Goal: Task Accomplishment & Management: Use online tool/utility

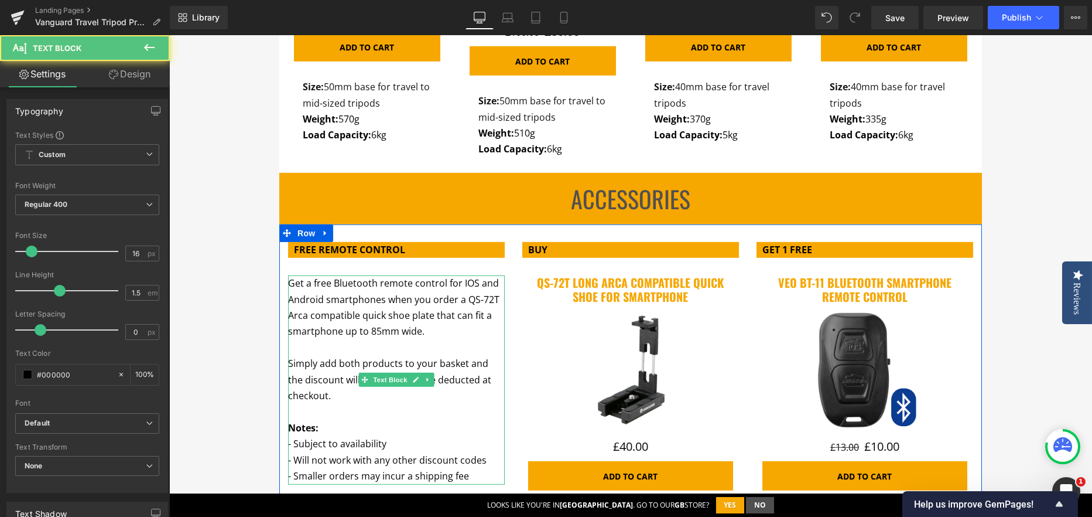
click at [291, 285] on span "Get a free Bluetooth remote control for IOS and Android smartphones when you or…" at bounding box center [393, 306] width 211 height 61
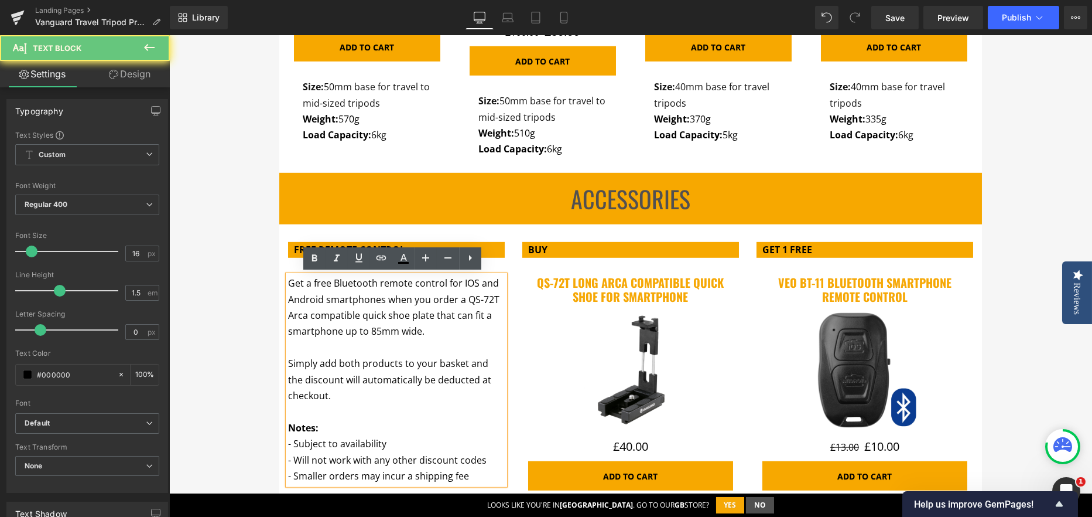
click at [291, 283] on span "Get a free Bluetooth remote control for IOS and Android smartphones when you or…" at bounding box center [393, 306] width 211 height 61
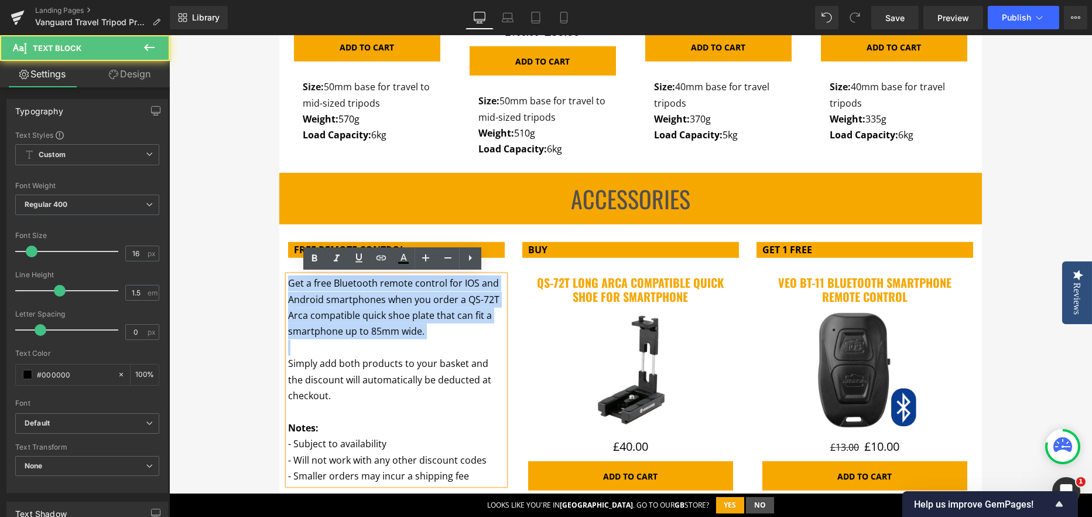
click at [291, 283] on span "Get a free Bluetooth remote control for IOS and Android smartphones when you or…" at bounding box center [393, 306] width 211 height 61
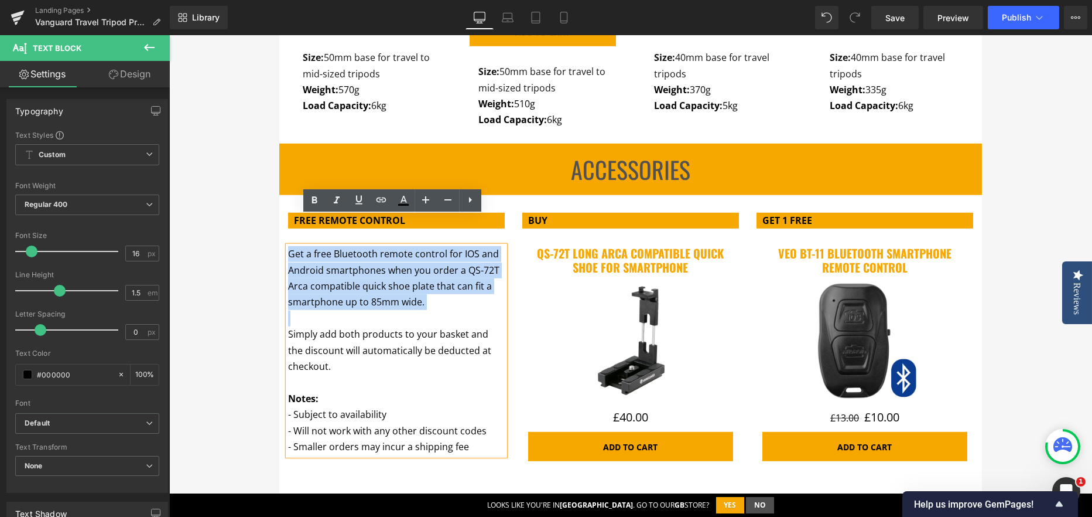
scroll to position [4156, 0]
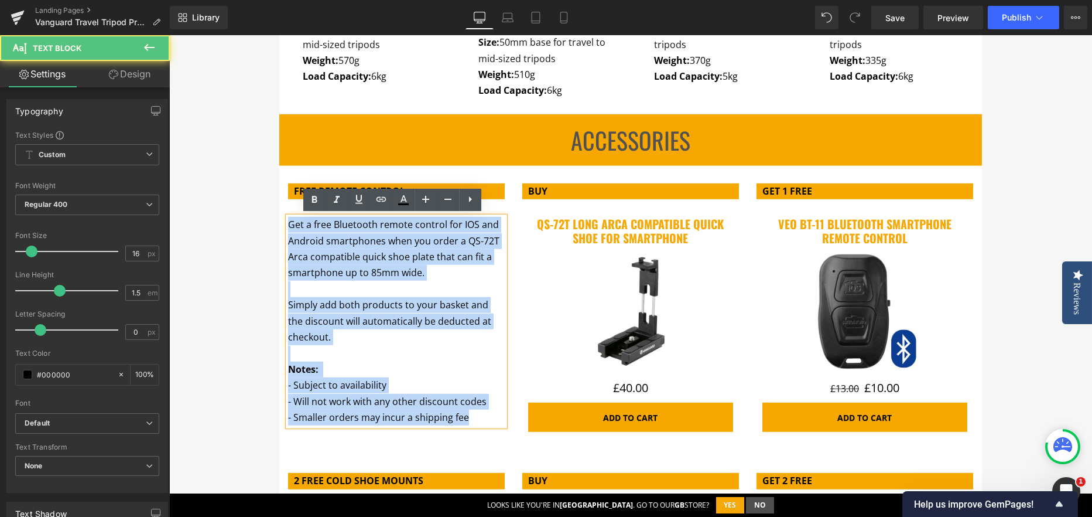
drag, startPoint x: 473, startPoint y: 412, endPoint x: 284, endPoint y: 197, distance: 285.9
click at [284, 197] on div "FREE REMOTE CONTROL Text Block Get a free Bluetooth remote control for IOS and …" at bounding box center [396, 304] width 234 height 242
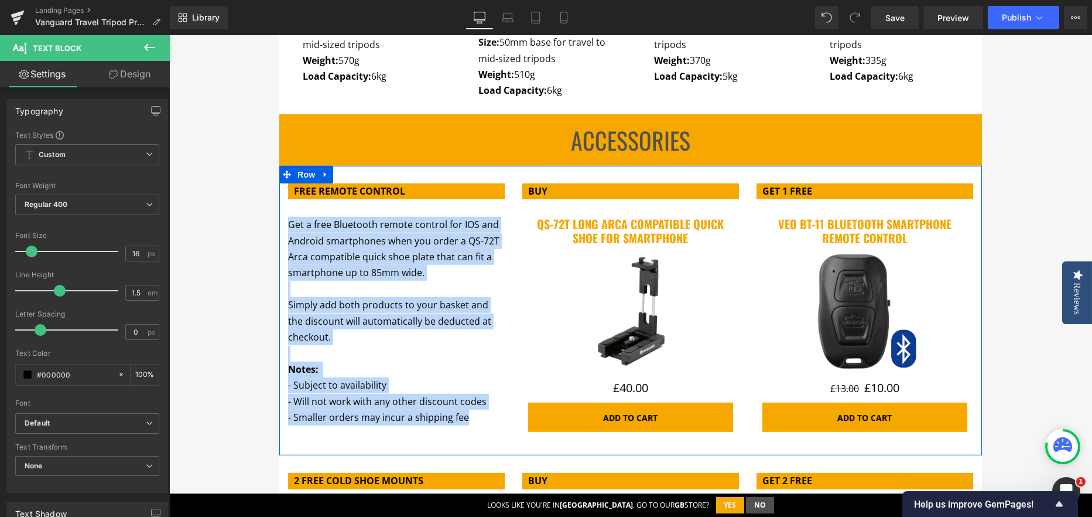
copy div "Get a free Bluetooth remote control for IOS and Android smartphones when you or…"
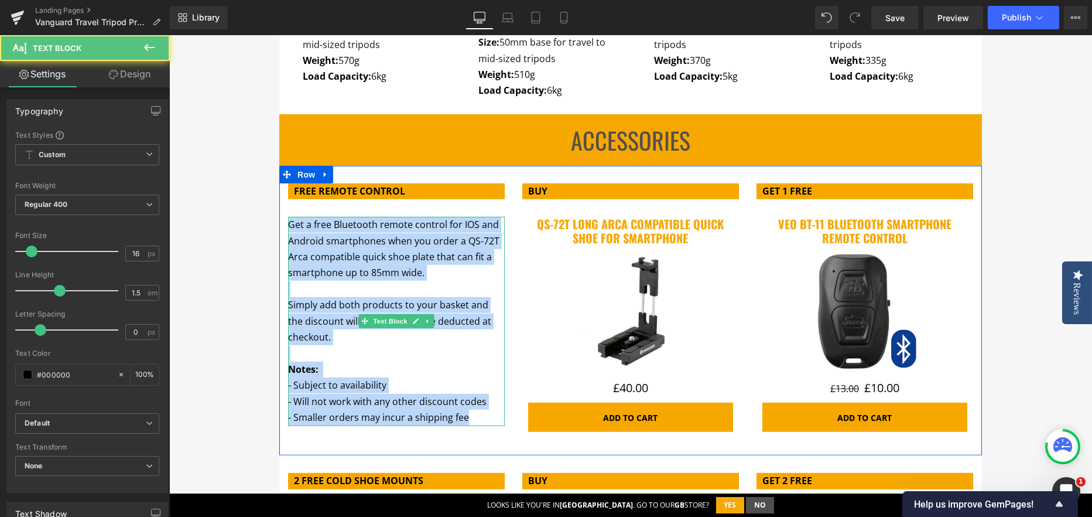
click at [312, 222] on span "Get a free Bluetooth remote control for IOS and Android smartphones when you or…" at bounding box center [393, 248] width 211 height 61
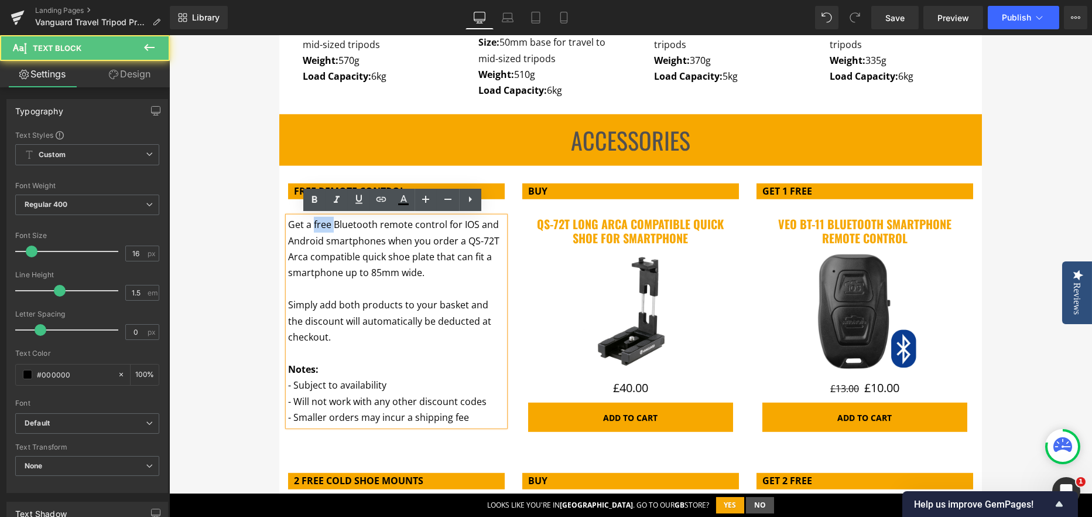
drag, startPoint x: 310, startPoint y: 222, endPoint x: 328, endPoint y: 223, distance: 17.6
click at [328, 223] on span "Get a free Bluetooth remote control for IOS and Android smartphones when you or…" at bounding box center [393, 248] width 211 height 61
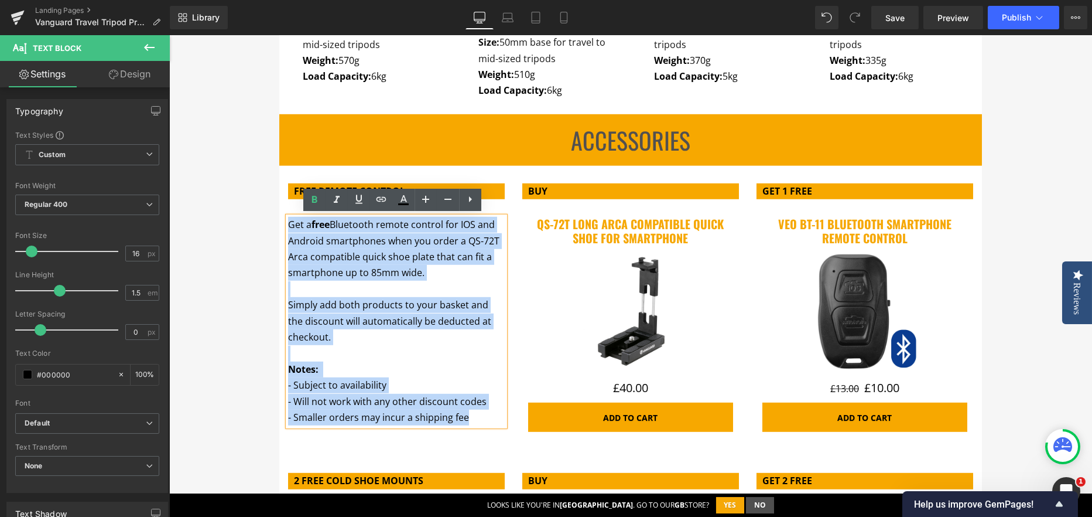
drag, startPoint x: 474, startPoint y: 420, endPoint x: 254, endPoint y: 197, distance: 313.1
copy div "Get a free Bluetooth remote control for IOS and Android smartphones when you or…"
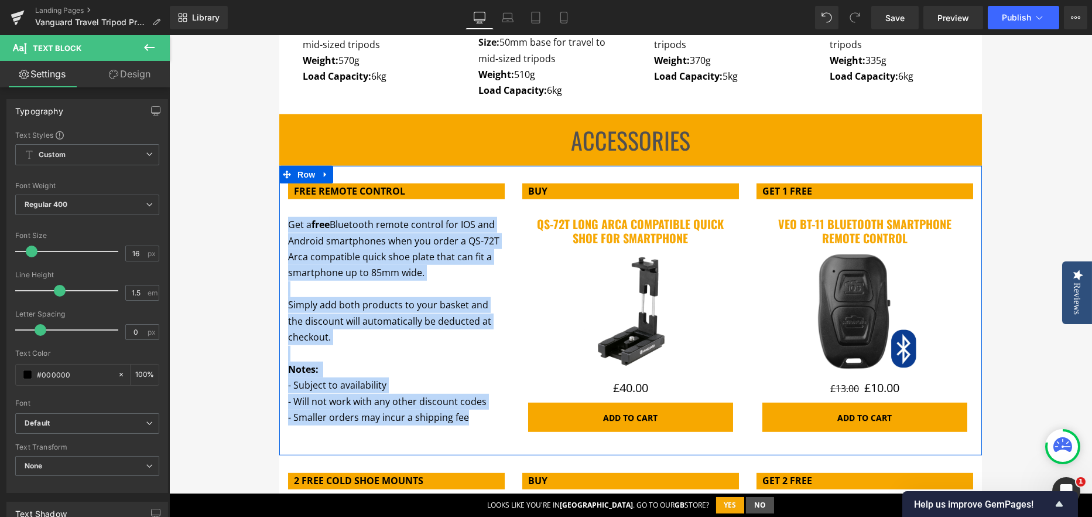
click at [360, 225] on span "Get a free Bluetooth remote control for IOS and Android smartphones when you or…" at bounding box center [393, 248] width 211 height 61
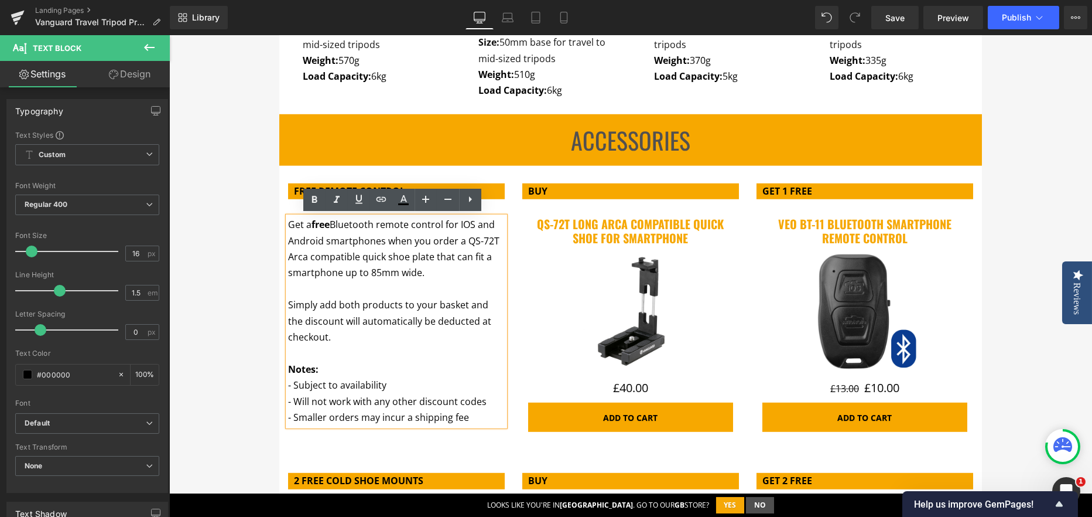
click at [500, 192] on div "FREE REMOTE CONTROL Text Block" at bounding box center [396, 191] width 217 height 16
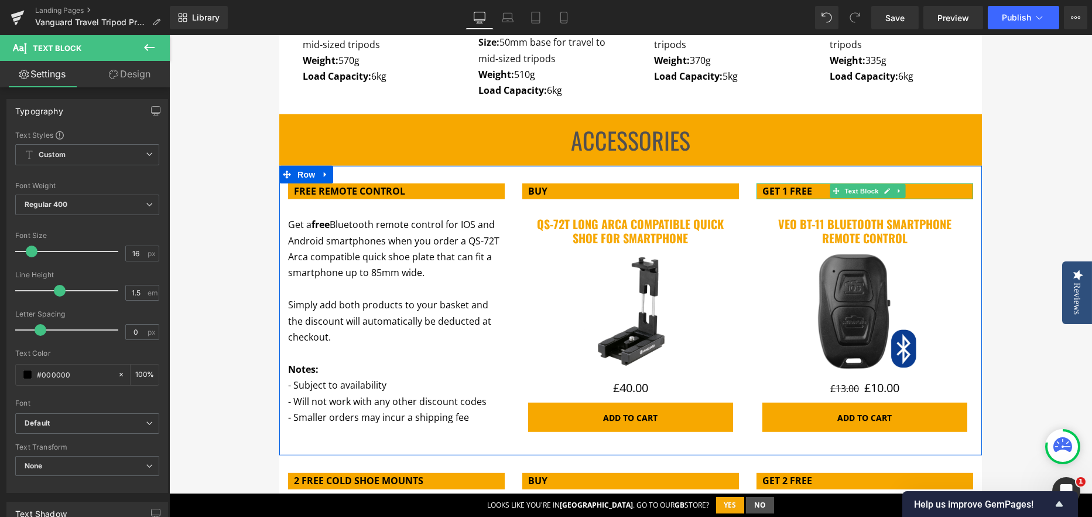
click at [782, 191] on strong "GET 1 FREE" at bounding box center [788, 190] width 50 height 13
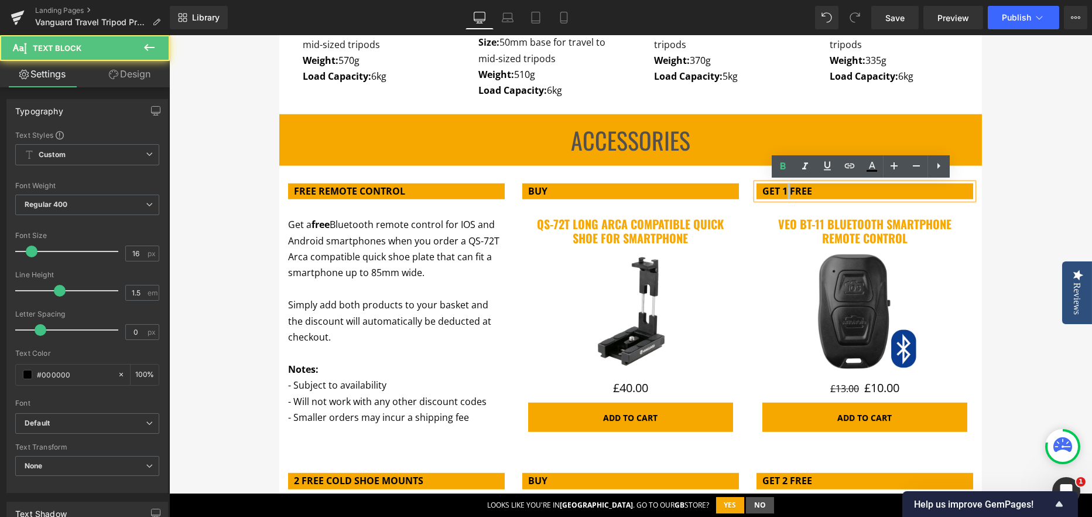
click at [782, 191] on strong "GET 1 FREE" at bounding box center [788, 190] width 50 height 13
copy strong "GET 1 FREE"
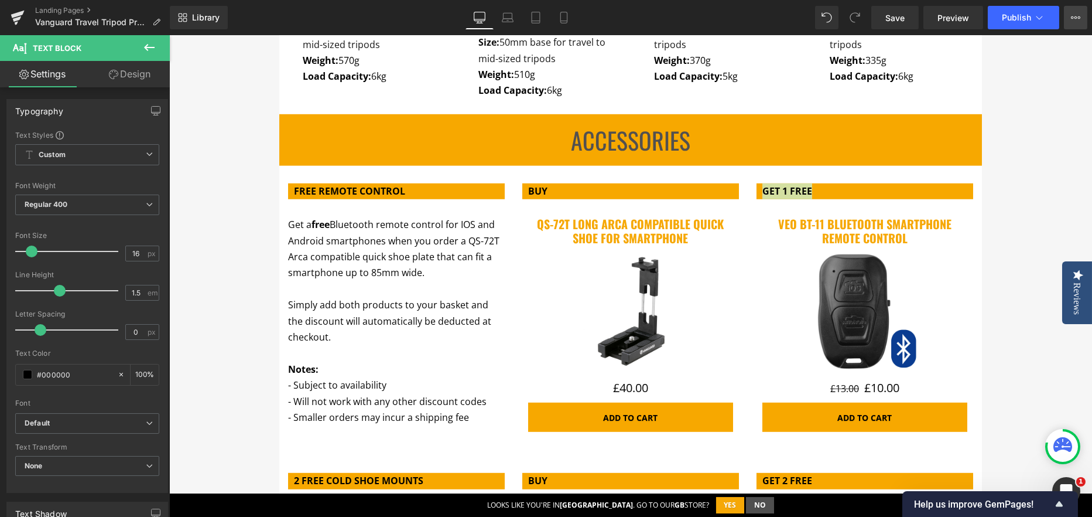
click at [1078, 17] on icon at bounding box center [1079, 17] width 3 height 2
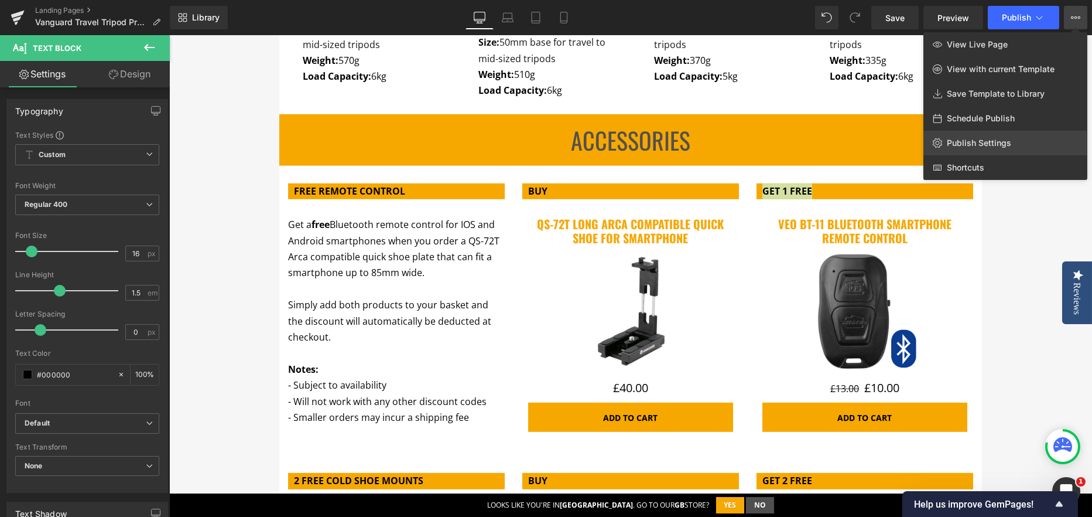
click at [973, 136] on link "Publish Settings" at bounding box center [1006, 143] width 164 height 25
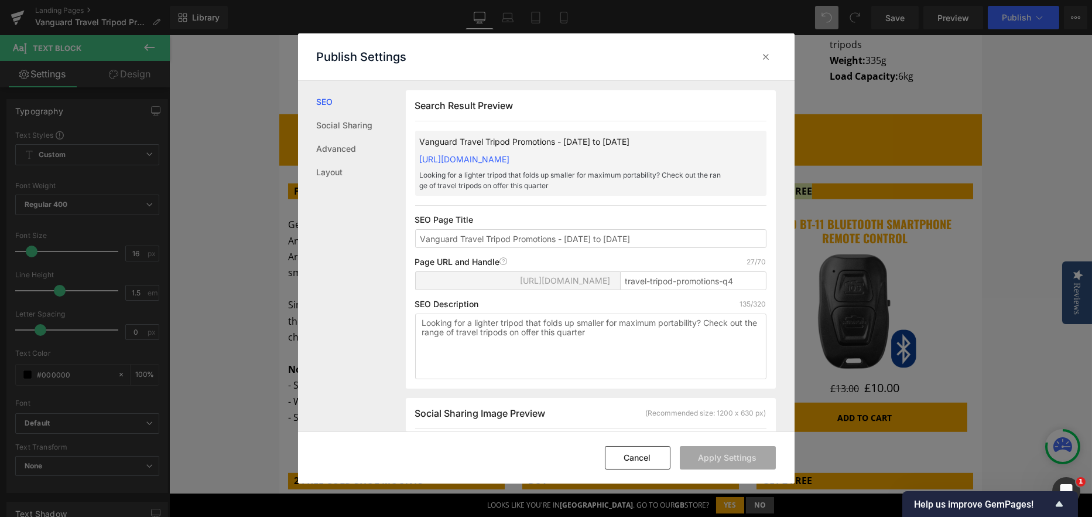
scroll to position [0, 0]
click at [469, 240] on input "Vanguard Travel Tripod Promotions - October to December 2025" at bounding box center [590, 238] width 351 height 19
click at [643, 281] on input "travel-tripod-promotions-q4" at bounding box center [693, 280] width 146 height 19
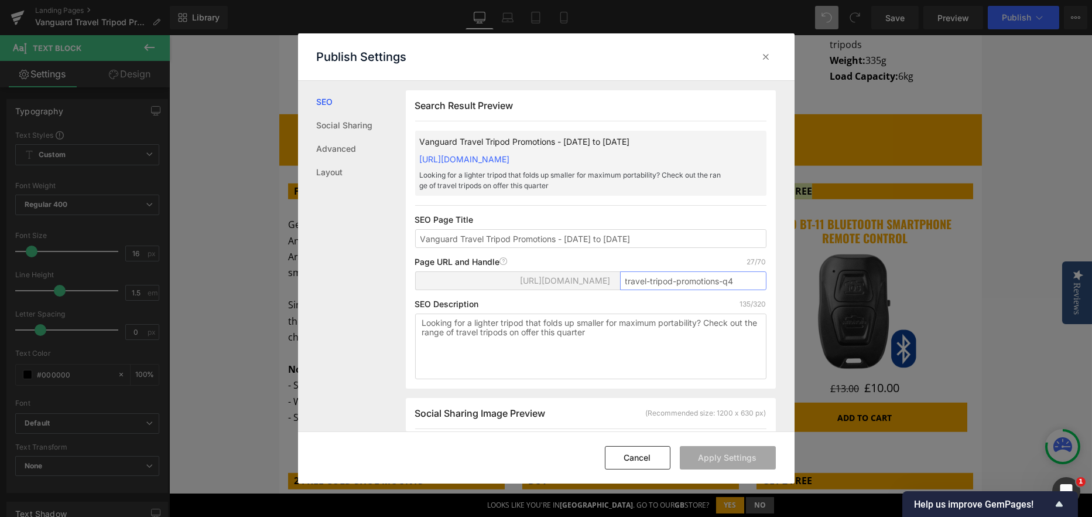
click at [643, 281] on input "travel-tripod-promotions-q4" at bounding box center [693, 280] width 146 height 19
click at [567, 336] on textarea "Looking for a lighter tripod that folds up smaller for maximum portability? Che…" at bounding box center [590, 346] width 351 height 66
drag, startPoint x: 652, startPoint y: 452, endPoint x: 479, endPoint y: 417, distance: 176.9
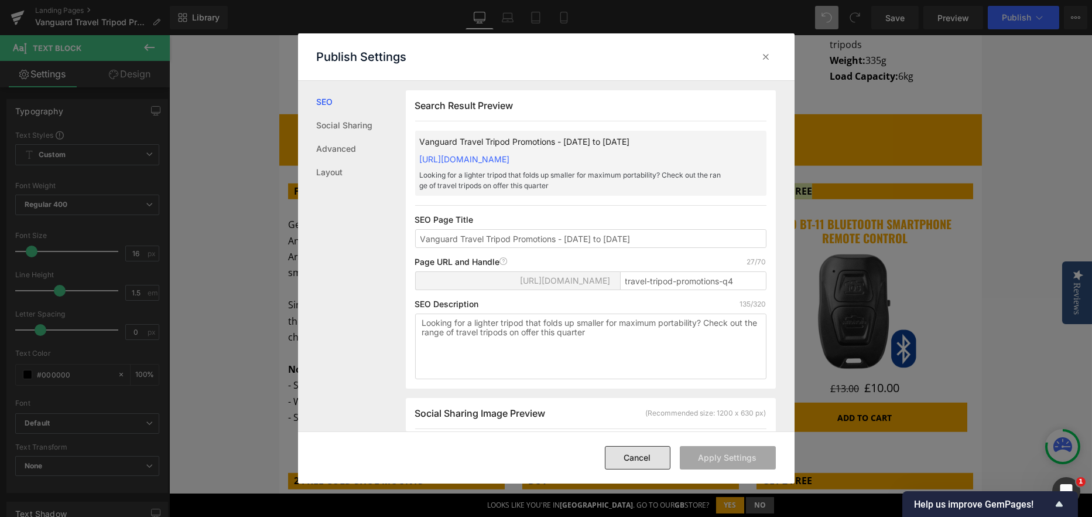
click at [652, 452] on button "Cancel" at bounding box center [638, 457] width 66 height 23
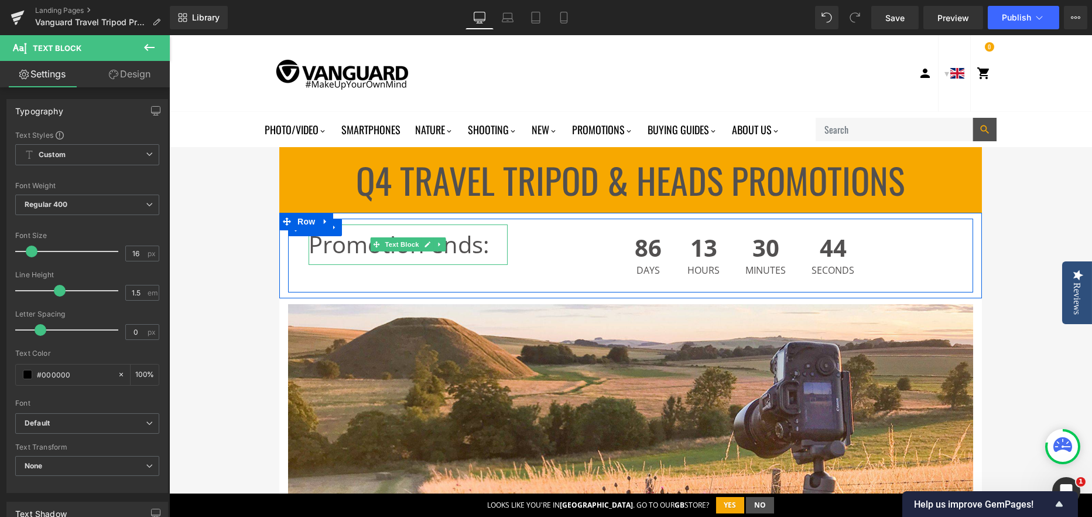
click at [460, 258] on p "Promotion ends:" at bounding box center [408, 244] width 199 height 40
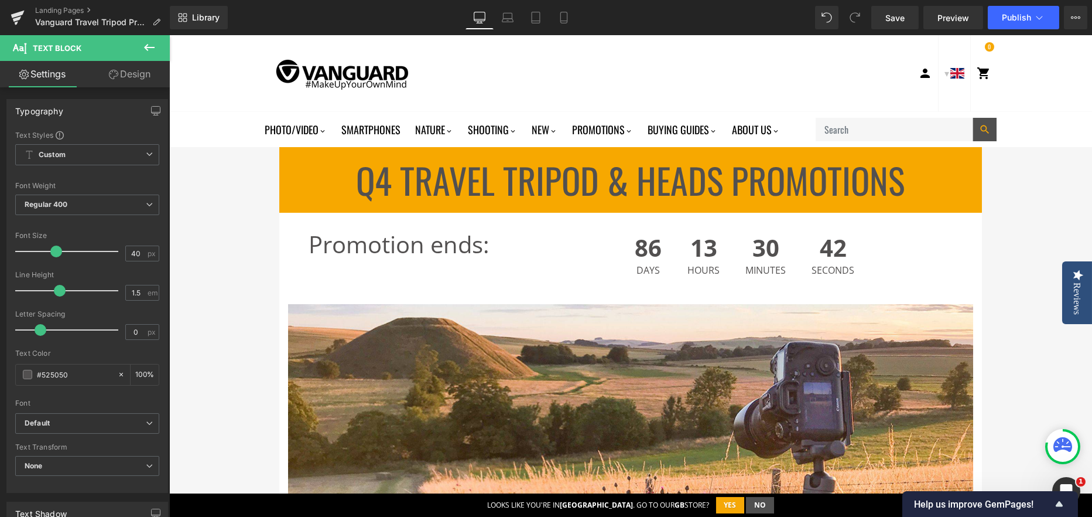
click at [128, 75] on link "Design" at bounding box center [129, 74] width 85 height 26
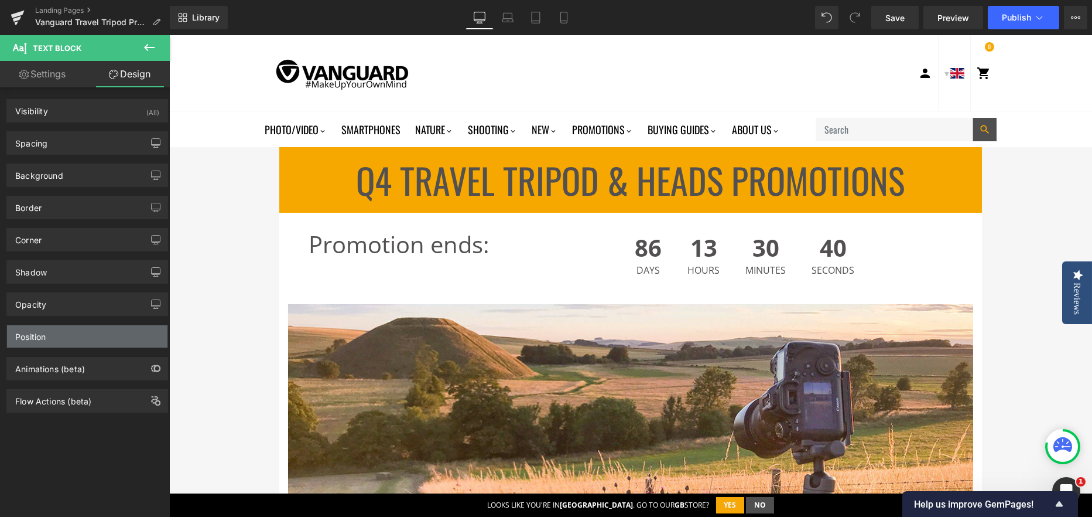
click at [46, 340] on div "Position" at bounding box center [30, 333] width 30 height 16
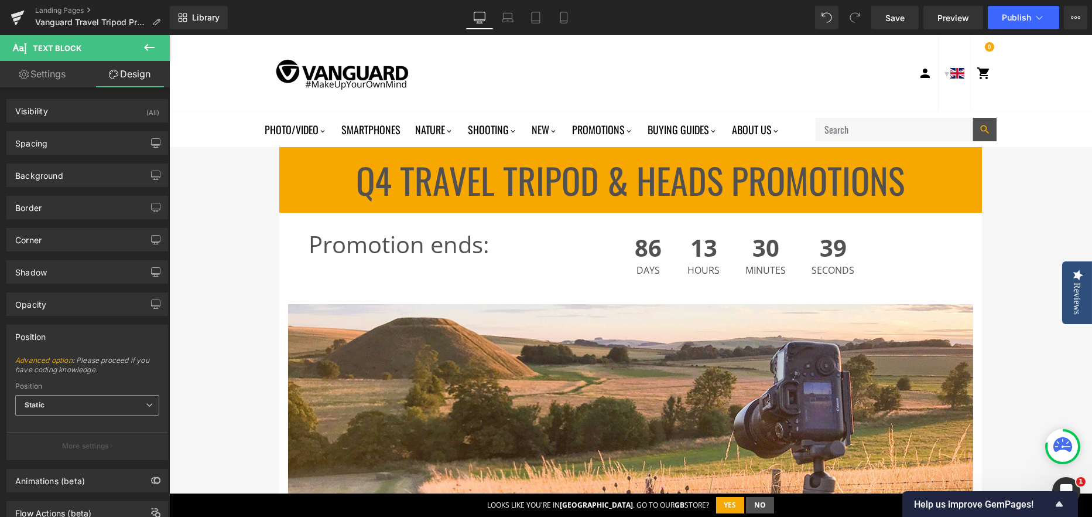
click at [59, 403] on span "Static" at bounding box center [87, 405] width 144 height 20
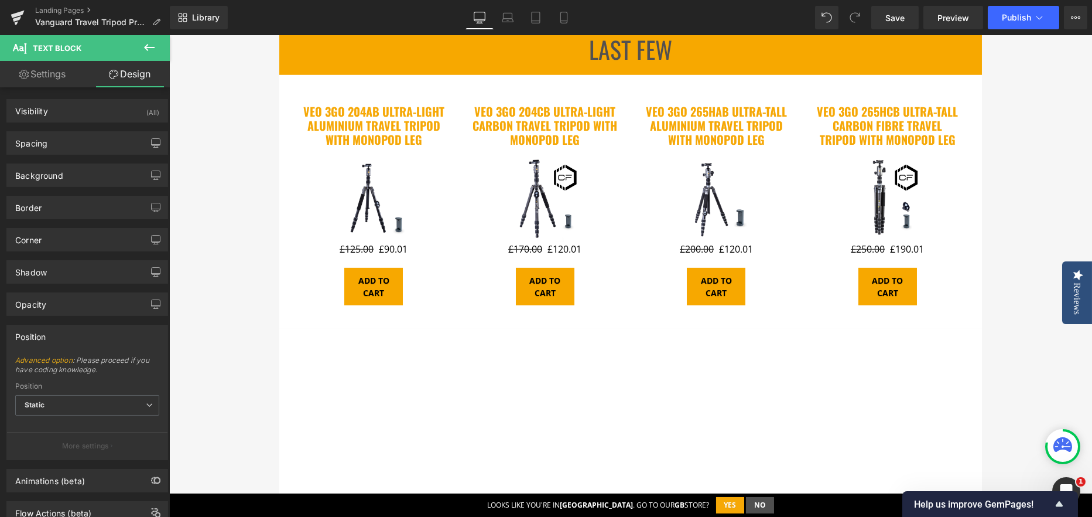
scroll to position [3045, 0]
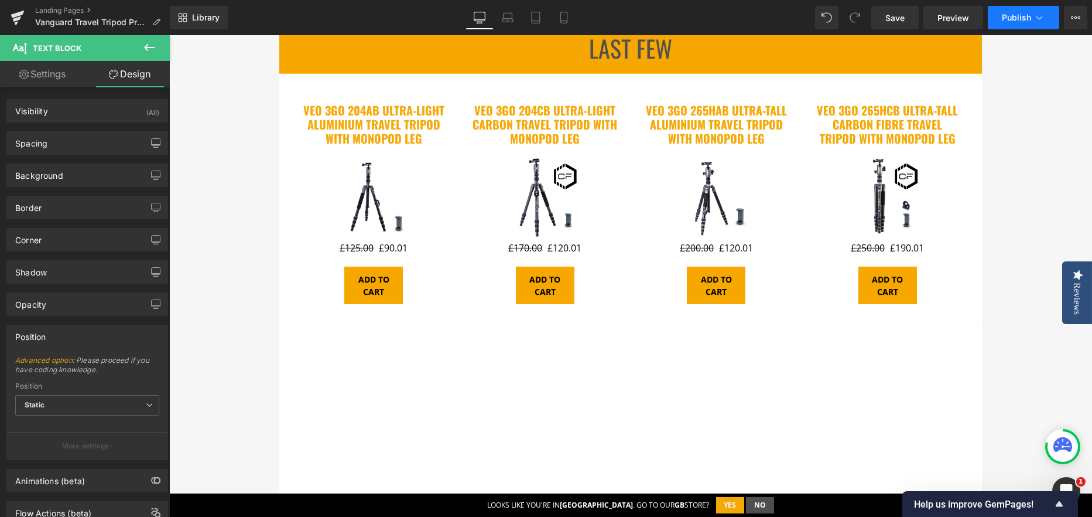
click at [1034, 13] on icon at bounding box center [1040, 18] width 12 height 12
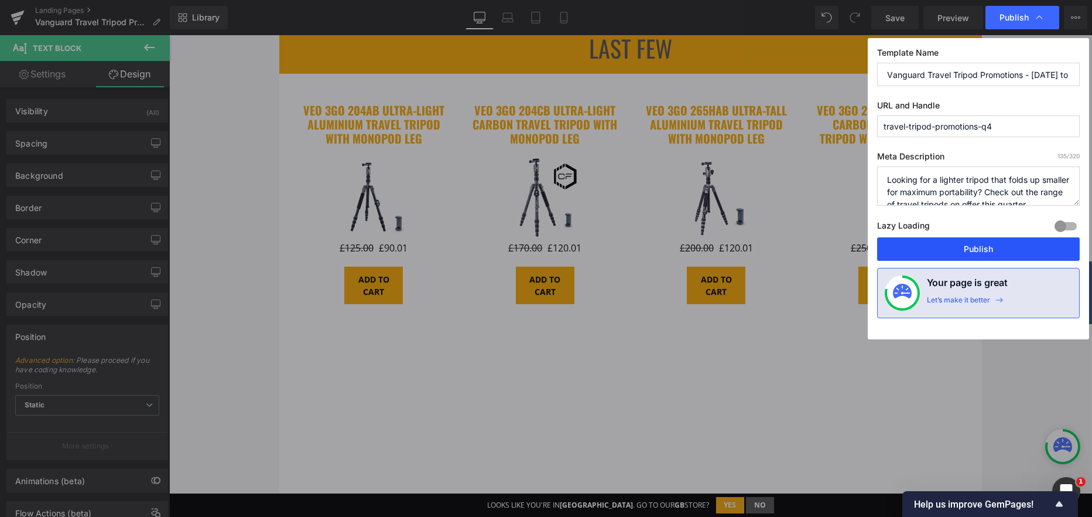
click at [953, 249] on button "Publish" at bounding box center [978, 248] width 203 height 23
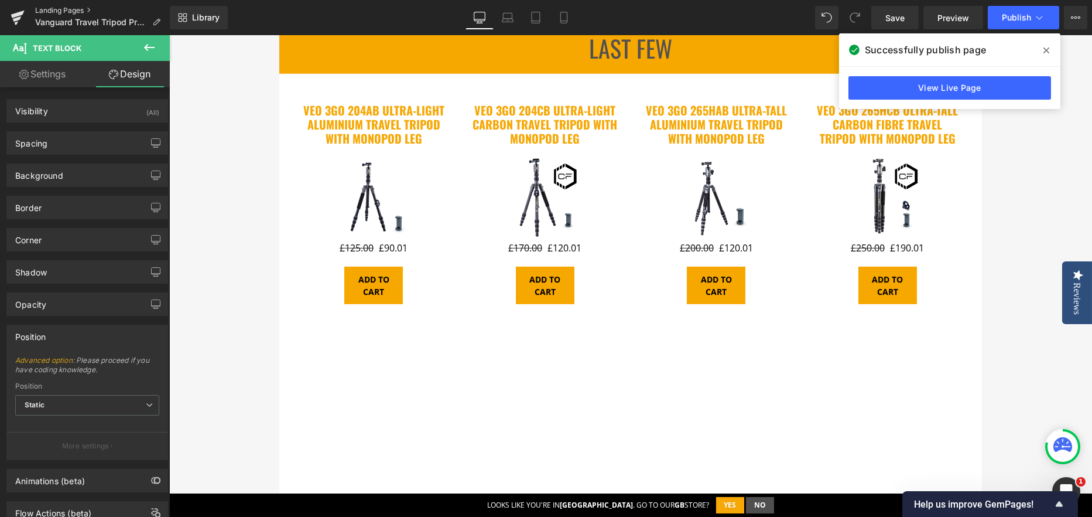
click at [50, 9] on link "Landing Pages" at bounding box center [102, 10] width 135 height 9
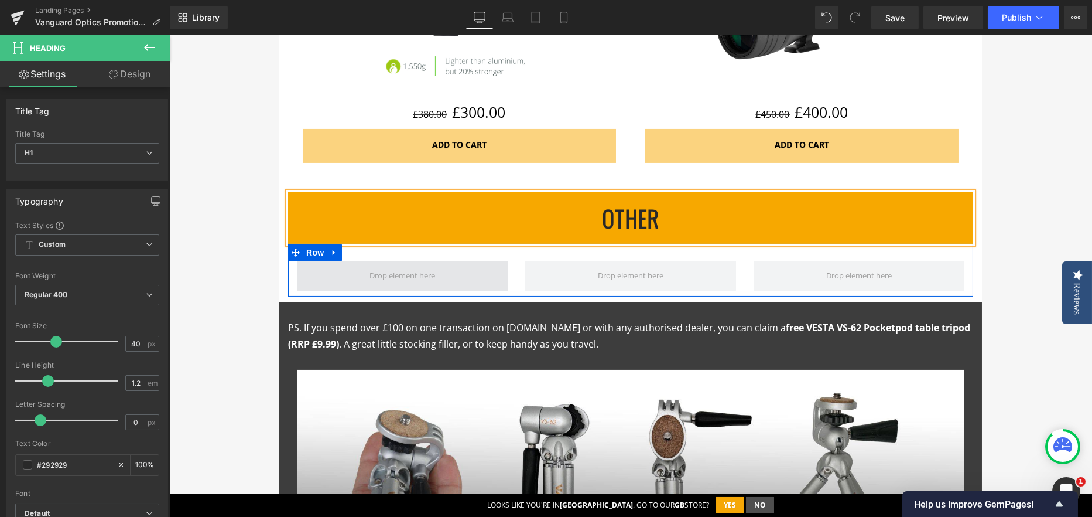
click at [365, 272] on span at bounding box center [402, 277] width 74 height 18
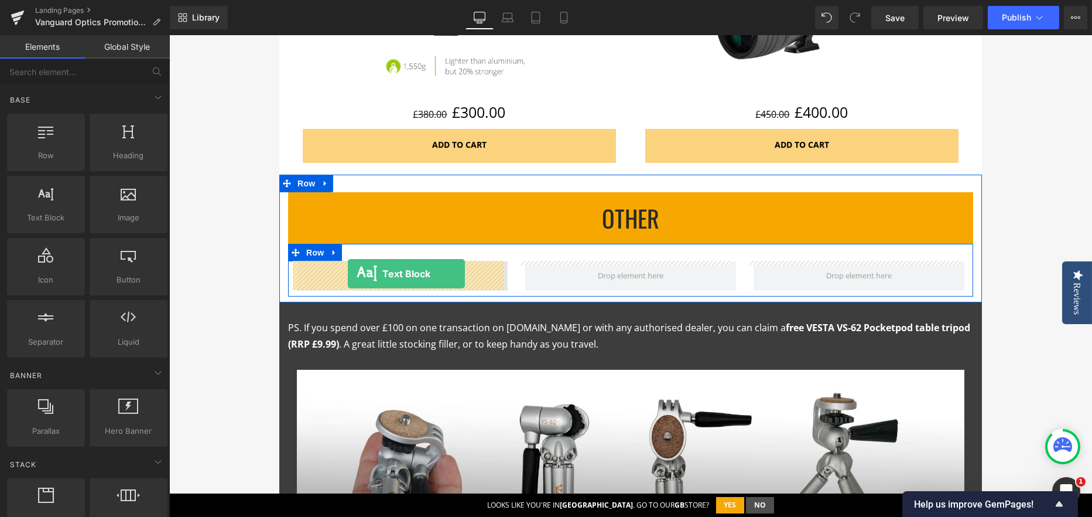
drag, startPoint x: 226, startPoint y: 245, endPoint x: 348, endPoint y: 273, distance: 125.0
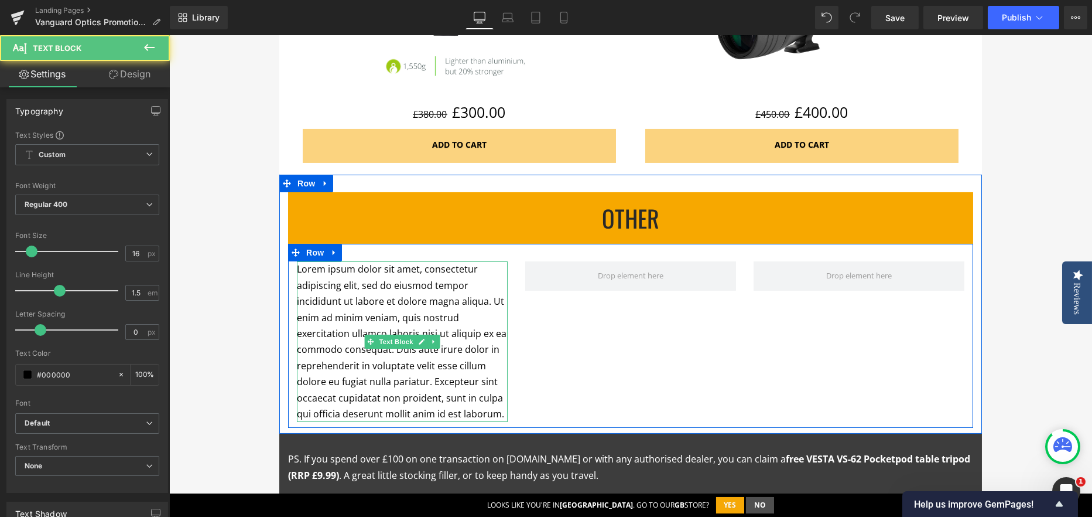
click at [350, 275] on p "Lorem ipsum dolor sit amet, consectetur adipiscing elit, sed do eiusmod tempor …" at bounding box center [402, 341] width 211 height 160
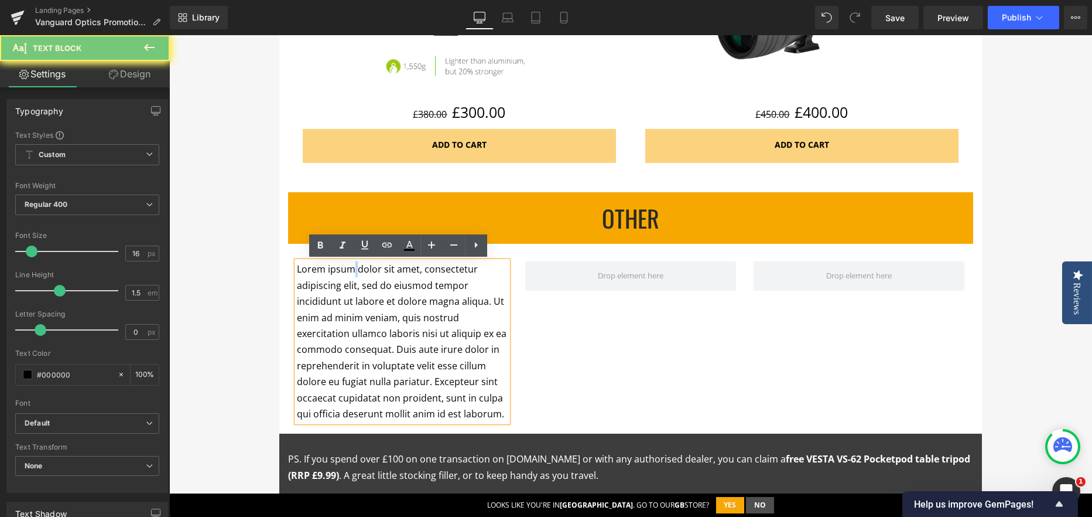
click at [350, 275] on p "Lorem ipsum dolor sit amet, consectetur adipiscing elit, sed do eiusmod tempor …" at bounding box center [402, 341] width 211 height 160
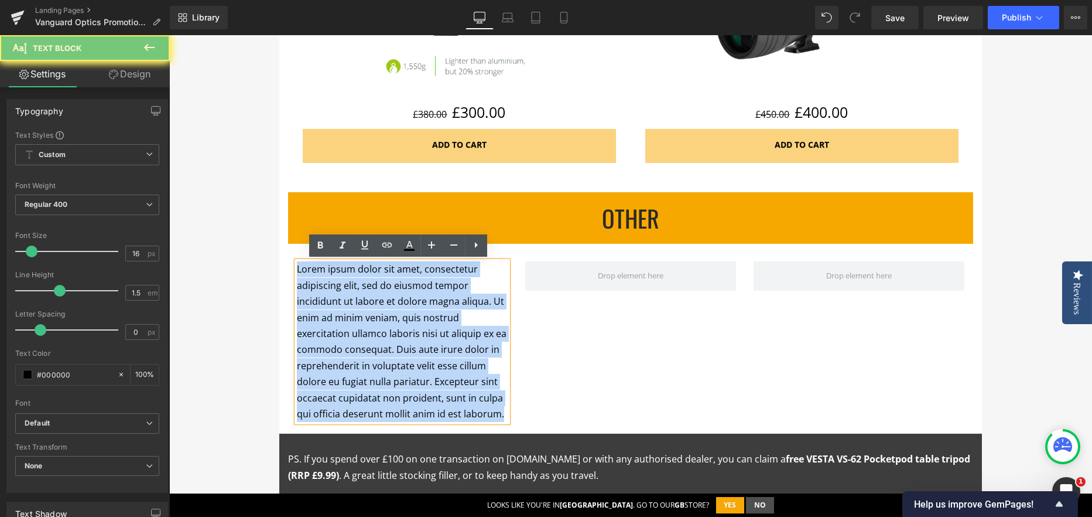
click at [350, 275] on p "Lorem ipsum dolor sit amet, consectetur adipiscing elit, sed do eiusmod tempor …" at bounding box center [402, 341] width 211 height 160
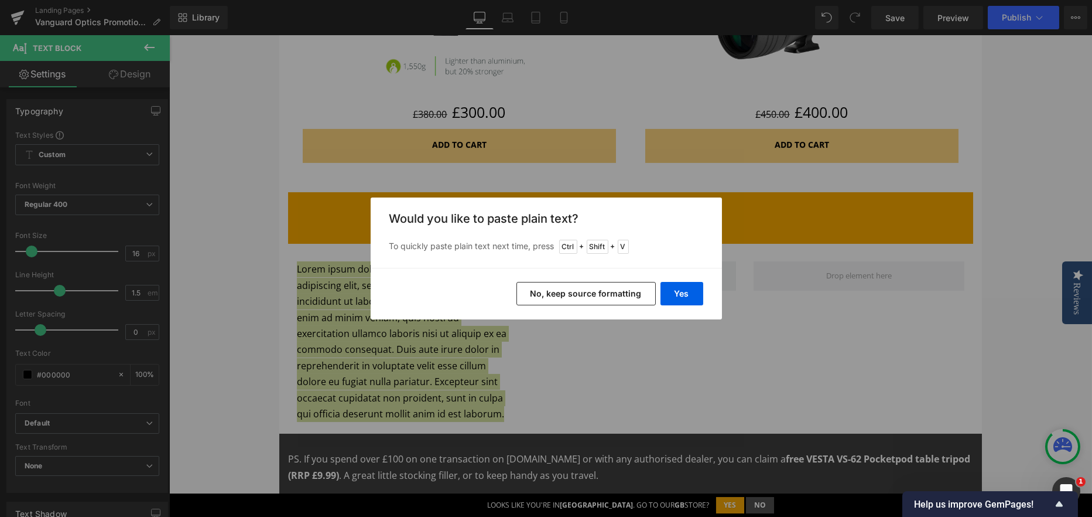
click at [627, 298] on button "No, keep source formatting" at bounding box center [586, 293] width 139 height 23
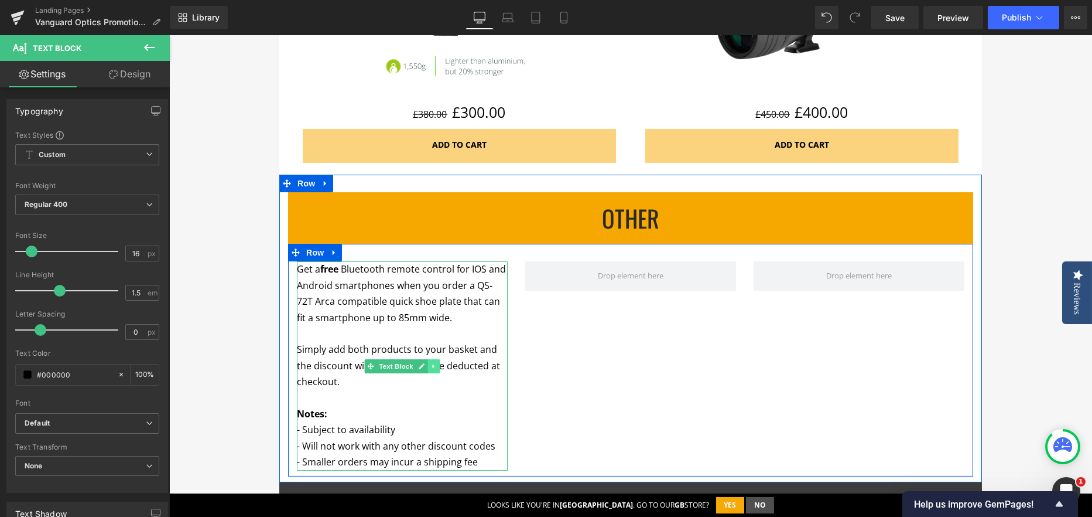
click at [430, 363] on icon at bounding box center [433, 366] width 6 height 7
click at [426, 364] on icon at bounding box center [428, 366] width 6 height 6
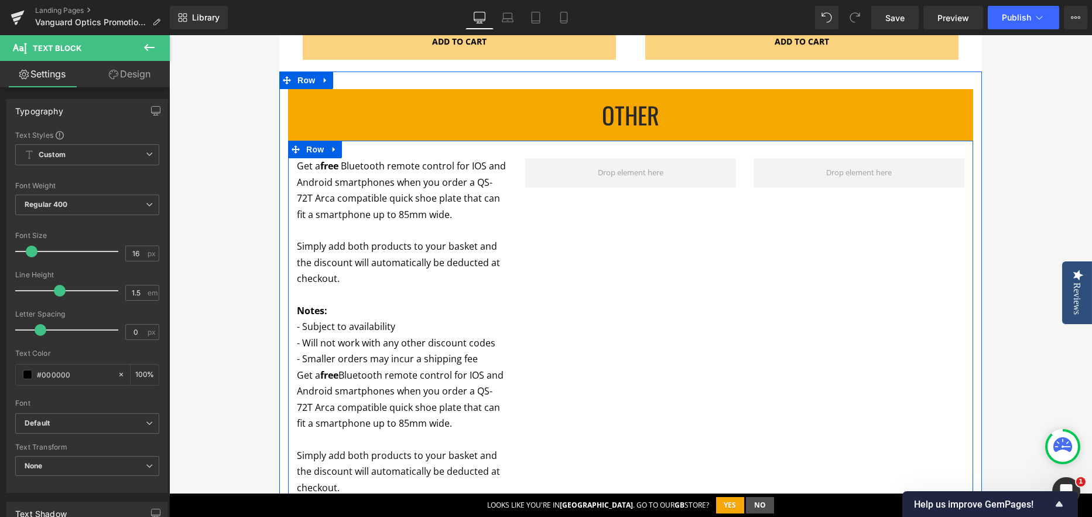
scroll to position [1243, 0]
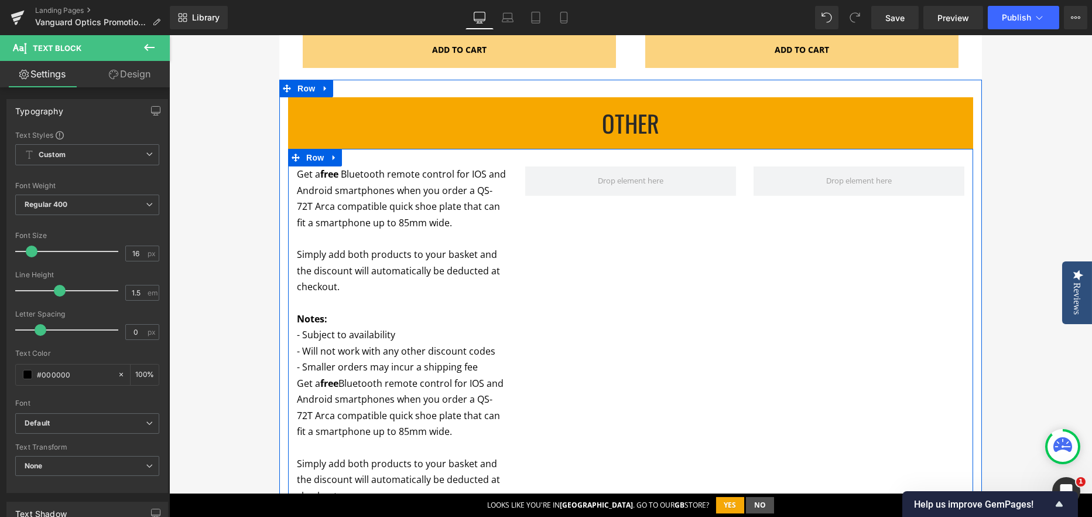
click at [354, 269] on div "Get a free Bluetooth remote control for IOS and Android smartphones when you or…" at bounding box center [402, 270] width 211 height 208
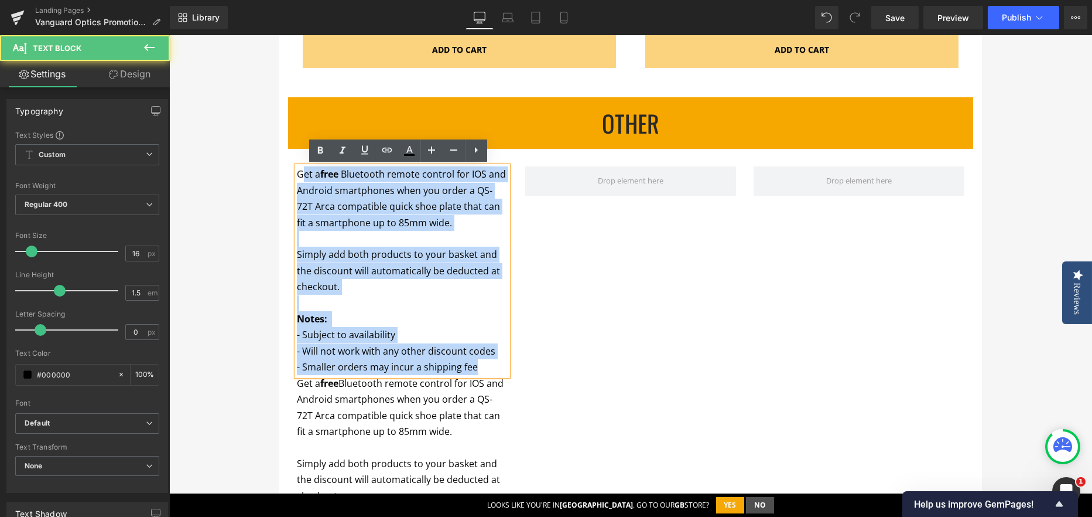
drag, startPoint x: 296, startPoint y: 174, endPoint x: 493, endPoint y: 368, distance: 277.0
click at [493, 368] on div "Get a free Bluetooth remote control for IOS and Android smartphones when you or…" at bounding box center [402, 270] width 211 height 208
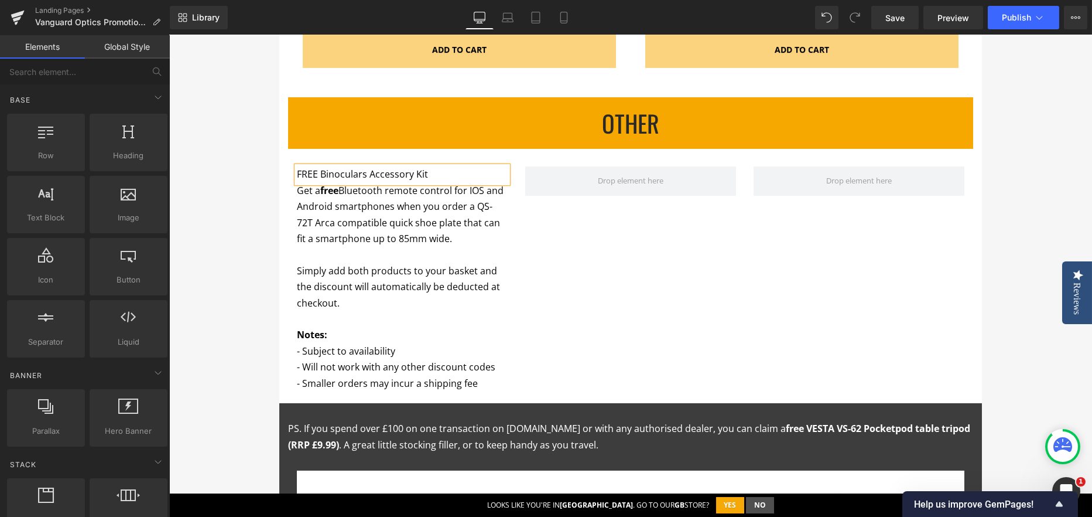
click at [270, 217] on div "Q4 OpticS Promotions Heading Row Promotion ends: Text Block 86 Days 14 Hours 51…" at bounding box center [630, 5] width 923 height 2203
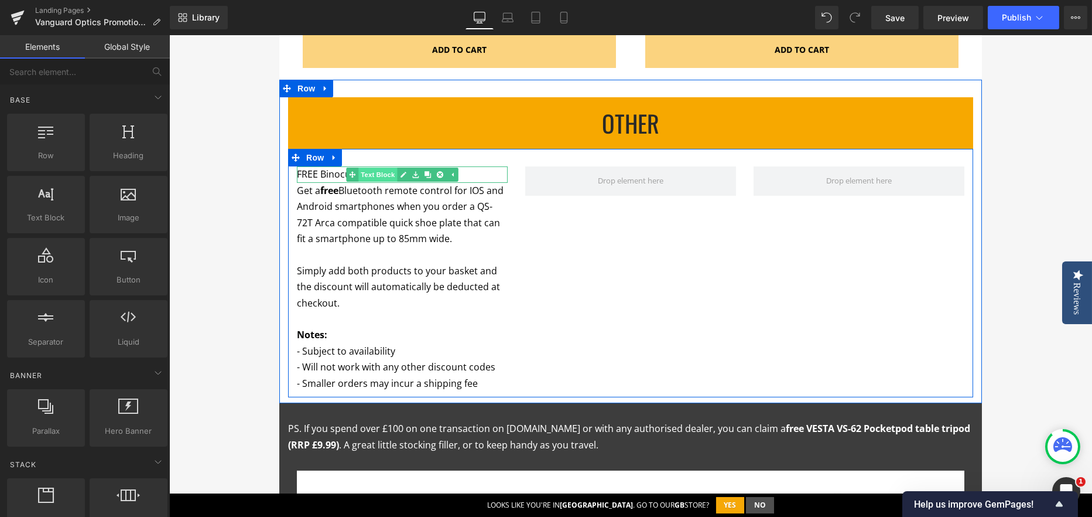
click at [363, 172] on link "Text Block" at bounding box center [371, 174] width 51 height 14
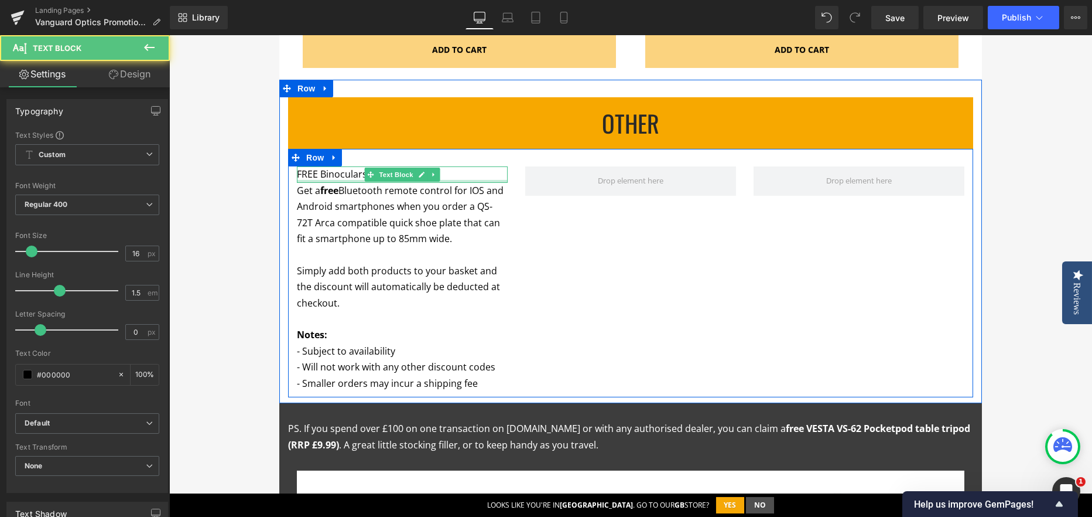
click at [348, 180] on div at bounding box center [402, 181] width 211 height 3
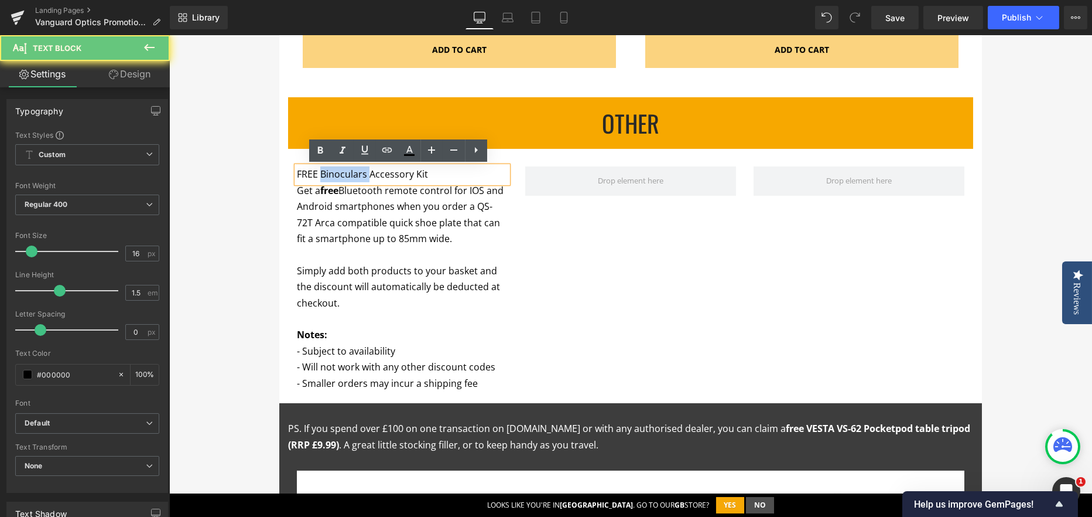
click at [348, 179] on p "FREE Binoculars Accessory Kit" at bounding box center [402, 174] width 211 height 16
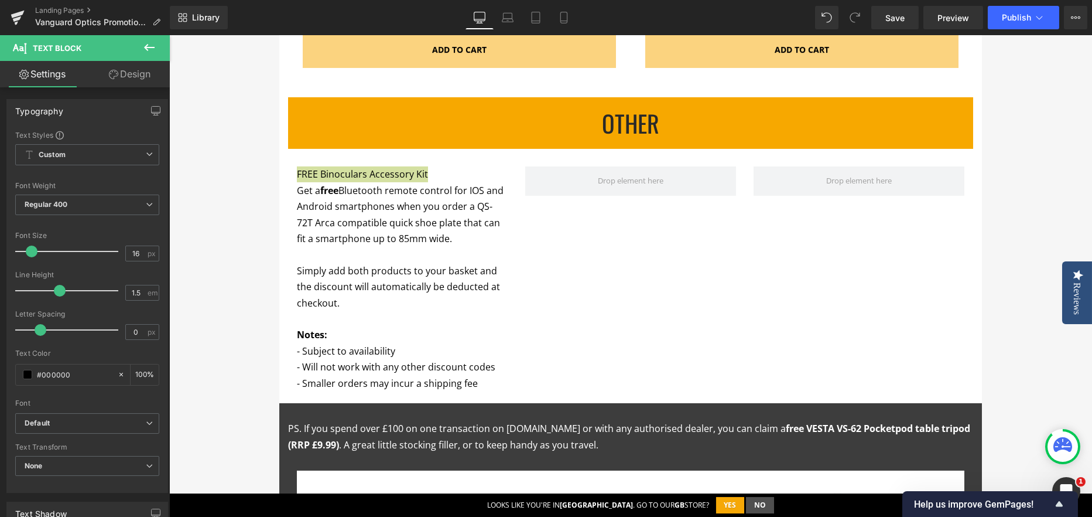
click at [133, 73] on link "Design" at bounding box center [129, 74] width 85 height 26
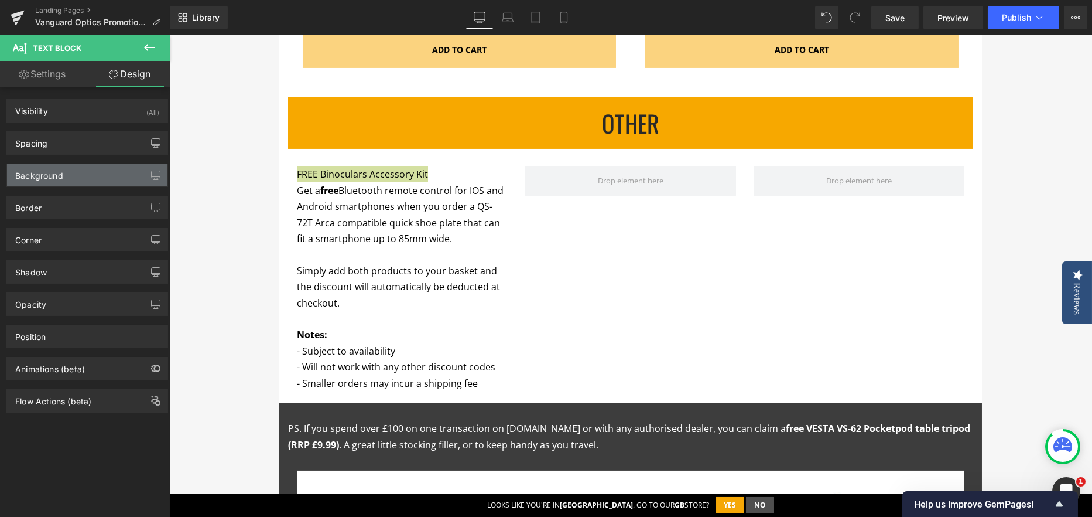
click at [68, 183] on div "Background" at bounding box center [87, 175] width 160 height 22
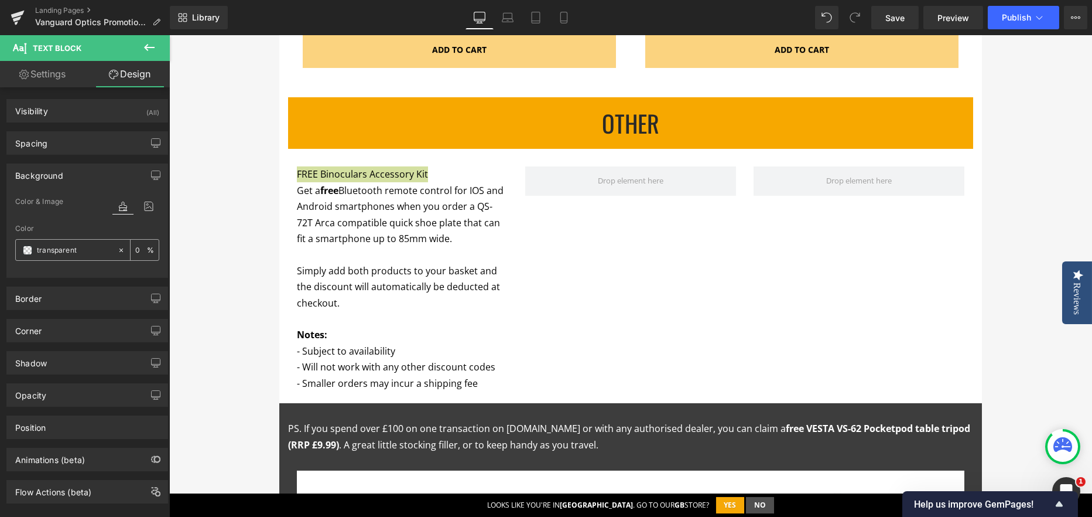
click at [26, 247] on span at bounding box center [27, 249] width 9 height 9
click at [38, 246] on input "transparent" at bounding box center [74, 250] width 75 height 13
type input "f7a"
type input "100"
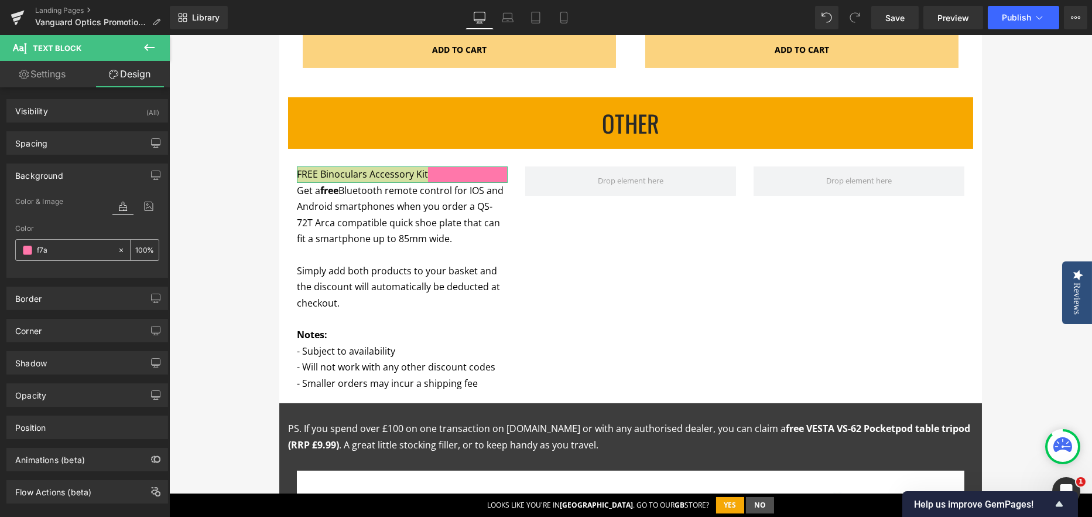
type input "f7a8"
type input "53"
type input "f7a80"
type input "0"
type input "f7a800"
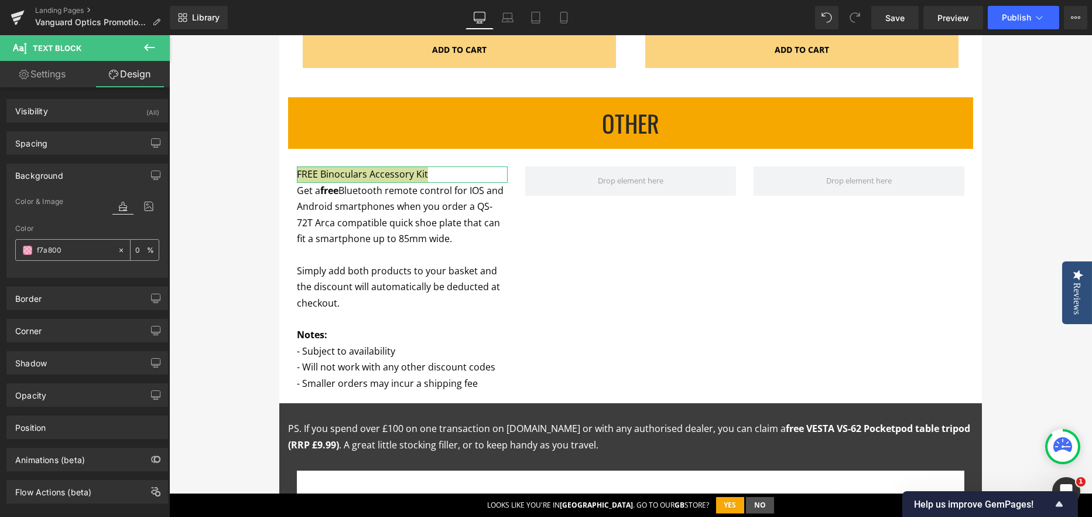
type input "100"
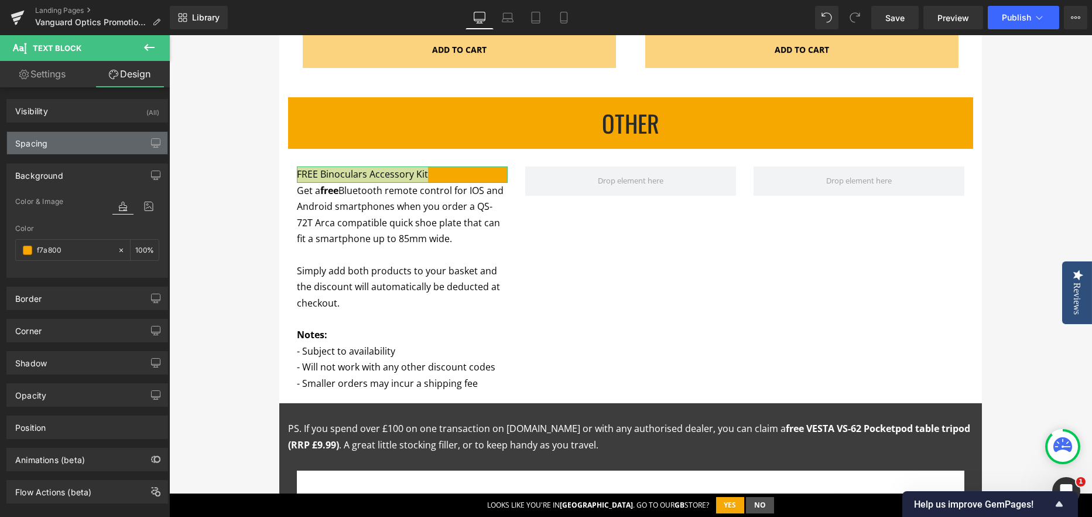
type input "#f7a800"
click at [80, 151] on div "Spacing" at bounding box center [87, 143] width 160 height 22
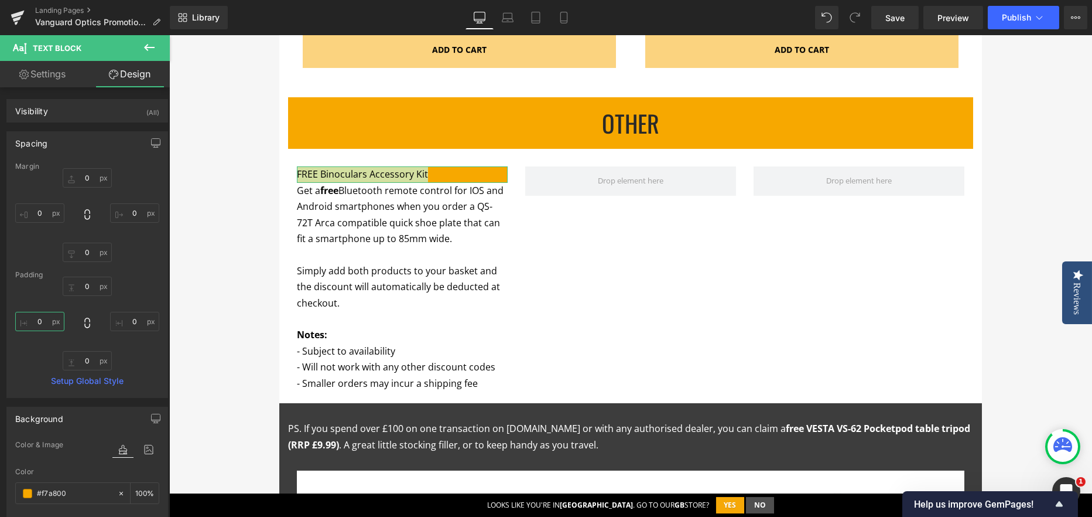
click at [42, 322] on input "0" at bounding box center [39, 321] width 49 height 19
type input "20"
click at [128, 320] on input "0" at bounding box center [134, 321] width 49 height 19
type input "20"
click at [432, 223] on body "photo-accessories accessories bags outdoor-packs cases heads binoculars binocul…" at bounding box center [630, 86] width 923 height 2588
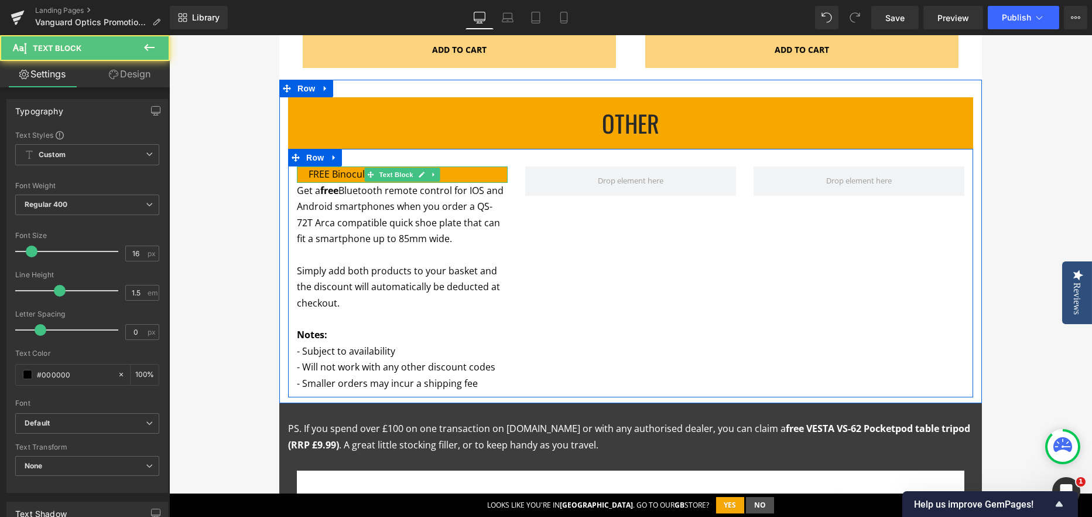
click at [334, 173] on p "FREE Binoculars Accessory Kit" at bounding box center [402, 174] width 187 height 16
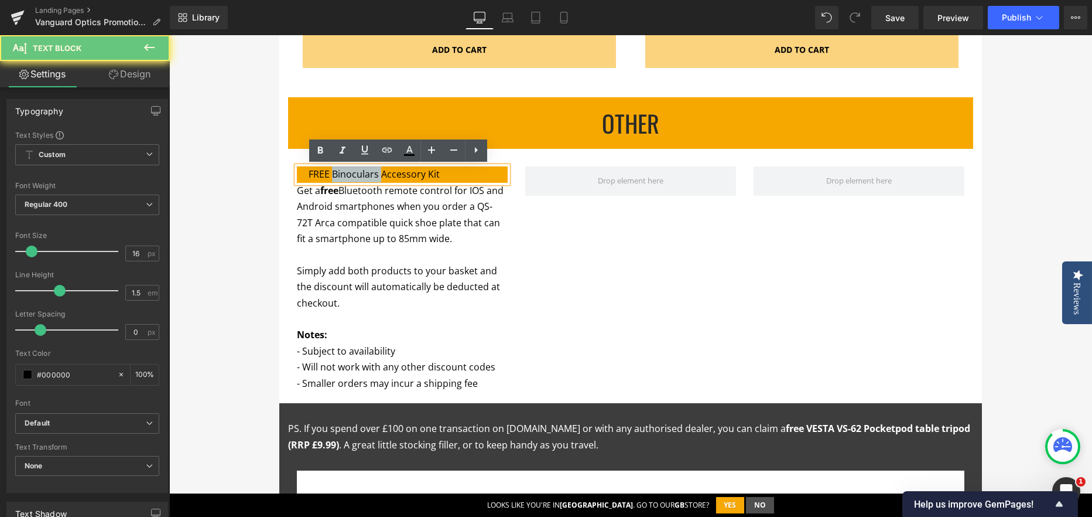
click at [334, 173] on p "FREE Binoculars Accessory Kit" at bounding box center [402, 174] width 187 height 16
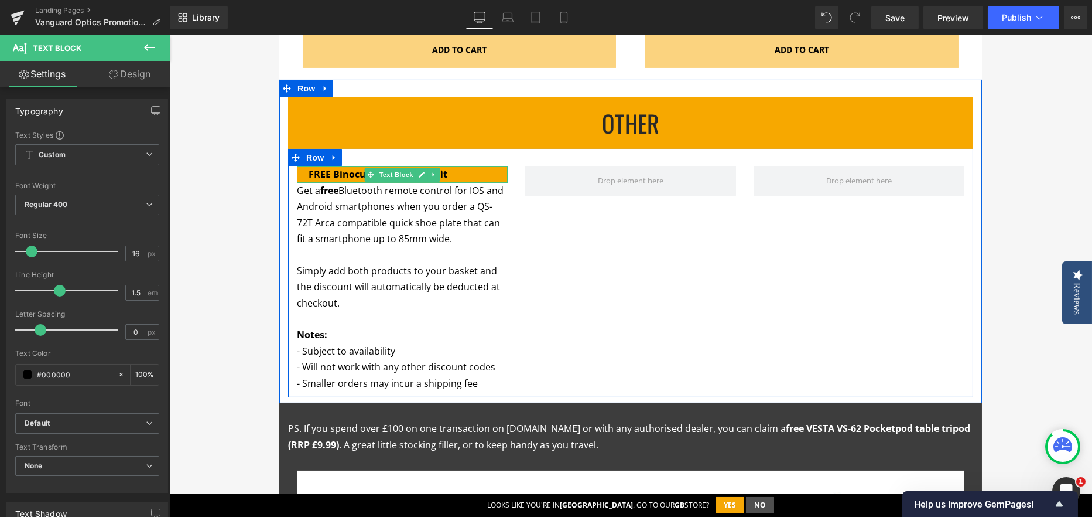
click at [454, 173] on p "FREE Binoculars Accessory Kit" at bounding box center [402, 174] width 187 height 16
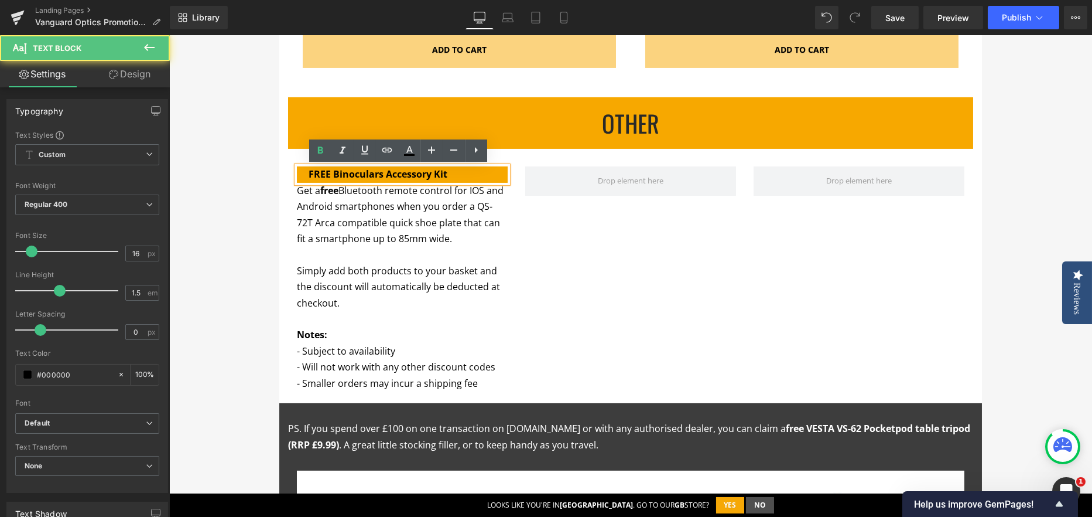
click at [429, 199] on p "Get a free Bluetooth remote control for IOS and Android smartphones when you or…" at bounding box center [402, 215] width 211 height 64
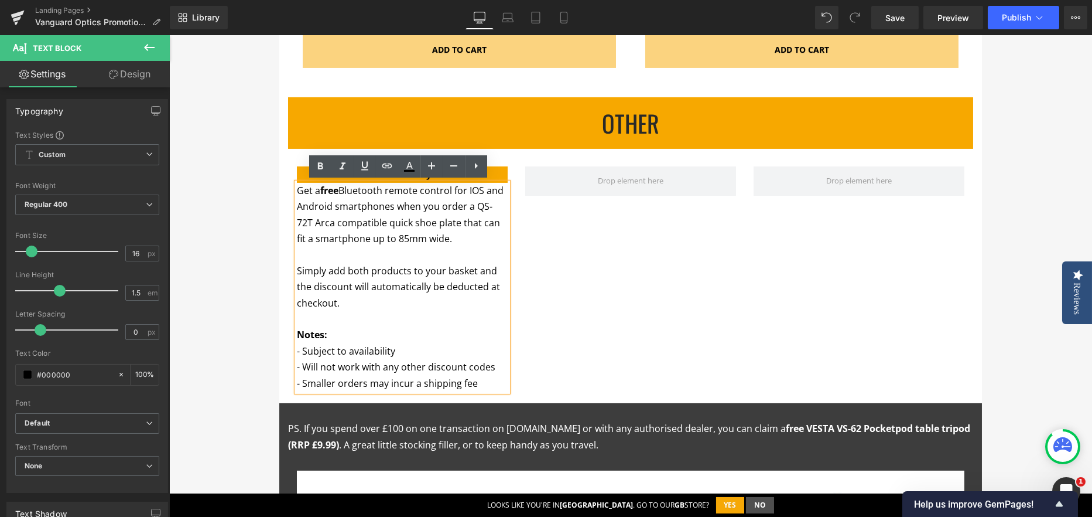
click at [530, 222] on div "FREE Binoculars Accessory Kit Text Block Get a free Bluetooth remote control fo…" at bounding box center [630, 273] width 685 height 248
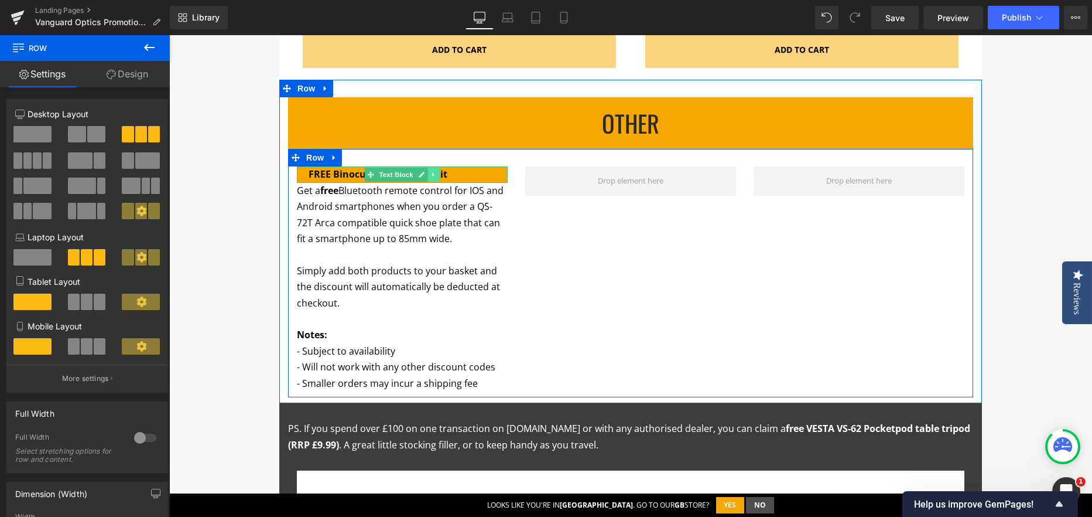
click at [430, 172] on icon at bounding box center [433, 174] width 6 height 7
click at [425, 172] on icon at bounding box center [428, 174] width 6 height 6
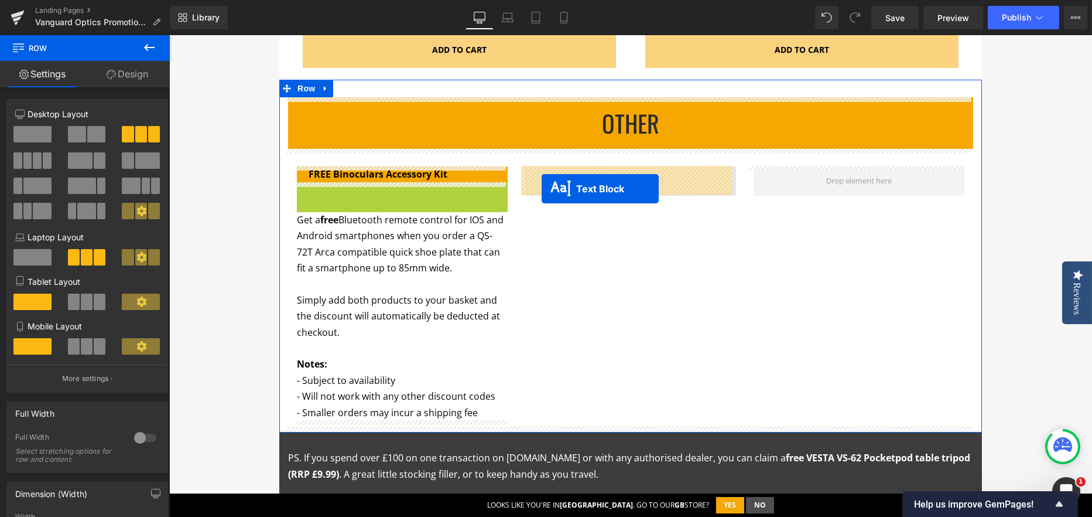
drag, startPoint x: 361, startPoint y: 192, endPoint x: 542, endPoint y: 188, distance: 181.0
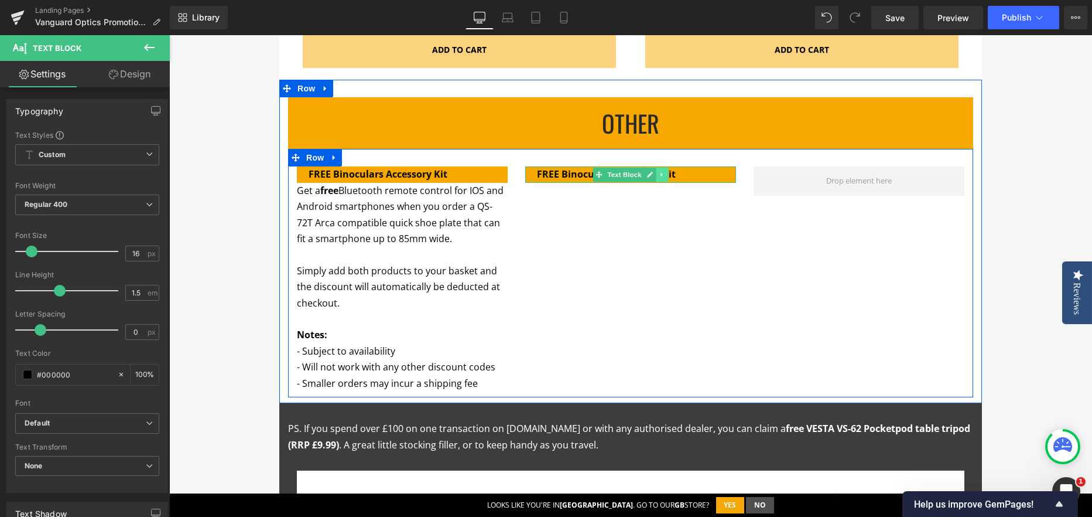
click at [659, 172] on icon at bounding box center [662, 174] width 6 height 7
click at [655, 176] on link at bounding box center [656, 174] width 12 height 14
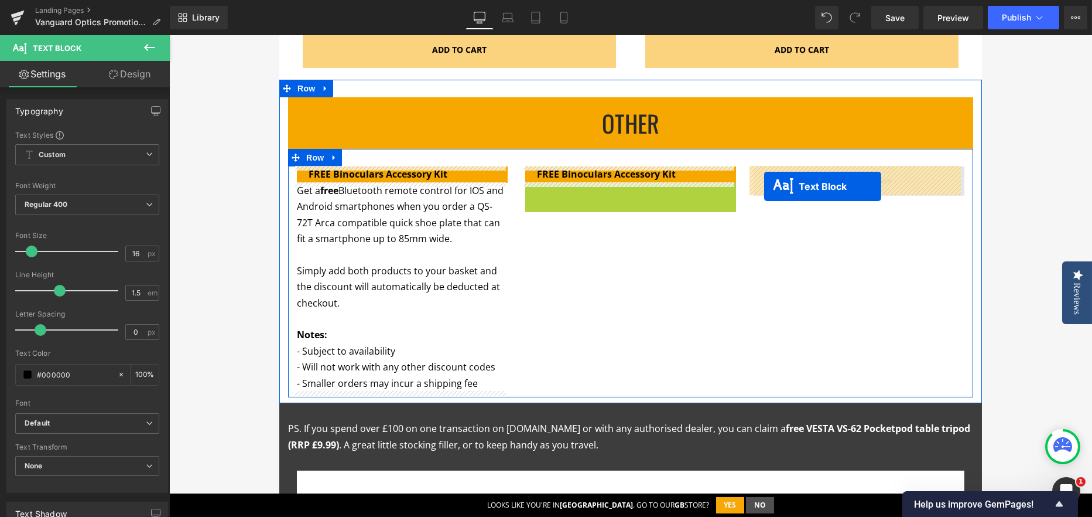
drag, startPoint x: 599, startPoint y: 192, endPoint x: 764, endPoint y: 186, distance: 165.3
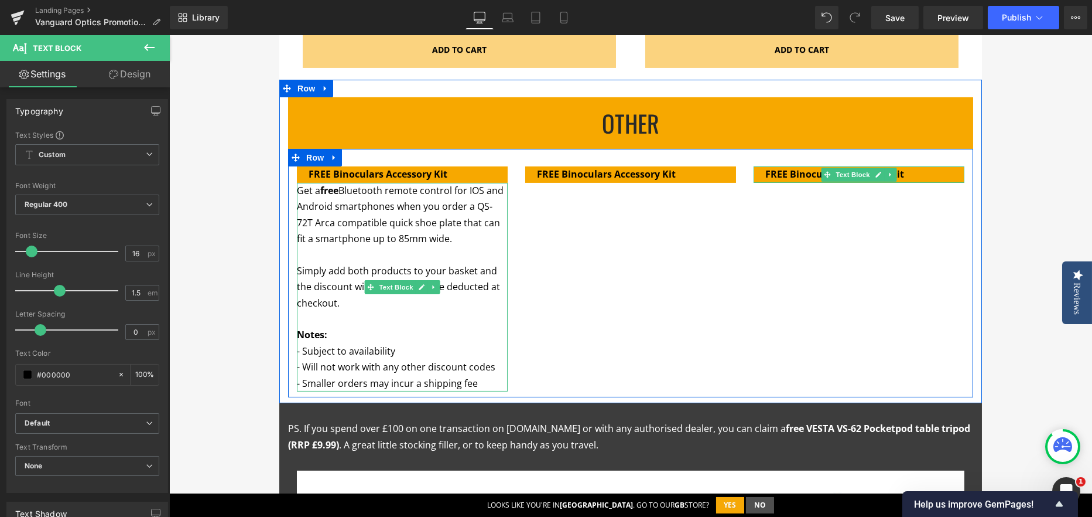
click at [379, 226] on span "Get a free Bluetooth remote control for IOS and Android smartphones when you or…" at bounding box center [400, 214] width 207 height 61
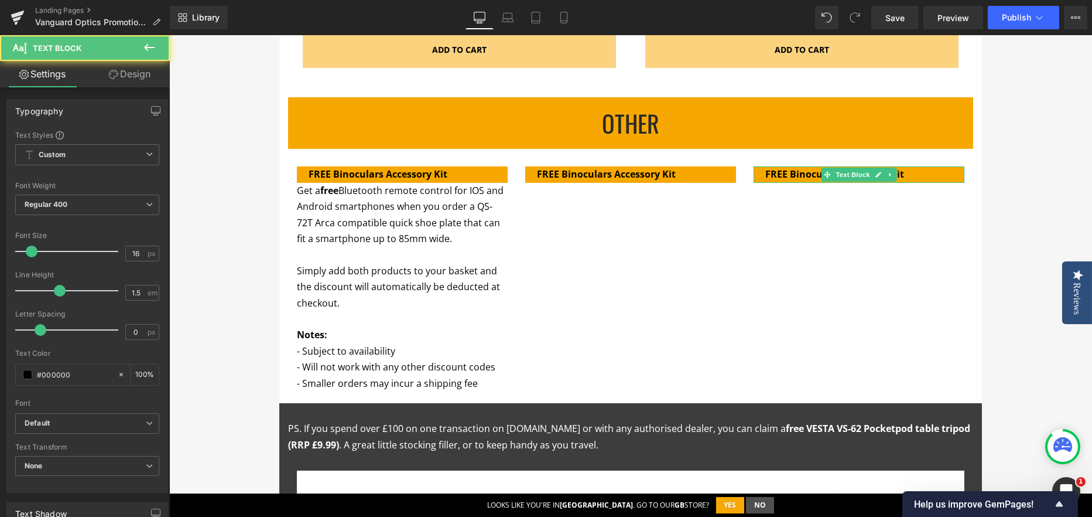
click at [124, 67] on link "Design" at bounding box center [129, 74] width 85 height 26
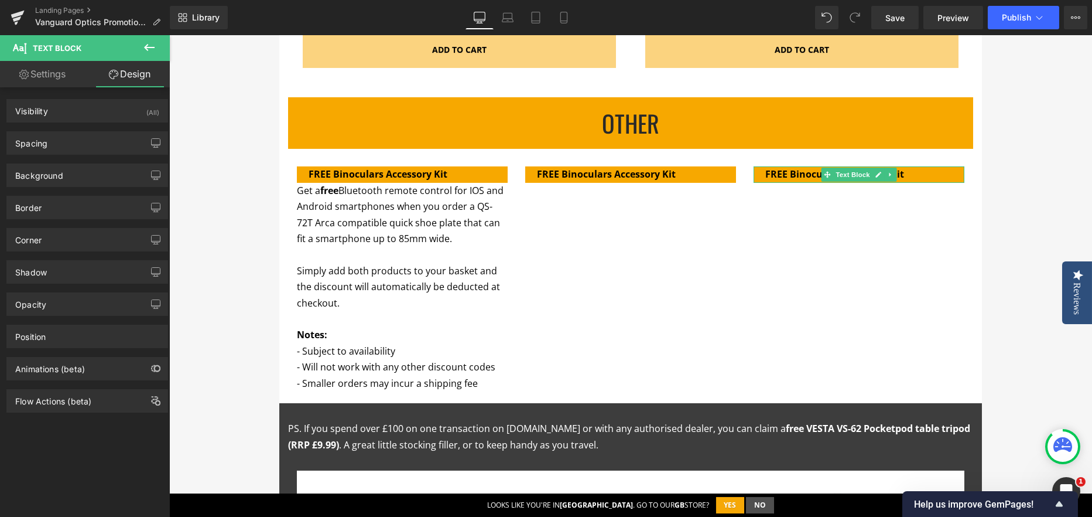
click at [374, 254] on p at bounding box center [402, 255] width 211 height 16
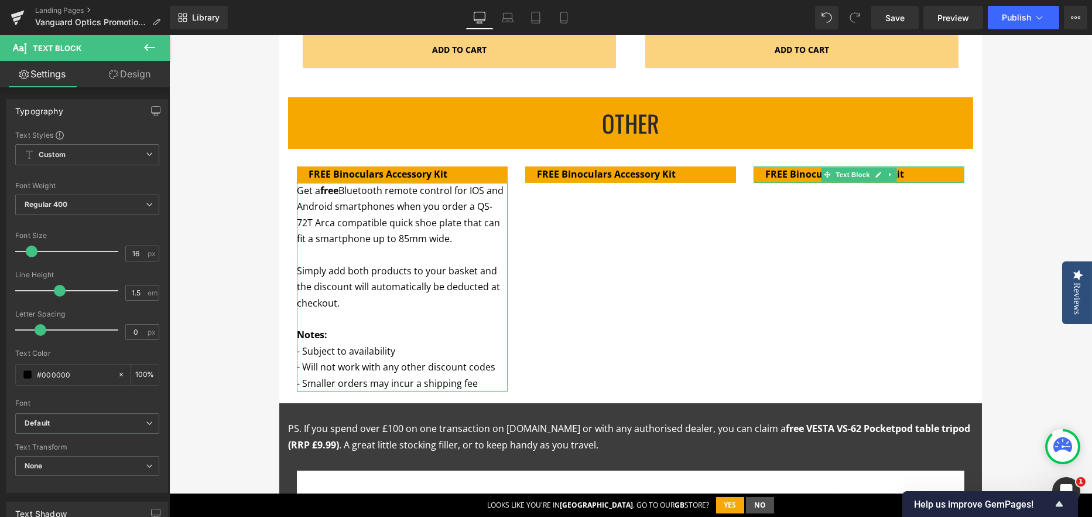
click at [125, 70] on link "Design" at bounding box center [129, 74] width 85 height 26
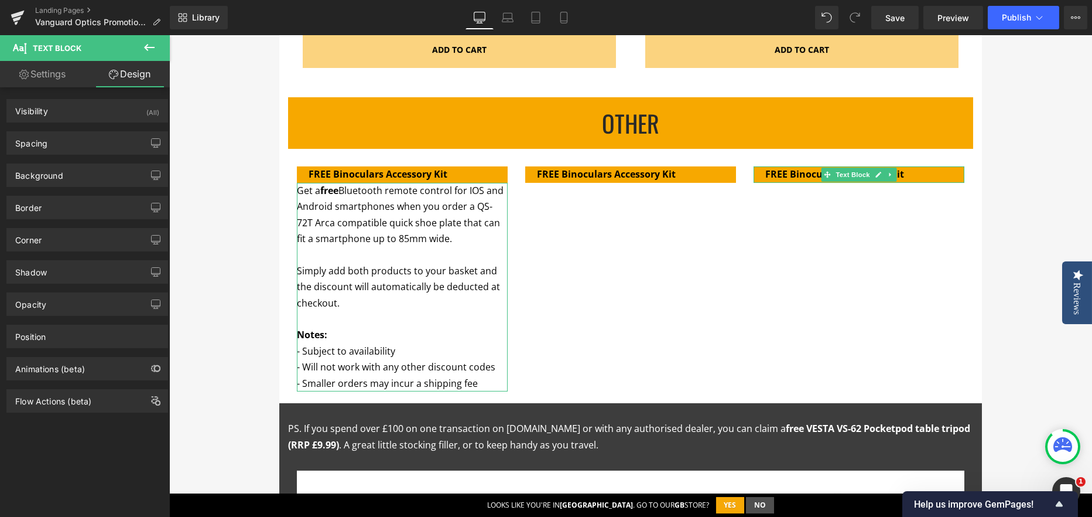
click at [73, 156] on div "Background Color & Image color transparent Color transparent 0 % Image Replace …" at bounding box center [87, 171] width 175 height 32
click at [78, 148] on div "Spacing" at bounding box center [87, 143] width 160 height 22
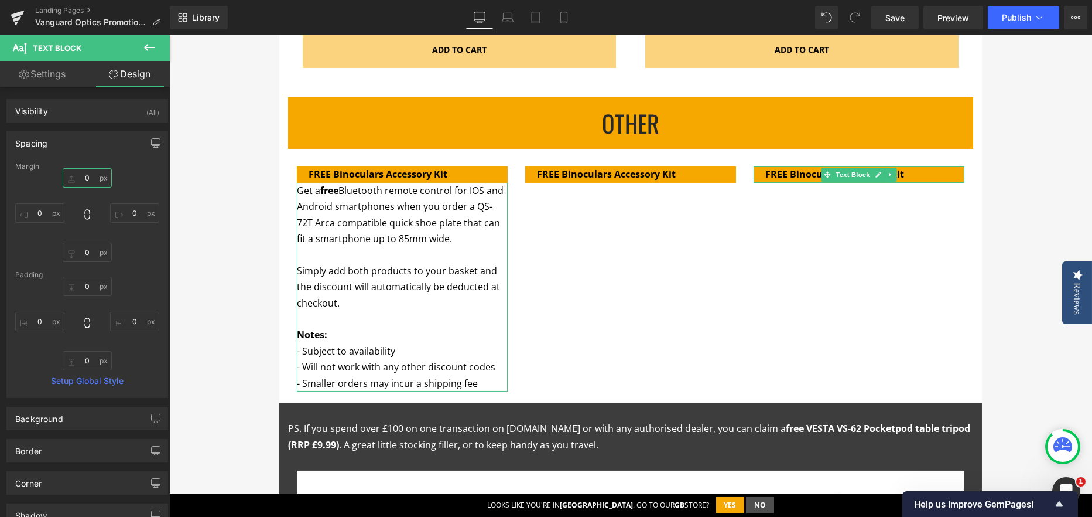
click at [87, 183] on input "0" at bounding box center [87, 177] width 49 height 19
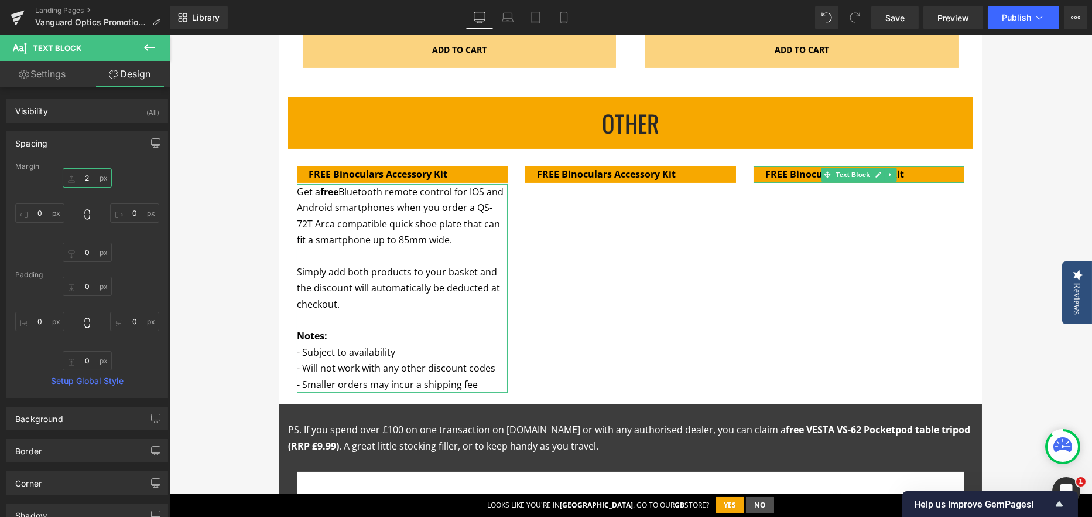
type input "20"
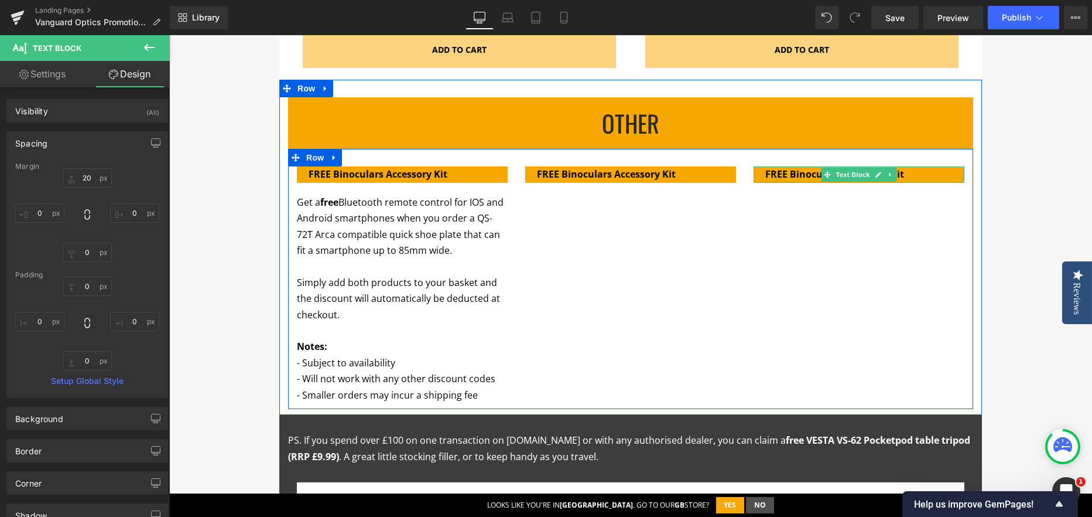
click at [521, 235] on div "FREE Binoculars Accessory Kit Text Block Get a free Bluetooth remote control fo…" at bounding box center [630, 279] width 685 height 260
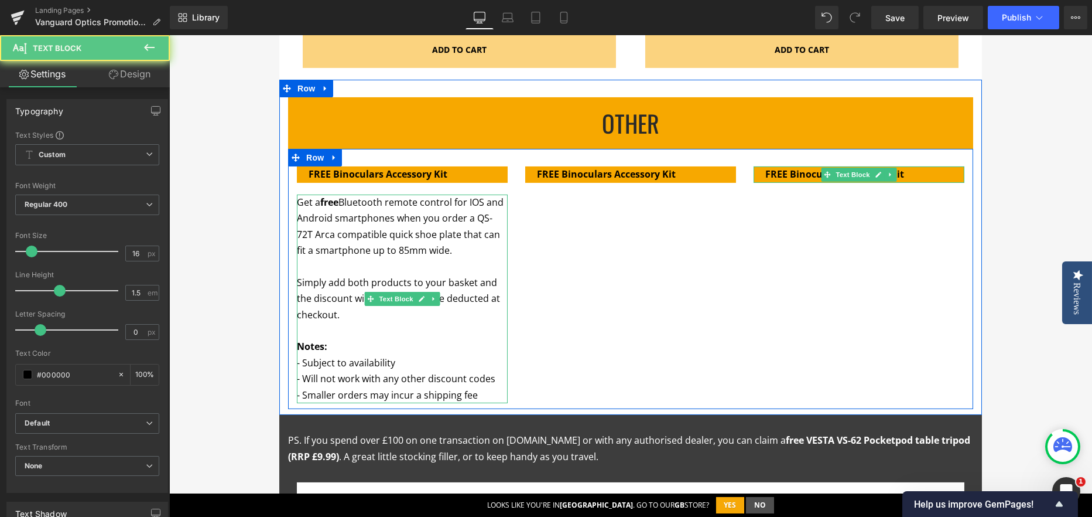
click at [416, 244] on span "Get a free Bluetooth remote control for IOS and Android smartphones when you or…" at bounding box center [400, 226] width 207 height 61
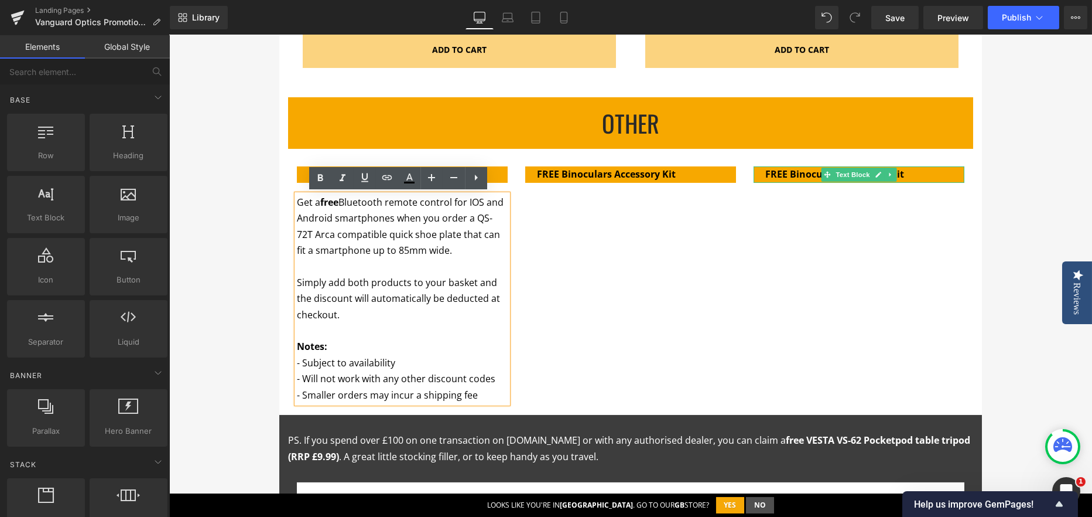
click at [271, 268] on div "Q4 OpticS Promotions Heading Row Promotion ends: Text Block 86 Days 14 Hours 50…" at bounding box center [630, 11] width 923 height 2215
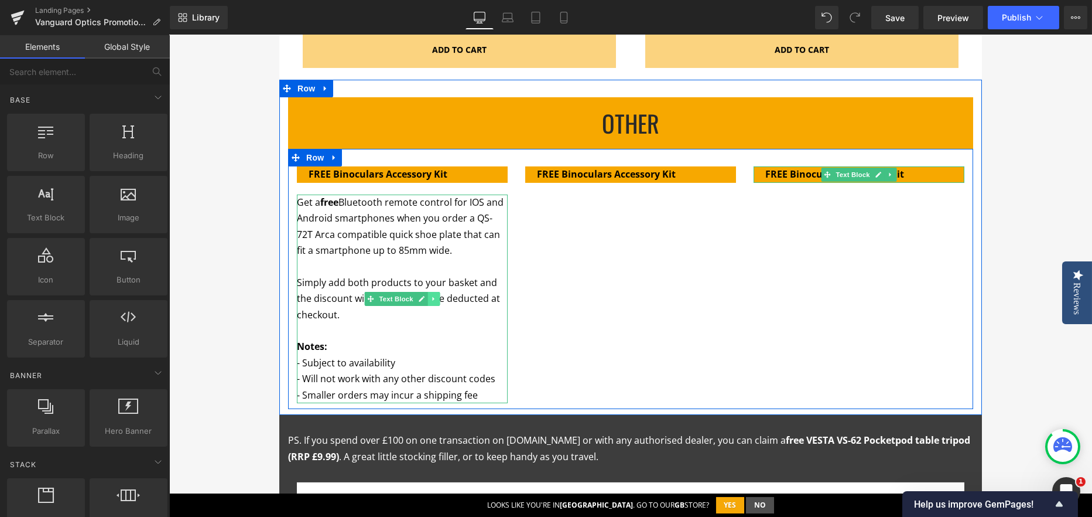
click at [432, 299] on icon at bounding box center [433, 299] width 2 height 4
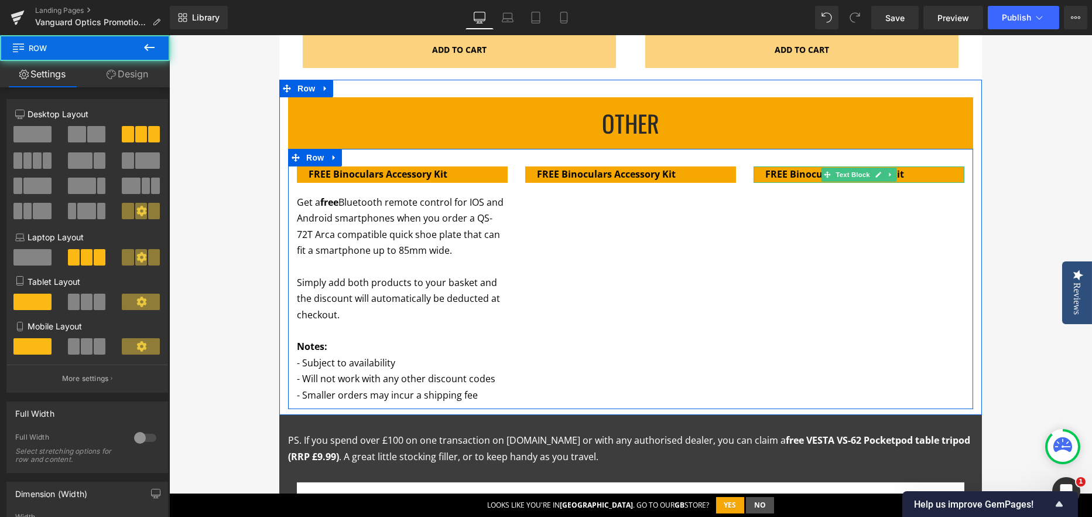
click at [579, 264] on div "FREE Binoculars Accessory Kit Text Block Get a free Bluetooth remote control fo…" at bounding box center [630, 279] width 685 height 260
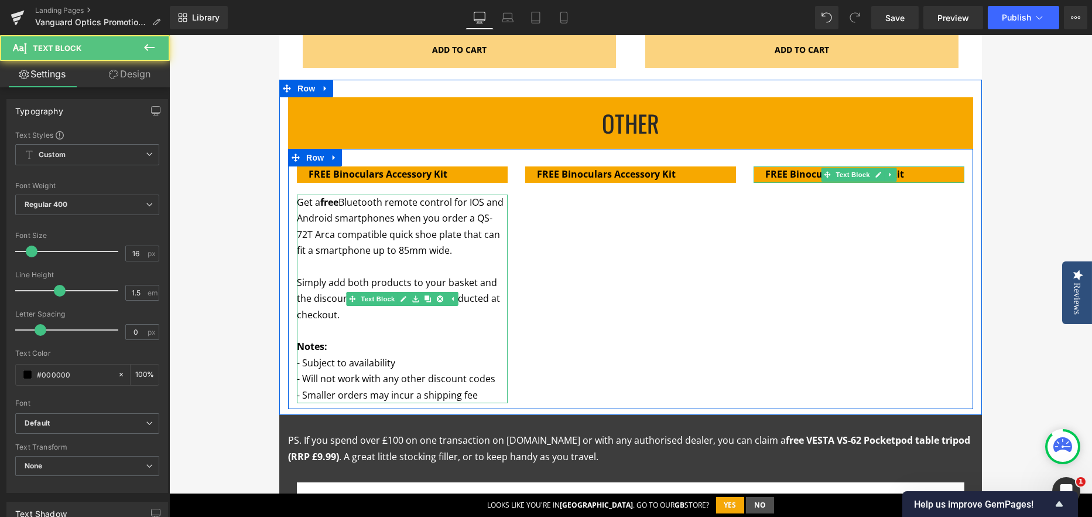
click at [399, 229] on span "Get a free Bluetooth remote control for IOS and Android smartphones when you or…" at bounding box center [400, 226] width 207 height 61
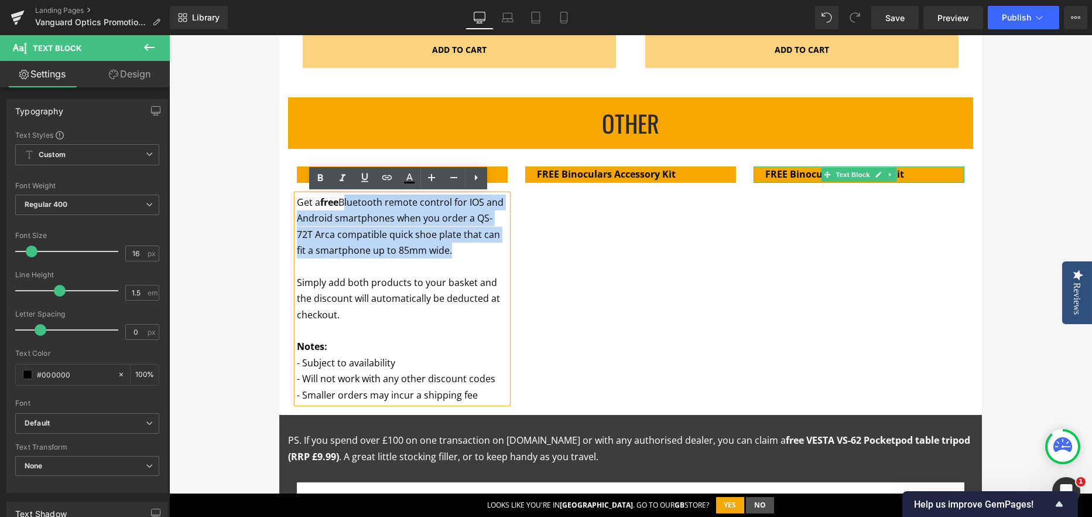
drag, startPoint x: 344, startPoint y: 201, endPoint x: 476, endPoint y: 243, distance: 138.7
click at [476, 243] on p "Get a free Bluetooth remote control for IOS and Android smartphones when you or…" at bounding box center [402, 226] width 211 height 64
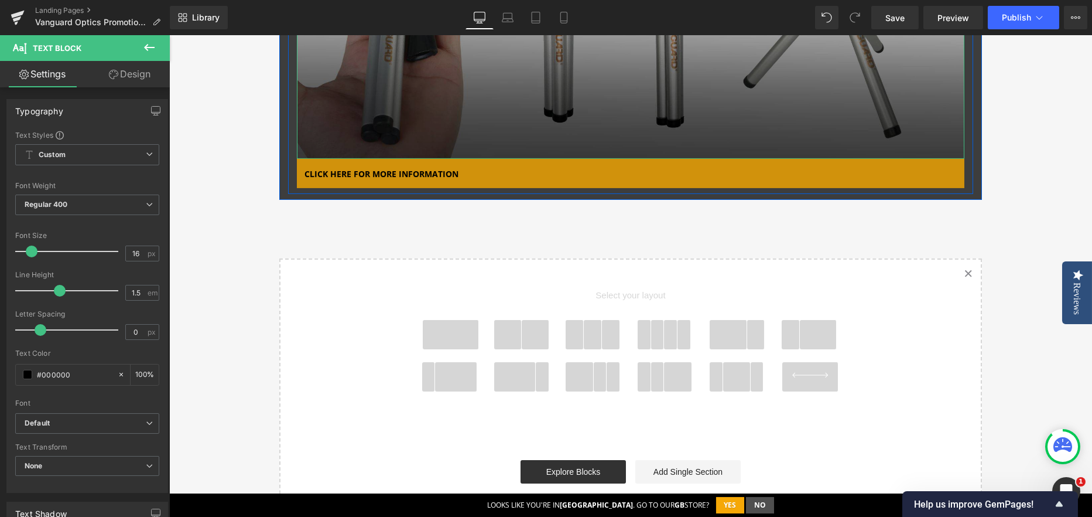
scroll to position [1829, 0]
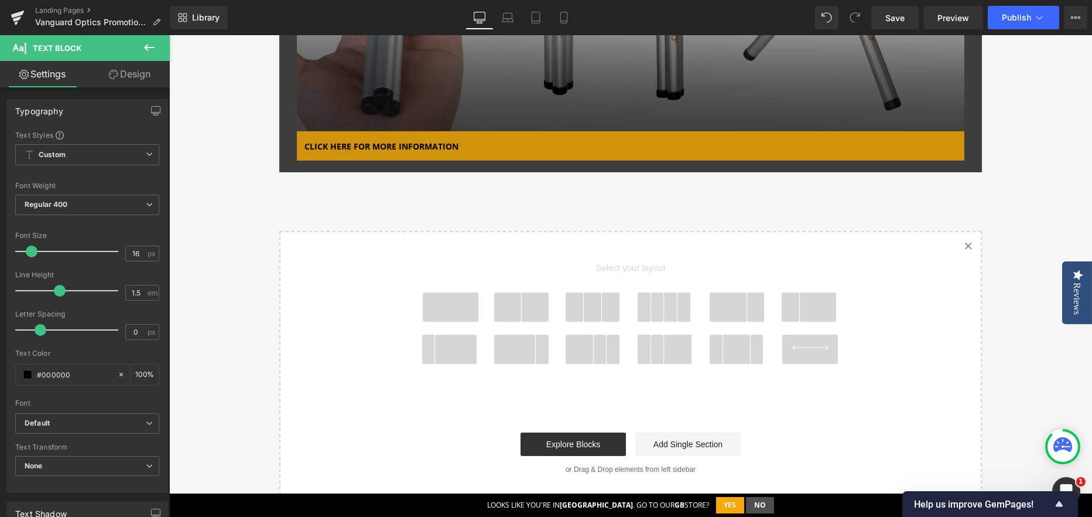
click at [655, 308] on span at bounding box center [657, 306] width 13 height 29
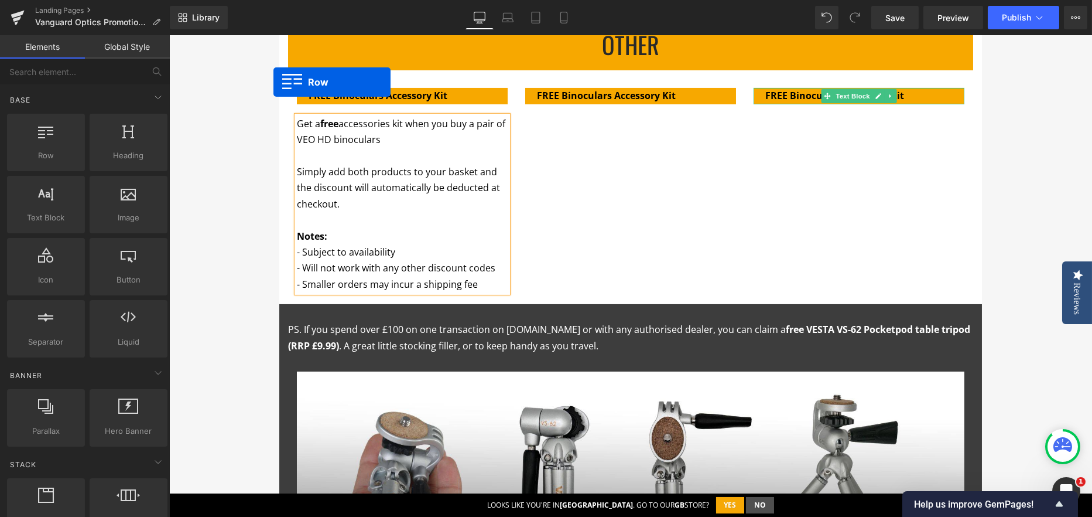
scroll to position [1286, 0]
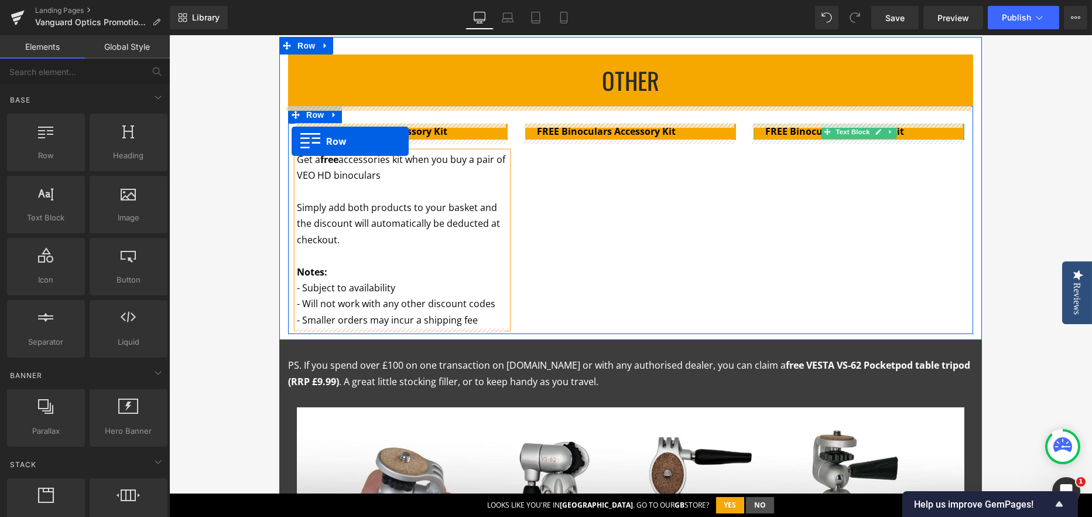
drag, startPoint x: 281, startPoint y: 94, endPoint x: 292, endPoint y: 141, distance: 48.6
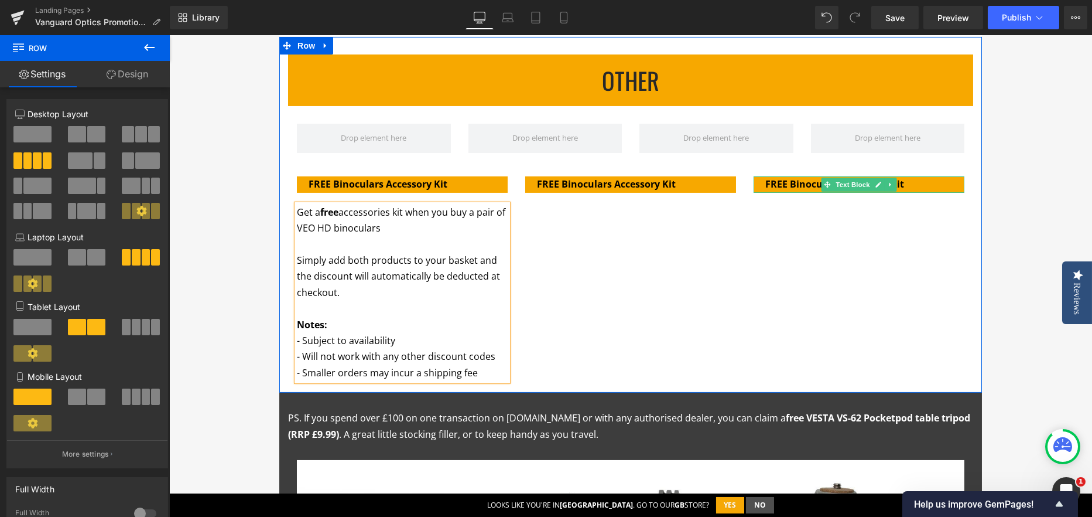
click at [336, 183] on strong "FREE Binoculars Accessory Kit" at bounding box center [378, 183] width 139 height 13
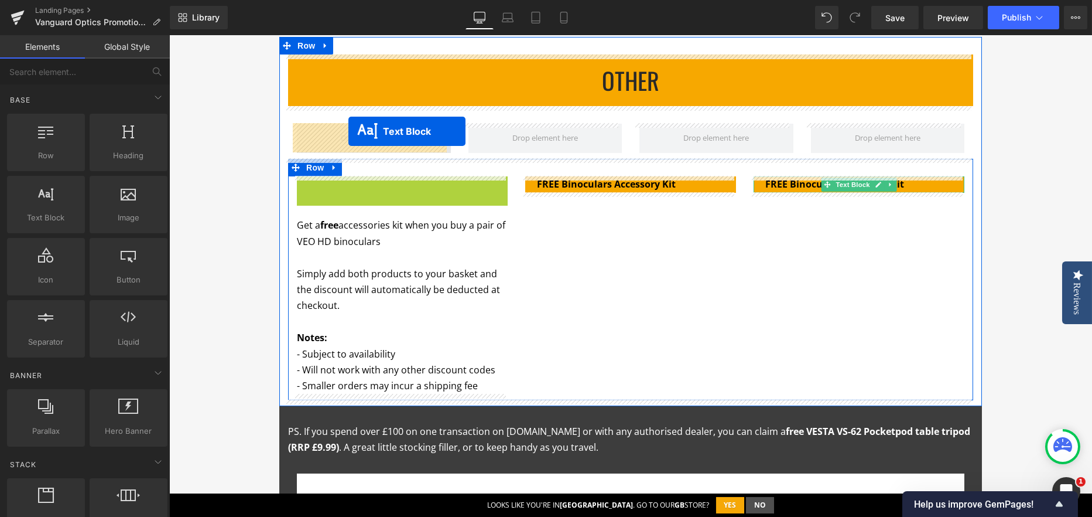
drag, startPoint x: 347, startPoint y: 187, endPoint x: 348, endPoint y: 131, distance: 55.6
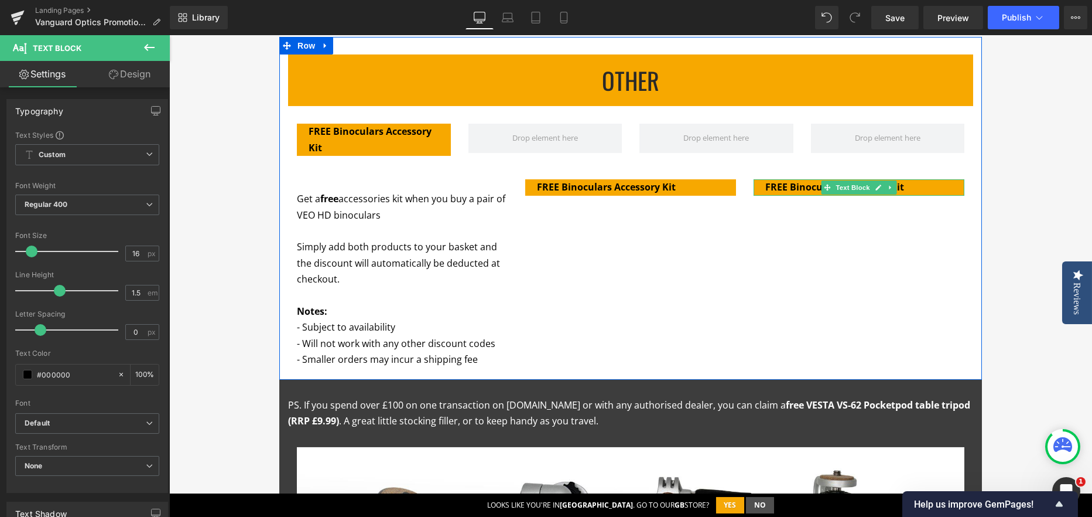
click at [346, 146] on p "FREE Binoculars Accessory Kit" at bounding box center [374, 140] width 131 height 32
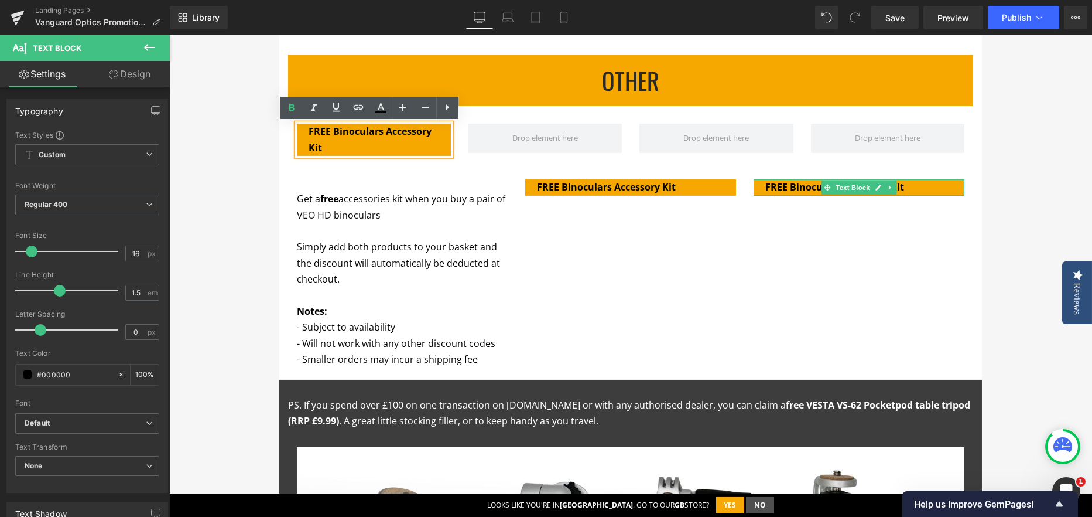
click at [404, 126] on strong "FREE Binoculars Accessory Kit" at bounding box center [370, 139] width 123 height 29
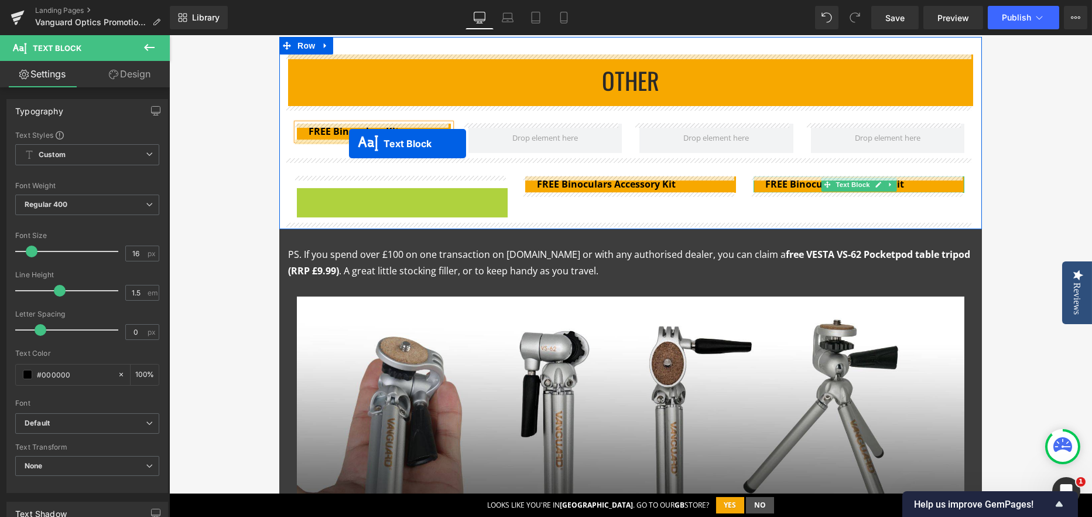
drag, startPoint x: 348, startPoint y: 277, endPoint x: 349, endPoint y: 143, distance: 133.5
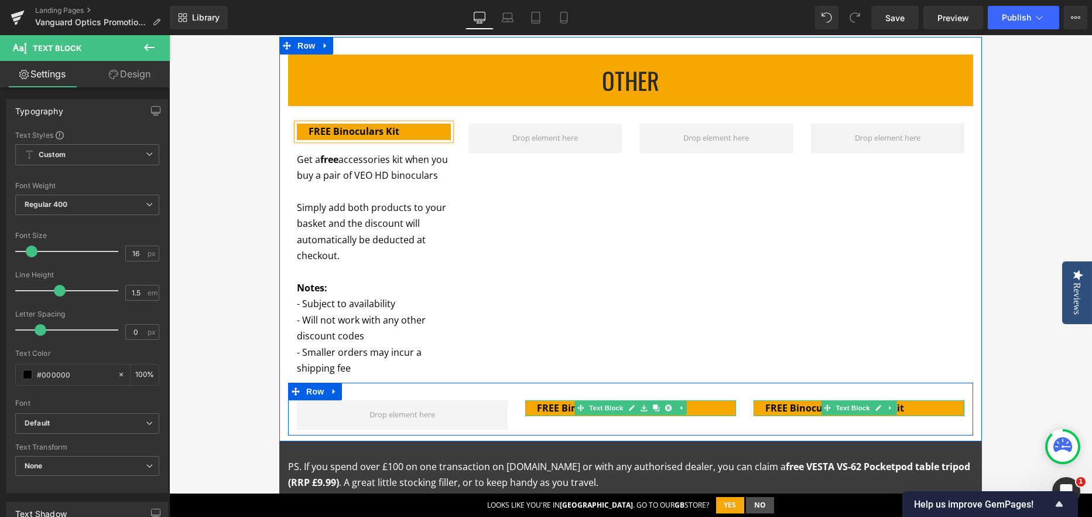
click at [569, 414] on strong "FREE Binoculars Accessory Kit" at bounding box center [606, 407] width 139 height 13
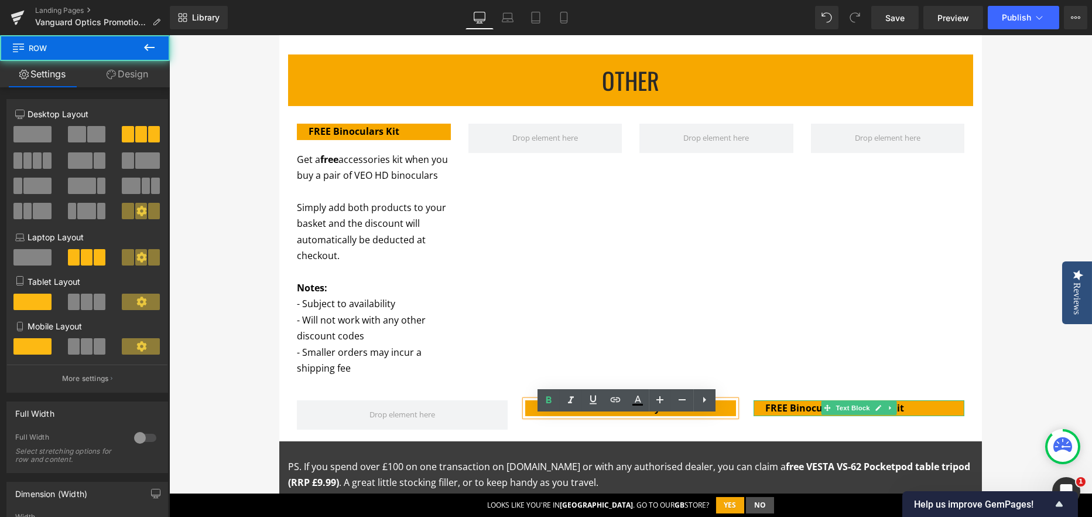
click at [504, 429] on div at bounding box center [402, 414] width 228 height 29
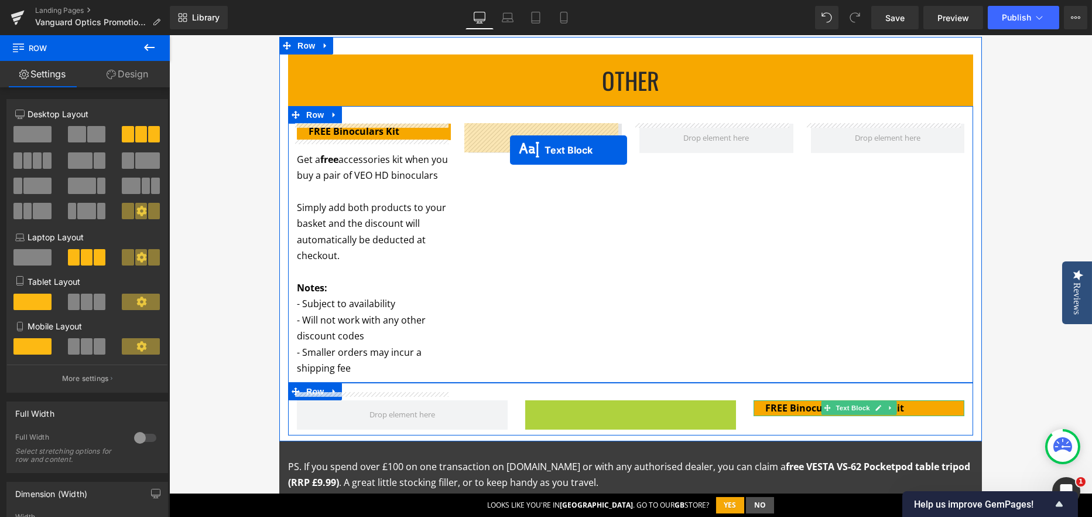
drag, startPoint x: 574, startPoint y: 424, endPoint x: 510, endPoint y: 150, distance: 281.4
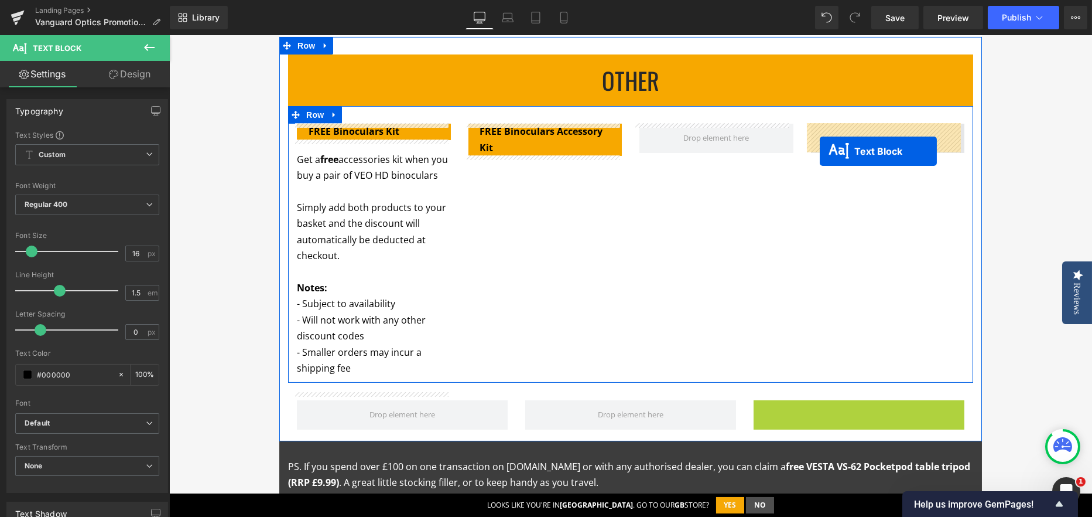
drag, startPoint x: 825, startPoint y: 425, endPoint x: 820, endPoint y: 151, distance: 274.1
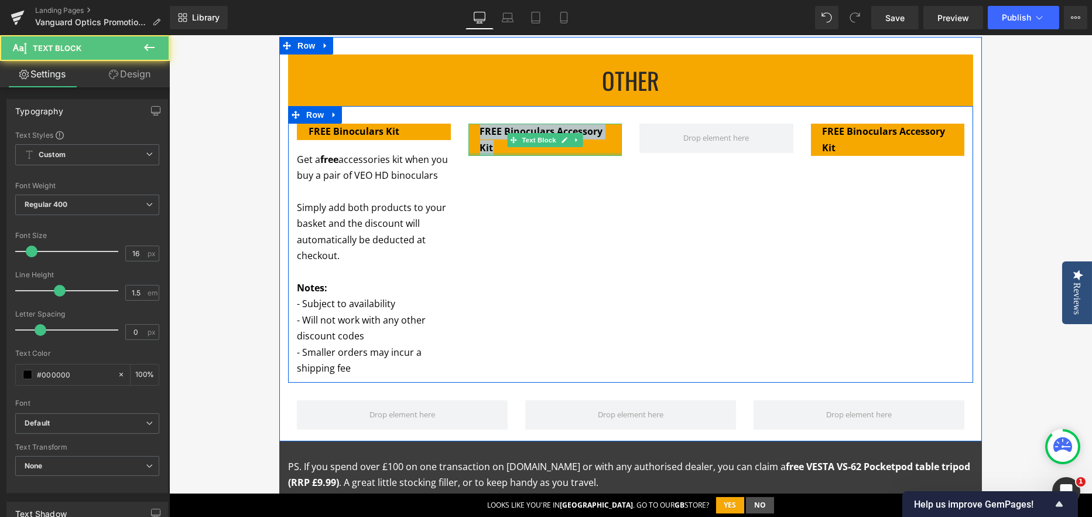
drag, startPoint x: 477, startPoint y: 134, endPoint x: 531, endPoint y: 153, distance: 58.0
click at [531, 153] on div "FREE Binoculars Accessory Kit Text Block" at bounding box center [546, 140] width 154 height 32
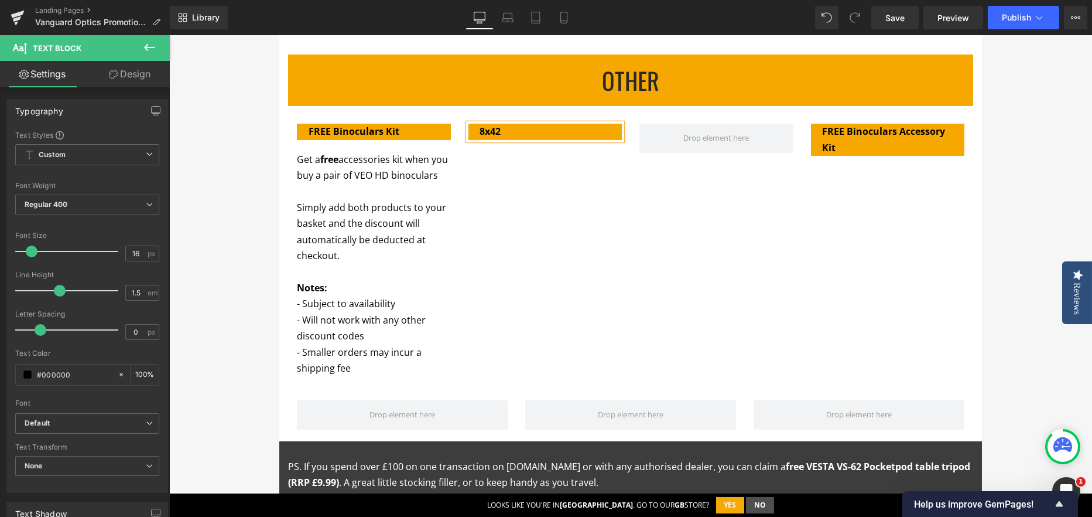
click at [572, 165] on div "FREE Binoculars Kit Text Block Get a free accessories kit when you buy a pair o…" at bounding box center [630, 244] width 685 height 276
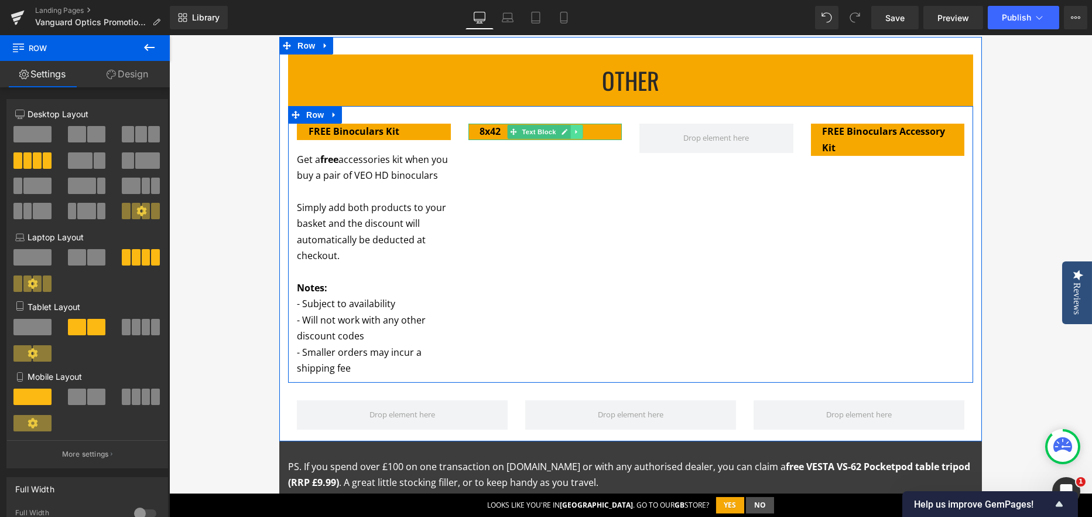
click at [576, 132] on link at bounding box center [576, 132] width 12 height 14
click at [571, 133] on link at bounding box center [571, 132] width 12 height 14
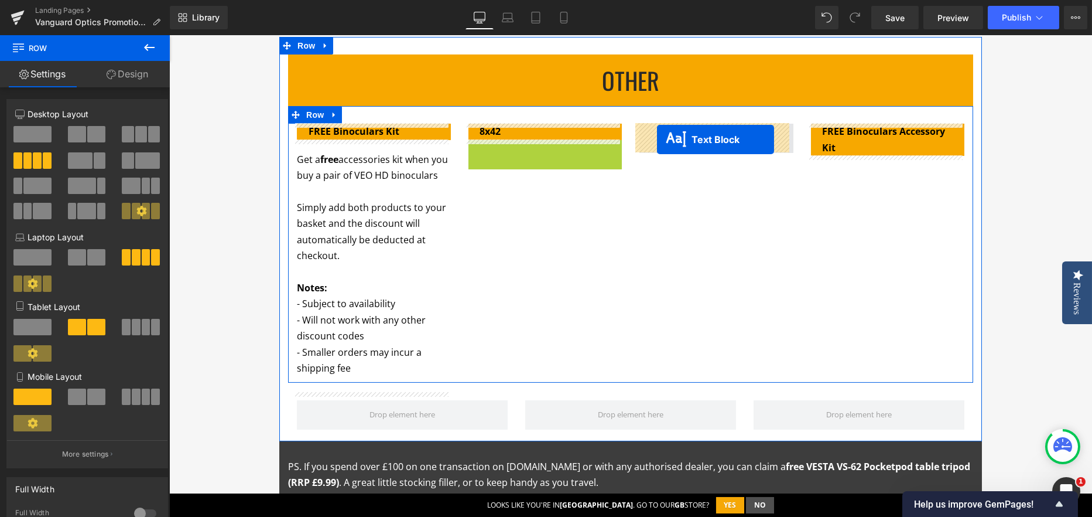
drag, startPoint x: 505, startPoint y: 147, endPoint x: 657, endPoint y: 139, distance: 151.9
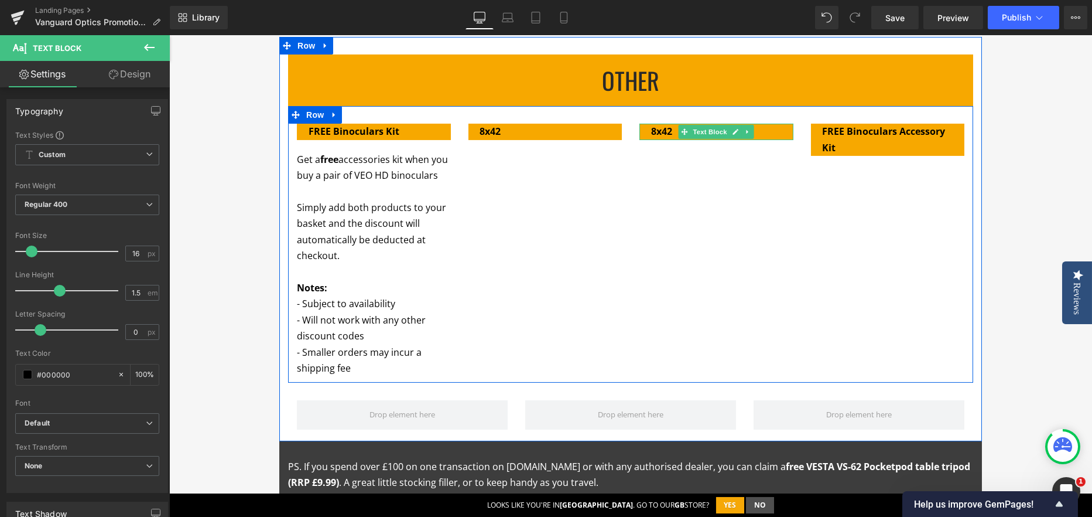
click at [662, 135] on strong "8x42" at bounding box center [661, 131] width 21 height 13
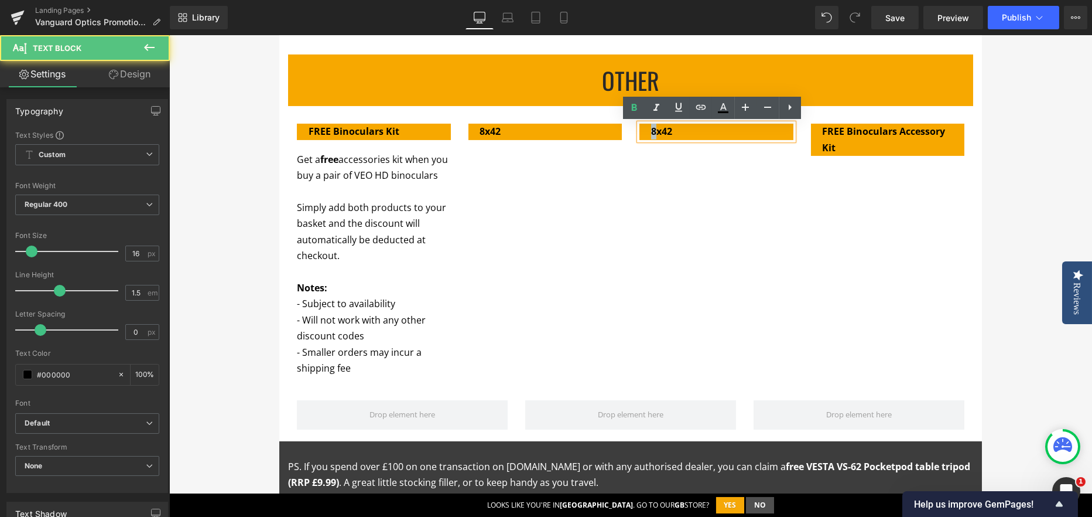
drag, startPoint x: 649, startPoint y: 129, endPoint x: 628, endPoint y: 130, distance: 21.7
click at [631, 130] on div "8x42 Text Block" at bounding box center [717, 132] width 172 height 16
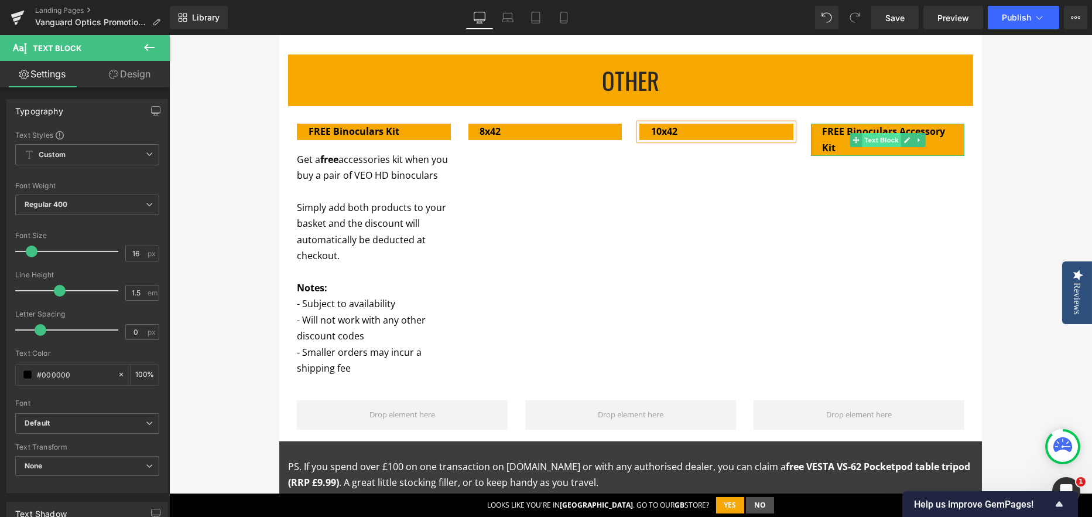
click at [863, 141] on span "Text Block" at bounding box center [881, 140] width 39 height 14
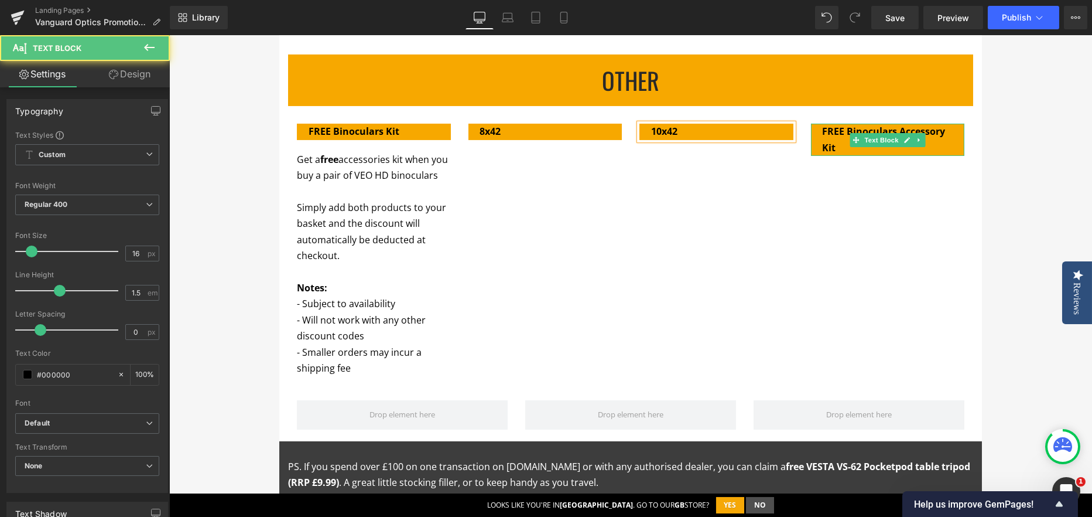
click at [837, 138] on strong "FREE Binoculars Accessory Kit" at bounding box center [884, 139] width 123 height 29
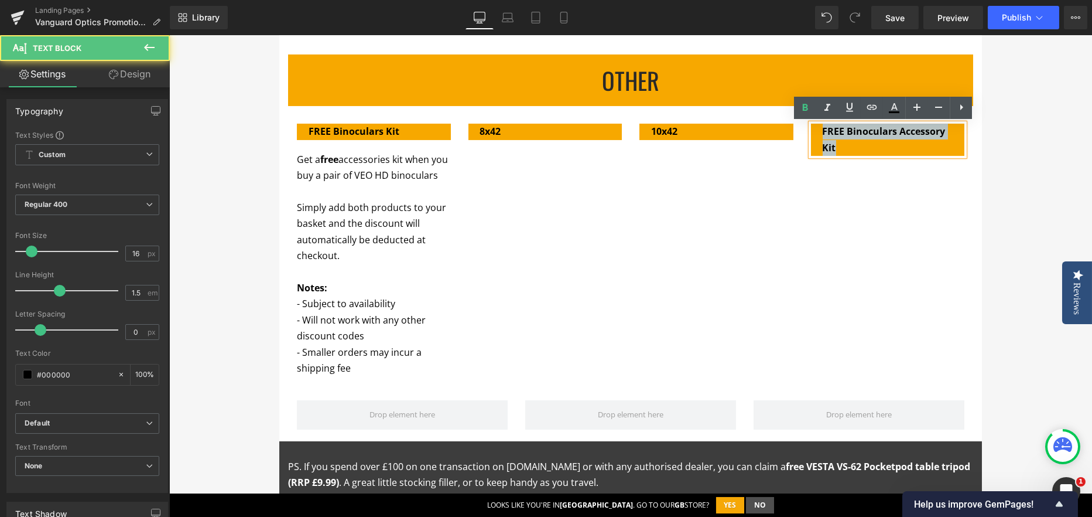
drag, startPoint x: 859, startPoint y: 150, endPoint x: 815, endPoint y: 120, distance: 52.6
click at [815, 124] on div "FREE Binoculars Accessory Kit" at bounding box center [888, 140] width 154 height 32
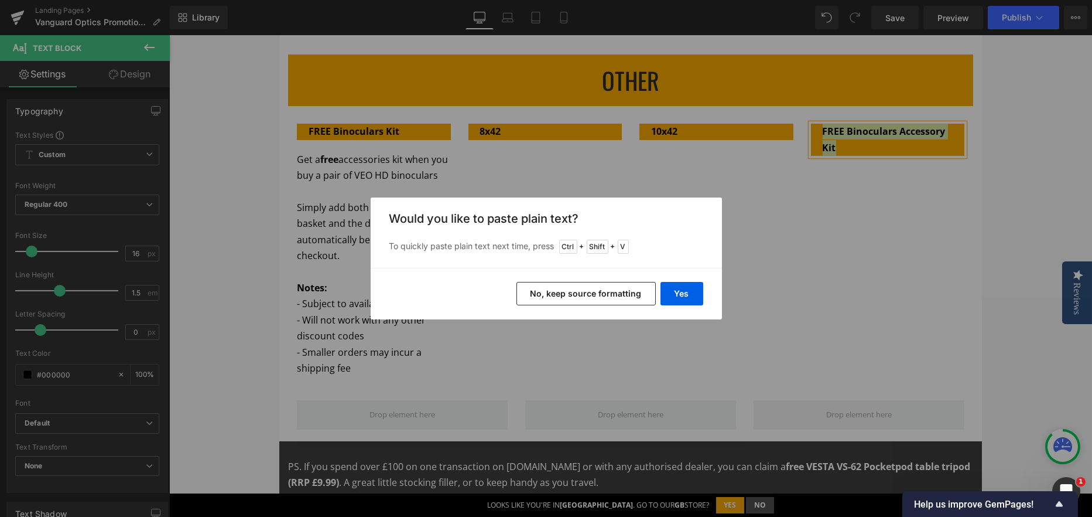
click at [618, 295] on button "No, keep source formatting" at bounding box center [586, 293] width 139 height 23
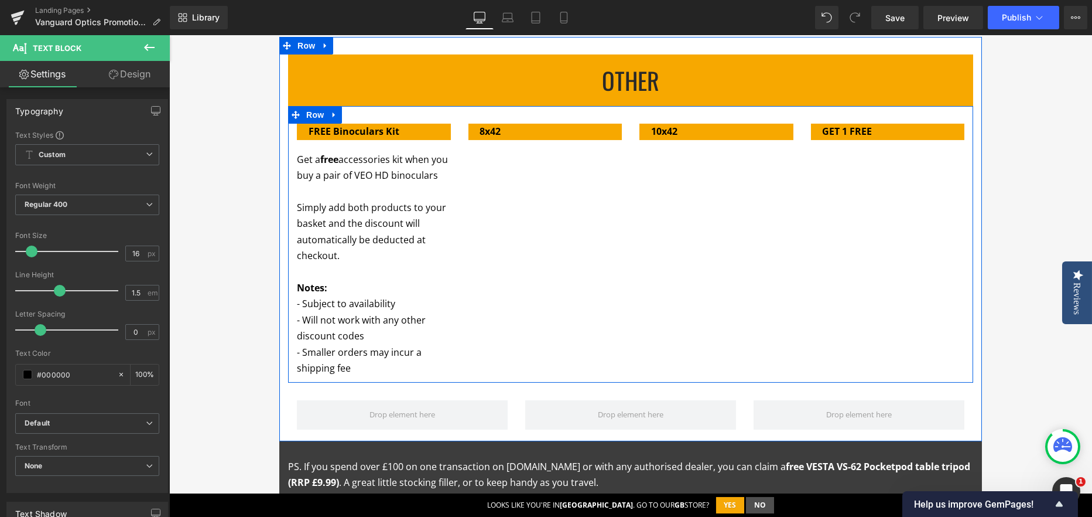
click at [607, 264] on div "FREE Binoculars Kit Text Block Get a free accessories kit when you buy a pair o…" at bounding box center [630, 244] width 685 height 276
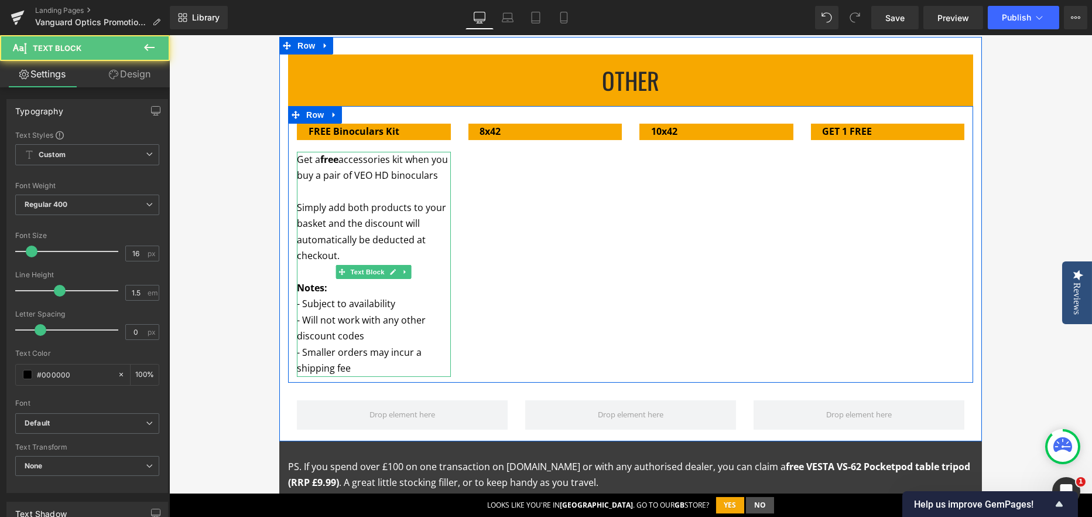
click at [369, 184] on p "Get a free accessories kit when you buy a pair of VEO HD binoculars" at bounding box center [374, 168] width 154 height 32
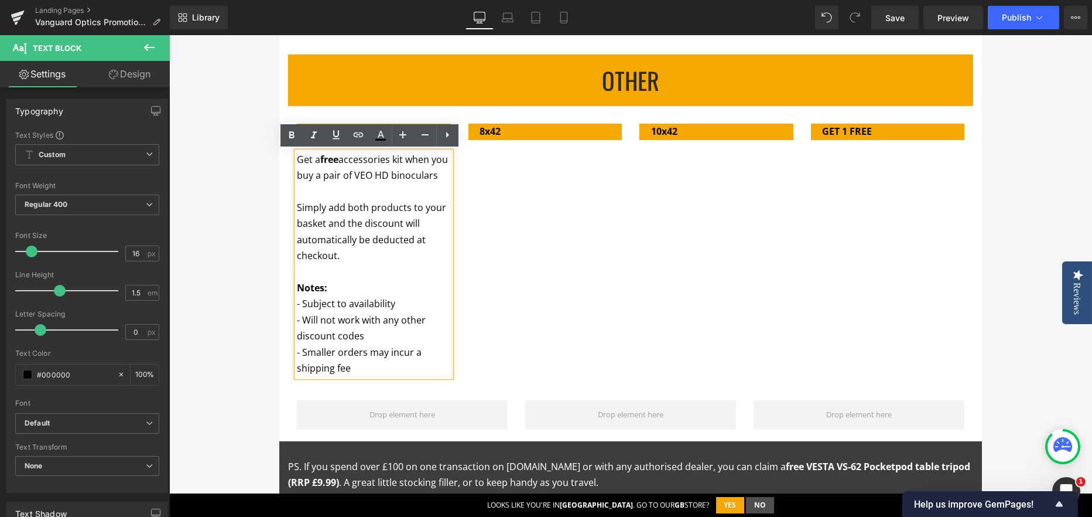
click at [326, 221] on p "Simply add both products to your basket and the discount will automatically be …" at bounding box center [374, 232] width 154 height 64
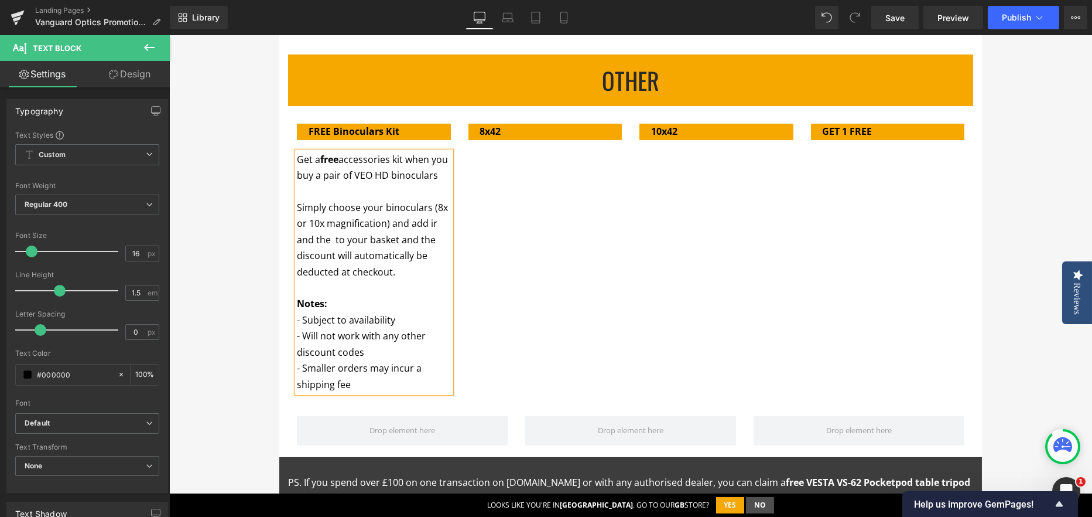
click at [254, 257] on div "Q4 OpticS Promotions Heading Row Promotion ends: Text Block 86 Days 14 Hours 47…" at bounding box center [630, 10] width 923 height 2299
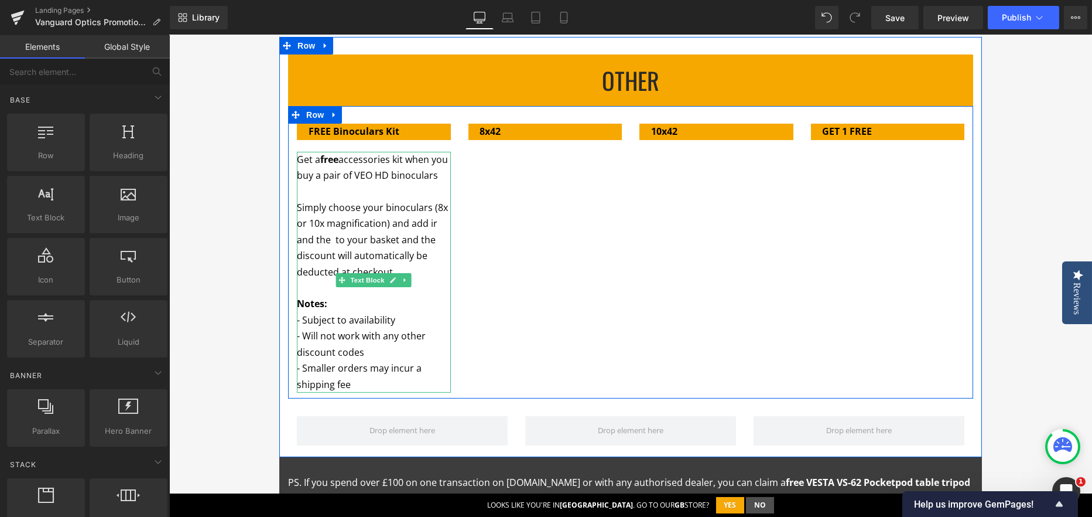
click at [326, 244] on p "Simply choose your binoculars (8x or 10x magnification) and add ir and the to y…" at bounding box center [374, 240] width 154 height 80
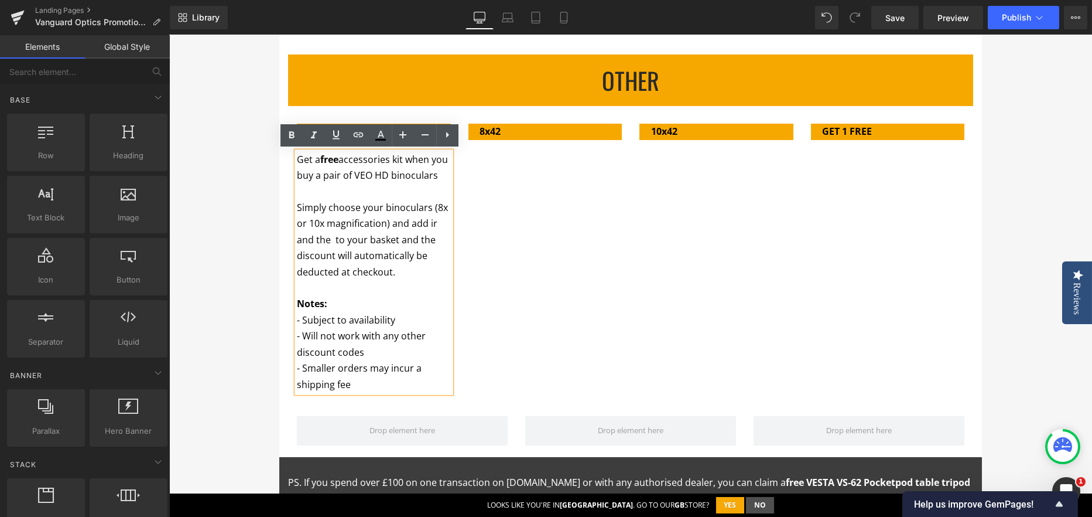
click at [249, 315] on div "Q4 OpticS Promotions Heading Row Promotion ends: Text Block 86 Days 14 Hours 47…" at bounding box center [630, 10] width 923 height 2299
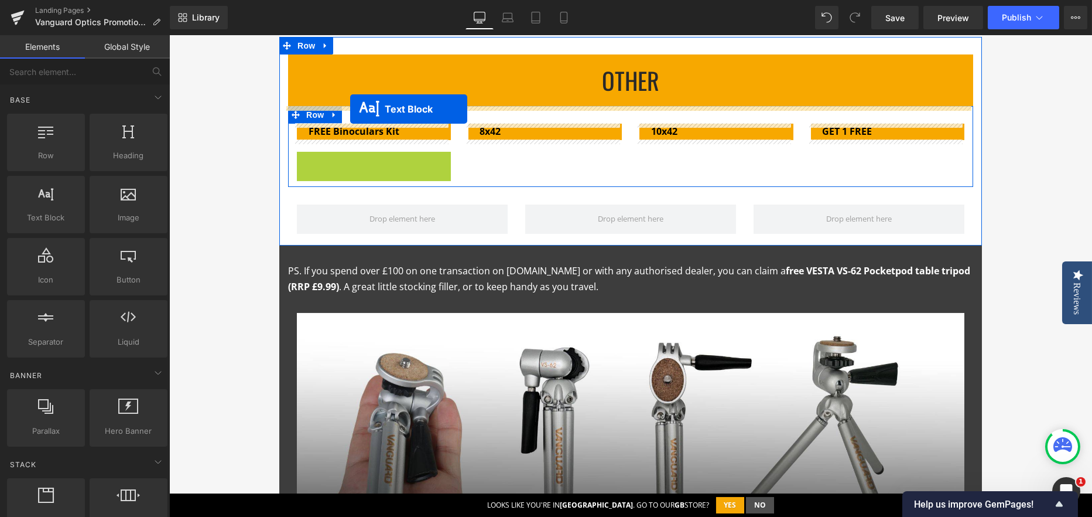
drag, startPoint x: 336, startPoint y: 280, endPoint x: 350, endPoint y: 109, distance: 171.6
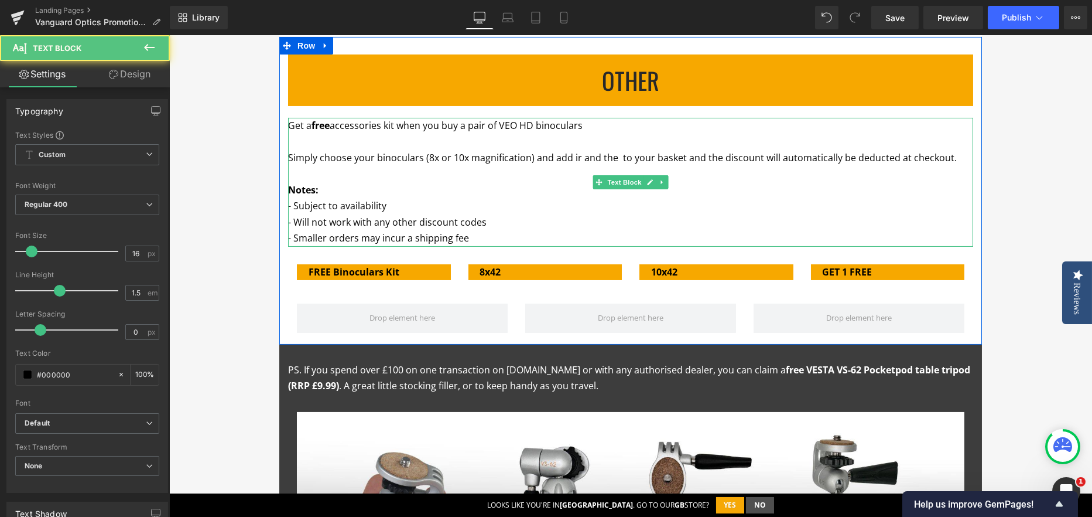
click at [347, 180] on p at bounding box center [630, 174] width 685 height 16
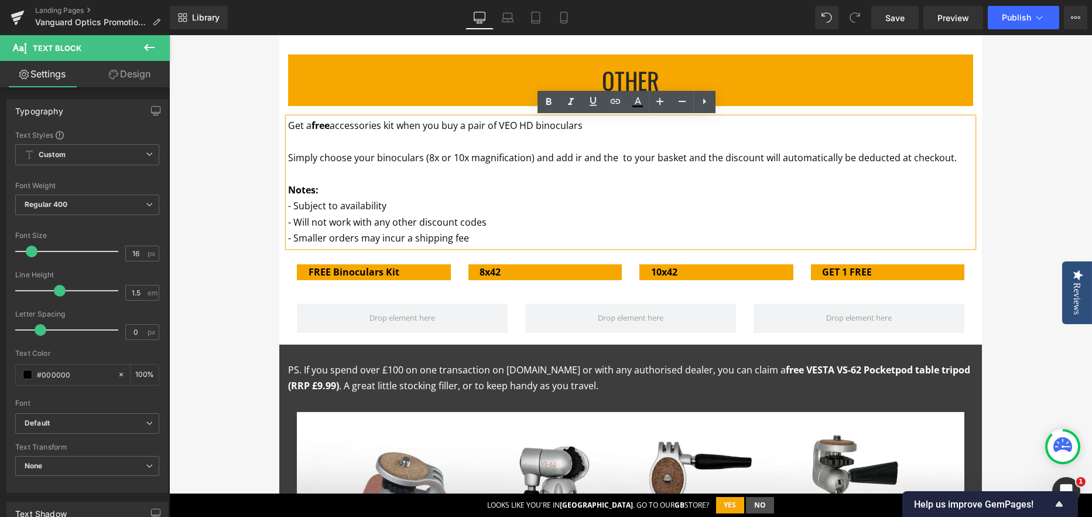
click at [512, 159] on p "Simply choose your binoculars (8x or 10x magnification) and add ir and the to y…" at bounding box center [630, 158] width 685 height 16
click at [500, 146] on p at bounding box center [630, 142] width 685 height 16
click at [601, 124] on p "Get a free accessories kit when you buy a pair of VEO HD binoculars" at bounding box center [630, 126] width 685 height 16
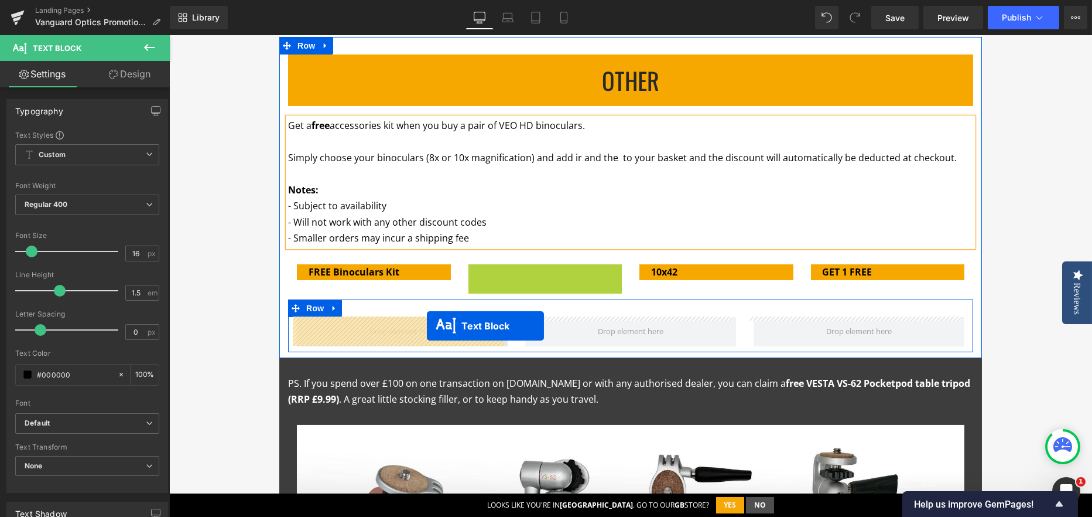
drag, startPoint x: 487, startPoint y: 272, endPoint x: 427, endPoint y: 326, distance: 80.4
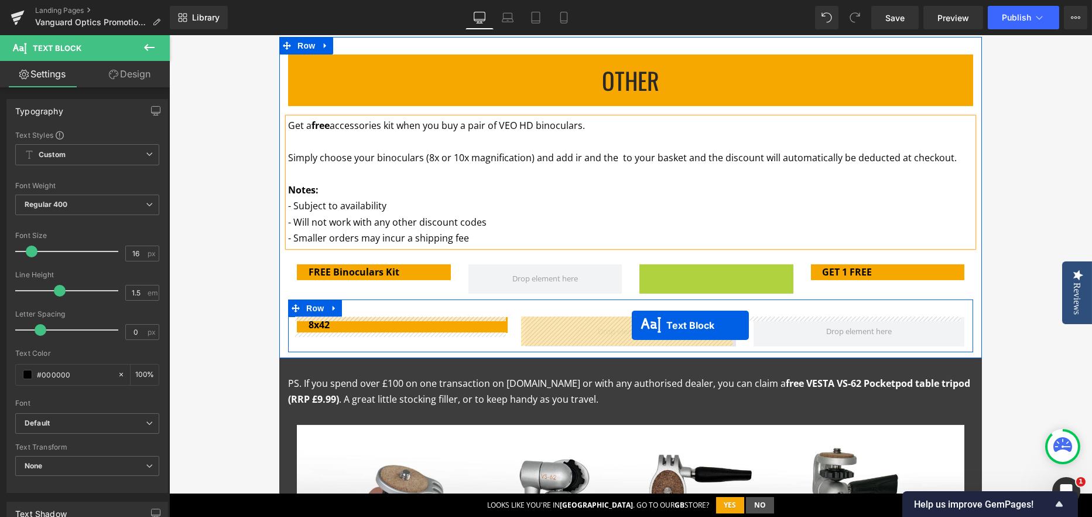
drag, startPoint x: 684, startPoint y: 271, endPoint x: 632, endPoint y: 325, distance: 75.0
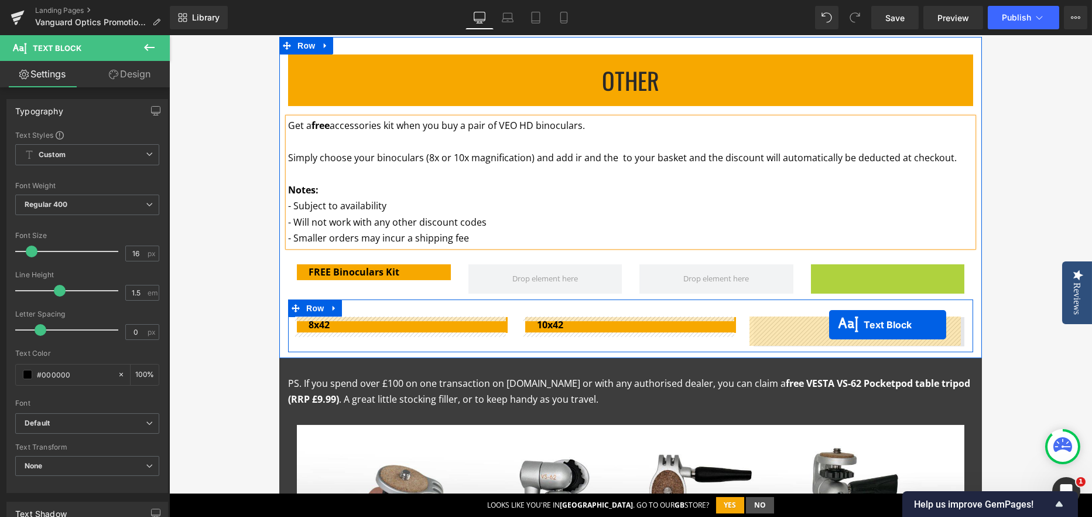
drag, startPoint x: 852, startPoint y: 273, endPoint x: 829, endPoint y: 324, distance: 56.1
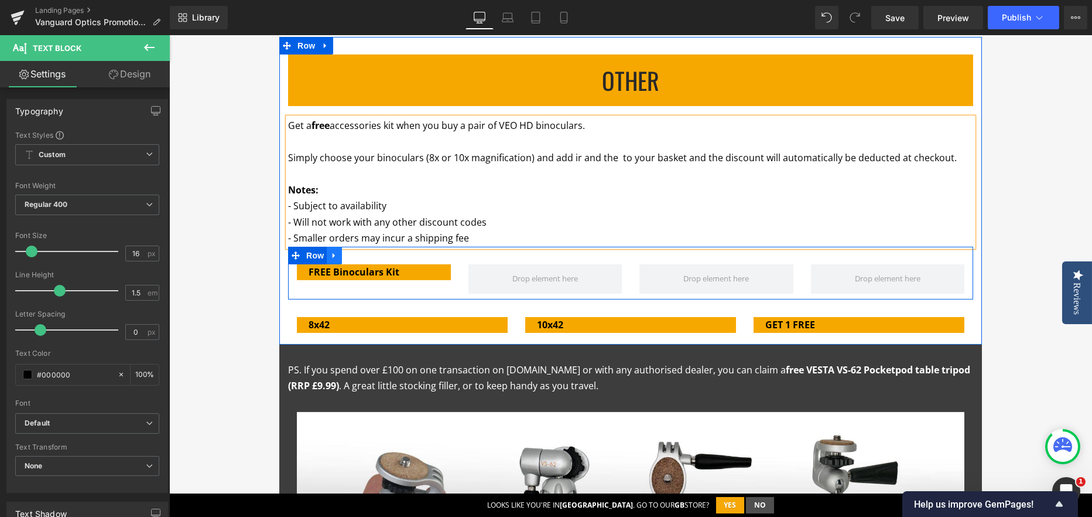
click at [331, 257] on icon at bounding box center [334, 255] width 8 height 9
click at [365, 257] on link at bounding box center [364, 256] width 15 height 18
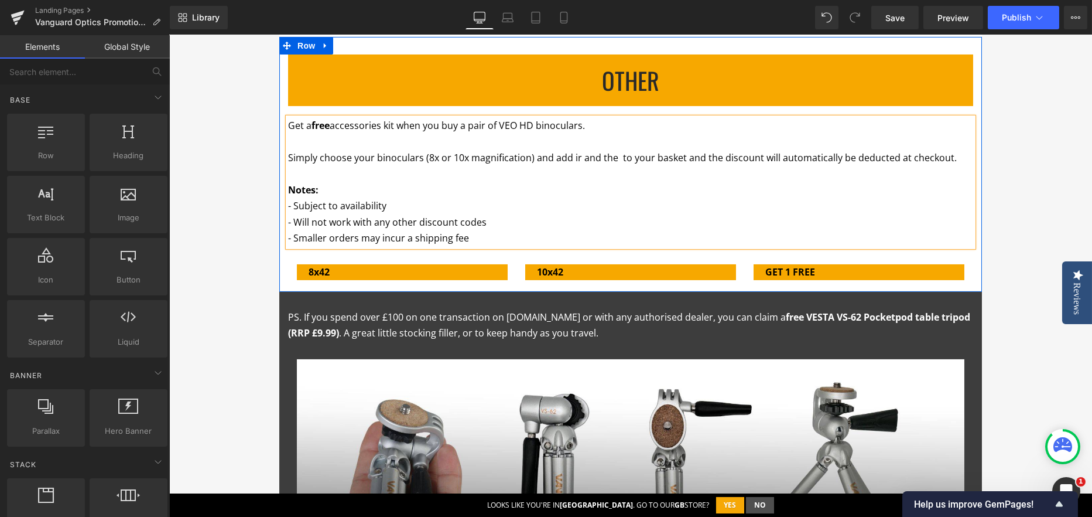
click at [598, 132] on p "Get a free accessories kit when you buy a pair of VEO HD binoculars." at bounding box center [630, 126] width 685 height 16
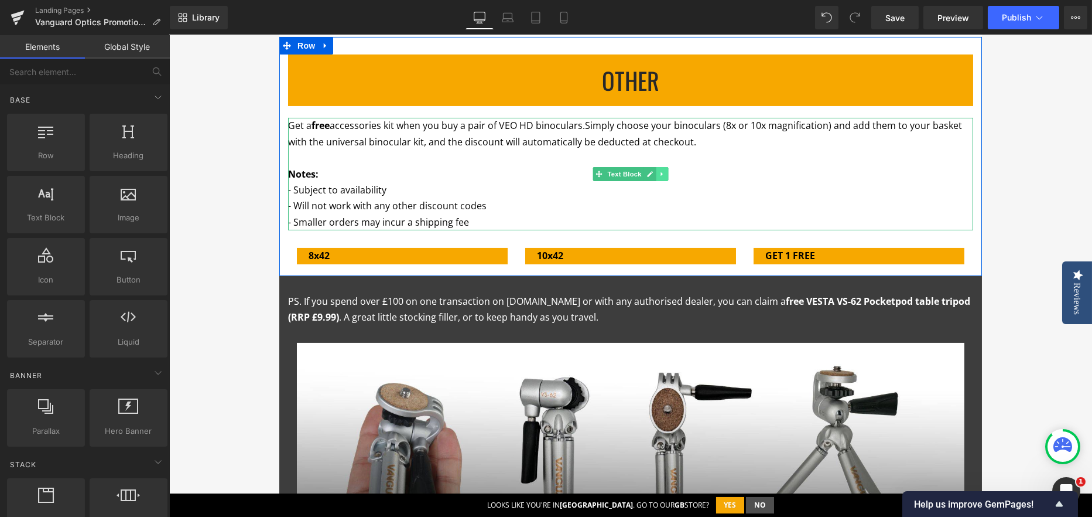
click at [659, 170] on icon at bounding box center [662, 173] width 6 height 7
click at [654, 173] on icon at bounding box center [656, 173] width 6 height 7
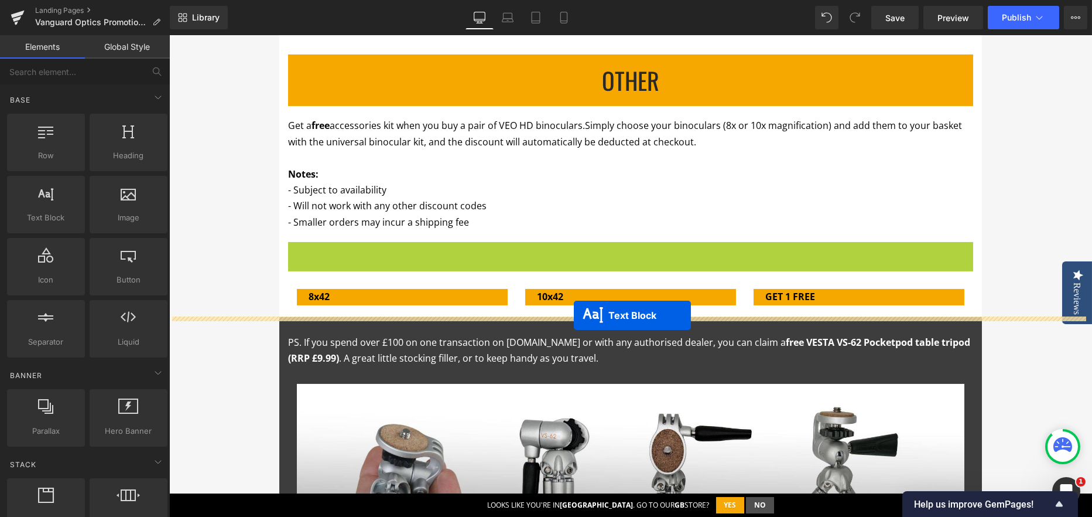
drag, startPoint x: 593, startPoint y: 295, endPoint x: 574, endPoint y: 315, distance: 27.8
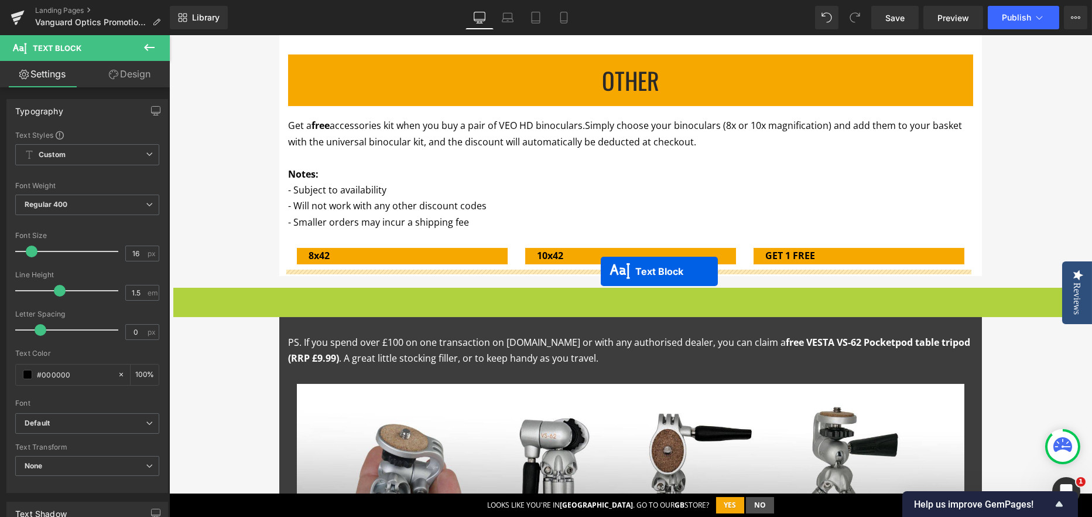
drag, startPoint x: 599, startPoint y: 343, endPoint x: 601, endPoint y: 271, distance: 72.1
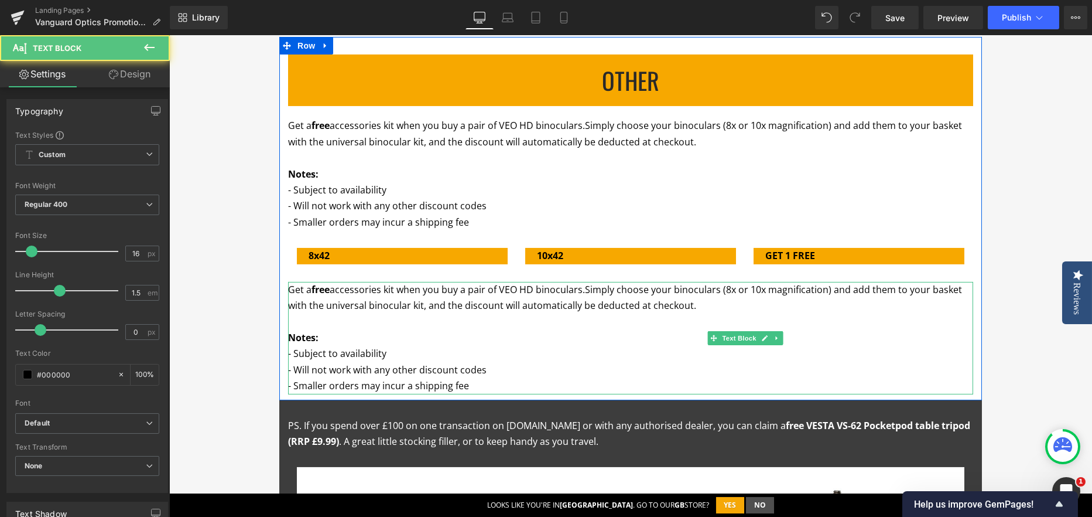
click at [429, 299] on span "Simply choose your binoculars (8x or 10x magnification) and add them to your ba…" at bounding box center [625, 297] width 674 height 29
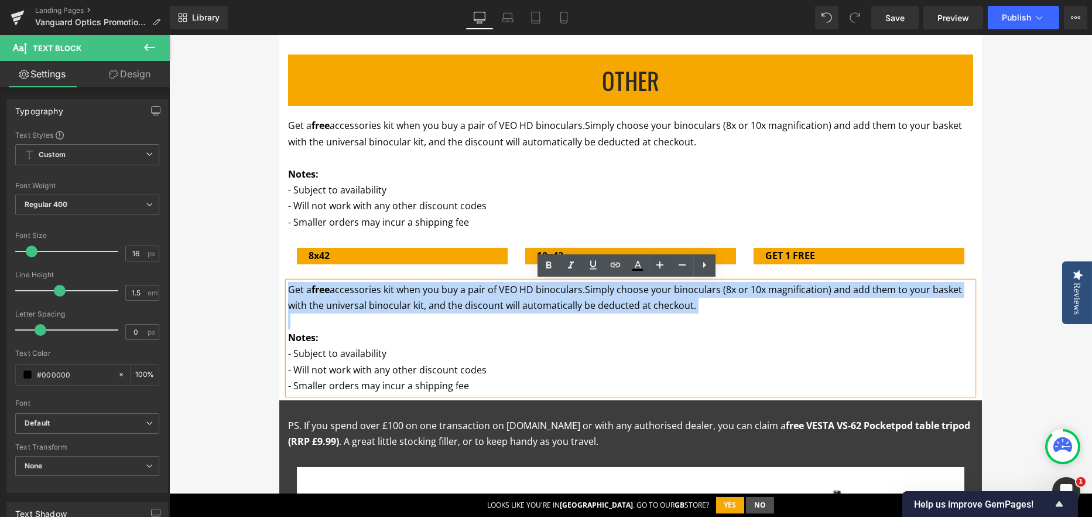
drag, startPoint x: 310, startPoint y: 317, endPoint x: 229, endPoint y: 265, distance: 96.2
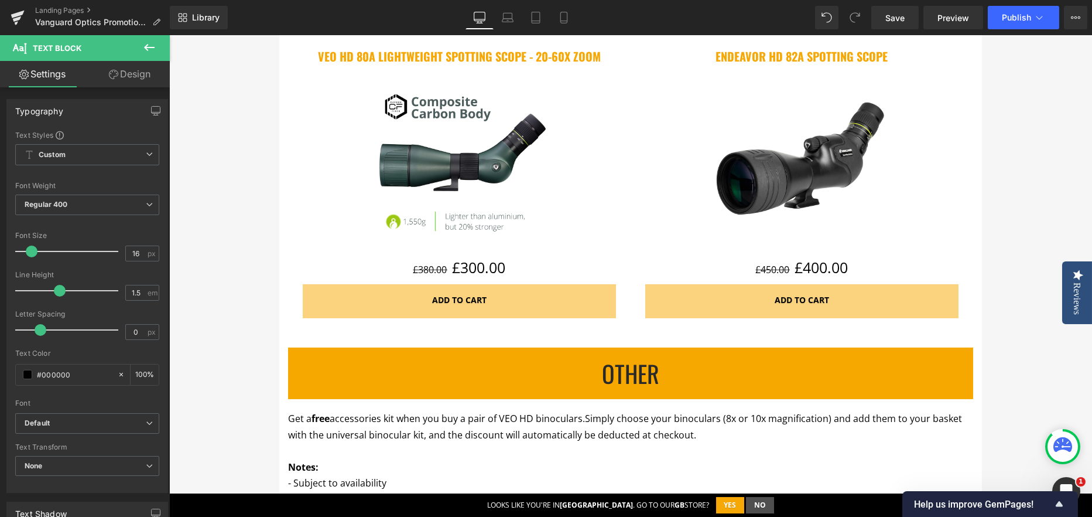
scroll to position [935, 0]
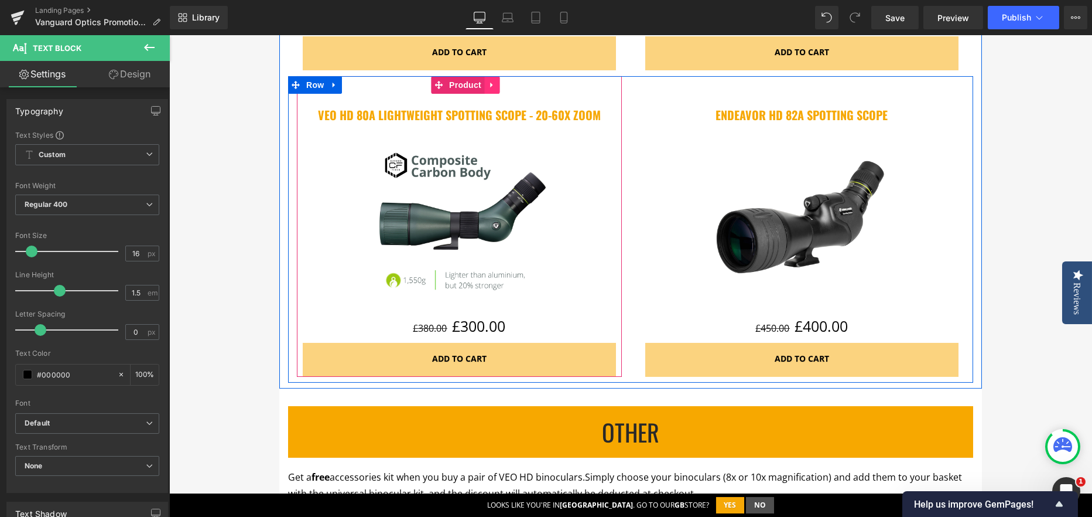
click at [488, 85] on icon at bounding box center [492, 84] width 8 height 9
click at [467, 88] on icon at bounding box center [469, 85] width 8 height 8
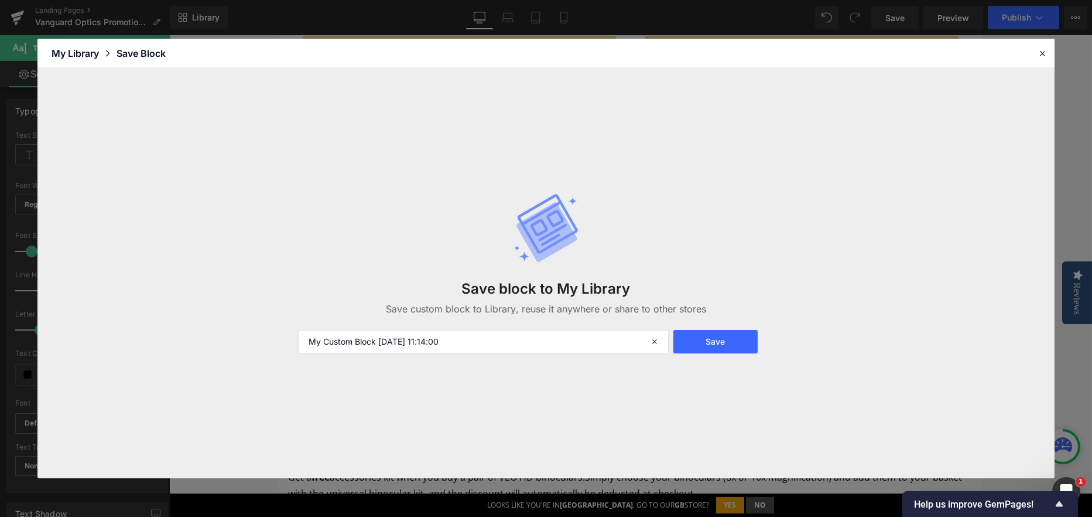
click at [481, 83] on div "Save block to My Library Save custom block to Library, reuse it anywhere or sha…" at bounding box center [545, 273] width 1017 height 410
click at [1037, 53] on header "Library Elements Blocks Templates Saved Library My Library Save Block" at bounding box center [545, 53] width 1017 height 29
click at [1040, 52] on icon at bounding box center [1042, 53] width 11 height 11
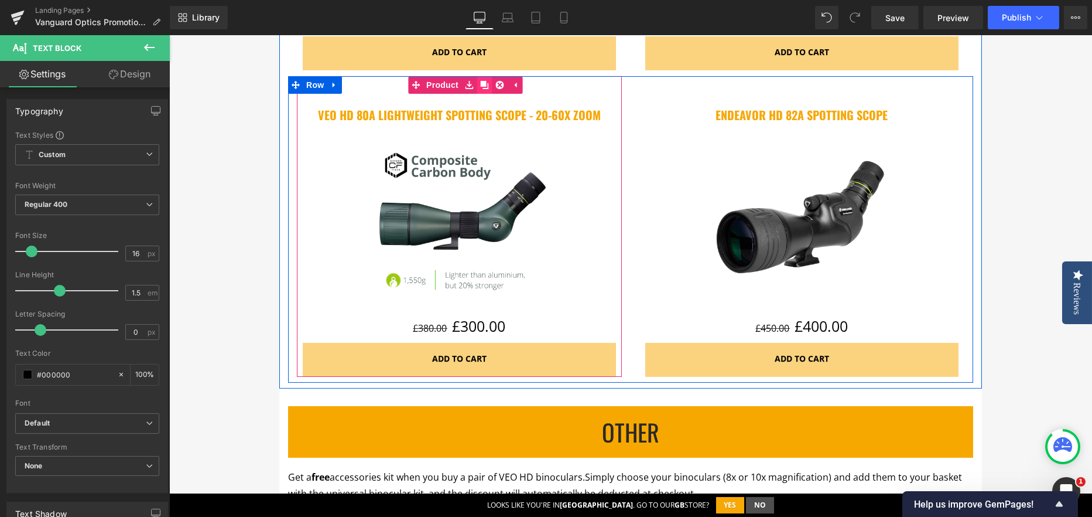
click at [481, 85] on icon at bounding box center [484, 85] width 8 height 8
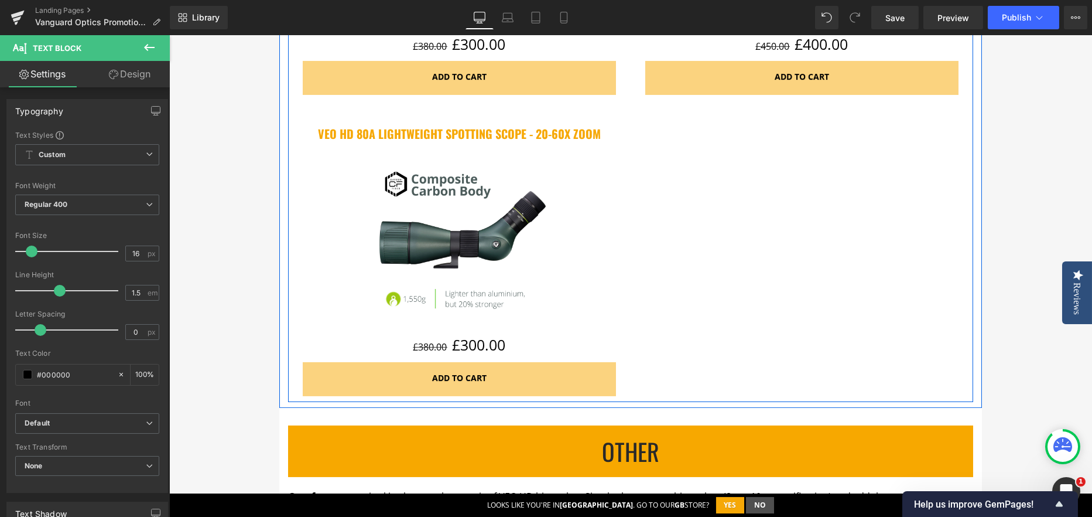
scroll to position [1229, 0]
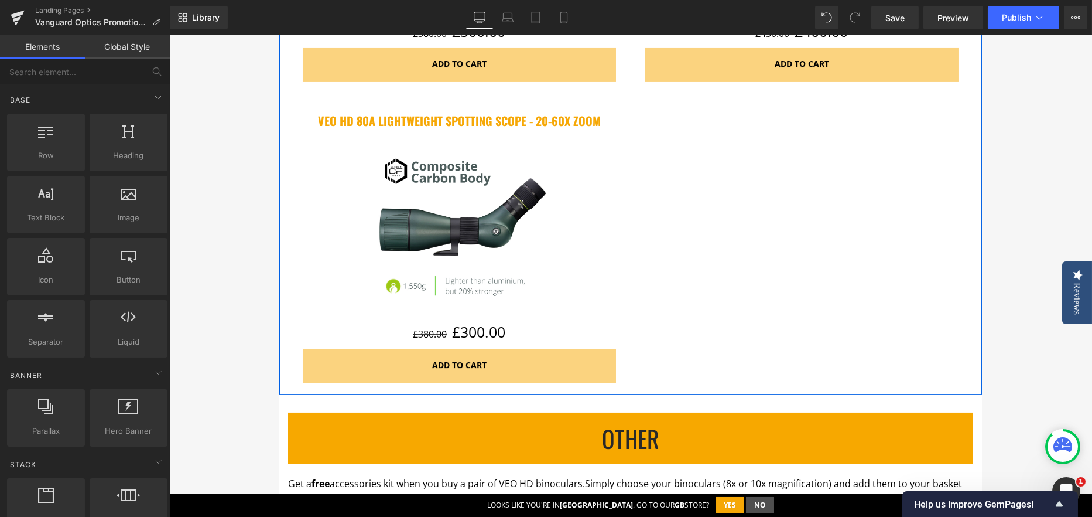
click at [273, 163] on div "Q4 OpticS Promotions Heading Row Promotion ends: Text Block 86 Days 14 Hours 45…" at bounding box center [630, 165] width 923 height 2495
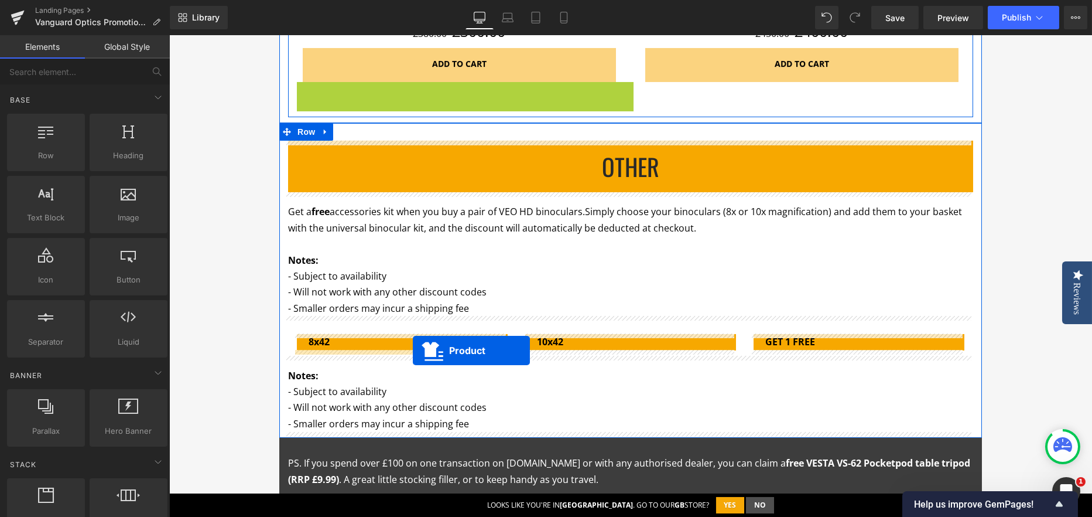
drag, startPoint x: 433, startPoint y: 90, endPoint x: 413, endPoint y: 350, distance: 260.8
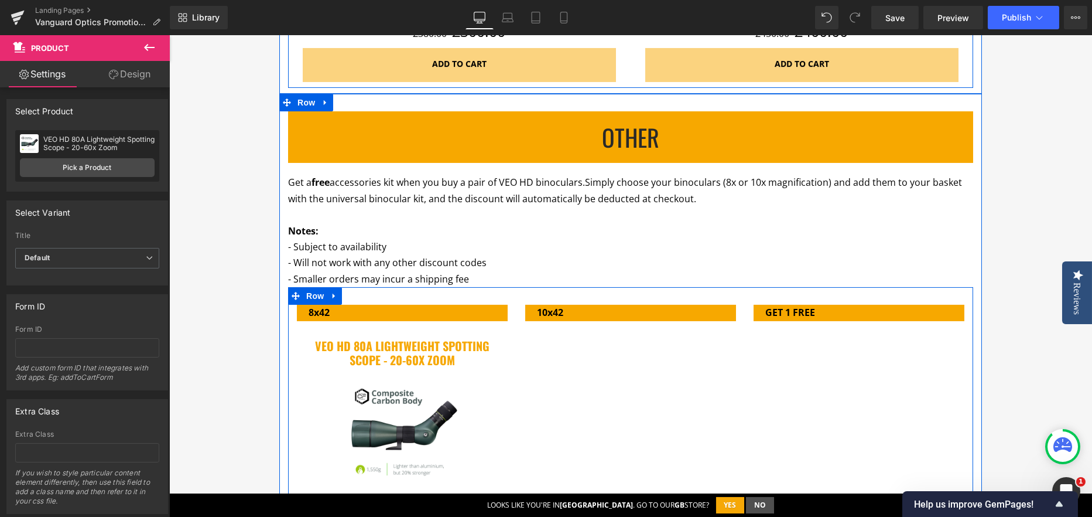
click at [548, 400] on div "8x42 Text Block VEO HD 80A Lightweight Spotting Scope - 20-60x Zoom (P) Title S…" at bounding box center [630, 423] width 685 height 272
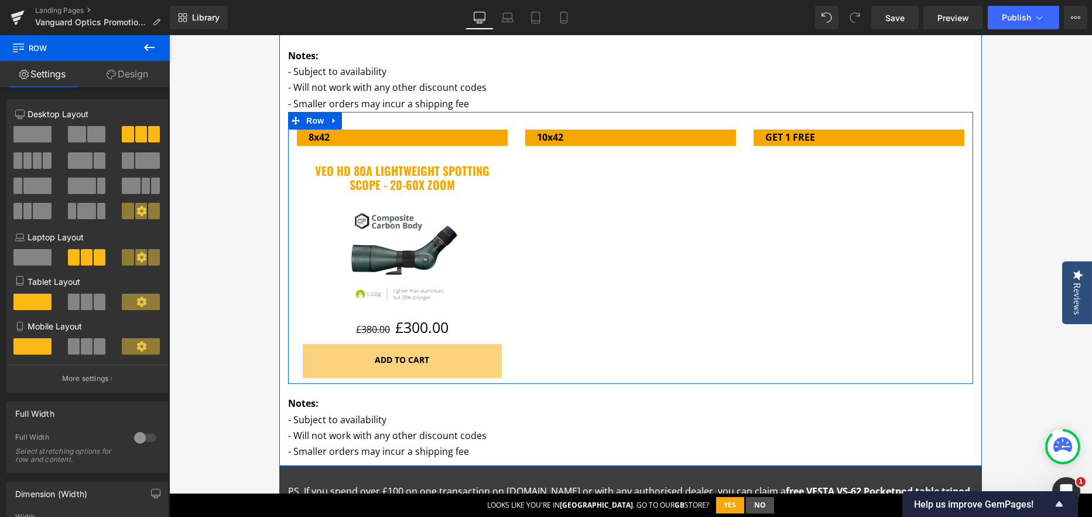
scroll to position [1405, 0]
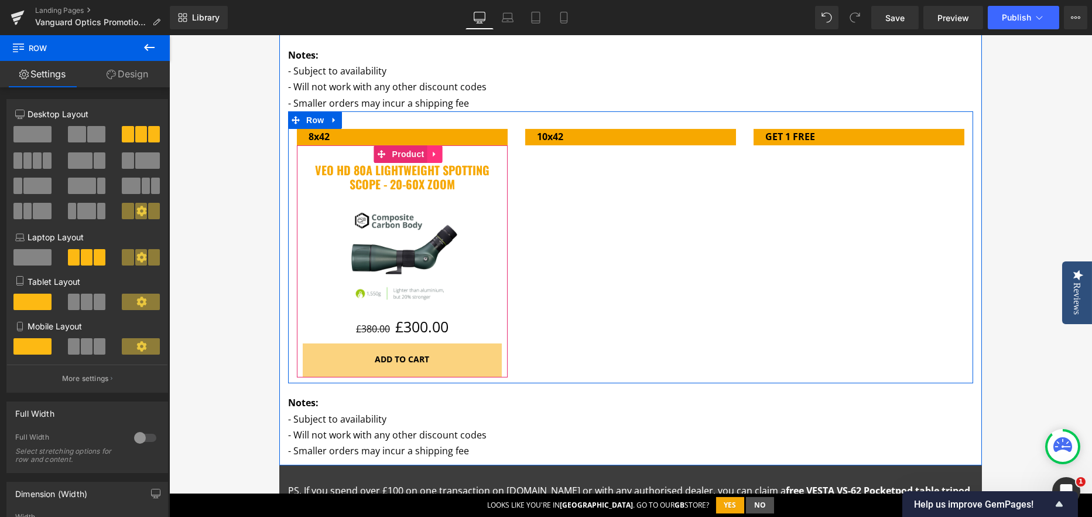
click at [431, 151] on icon at bounding box center [435, 153] width 8 height 9
click at [426, 155] on icon at bounding box center [427, 154] width 8 height 8
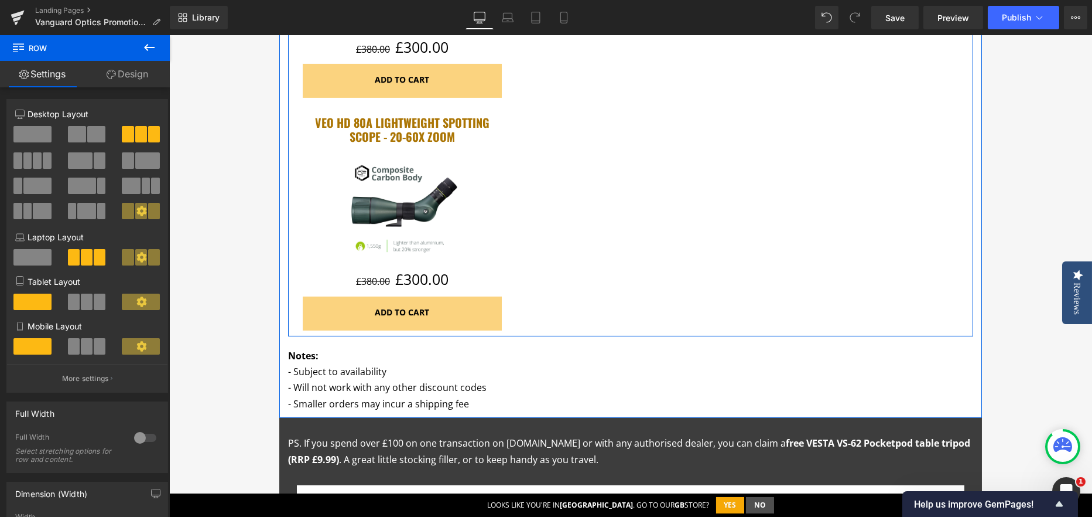
click at [395, 207] on div "Sale Off (P) Image" at bounding box center [402, 208] width 199 height 119
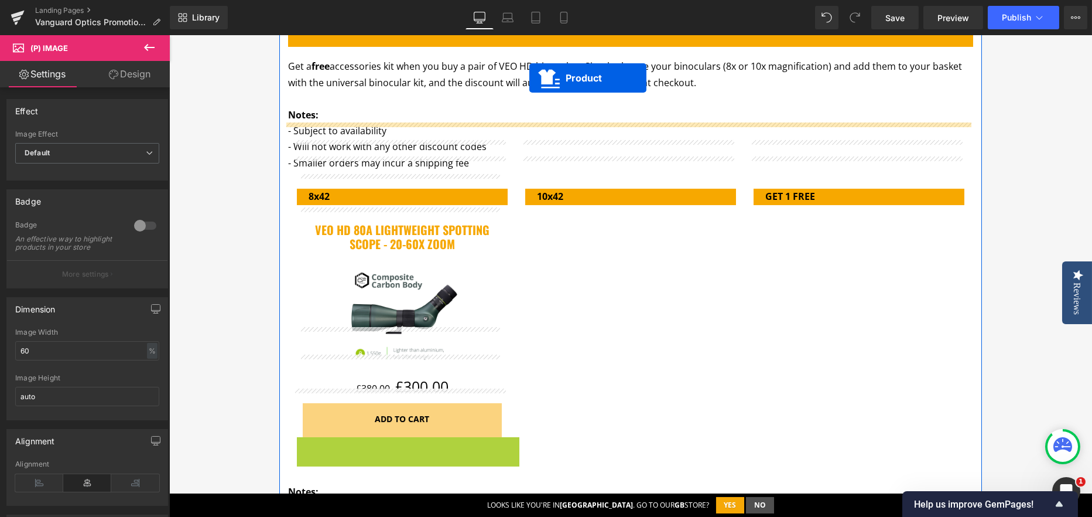
scroll to position [1309, 0]
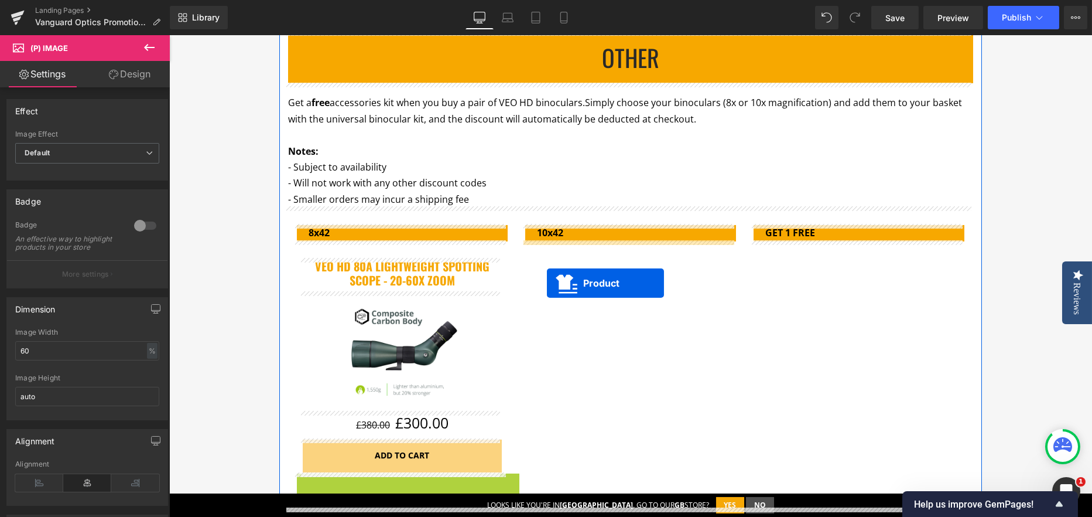
drag, startPoint x: 375, startPoint y: 271, endPoint x: 547, endPoint y: 283, distance: 172.6
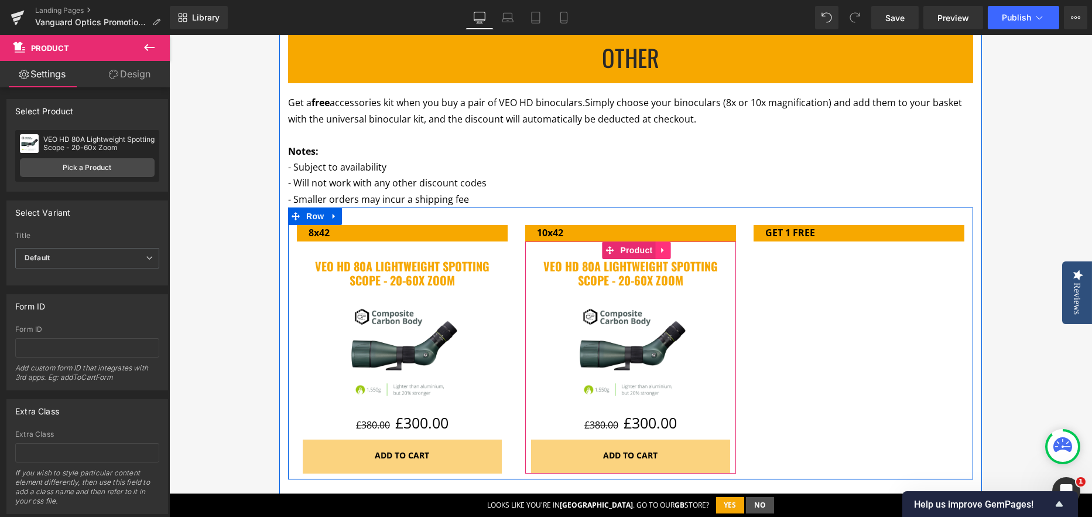
click at [659, 245] on icon at bounding box center [663, 249] width 8 height 9
click at [654, 251] on icon at bounding box center [655, 250] width 8 height 8
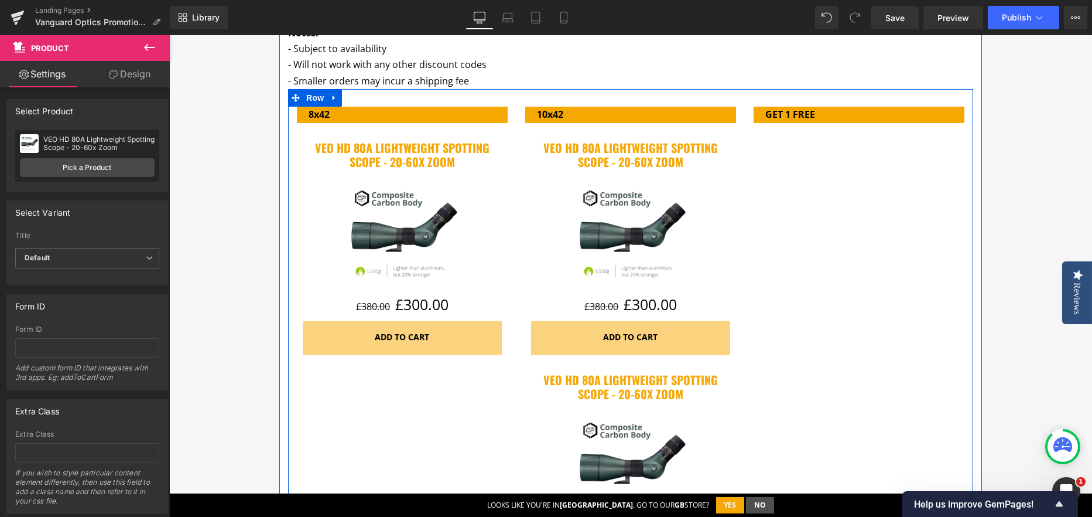
scroll to position [1407, 0]
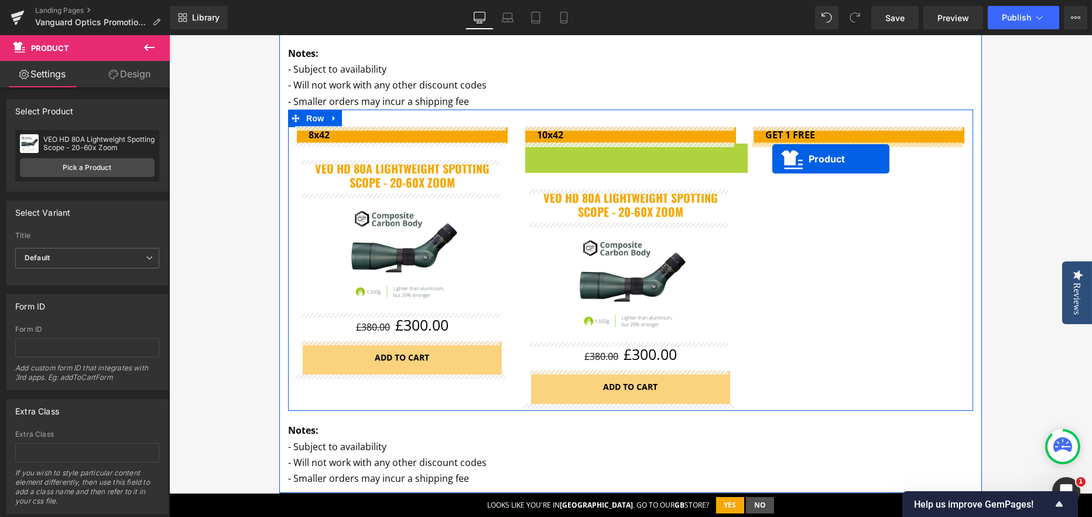
drag, startPoint x: 586, startPoint y: 153, endPoint x: 772, endPoint y: 159, distance: 186.3
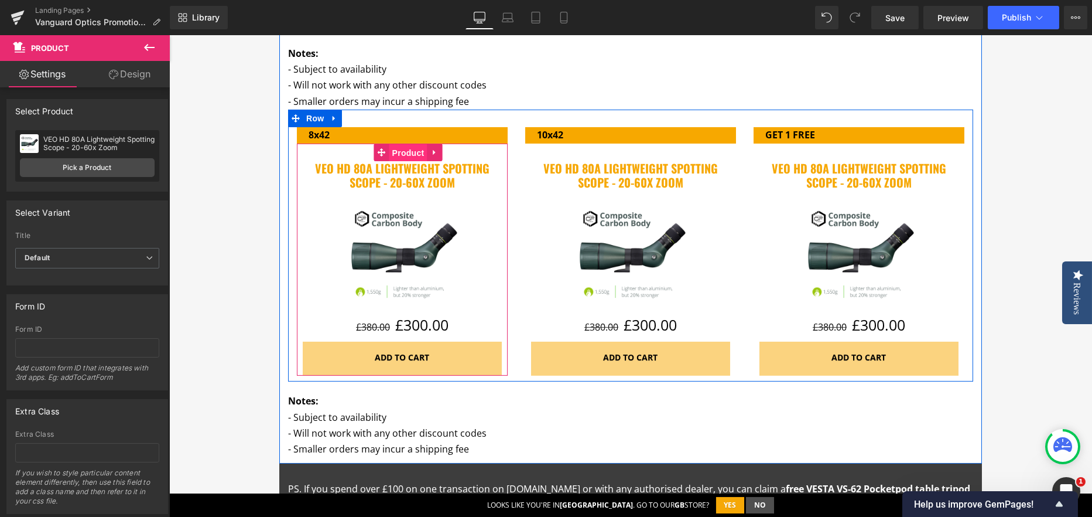
click at [389, 152] on span "Product" at bounding box center [408, 153] width 38 height 18
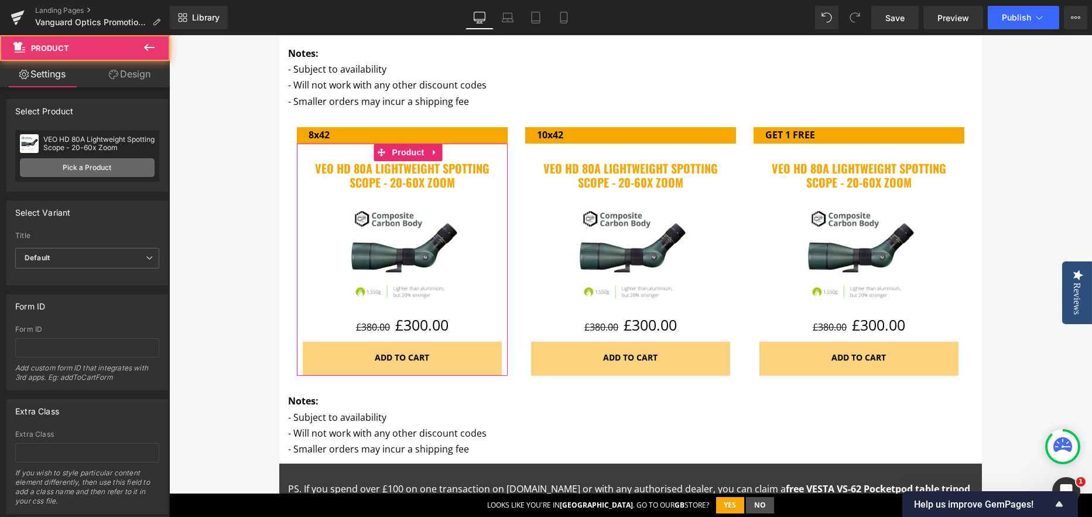
click at [88, 167] on link "Pick a Product" at bounding box center [87, 167] width 135 height 19
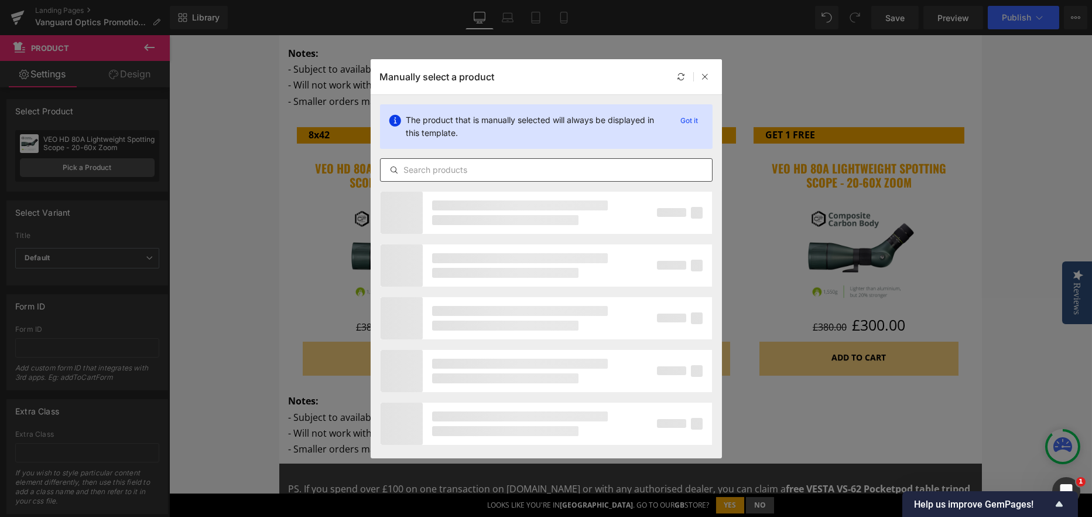
click at [464, 179] on div at bounding box center [546, 169] width 333 height 23
click at [460, 170] on input "text" at bounding box center [546, 170] width 331 height 14
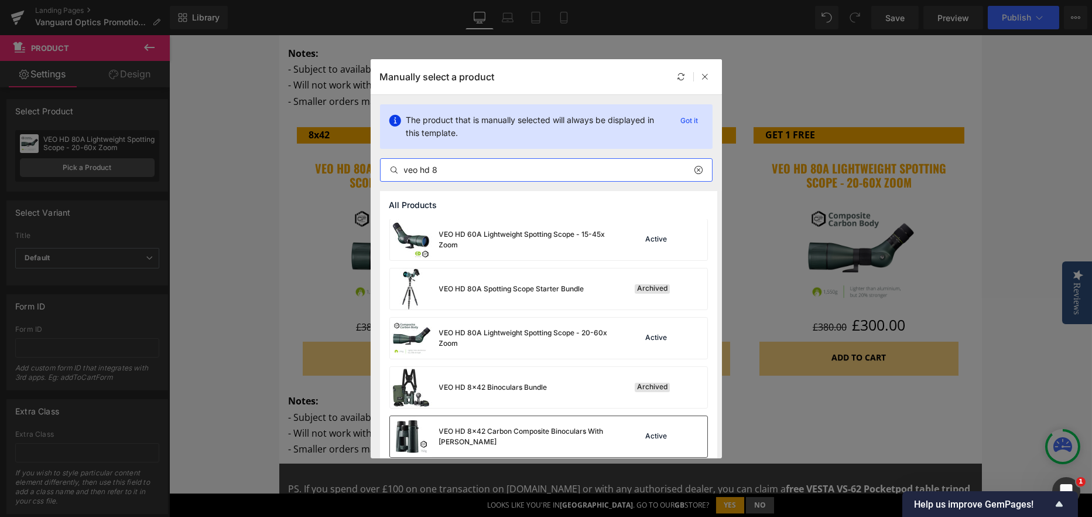
scroll to position [234, 0]
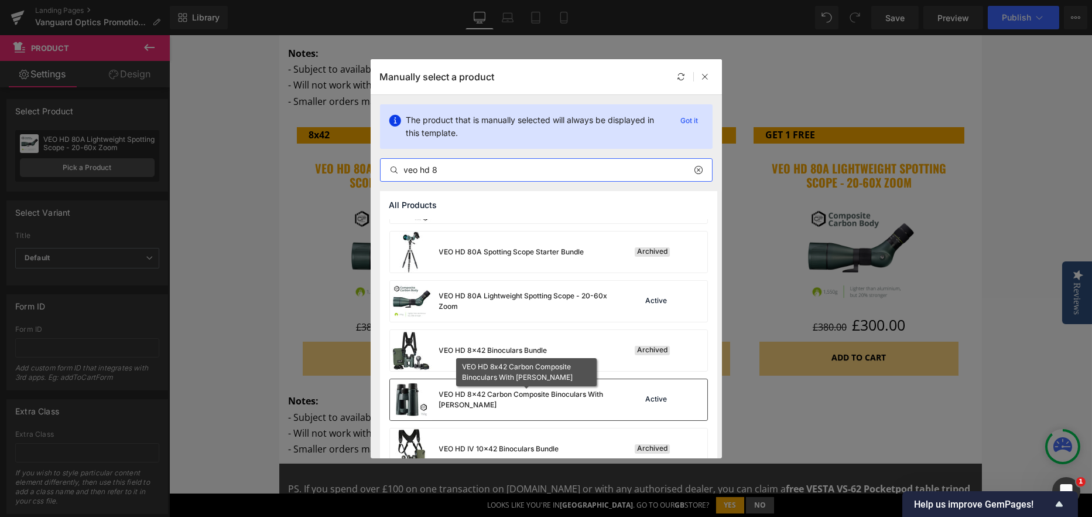
type input "veo hd 8"
click at [552, 394] on div "VEO HD 8x42 Carbon Composite Binoculars With ED Glass" at bounding box center [527, 399] width 176 height 21
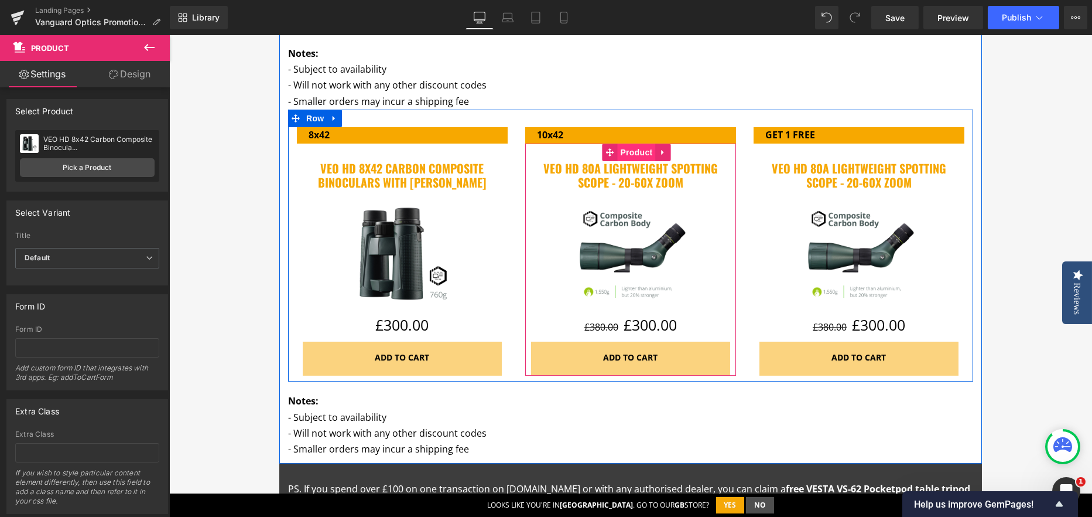
click at [638, 152] on span "Product" at bounding box center [636, 152] width 38 height 18
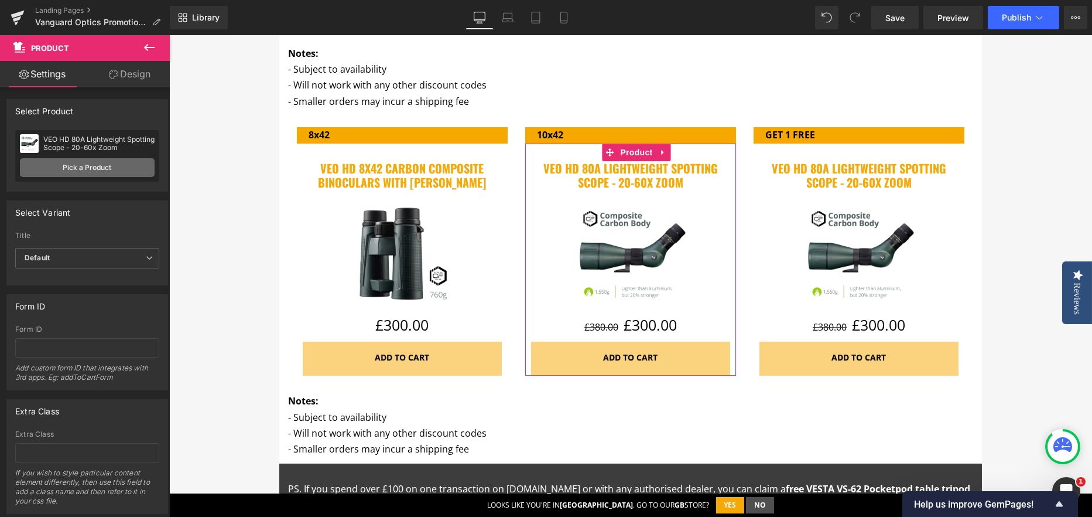
click at [83, 166] on link "Pick a Product" at bounding box center [87, 167] width 135 height 19
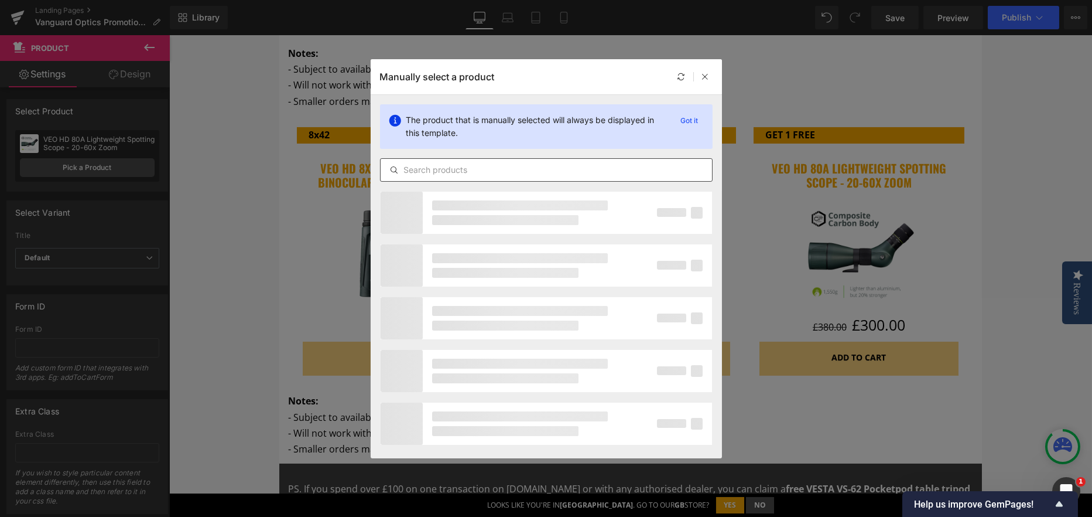
click at [441, 163] on input "text" at bounding box center [546, 170] width 331 height 14
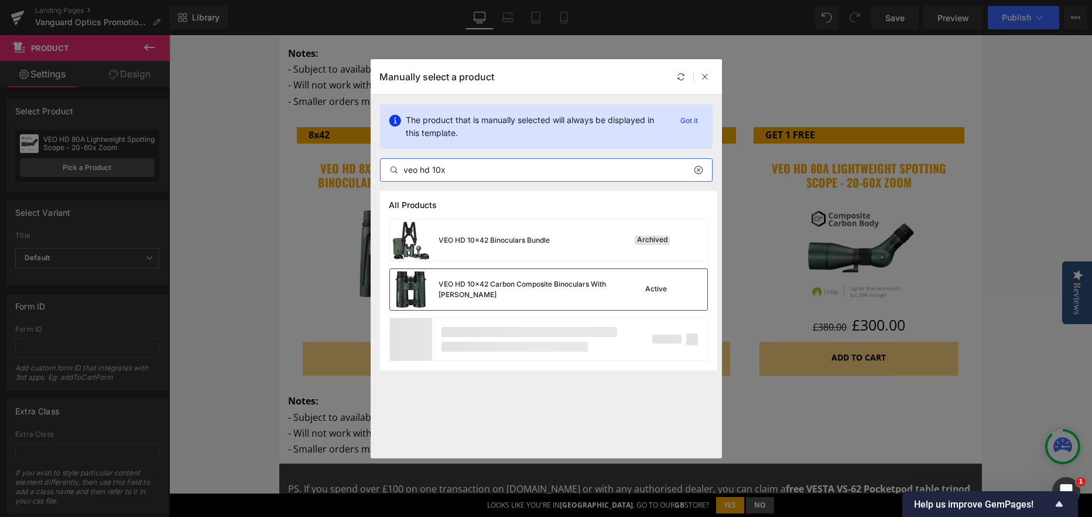
type input "veo hd 10x"
click at [443, 280] on div "VEO HD 10x42 Carbon Composite Binoculars With ED Glass" at bounding box center [527, 289] width 176 height 21
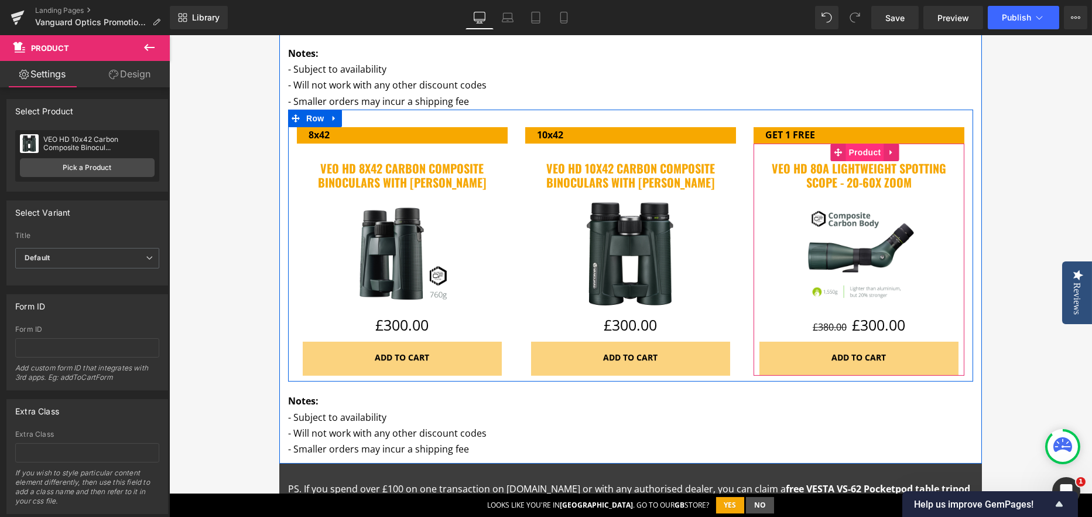
click at [854, 149] on span "Product" at bounding box center [865, 152] width 38 height 18
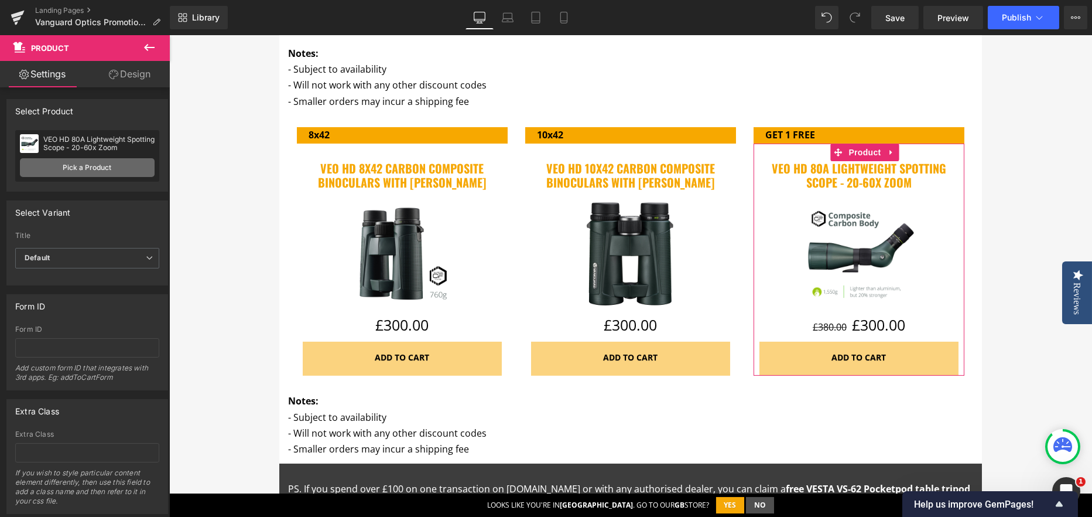
click at [74, 158] on link "Pick a Product" at bounding box center [87, 167] width 135 height 19
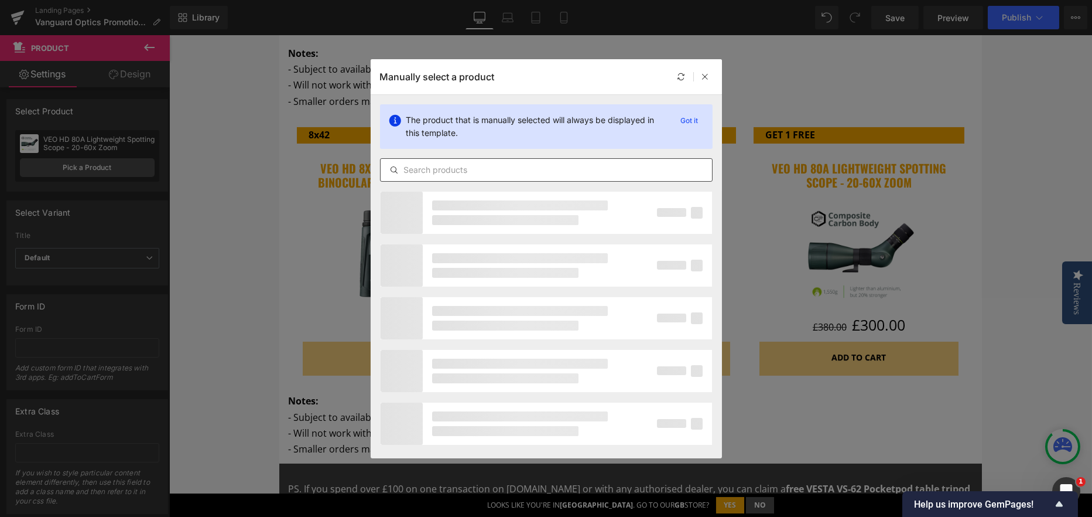
click at [440, 165] on input "text" at bounding box center [546, 170] width 331 height 14
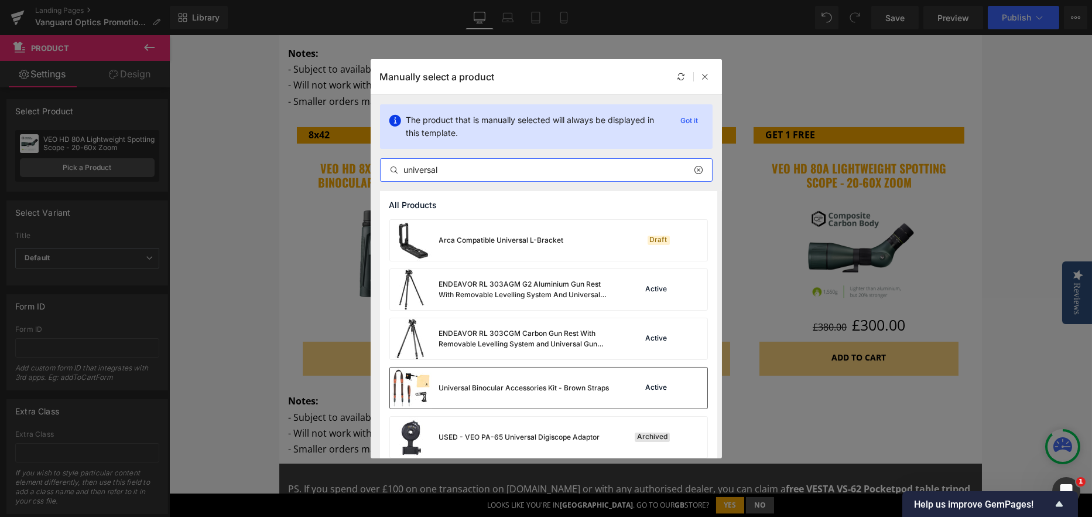
type input "universal"
click at [493, 385] on div "Universal Binocular Accessories Kit - Brown Straps" at bounding box center [524, 387] width 170 height 11
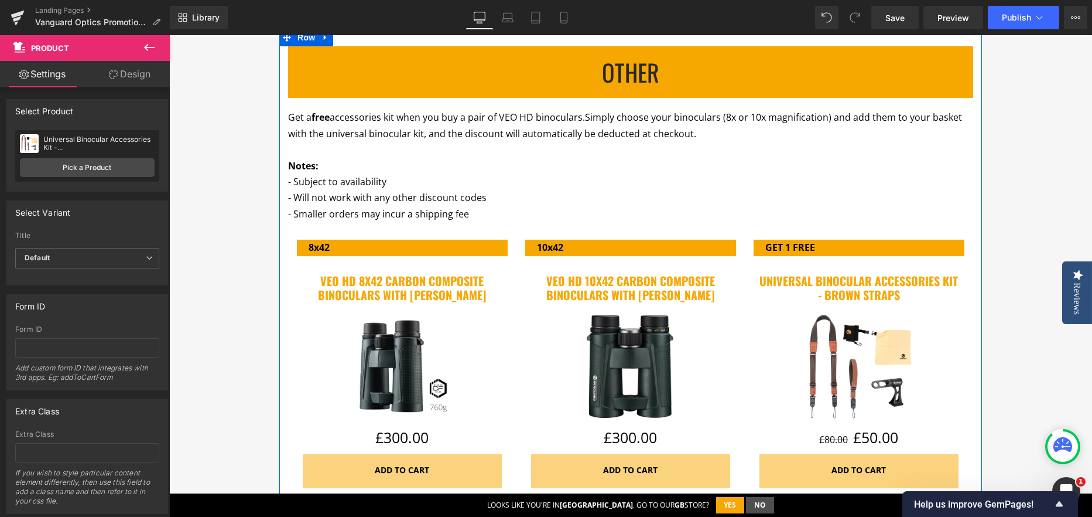
scroll to position [1290, 0]
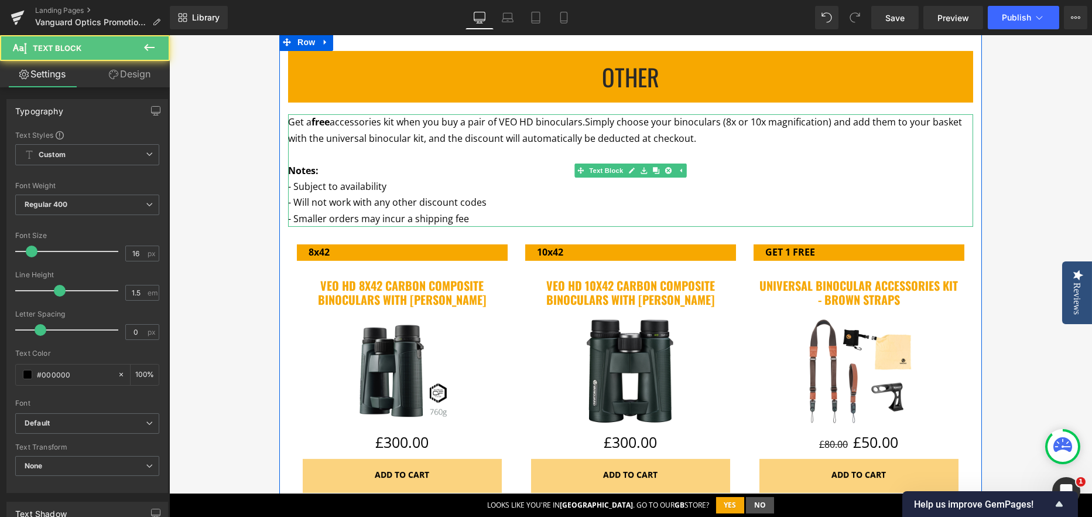
click at [505, 167] on p "Notes:" at bounding box center [630, 171] width 685 height 16
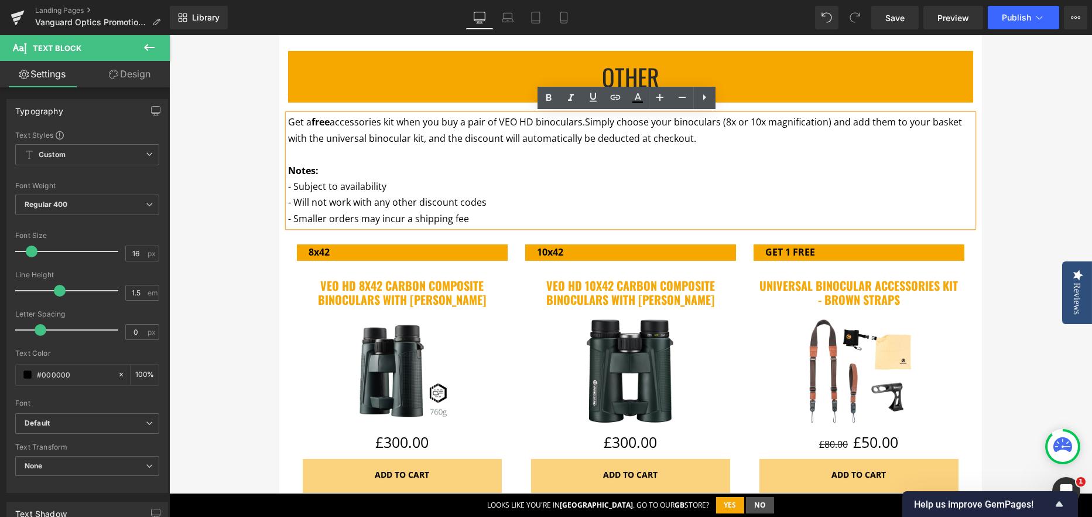
click at [744, 140] on p "Get a free accessories kit when you buy a pair of VEO HD binoculars. Simply cho…" at bounding box center [630, 130] width 685 height 32
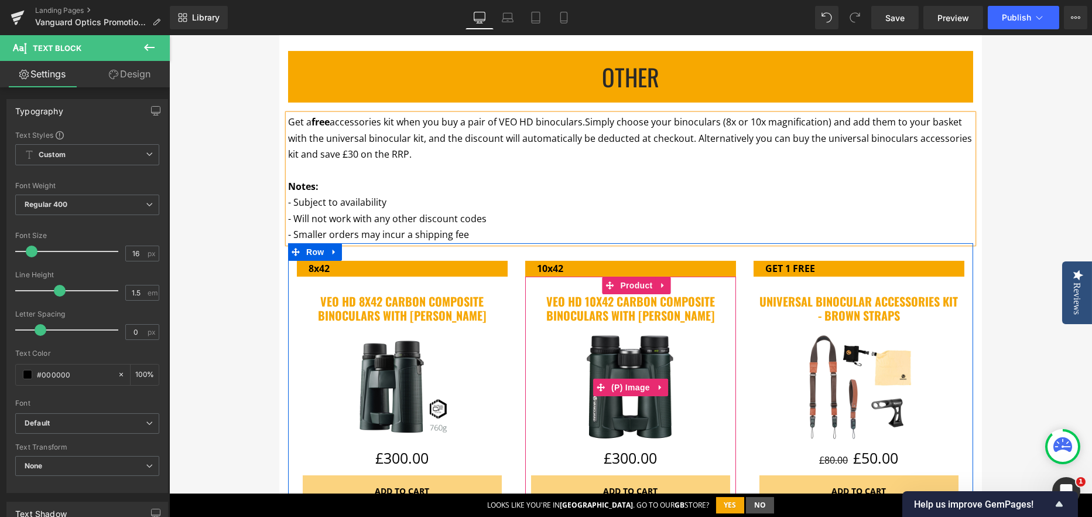
scroll to position [1231, 0]
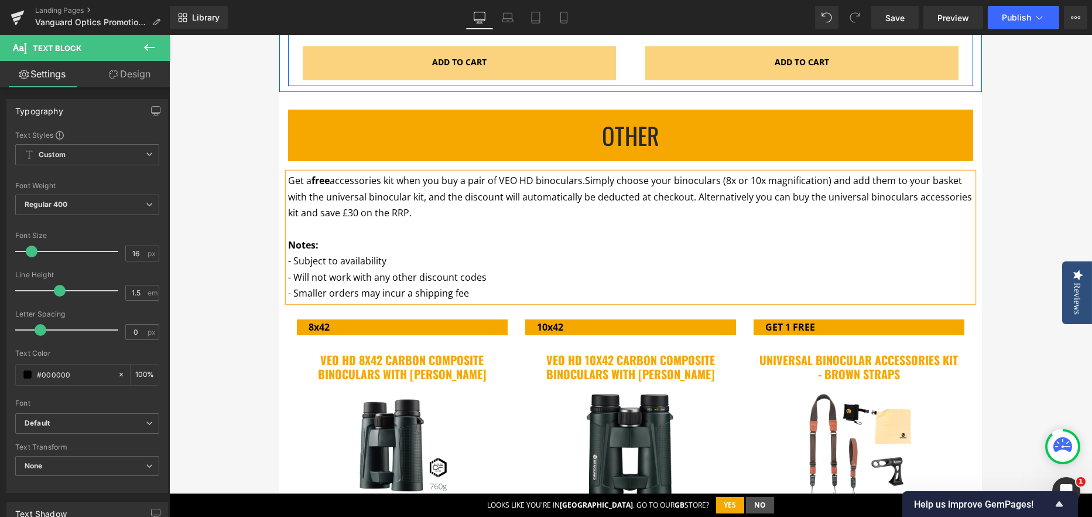
click at [880, 174] on span "Simply choose your binoculars (8x or 10x magnification) and add them to your ba…" at bounding box center [630, 196] width 684 height 45
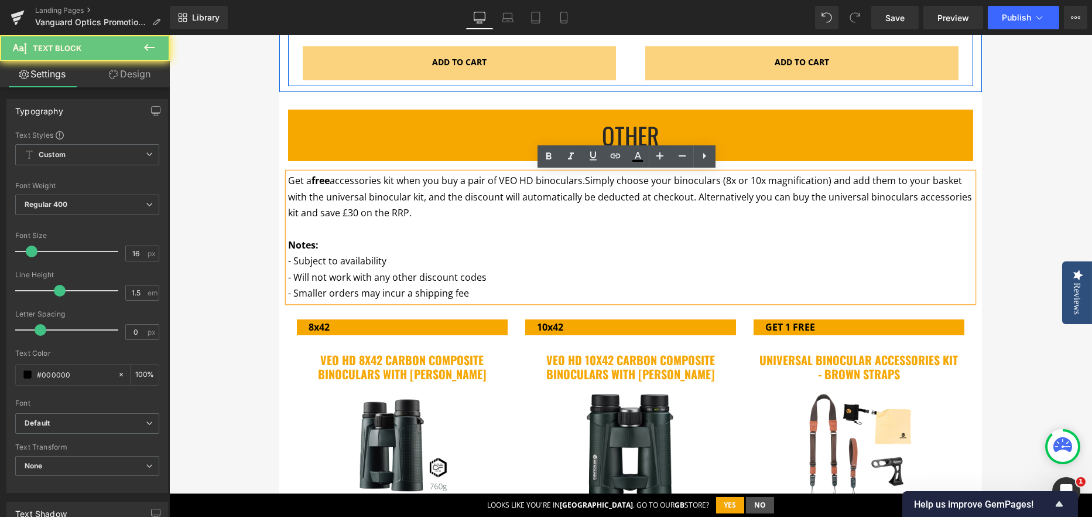
click at [880, 174] on span "Simply choose your binoculars (8x or 10x magnification) and add them to your ba…" at bounding box center [630, 196] width 684 height 45
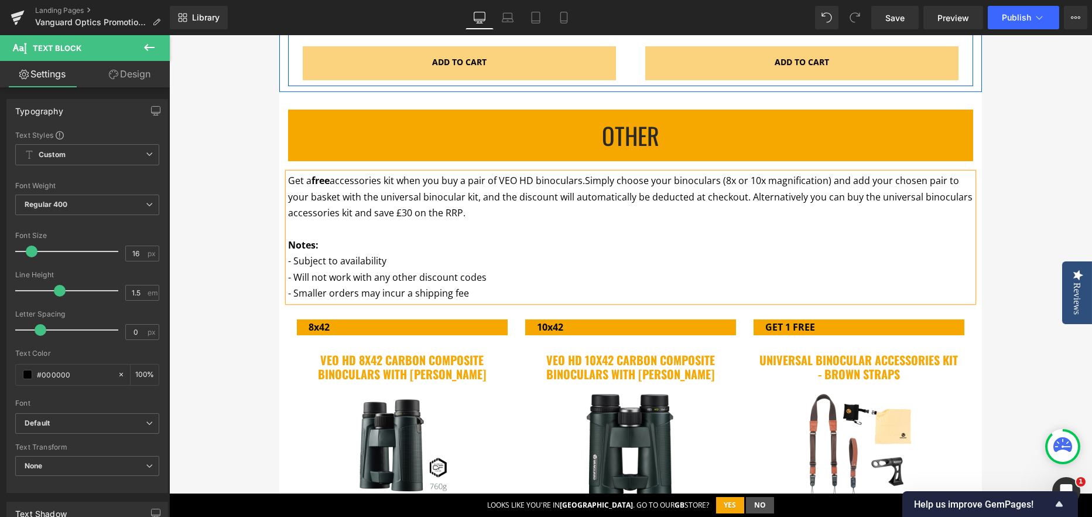
click at [200, 218] on div "Q4 OpticS Promotions Heading Row Promotion ends: Text Block 86 Days 14 Hours 43…" at bounding box center [630, 137] width 923 height 2443
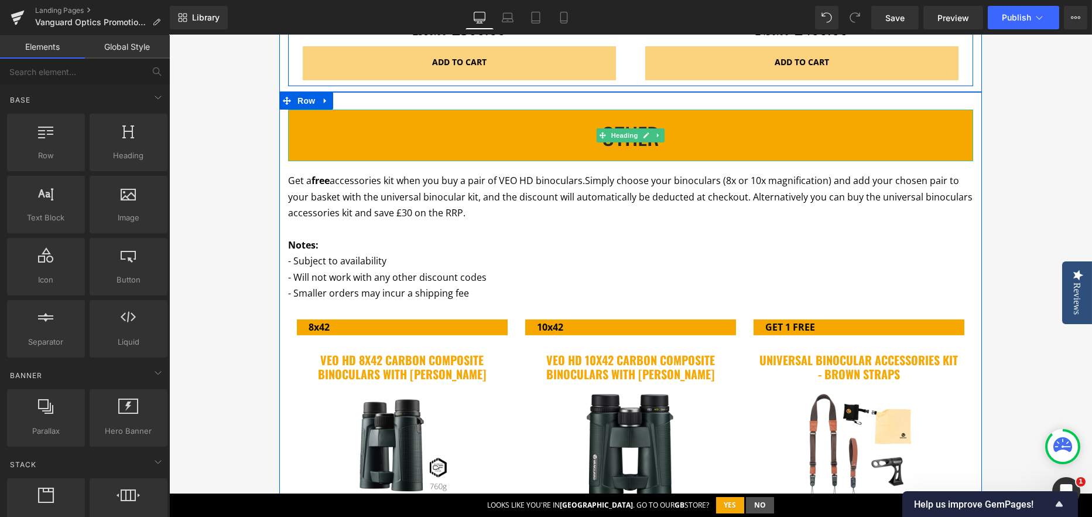
click at [549, 133] on h1 "OTHER" at bounding box center [630, 135] width 685 height 28
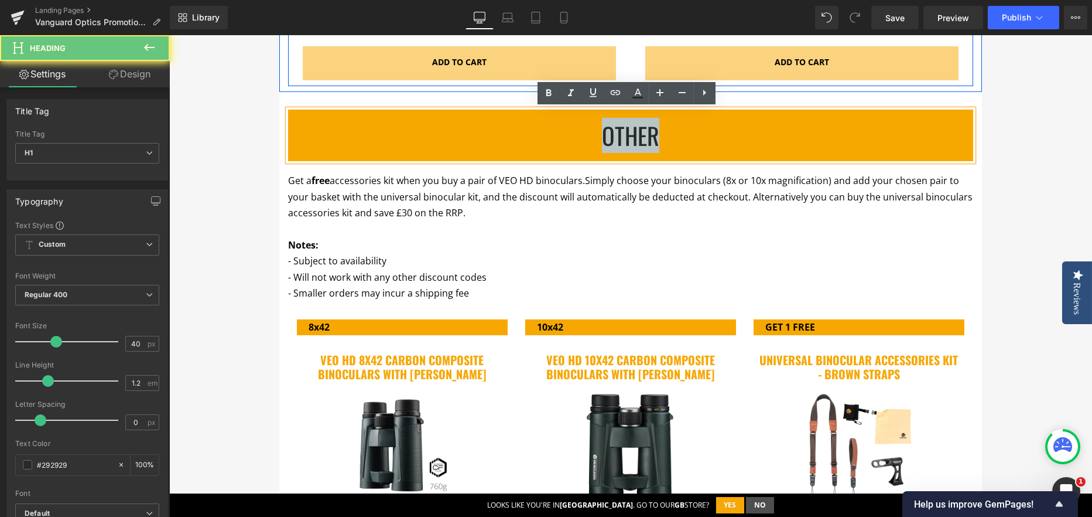
click at [549, 133] on h1 "OTHER" at bounding box center [630, 135] width 685 height 28
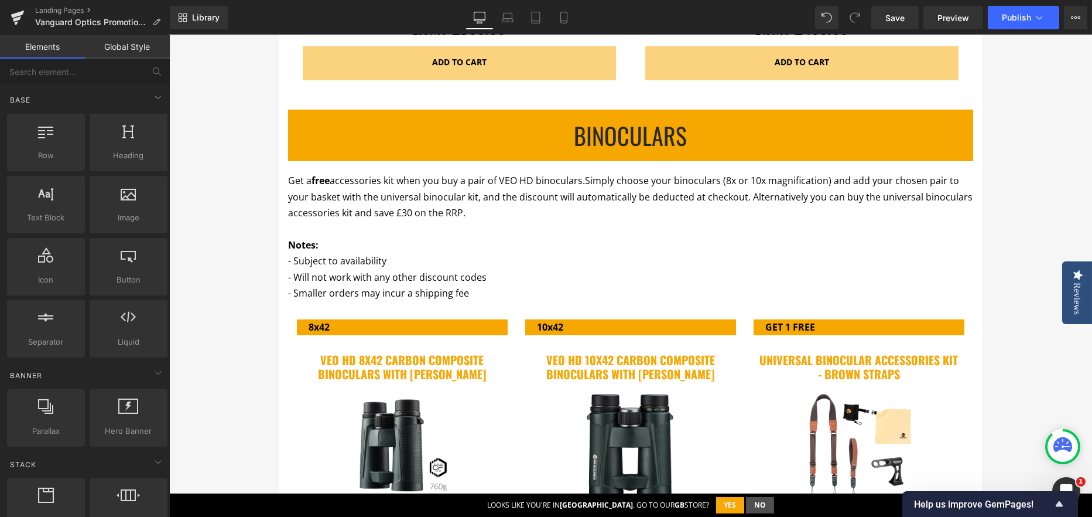
click at [248, 187] on div "Q4 OpticS Promotions Heading Row Promotion ends: Text Block 86 Days 14 Hours 43…" at bounding box center [630, 137] width 923 height 2443
click at [272, 98] on div "Q4 OpticS Promotions Heading Row Promotion ends: Text Block 86 Days 14 Hours 43…" at bounding box center [630, 137] width 923 height 2443
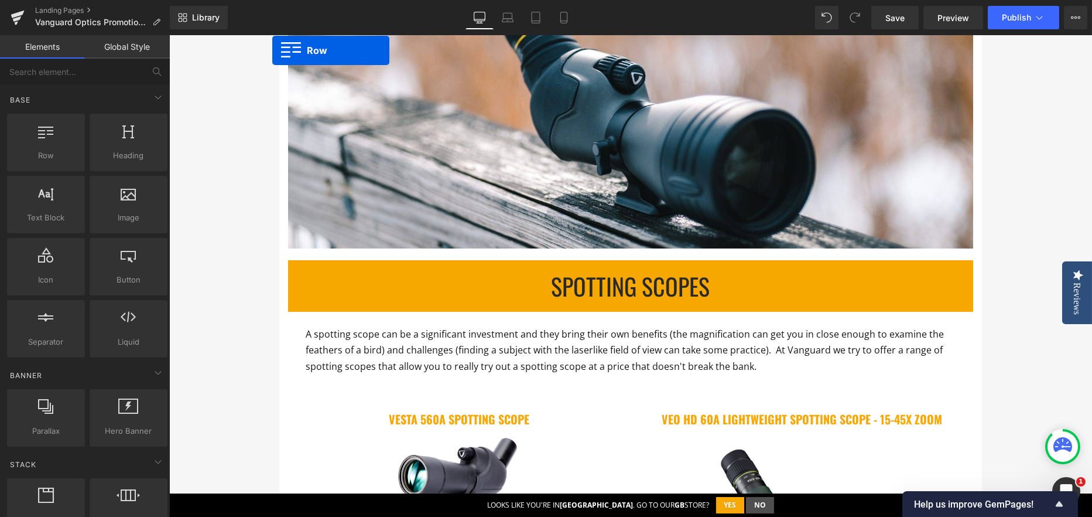
scroll to position [288, 0]
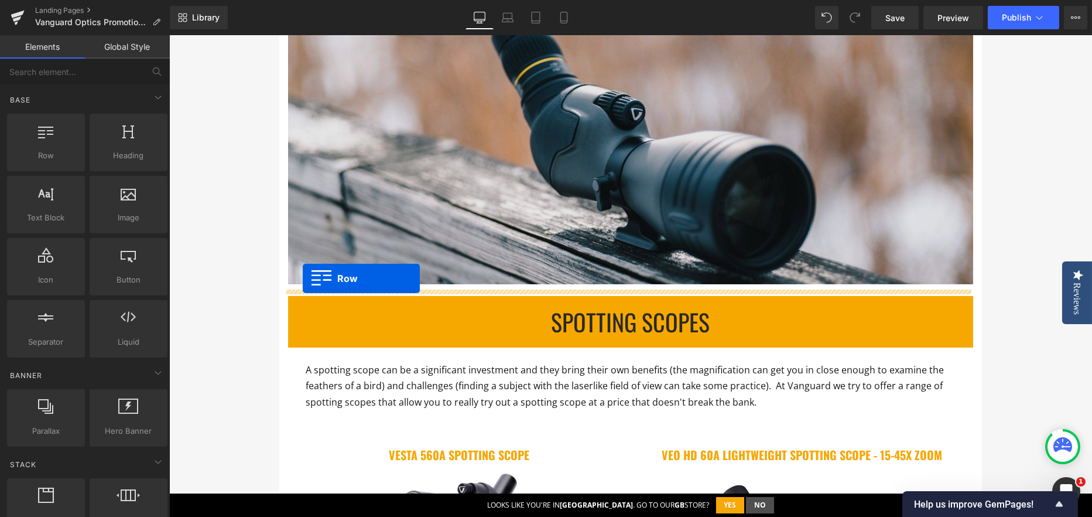
drag, startPoint x: 281, startPoint y: 103, endPoint x: 303, endPoint y: 278, distance: 176.4
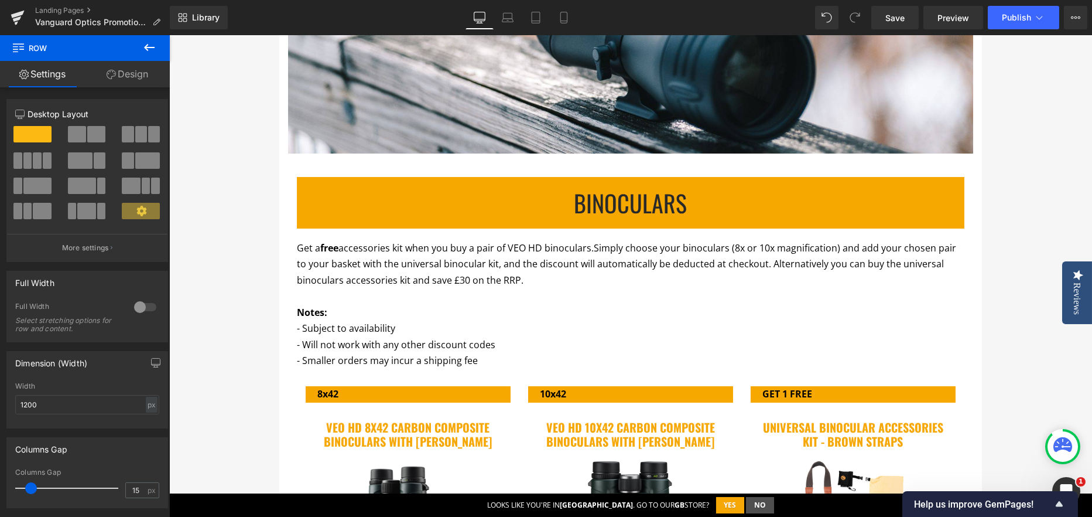
scroll to position [410, 0]
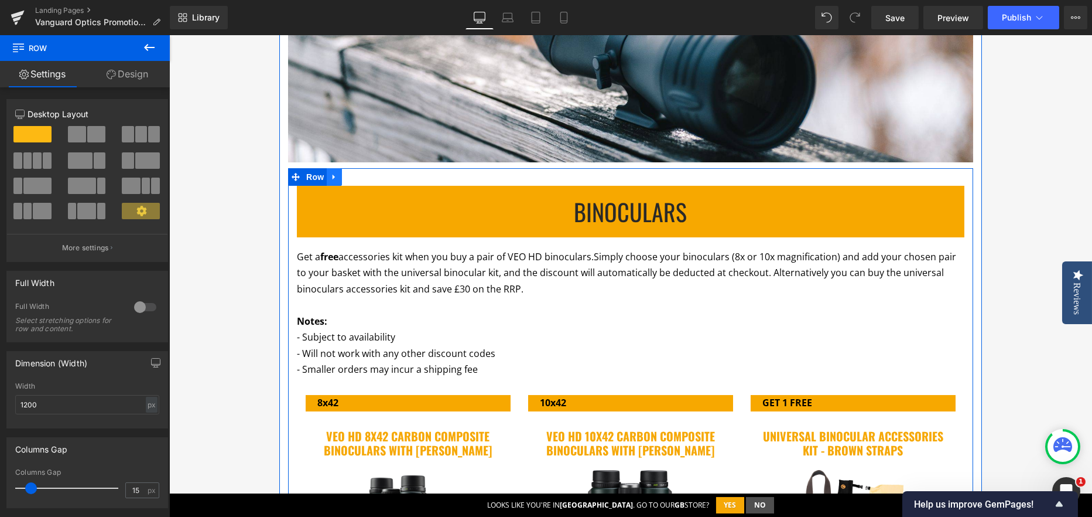
click at [333, 175] on icon at bounding box center [334, 177] width 2 height 5
click at [350, 179] on link at bounding box center [349, 177] width 15 height 18
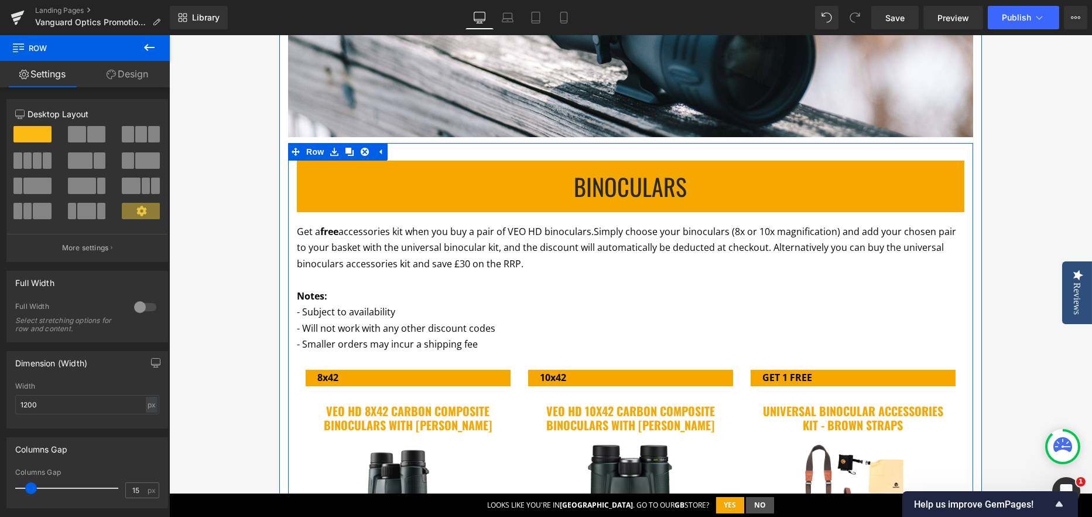
scroll to position [411, 0]
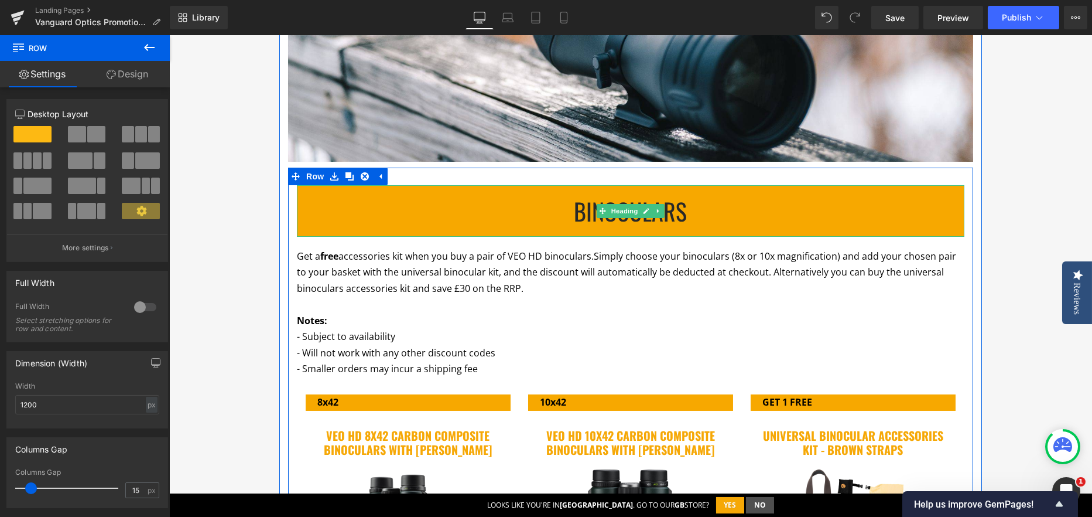
click at [602, 201] on h1 "Binoculars" at bounding box center [631, 211] width 668 height 28
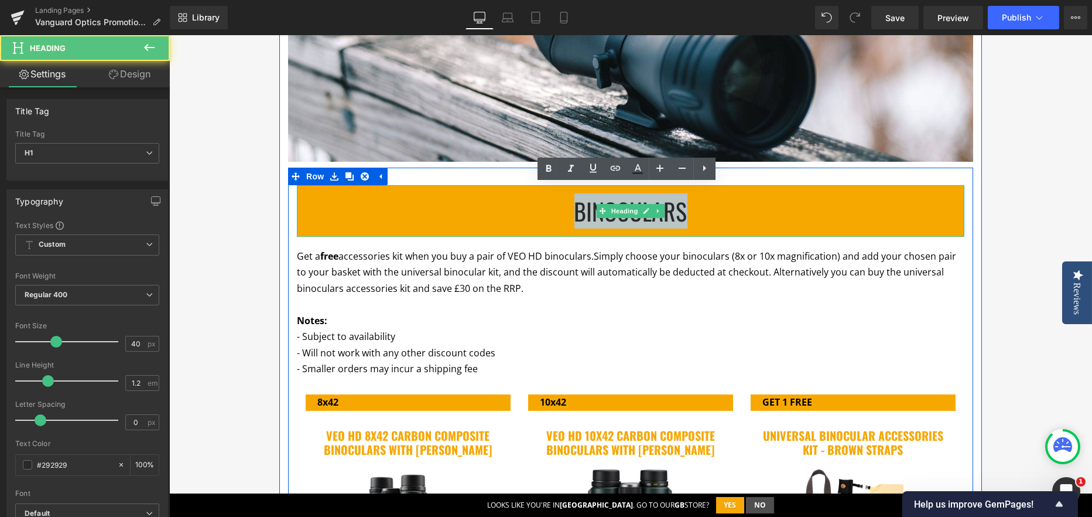
click at [602, 201] on h1 "Binoculars" at bounding box center [631, 211] width 668 height 28
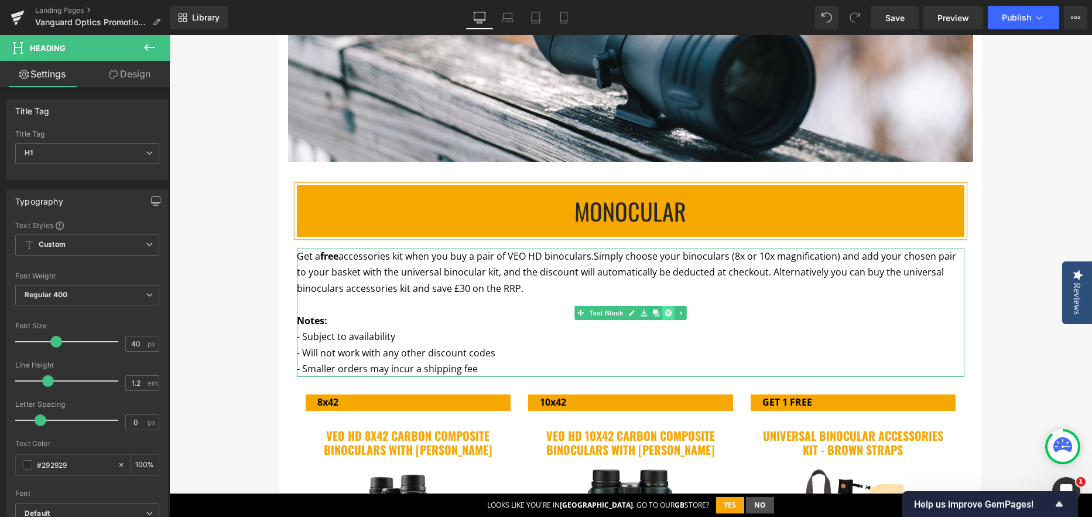
click at [666, 312] on icon at bounding box center [668, 312] width 6 height 6
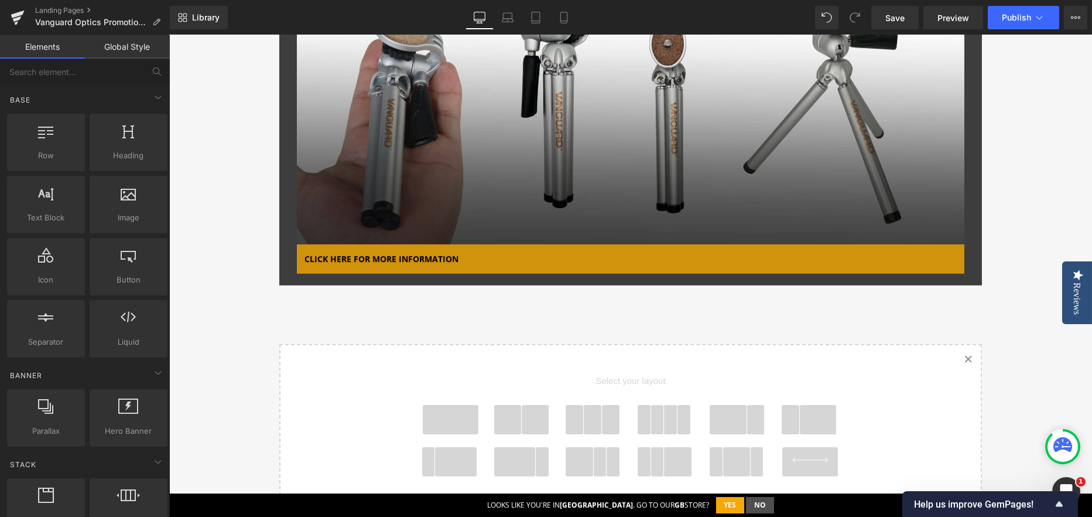
scroll to position [2402, 0]
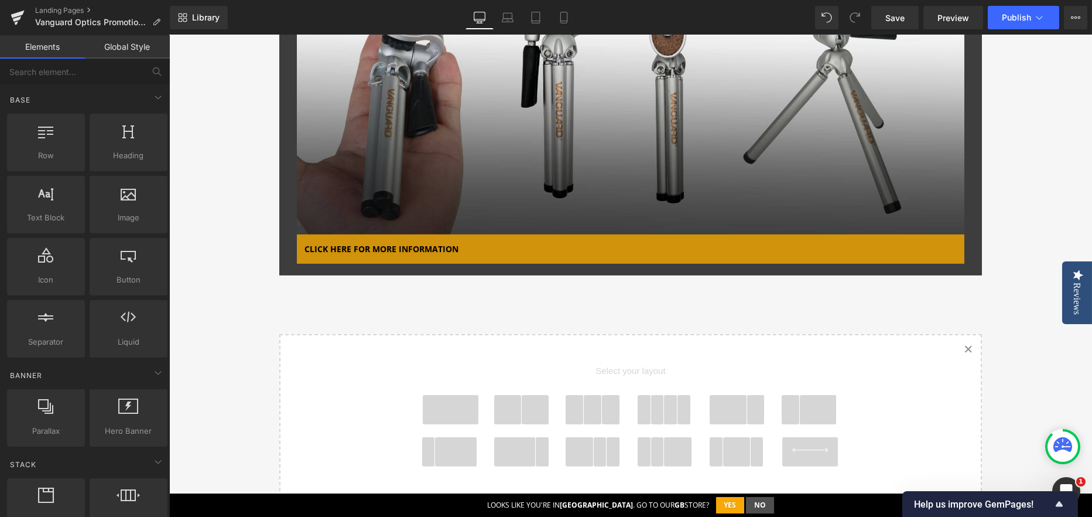
click at [494, 416] on span at bounding box center [508, 409] width 28 height 29
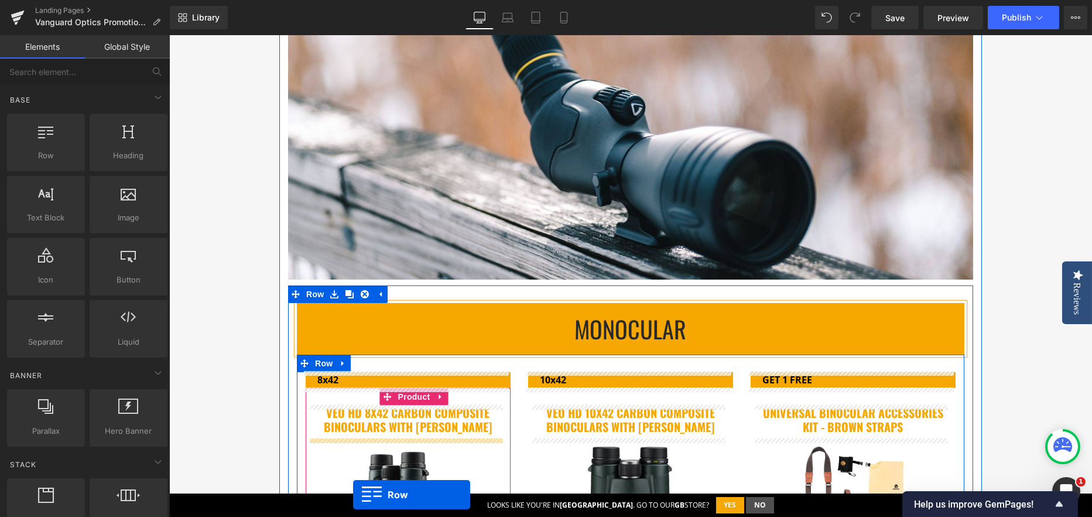
scroll to position [341, 0]
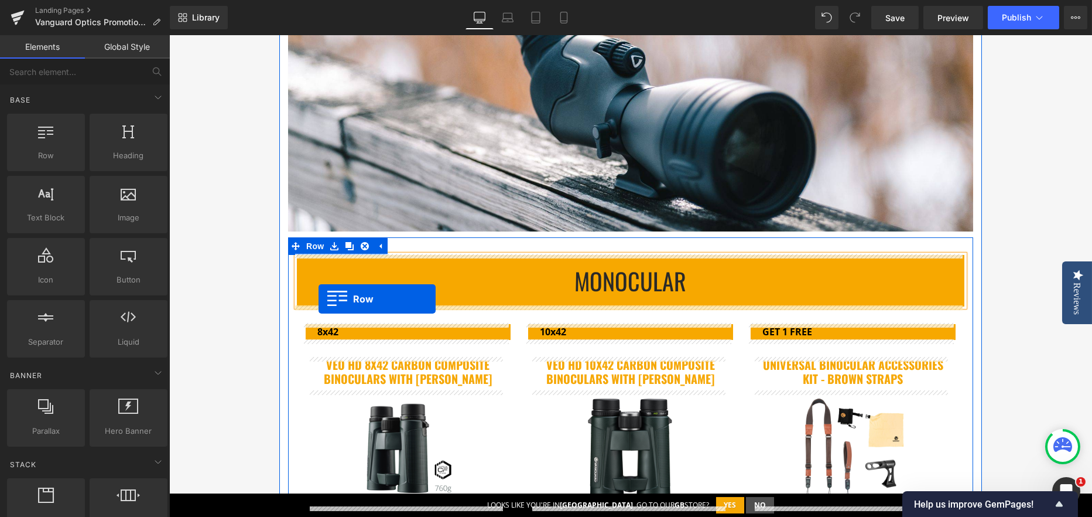
drag, startPoint x: 282, startPoint y: 265, endPoint x: 319, endPoint y: 299, distance: 50.2
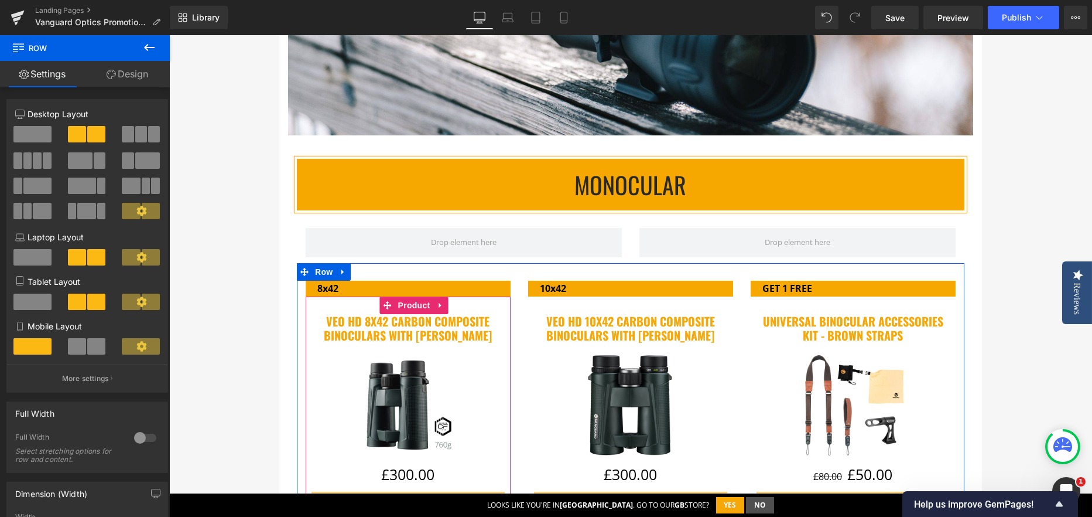
scroll to position [458, 0]
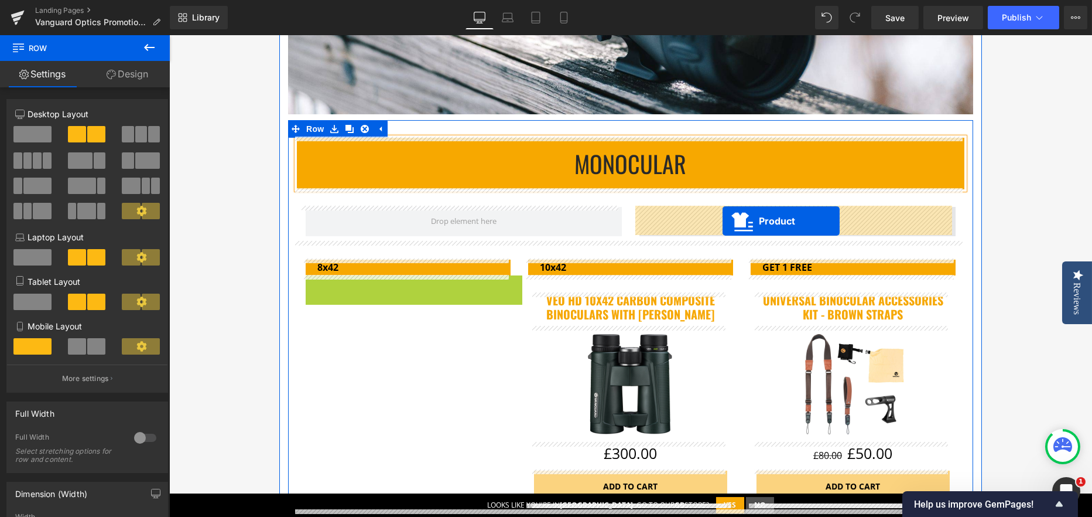
drag, startPoint x: 383, startPoint y: 281, endPoint x: 723, endPoint y: 221, distance: 344.9
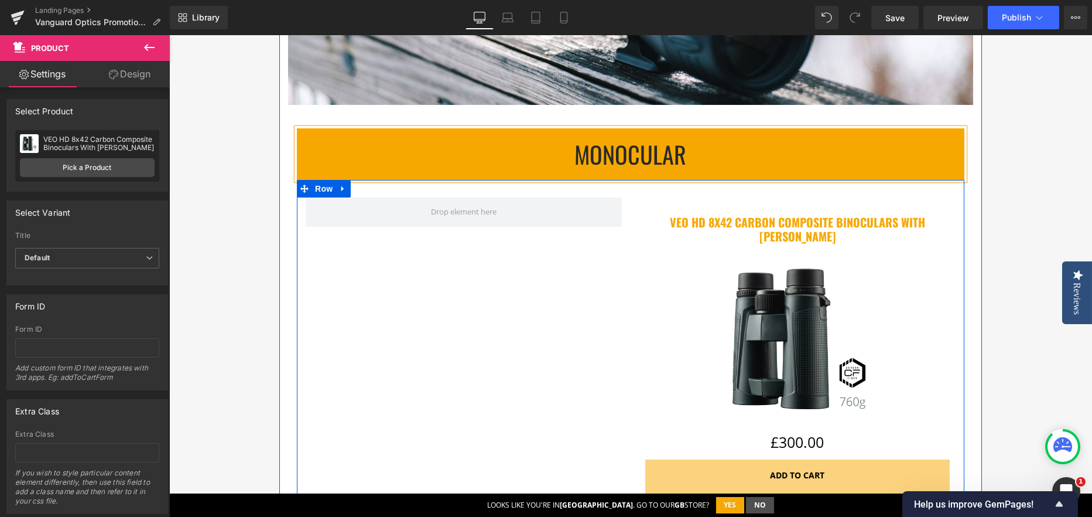
scroll to position [634, 0]
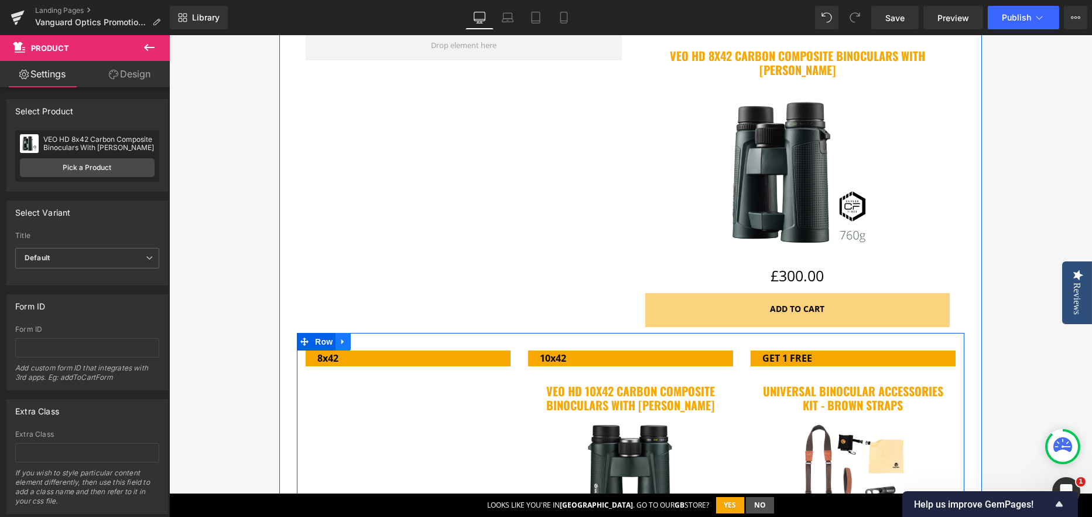
click at [339, 339] on icon at bounding box center [343, 341] width 8 height 9
click at [371, 339] on icon at bounding box center [374, 341] width 8 height 8
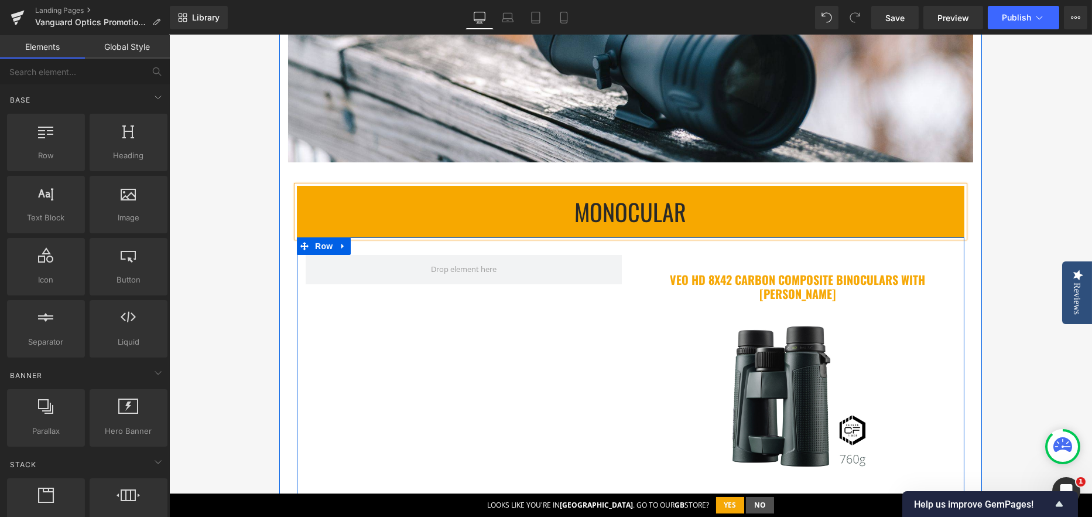
scroll to position [399, 0]
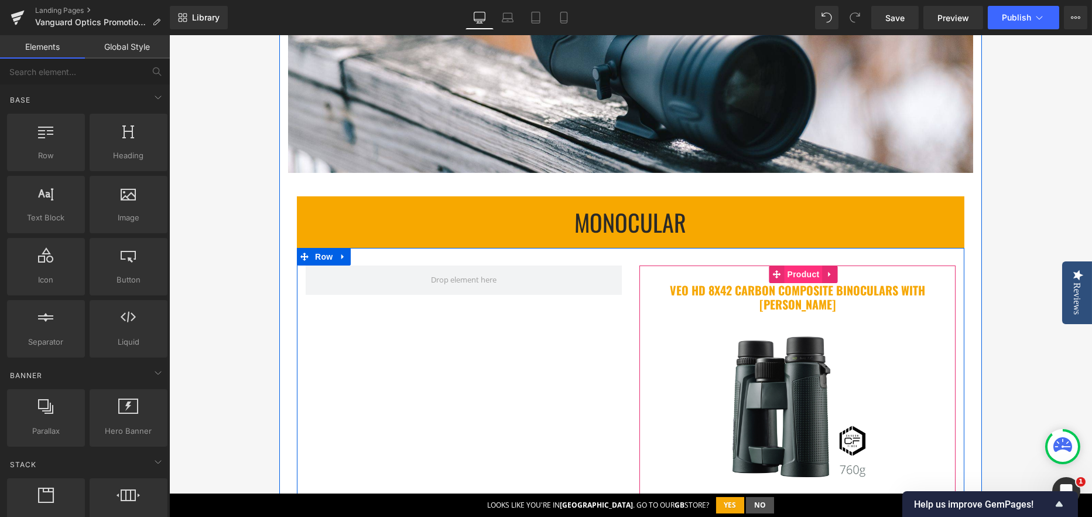
click at [791, 277] on span "Product" at bounding box center [804, 274] width 38 height 18
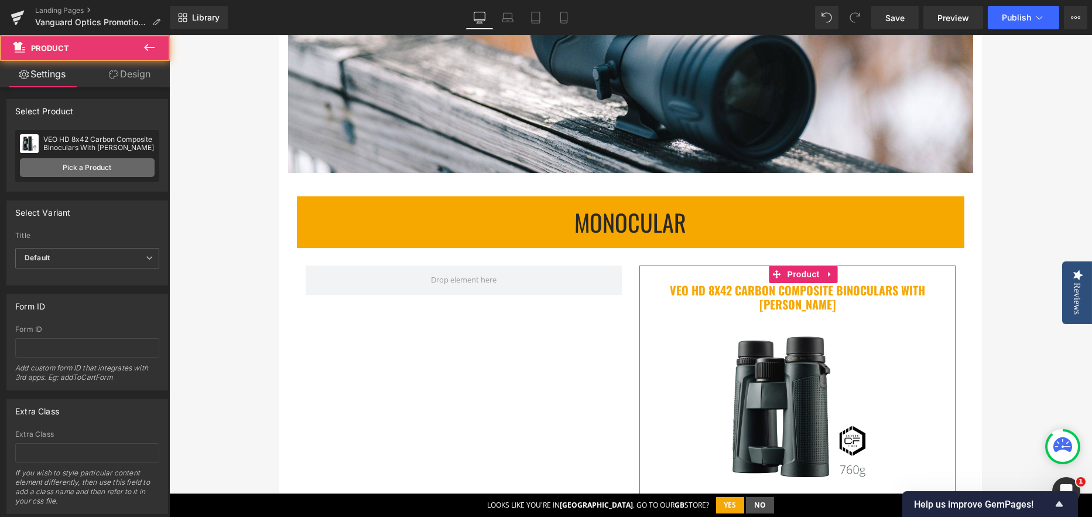
click at [59, 170] on link "Pick a Product" at bounding box center [87, 167] width 135 height 19
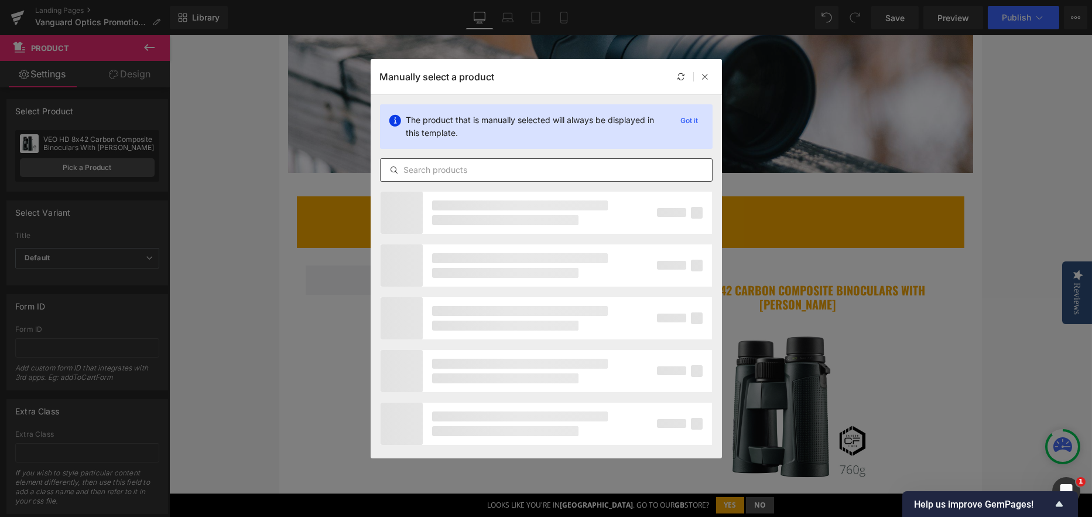
click at [430, 159] on div at bounding box center [546, 169] width 333 height 23
click at [433, 169] on input "text" at bounding box center [546, 170] width 331 height 14
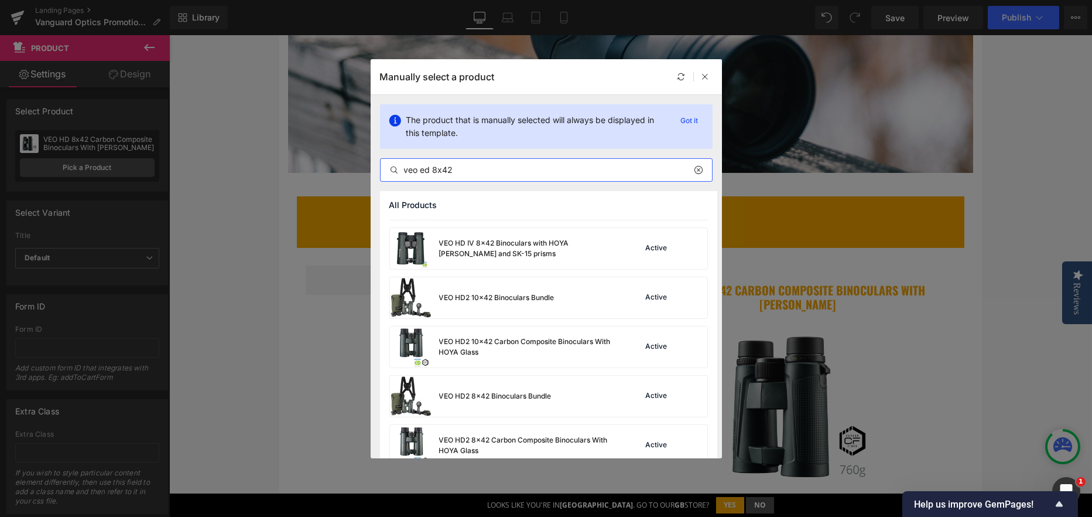
scroll to position [423, 0]
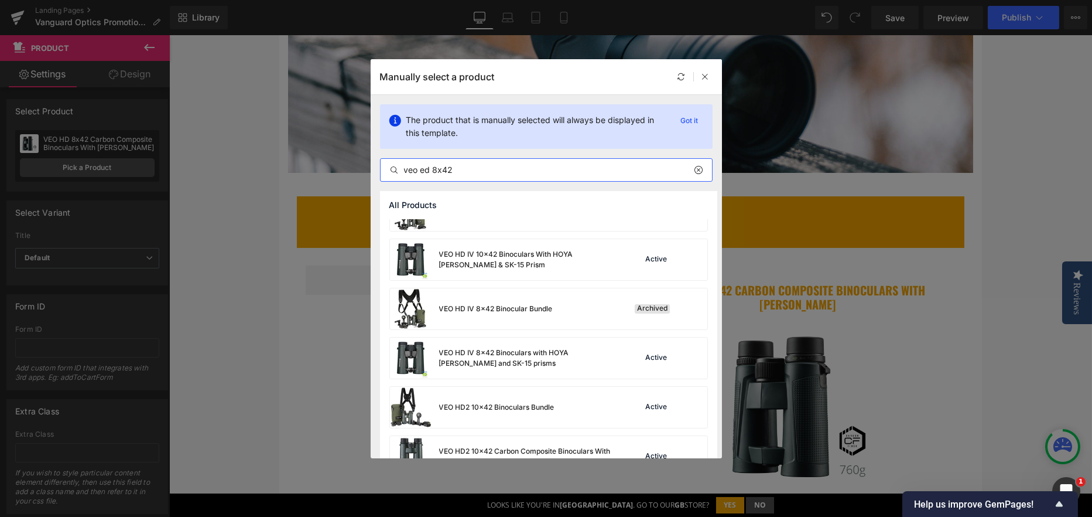
click at [427, 163] on input "veo ed 8x42" at bounding box center [546, 170] width 331 height 14
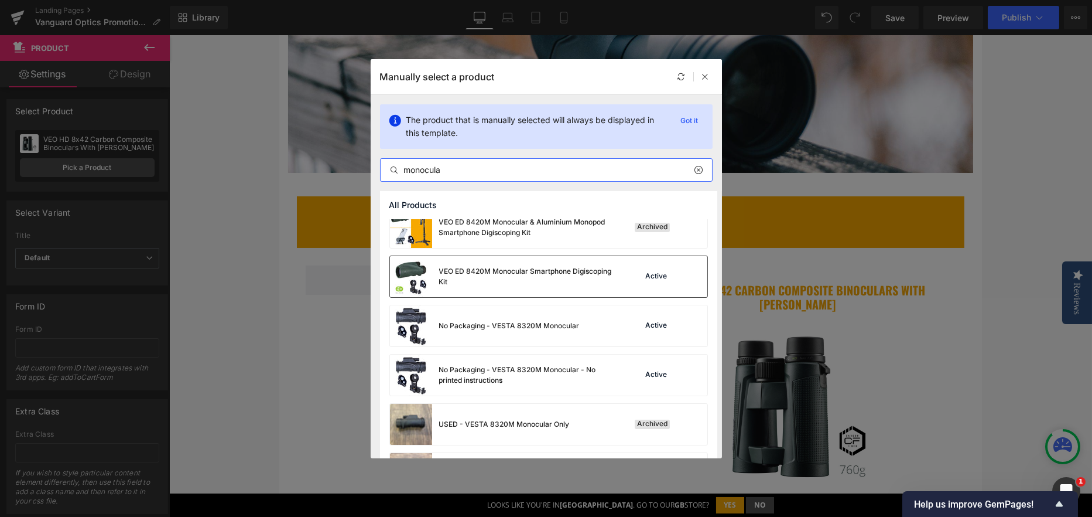
scroll to position [176, 0]
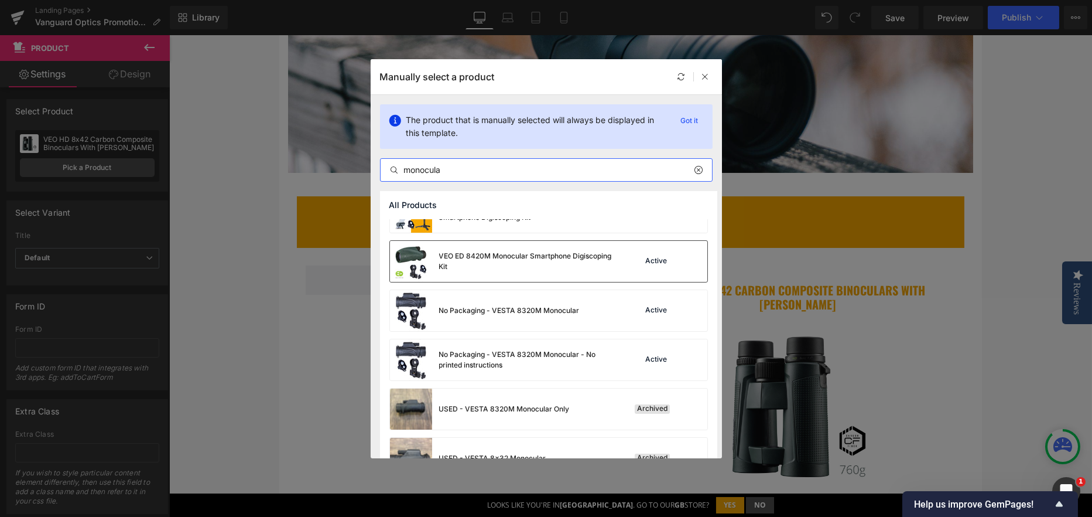
type input "monocula"
click at [504, 271] on div "VEO ED 8420M Monocular Smartphone Digiscoping Kit" at bounding box center [502, 261] width 225 height 41
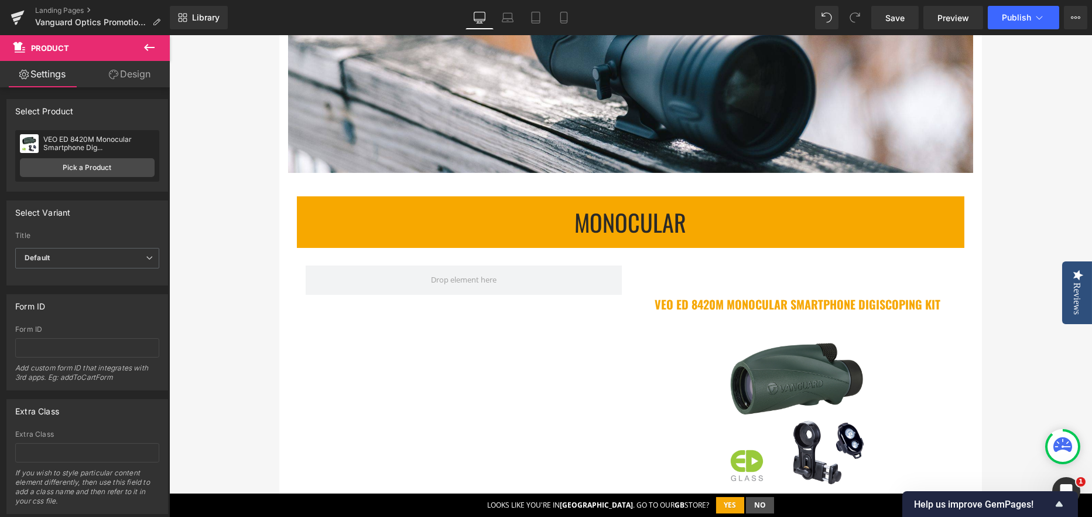
click at [166, 49] on button at bounding box center [149, 48] width 41 height 26
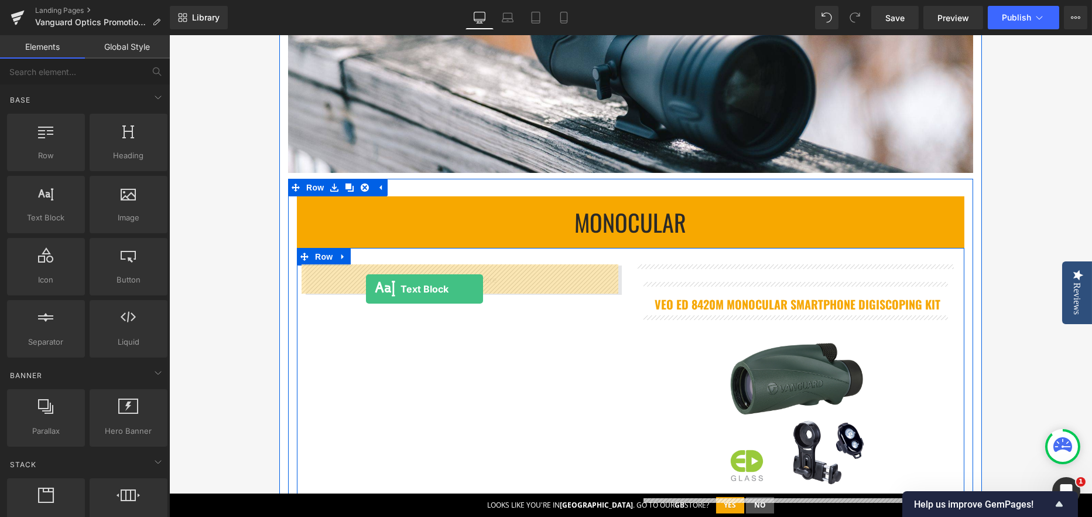
drag, startPoint x: 217, startPoint y: 252, endPoint x: 366, endPoint y: 289, distance: 153.8
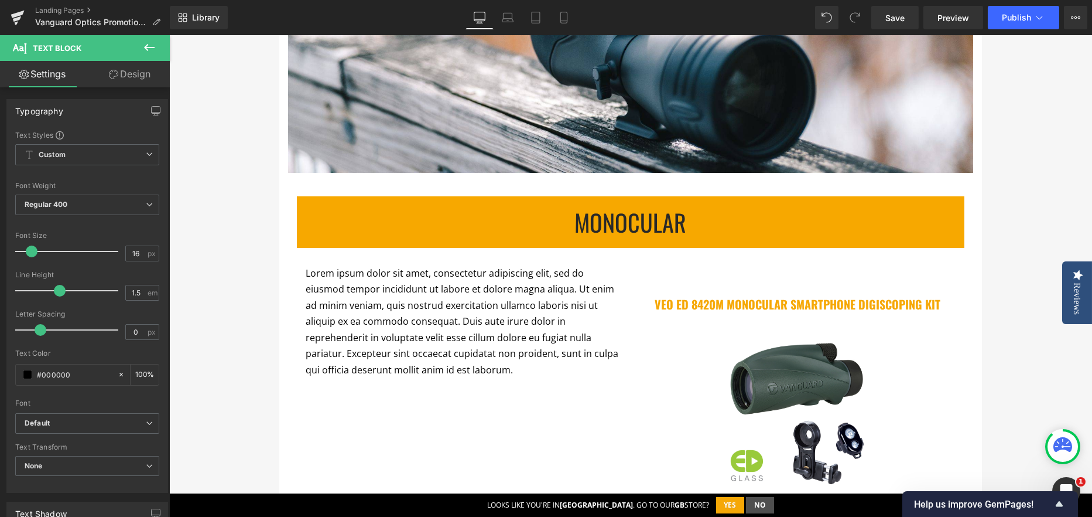
click at [143, 46] on icon at bounding box center [149, 47] width 14 height 14
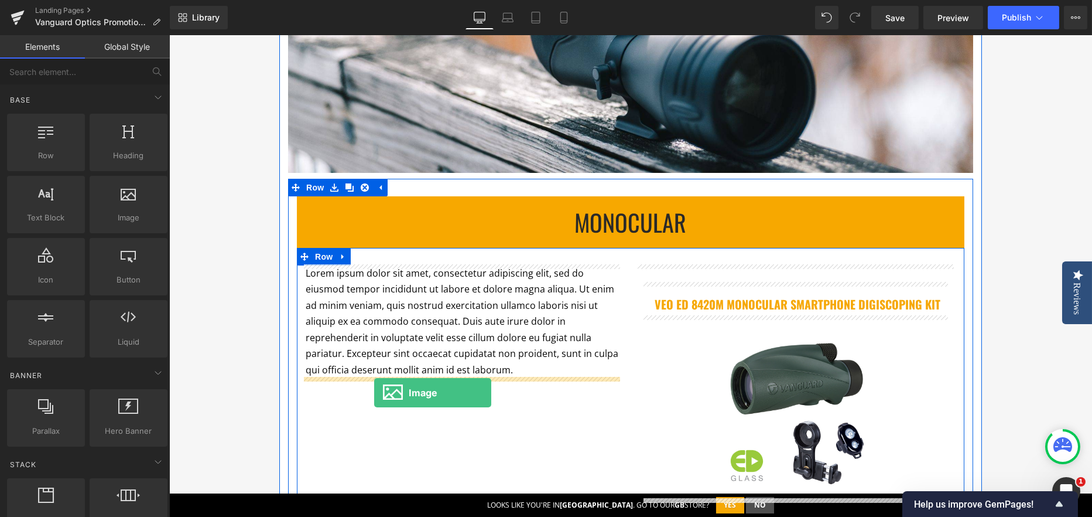
drag, startPoint x: 307, startPoint y: 232, endPoint x: 374, endPoint y: 393, distance: 174.0
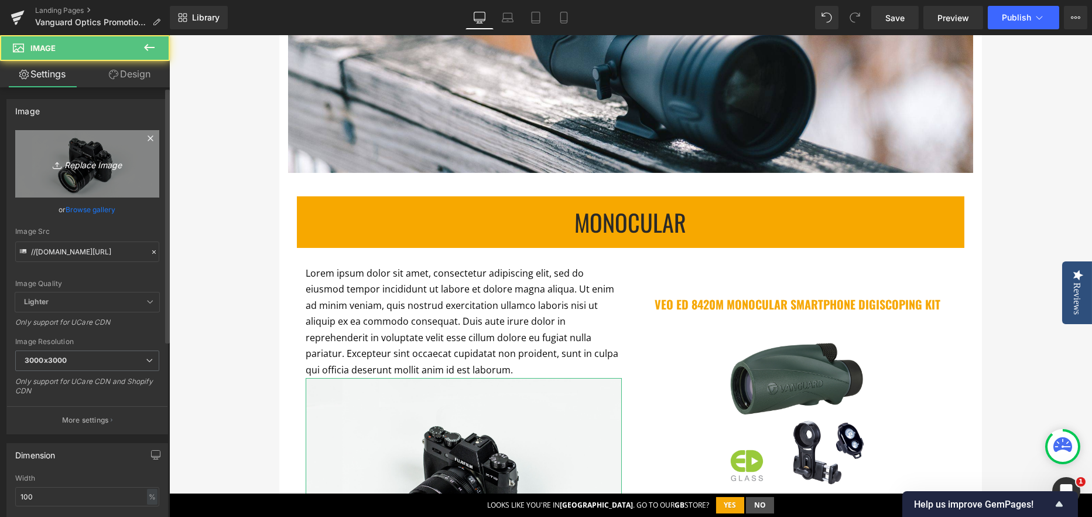
click at [66, 153] on link "Replace Image" at bounding box center [87, 163] width 144 height 67
type input "C:\fakepath\VEO ED 8420M GFA-09.jpg"
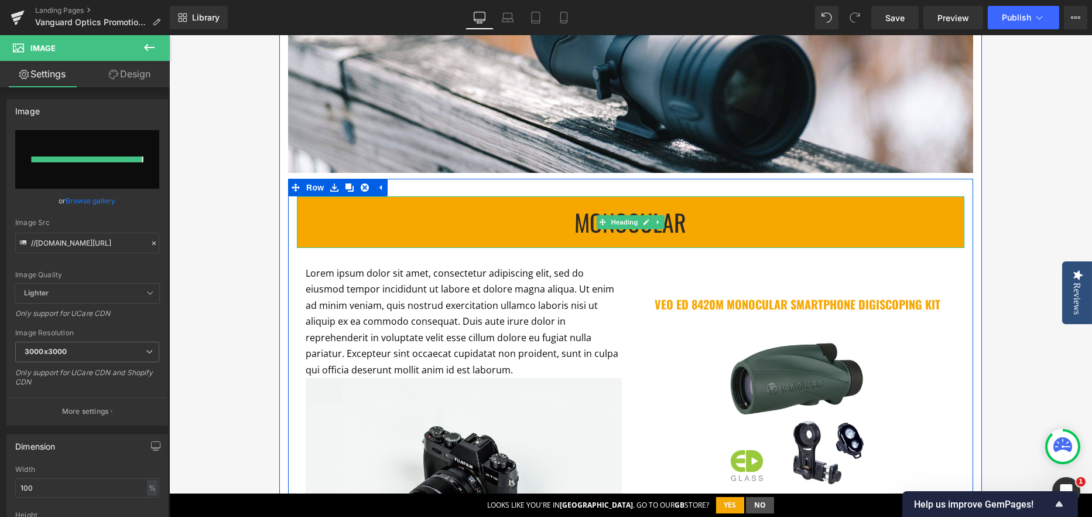
type input "https://ucarecdn.com/dbd1187f-f078-4bc1-b2c4-87a2a07988c8/-/format/auto/-/previ…"
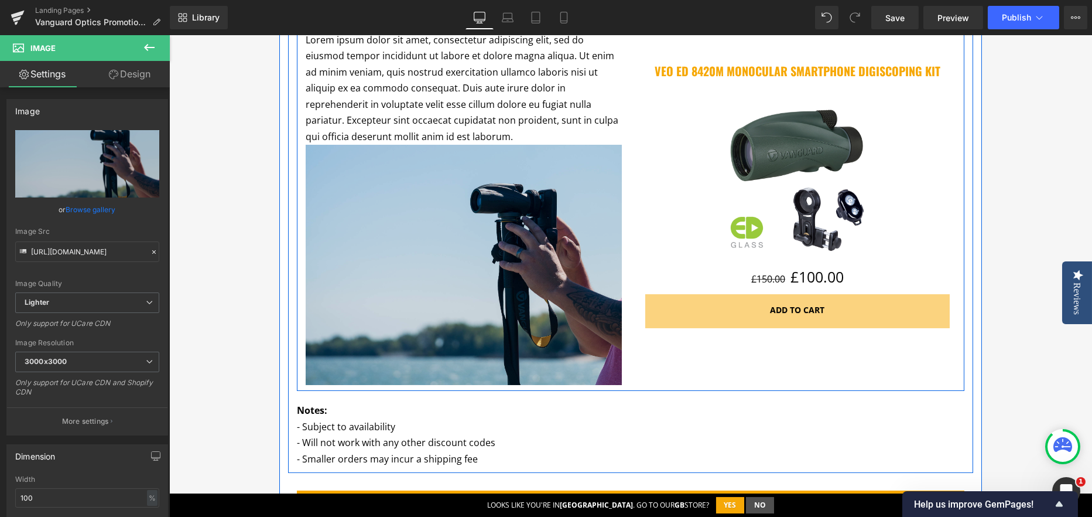
scroll to position [634, 0]
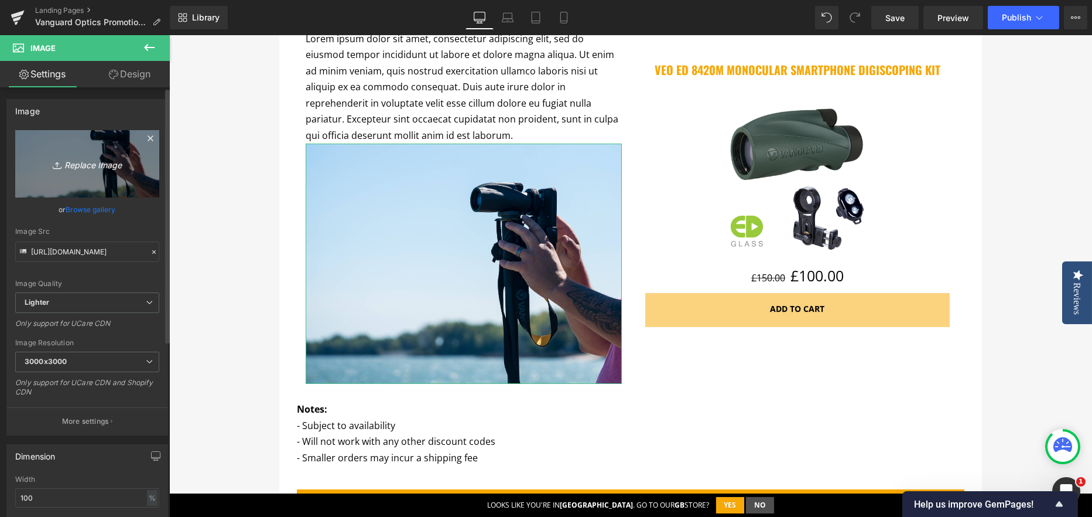
click at [97, 163] on icon "Replace Image" at bounding box center [87, 163] width 94 height 15
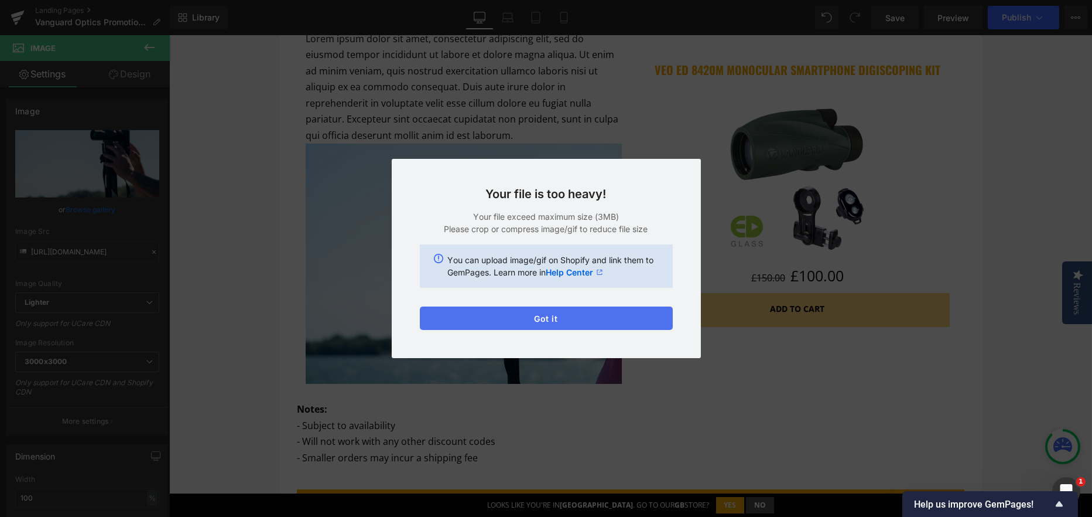
click at [566, 314] on button "Got it" at bounding box center [546, 317] width 253 height 23
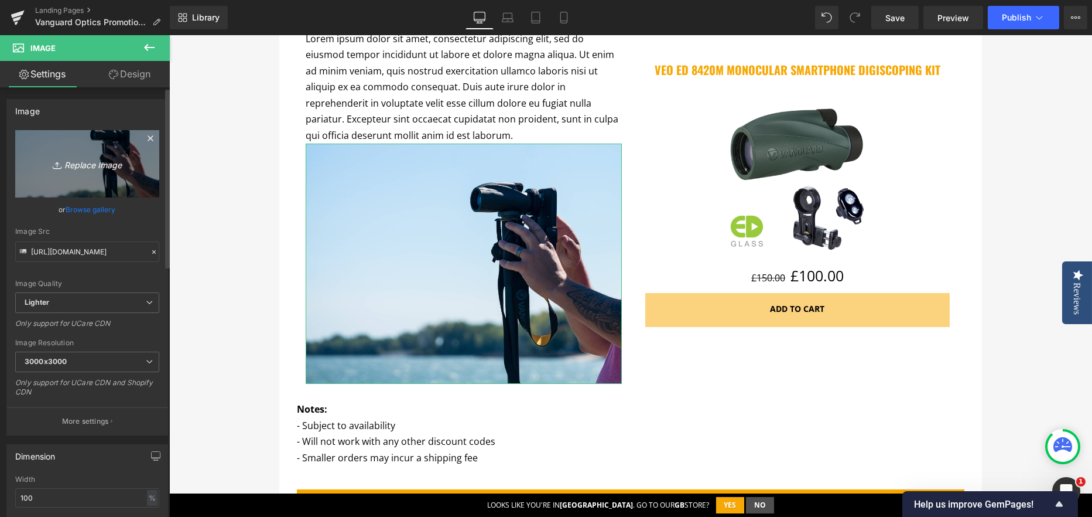
click at [68, 169] on icon "Replace Image" at bounding box center [87, 163] width 94 height 15
type input "C:\fakepath\DSC01540 Lo Res.jpg"
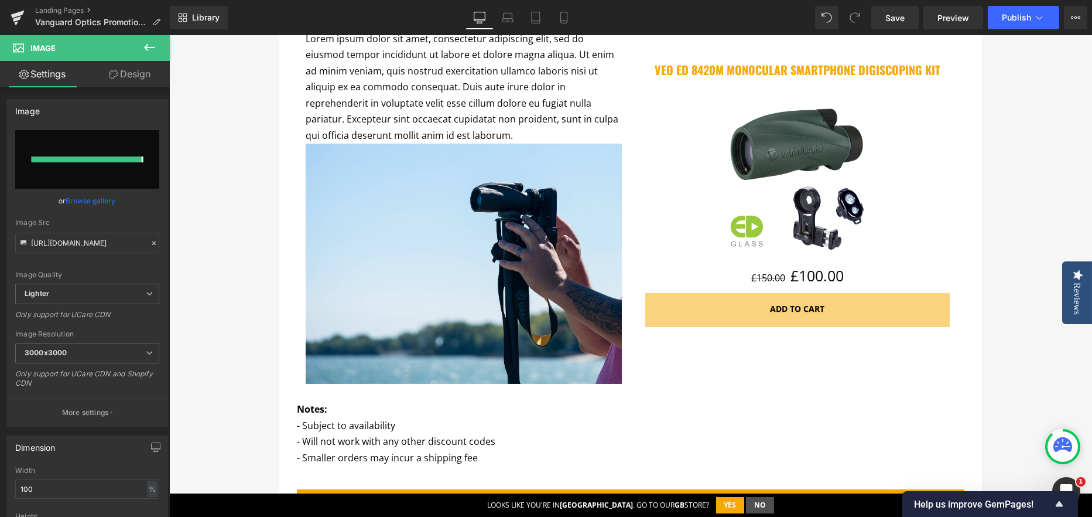
type input "https://ucarecdn.com/b80e8369-175b-4032-8289-2cb961966f57/-/format/auto/-/previ…"
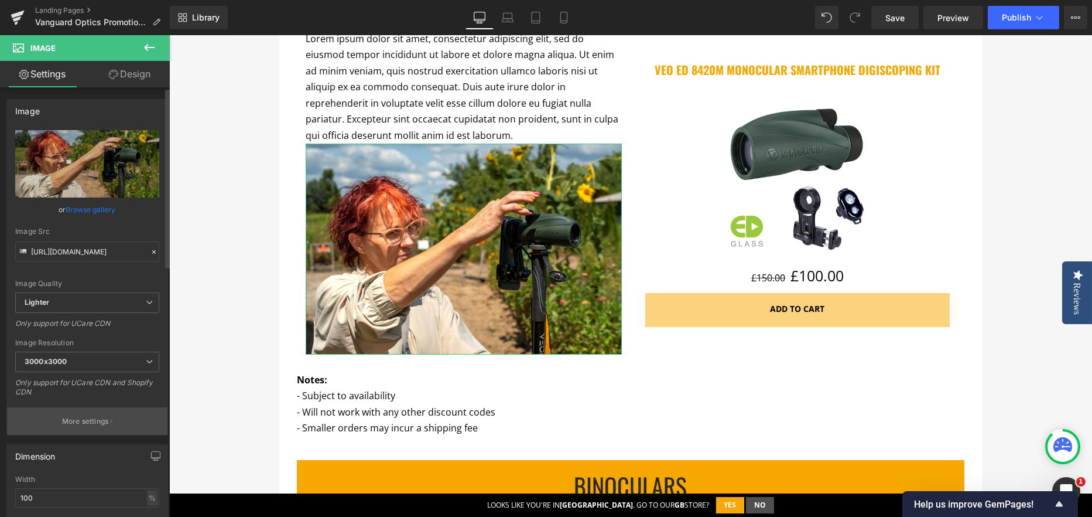
click at [70, 412] on button "More settings" at bounding box center [87, 421] width 160 height 28
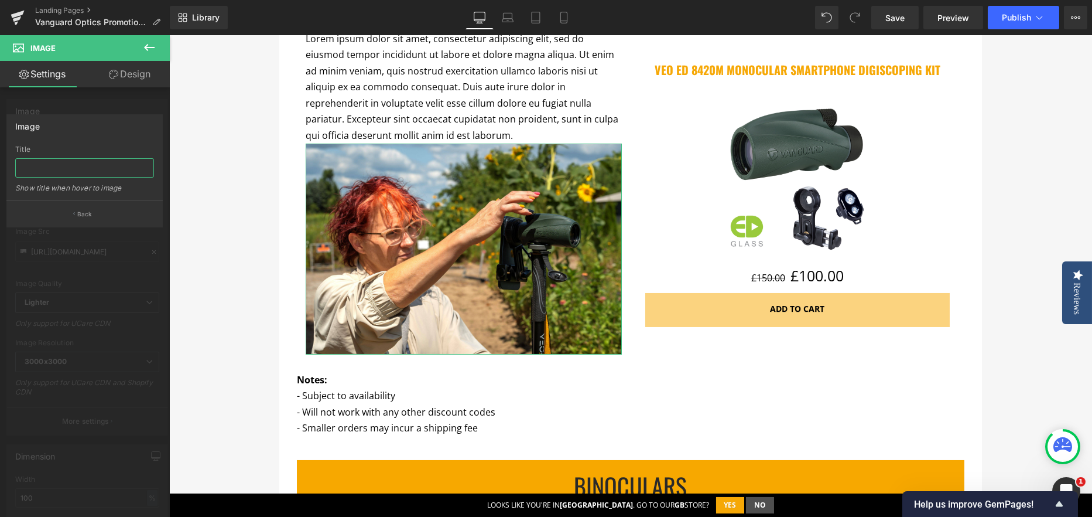
click at [65, 163] on input "text" at bounding box center [84, 167] width 139 height 19
type input "Digiscoping with the VEO ED 8x42 monocular (VEO 2S monopod not included)"
click at [134, 220] on button "Back" at bounding box center [84, 213] width 156 height 26
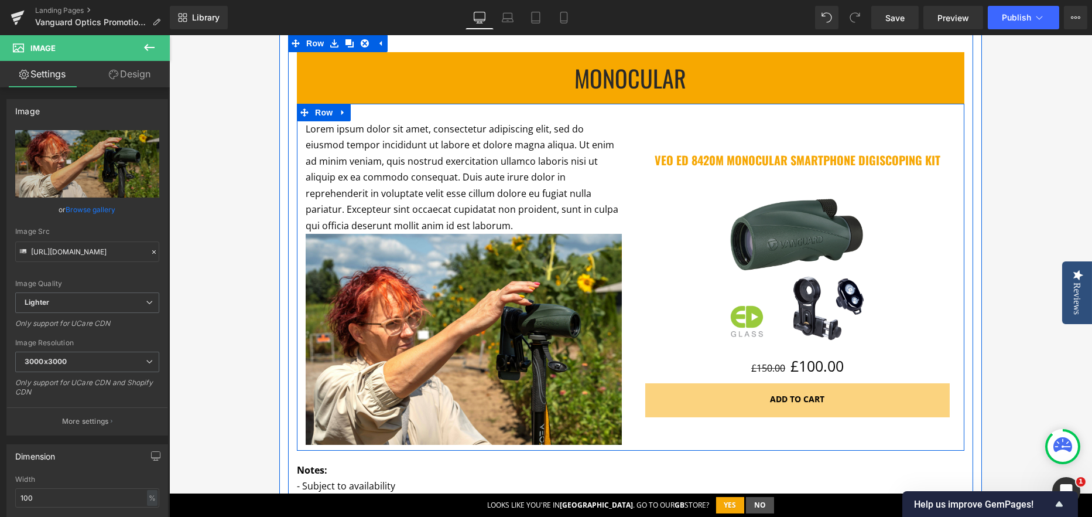
scroll to position [517, 0]
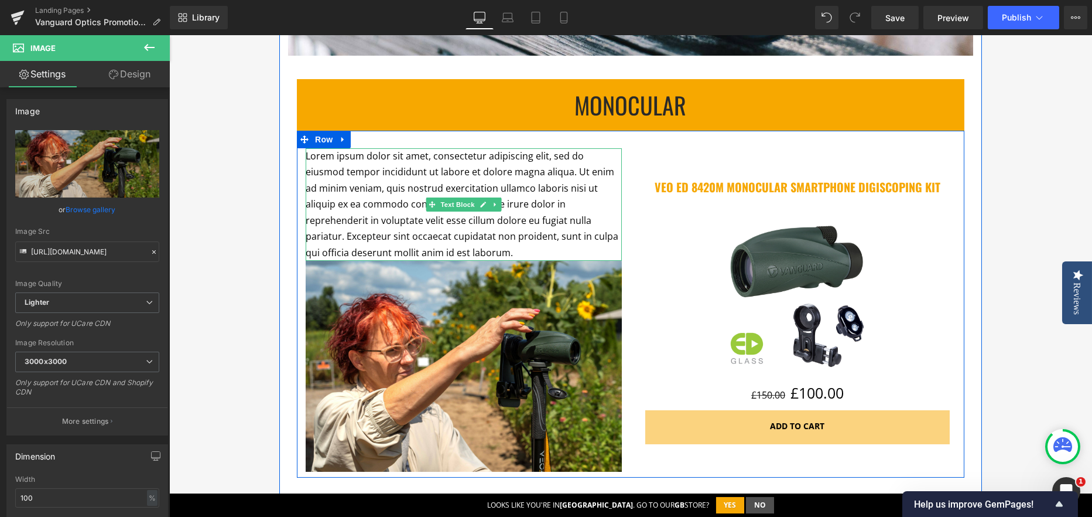
click at [538, 189] on p "Lorem ipsum dolor sit amet, consectetur adipiscing elit, sed do eiusmod tempor …" at bounding box center [464, 204] width 316 height 112
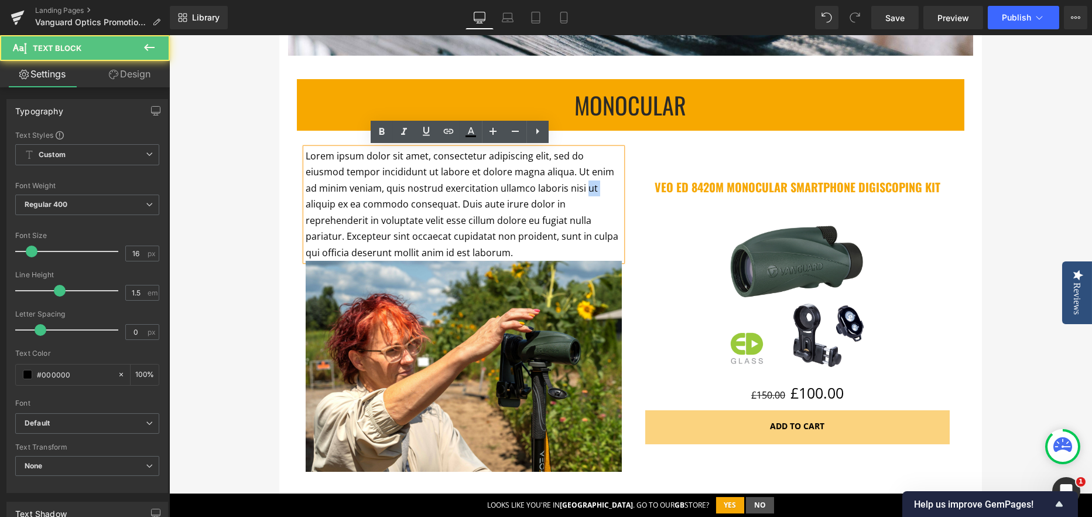
click at [538, 189] on p "Lorem ipsum dolor sit amet, consectetur adipiscing elit, sed do eiusmod tempor …" at bounding box center [464, 204] width 316 height 112
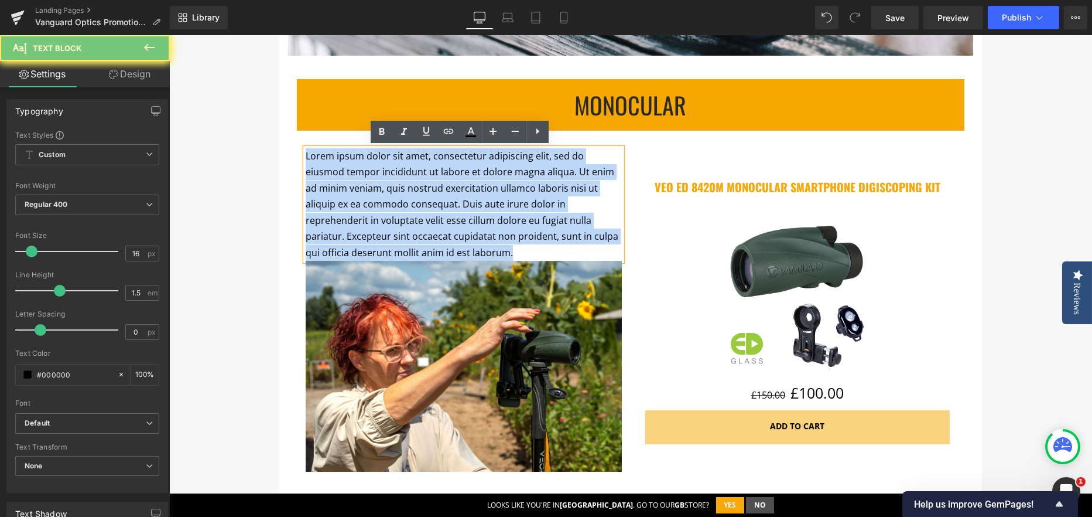
click at [538, 189] on p "Lorem ipsum dolor sit amet, consectetur adipiscing elit, sed do eiusmod tempor …" at bounding box center [464, 204] width 316 height 112
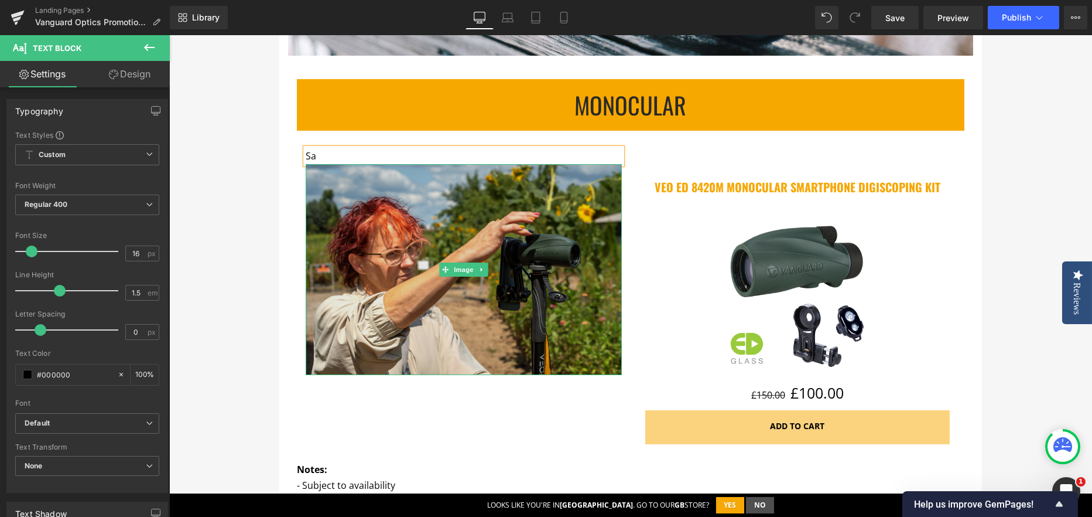
click at [417, 236] on img at bounding box center [464, 269] width 316 height 211
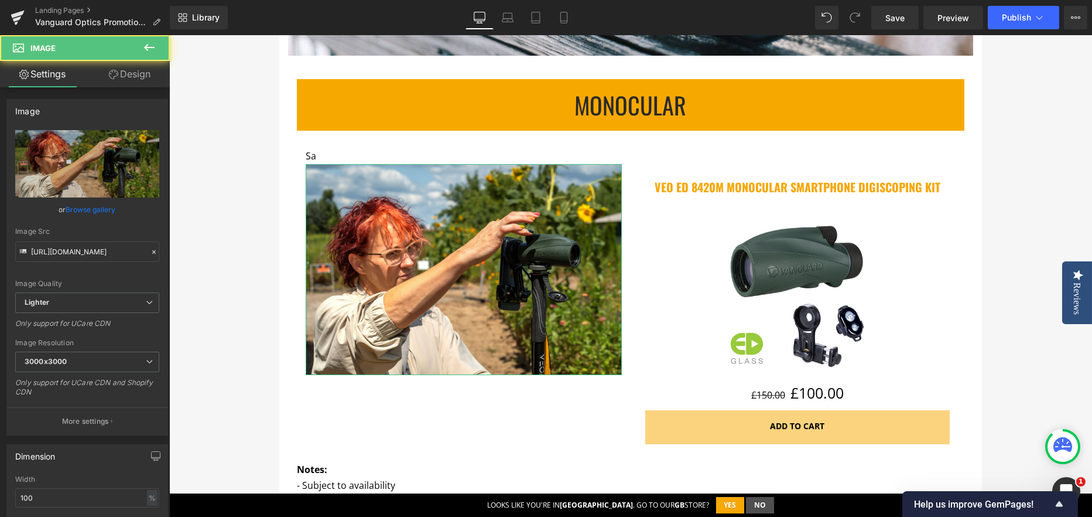
click at [122, 66] on link "Design" at bounding box center [129, 74] width 85 height 26
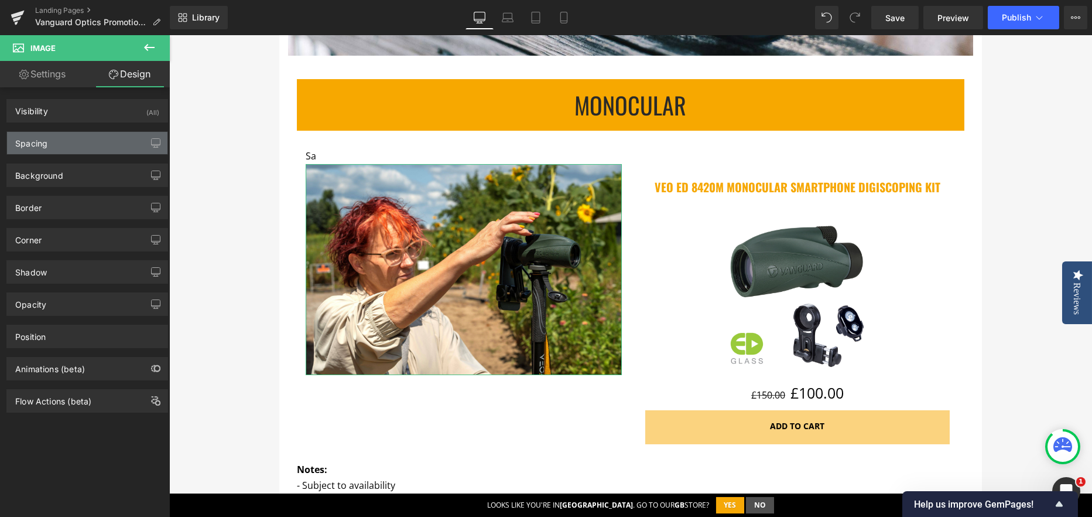
type input "0"
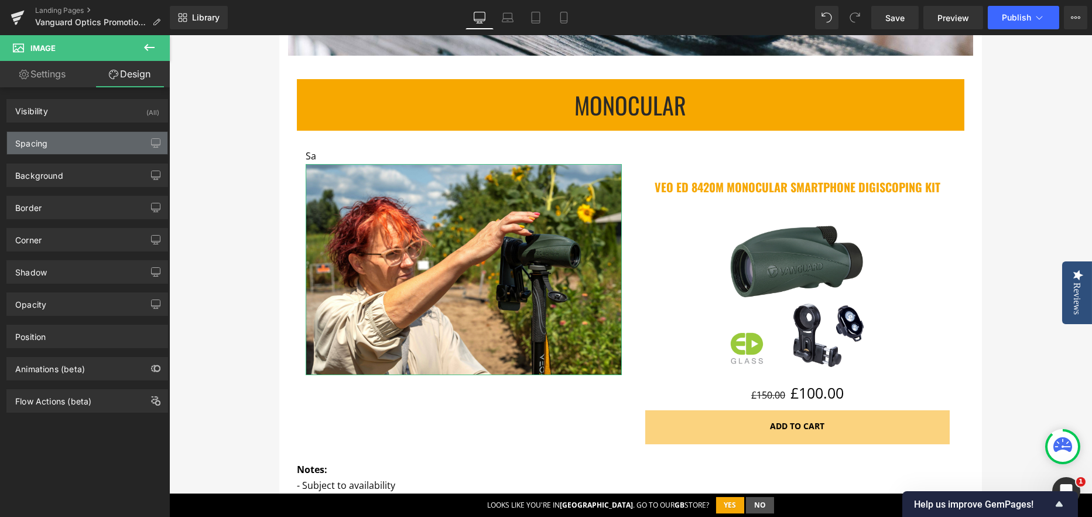
type input "0"
click at [47, 138] on div "Spacing" at bounding box center [31, 140] width 32 height 16
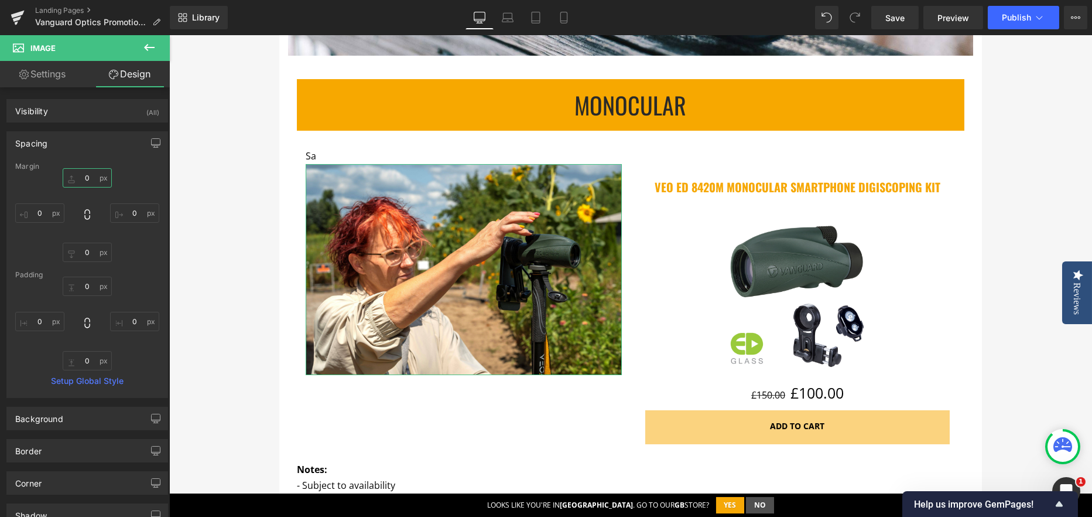
click at [86, 180] on input "0" at bounding box center [87, 177] width 49 height 19
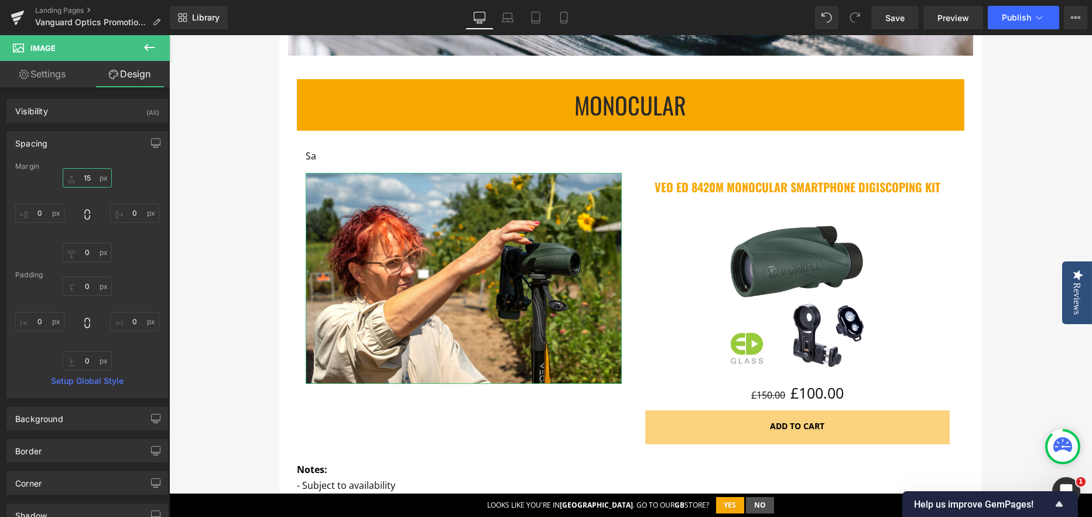
type input "15"
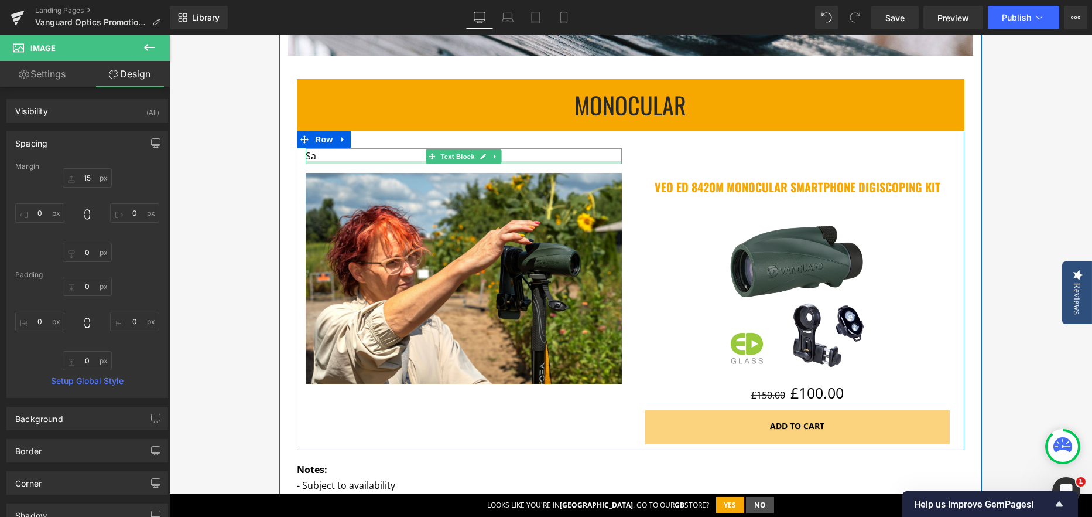
click at [338, 159] on p "Sa" at bounding box center [464, 156] width 316 height 16
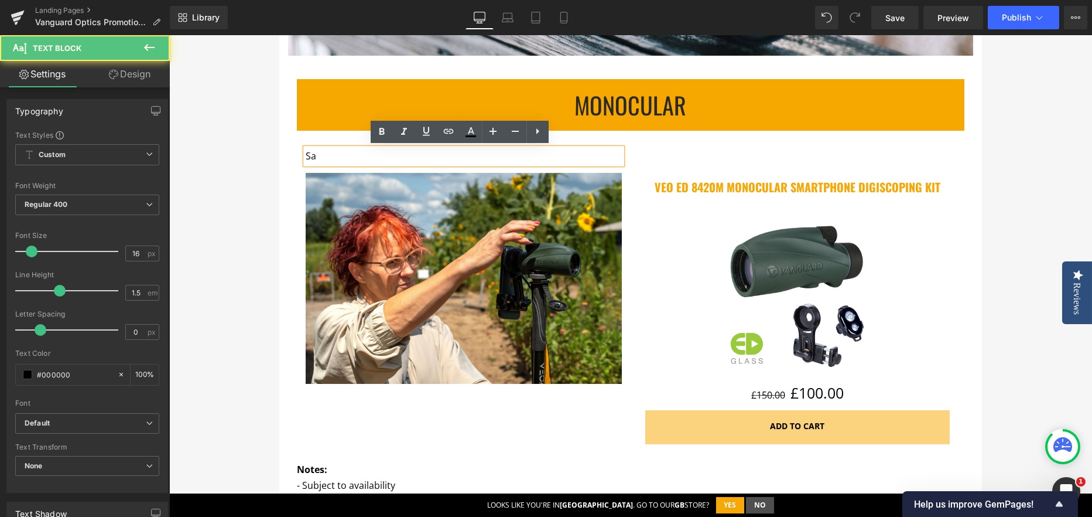
click at [338, 159] on p "Sa" at bounding box center [464, 156] width 316 height 16
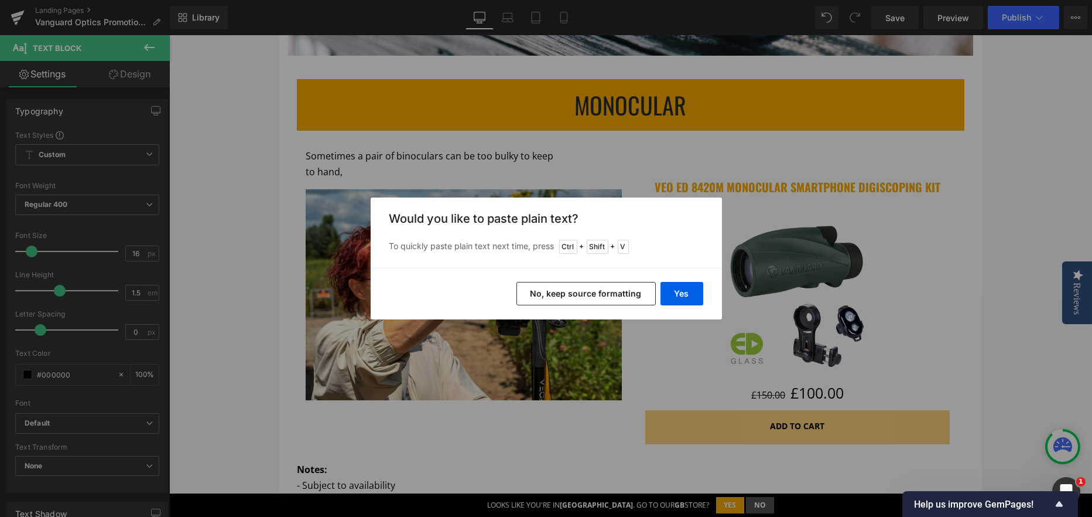
click at [594, 293] on button "No, keep source formatting" at bounding box center [586, 293] width 139 height 23
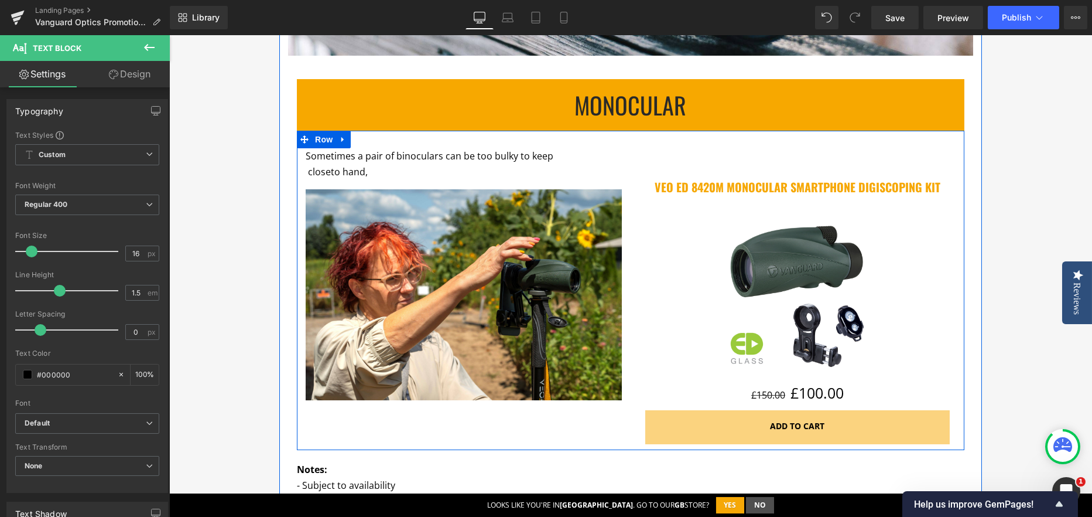
click at [543, 146] on div "Sometimes a pair of binoculars can be too bulky to keep close to hand, Text Blo…" at bounding box center [631, 290] width 668 height 319
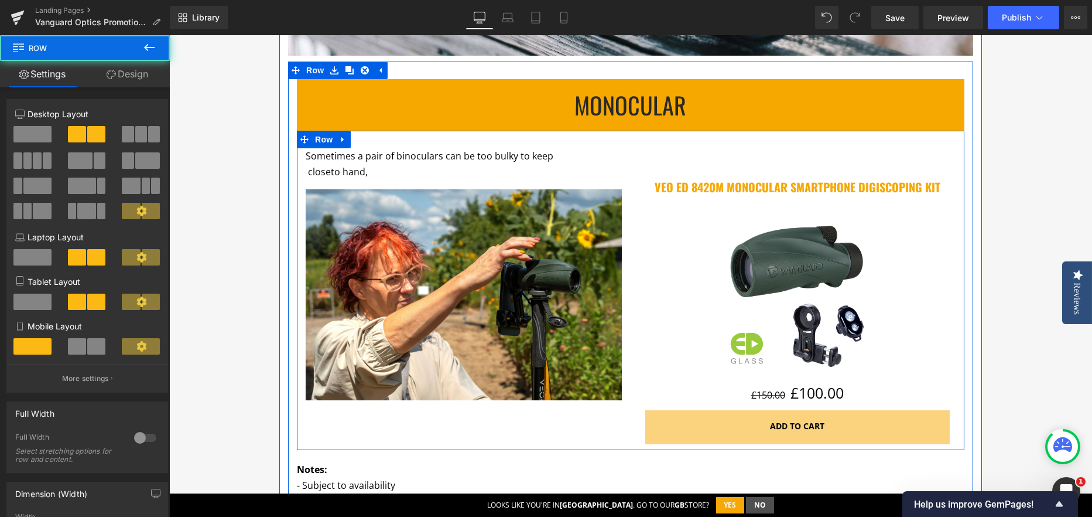
click at [554, 164] on p "close to hand," at bounding box center [464, 172] width 316 height 16
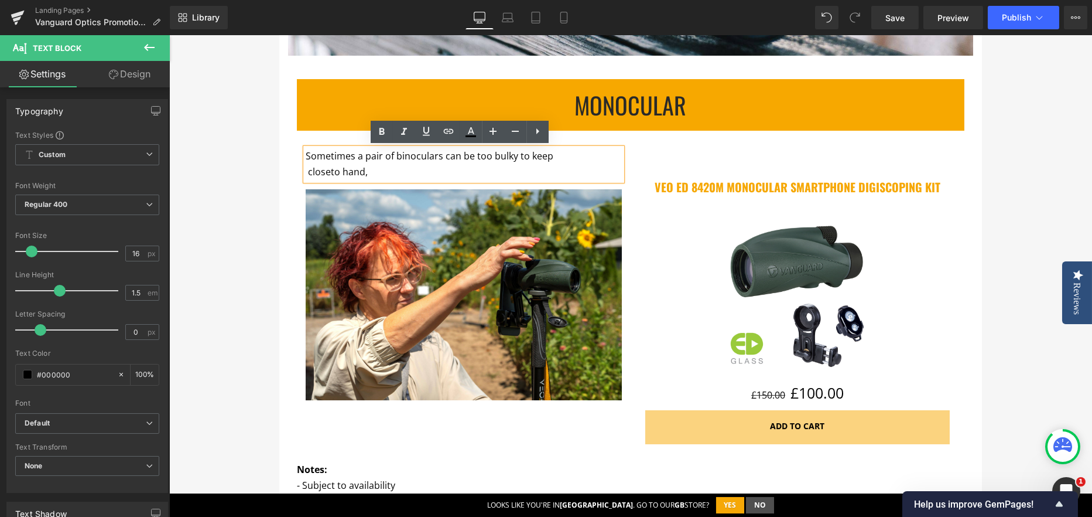
click at [553, 154] on p "Sometimes a pair of binoculars can be too bulky to keep" at bounding box center [464, 156] width 316 height 16
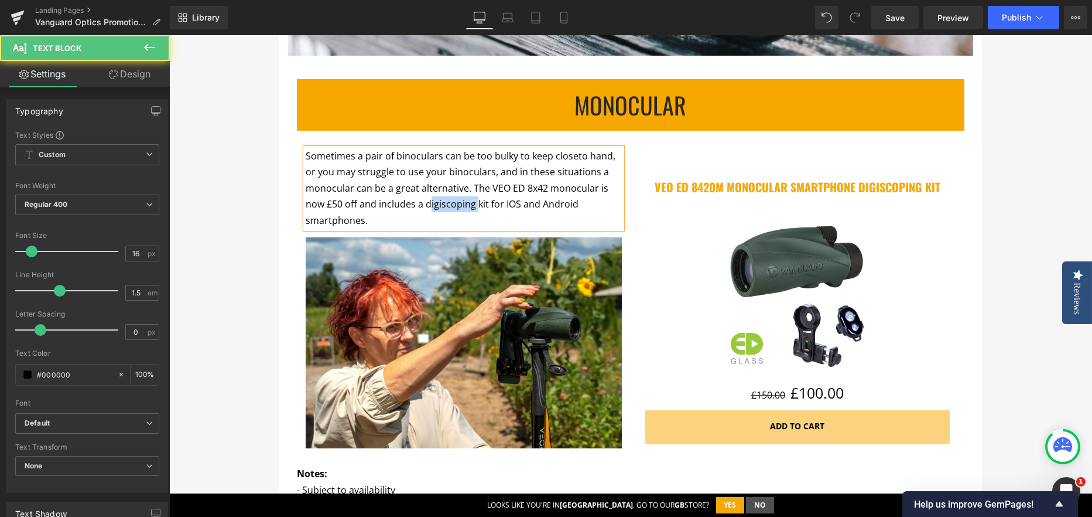
drag, startPoint x: 421, startPoint y: 206, endPoint x: 467, endPoint y: 200, distance: 46.6
click at [467, 200] on span "to hand, or you may struggle to use your binoculars, and in these situations a …" at bounding box center [461, 187] width 310 height 77
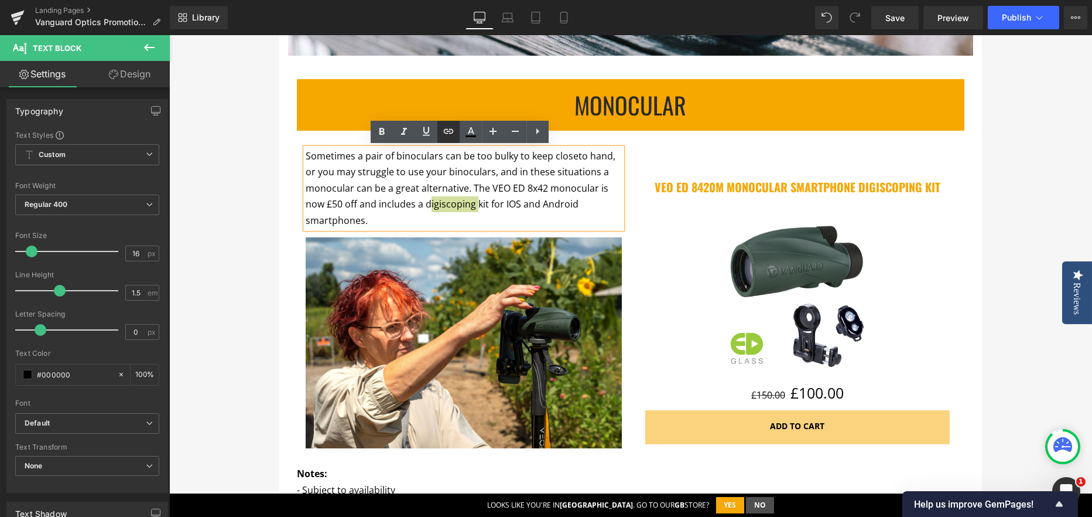
click at [451, 136] on icon at bounding box center [449, 131] width 14 height 14
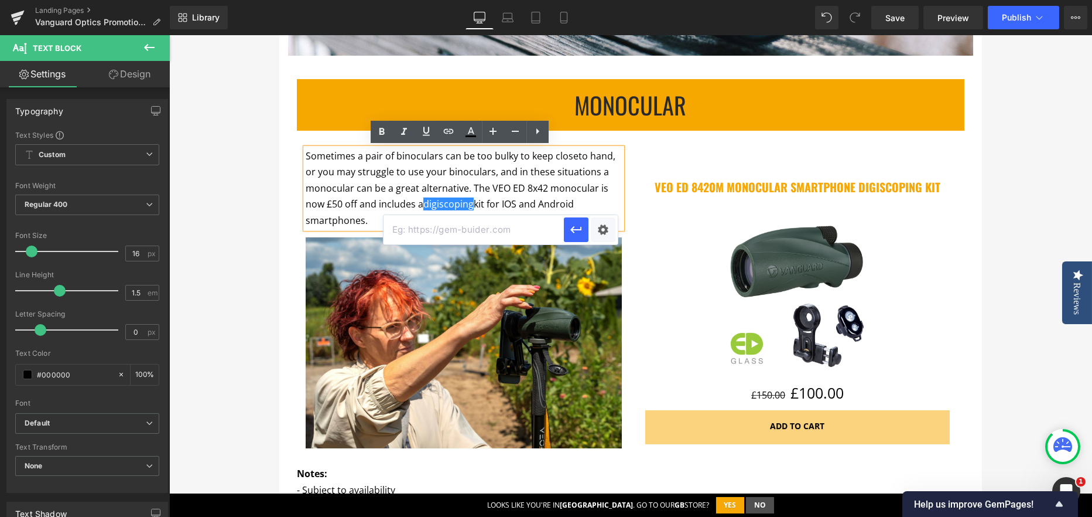
click at [442, 233] on input "text" at bounding box center [474, 229] width 180 height 29
paste input "https://www.vanguardworld.co.uk/blogs/co-uk/a-guide-to-digiscoping"
type input "https://www.vanguardworld.co.uk/blogs/co-uk/a-guide-to-digiscoping"
click at [583, 230] on icon "button" at bounding box center [576, 230] width 14 height 14
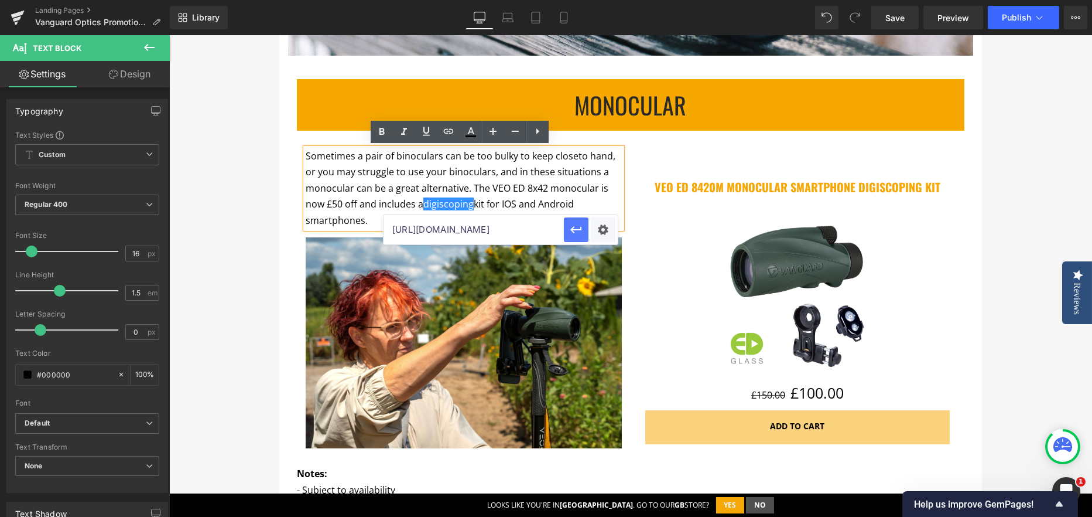
scroll to position [0, 0]
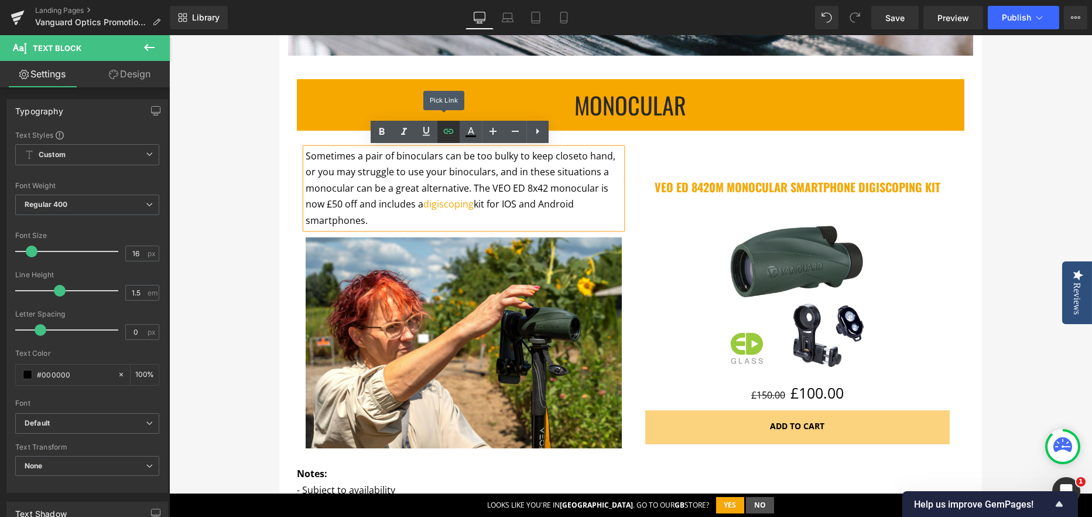
click at [449, 130] on icon at bounding box center [449, 131] width 14 height 14
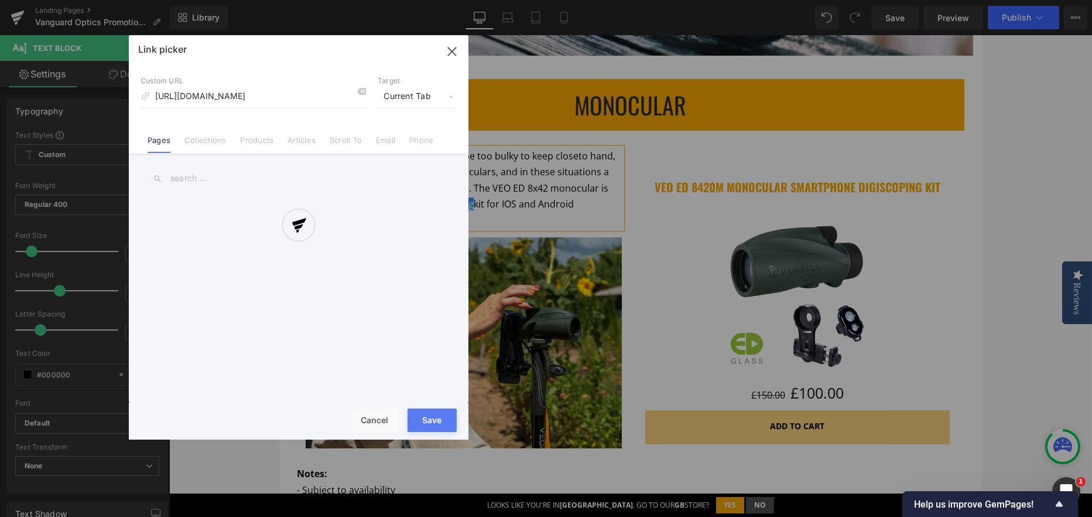
click at [605, 0] on div "Text Color Highlight Color #333333 Edit or remove link: Edit - Unlink - Cancel …" at bounding box center [546, 0] width 1092 height 0
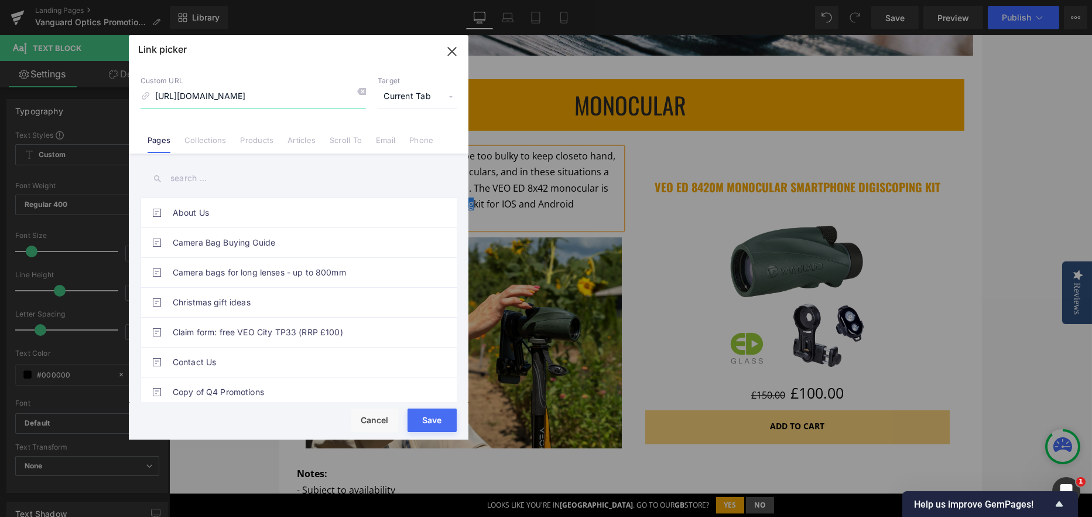
click at [452, 53] on icon "button" at bounding box center [452, 51] width 19 height 19
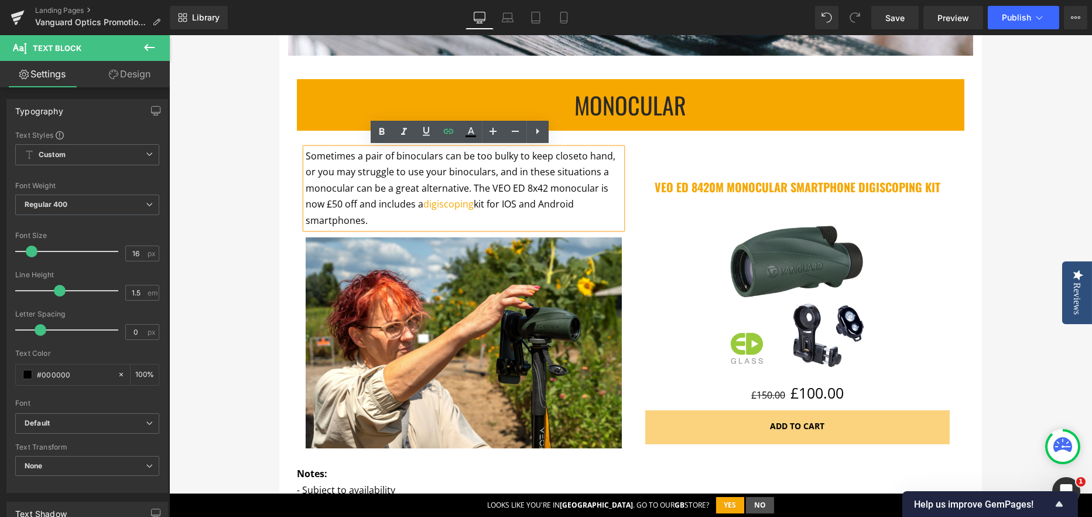
click at [363, 206] on span "to hand, or you may struggle to use your binoculars, and in these situations a …" at bounding box center [461, 187] width 310 height 77
click at [368, 197] on span "to hand, or you may struggle to use your binoculars, and in these situations a …" at bounding box center [461, 187] width 310 height 77
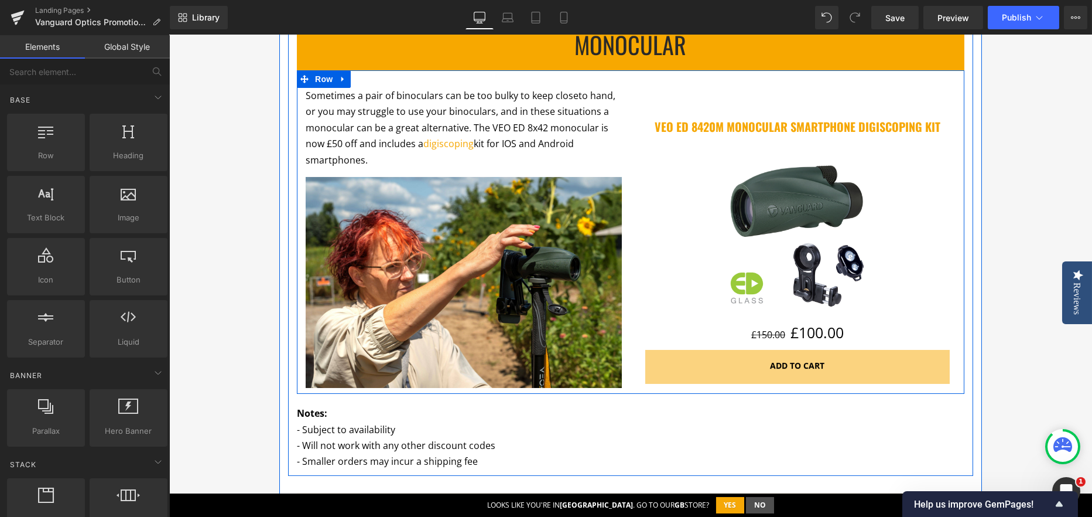
scroll to position [751, 0]
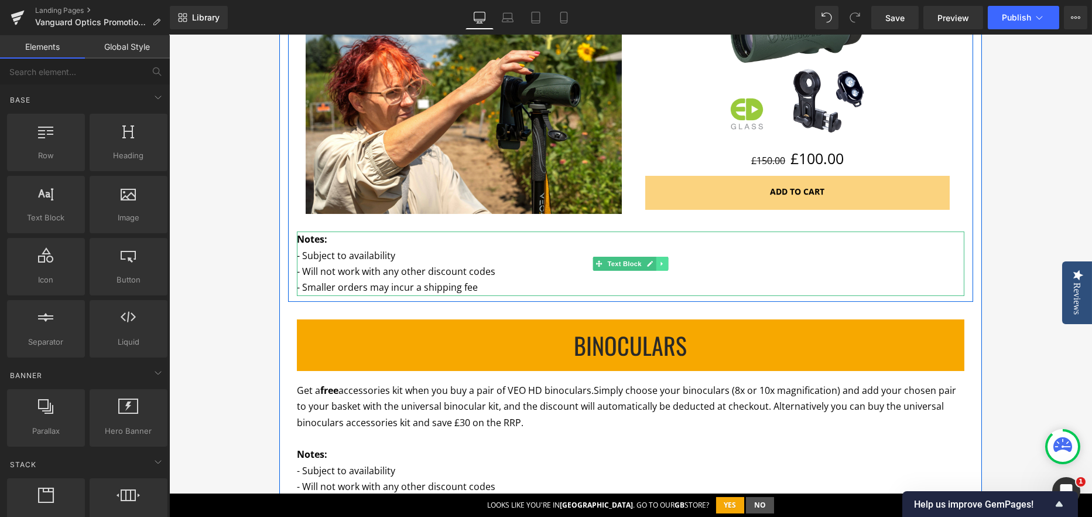
click at [661, 262] on icon at bounding box center [662, 263] width 6 height 7
click at [665, 262] on icon at bounding box center [668, 263] width 6 height 6
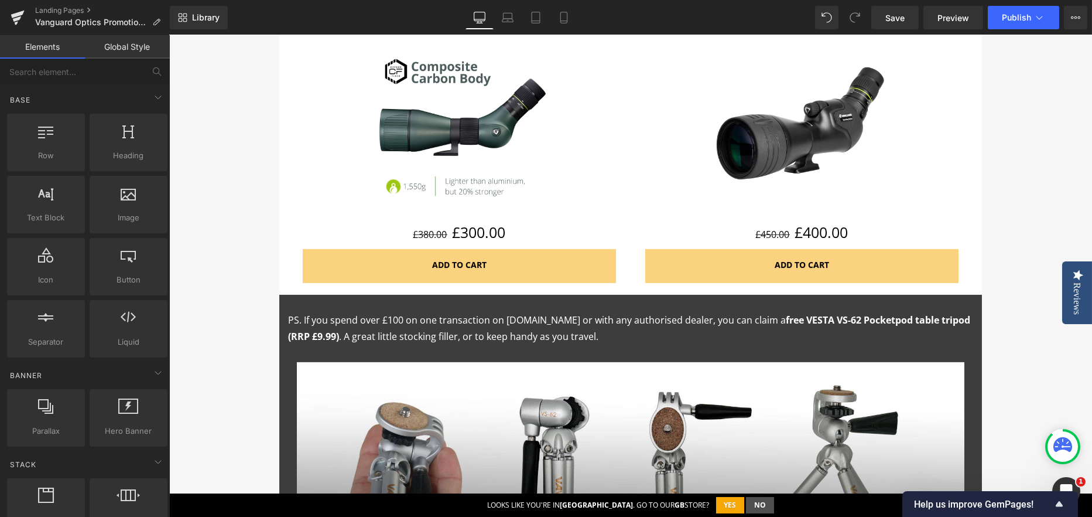
scroll to position [2167, 0]
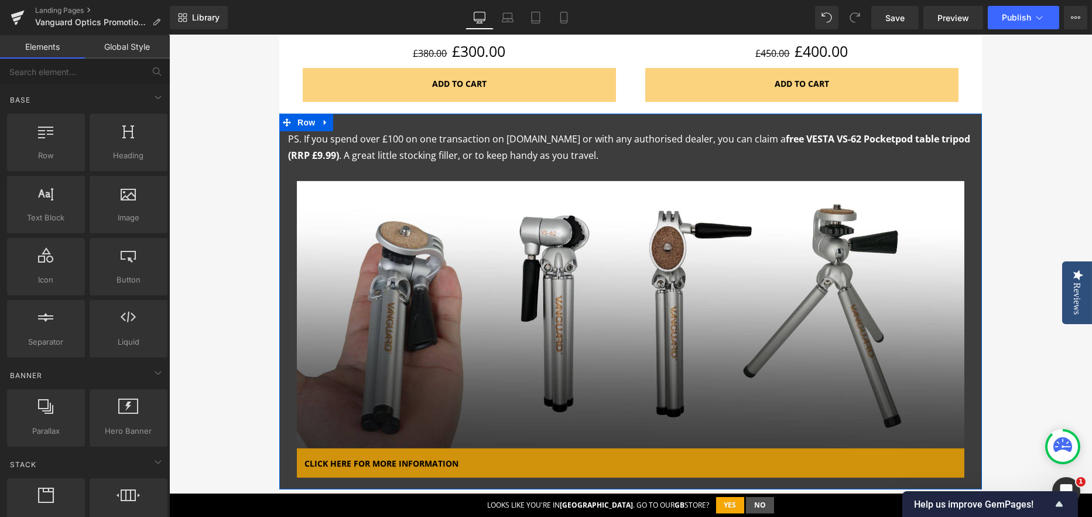
click at [326, 124] on link at bounding box center [325, 123] width 15 height 18
click at [353, 124] on icon at bounding box center [356, 122] width 8 height 8
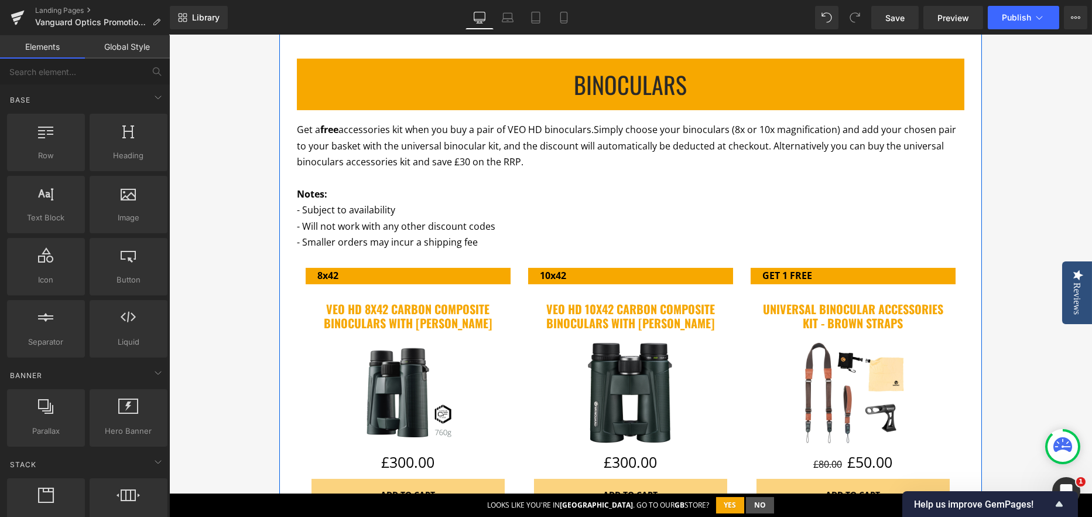
scroll to position [937, 0]
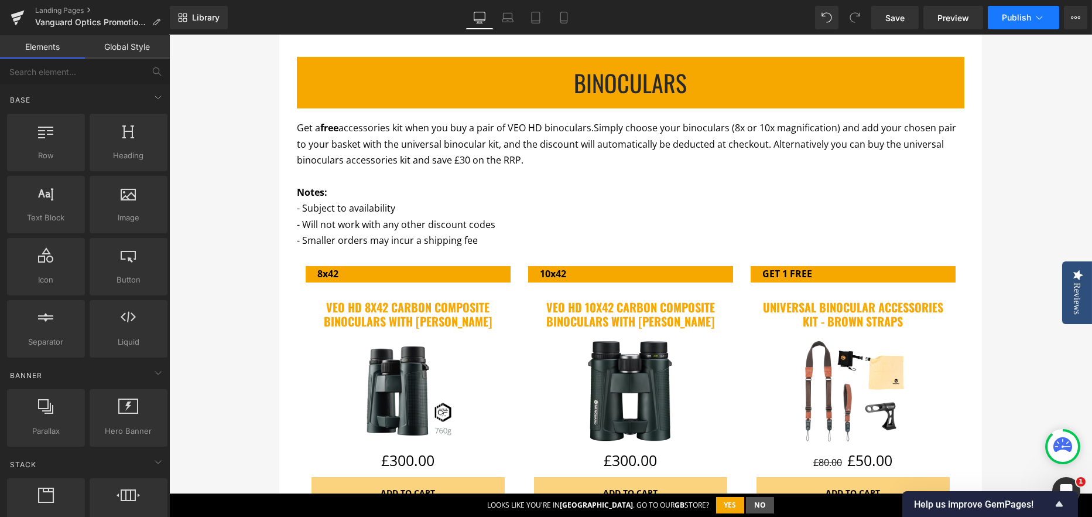
click at [1027, 13] on span "Publish" at bounding box center [1016, 17] width 29 height 9
click at [1075, 19] on icon at bounding box center [1075, 17] width 9 height 9
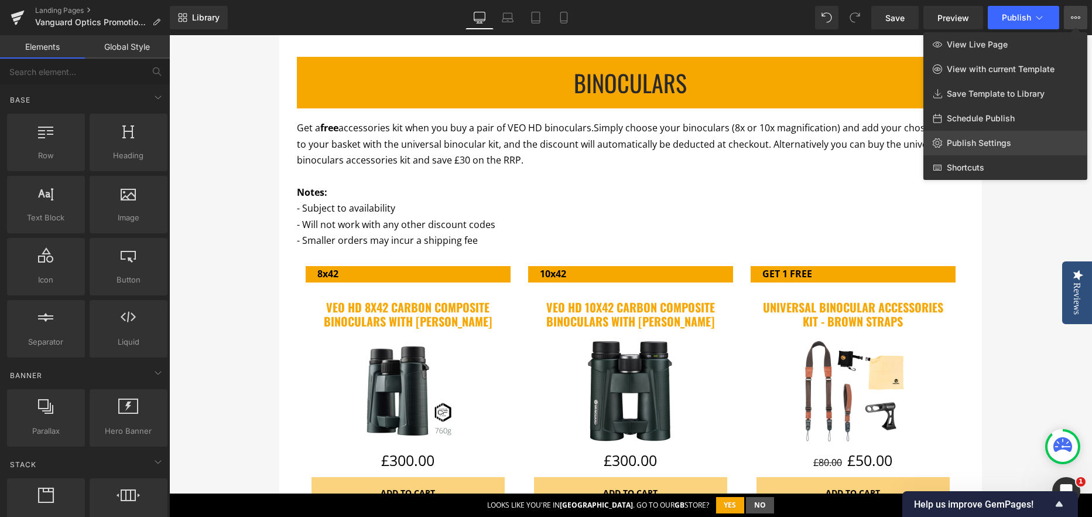
click at [979, 144] on span "Publish Settings" at bounding box center [979, 143] width 64 height 11
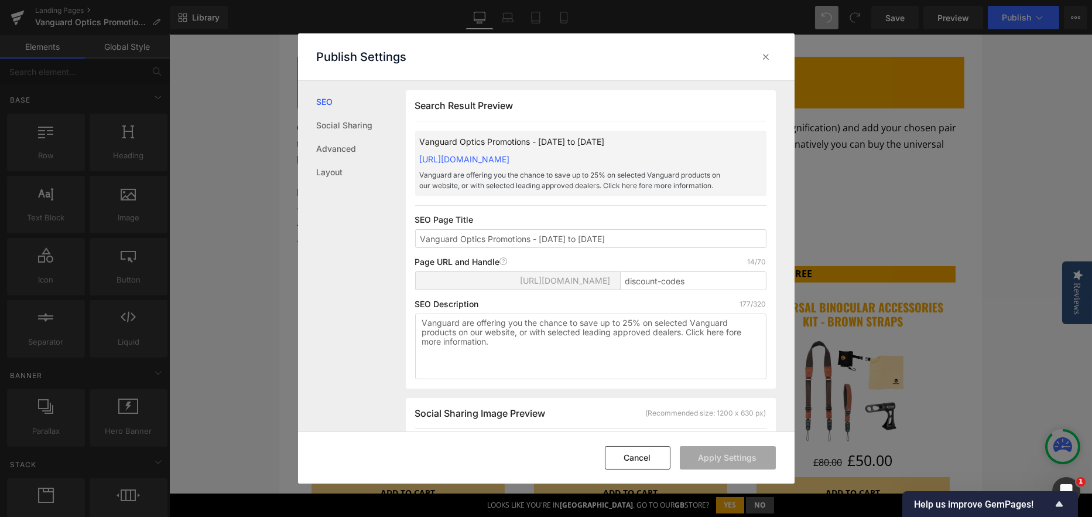
scroll to position [0, 0]
click at [661, 283] on input "discount-codes" at bounding box center [693, 280] width 146 height 19
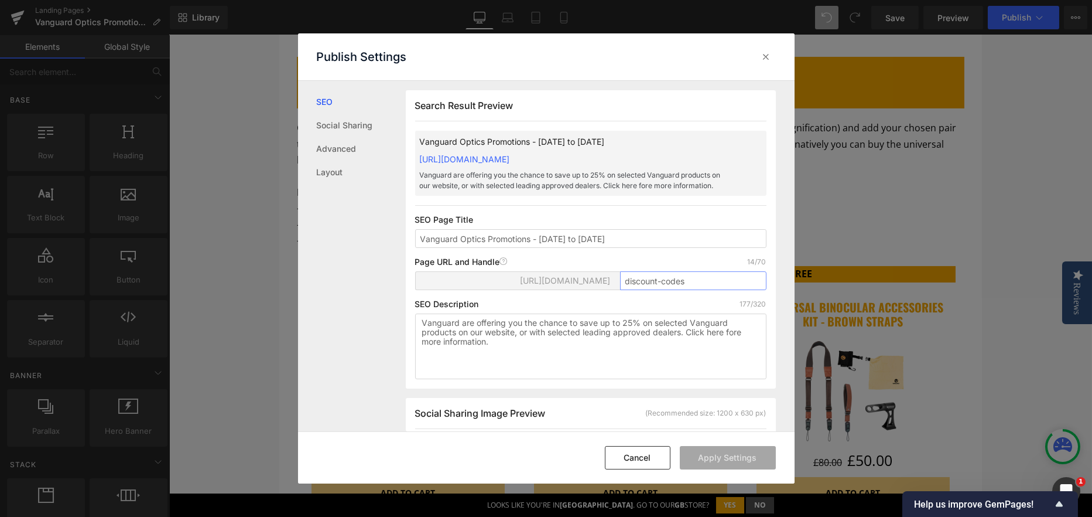
paste input "travel-tripod-promotions-q4"
drag, startPoint x: 669, startPoint y: 281, endPoint x: 599, endPoint y: 281, distance: 70.3
click at [599, 281] on div "https://vanguardworld-co-uk.myshopify.com/pages/ travel-tripod-promotions-q4 Er…" at bounding box center [590, 285] width 351 height 28
type input "optics-promotions-q4"
click at [566, 339] on textarea "Vanguard are offering you the chance to save up to 25% on selected Vanguard pro…" at bounding box center [590, 346] width 351 height 66
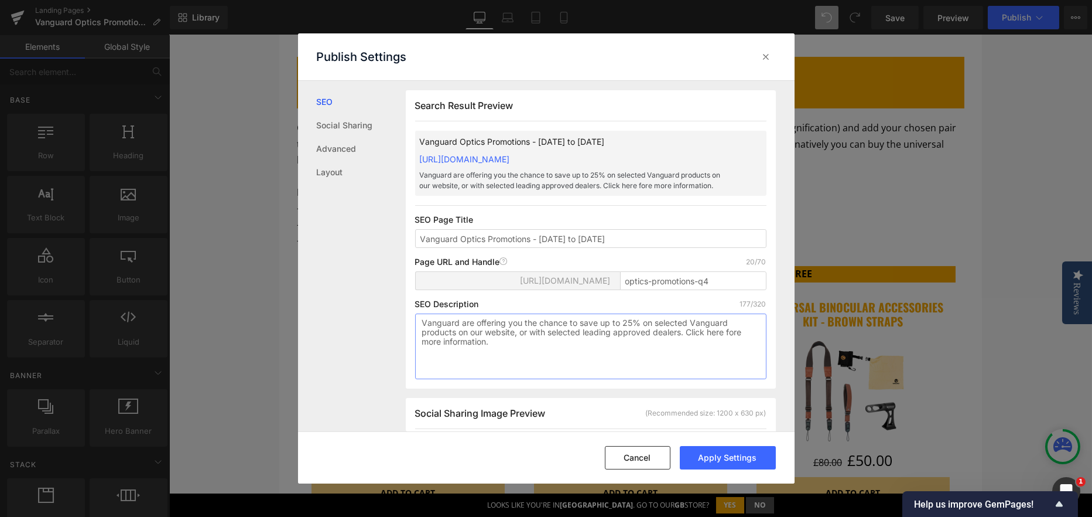
click at [566, 339] on textarea "Vanguard are offering you the chance to save up to 25% on selected Vanguard pro…" at bounding box center [590, 346] width 351 height 66
paste textarea "Looking for a lighter tripod that folds up smaller for maximum portability? Che…"
click at [452, 319] on textarea "Looking for a lighter tripod that folds up smaller for maximum portability? Che…" at bounding box center [590, 346] width 351 height 66
drag, startPoint x: 454, startPoint y: 319, endPoint x: 697, endPoint y: 319, distance: 242.5
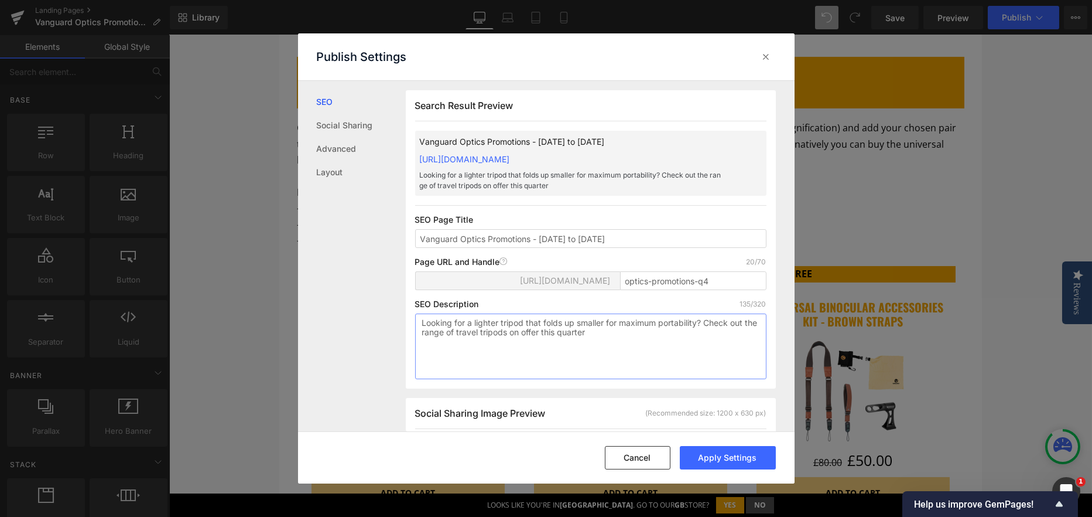
click at [697, 319] on textarea "Looking for a lighter tripod that folds up smaller for maximum portability? Che…" at bounding box center [590, 346] width 351 height 66
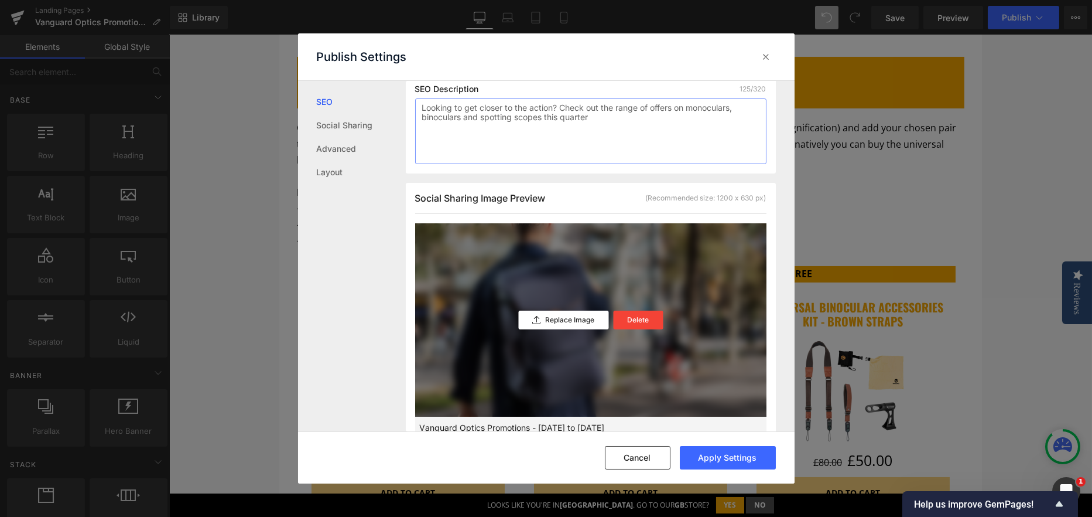
scroll to position [234, 0]
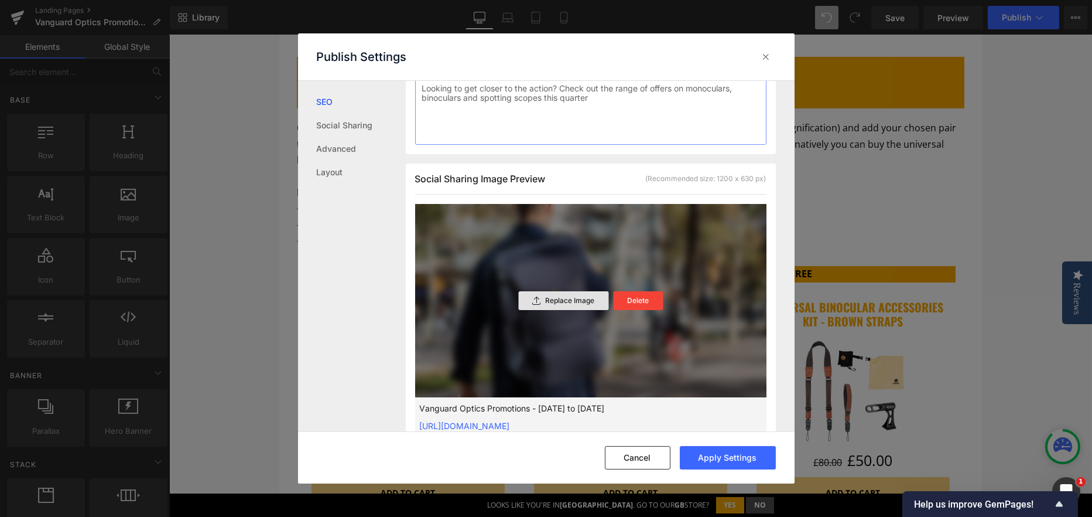
type textarea "Looking to get closer to the action? Check out the range of offers on monocular…"
click at [578, 299] on p "Replace Image" at bounding box center [569, 300] width 49 height 8
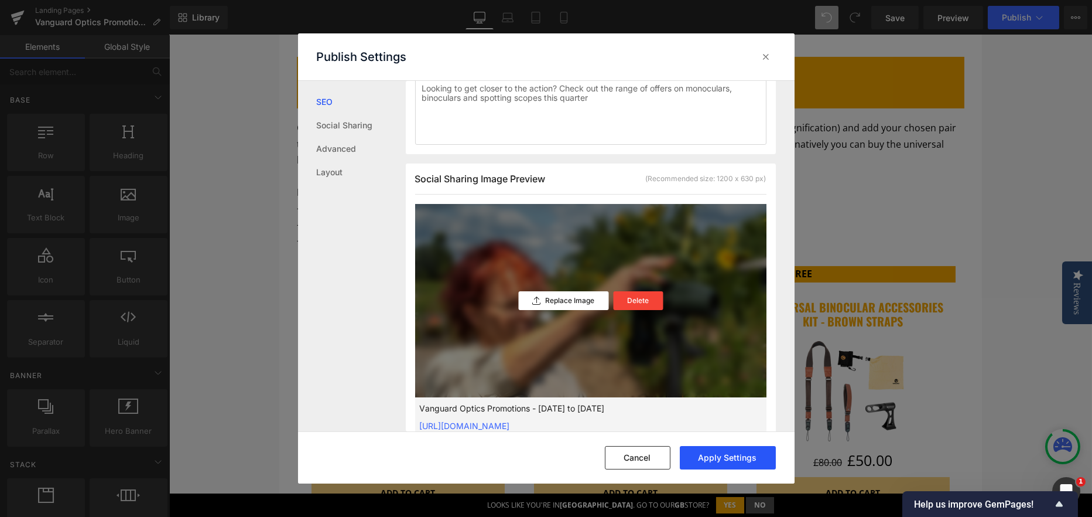
click at [724, 457] on button "Apply Settings" at bounding box center [728, 457] width 96 height 23
click at [766, 47] on div at bounding box center [766, 56] width 19 height 19
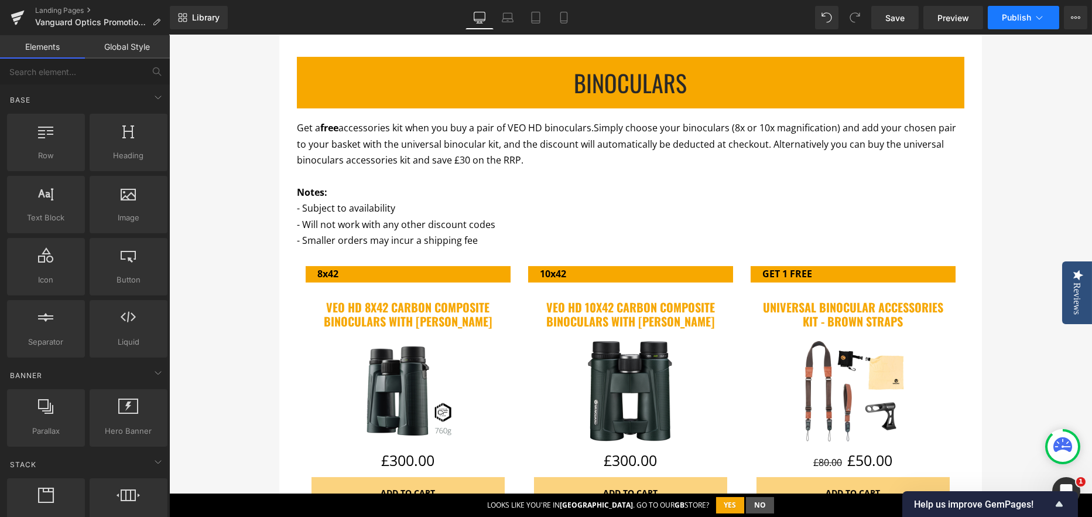
click at [1018, 16] on span "Publish" at bounding box center [1016, 17] width 29 height 9
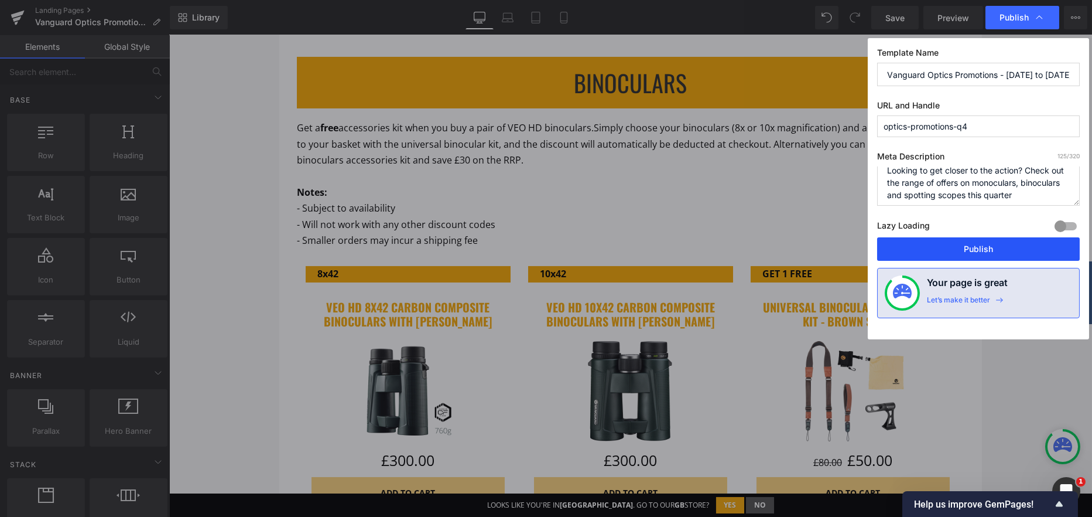
scroll to position [12, 0]
click at [977, 255] on button "Publish" at bounding box center [978, 248] width 203 height 23
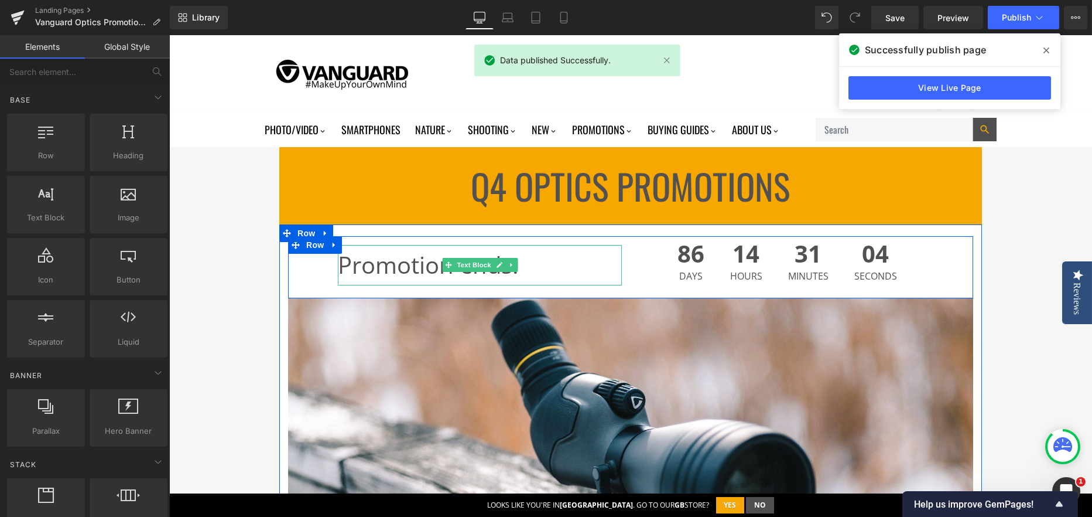
click at [364, 269] on span "Promotion ends:" at bounding box center [428, 264] width 181 height 32
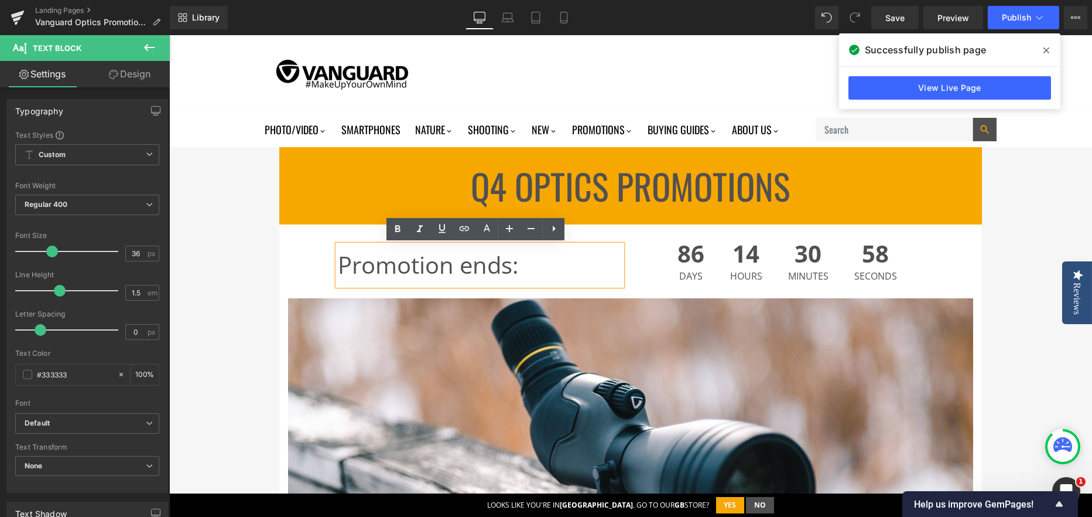
click at [357, 258] on span "Promotion ends:" at bounding box center [428, 264] width 181 height 32
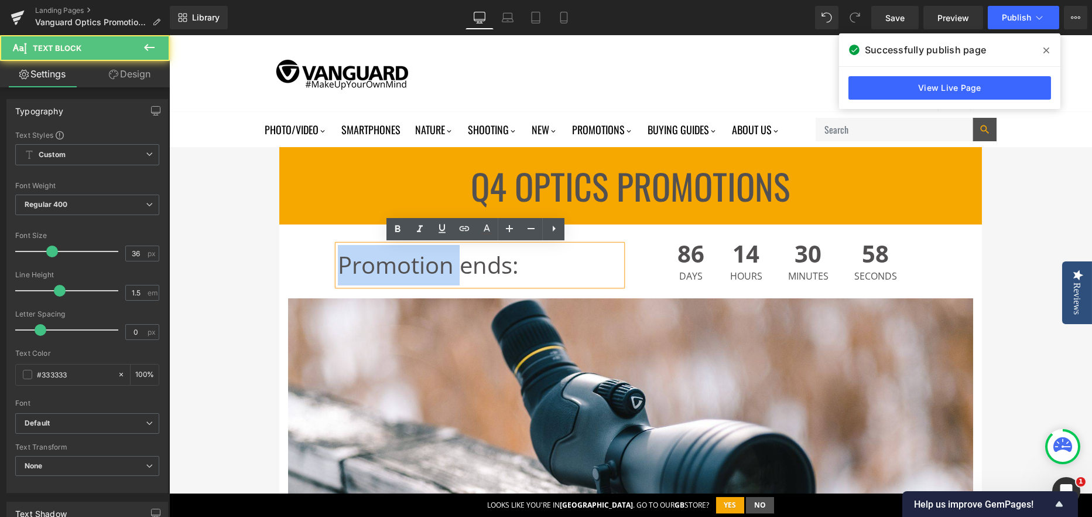
click at [357, 258] on span "Promotion ends:" at bounding box center [428, 264] width 181 height 32
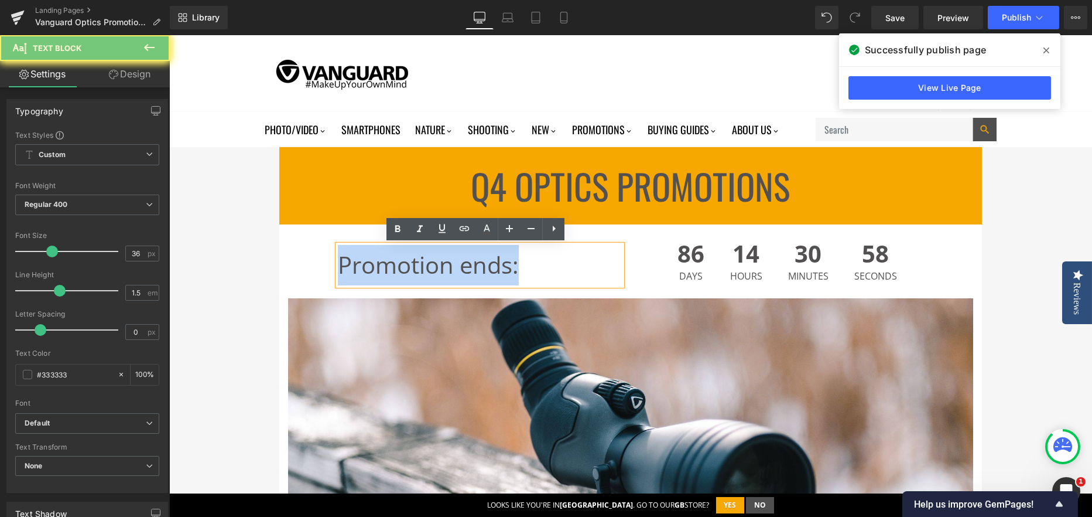
click at [357, 258] on span "Promotion ends:" at bounding box center [428, 264] width 181 height 32
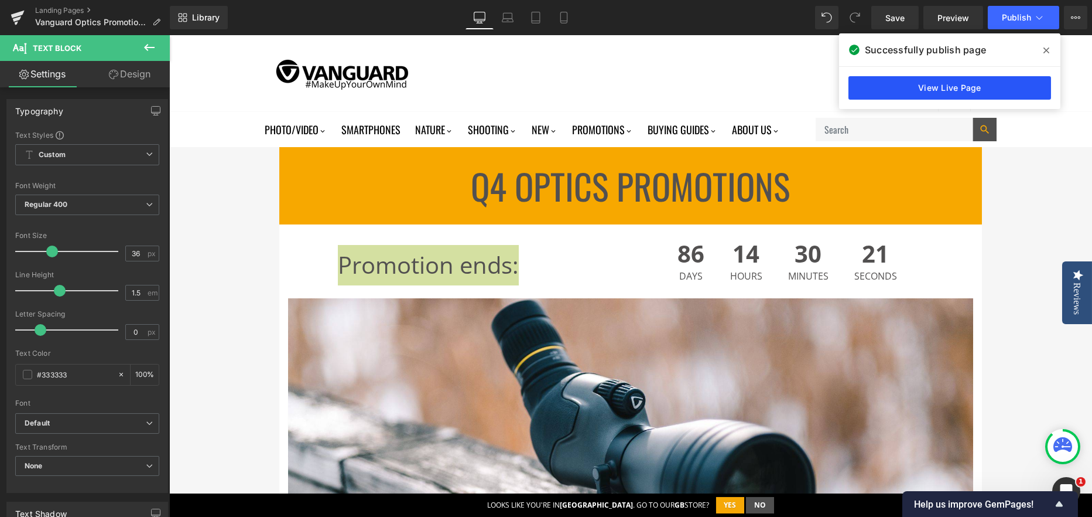
click at [926, 87] on link "View Live Page" at bounding box center [950, 87] width 203 height 23
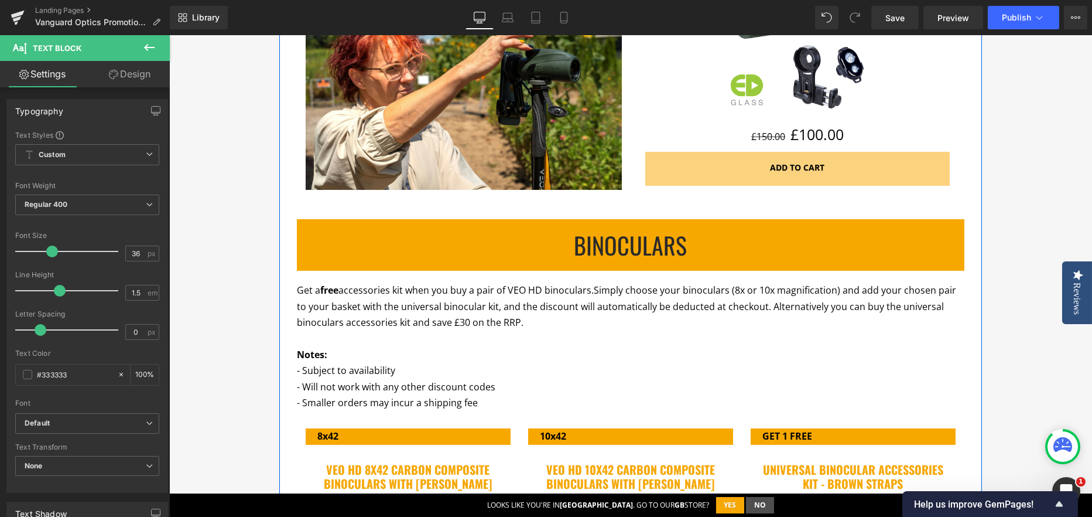
scroll to position [996, 0]
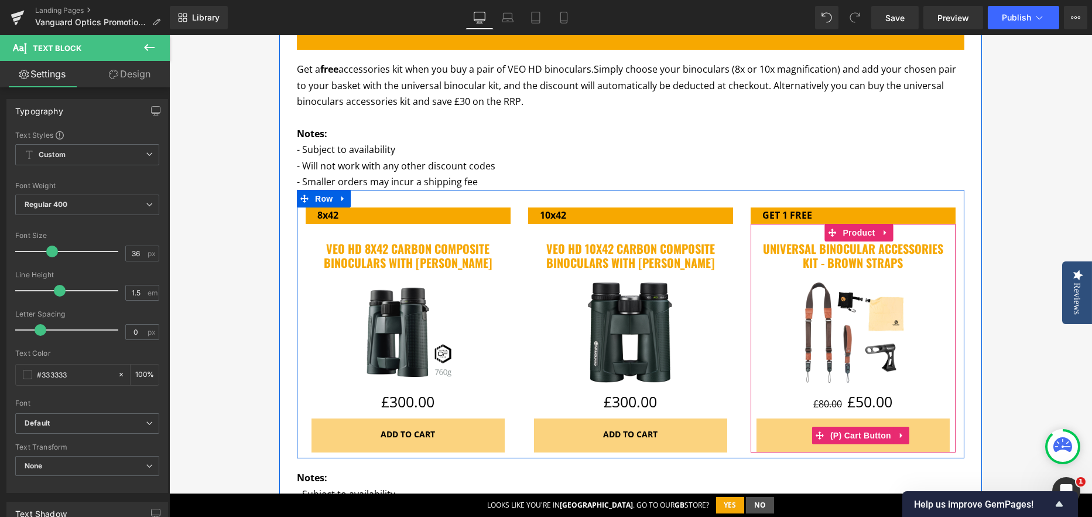
click at [820, 445] on button "Add To Cart" at bounding box center [853, 435] width 193 height 34
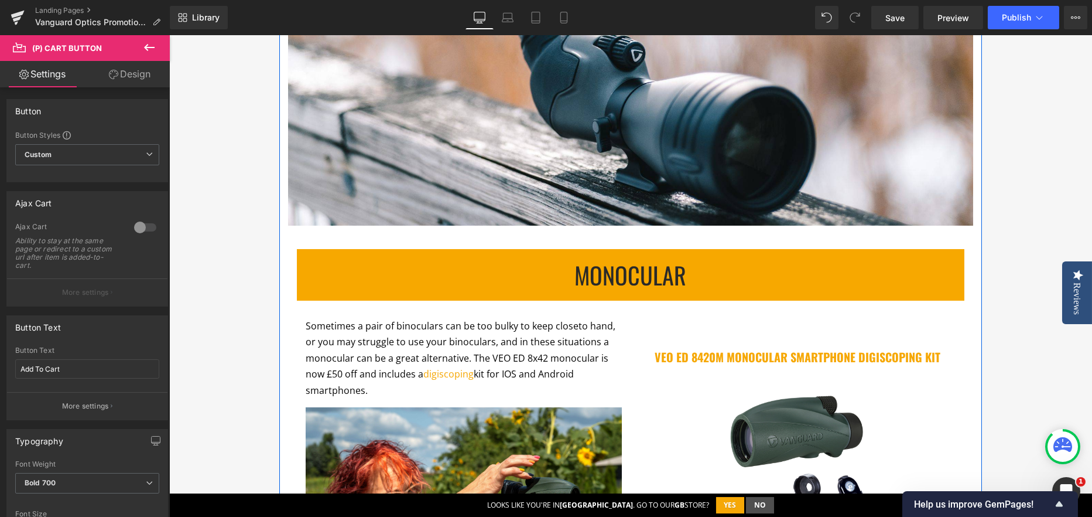
scroll to position [176, 0]
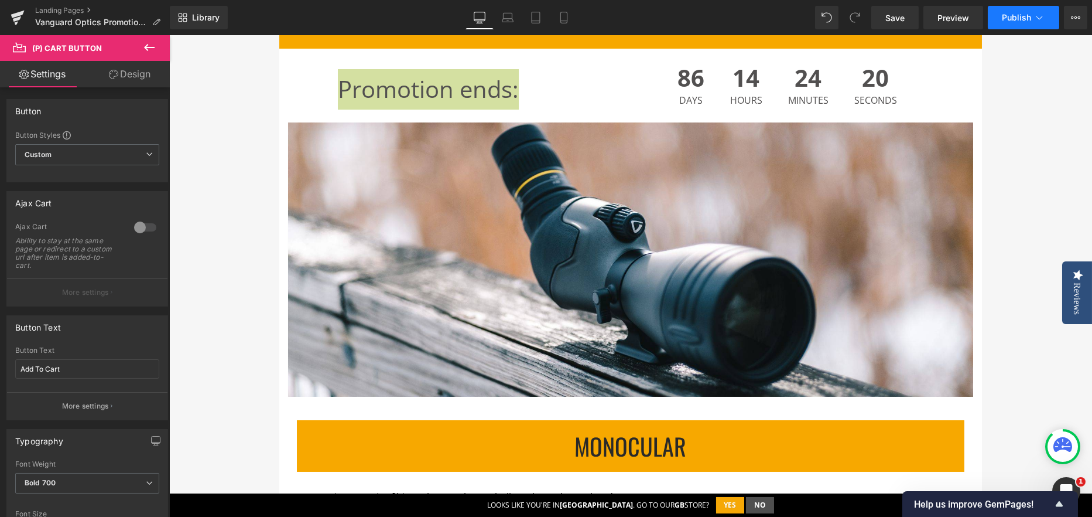
click at [1015, 13] on span "Publish" at bounding box center [1016, 17] width 29 height 9
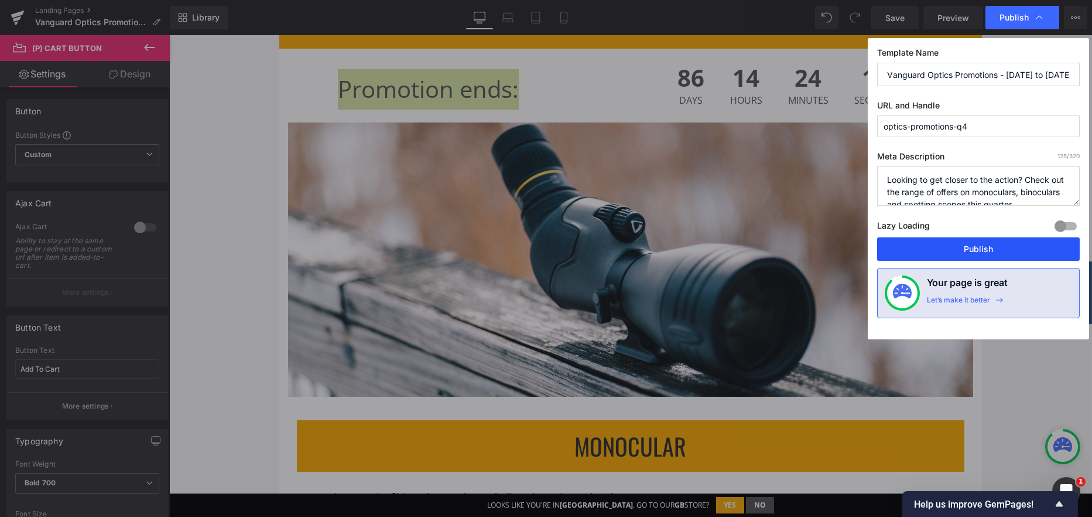
click at [969, 246] on button "Publish" at bounding box center [978, 248] width 203 height 23
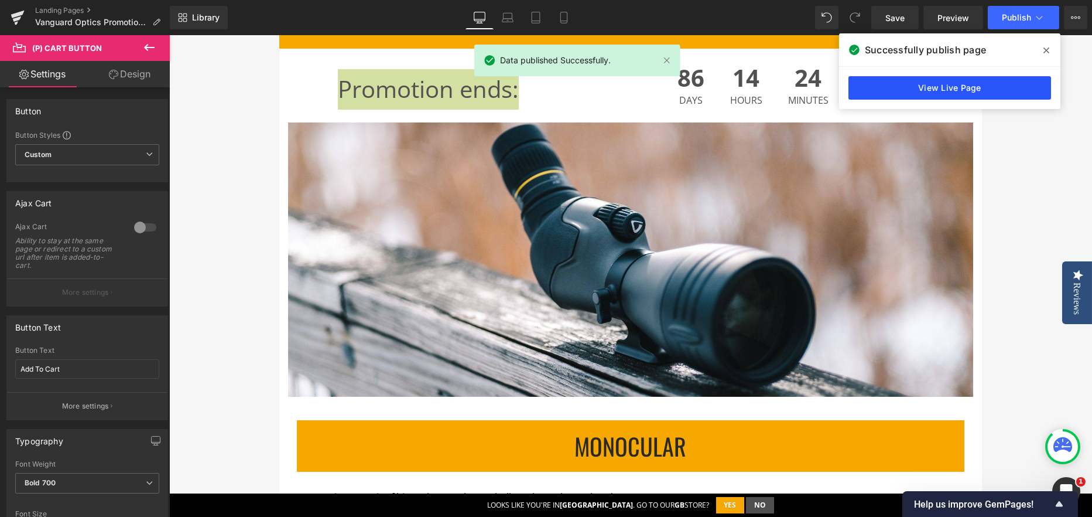
click at [985, 89] on link "View Live Page" at bounding box center [950, 87] width 203 height 23
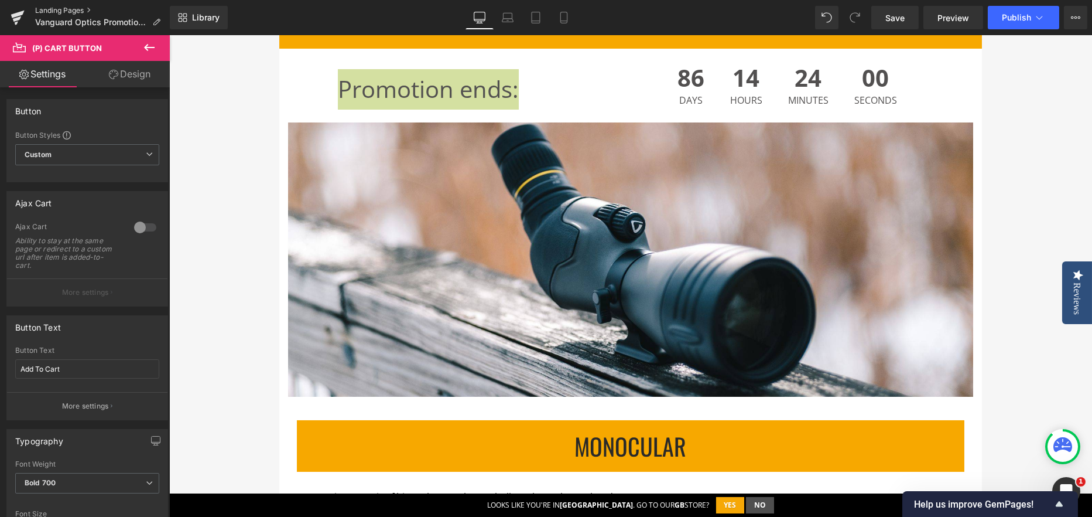
click at [50, 8] on link "Landing Pages" at bounding box center [102, 10] width 135 height 9
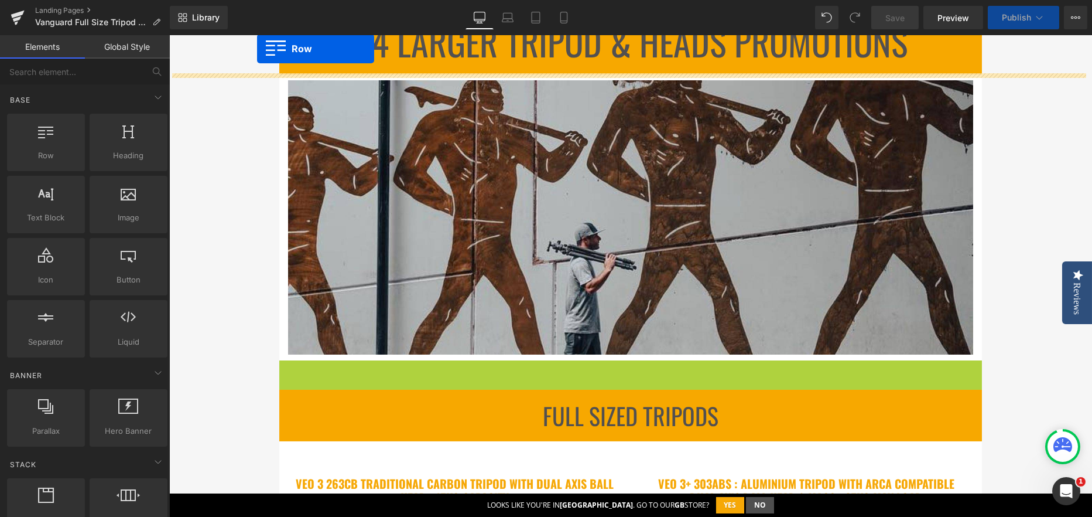
scroll to position [78, 0]
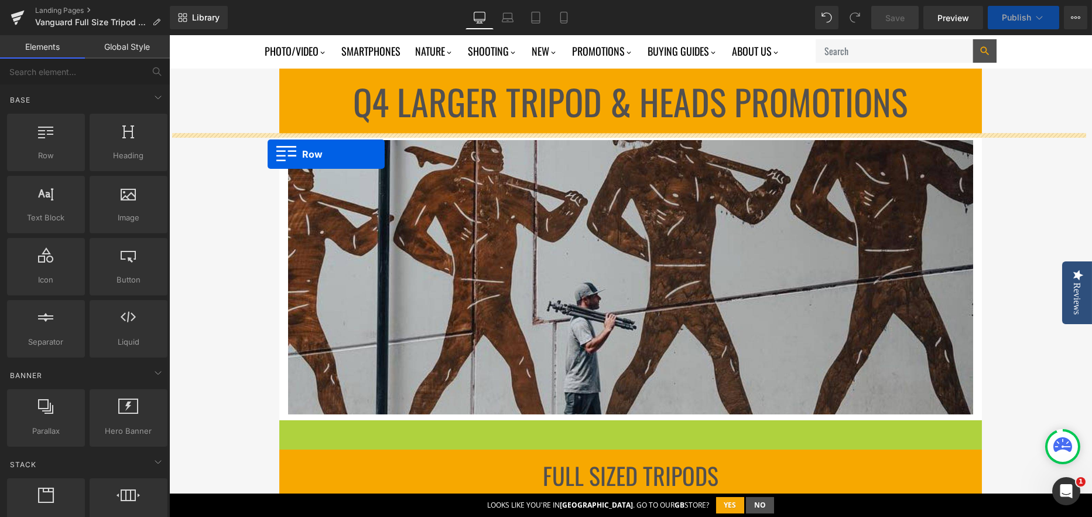
drag, startPoint x: 281, startPoint y: 273, endPoint x: 268, endPoint y: 154, distance: 119.6
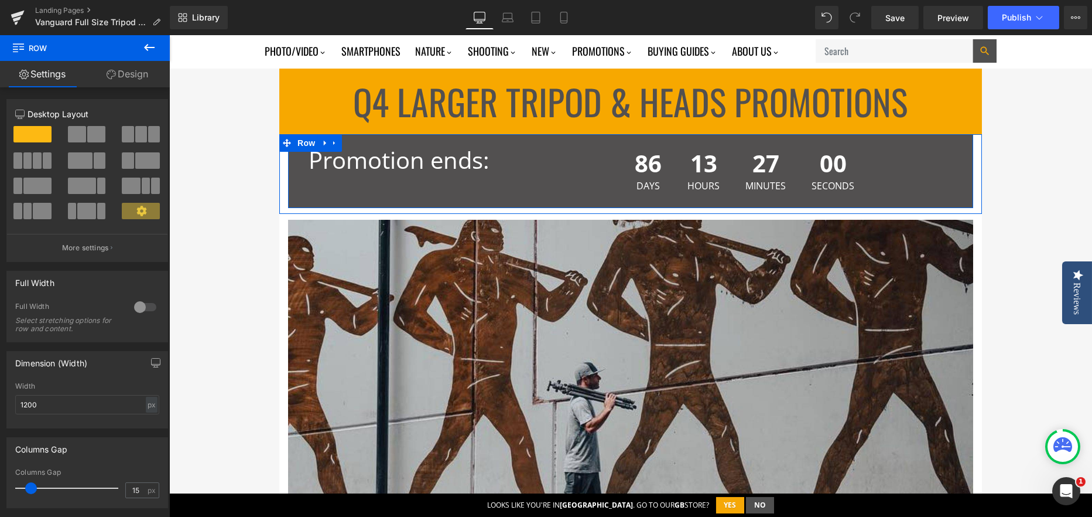
click at [290, 192] on div "Promotion ends: Text Block 86 Days 13 Hours 27 Minutes 00 Seconds Countdown Tim…" at bounding box center [630, 171] width 685 height 74
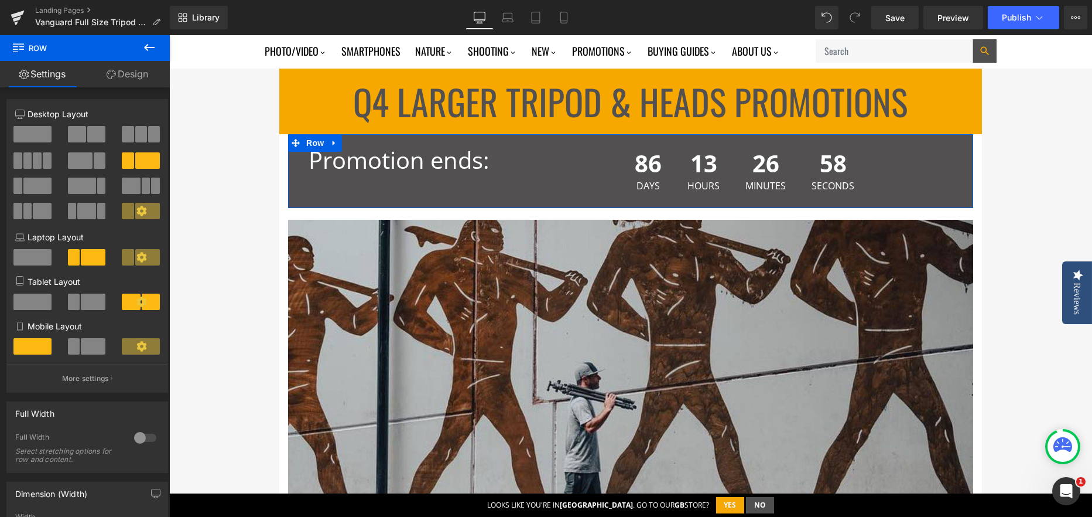
click at [137, 76] on link "Design" at bounding box center [127, 74] width 85 height 26
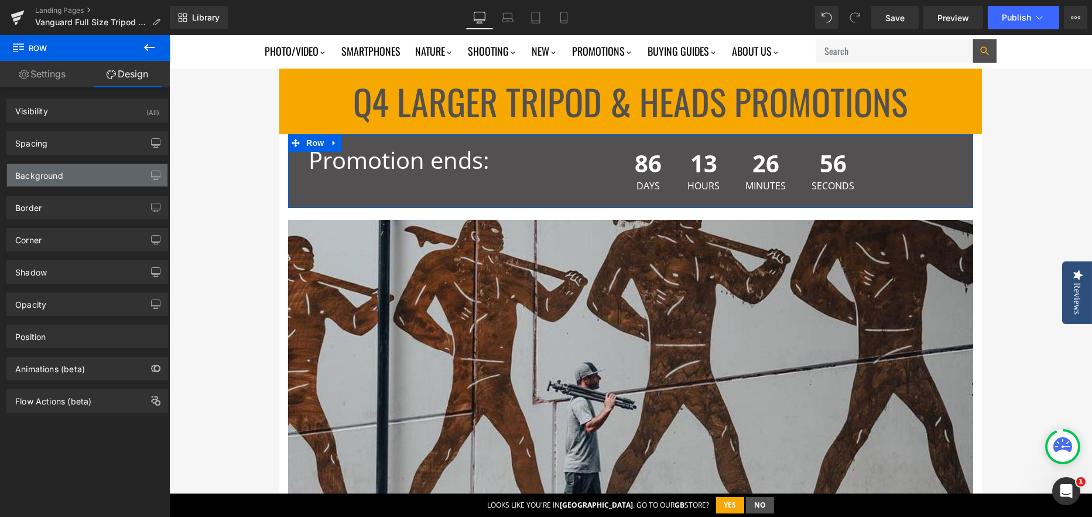
click at [59, 169] on div "Background" at bounding box center [39, 172] width 48 height 16
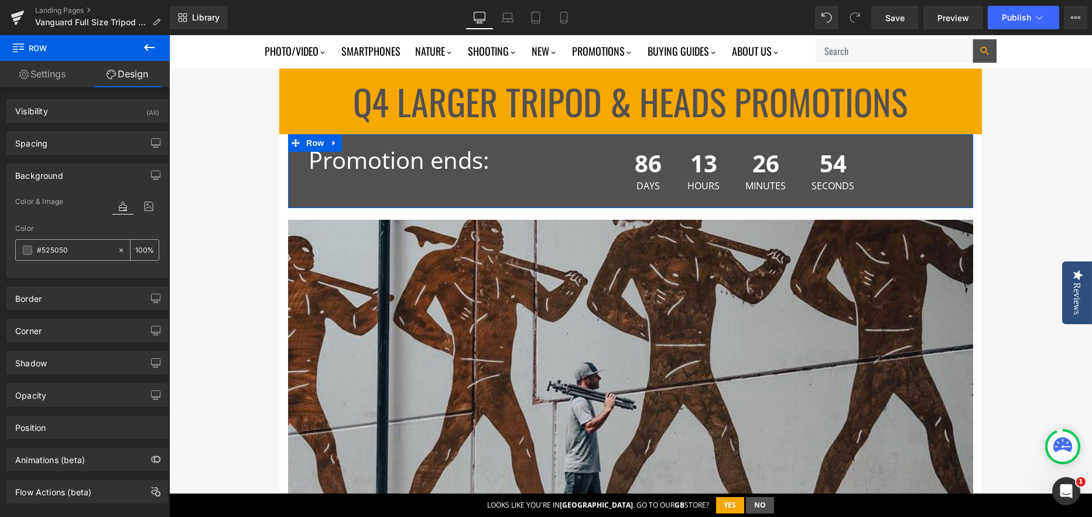
click at [31, 255] on div "#525050" at bounding box center [66, 250] width 101 height 20
click at [30, 248] on span at bounding box center [27, 249] width 9 height 9
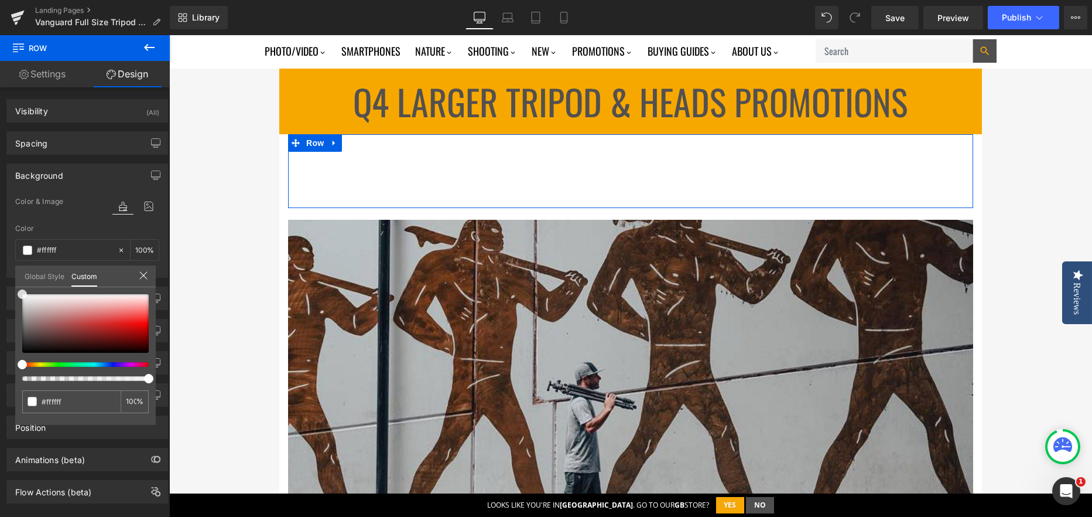
drag, startPoint x: 60, startPoint y: 326, endPoint x: 0, endPoint y: 283, distance: 73.6
click at [0, 278] on div "Background Color & Image color Color #525050 100 % Image Replace Image Upload i…" at bounding box center [87, 216] width 175 height 123
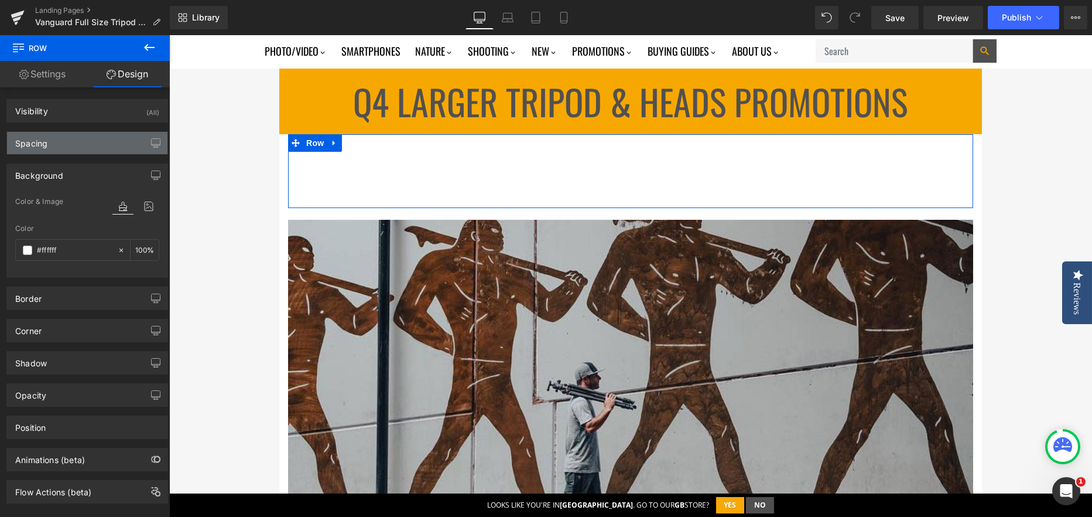
click at [46, 145] on div "Spacing" at bounding box center [31, 140] width 32 height 16
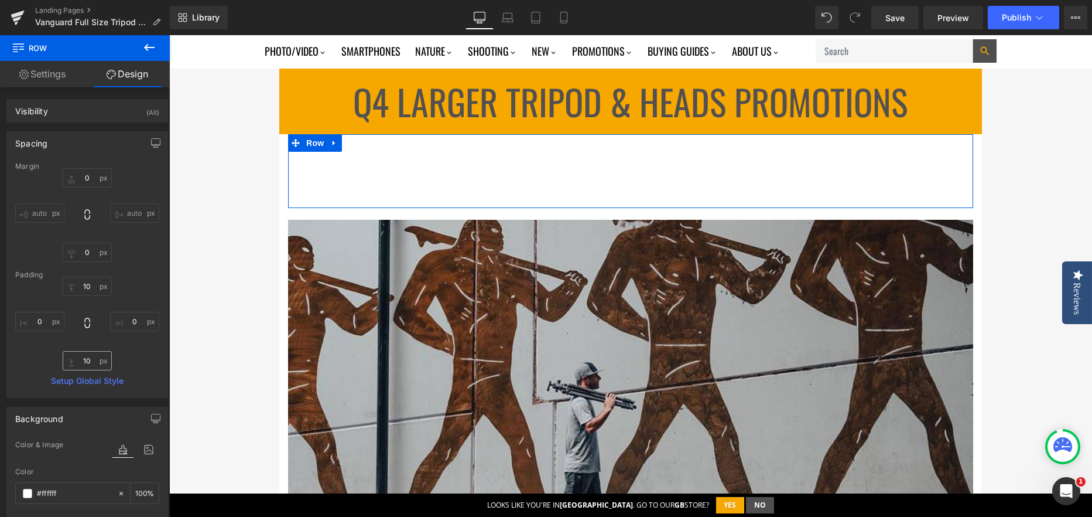
click at [83, 360] on input "10" at bounding box center [87, 360] width 49 height 19
click at [93, 179] on input "0" at bounding box center [87, 177] width 49 height 19
click at [83, 178] on input "0" at bounding box center [87, 177] width 49 height 19
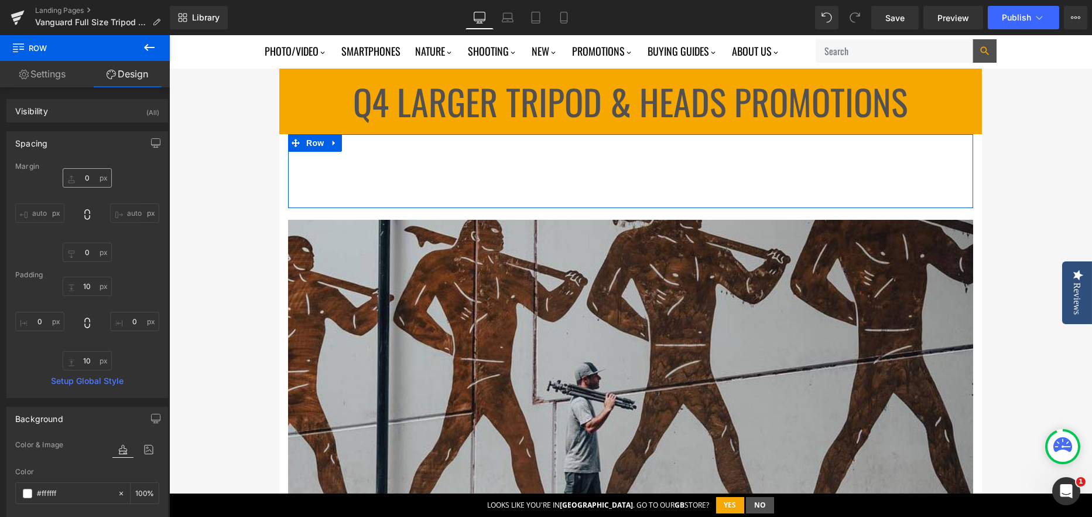
click at [85, 178] on input "0" at bounding box center [87, 177] width 49 height 19
click at [86, 175] on input "0" at bounding box center [87, 177] width 49 height 19
click at [87, 174] on input "text" at bounding box center [87, 177] width 49 height 19
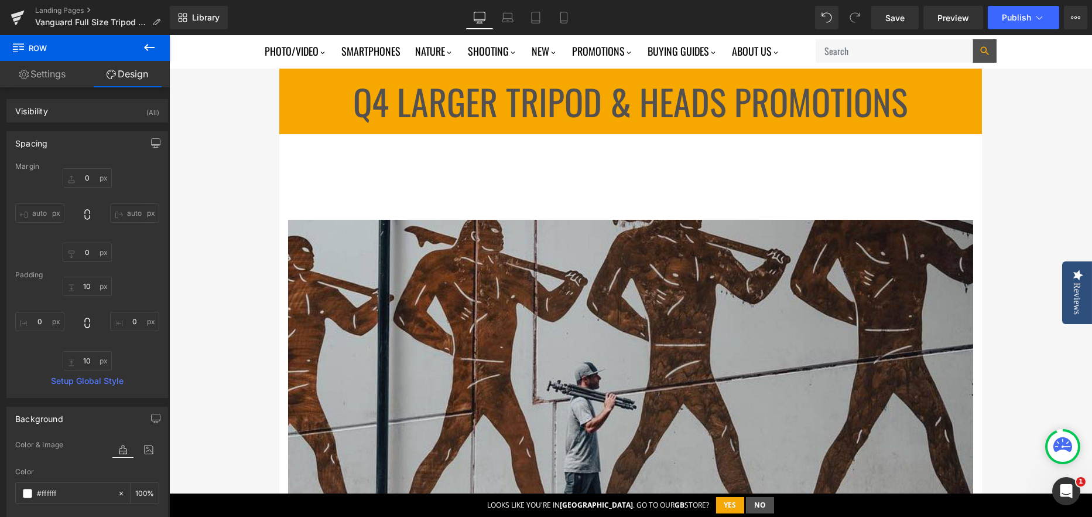
drag, startPoint x: 898, startPoint y: 16, endPoint x: 82, endPoint y: 182, distance: 833.2
click at [898, 16] on span "Save" at bounding box center [894, 18] width 19 height 12
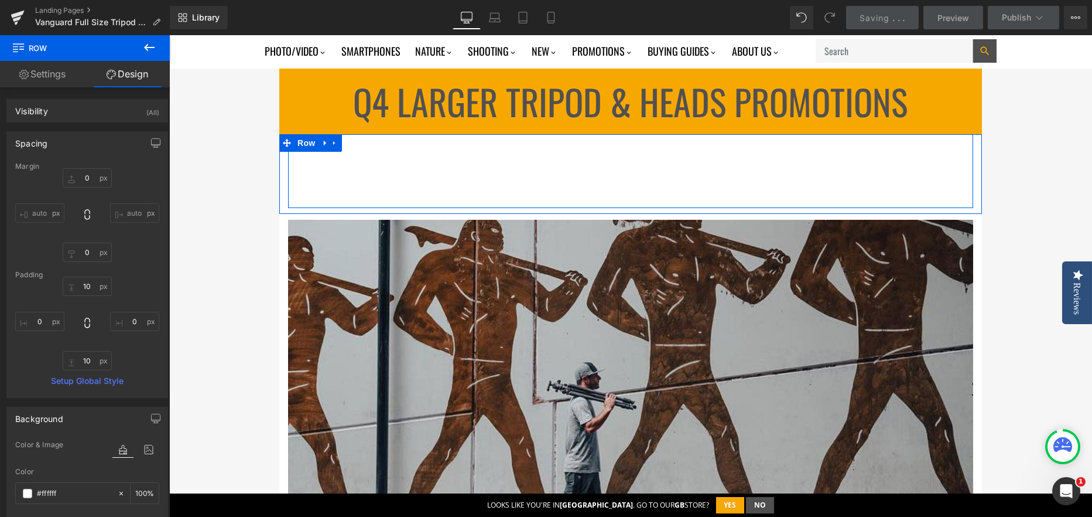
click at [306, 189] on div "Promotion ends: Text Block 86 Days 13 Hours 26 Minutes 23 Seconds Countdown Tim…" at bounding box center [630, 171] width 685 height 74
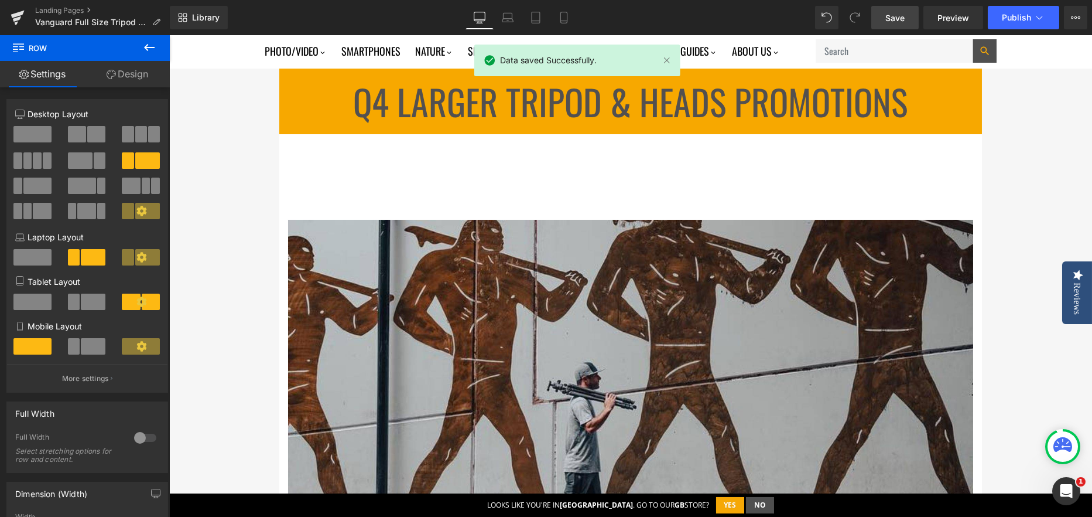
click at [350, 169] on p "Promotion ends:" at bounding box center [408, 160] width 199 height 40
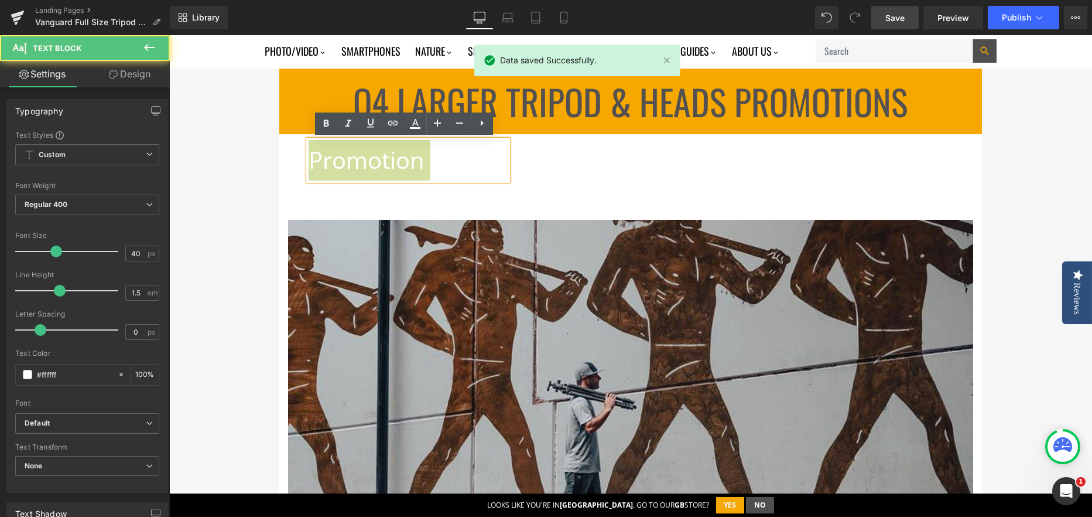
click at [350, 169] on p "Promotion ends:" at bounding box center [408, 160] width 199 height 40
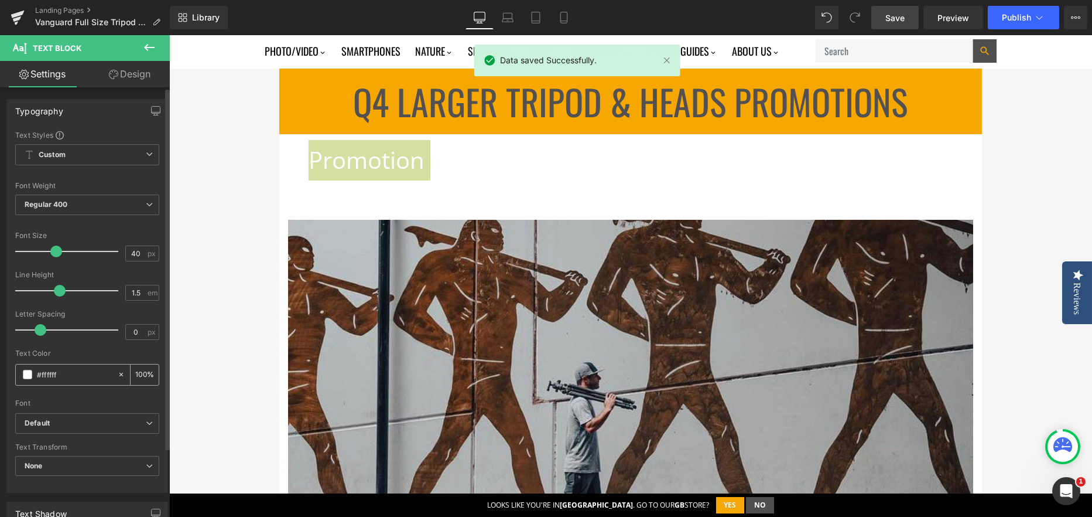
click at [23, 374] on span at bounding box center [27, 374] width 9 height 9
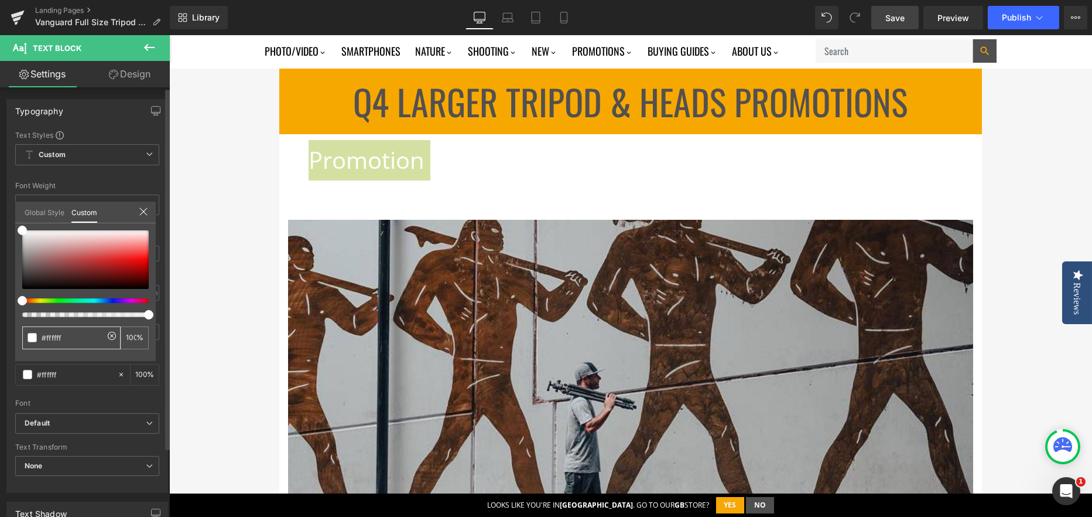
click at [46, 336] on input "#ffffff" at bounding box center [73, 337] width 62 height 12
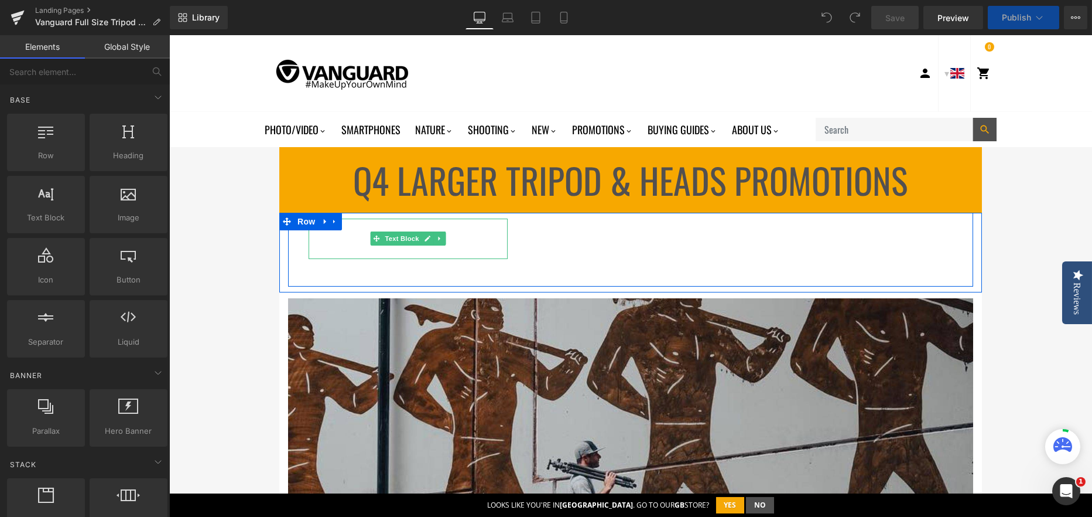
click at [461, 246] on p "Promotion ends:" at bounding box center [408, 238] width 199 height 40
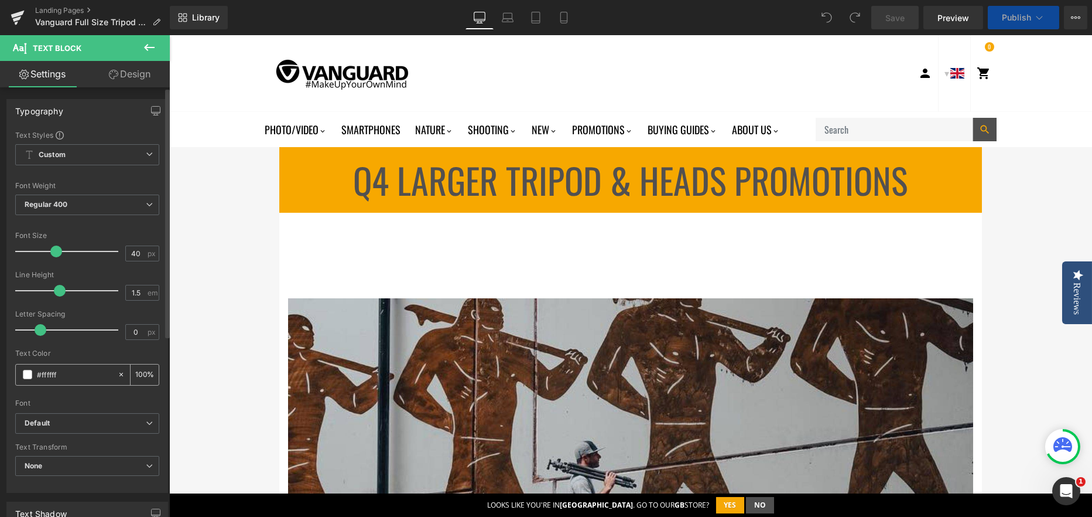
click at [36, 371] on div "#ffffff" at bounding box center [66, 374] width 101 height 20
click at [52, 371] on input "#ffffff" at bounding box center [74, 374] width 75 height 13
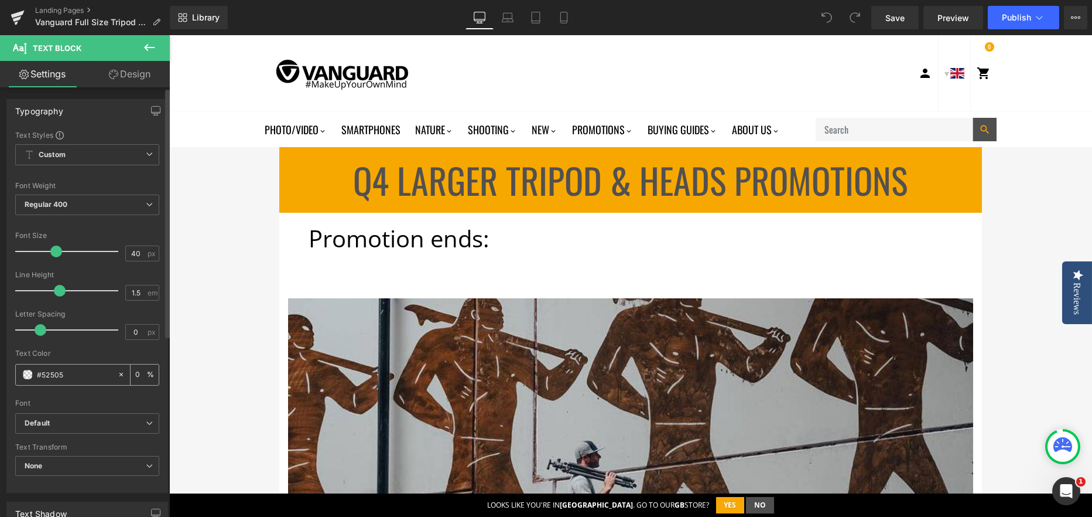
type input "#525050"
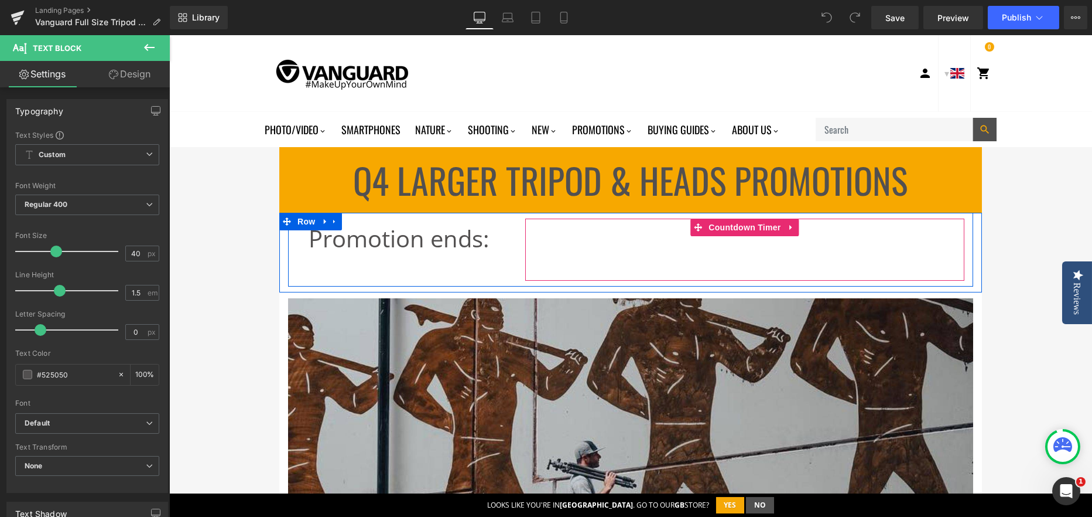
click at [587, 253] on div "86 Days 13 Hours 25 Minutes 55 Seconds" at bounding box center [744, 249] width 439 height 62
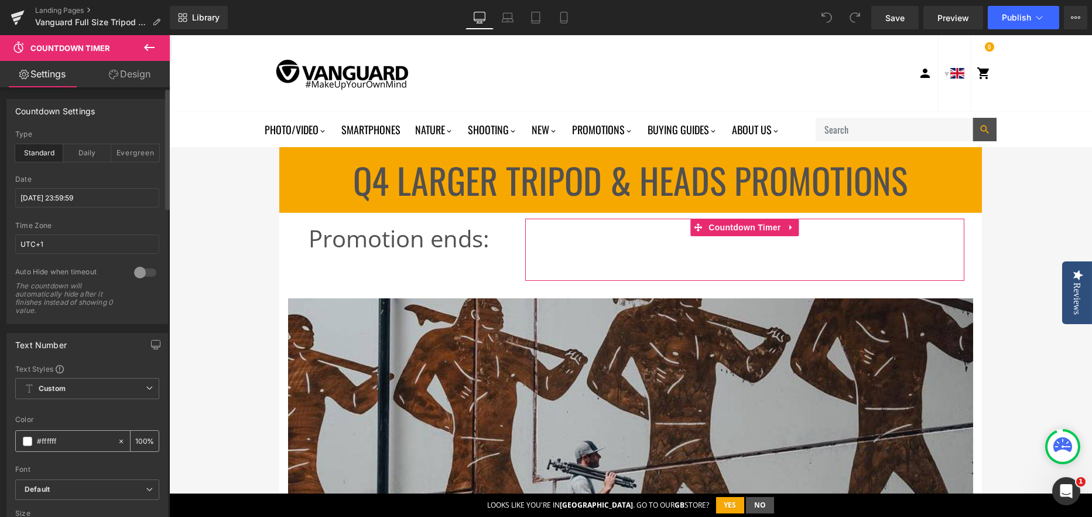
click at [26, 444] on span at bounding box center [27, 440] width 9 height 9
click at [40, 439] on input "#ffffff" at bounding box center [74, 441] width 75 height 13
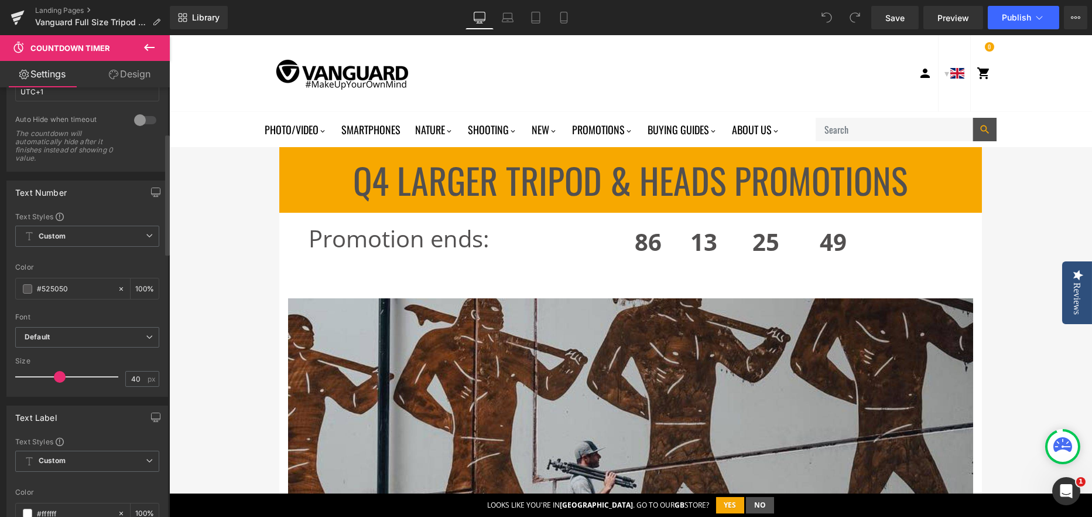
scroll to position [176, 0]
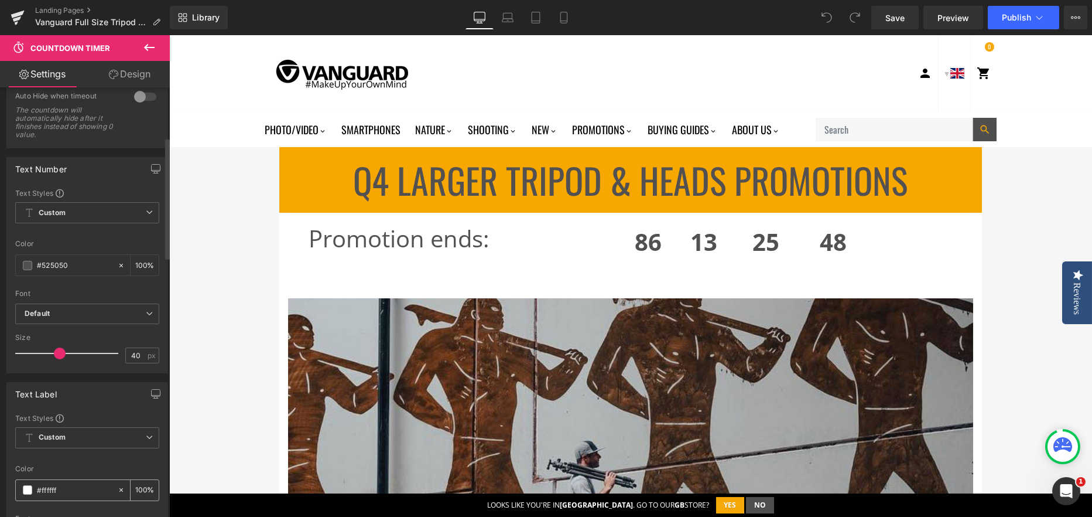
type input "#525050"
click at [29, 488] on span at bounding box center [27, 489] width 9 height 9
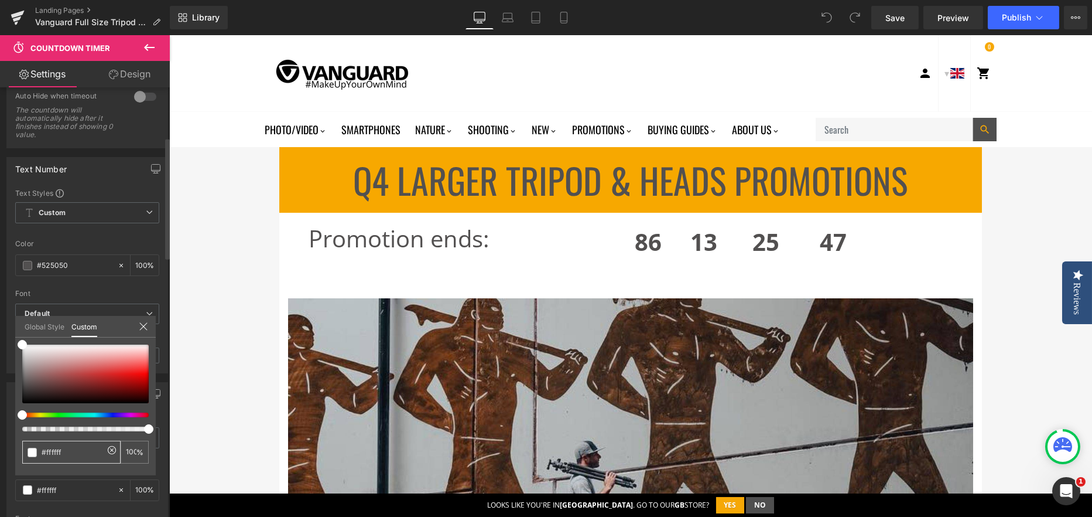
click at [46, 443] on div "#ffffff" at bounding box center [71, 451] width 98 height 23
click at [57, 447] on input "#ffffff" at bounding box center [73, 452] width 62 height 12
type input "#525050"
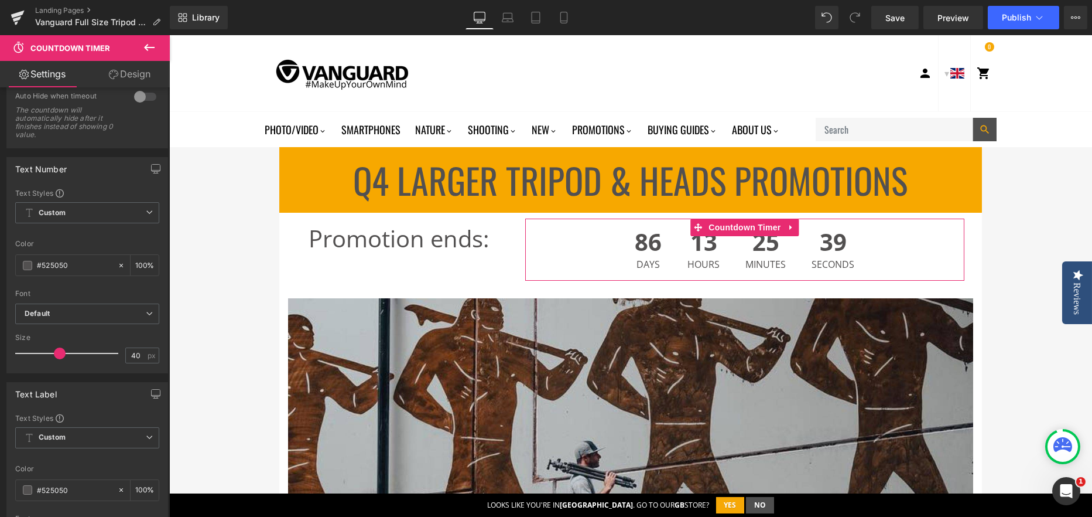
click at [134, 75] on link "Design" at bounding box center [129, 74] width 85 height 26
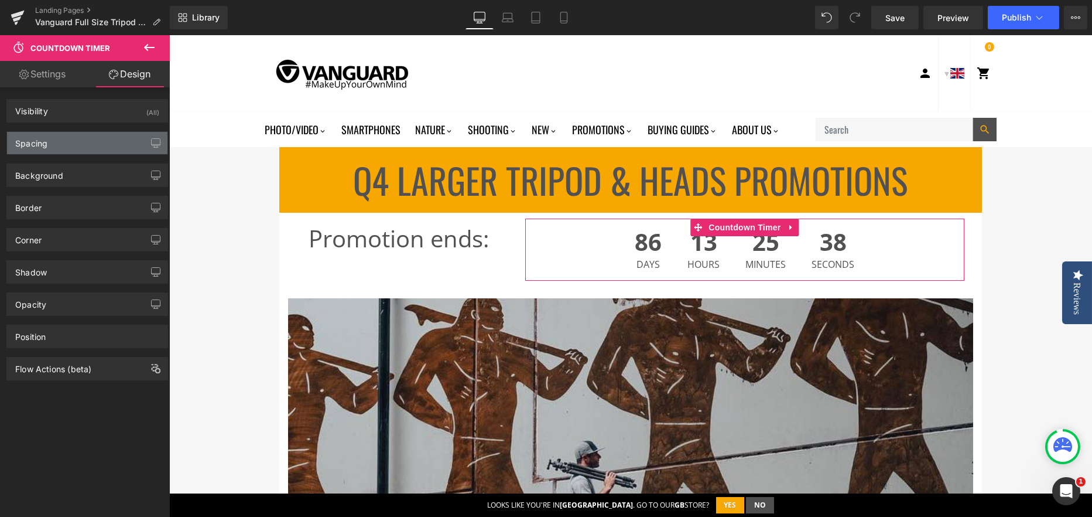
click at [50, 143] on div "Spacing" at bounding box center [87, 143] width 160 height 22
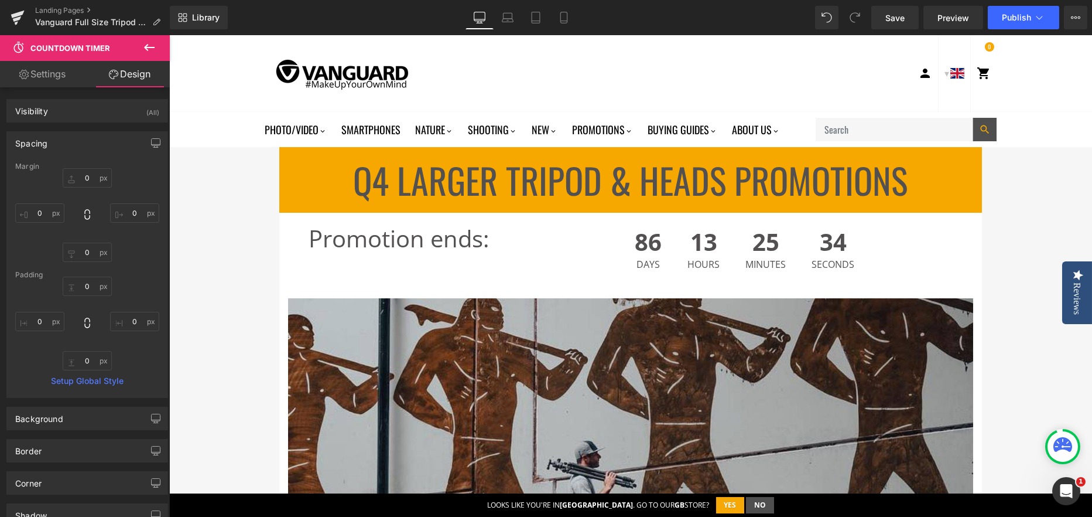
click at [365, 264] on div "Promotion ends: Text Block 86 Days 13 Hours 25 Minutes 34 Seconds Countdown Tim…" at bounding box center [630, 250] width 685 height 74
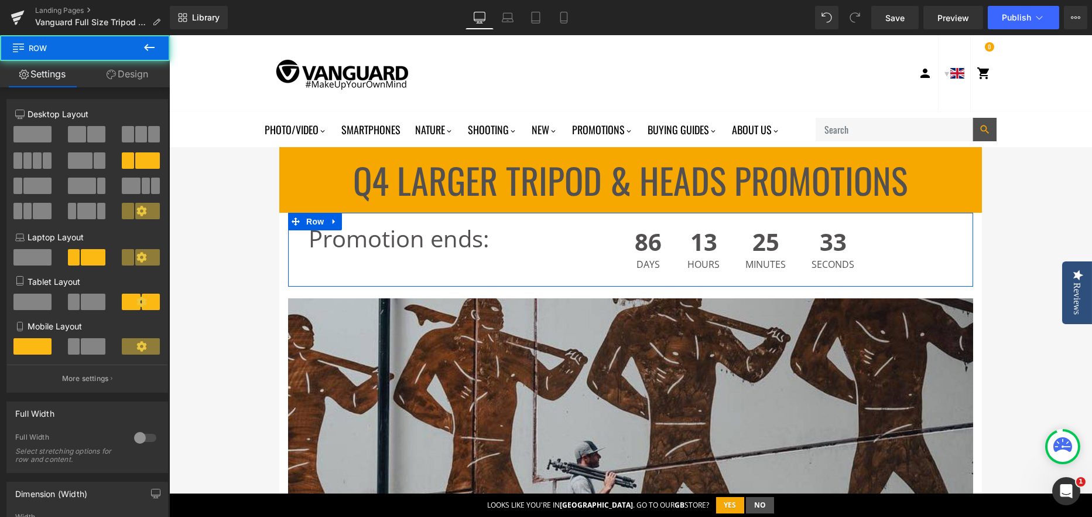
click at [144, 83] on link "Design" at bounding box center [127, 74] width 85 height 26
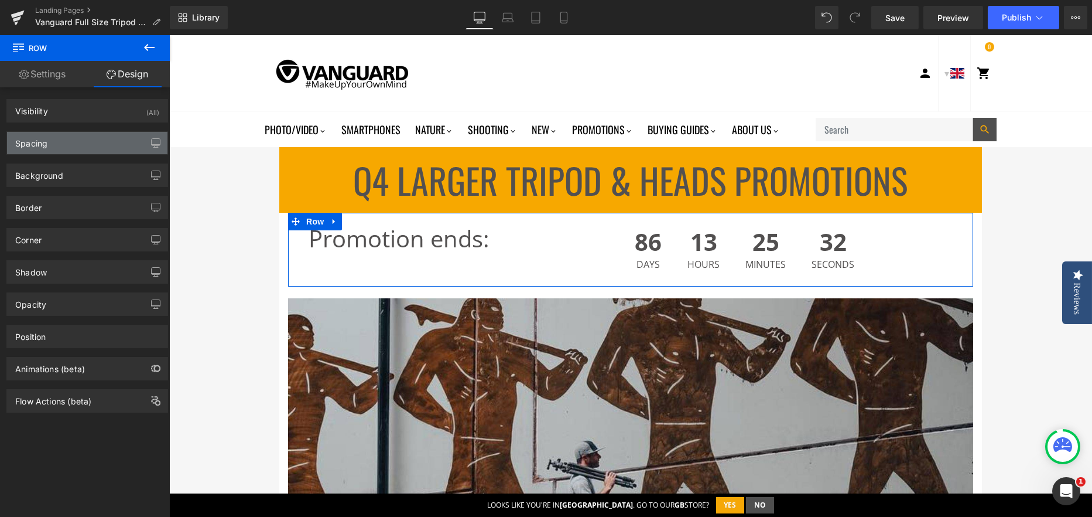
click at [37, 146] on div "Spacing" at bounding box center [31, 140] width 32 height 16
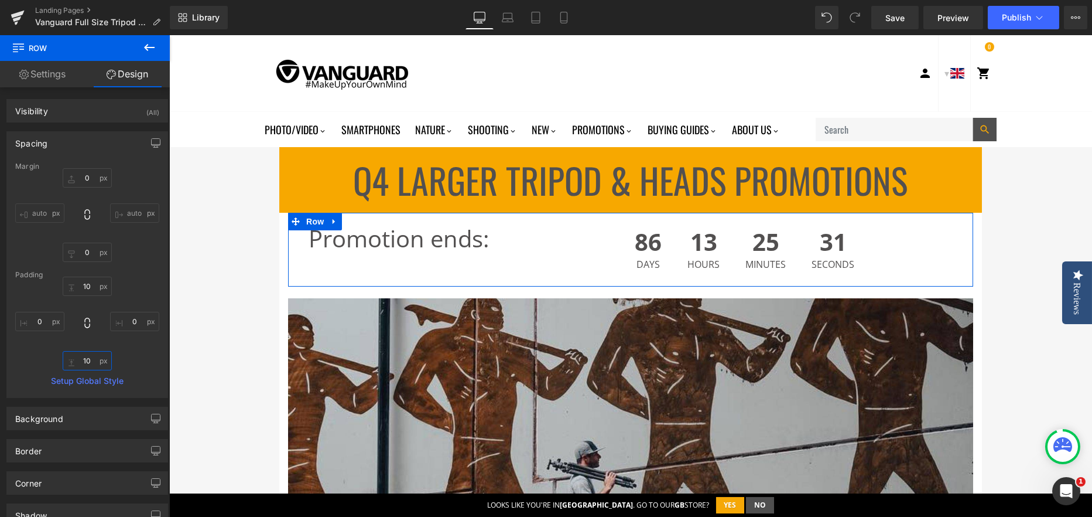
click at [88, 365] on input "10" at bounding box center [87, 360] width 49 height 19
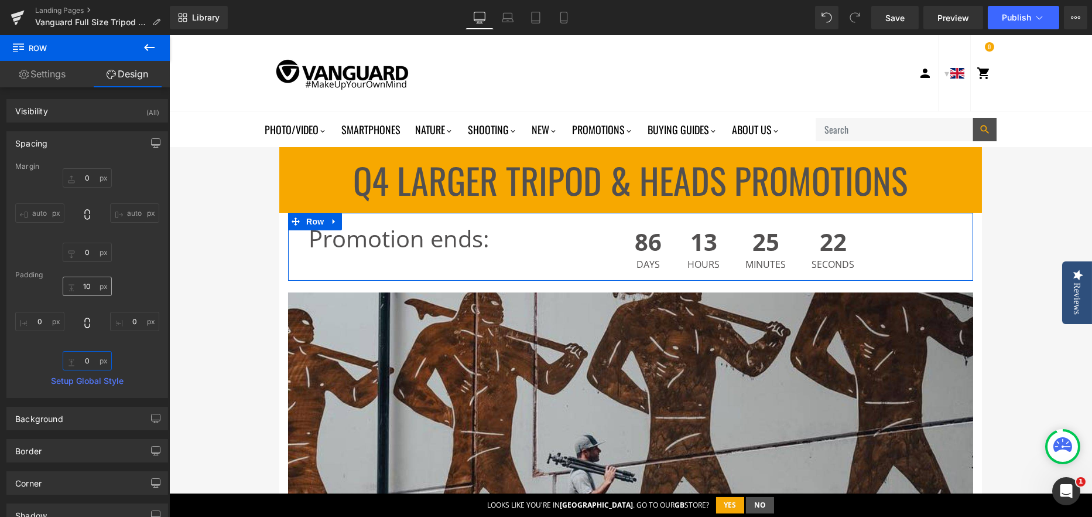
type input "0"
click at [83, 285] on input "10" at bounding box center [87, 285] width 49 height 19
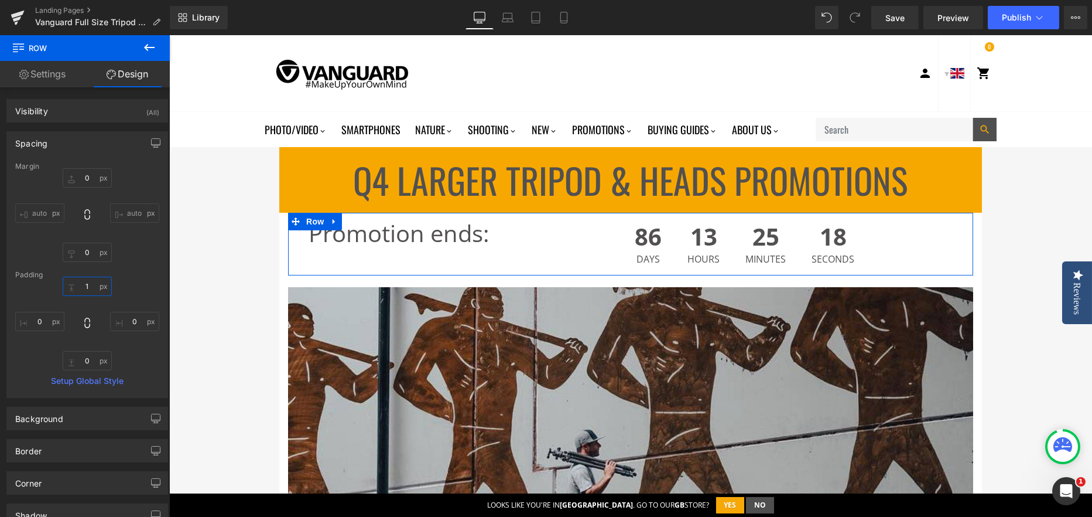
type input "10"
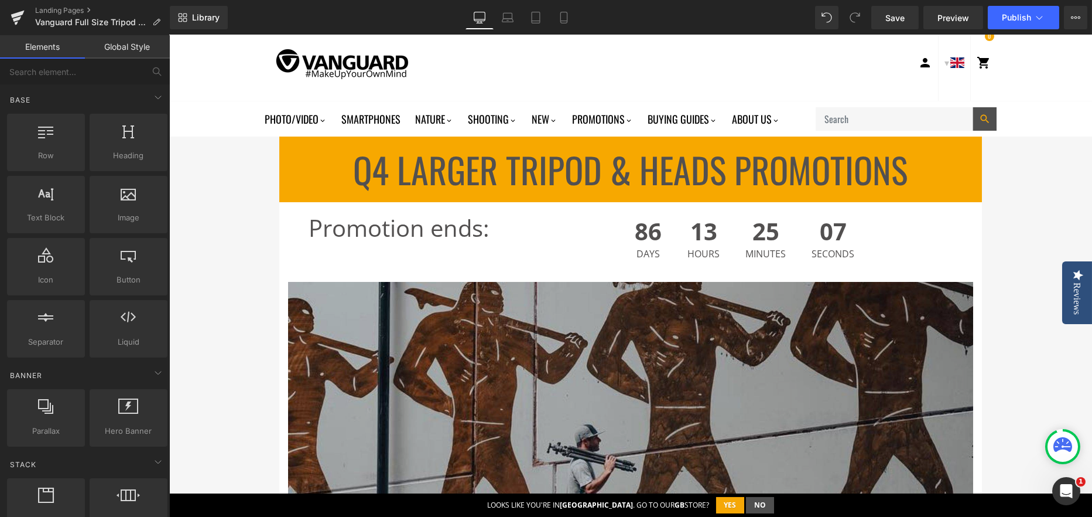
scroll to position [0, 0]
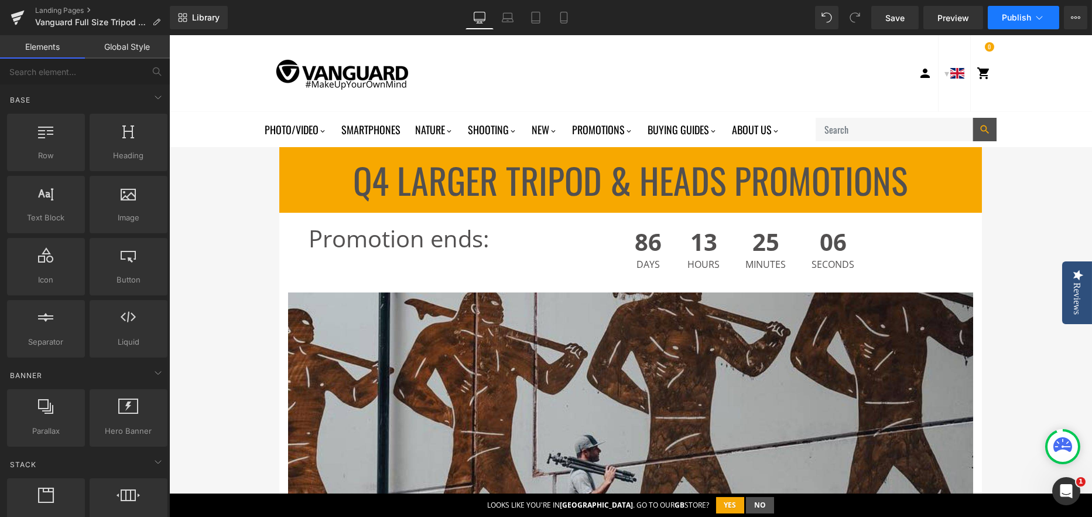
click at [1013, 18] on span "Publish" at bounding box center [1016, 17] width 29 height 9
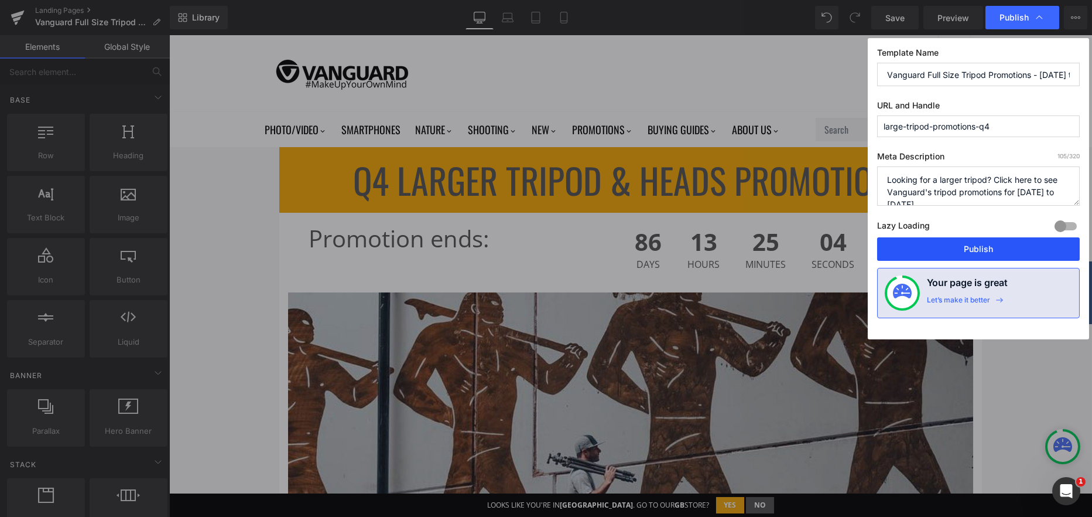
click at [969, 247] on button "Publish" at bounding box center [978, 248] width 203 height 23
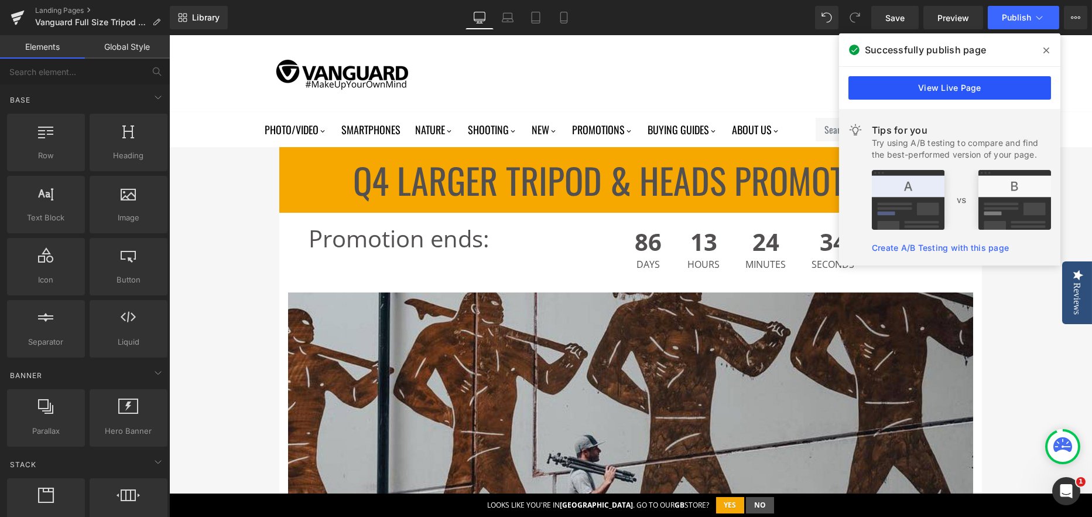
click at [1001, 83] on link "View Live Page" at bounding box center [950, 87] width 203 height 23
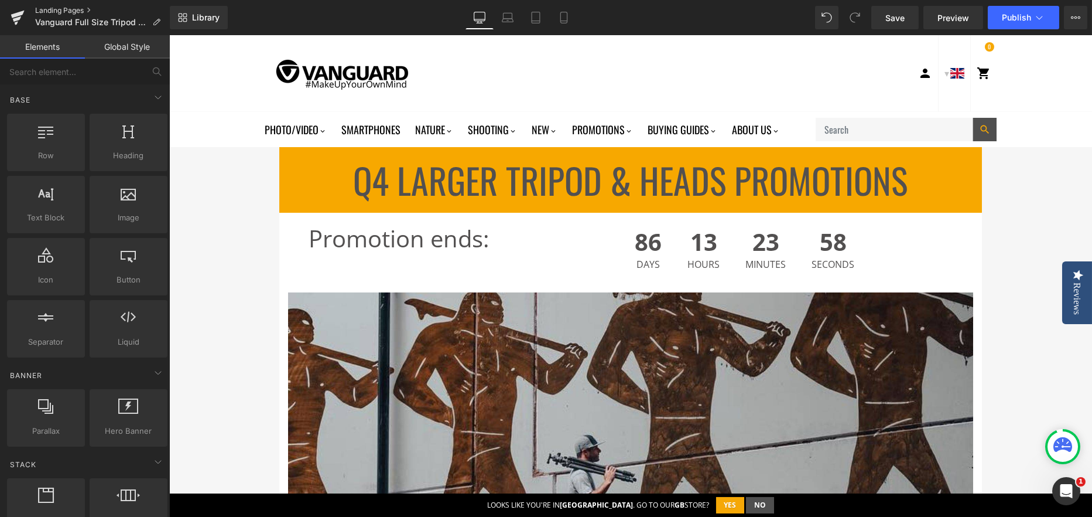
click at [54, 7] on link "Landing Pages" at bounding box center [102, 10] width 135 height 9
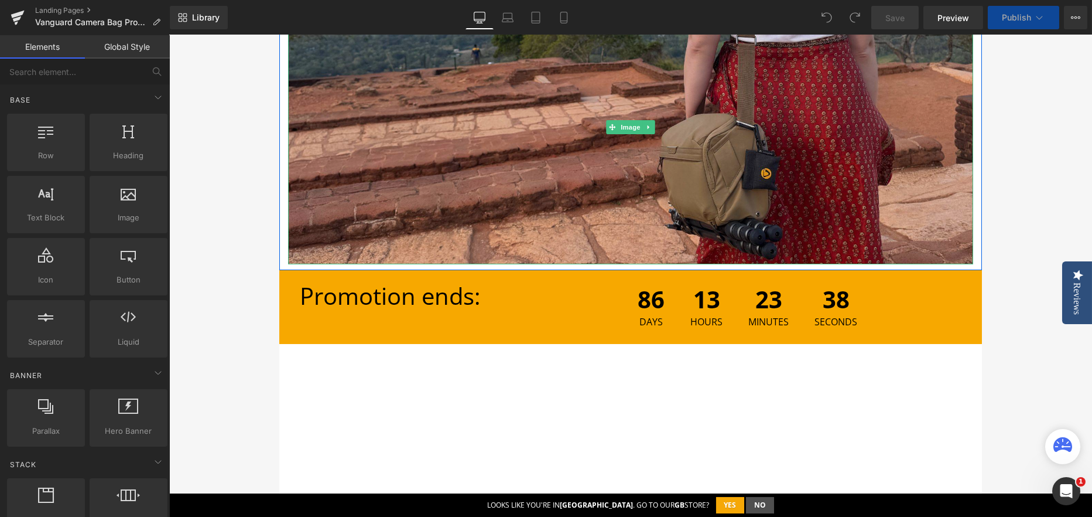
scroll to position [234, 0]
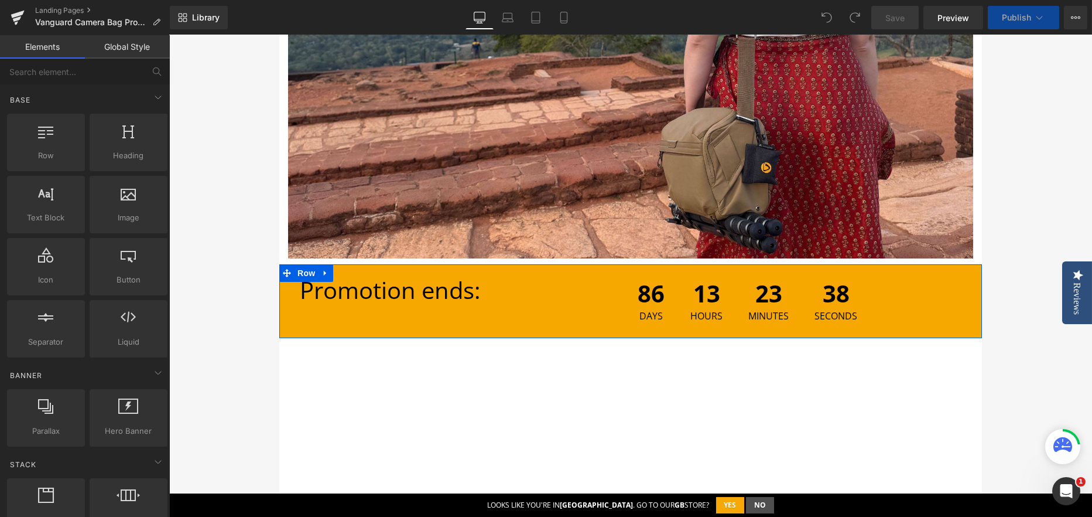
click at [288, 298] on div "Promotion ends: Text Block" at bounding box center [396, 290] width 234 height 40
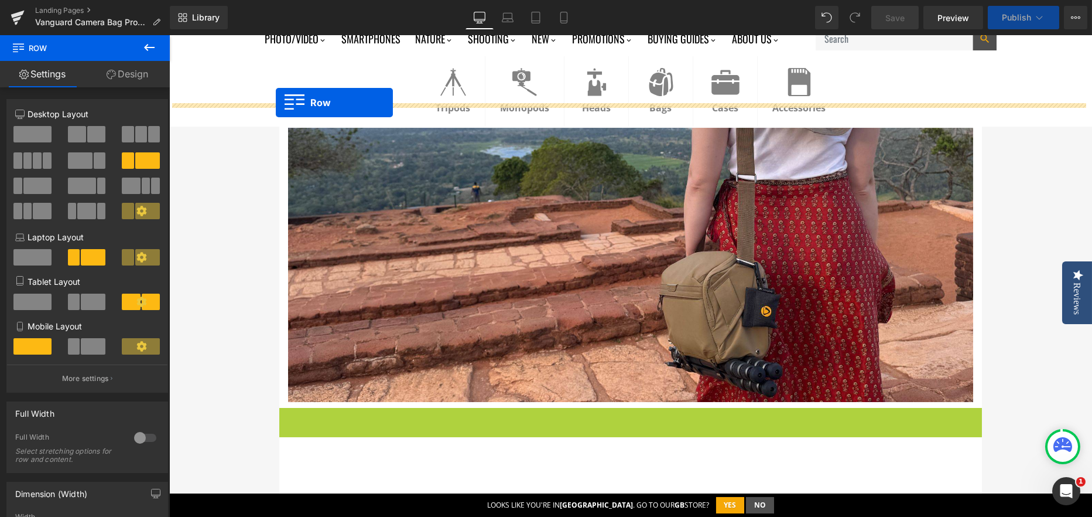
scroll to position [43, 0]
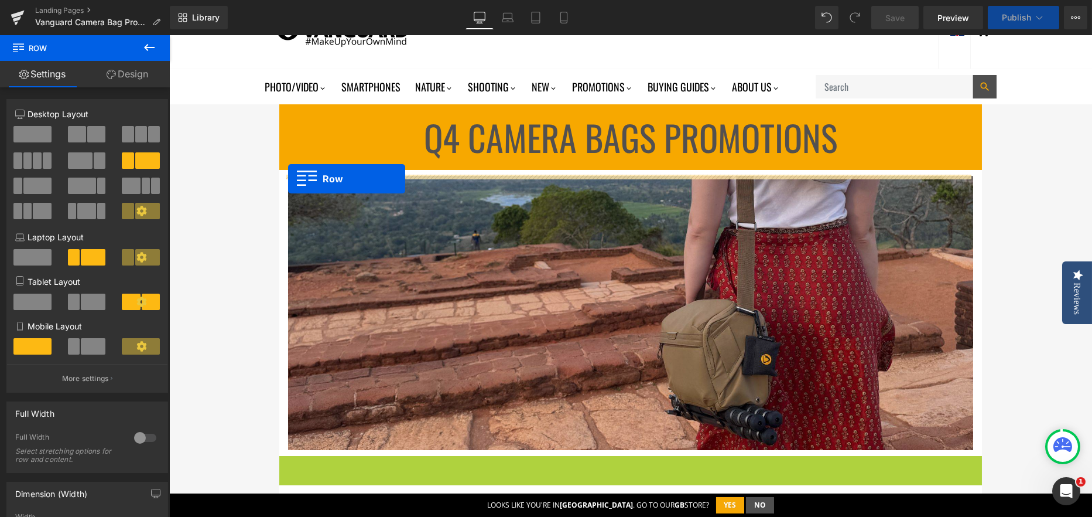
drag, startPoint x: 278, startPoint y: 272, endPoint x: 288, endPoint y: 179, distance: 93.7
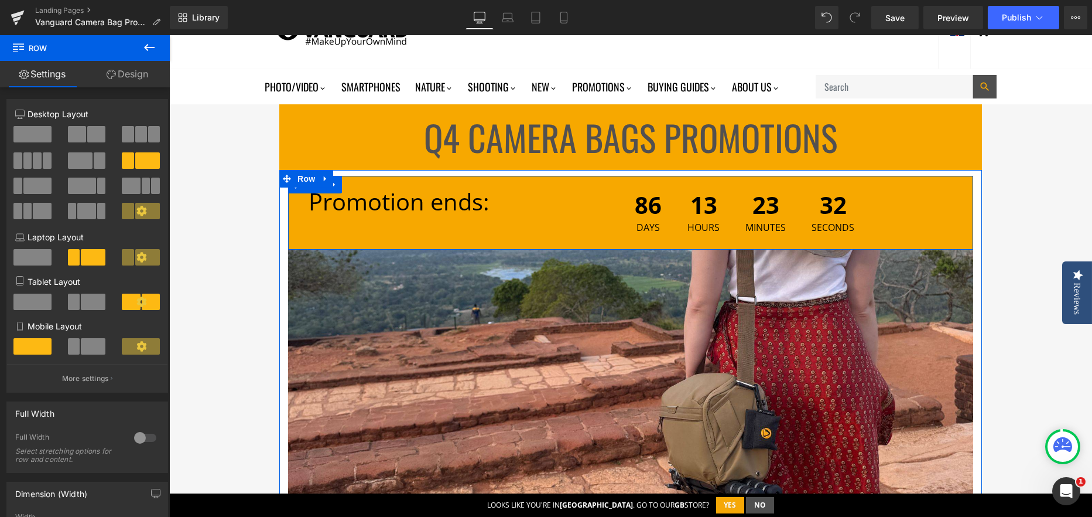
click at [305, 224] on div "Promotion ends: Text Block 86 Days 13 Hours 23 Minutes 32 Seconds Countdown Tim…" at bounding box center [630, 213] width 685 height 74
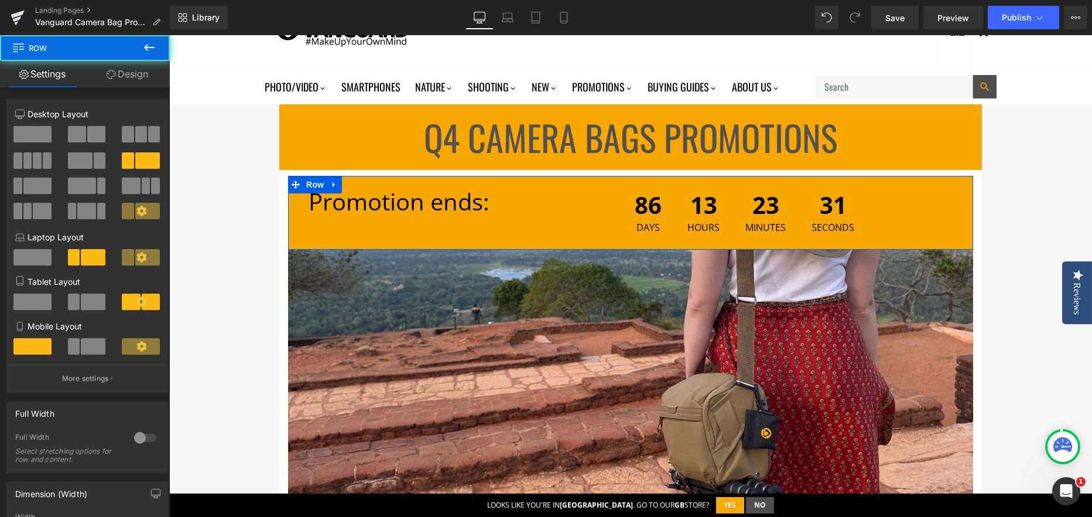
click at [138, 76] on link "Design" at bounding box center [127, 74] width 85 height 26
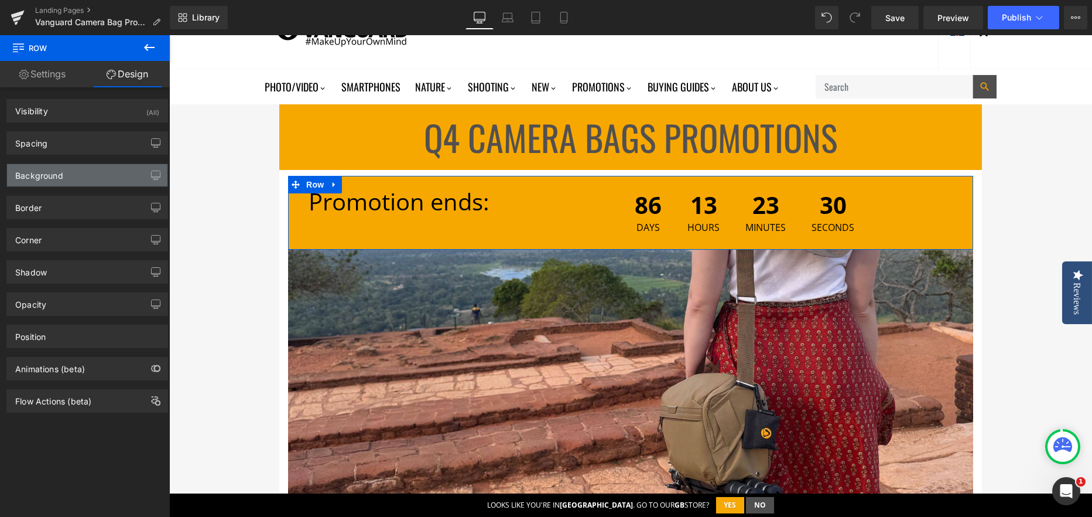
click at [45, 176] on div "Background" at bounding box center [39, 172] width 48 height 16
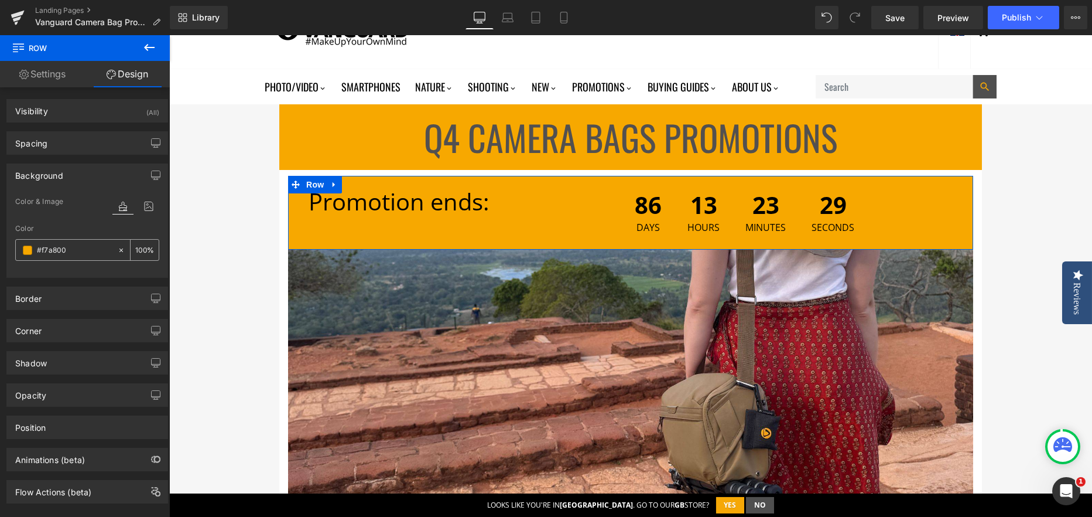
click at [42, 249] on input "text" at bounding box center [74, 250] width 75 height 13
click at [27, 251] on span at bounding box center [27, 249] width 9 height 9
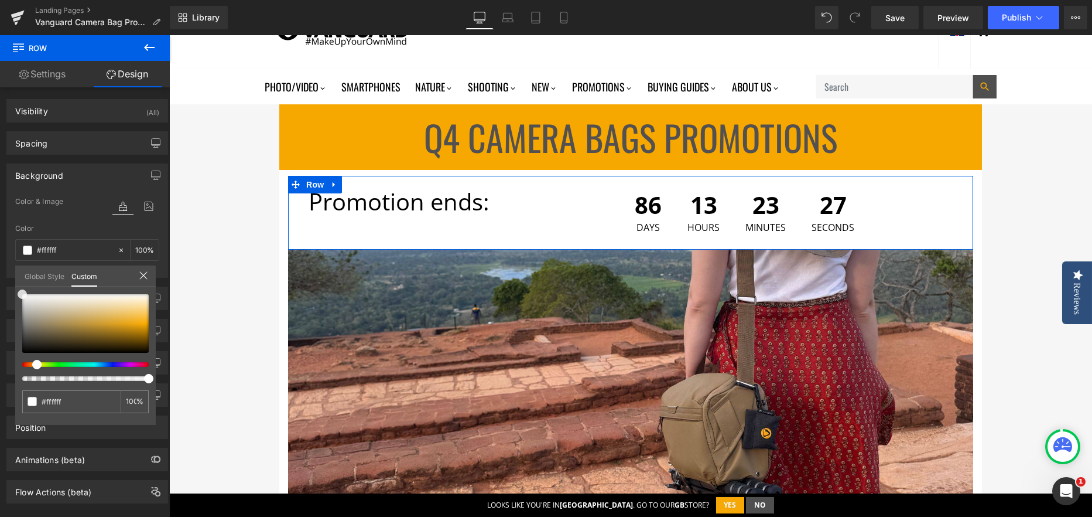
drag, startPoint x: 64, startPoint y: 319, endPoint x: 21, endPoint y: 281, distance: 57.2
click at [21, 281] on div "Global Style Custom Setup Global Style #f7a800 100 %" at bounding box center [85, 283] width 141 height 36
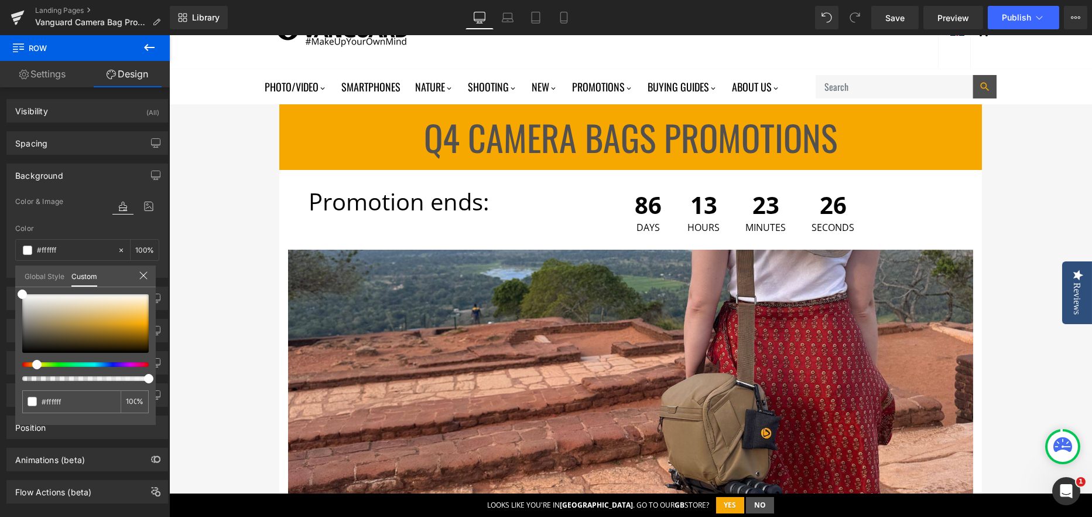
click at [401, 198] on div "Promotion ends: Text Block" at bounding box center [408, 202] width 199 height 40
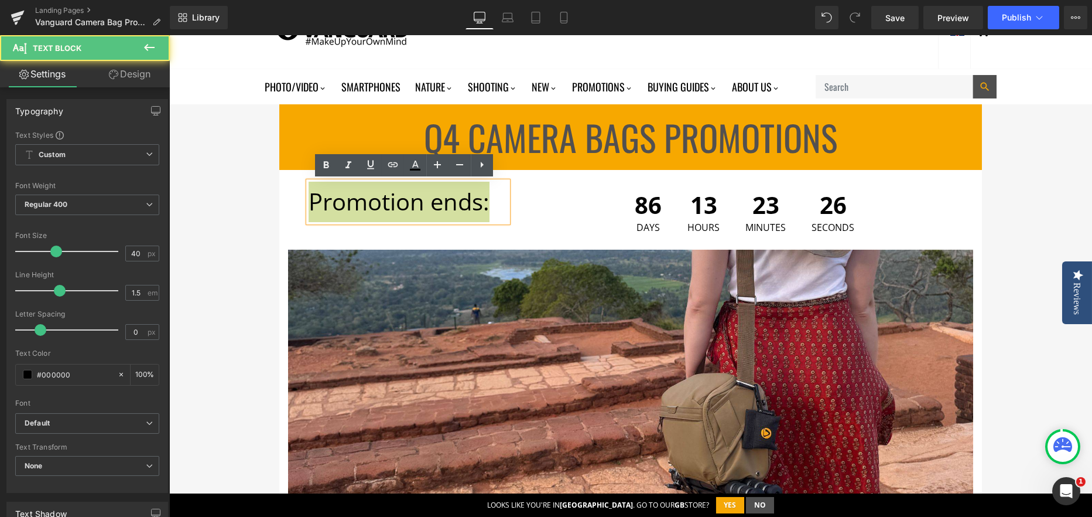
click at [401, 198] on p "Promotion ends:" at bounding box center [408, 202] width 199 height 40
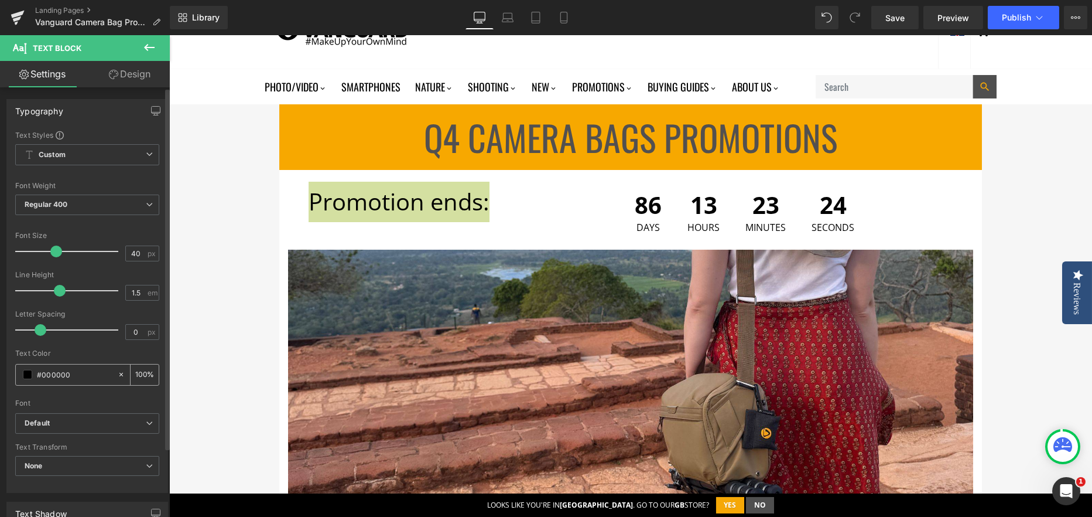
click at [23, 373] on span at bounding box center [27, 374] width 9 height 9
click at [57, 375] on input "#000000" at bounding box center [74, 374] width 75 height 13
click at [883, 12] on link "Save" at bounding box center [894, 17] width 47 height 23
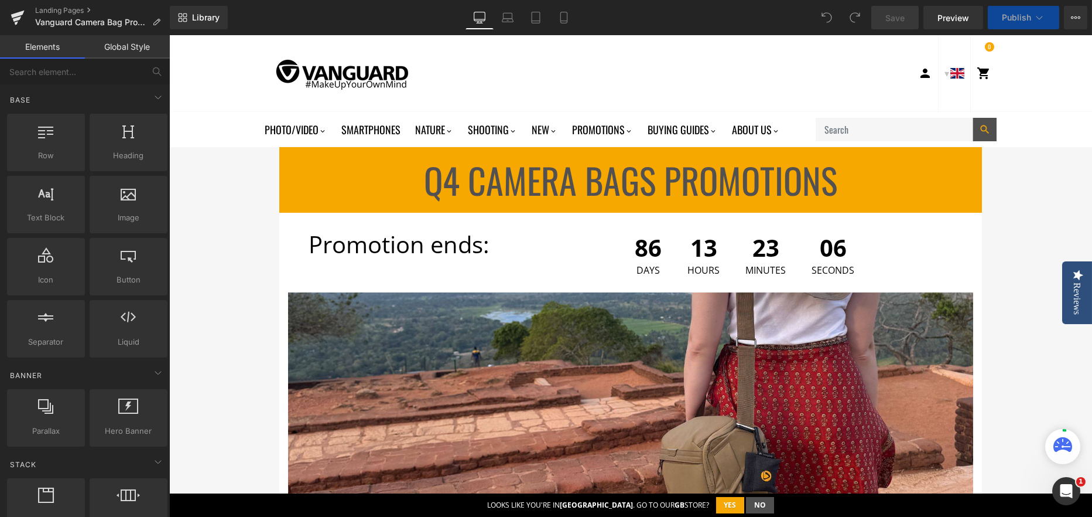
click at [413, 253] on p "Promotion ends:" at bounding box center [408, 244] width 199 height 40
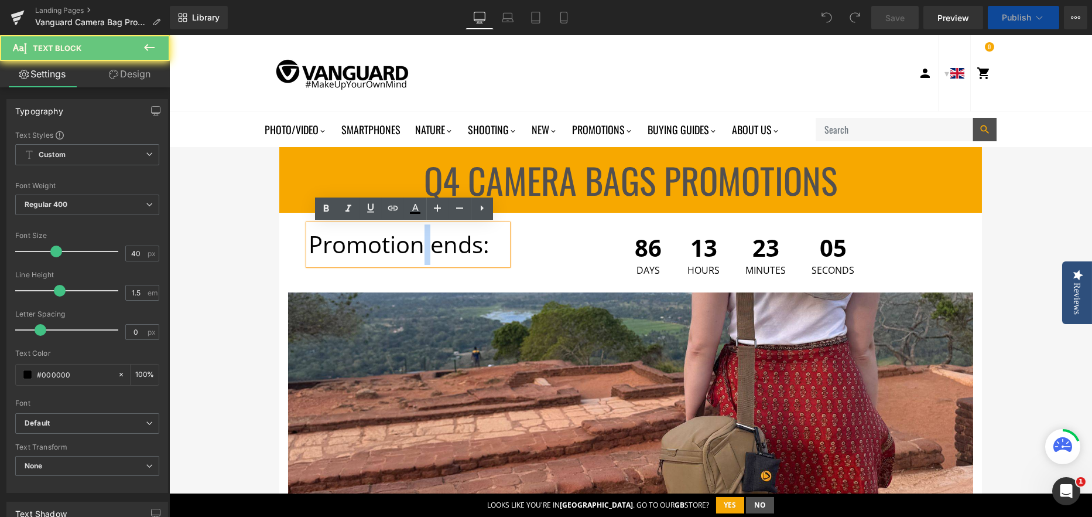
click at [413, 253] on p "Promotion ends:" at bounding box center [408, 244] width 199 height 40
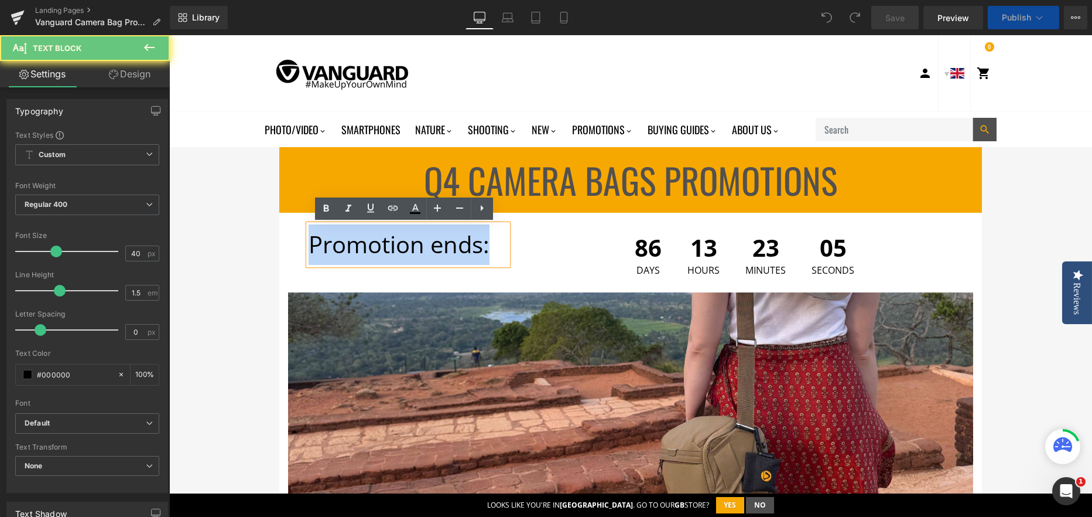
click at [413, 253] on p "Promotion ends:" at bounding box center [408, 244] width 199 height 40
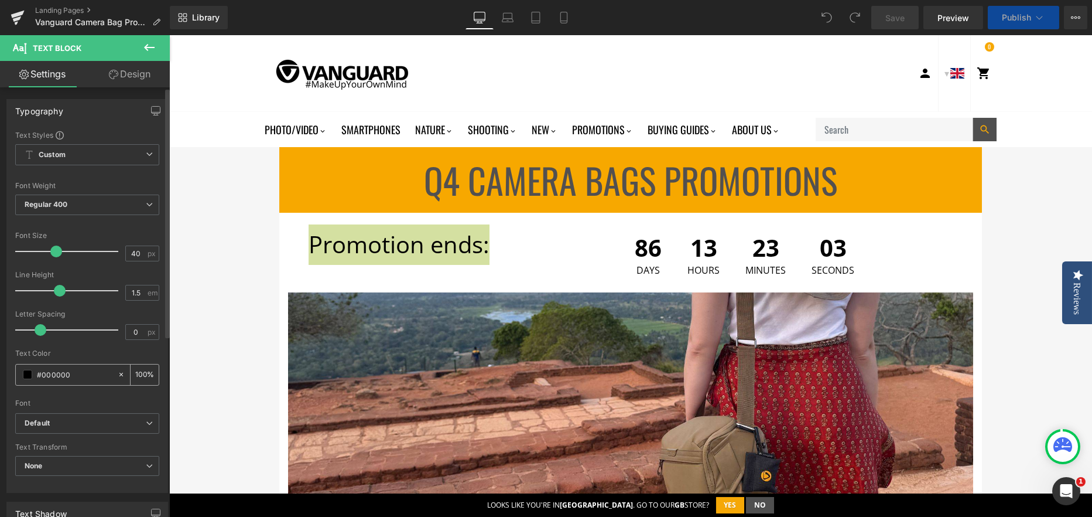
click at [52, 374] on input "#000000" at bounding box center [74, 374] width 75 height 13
type input "#525050"
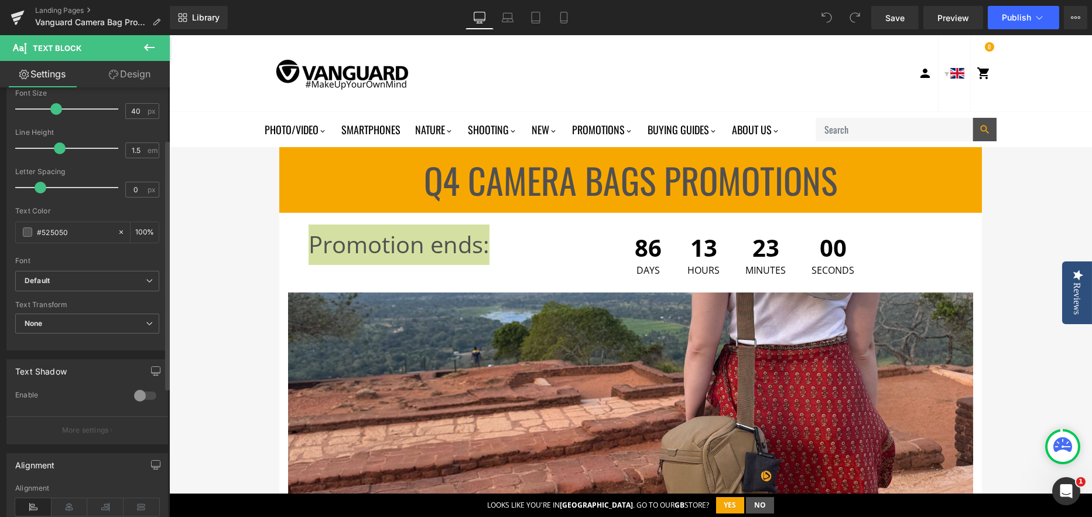
scroll to position [176, 0]
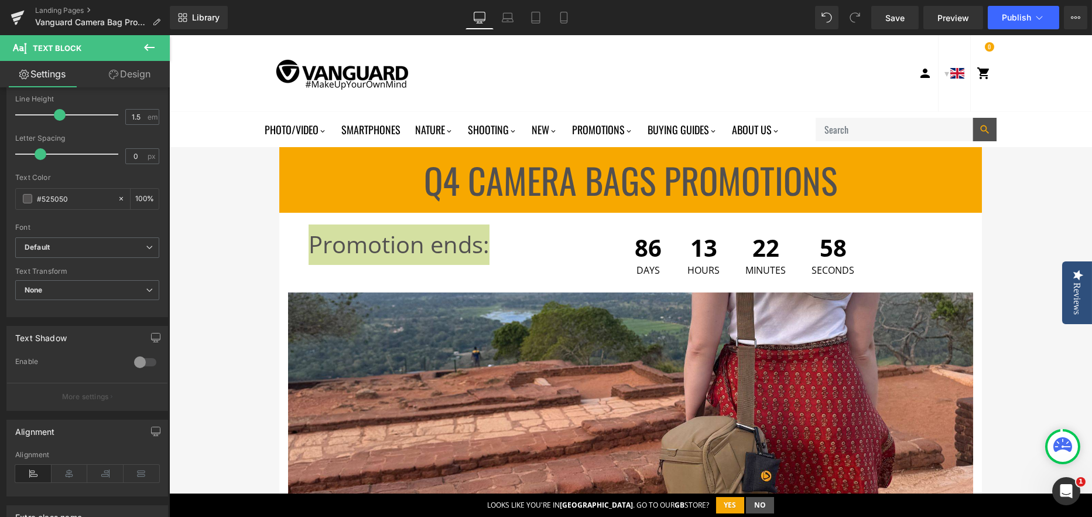
click at [714, 240] on span "Countdown Timer" at bounding box center [745, 233] width 63 height 14
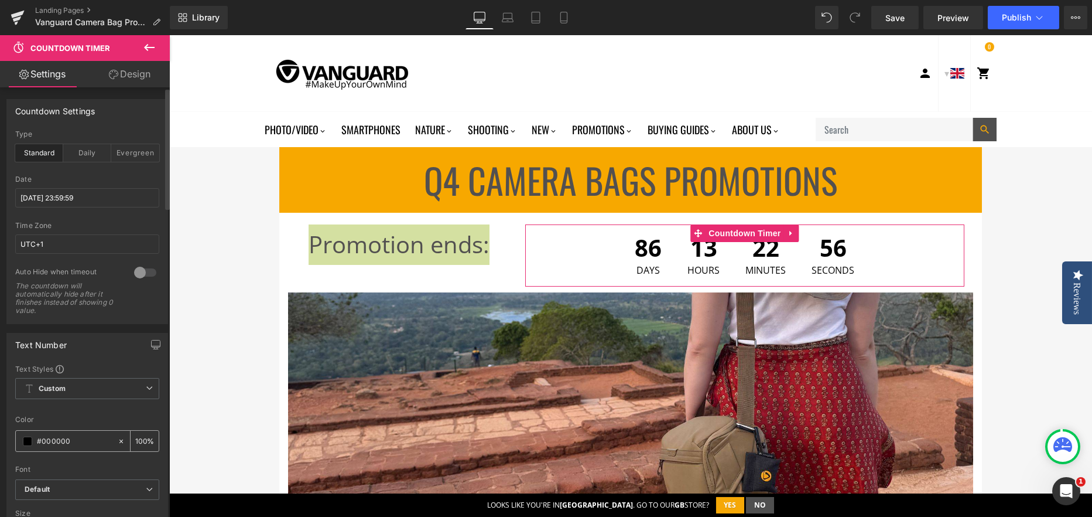
click at [43, 440] on input "#000000" at bounding box center [74, 441] width 75 height 13
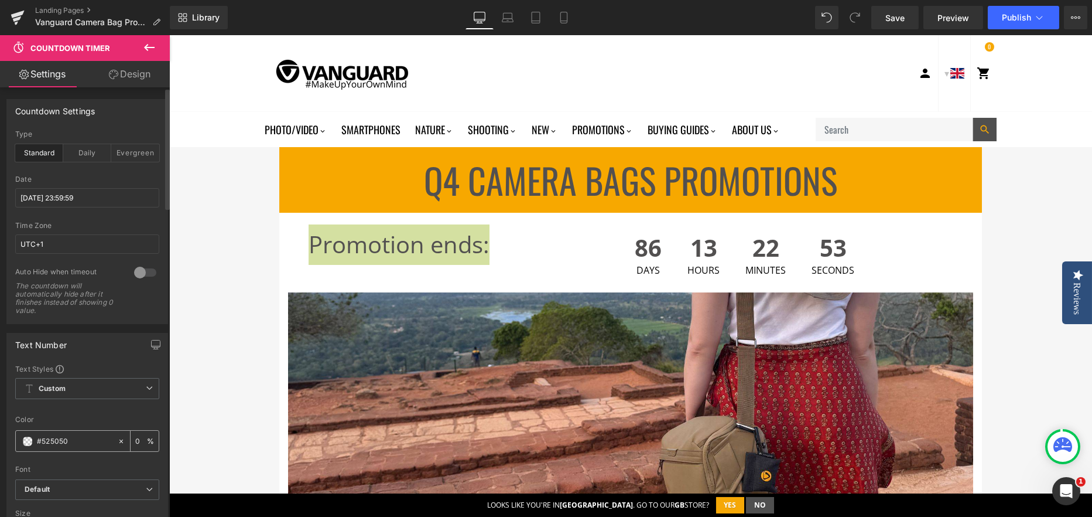
type input "#525050"
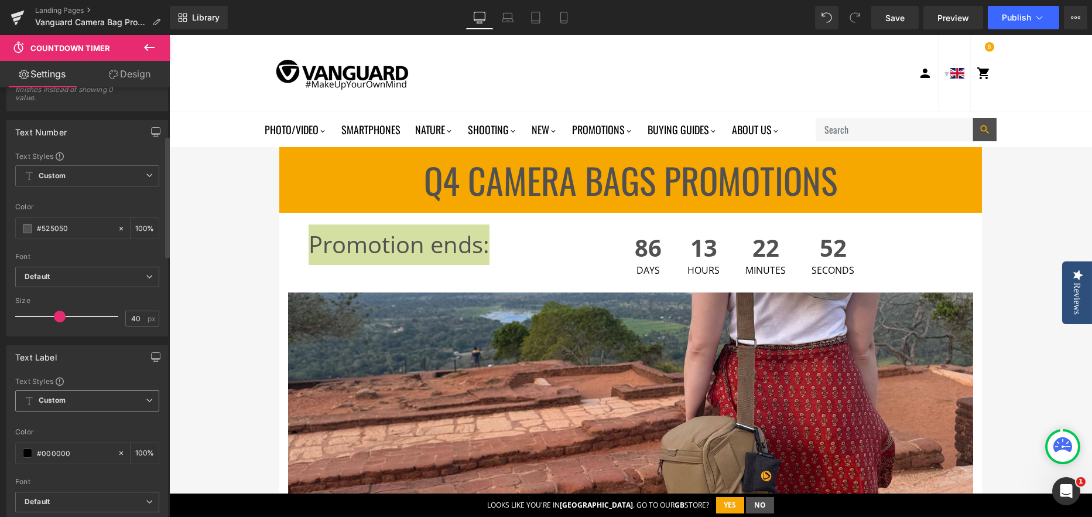
scroll to position [234, 0]
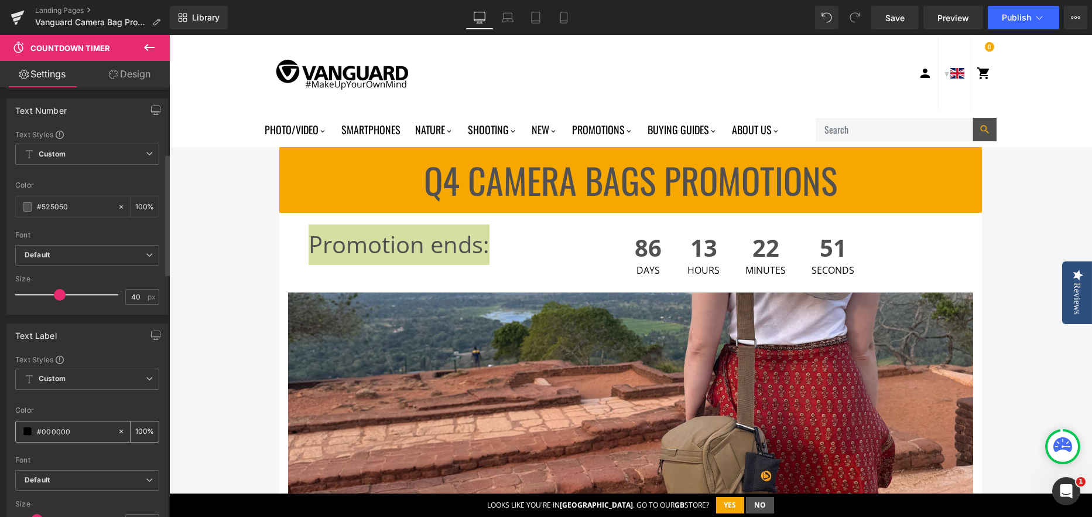
click at [44, 428] on input "#000000" at bounding box center [74, 431] width 75 height 13
type input "#525050"
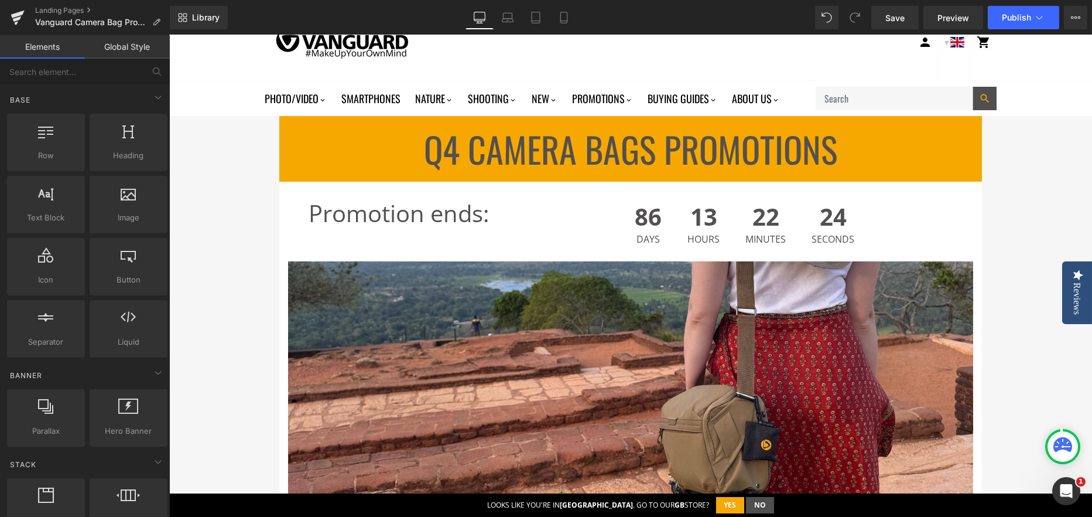
scroll to position [0, 0]
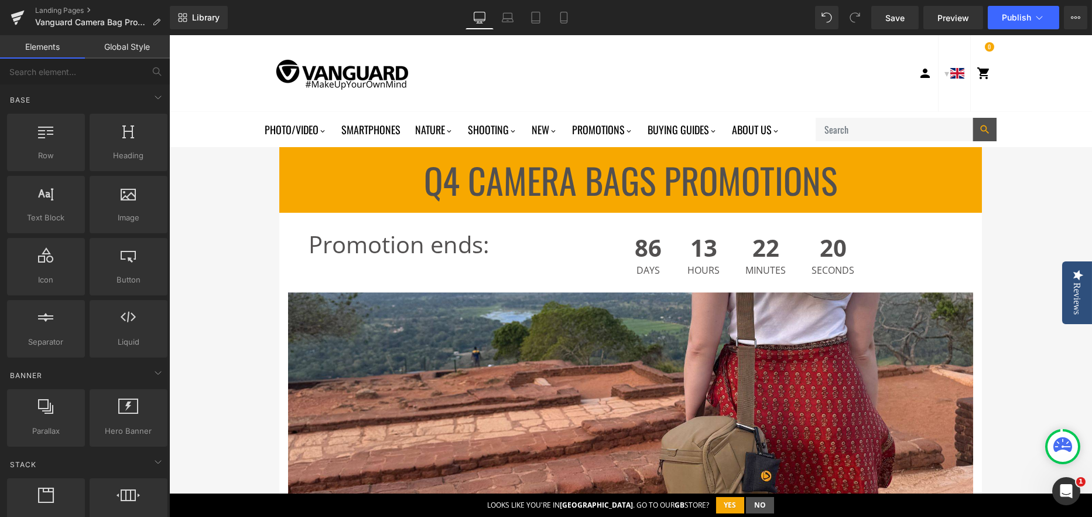
click at [1008, 15] on span "Publish" at bounding box center [1016, 17] width 29 height 9
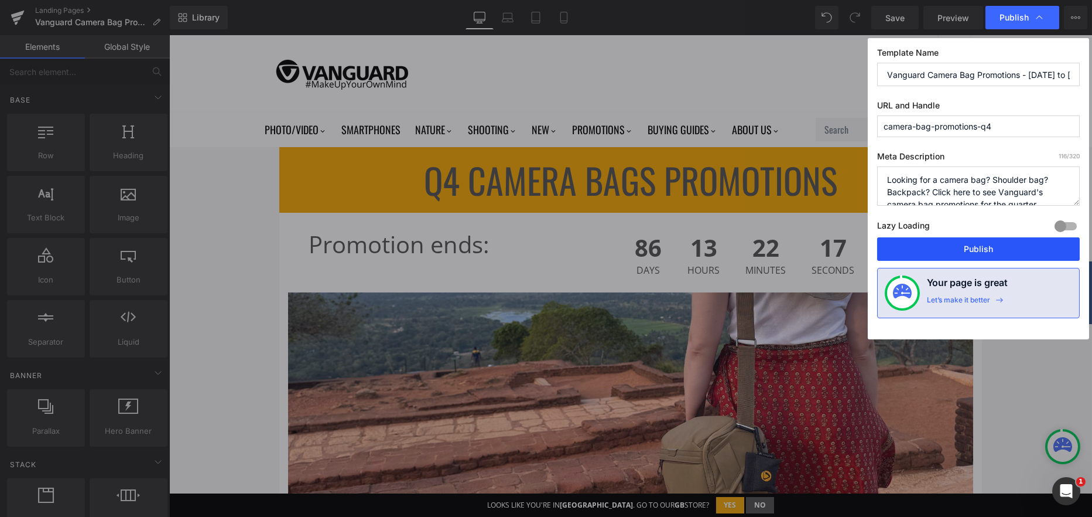
drag, startPoint x: 942, startPoint y: 254, endPoint x: 772, endPoint y: 215, distance: 174.2
click at [942, 254] on button "Publish" at bounding box center [978, 248] width 203 height 23
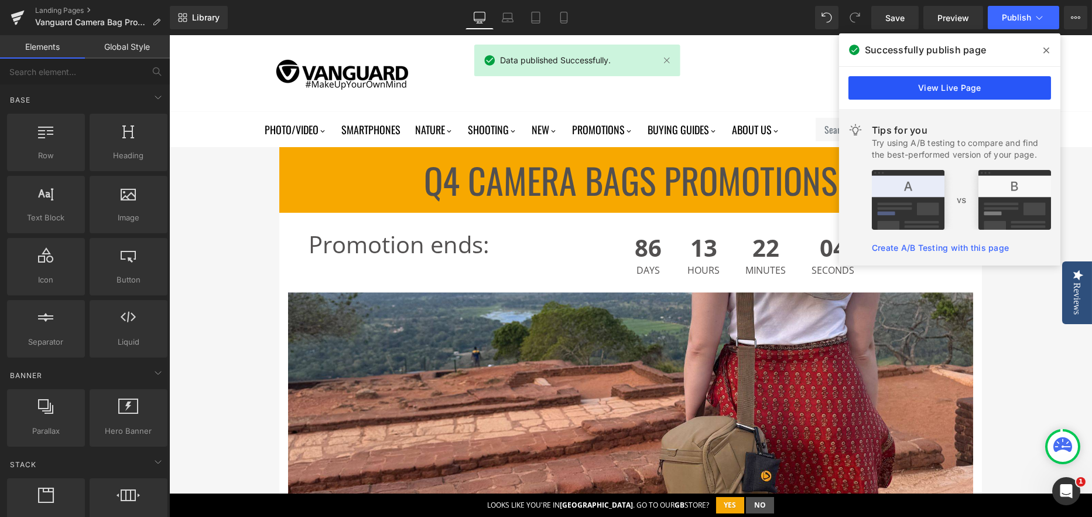
click at [949, 90] on link "View Live Page" at bounding box center [950, 87] width 203 height 23
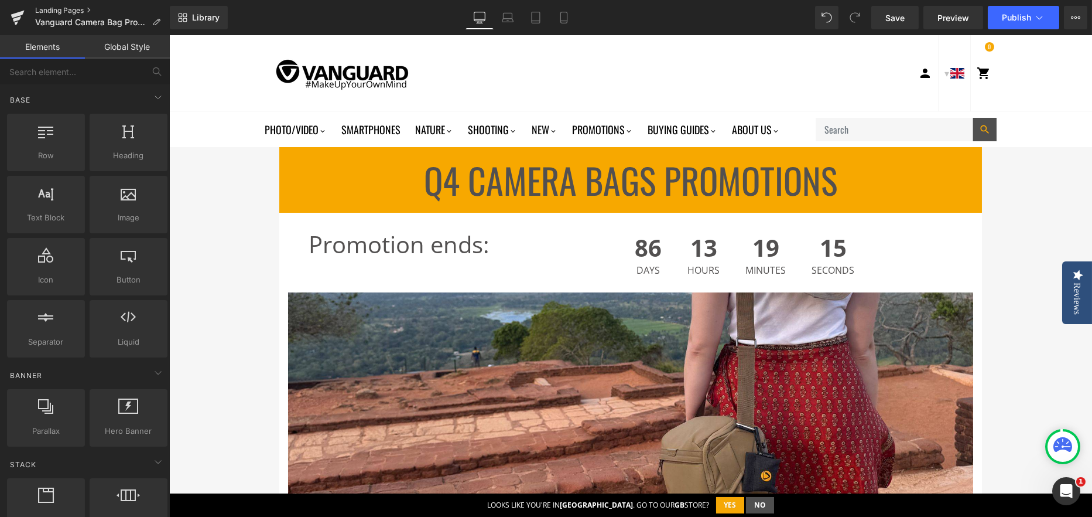
click at [88, 13] on link "Landing Pages" at bounding box center [102, 10] width 135 height 9
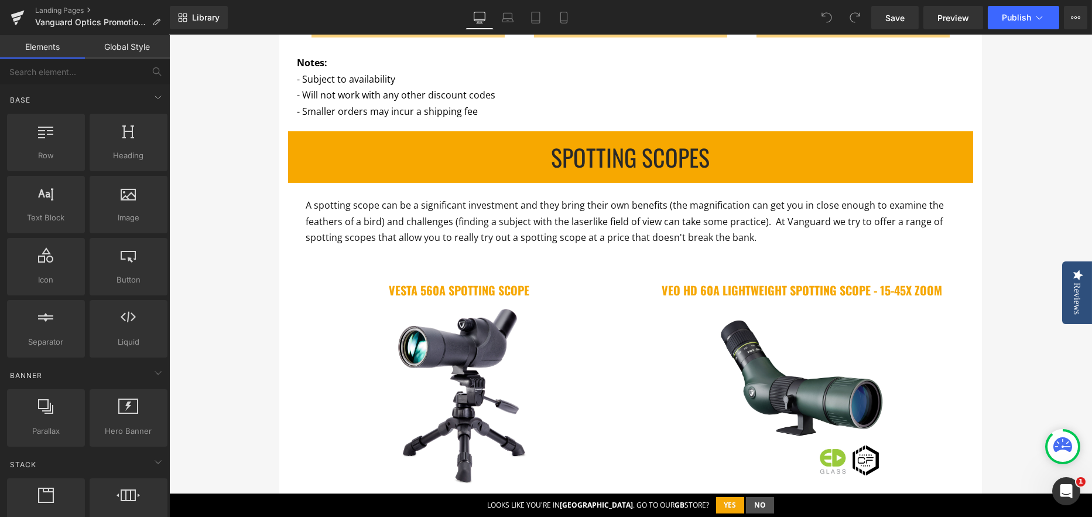
scroll to position [1406, 0]
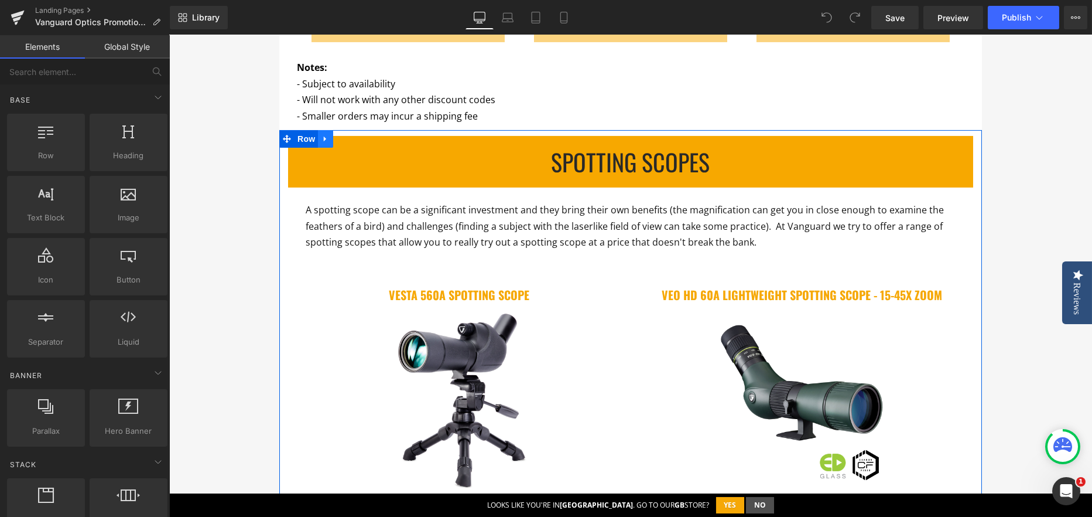
click at [324, 138] on icon at bounding box center [325, 138] width 2 height 5
click at [337, 141] on icon at bounding box center [341, 139] width 8 height 9
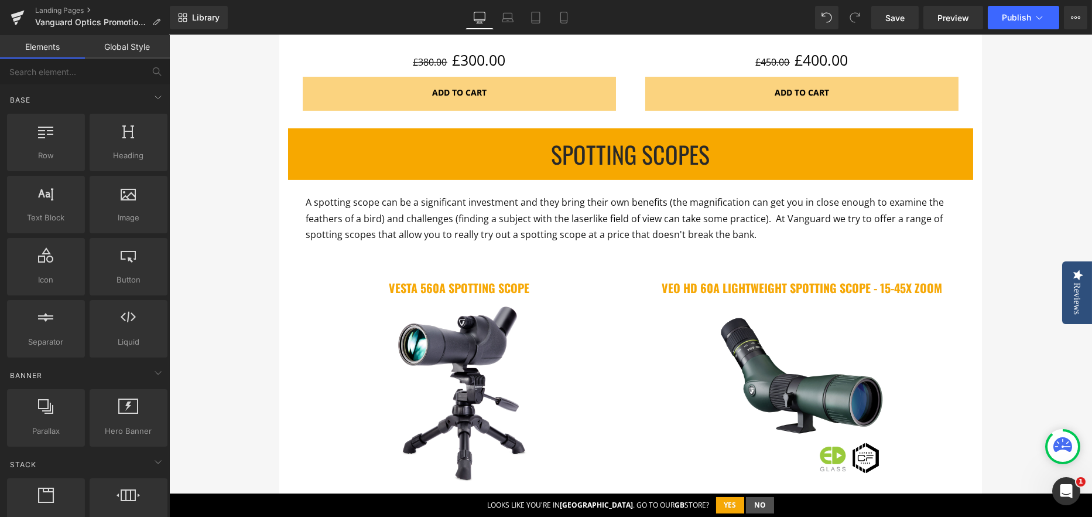
scroll to position [2198, 0]
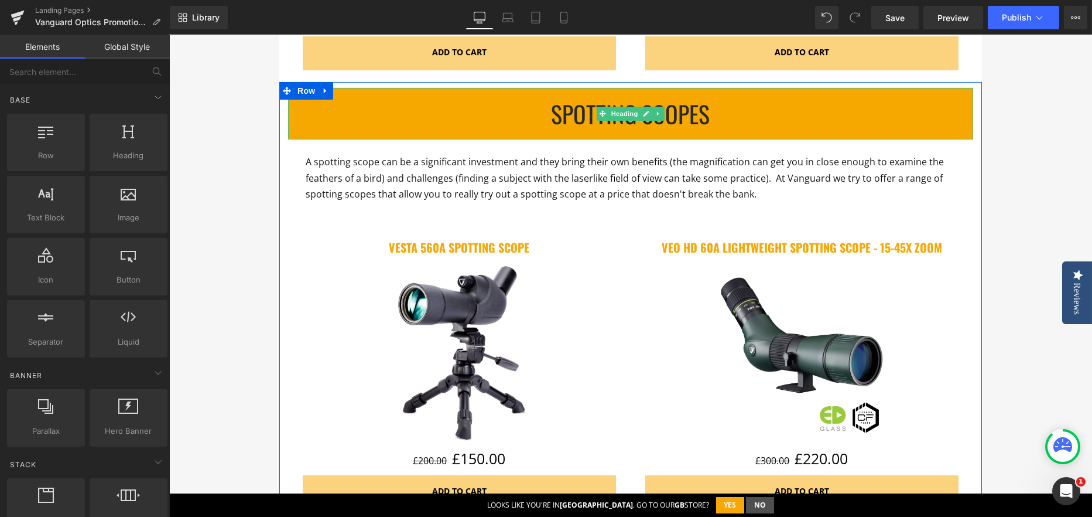
click at [583, 114] on h1 "SPOTTING SCOPES" at bounding box center [630, 114] width 685 height 28
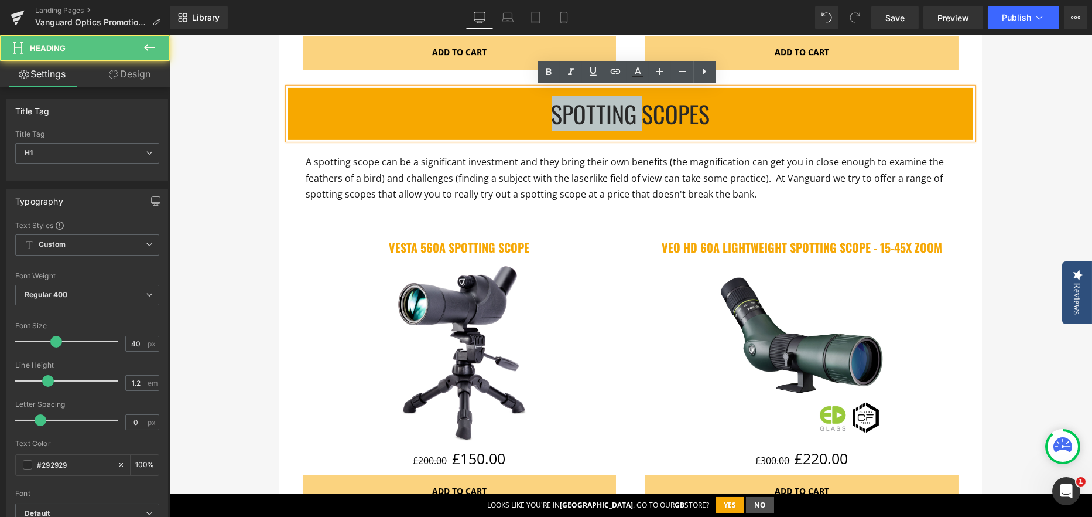
click at [583, 114] on h1 "SPOTTING SCOPES" at bounding box center [630, 114] width 685 height 28
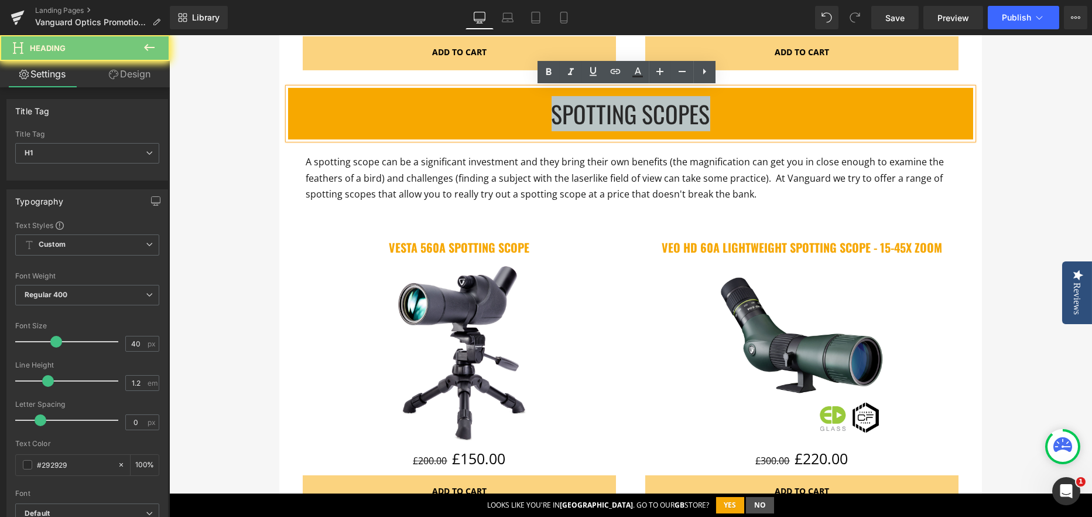
click at [583, 114] on h1 "SPOTTING SCOPES" at bounding box center [630, 114] width 685 height 28
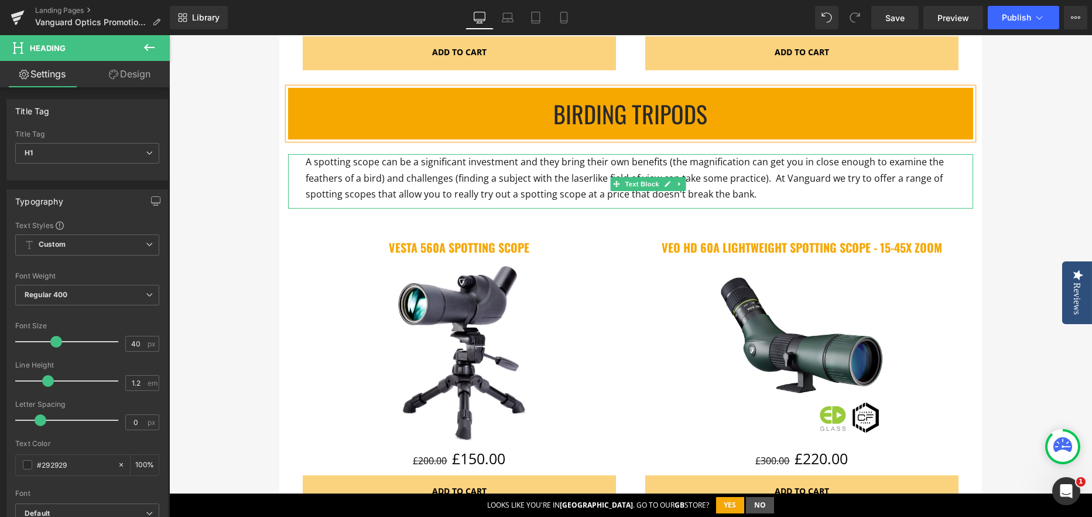
click at [399, 176] on span "A spotting scope can be a significant investment and they bring their own benef…" at bounding box center [625, 177] width 638 height 45
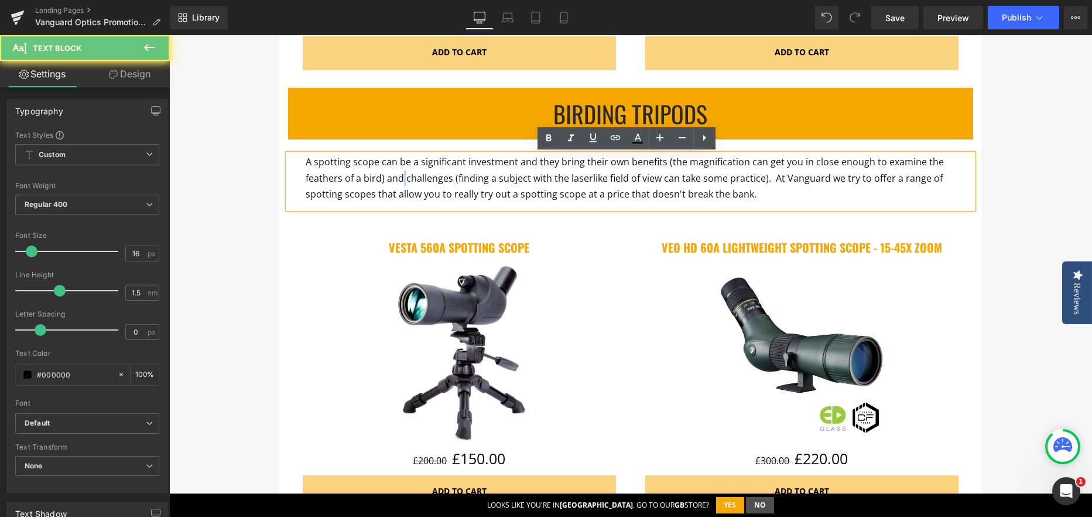
click at [399, 176] on span "A spotting scope can be a significant investment and they bring their own benef…" at bounding box center [625, 177] width 638 height 45
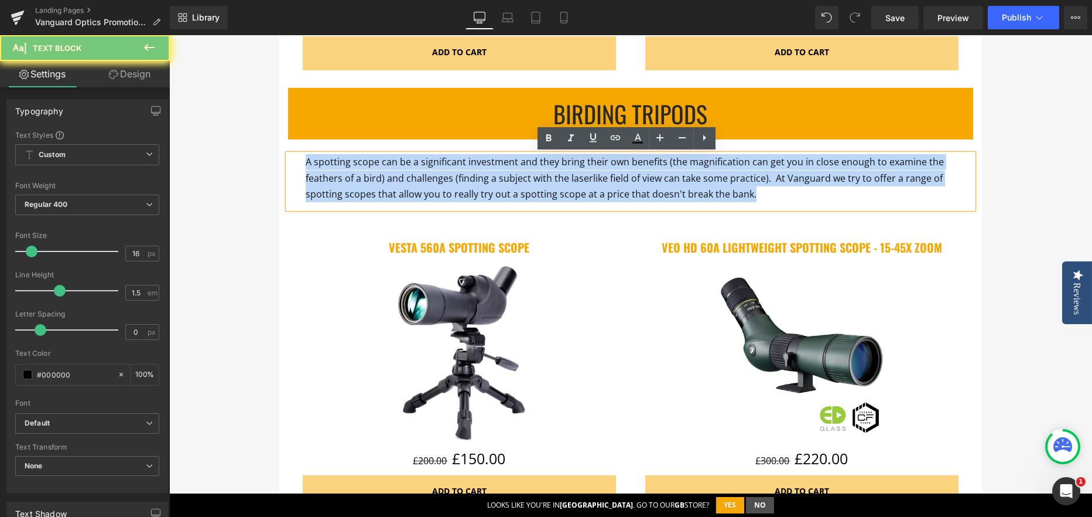
click at [399, 176] on span "A spotting scope can be a significant investment and they bring their own benef…" at bounding box center [625, 177] width 638 height 45
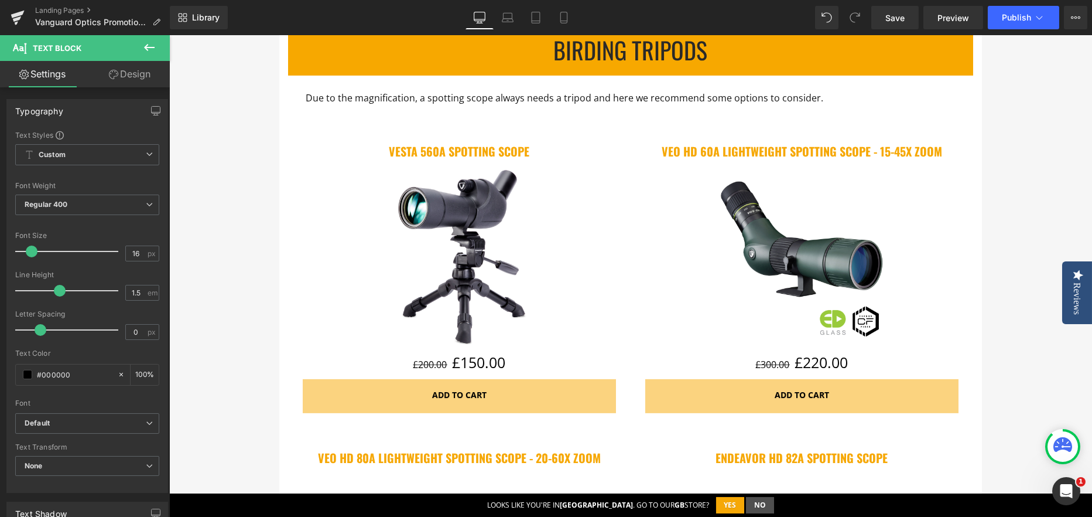
scroll to position [2257, 0]
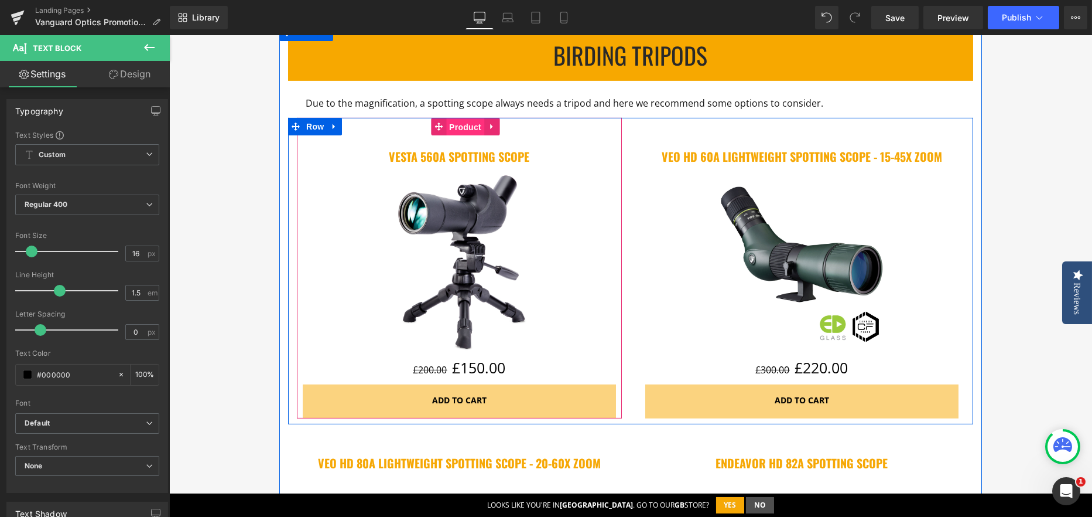
click at [473, 126] on span "Product" at bounding box center [465, 127] width 38 height 18
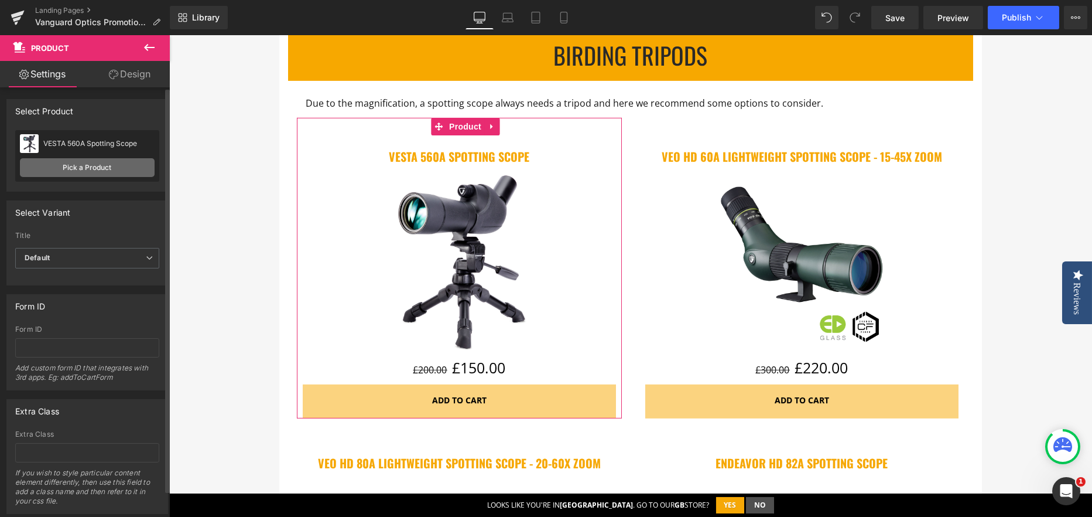
click at [94, 167] on link "Pick a Product" at bounding box center [87, 167] width 135 height 19
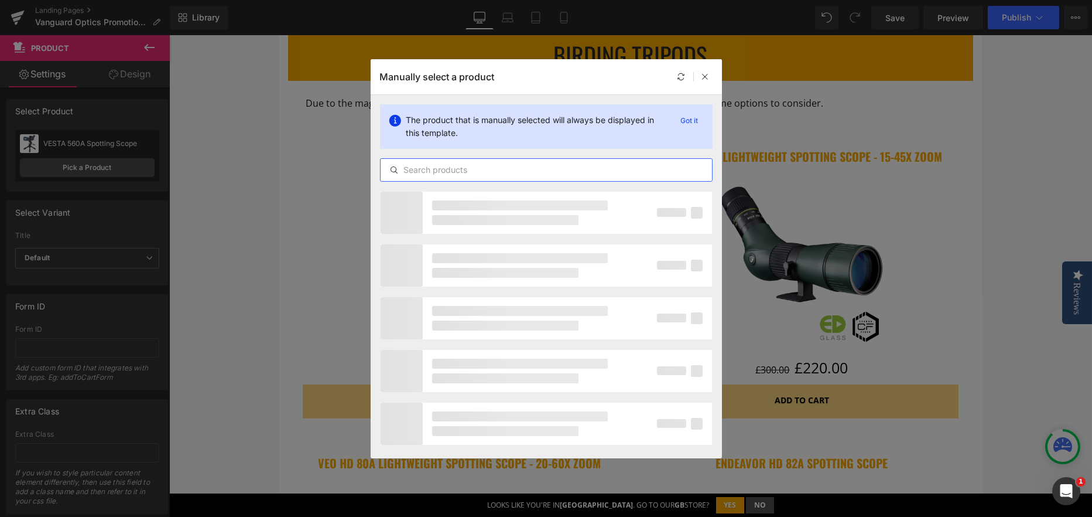
click at [451, 169] on input "text" at bounding box center [546, 170] width 331 height 14
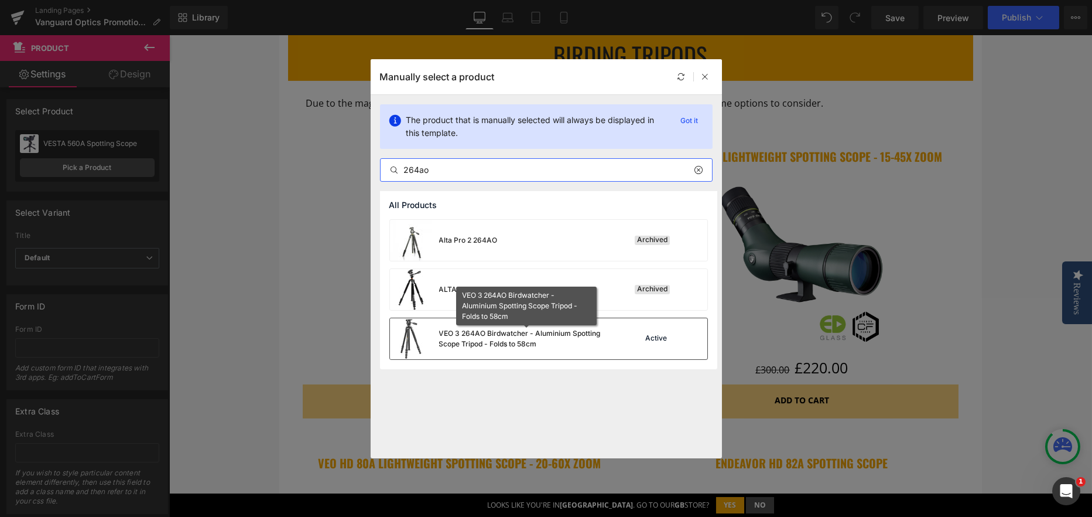
type input "264ao"
click at [482, 343] on div "VEO 3 264AO Birdwatcher - Aluminium Spotting Scope Tripod - Folds to 58cm" at bounding box center [527, 338] width 176 height 21
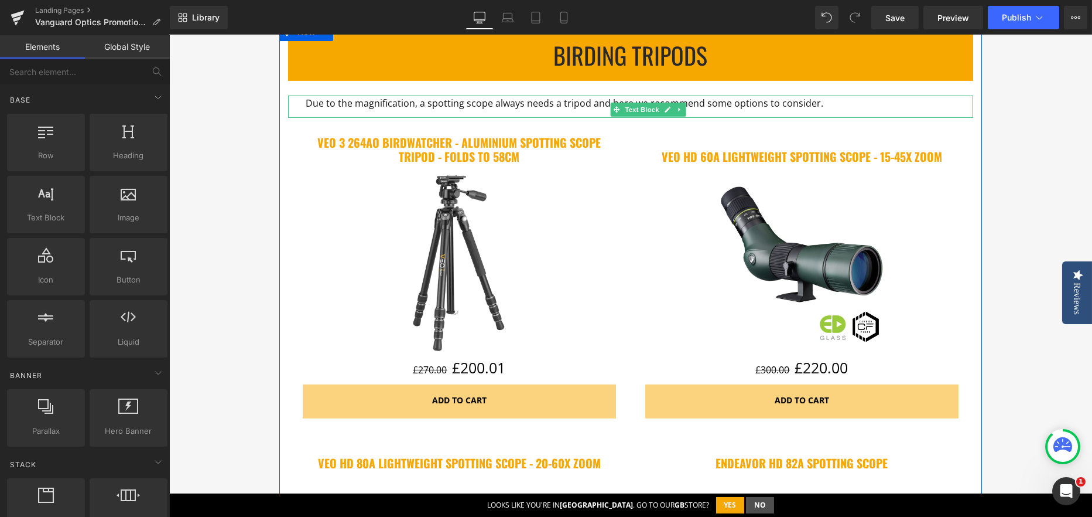
click at [834, 107] on p "Due to the magnification, a spotting scope always needs a tripod and here we re…" at bounding box center [631, 103] width 650 height 16
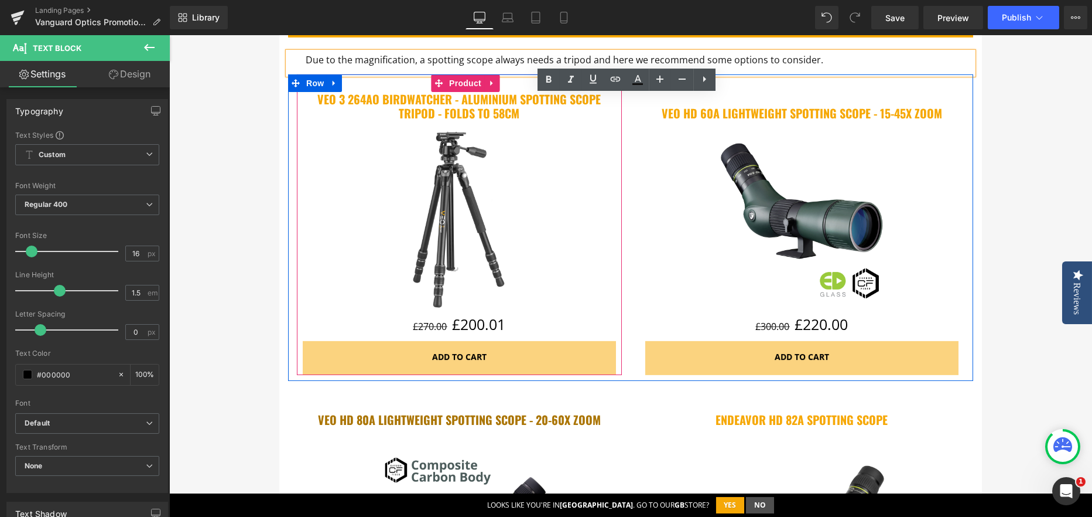
scroll to position [2374, 0]
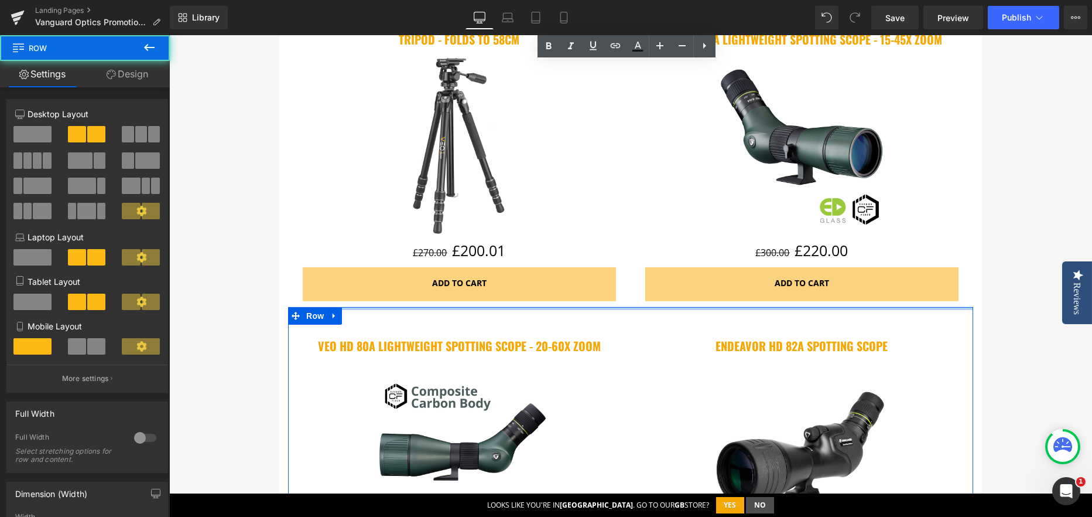
click at [521, 309] on div at bounding box center [630, 308] width 685 height 3
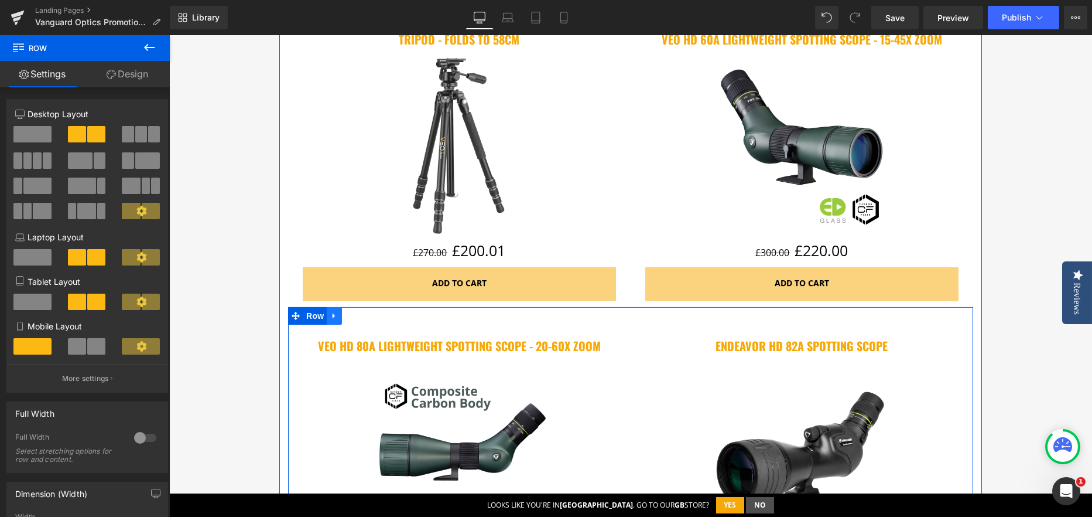
click at [331, 319] on icon at bounding box center [334, 316] width 8 height 9
click at [361, 314] on icon at bounding box center [365, 316] width 8 height 9
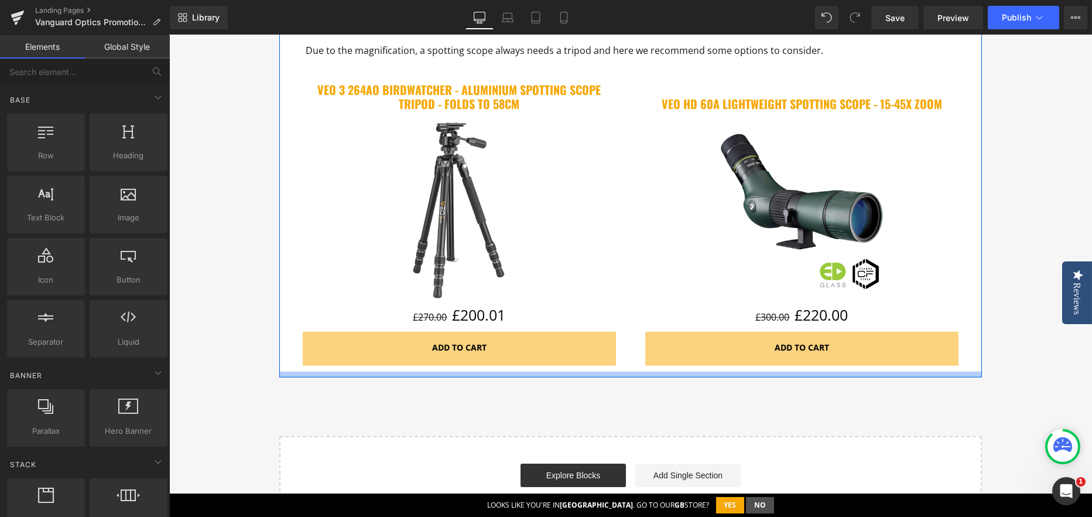
scroll to position [2198, 0]
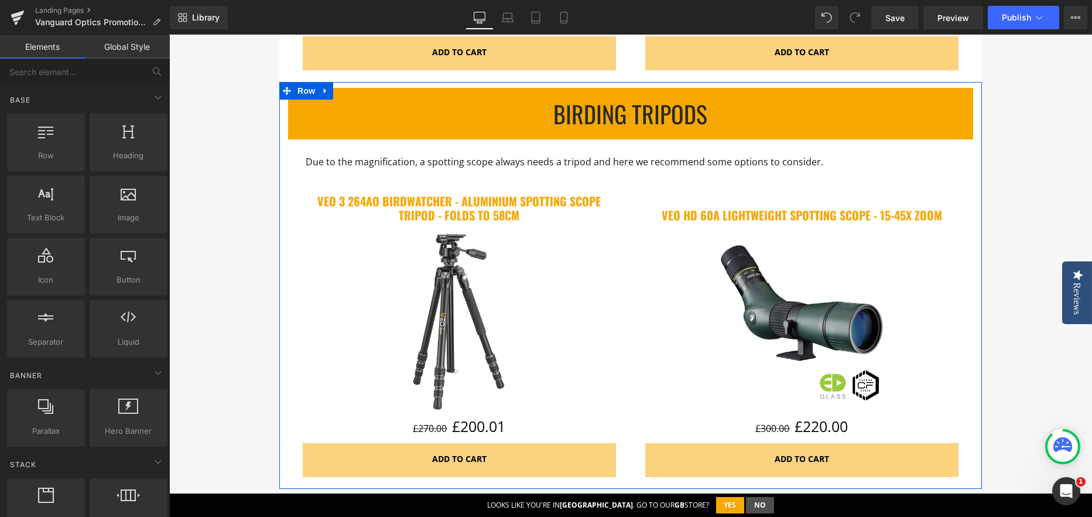
click at [700, 162] on span "Due to the magnification, a spotting scope always needs a tripod and here we re…" at bounding box center [565, 161] width 518 height 13
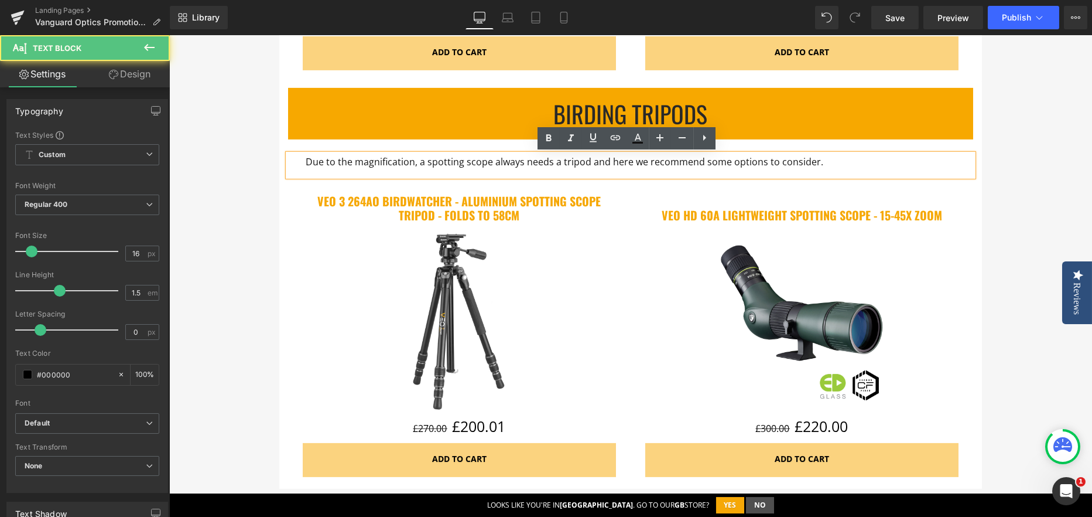
click at [787, 162] on span "Due to the magnification, a spotting scope always needs a tripod and here we re…" at bounding box center [565, 161] width 518 height 13
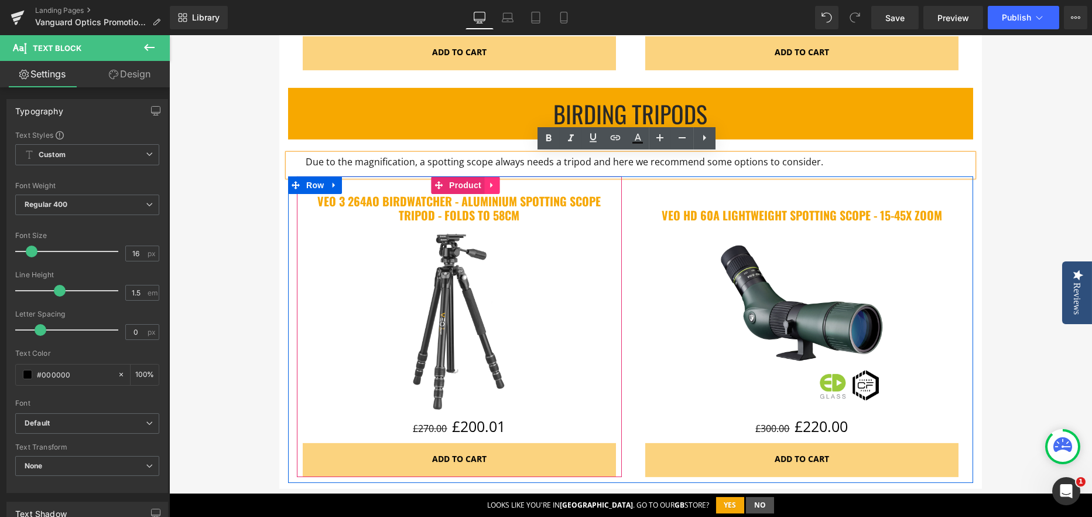
click at [493, 183] on link at bounding box center [491, 185] width 15 height 18
click at [486, 186] on link at bounding box center [484, 185] width 15 height 18
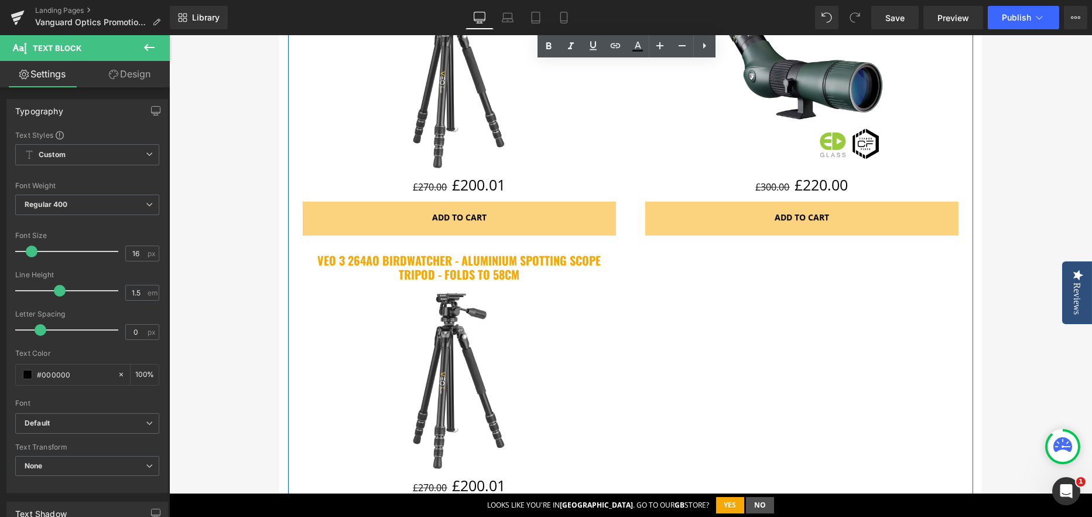
scroll to position [2418, 0]
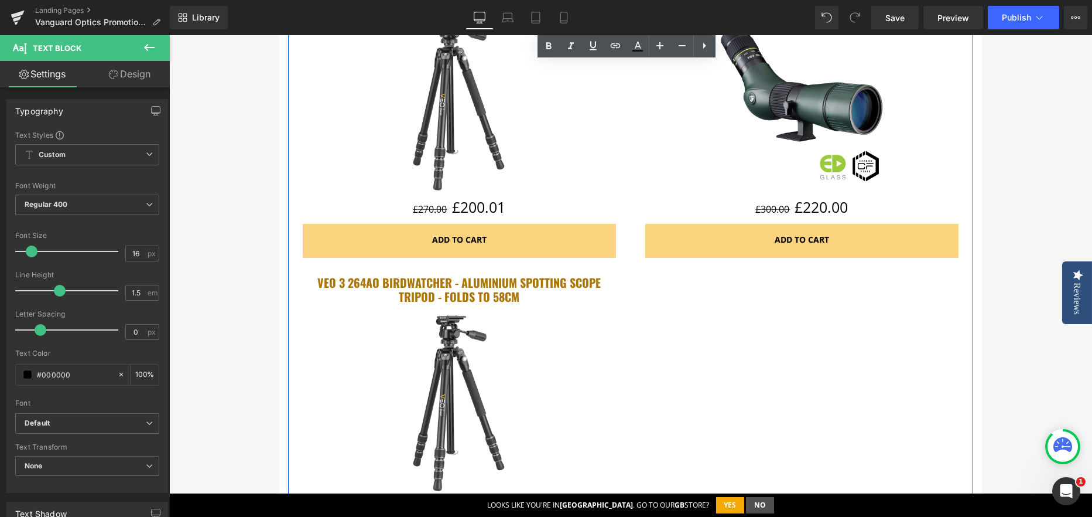
click at [478, 289] on div "VEO 3 264AO Birdwatcher - Aluminium Spotting Scope Tripod - Folds to 58cm (P) T…" at bounding box center [459, 291] width 313 height 33
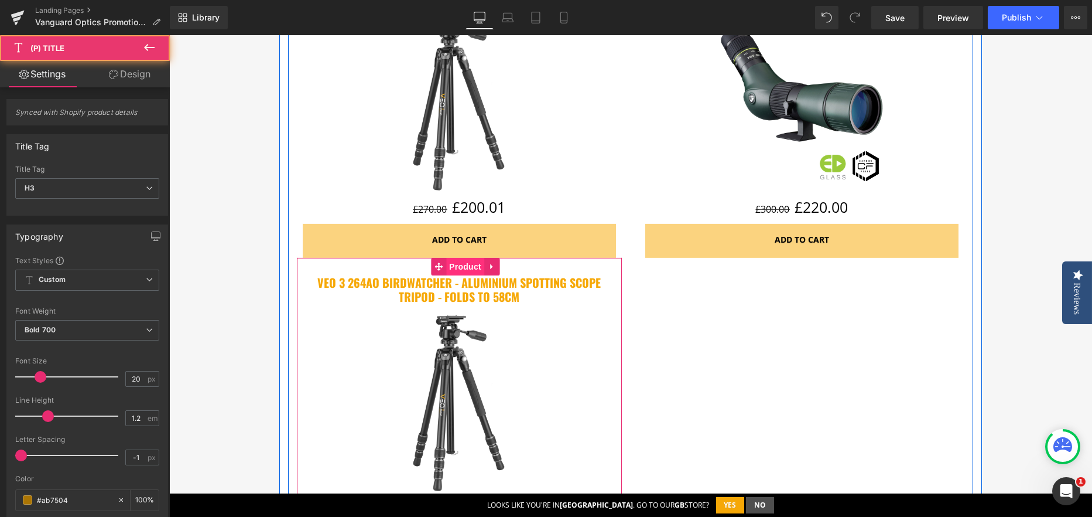
click at [471, 261] on span "Product" at bounding box center [465, 267] width 38 height 18
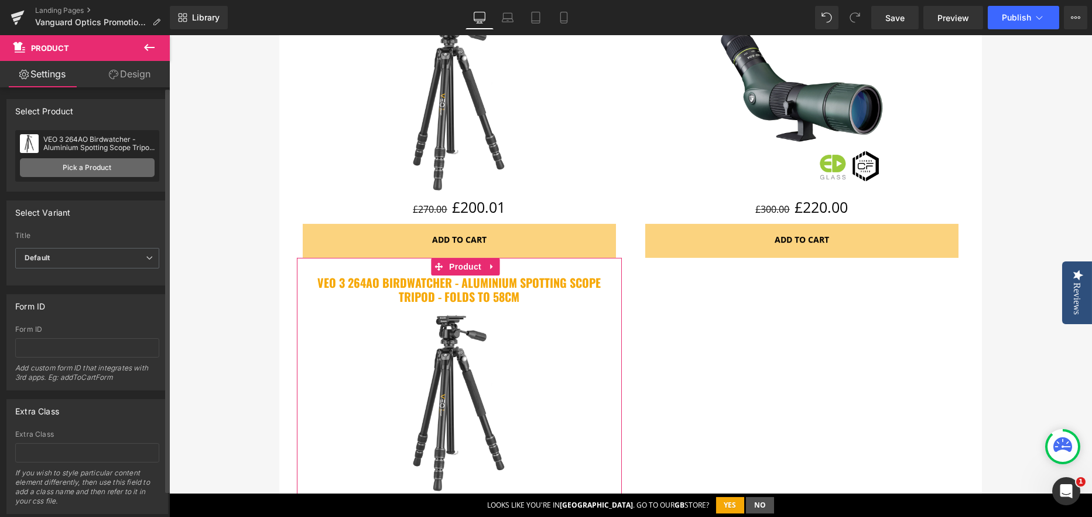
click at [81, 170] on link "Pick a Product" at bounding box center [87, 167] width 135 height 19
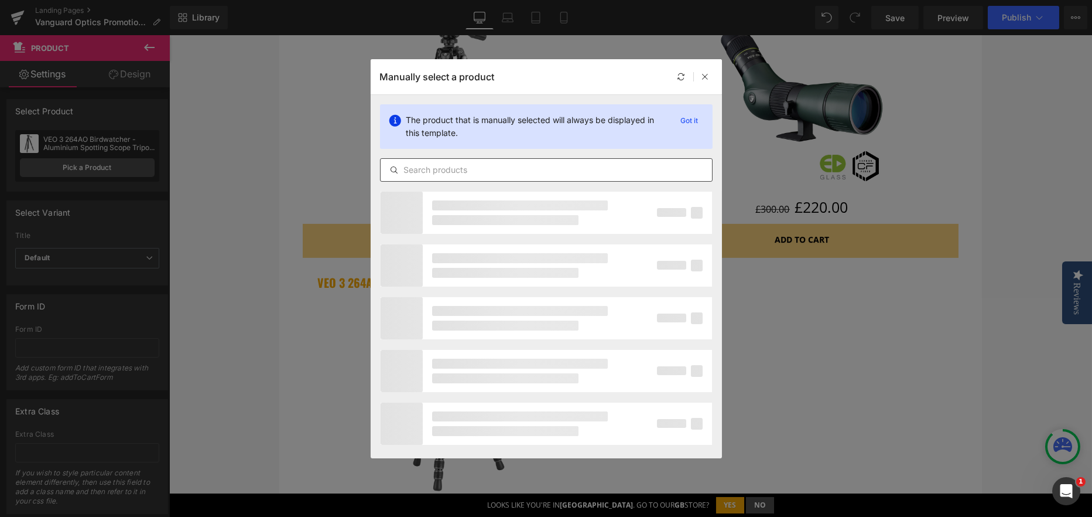
click at [454, 169] on input "text" at bounding box center [546, 170] width 331 height 14
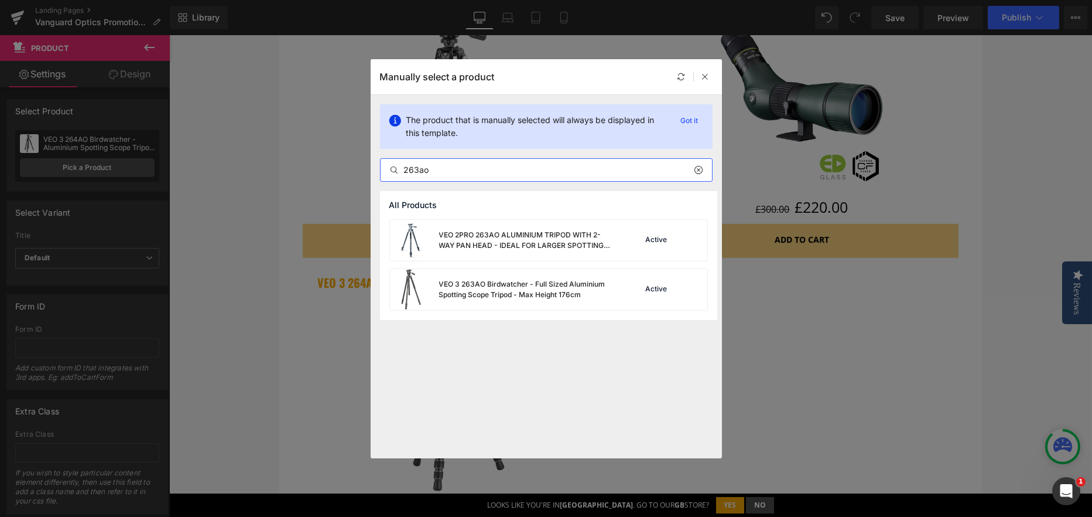
type input "263ao"
click at [498, 312] on div "VEO 2PRO 263AO ALUMINIUM TRIPOD WITH 2-WAY PAN HEAD - IDEAL FOR LARGER SPOTTING…" at bounding box center [548, 269] width 337 height 101
click at [492, 292] on div "VEO 3 263AO Birdwatcher - Full Sized Aluminium Spotting Scope Tripod - Max Heig…" at bounding box center [527, 289] width 176 height 21
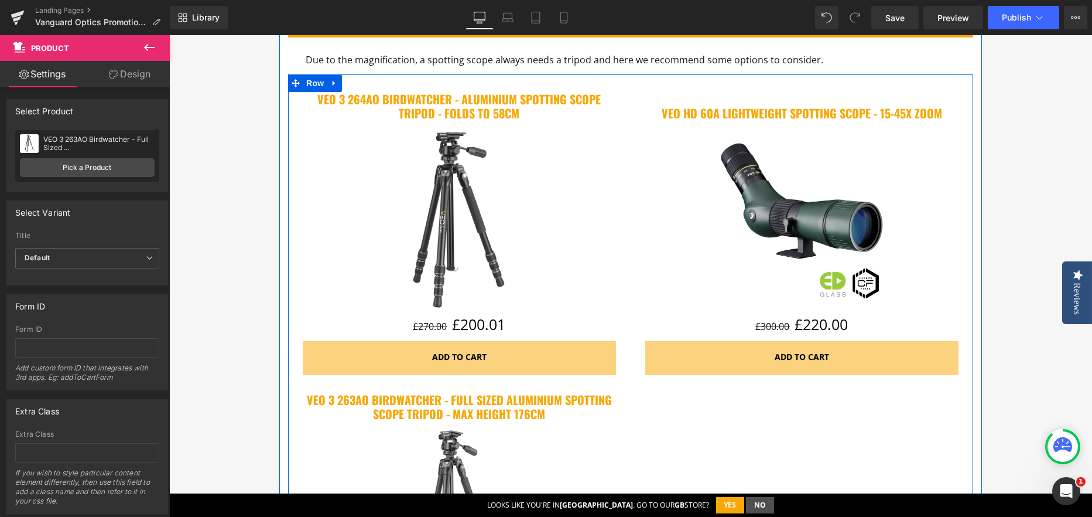
scroll to position [2242, 0]
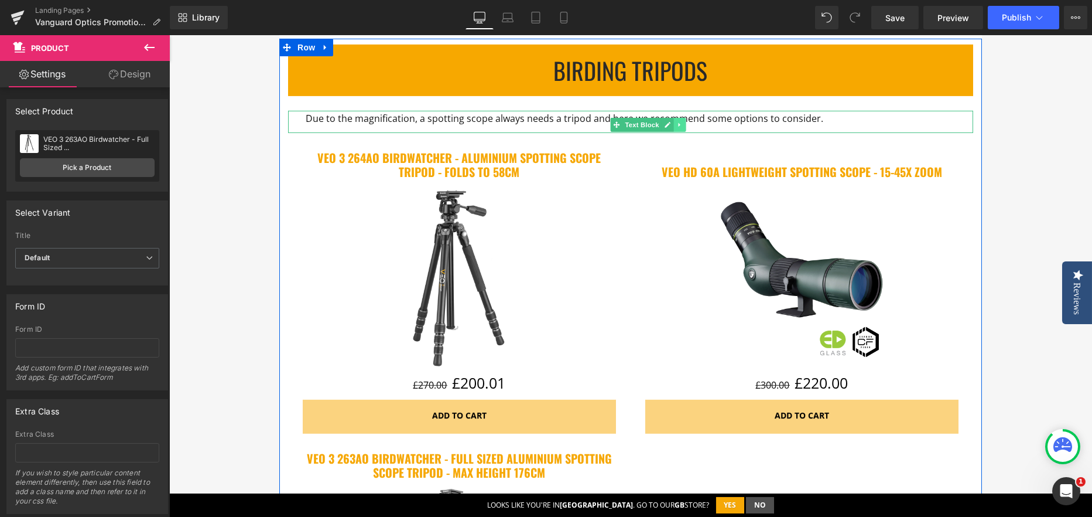
click at [676, 124] on icon at bounding box center [679, 124] width 6 height 7
click at [668, 123] on link at bounding box center [674, 125] width 12 height 14
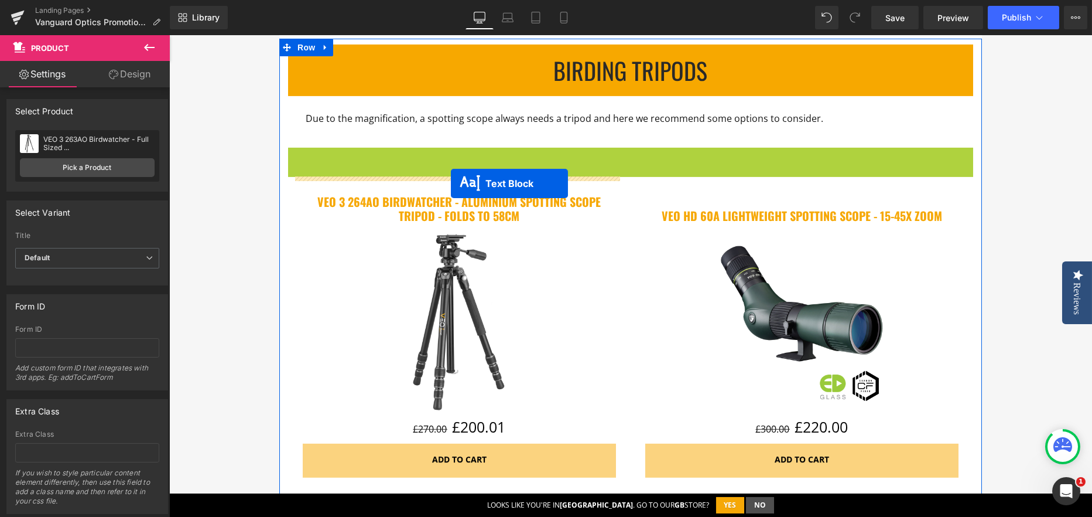
drag, startPoint x: 609, startPoint y: 159, endPoint x: 451, endPoint y: 183, distance: 159.9
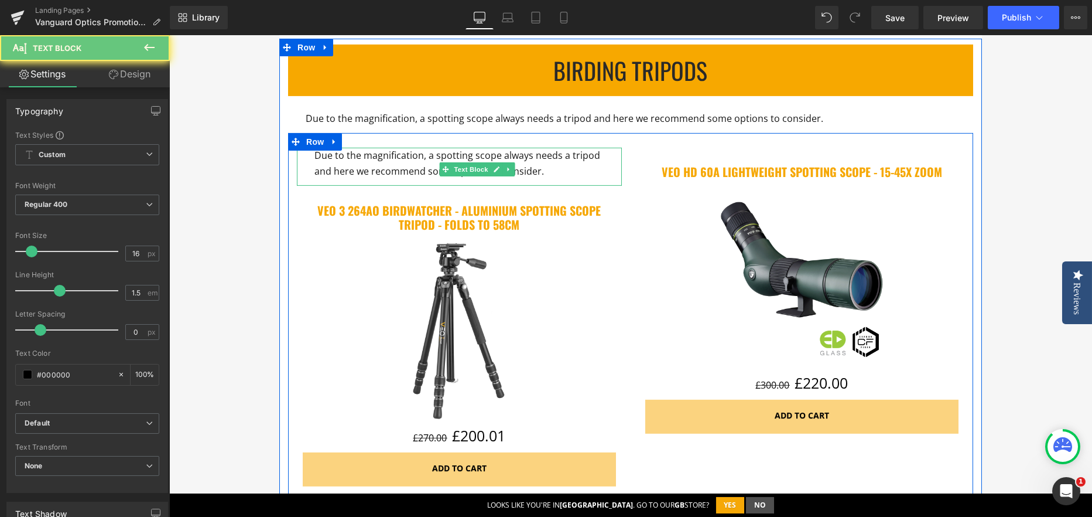
click at [388, 163] on p "Due to the magnification, a spotting scope always needs a tripod and here we re…" at bounding box center [459, 164] width 290 height 32
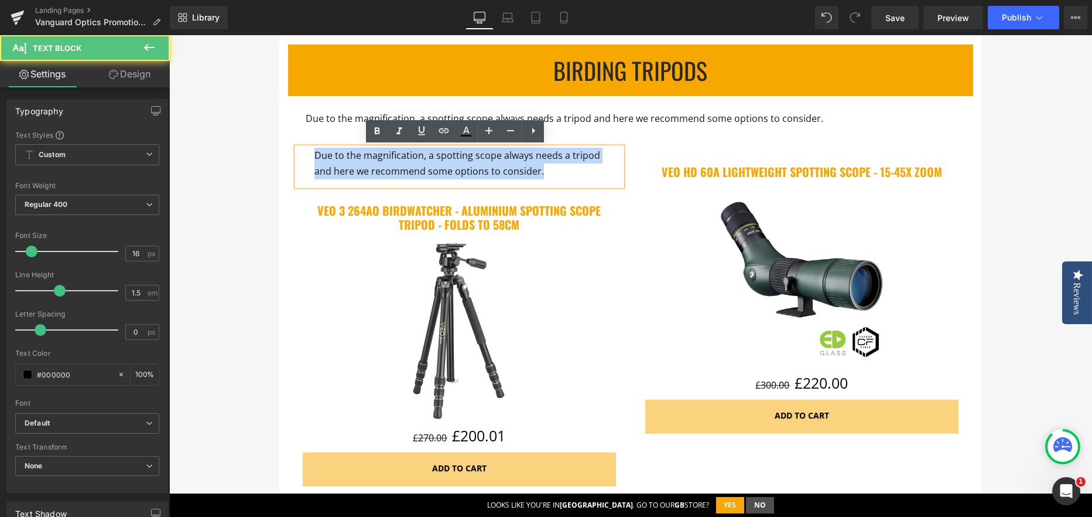
click at [388, 163] on p "Due to the magnification, a spotting scope always needs a tripod and here we re…" at bounding box center [459, 164] width 290 height 32
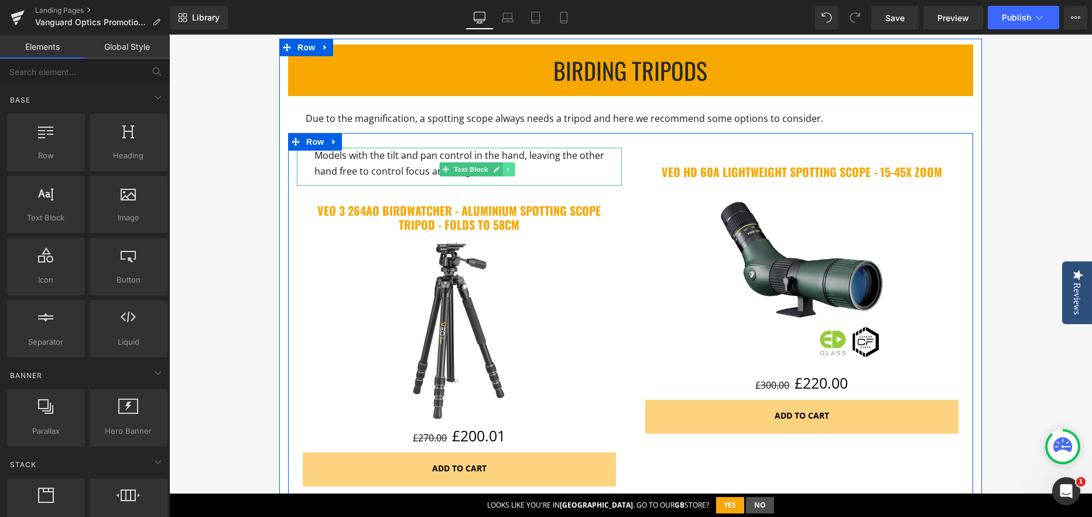
click at [507, 169] on icon at bounding box center [508, 169] width 2 height 4
click at [499, 168] on icon at bounding box center [502, 169] width 6 height 6
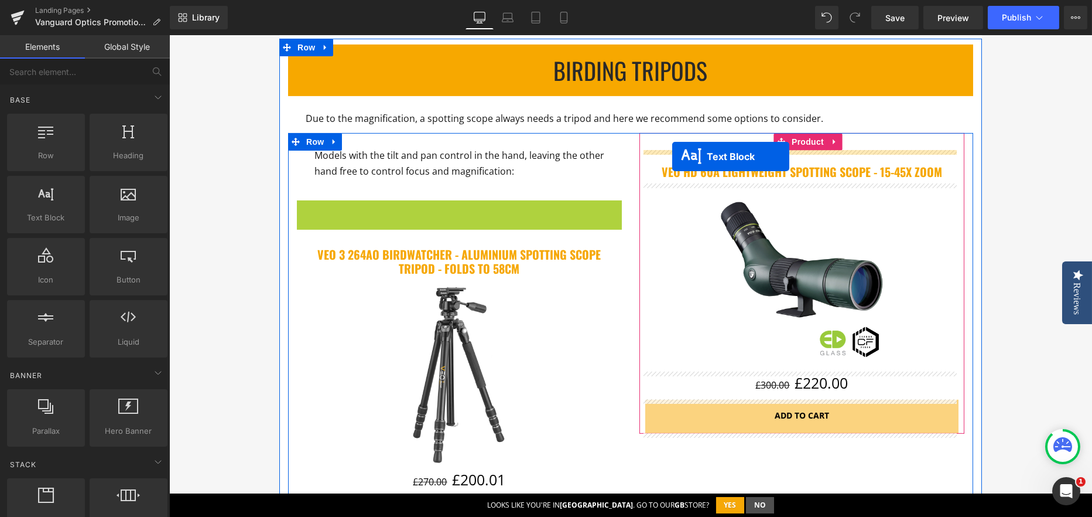
drag, startPoint x: 443, startPoint y: 220, endPoint x: 672, endPoint y: 156, distance: 237.6
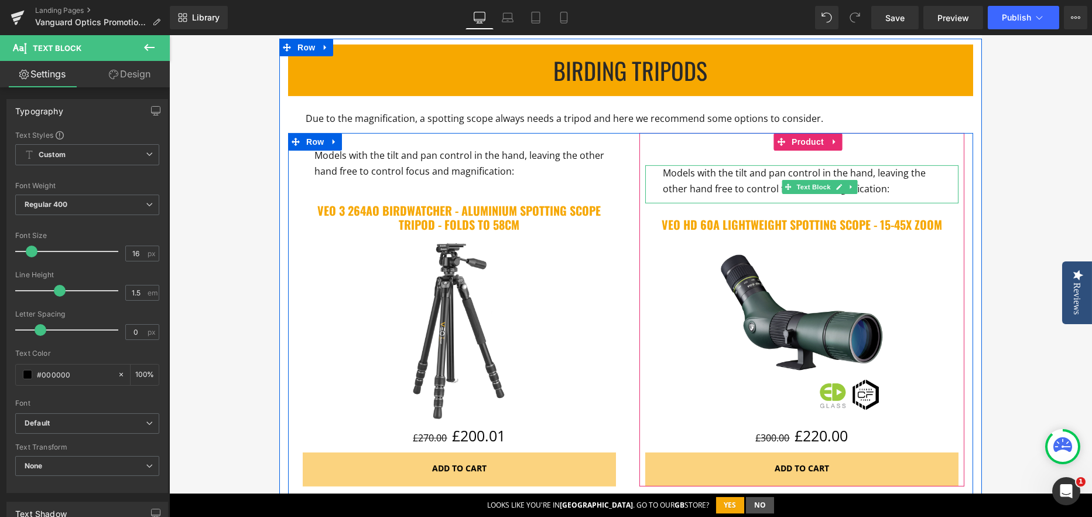
click at [714, 167] on span "Models with the tilt and pan control in the hand, leaving the other hand free t…" at bounding box center [794, 180] width 263 height 29
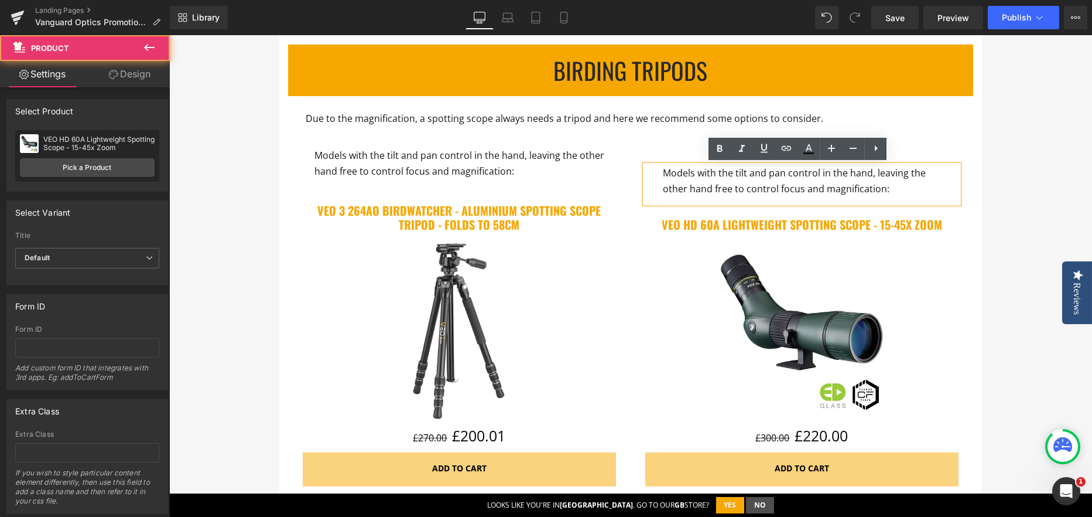
click at [667, 142] on div "Models with the tilt and pan control in the hand, leaving the other hand free t…" at bounding box center [802, 309] width 325 height 353
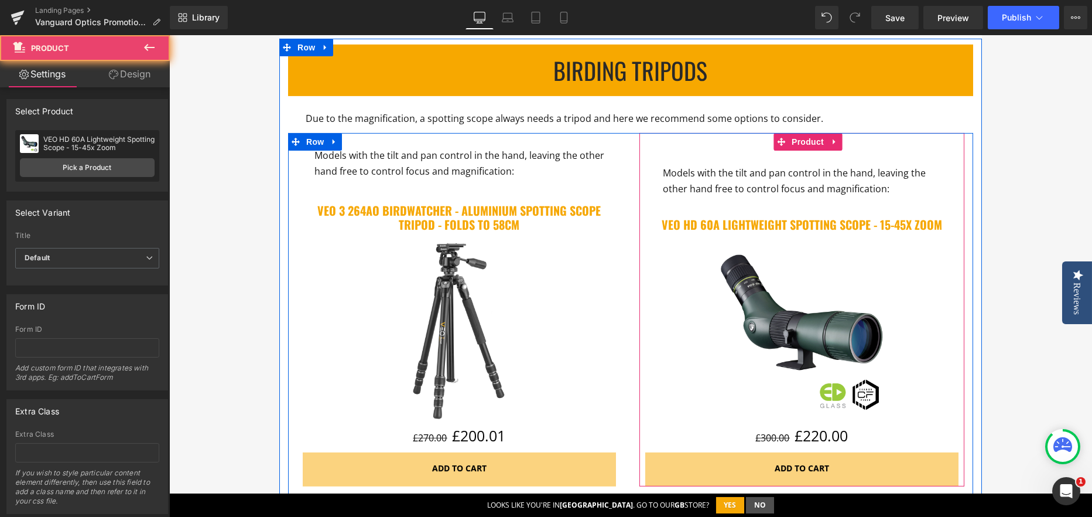
click at [668, 151] on div "Models with the tilt and pan control in the hand, leaving the other hand free t…" at bounding box center [801, 319] width 313 height 336
click at [671, 174] on span "Models with the tilt and pan control in the hand, leaving the other hand free t…" at bounding box center [794, 180] width 263 height 29
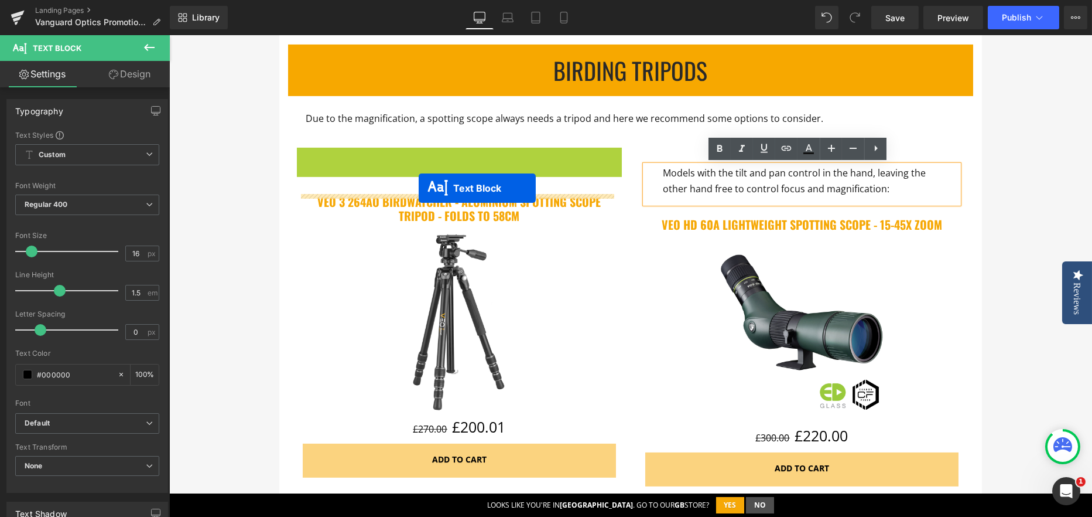
drag, startPoint x: 420, startPoint y: 172, endPoint x: 419, endPoint y: 188, distance: 16.4
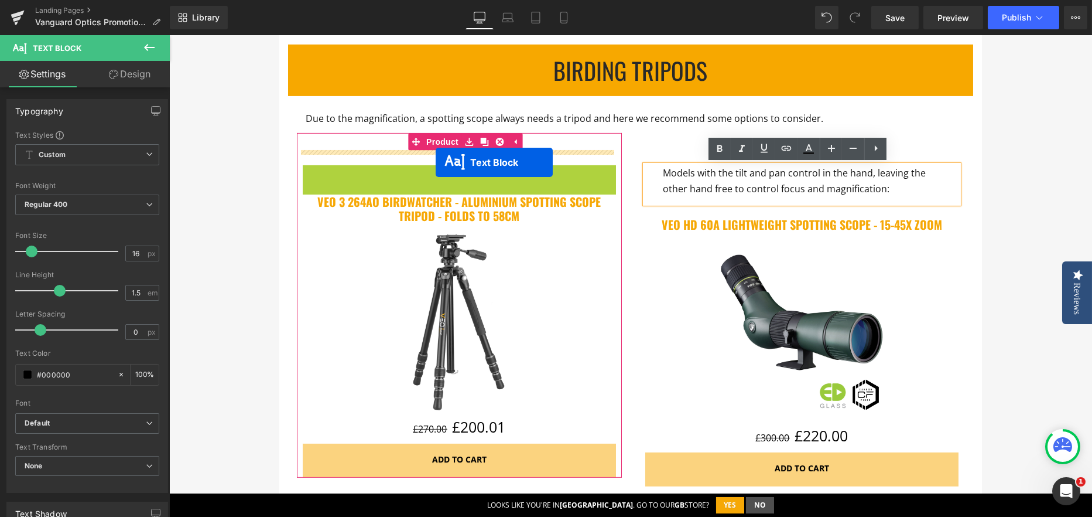
drag, startPoint x: 438, startPoint y: 186, endPoint x: 436, endPoint y: 162, distance: 24.1
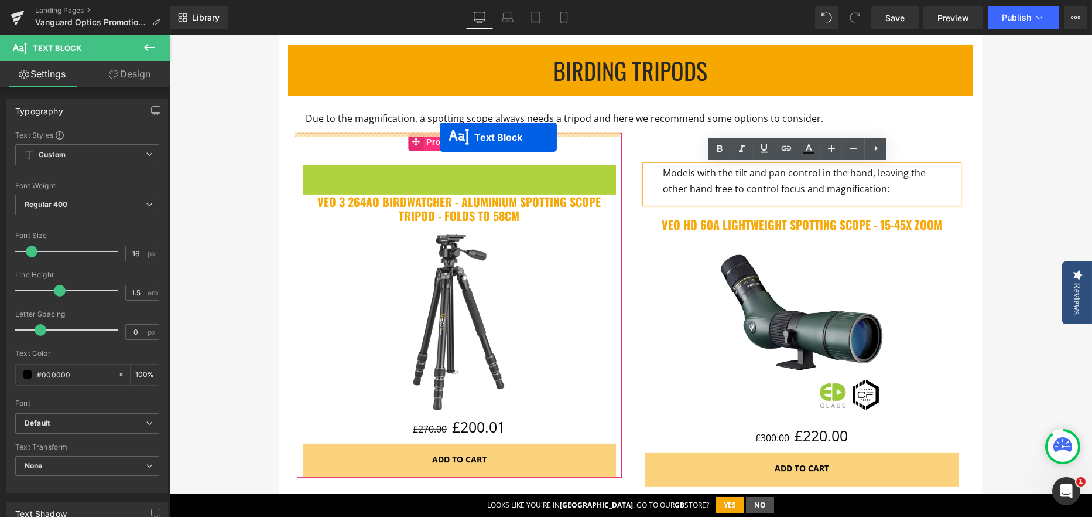
drag, startPoint x: 445, startPoint y: 184, endPoint x: 440, endPoint y: 137, distance: 47.1
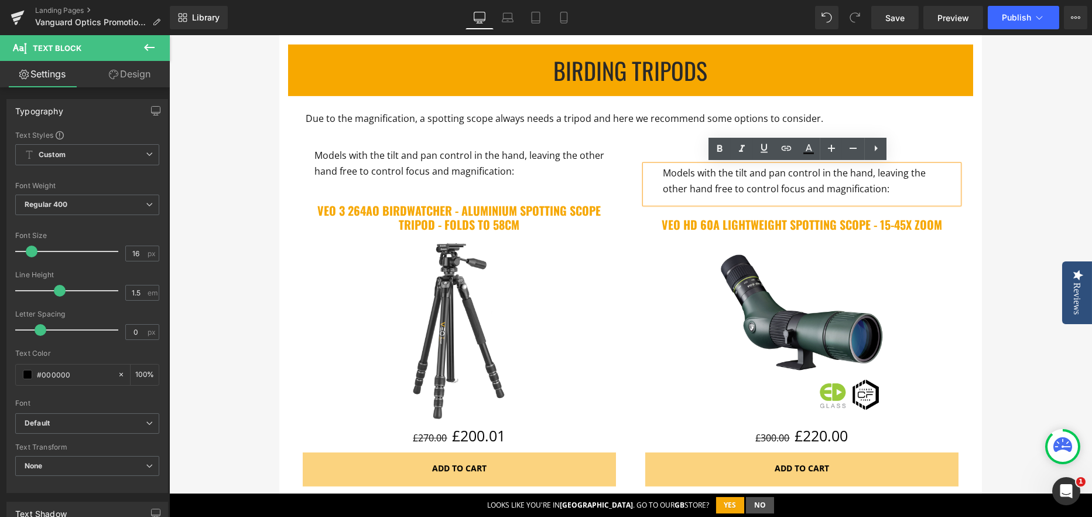
click at [666, 183] on span "Models with the tilt and pan control in the hand, leaving the other hand free t…" at bounding box center [794, 180] width 263 height 29
click at [631, 222] on div "Models with the tilt and pan control in the hand, leaving the other hand free t…" at bounding box center [802, 309] width 343 height 353
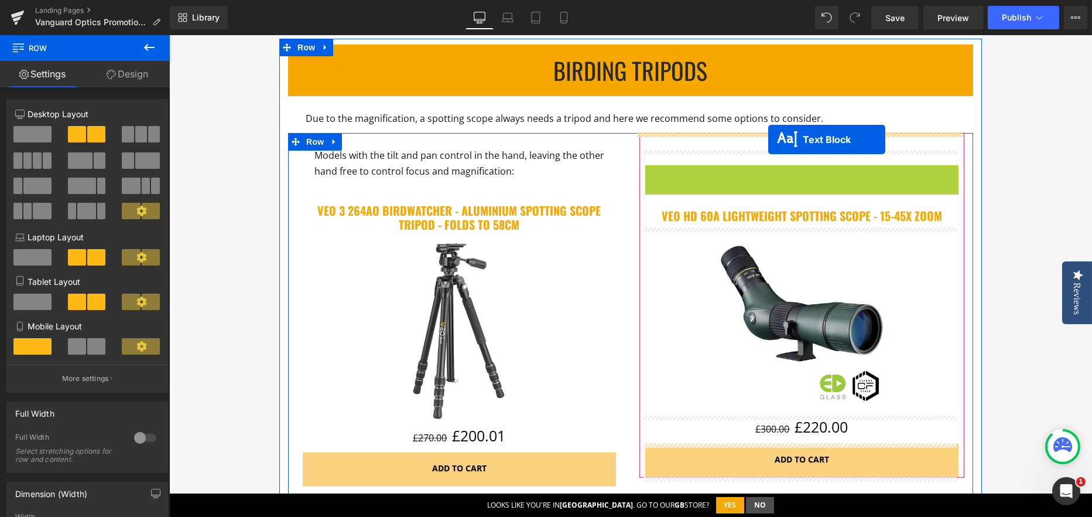
drag, startPoint x: 785, startPoint y: 183, endPoint x: 768, endPoint y: 139, distance: 46.3
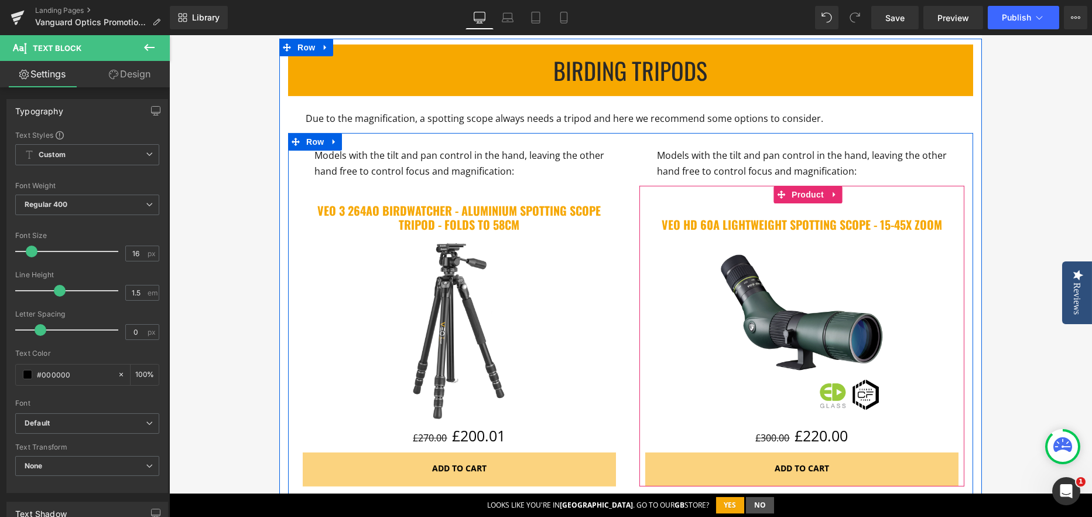
click at [716, 202] on div "VEO HD 60A Lightweight Spotting Scope - 15-45x Zoom (P) Title Sale Off (P) Imag…" at bounding box center [802, 336] width 325 height 301
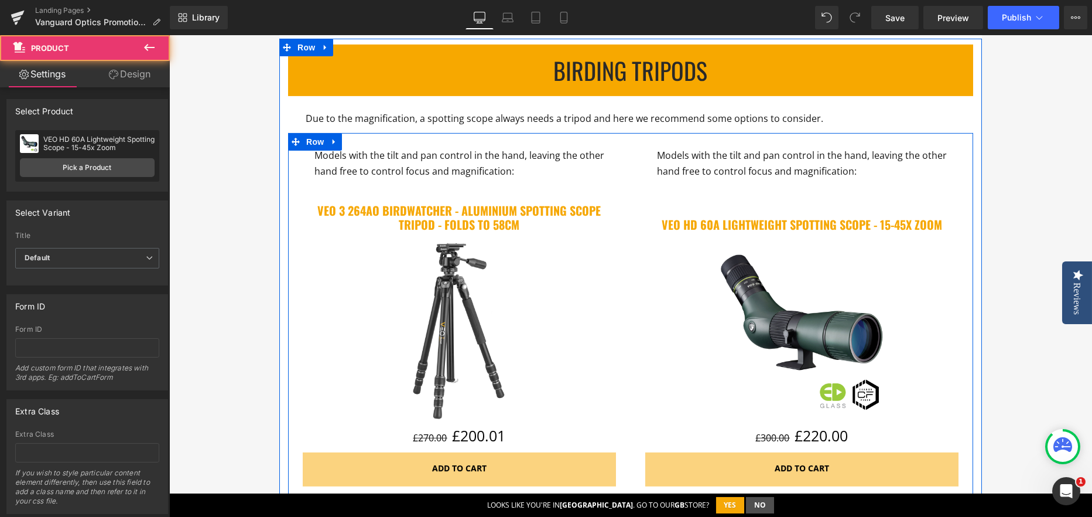
click at [716, 169] on span "Models with the tilt and pan control in the hand, leaving the other hand free t…" at bounding box center [802, 163] width 290 height 29
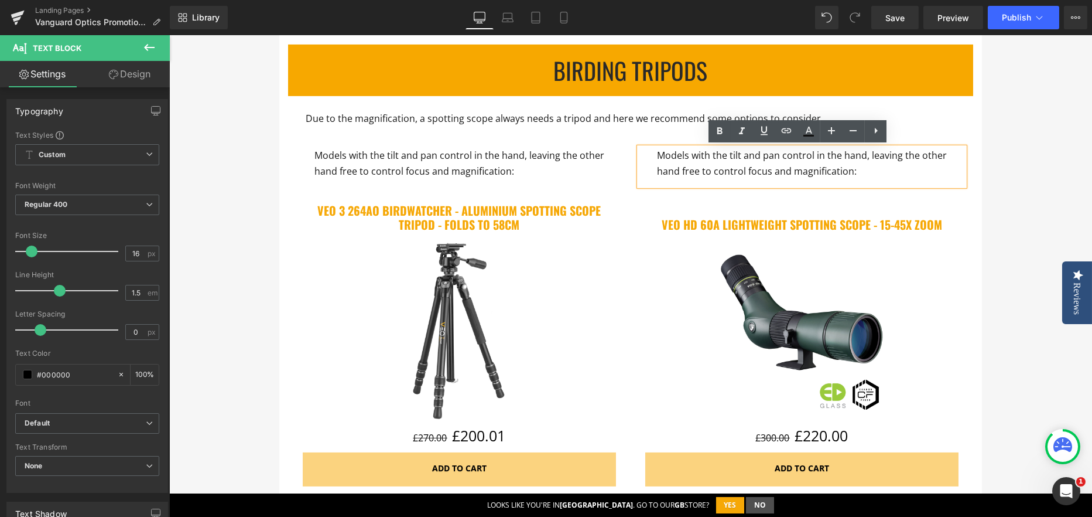
click at [702, 163] on p "Models with the tilt and pan control in the hand, leaving the other hand free t…" at bounding box center [802, 164] width 290 height 32
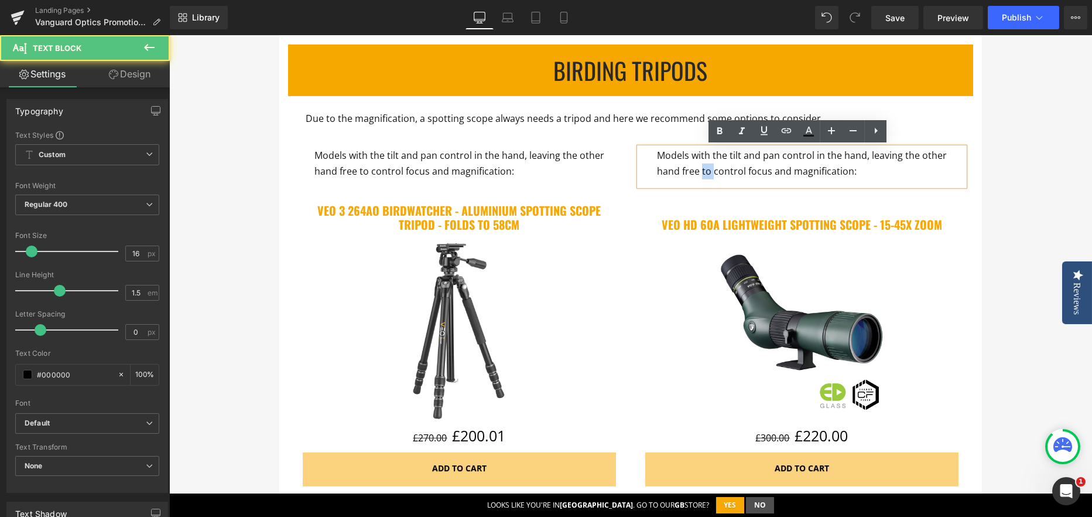
click at [702, 163] on p "Models with the tilt and pan control in the hand, leaving the other hand free t…" at bounding box center [802, 164] width 290 height 32
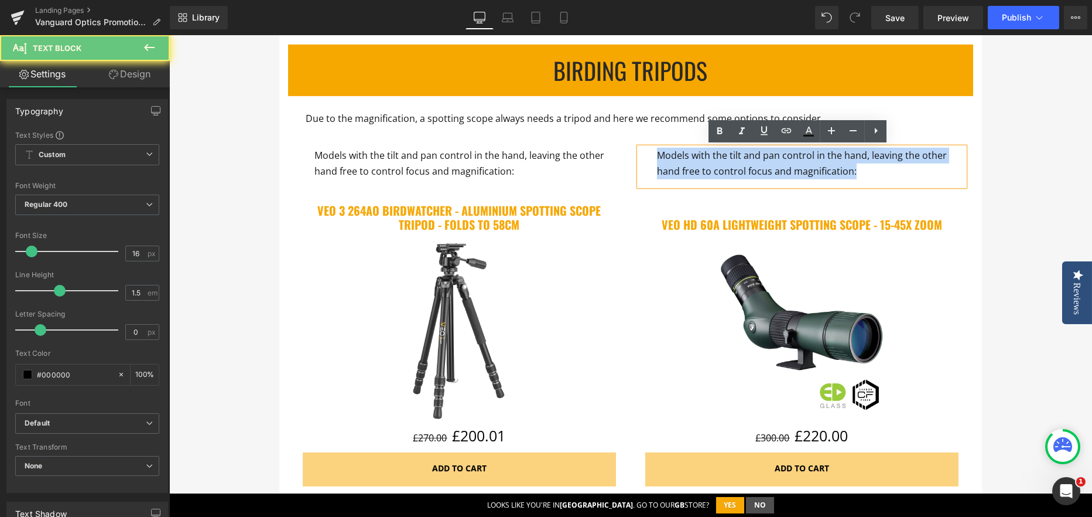
click at [702, 163] on p "Models with the tilt and pan control in the hand, leaving the other hand free t…" at bounding box center [802, 164] width 290 height 32
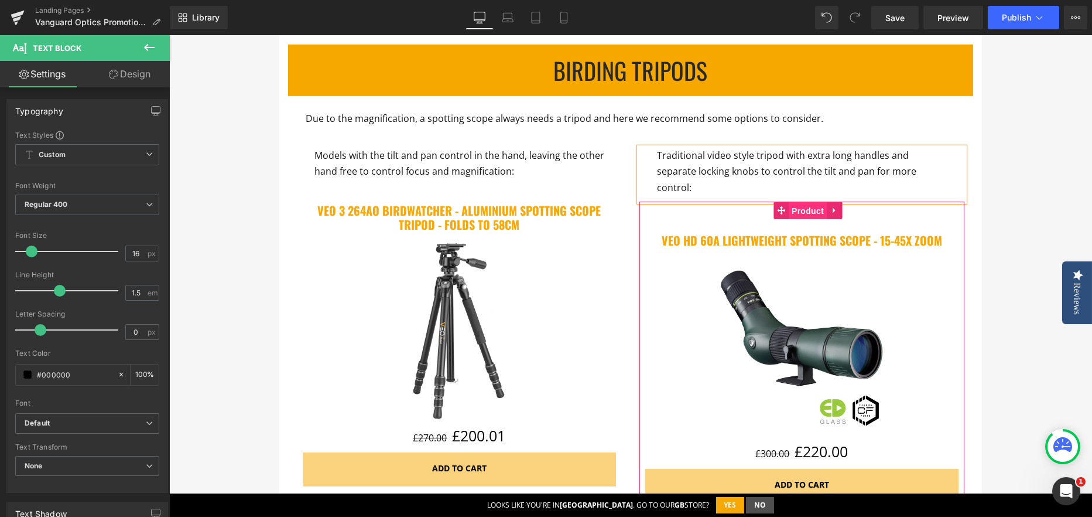
click at [811, 202] on span "Product" at bounding box center [808, 211] width 38 height 18
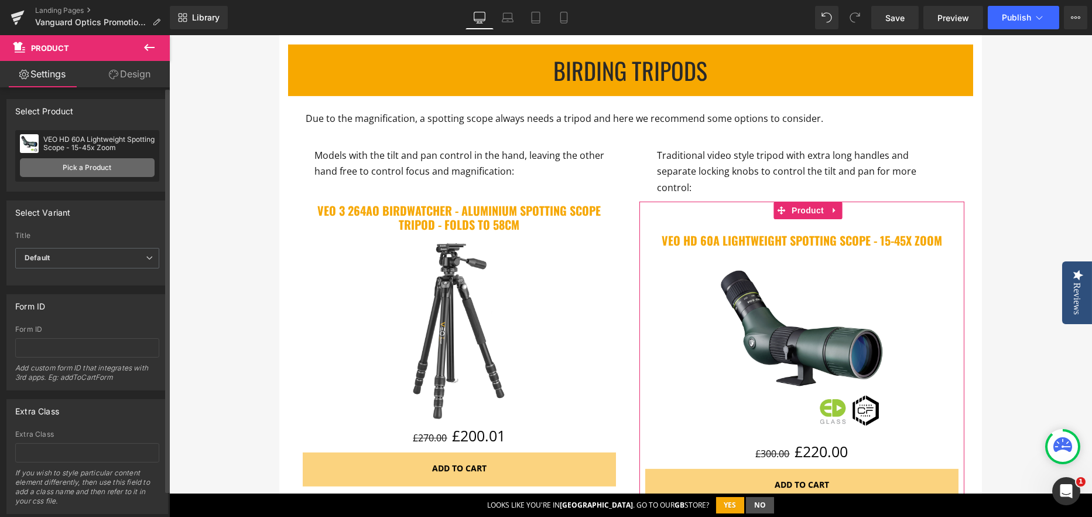
click at [85, 173] on link "Pick a Product" at bounding box center [87, 167] width 135 height 19
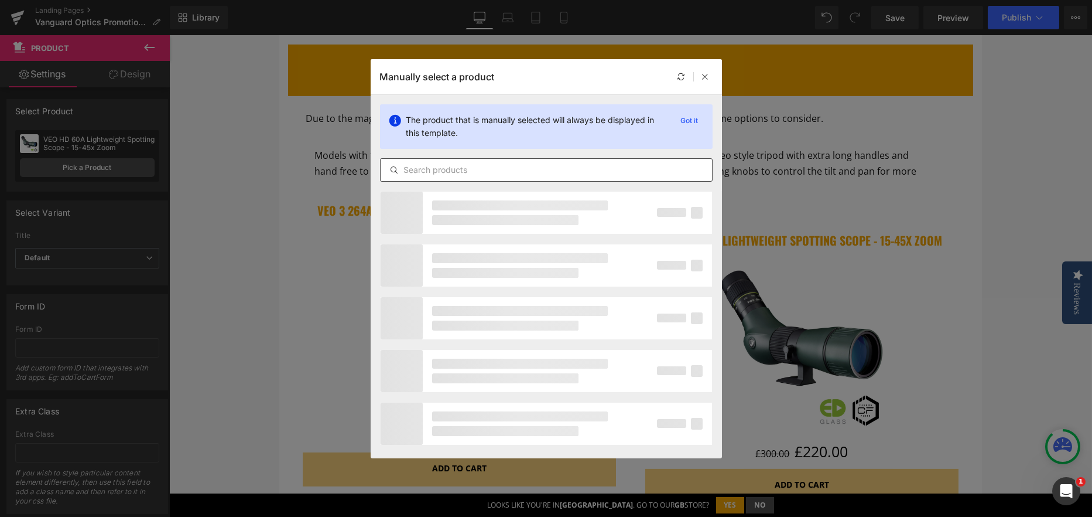
click at [463, 171] on input "text" at bounding box center [546, 170] width 331 height 14
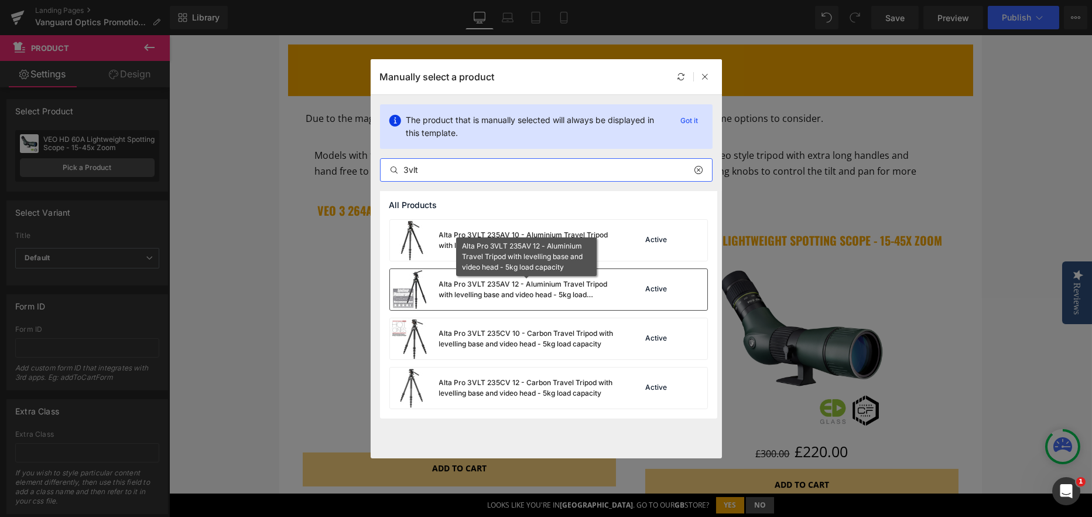
type input "3vlt"
click at [488, 295] on div "Alta Pro 3VLT 235AV 12 - Aluminium Travel Tripod with levelling base and video …" at bounding box center [527, 289] width 176 height 21
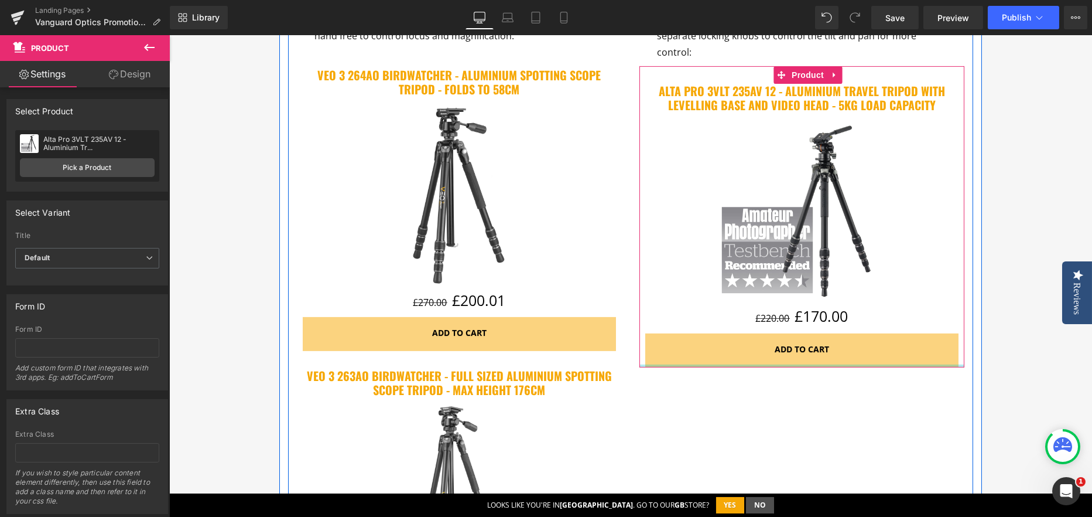
scroll to position [2359, 0]
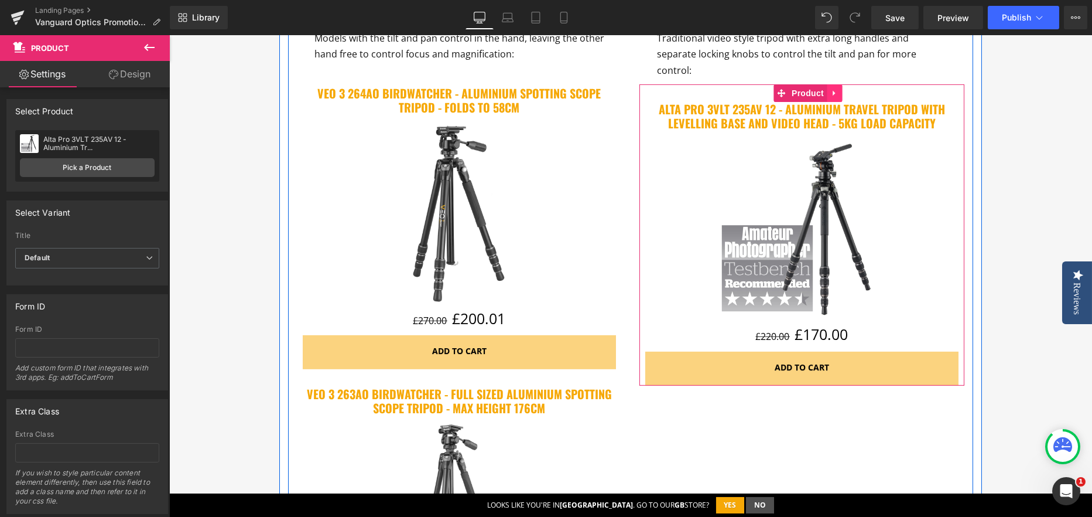
click at [827, 84] on link at bounding box center [834, 93] width 15 height 18
click at [828, 84] on link at bounding box center [826, 93] width 15 height 18
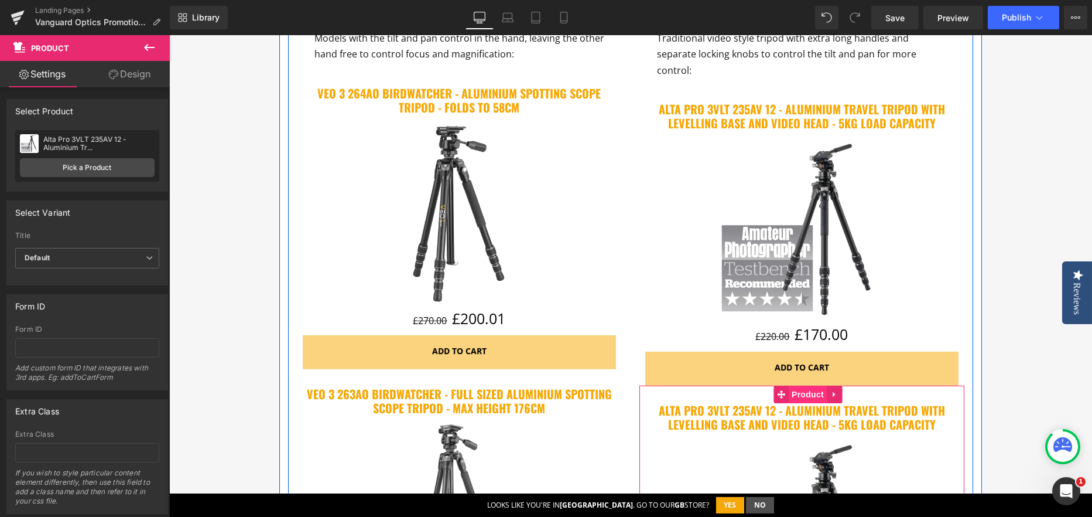
click at [801, 385] on span "Product" at bounding box center [808, 394] width 38 height 18
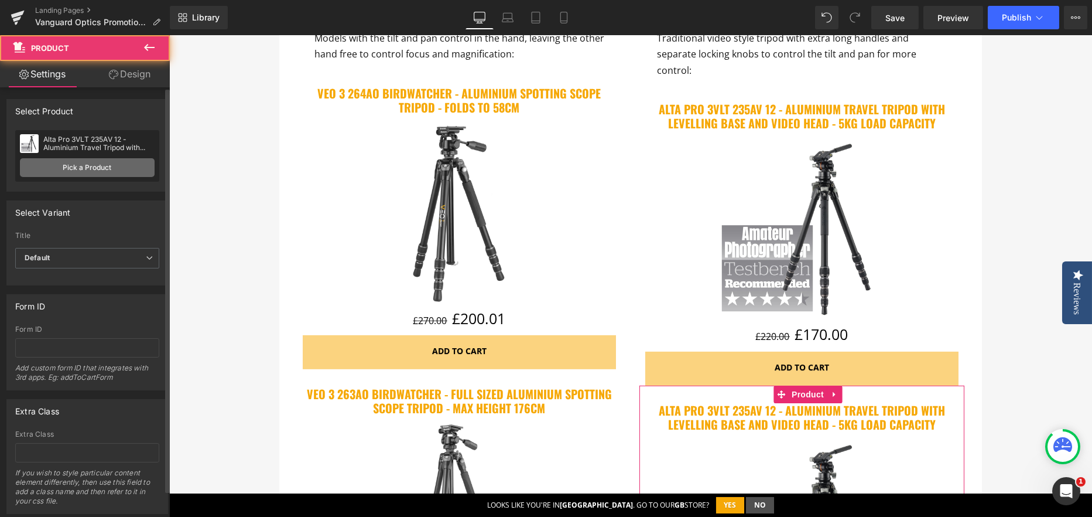
click at [101, 172] on link "Pick a Product" at bounding box center [87, 167] width 135 height 19
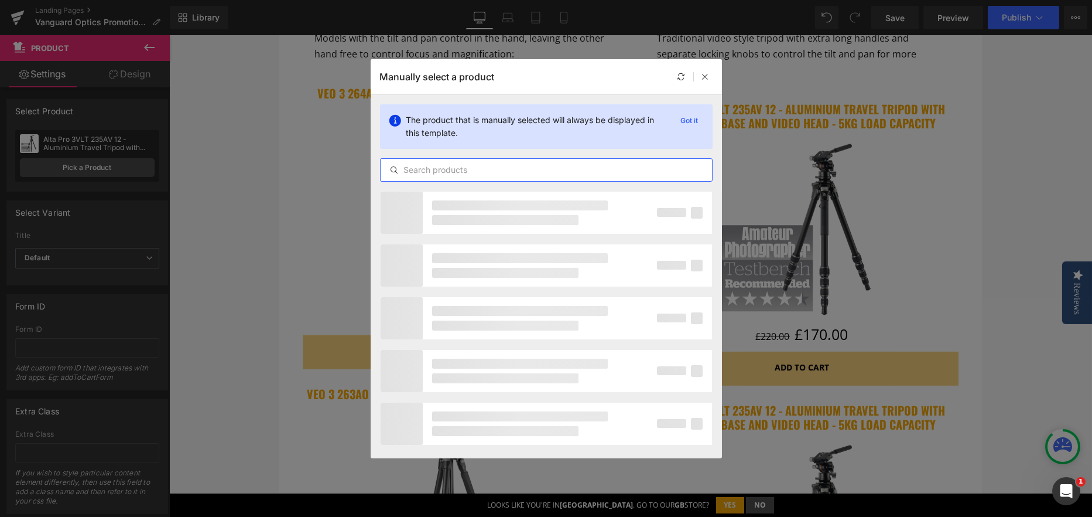
click at [500, 171] on input "text" at bounding box center [546, 170] width 331 height 14
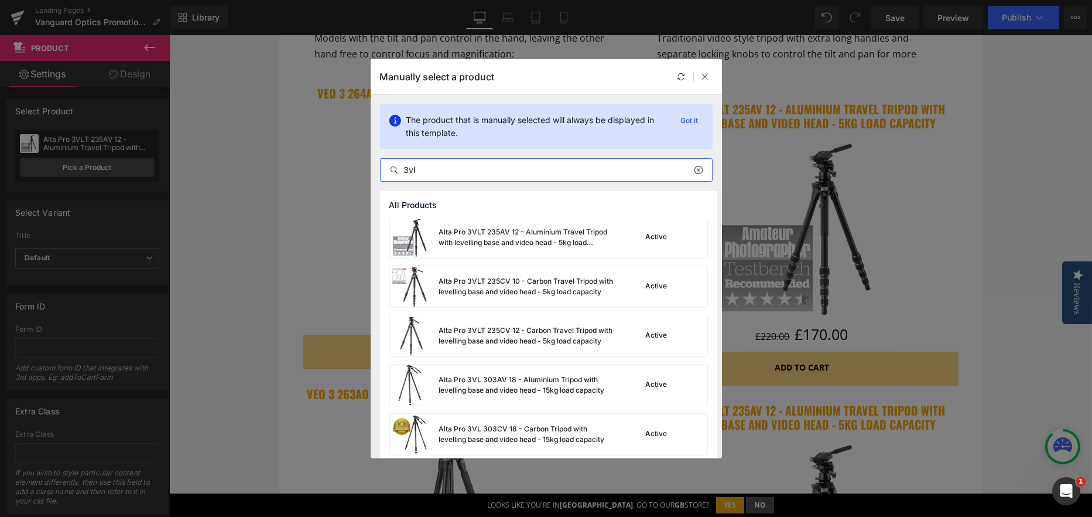
scroll to position [206, 0]
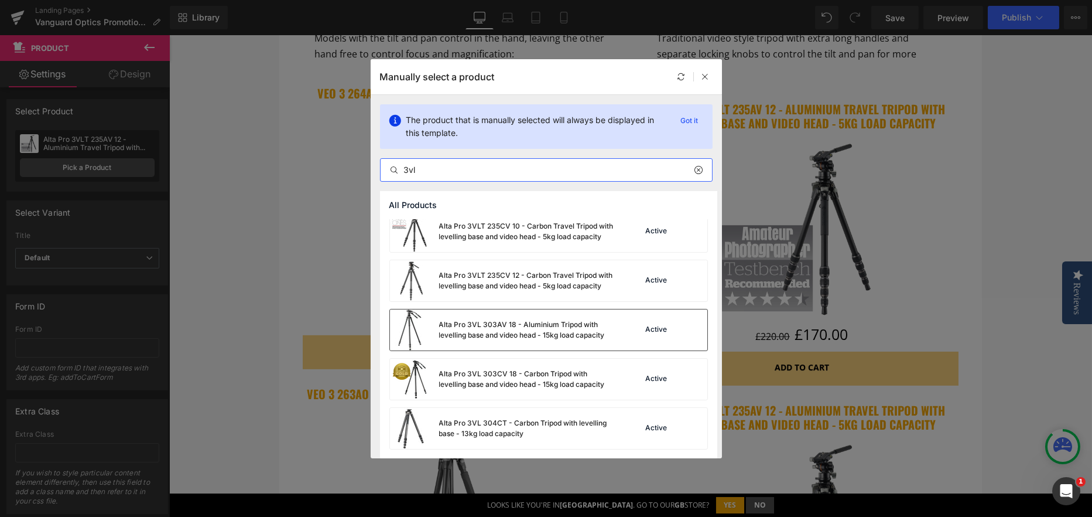
type input "3vl"
click at [518, 337] on div "Alta Pro 3VL 303AV 18 - Aluminium Tripod with levelling base and video head - 1…" at bounding box center [527, 329] width 176 height 21
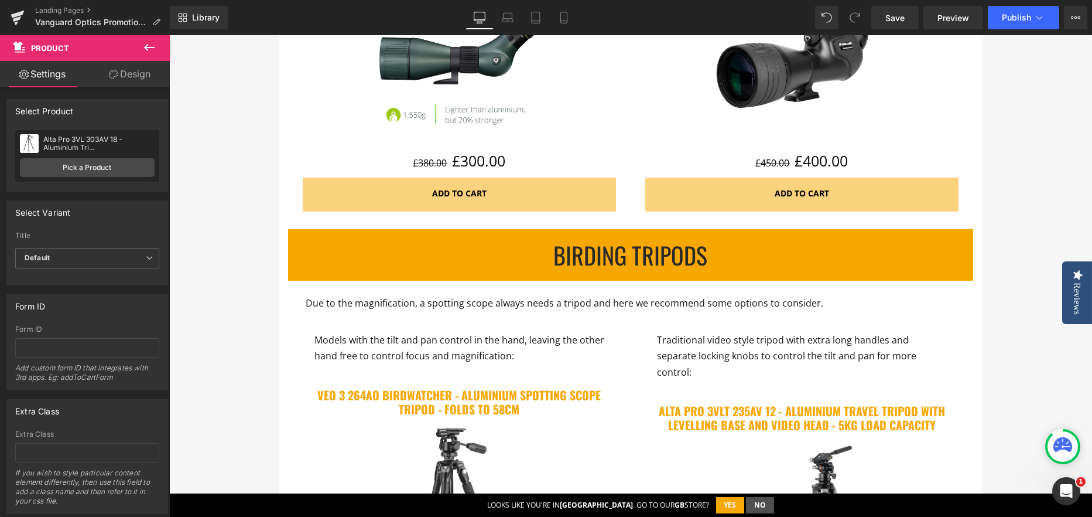
scroll to position [1890, 0]
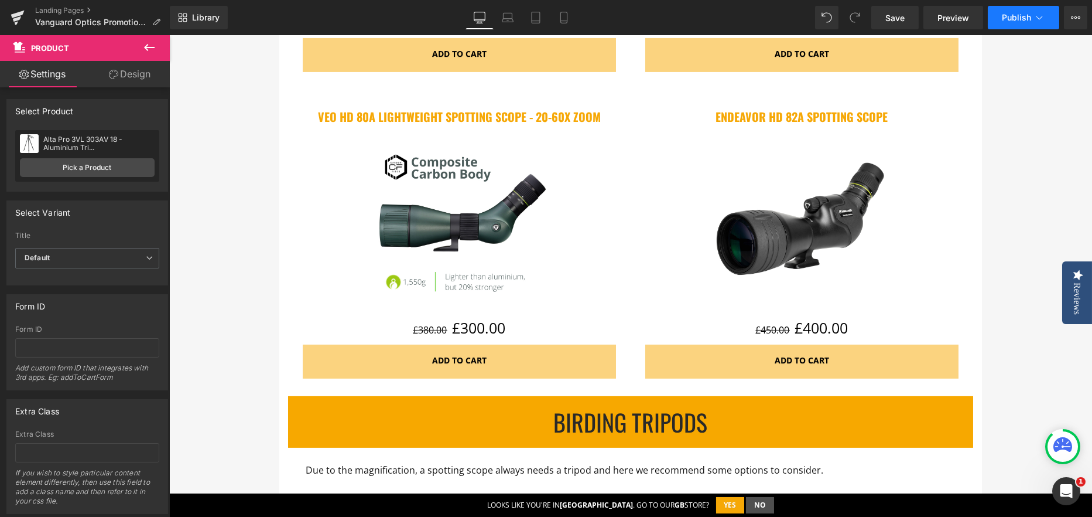
click at [1012, 13] on span "Publish" at bounding box center [1016, 17] width 29 height 9
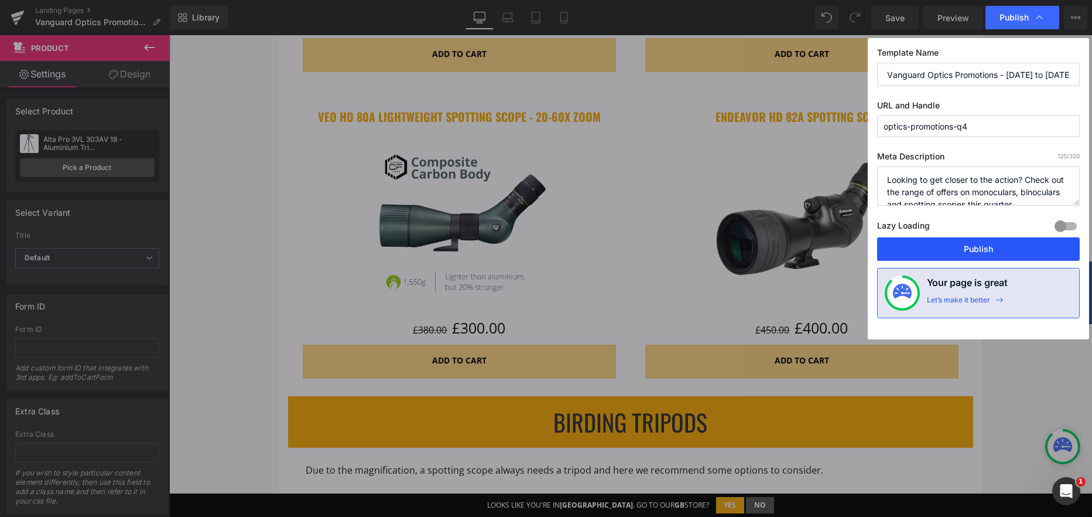
click at [990, 247] on button "Publish" at bounding box center [978, 248] width 203 height 23
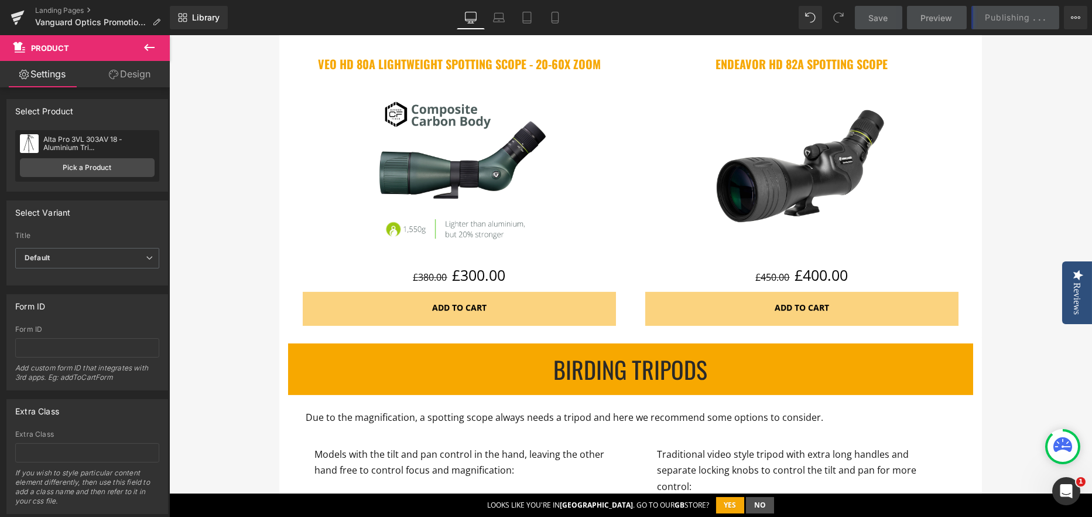
scroll to position [2125, 0]
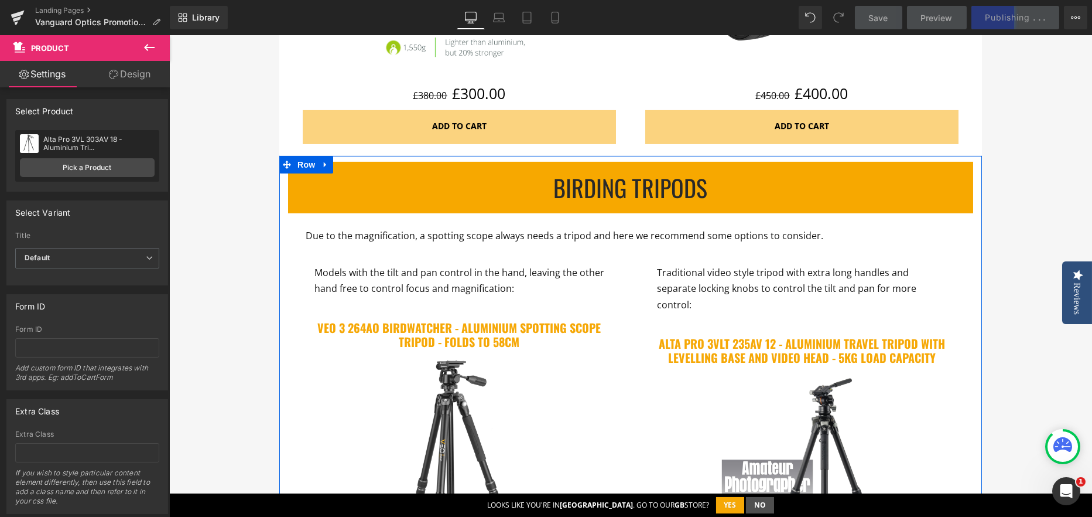
click at [169, 35] on div at bounding box center [169, 35] width 0 height 0
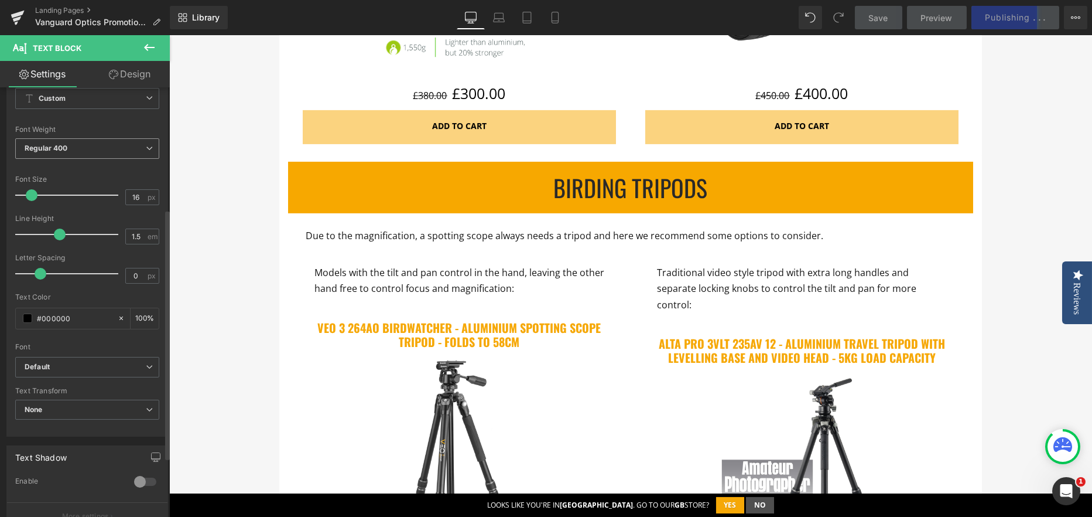
scroll to position [0, 0]
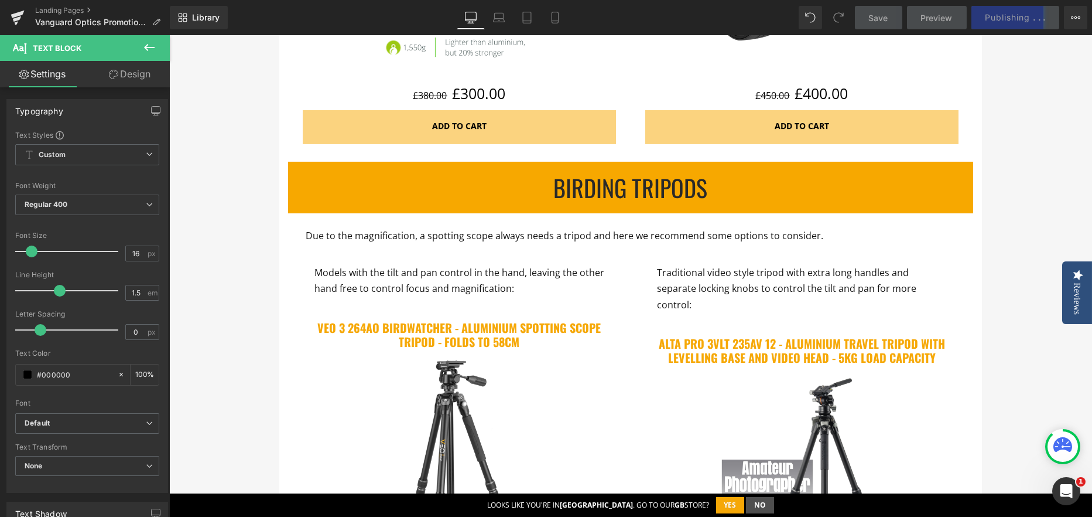
click at [133, 80] on link "Design" at bounding box center [129, 74] width 85 height 26
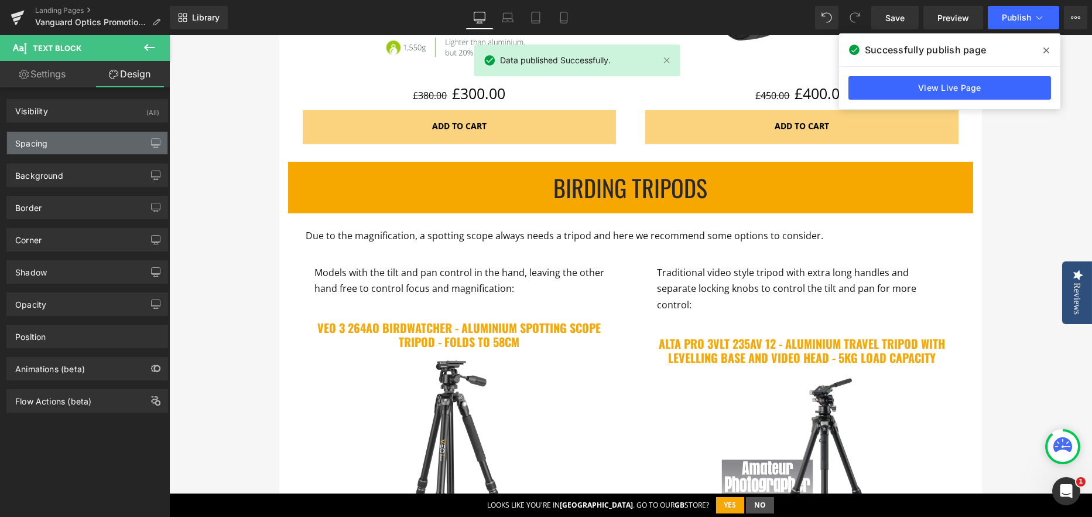
click at [51, 142] on div "Spacing" at bounding box center [87, 143] width 160 height 22
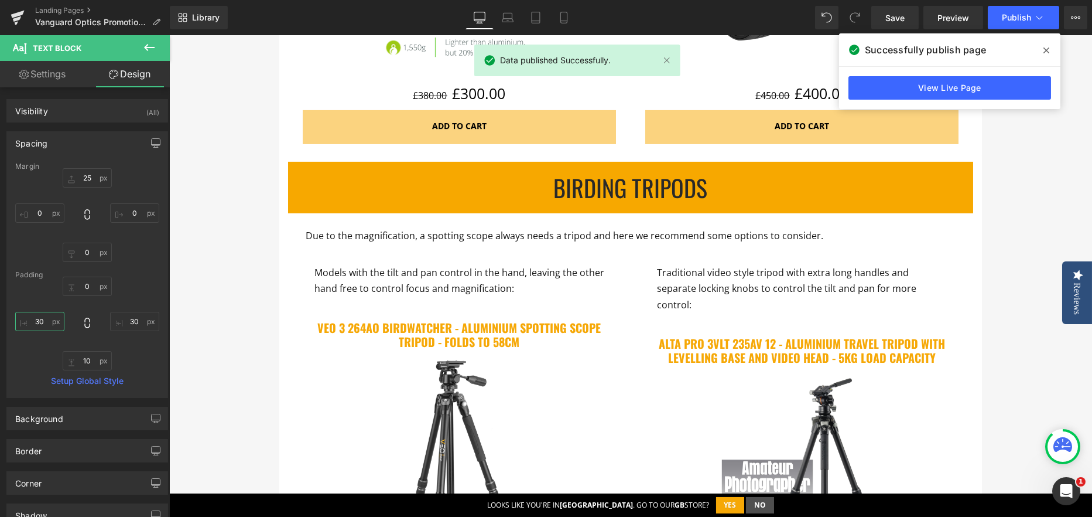
click at [41, 319] on input "30" at bounding box center [39, 321] width 49 height 19
type input "60"
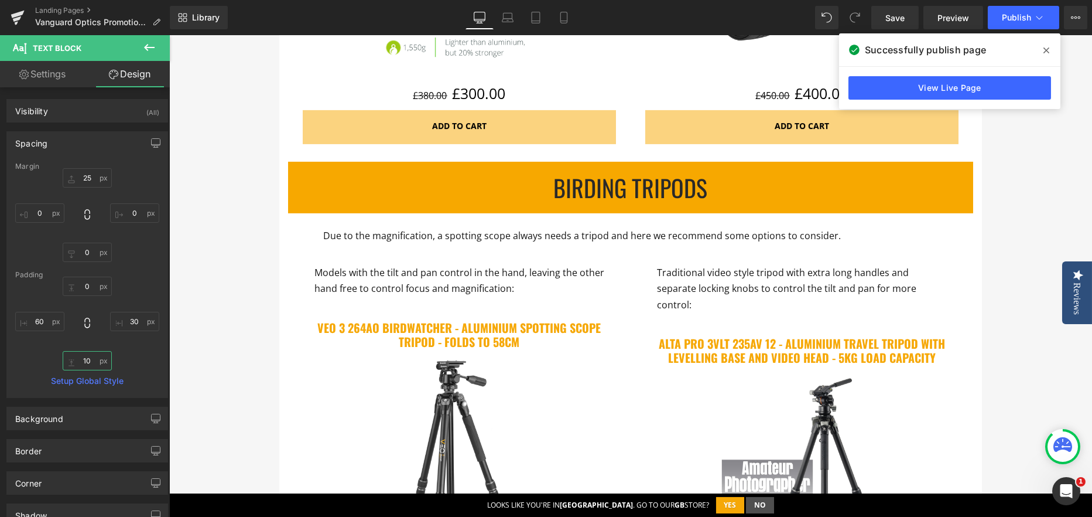
click at [89, 360] on input "10" at bounding box center [87, 360] width 49 height 19
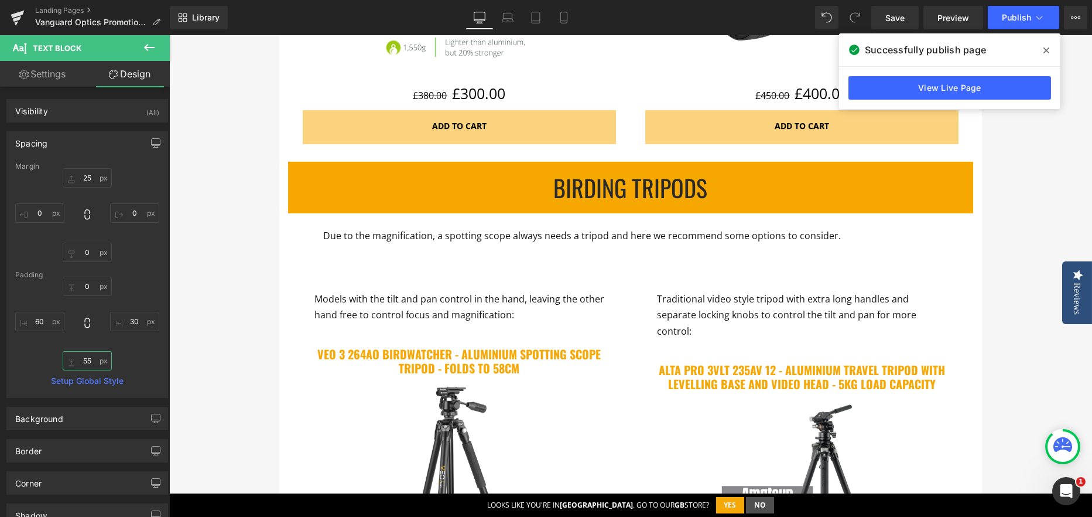
type input "55"
click at [77, 358] on input "55" at bounding box center [87, 360] width 49 height 19
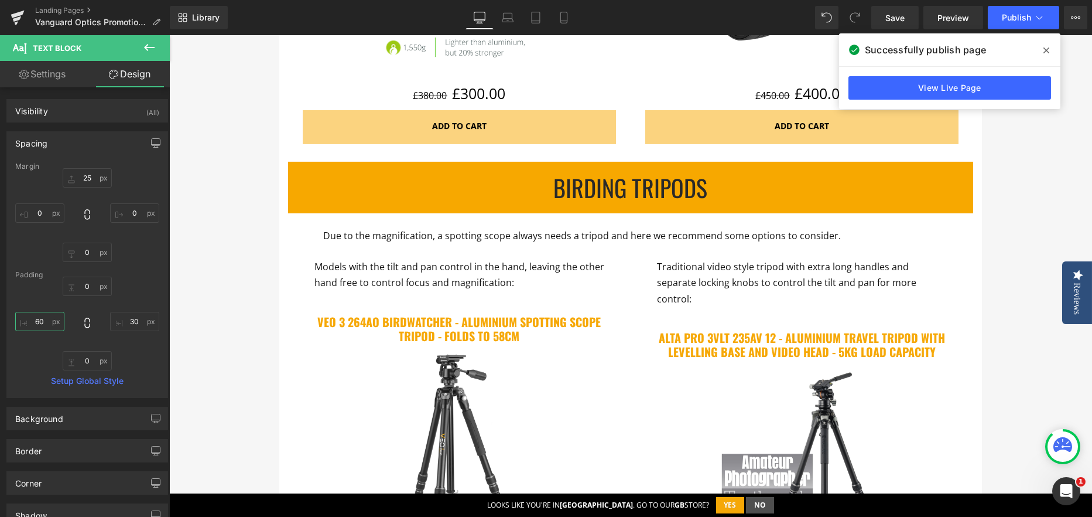
click at [40, 323] on input "60" at bounding box center [39, 321] width 49 height 19
click at [42, 323] on input "55" at bounding box center [39, 321] width 49 height 19
type input "5"
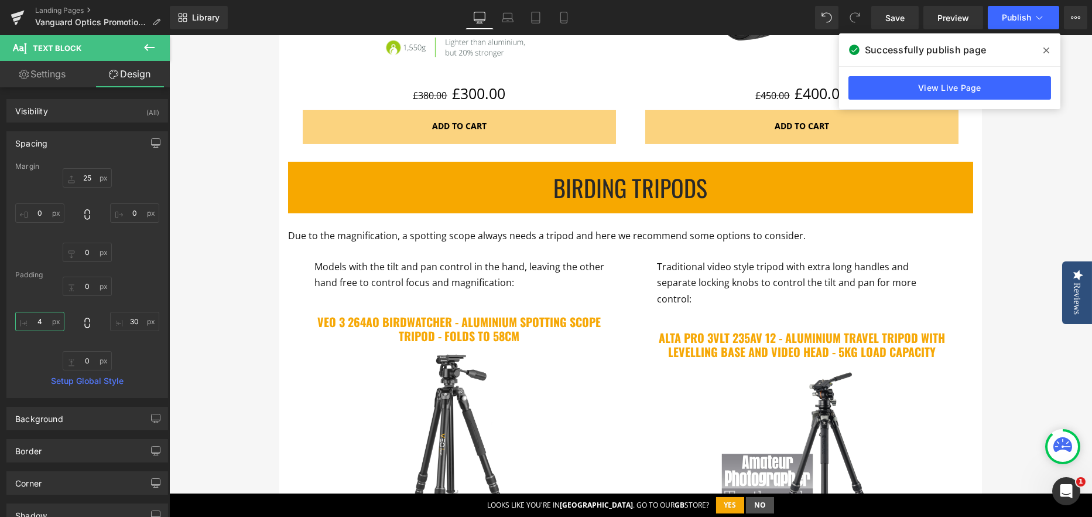
type input "45"
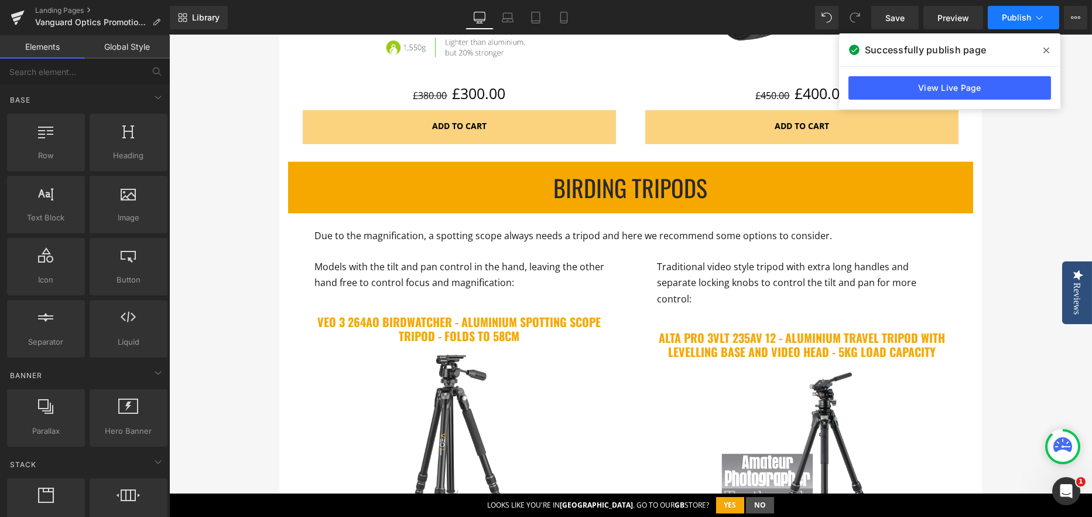
click at [1023, 13] on span "Publish" at bounding box center [1016, 17] width 29 height 9
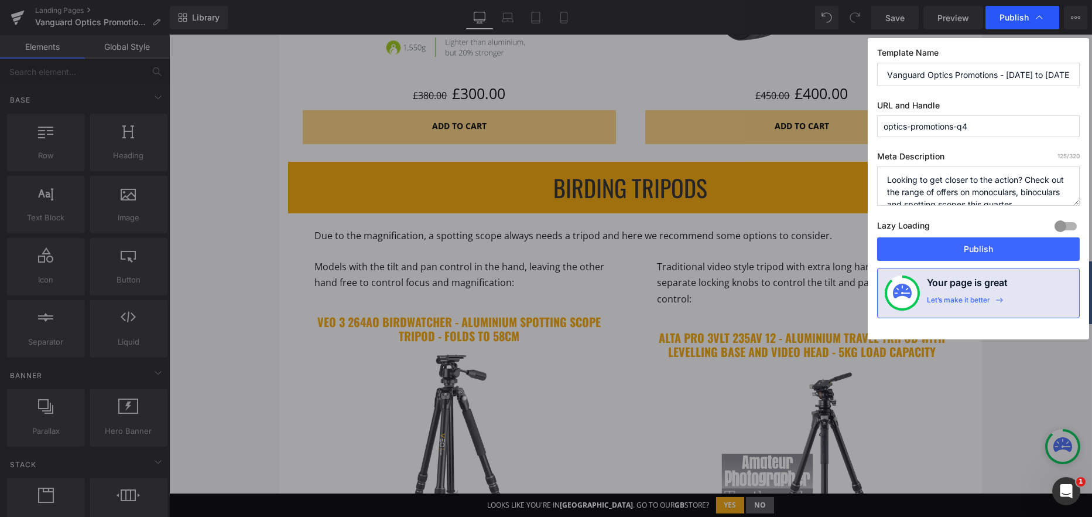
click at [1010, 17] on span "Publish" at bounding box center [1014, 17] width 29 height 11
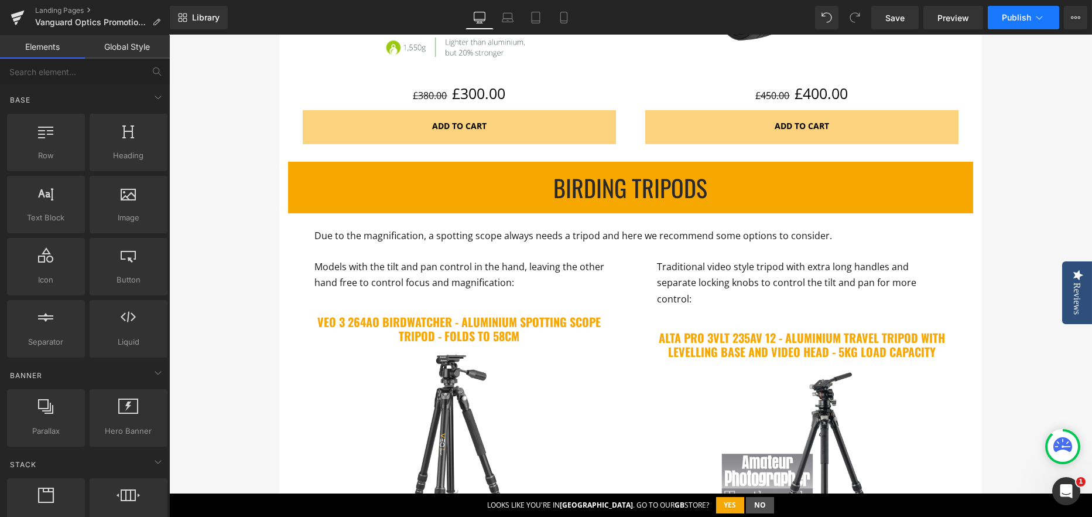
click at [1012, 15] on span "Publish" at bounding box center [1016, 17] width 29 height 9
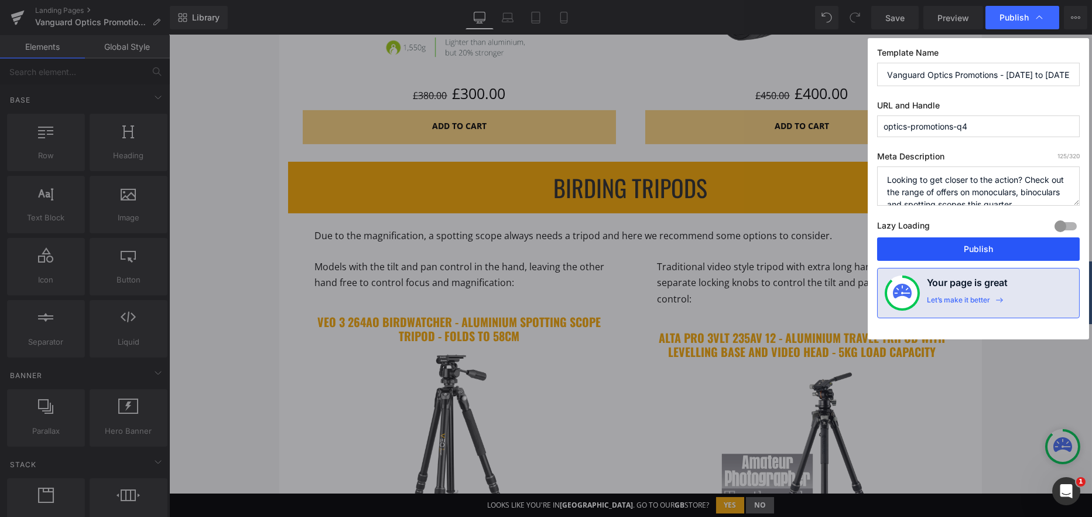
click at [982, 244] on button "Publish" at bounding box center [978, 248] width 203 height 23
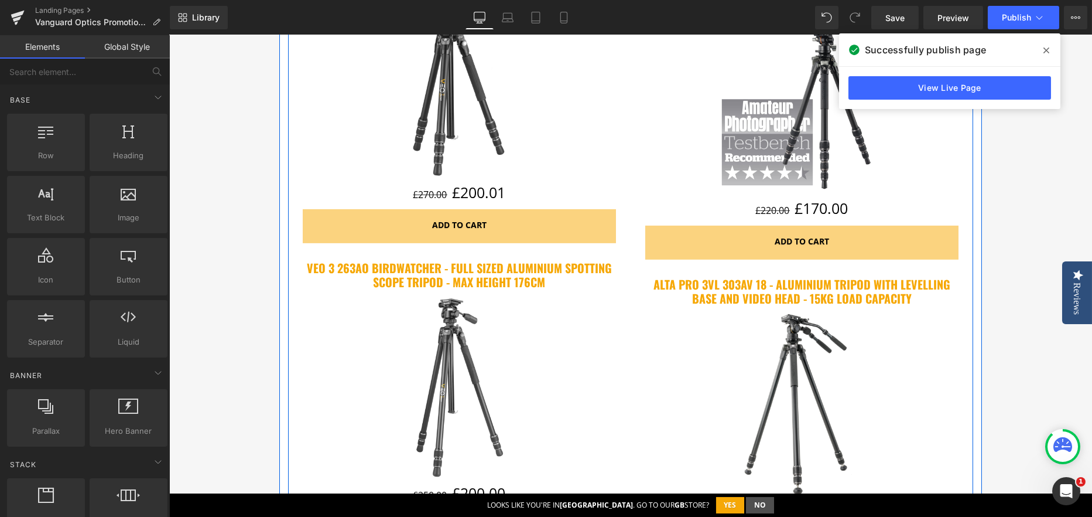
scroll to position [2476, 0]
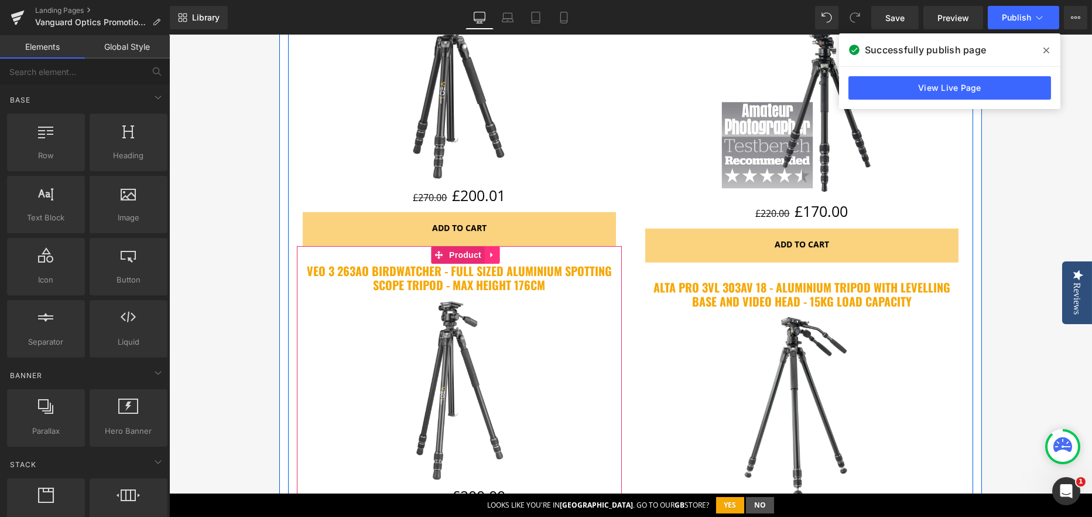
click at [493, 252] on link at bounding box center [491, 255] width 15 height 18
click at [480, 257] on icon at bounding box center [484, 255] width 8 height 8
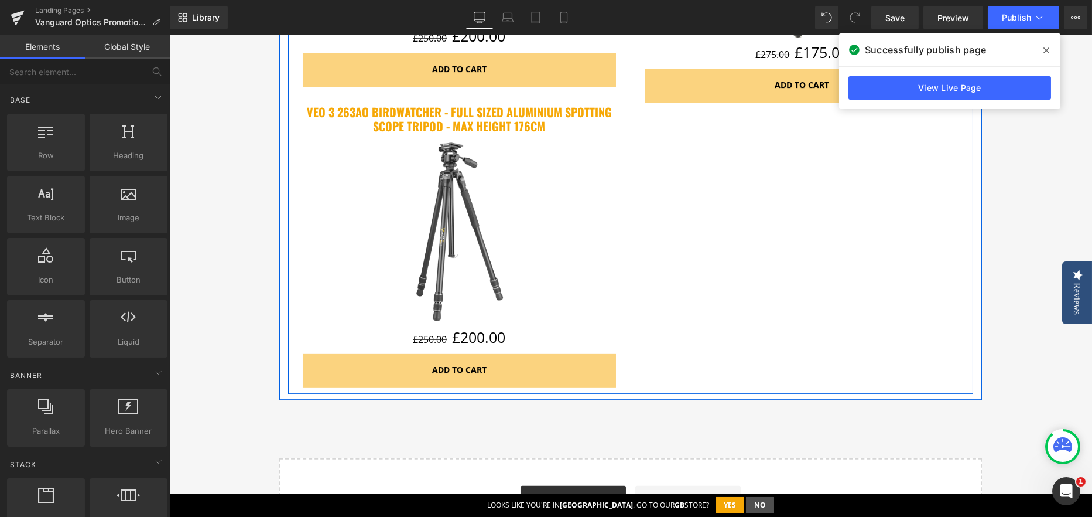
scroll to position [2941, 0]
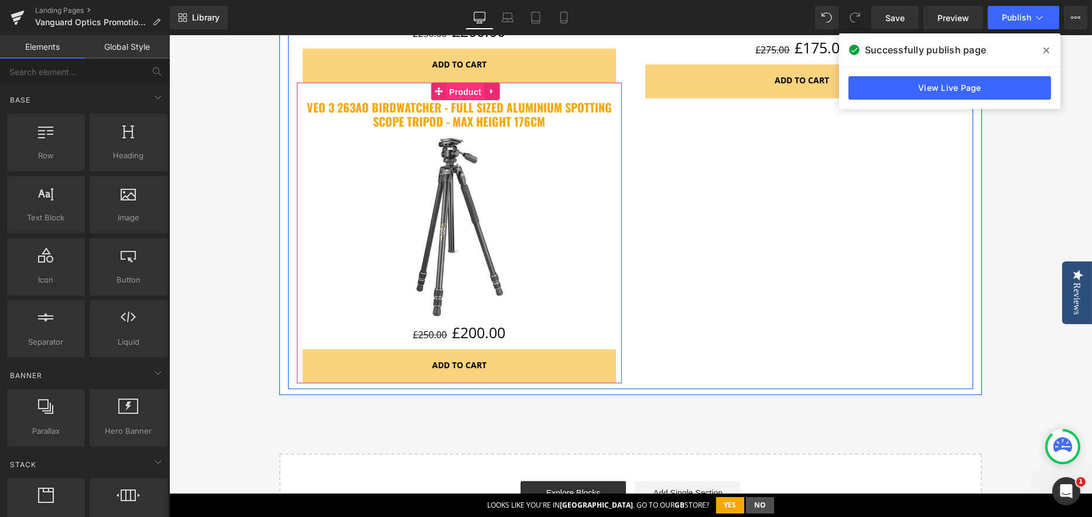
click at [452, 90] on span "Product" at bounding box center [465, 92] width 38 height 18
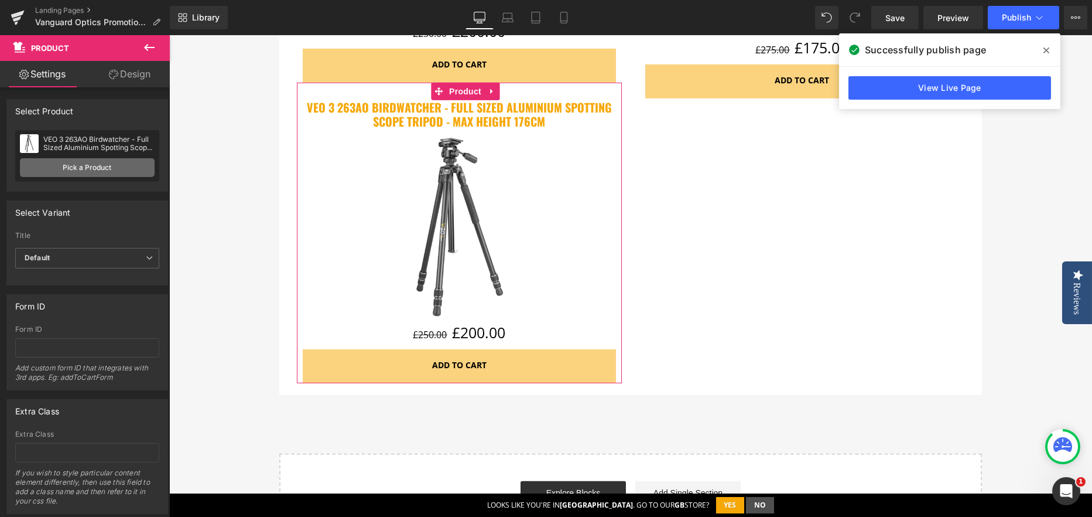
click at [63, 162] on link "Pick a Product" at bounding box center [87, 167] width 135 height 19
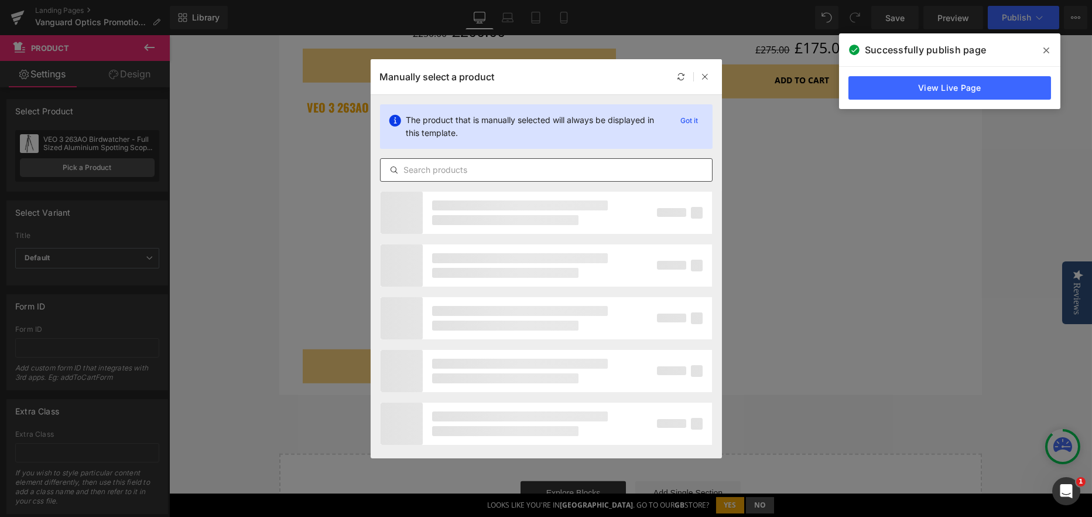
click at [447, 170] on input "text" at bounding box center [546, 170] width 331 height 14
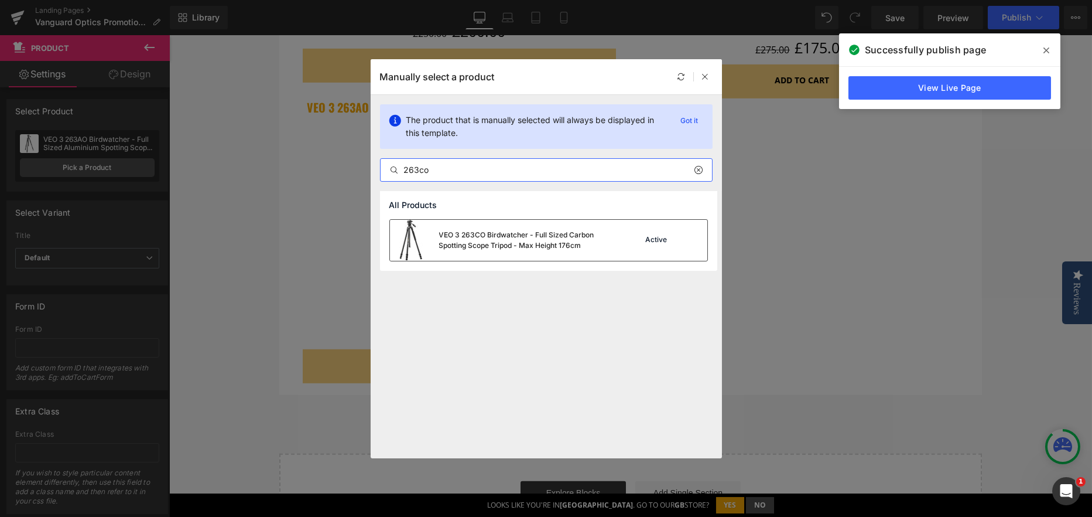
type input "263co"
click at [469, 232] on div "VEO 3 263CO Birdwatcher - Full Sized Carbon Spotting Scope Tripod - Max Height …" at bounding box center [527, 240] width 176 height 21
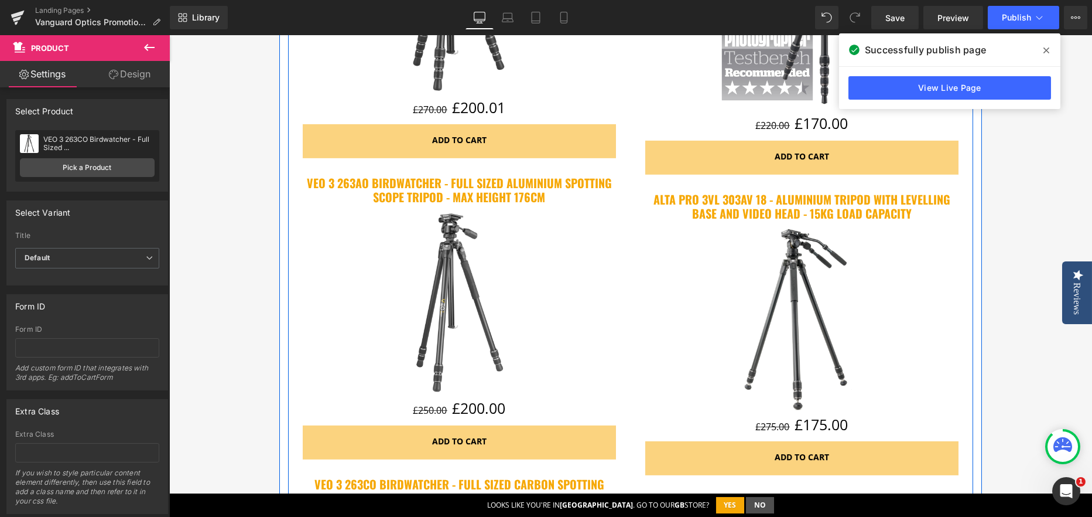
scroll to position [2589, 0]
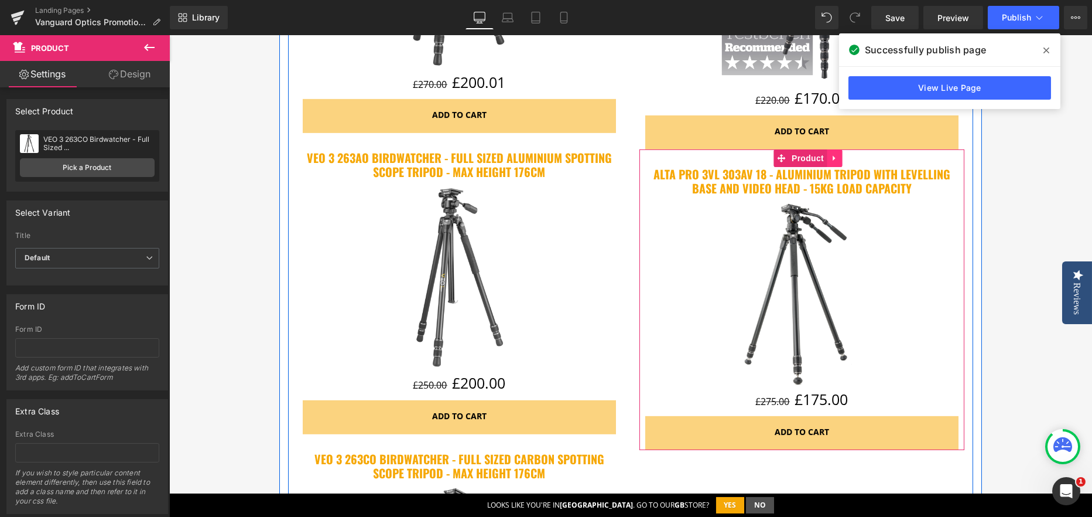
click at [830, 153] on icon at bounding box center [834, 157] width 8 height 9
click at [825, 154] on icon at bounding box center [827, 158] width 8 height 8
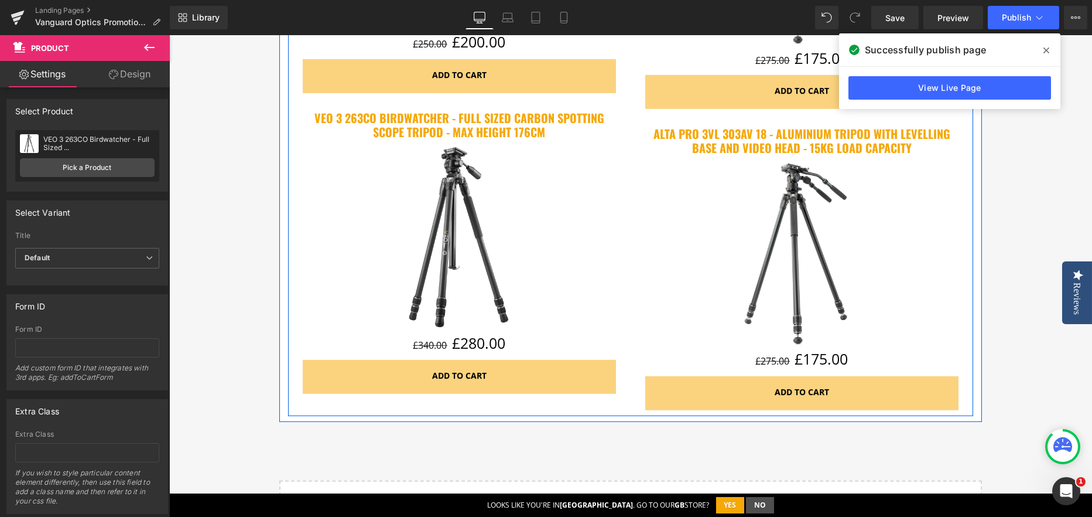
scroll to position [2941, 0]
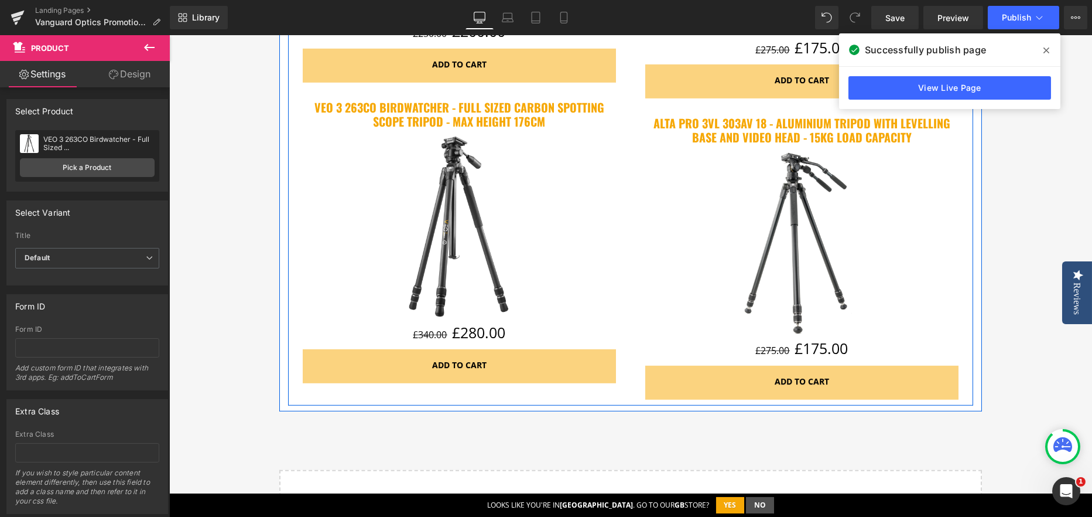
click at [782, 160] on img at bounding box center [802, 243] width 188 height 188
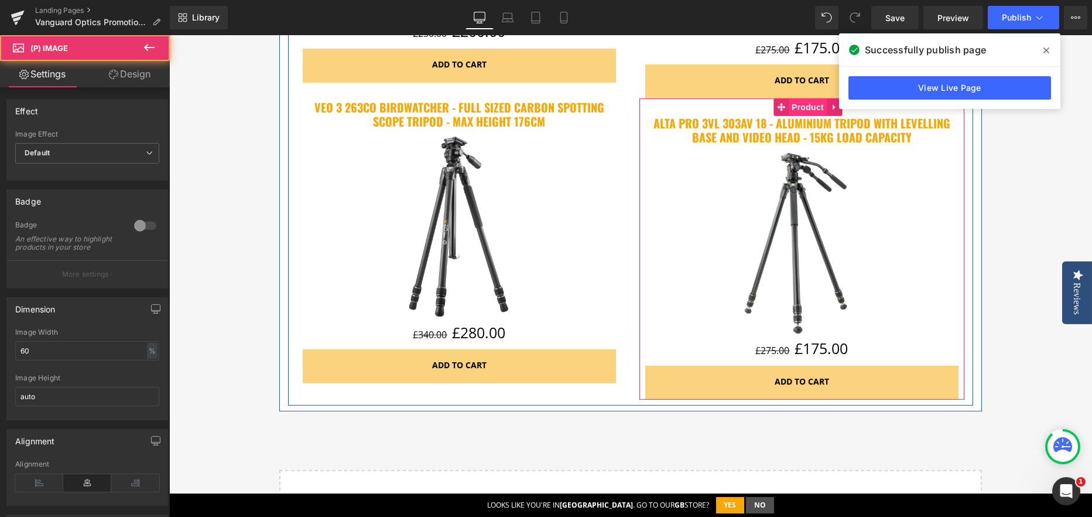
click at [801, 98] on span "Product" at bounding box center [808, 107] width 38 height 18
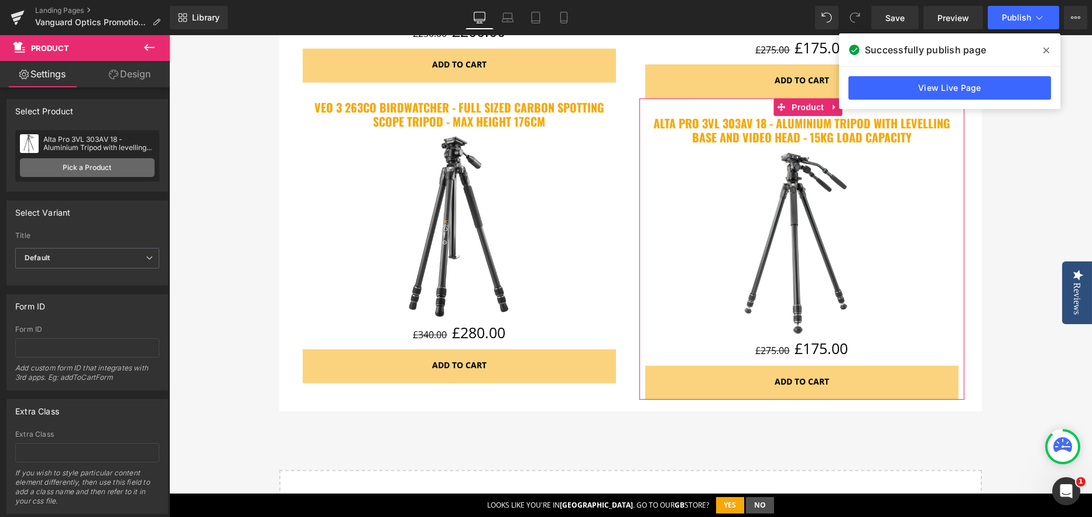
click at [78, 169] on link "Pick a Product" at bounding box center [87, 167] width 135 height 19
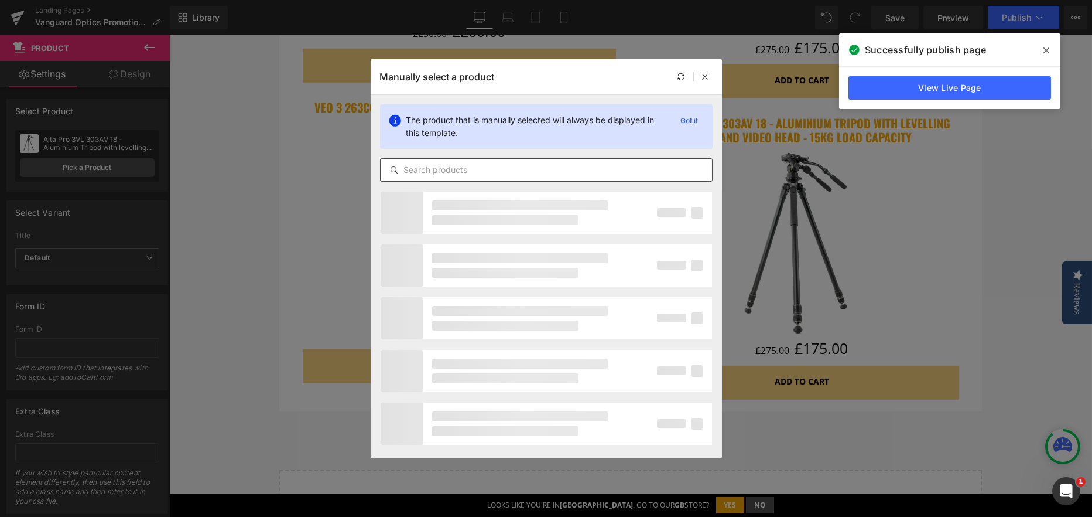
click at [450, 177] on div at bounding box center [546, 169] width 333 height 23
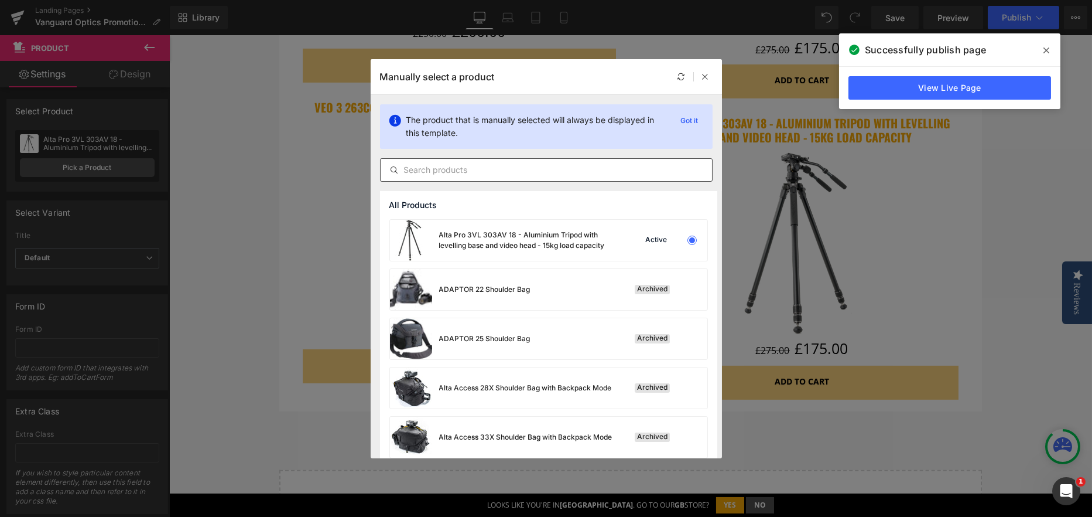
click at [446, 177] on div at bounding box center [546, 169] width 333 height 23
click at [450, 174] on input "text" at bounding box center [546, 170] width 331 height 14
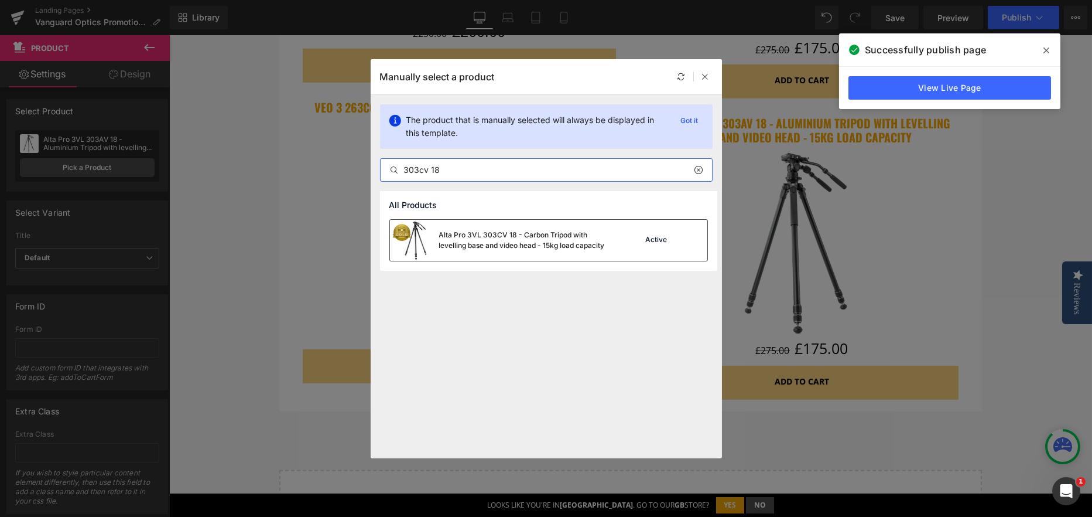
type input "303cv 18"
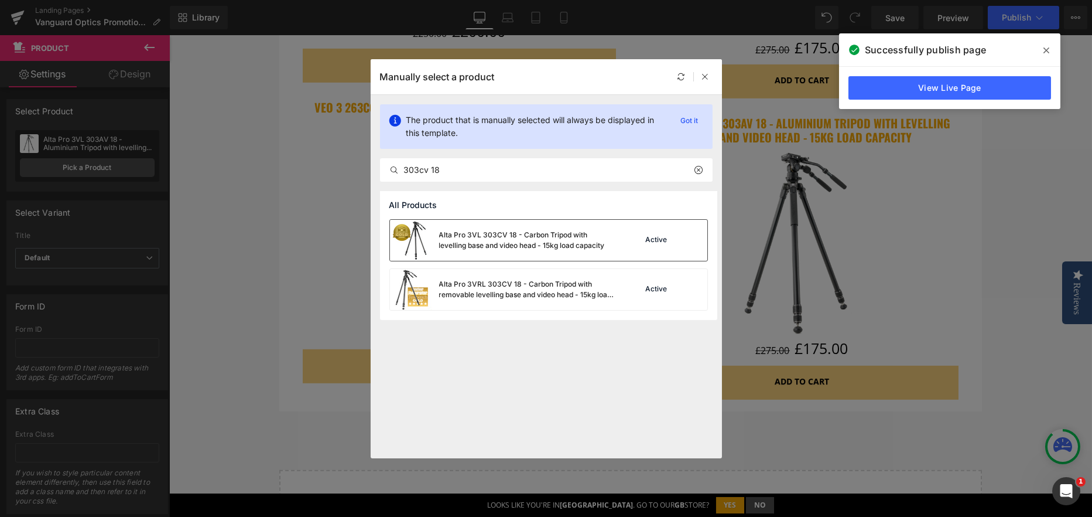
drag, startPoint x: 474, startPoint y: 228, endPoint x: 345, endPoint y: 251, distance: 131.3
click at [474, 230] on div "Alta Pro 3VL 303CV 18 - Carbon Tripod with levelling base and video head - 15kg…" at bounding box center [527, 240] width 176 height 21
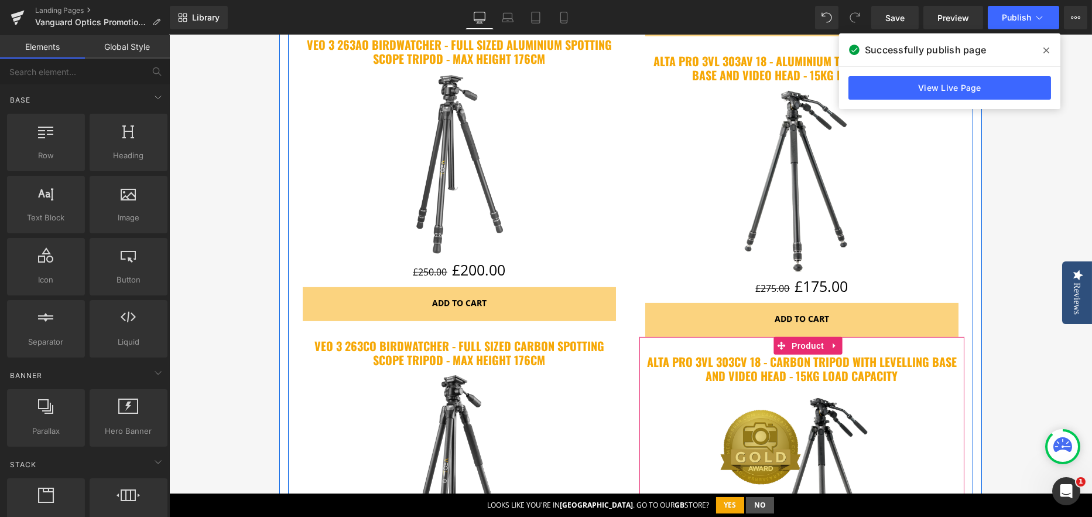
scroll to position [2648, 0]
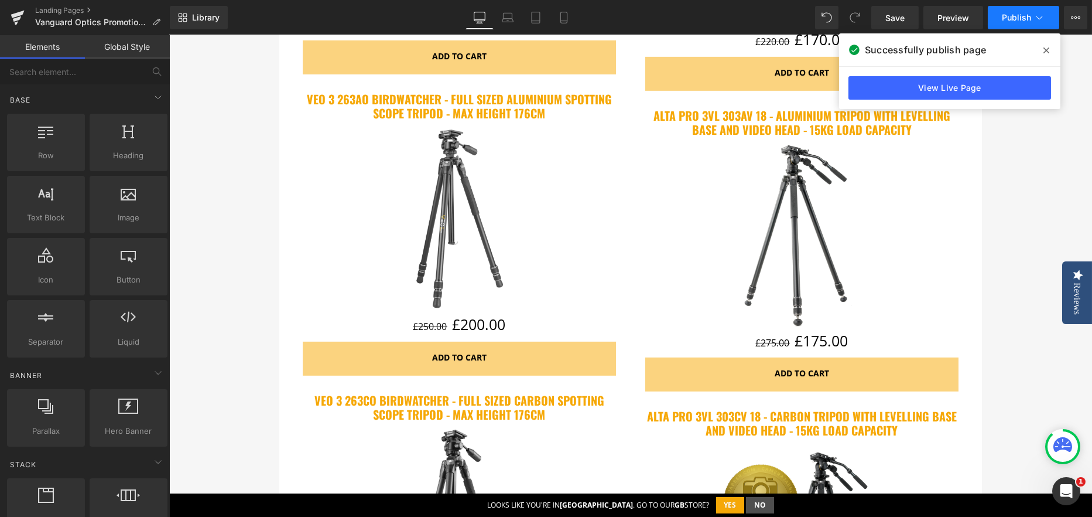
click at [1009, 22] on button "Publish" at bounding box center [1023, 17] width 71 height 23
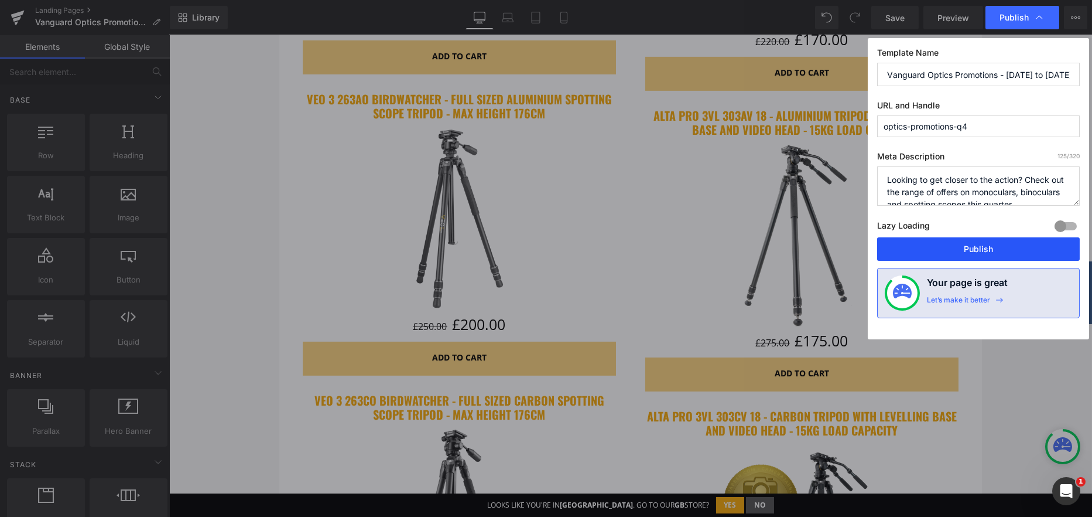
click at [1012, 239] on button "Publish" at bounding box center [978, 248] width 203 height 23
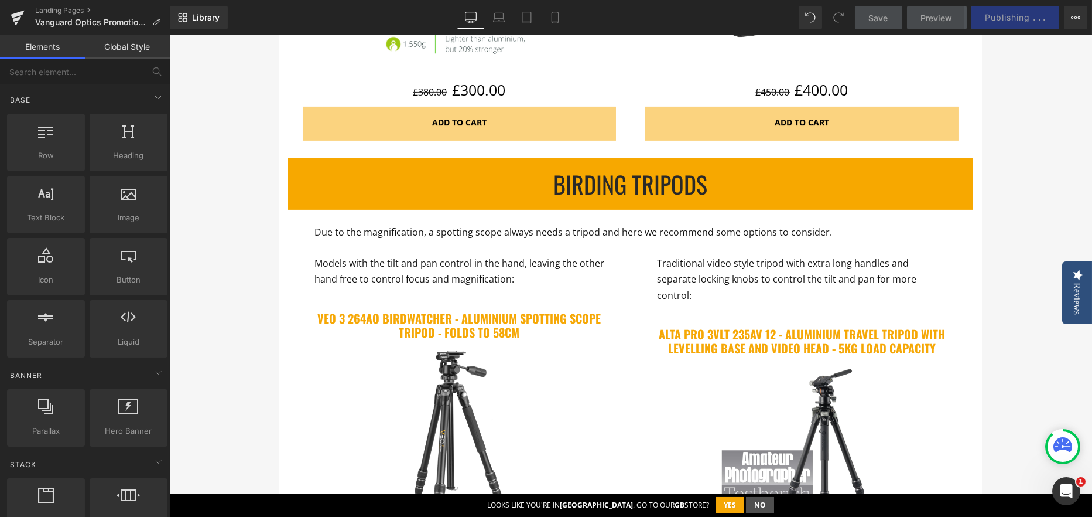
scroll to position [2121, 0]
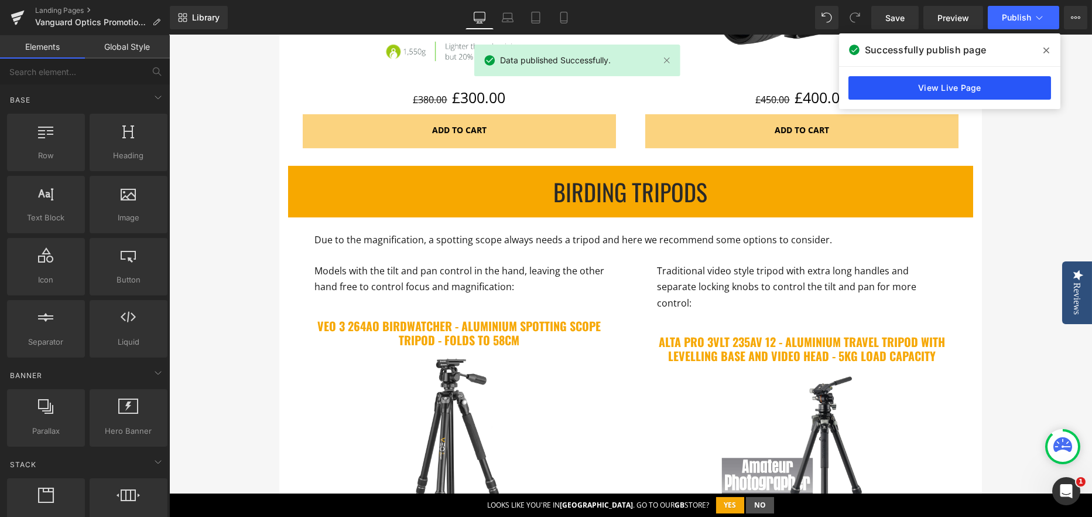
click at [995, 93] on link "View Live Page" at bounding box center [950, 87] width 203 height 23
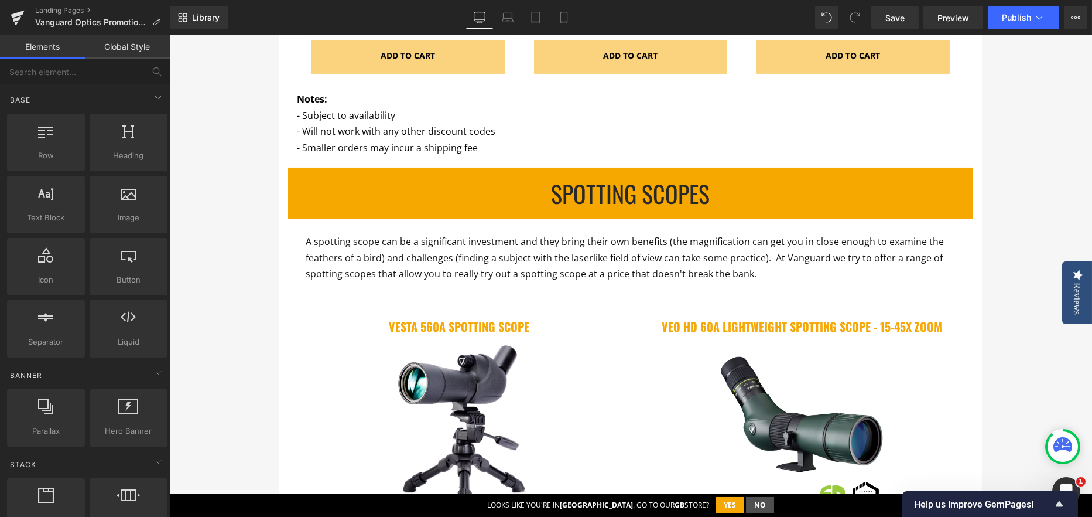
scroll to position [1066, 0]
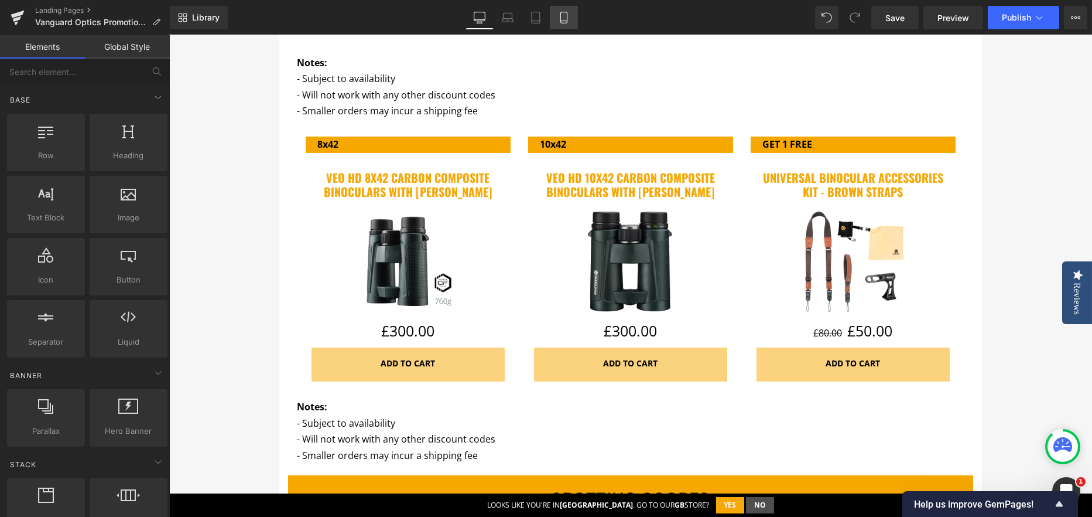
click at [558, 19] on icon at bounding box center [564, 18] width 12 height 12
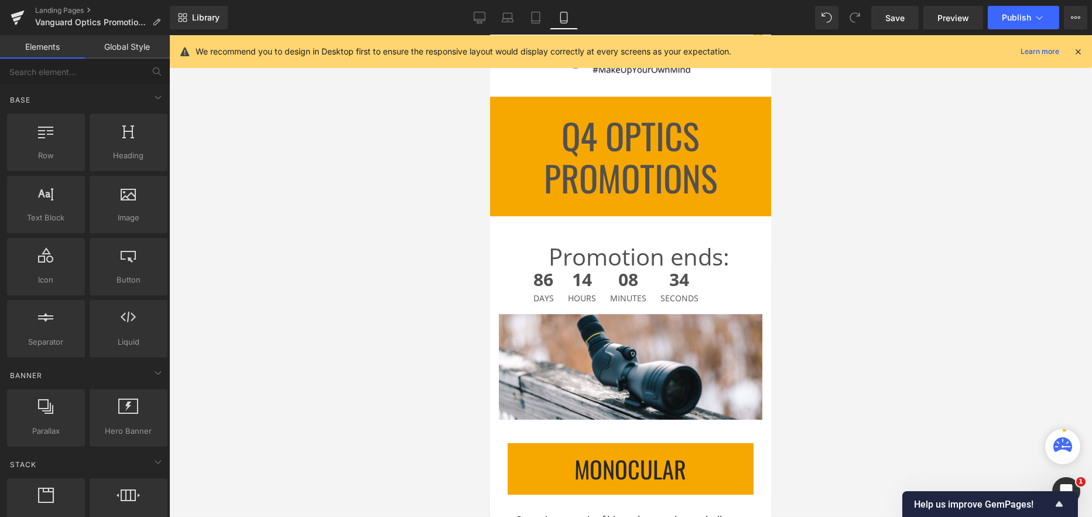
scroll to position [0, 0]
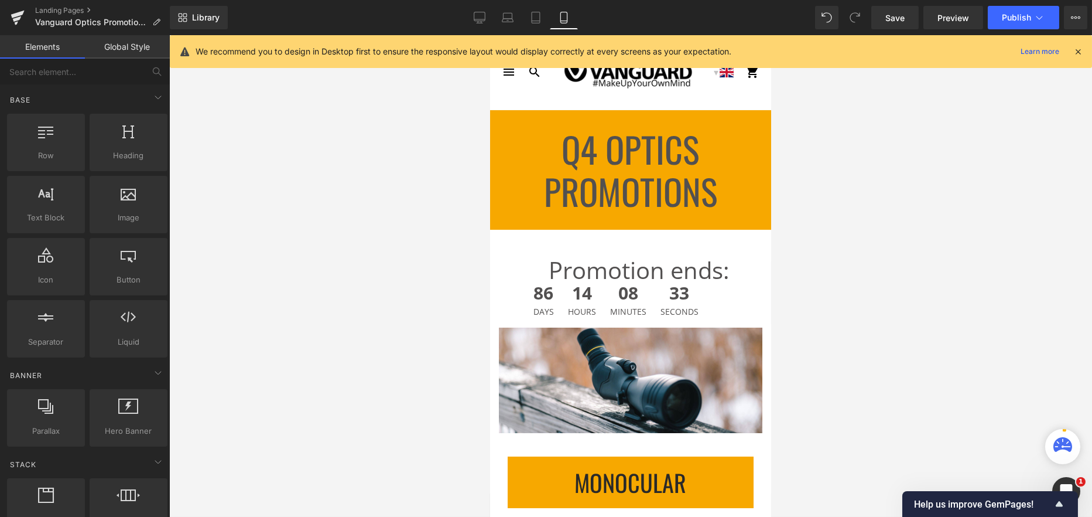
drag, startPoint x: 768, startPoint y: 296, endPoint x: 1133, endPoint y: 89, distance: 420.2
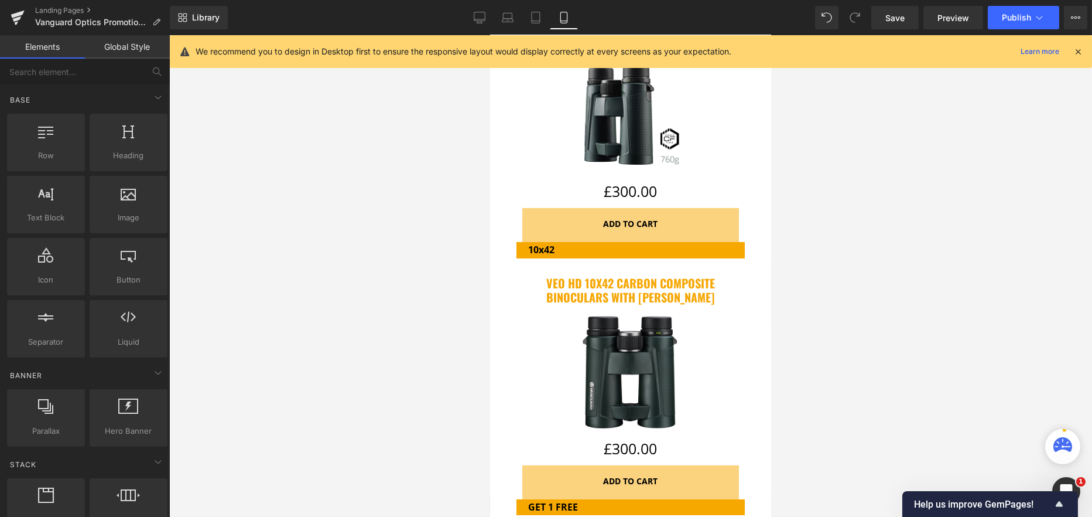
scroll to position [1347, 0]
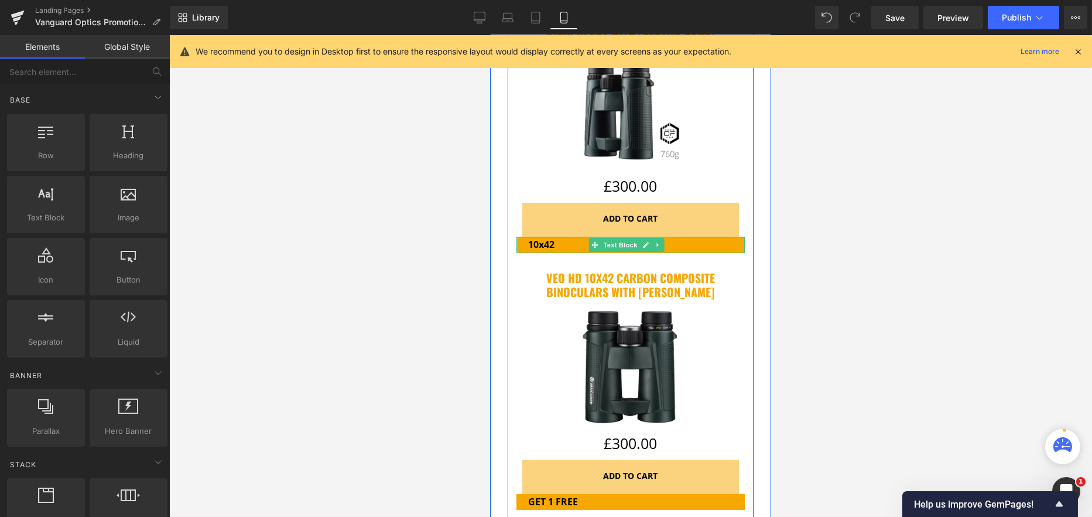
click at [712, 237] on p "10x42" at bounding box center [630, 245] width 205 height 16
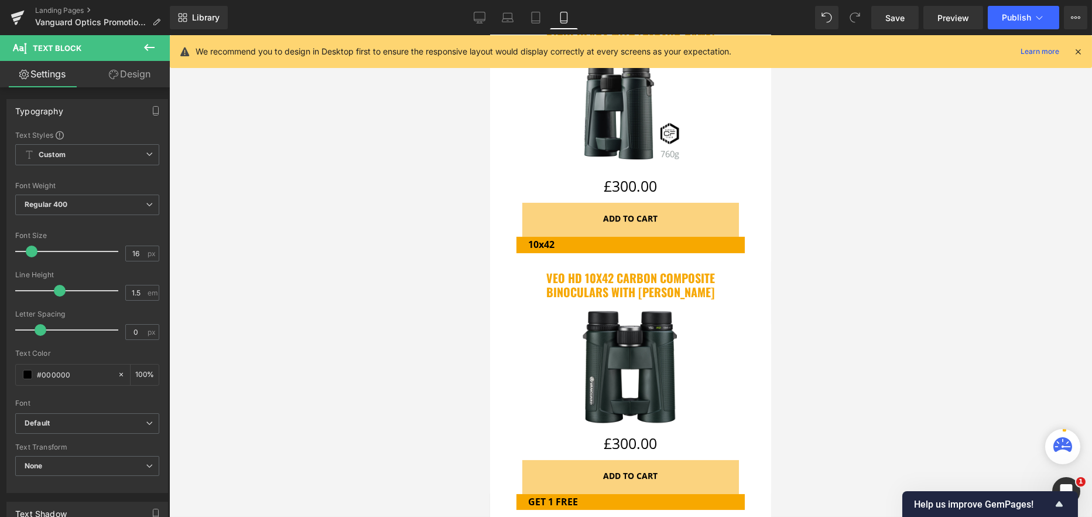
click at [136, 70] on link "Design" at bounding box center [129, 74] width 85 height 26
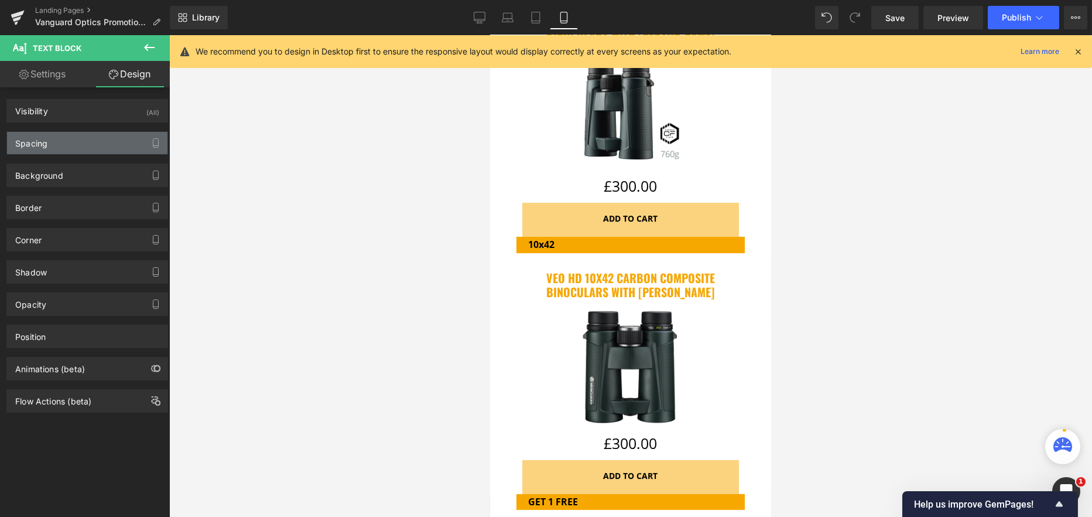
click at [21, 146] on div "Spacing" at bounding box center [31, 140] width 32 height 16
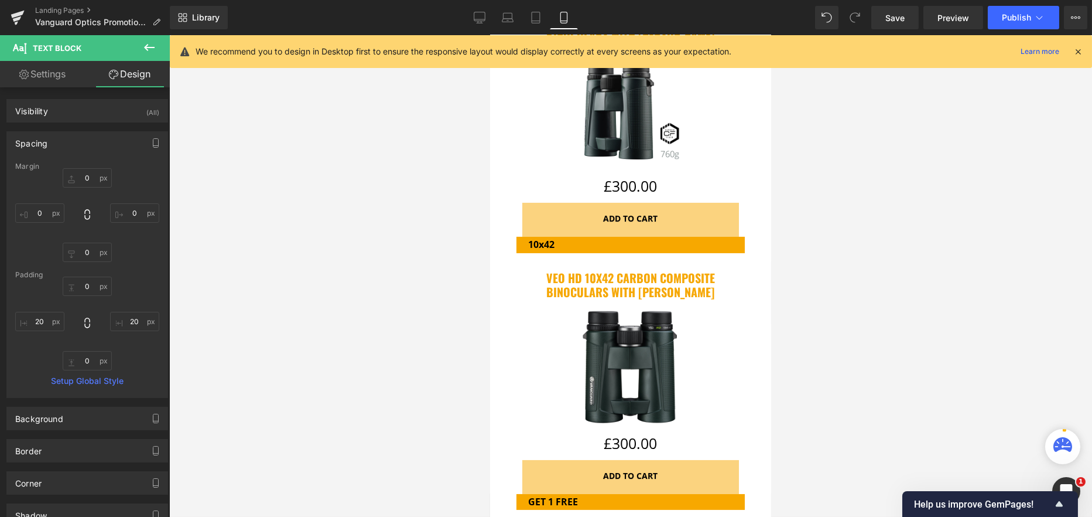
type input "0"
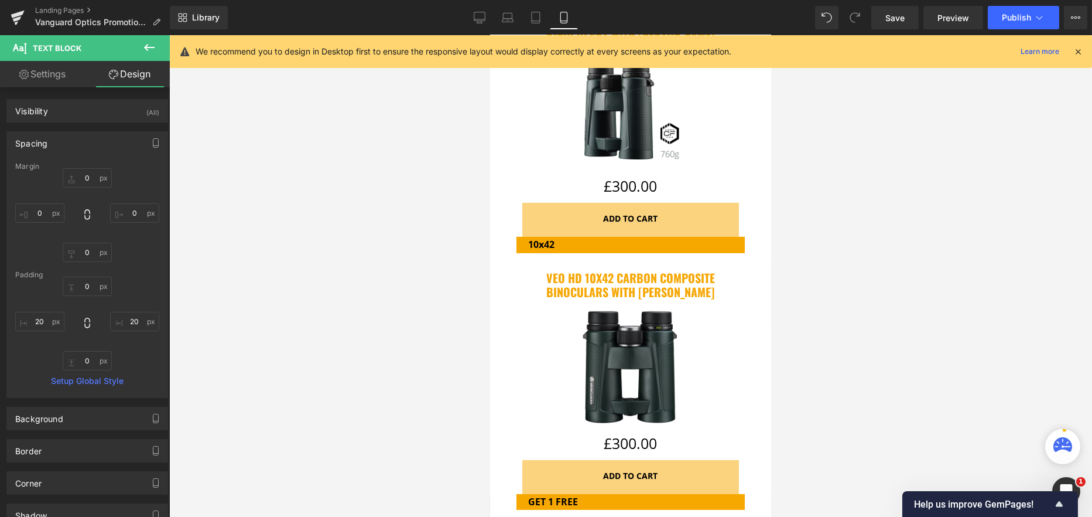
type input "20"
type input "0"
type input "20"
click at [87, 177] on input "0" at bounding box center [87, 177] width 49 height 19
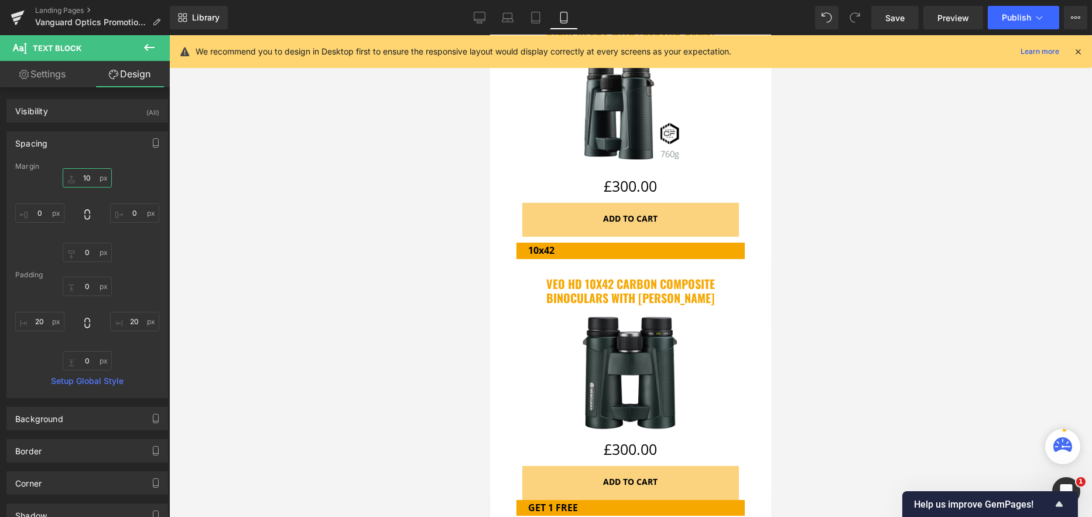
type input "1"
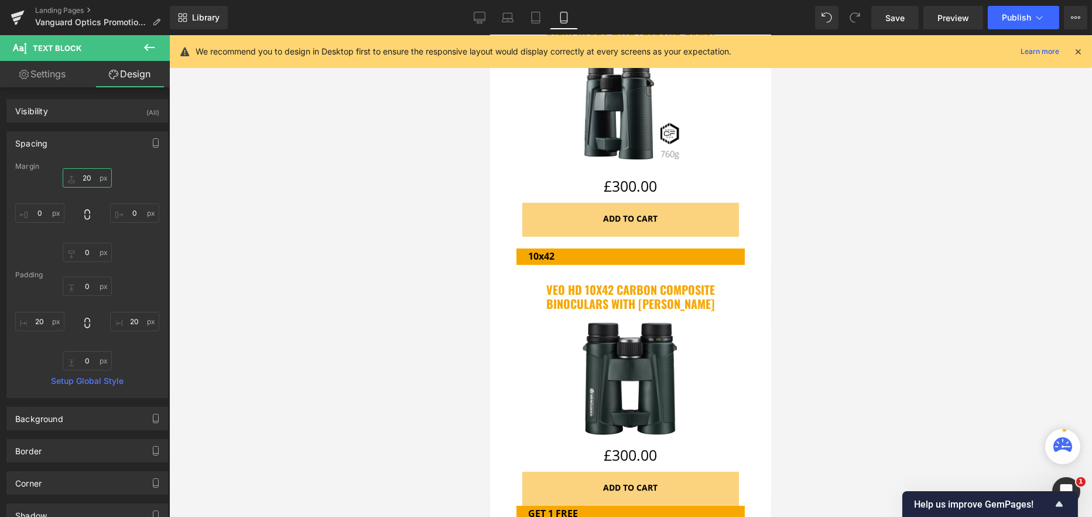
click at [79, 180] on input "20" at bounding box center [87, 177] width 49 height 19
type input "15"
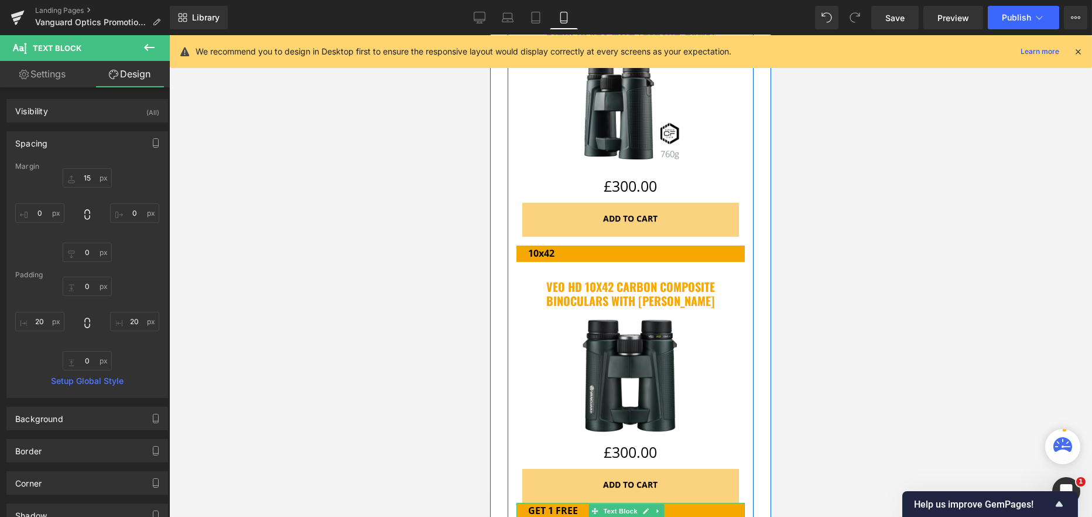
click at [613, 504] on span "Text Block" at bounding box center [619, 511] width 39 height 14
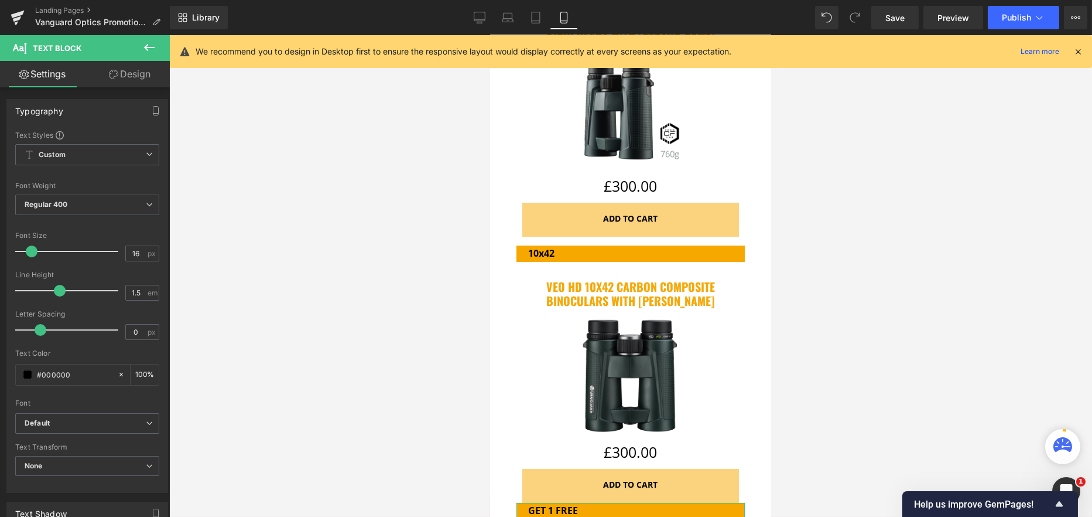
click at [132, 73] on link "Design" at bounding box center [129, 74] width 85 height 26
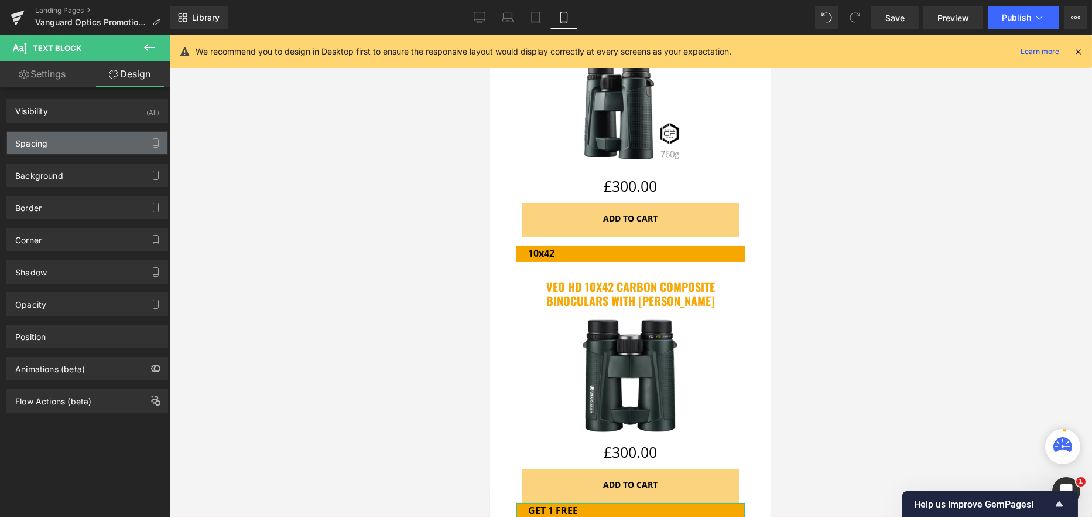
click at [49, 148] on div "Spacing" at bounding box center [87, 143] width 160 height 22
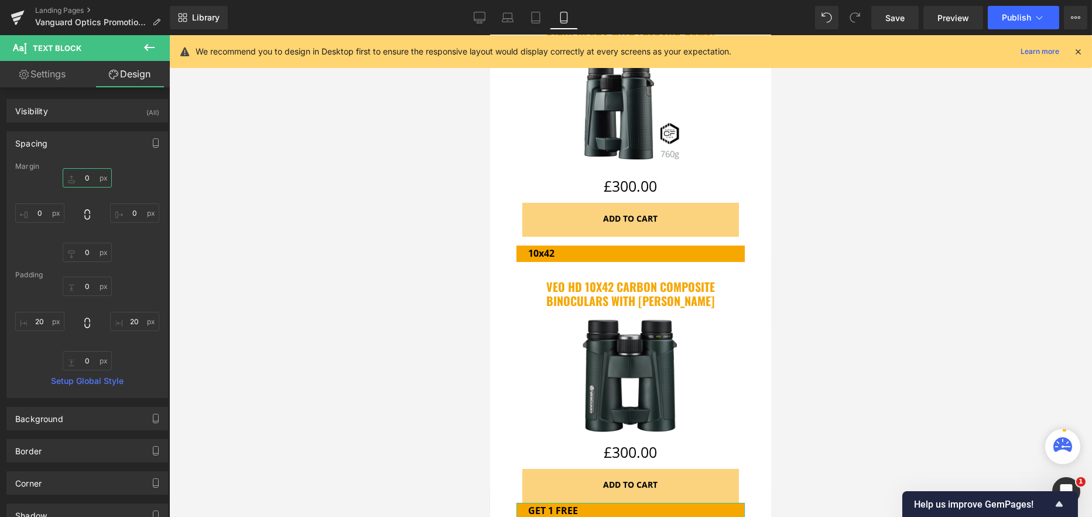
click at [87, 174] on input "0" at bounding box center [87, 177] width 49 height 19
type input "15"
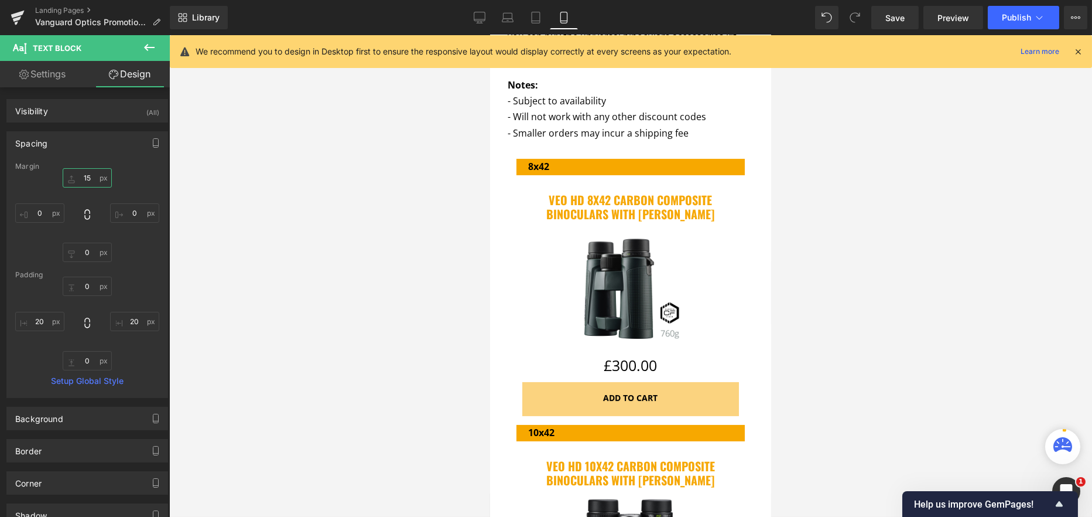
scroll to position [1113, 0]
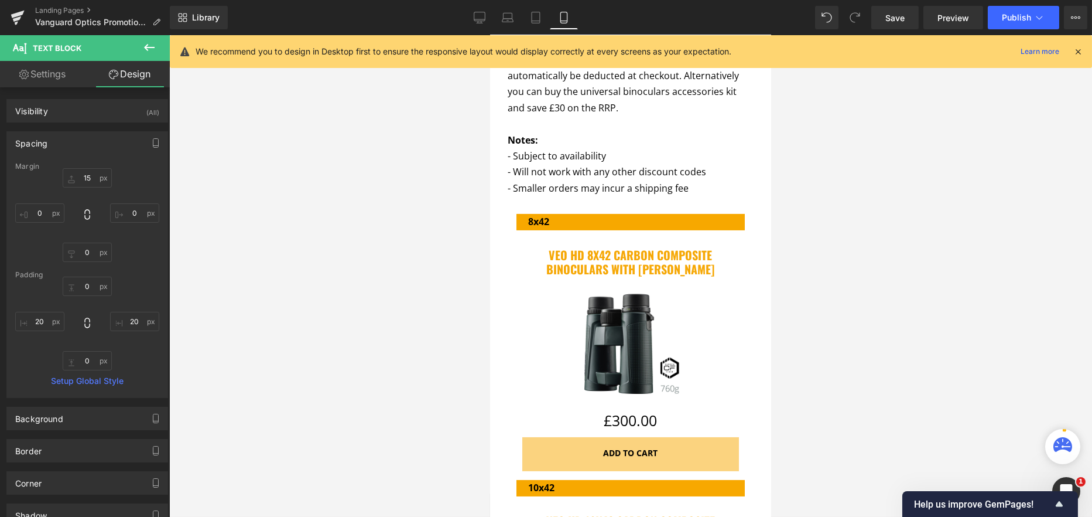
click at [585, 230] on div "VEO HD 8x42 Carbon Composite Binoculars With ED Glass (P) Title Sale Off (P) Im…" at bounding box center [630, 350] width 228 height 241
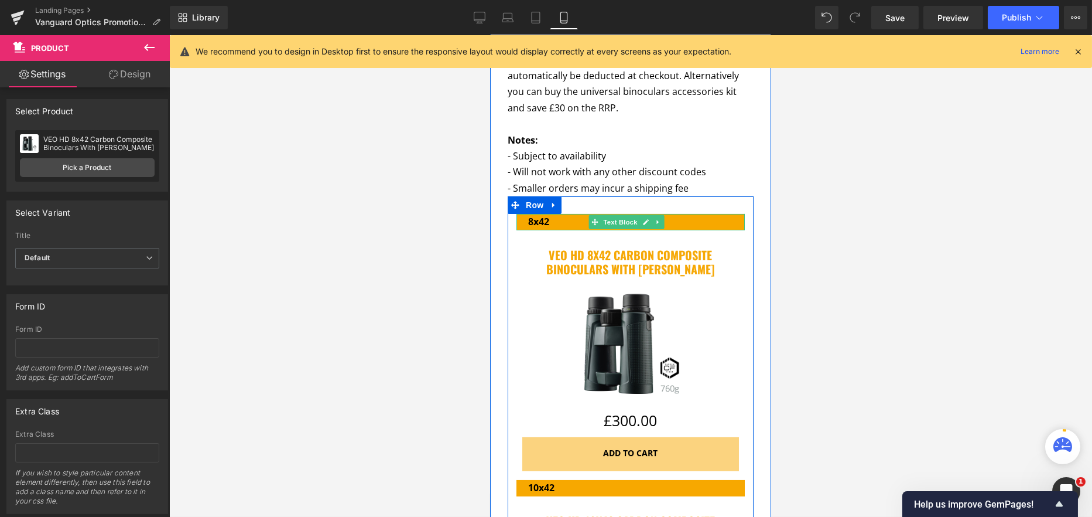
click at [542, 215] on strong "8x42" at bounding box center [538, 221] width 21 height 13
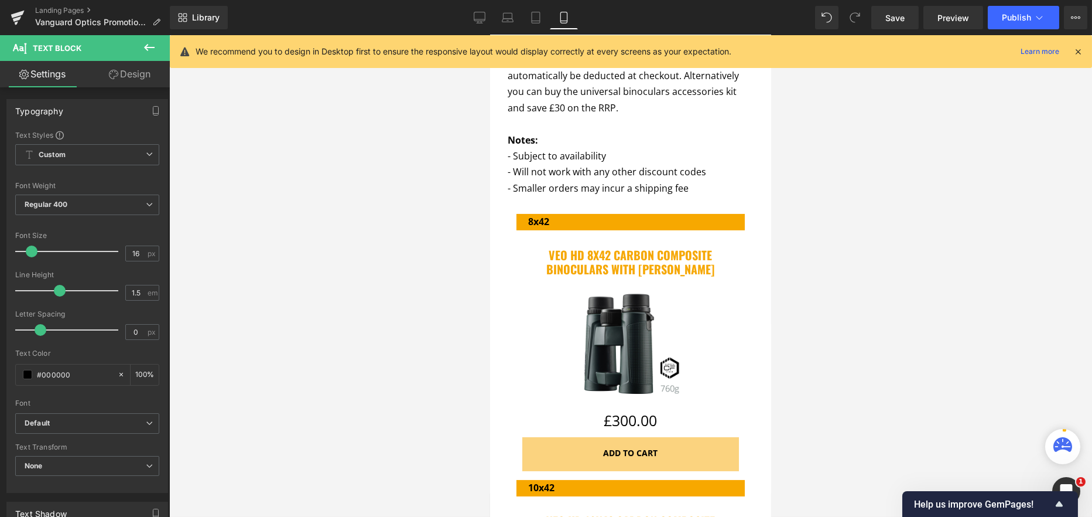
click at [147, 71] on link "Design" at bounding box center [129, 74] width 85 height 26
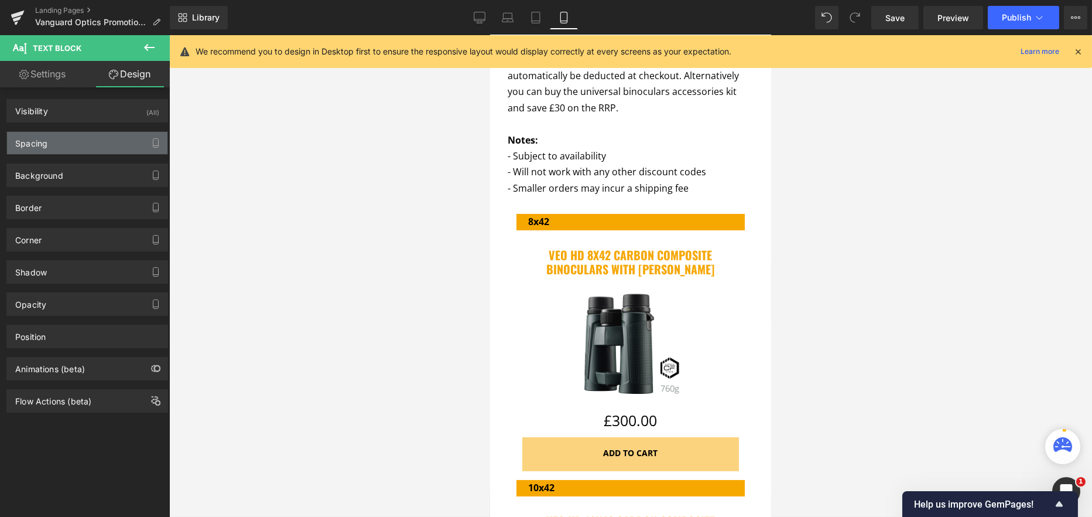
type input "0"
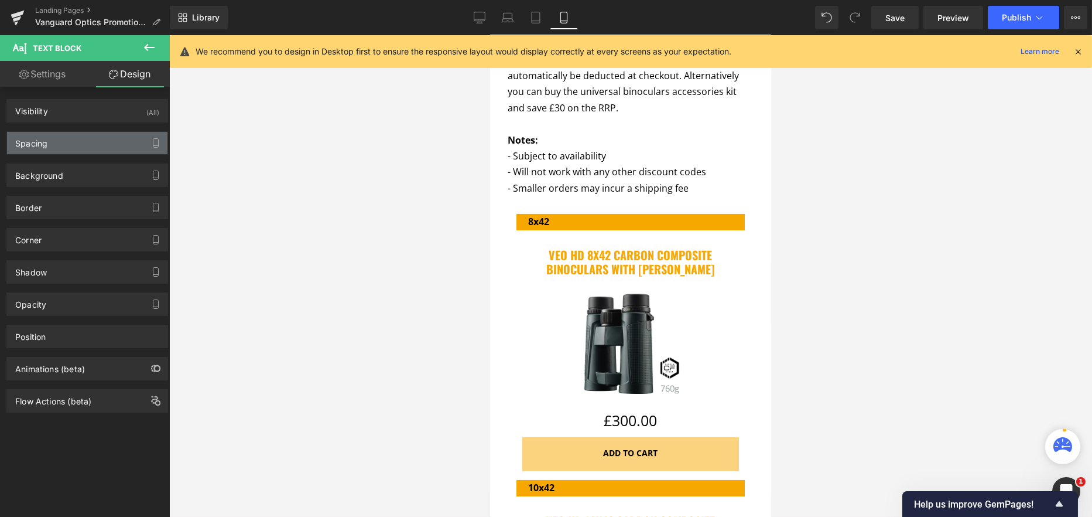
type input "20"
type input "0"
type input "20"
click at [43, 143] on div "Spacing" at bounding box center [31, 140] width 32 height 16
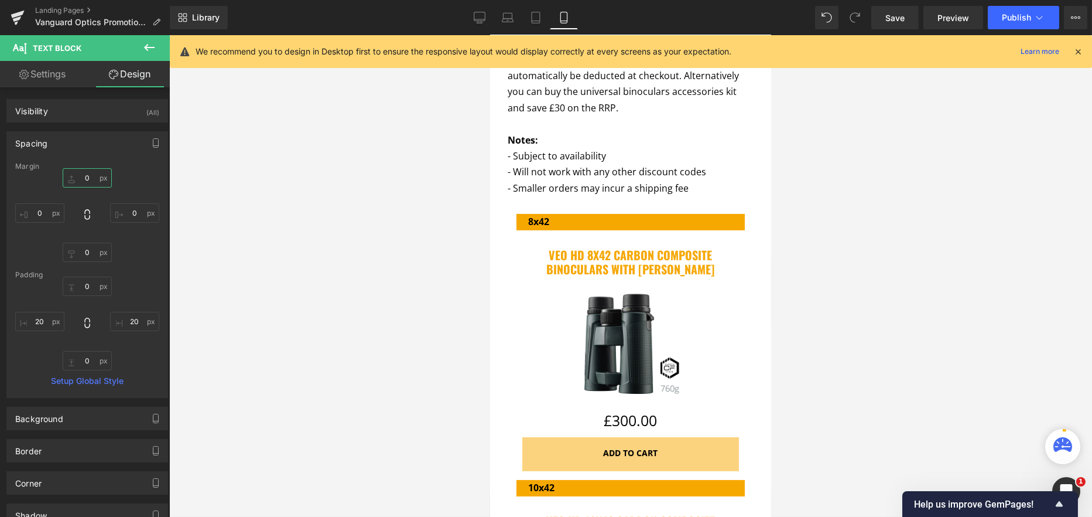
click at [94, 181] on input "0" at bounding box center [87, 177] width 49 height 19
type input "15"
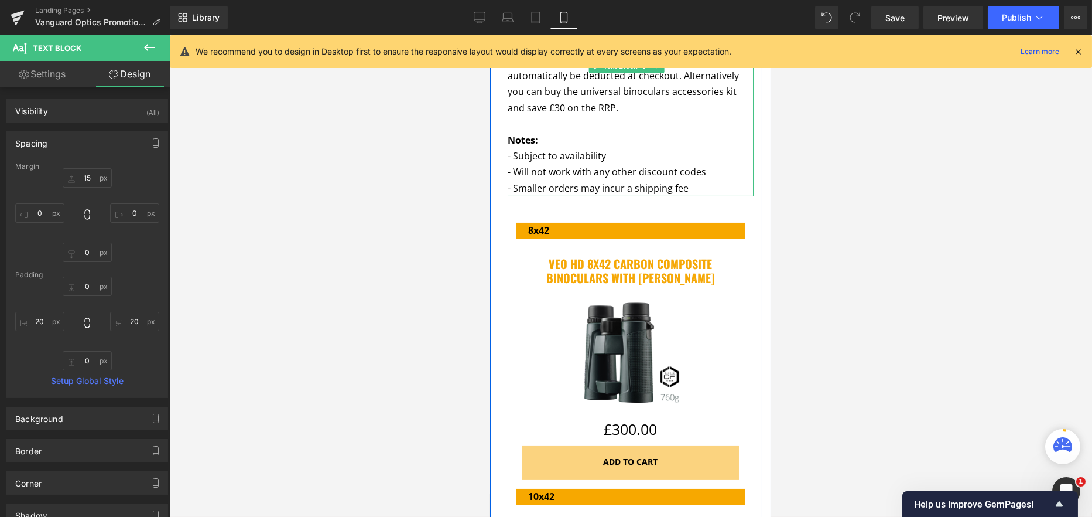
click at [547, 164] on p "- Will not work with any other discount codes" at bounding box center [630, 172] width 246 height 16
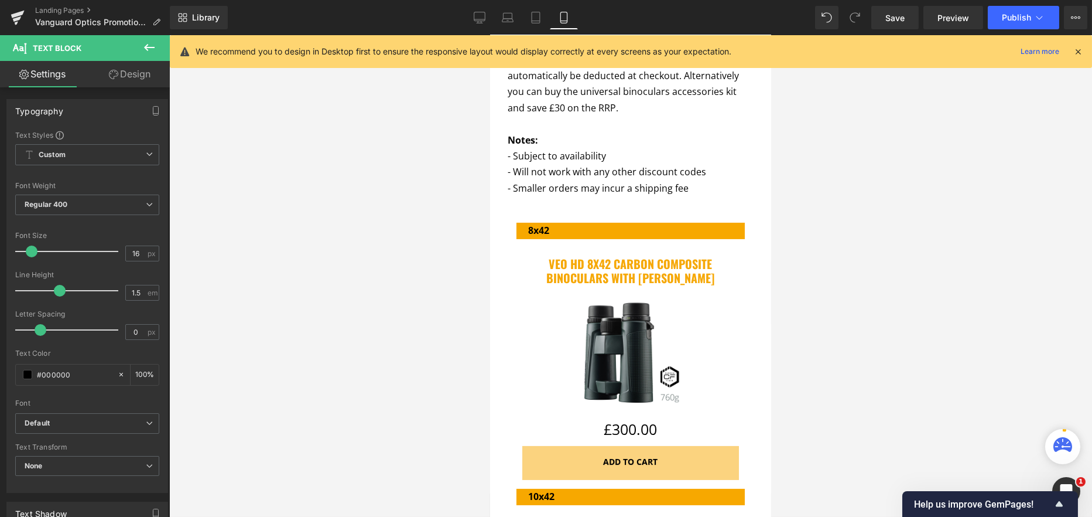
click at [142, 77] on link "Design" at bounding box center [129, 74] width 85 height 26
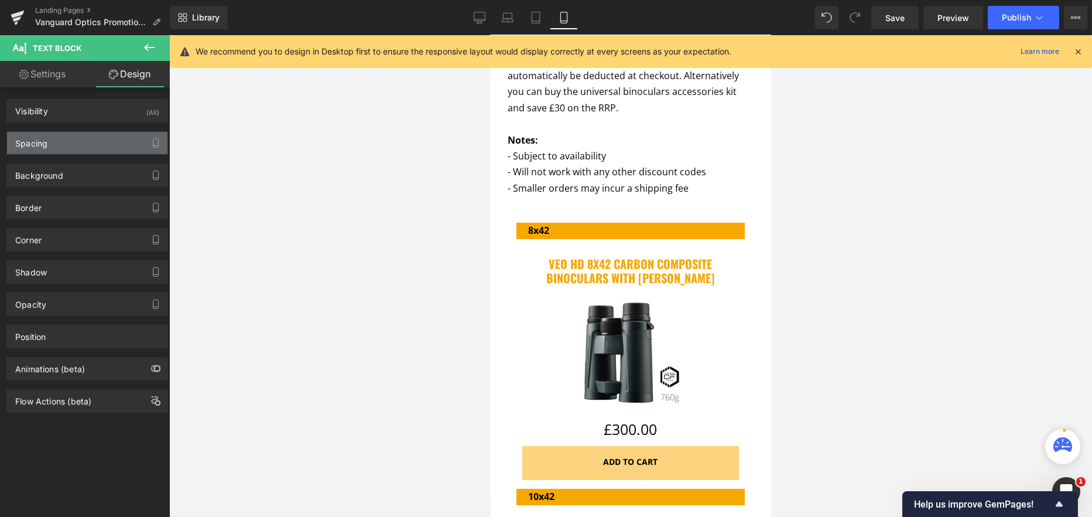
click at [39, 140] on div "Spacing" at bounding box center [31, 140] width 32 height 16
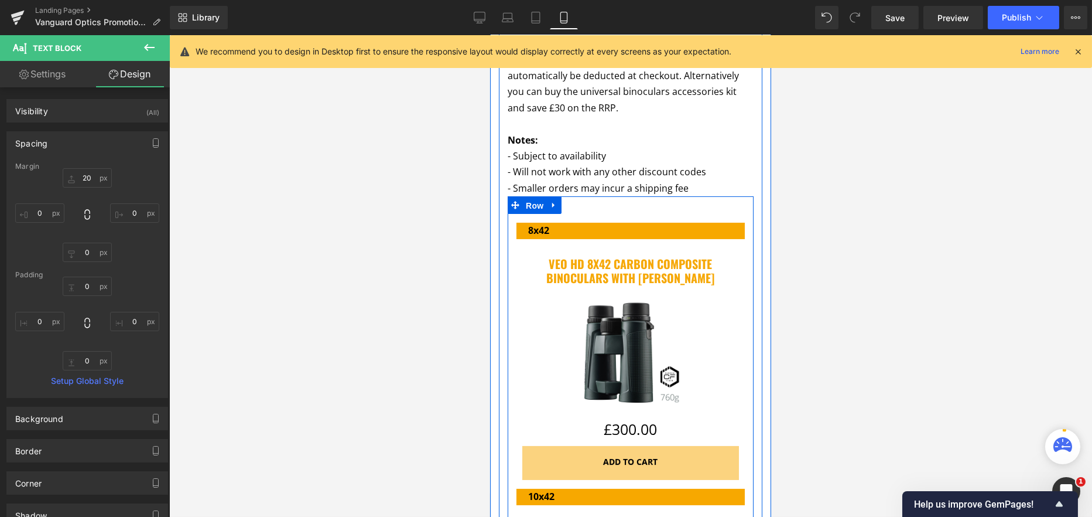
click at [534, 196] on link "Row" at bounding box center [526, 205] width 39 height 18
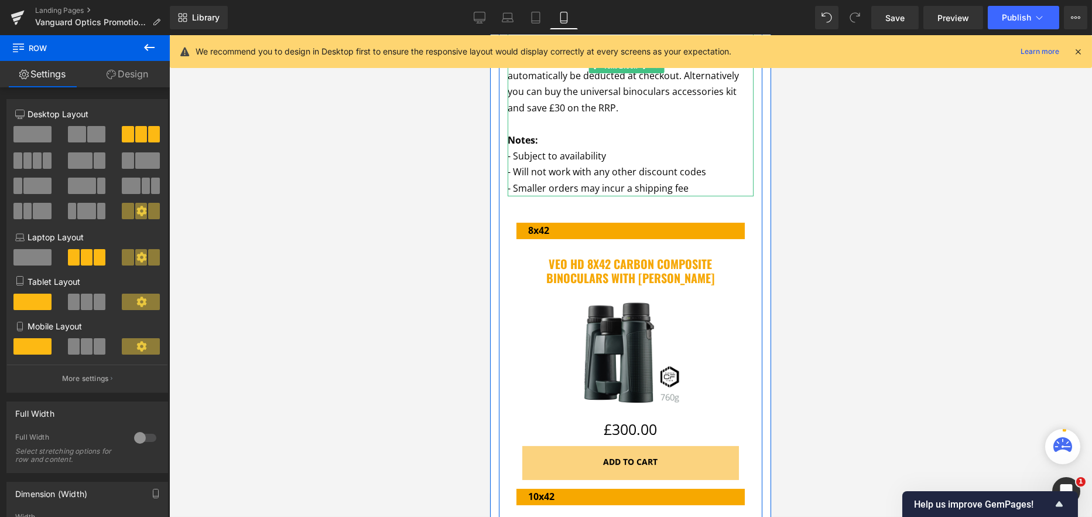
click at [733, 180] on p "- Smaller orders may incur a shipping fee" at bounding box center [630, 188] width 246 height 16
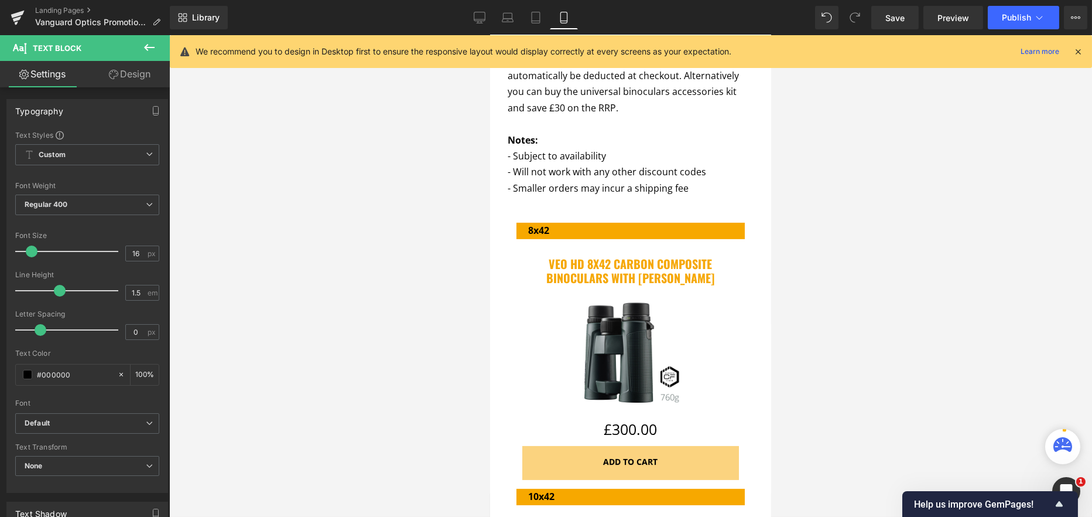
click at [124, 73] on link "Design" at bounding box center [129, 74] width 85 height 26
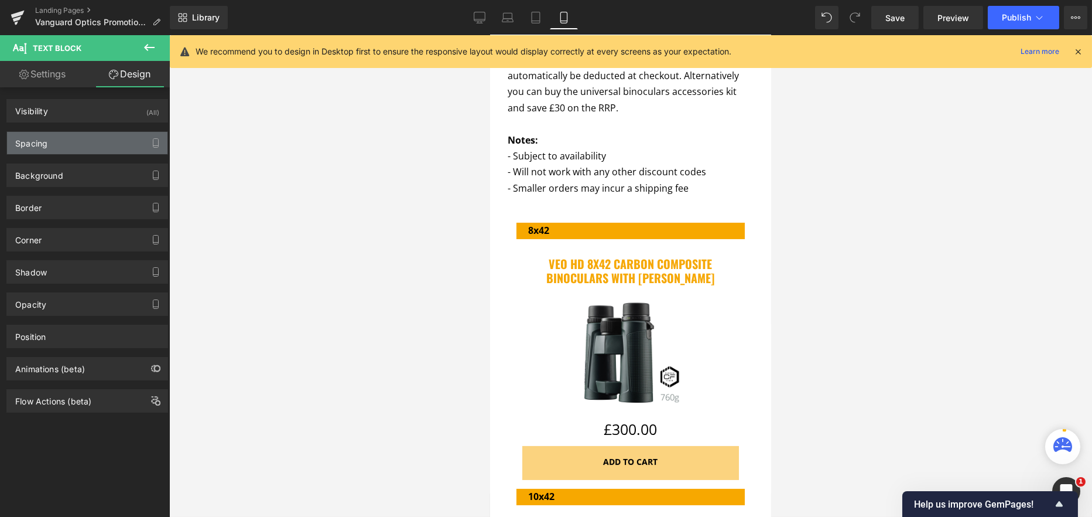
click at [45, 146] on div "Spacing" at bounding box center [31, 140] width 32 height 16
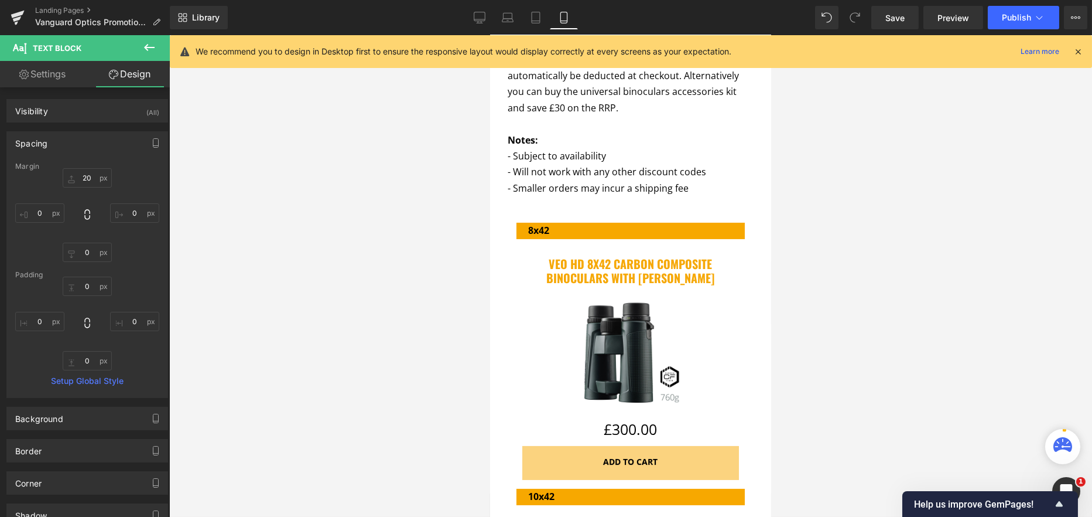
click at [299, 264] on div at bounding box center [630, 275] width 923 height 481
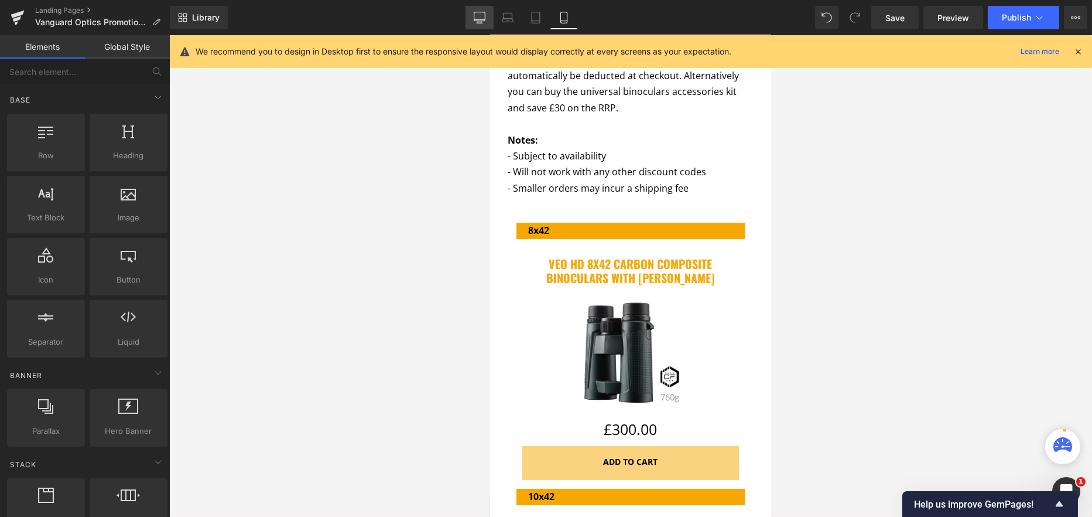
click at [477, 22] on icon at bounding box center [480, 18] width 12 height 12
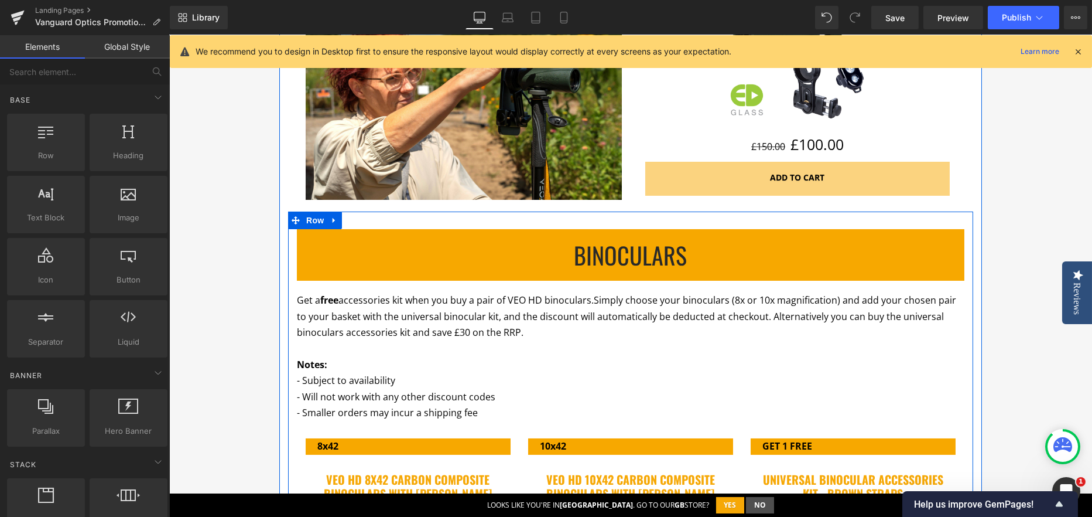
scroll to position [622, 0]
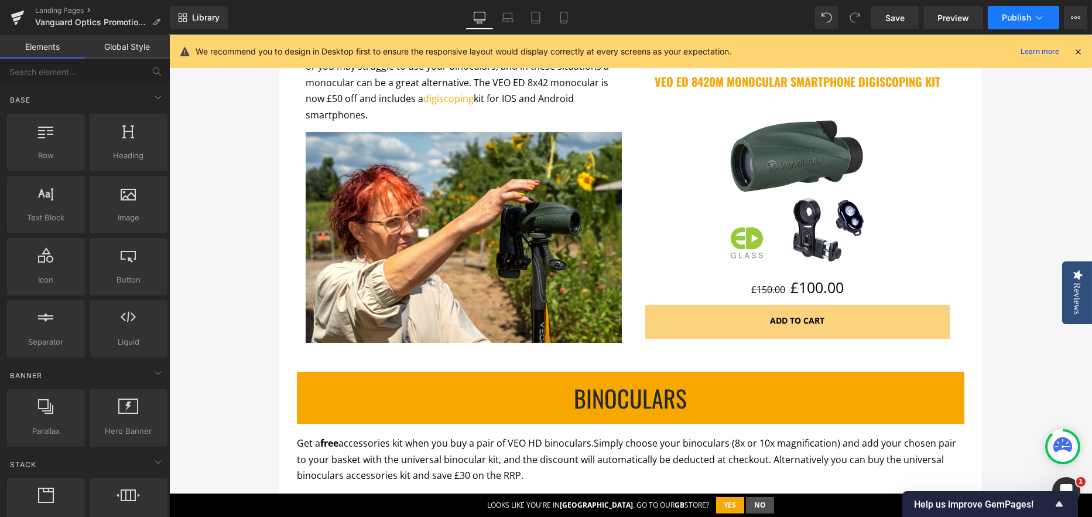
click at [1002, 14] on span "Publish" at bounding box center [1016, 17] width 29 height 9
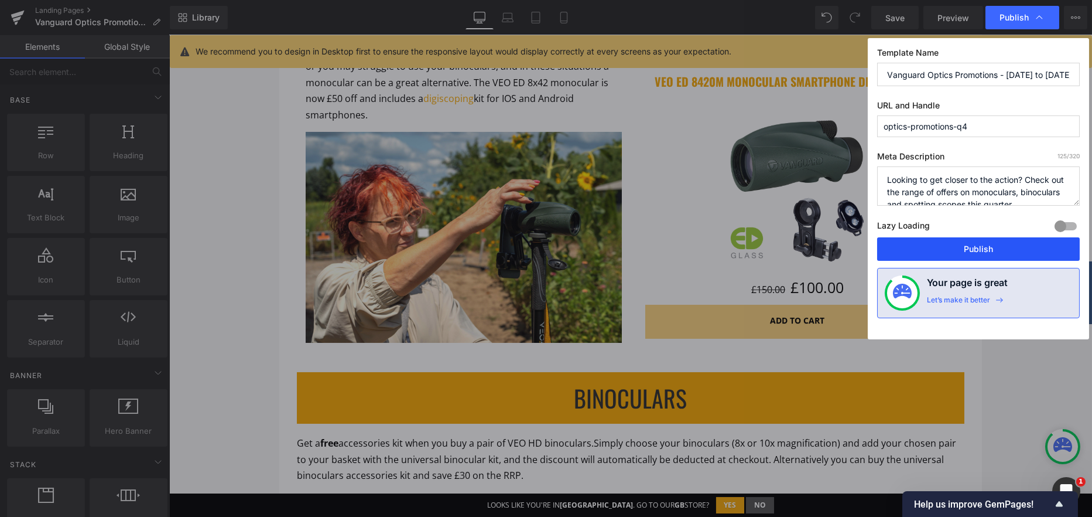
click at [956, 254] on button "Publish" at bounding box center [978, 248] width 203 height 23
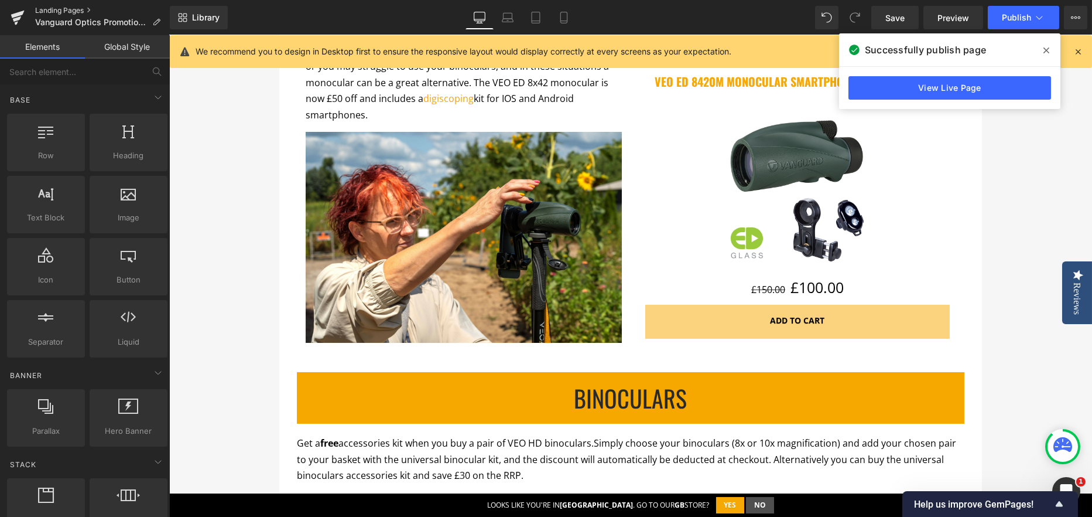
click at [59, 9] on link "Landing Pages" at bounding box center [102, 10] width 135 height 9
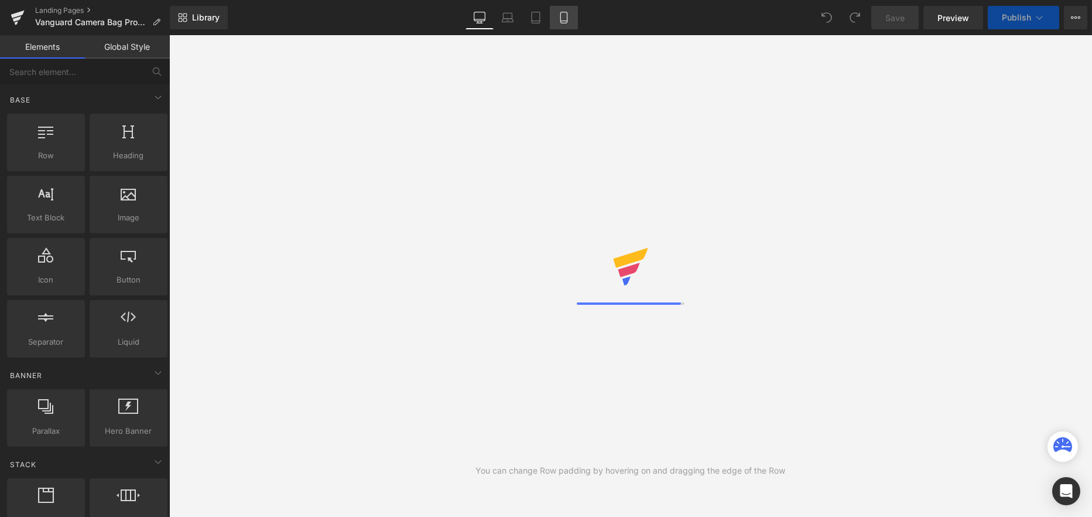
click at [566, 20] on icon at bounding box center [564, 18] width 12 height 12
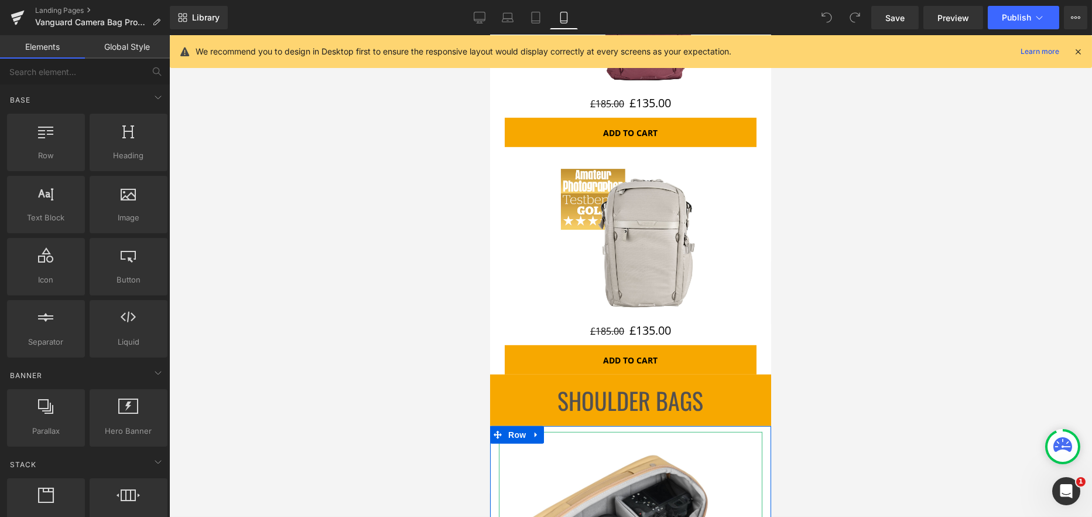
scroll to position [3690, 0]
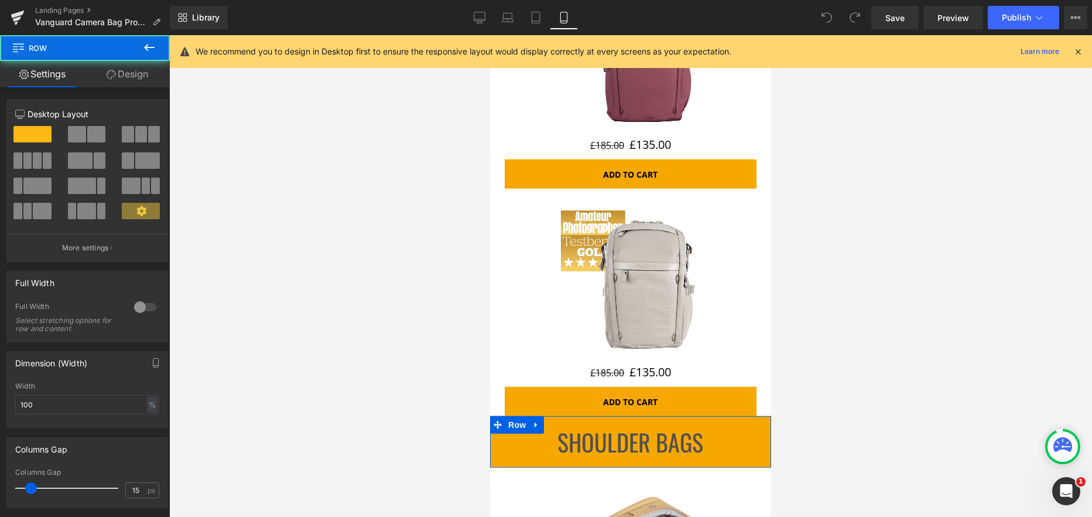
click at [558, 416] on div "SHOULDER BAGS Heading Row" at bounding box center [630, 442] width 281 height 52
click at [117, 74] on link "Design" at bounding box center [127, 74] width 85 height 26
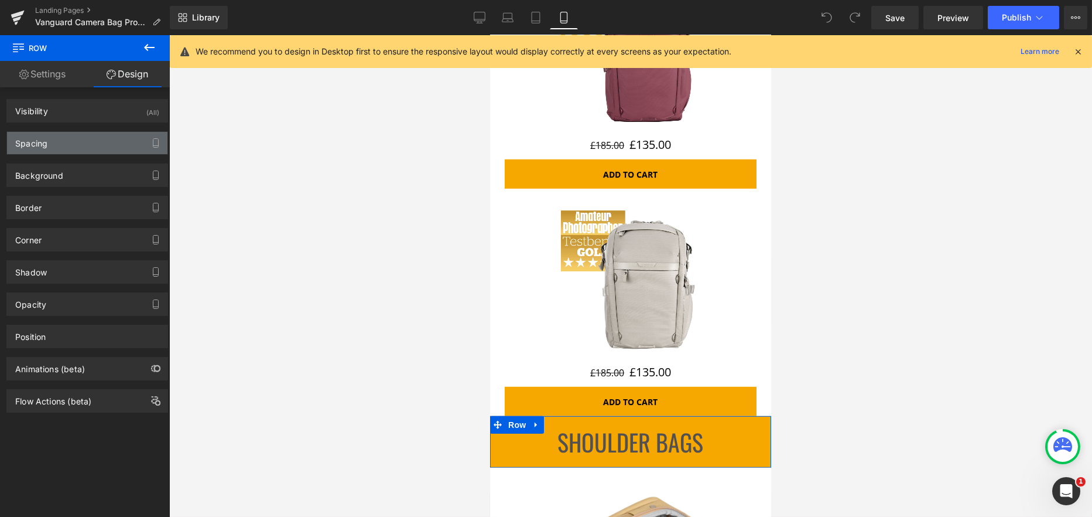
click at [39, 145] on div "Spacing" at bounding box center [31, 140] width 32 height 16
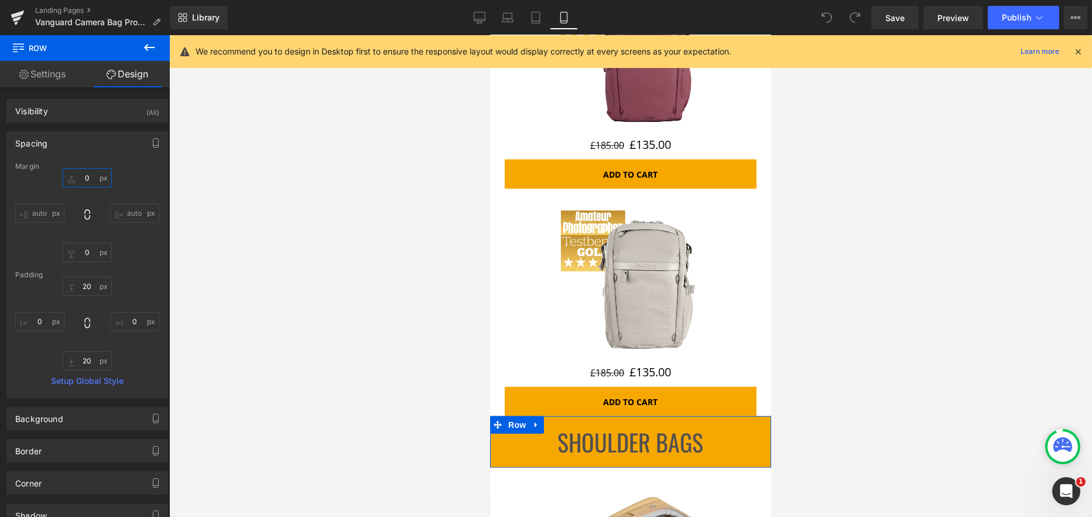
click at [90, 176] on input "0" at bounding box center [87, 177] width 49 height 19
type input "20"
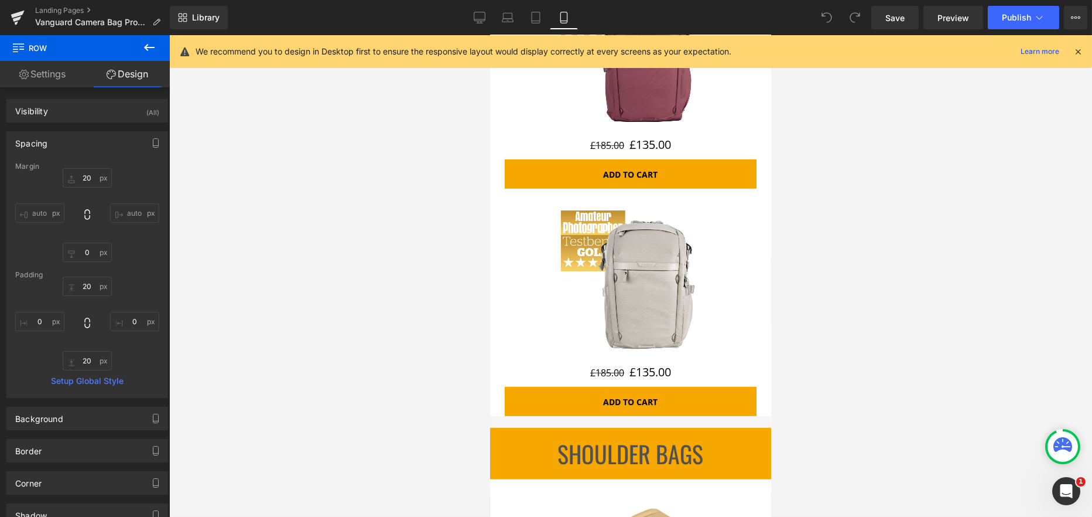
click at [977, 243] on div at bounding box center [630, 275] width 923 height 481
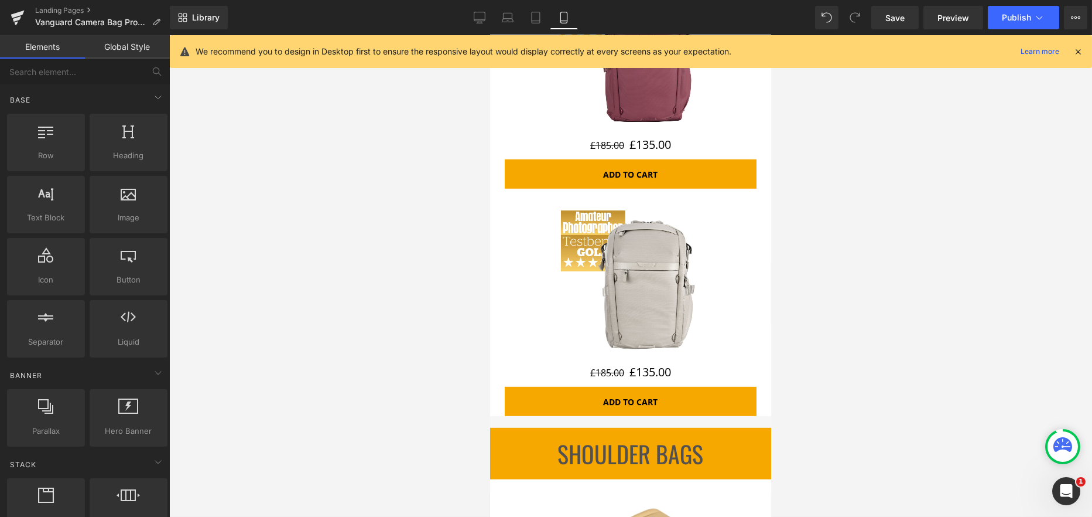
click at [855, 303] on div at bounding box center [630, 275] width 923 height 481
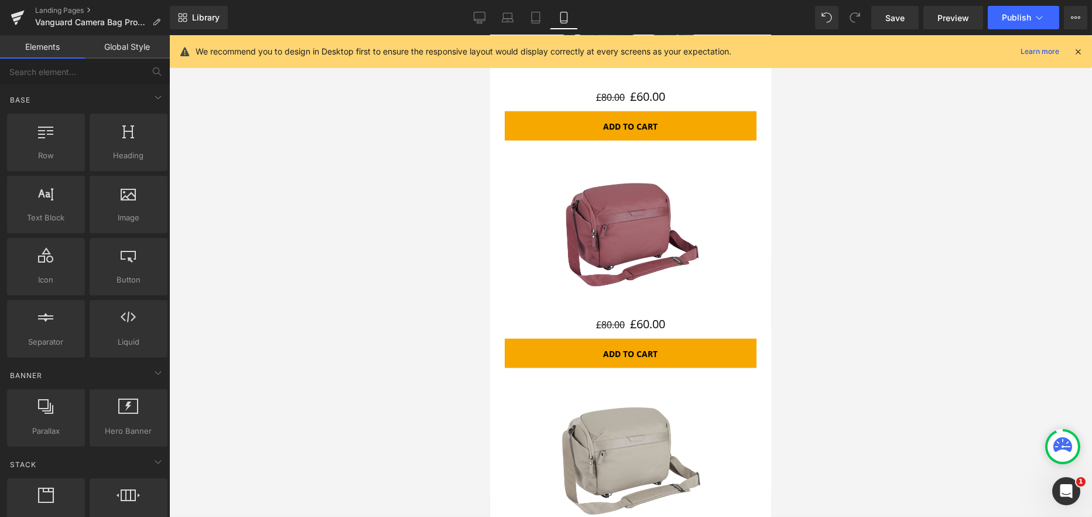
scroll to position [6969, 0]
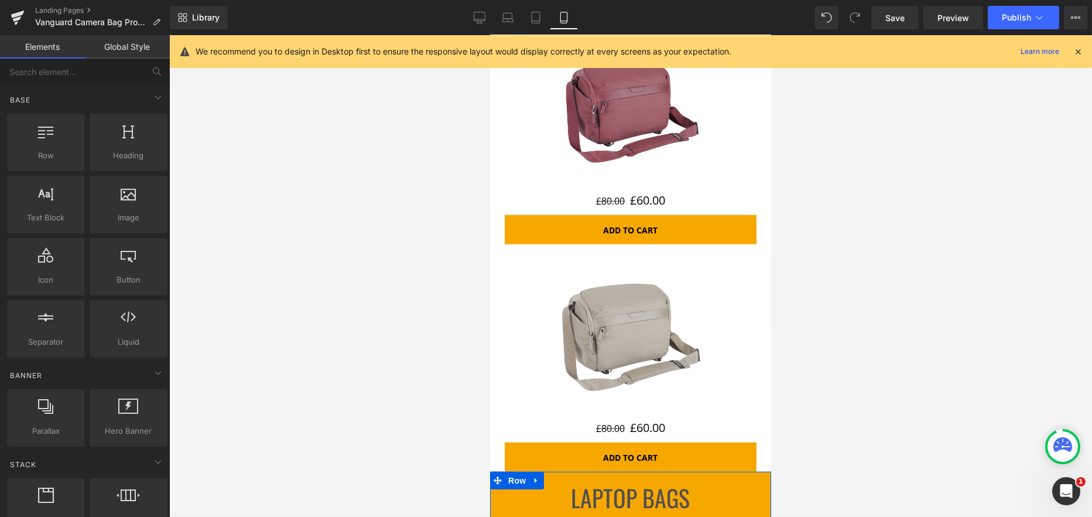
click at [565, 471] on div "LAPTOP BAGS Heading Row" at bounding box center [630, 497] width 281 height 52
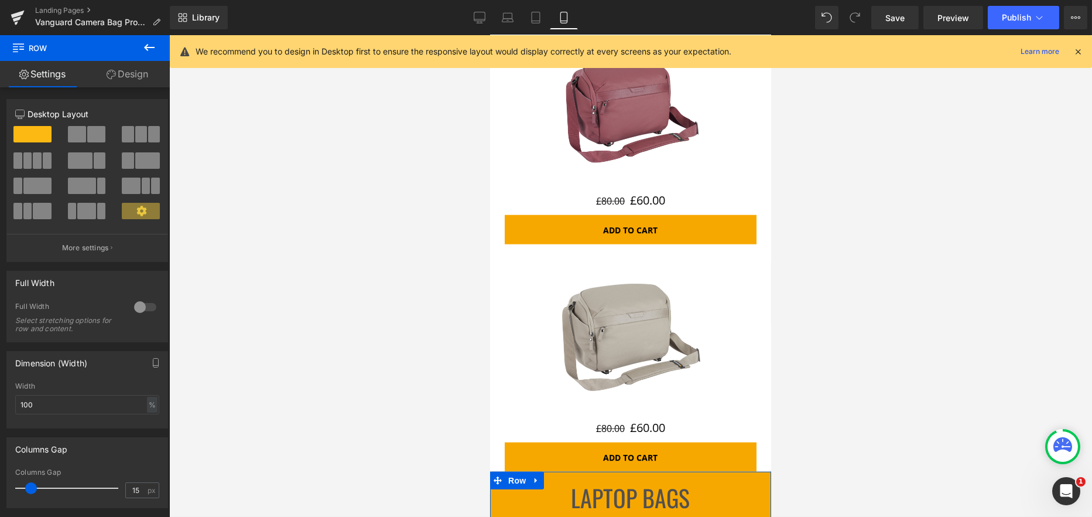
click at [133, 70] on link "Design" at bounding box center [127, 74] width 85 height 26
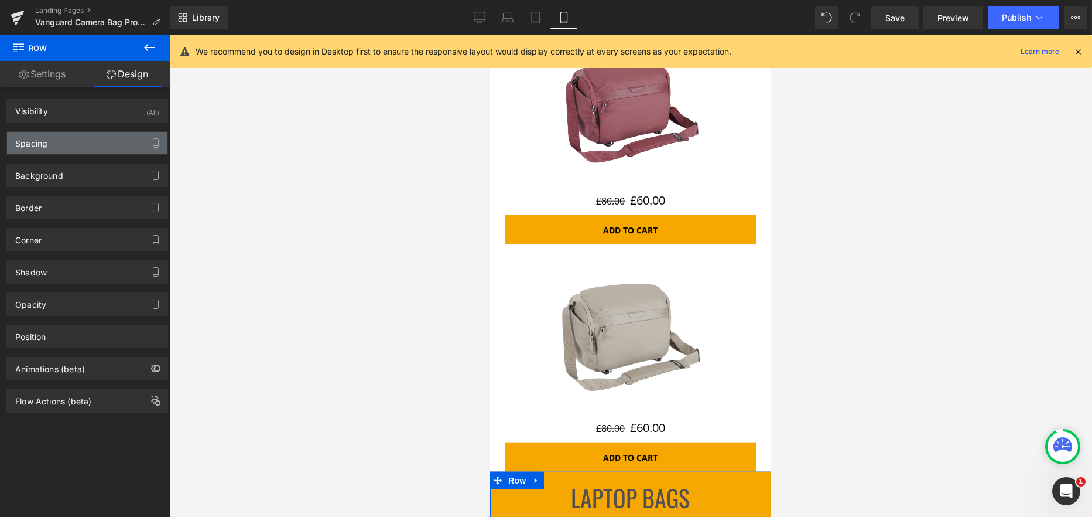
click at [71, 148] on div "Spacing" at bounding box center [87, 143] width 160 height 22
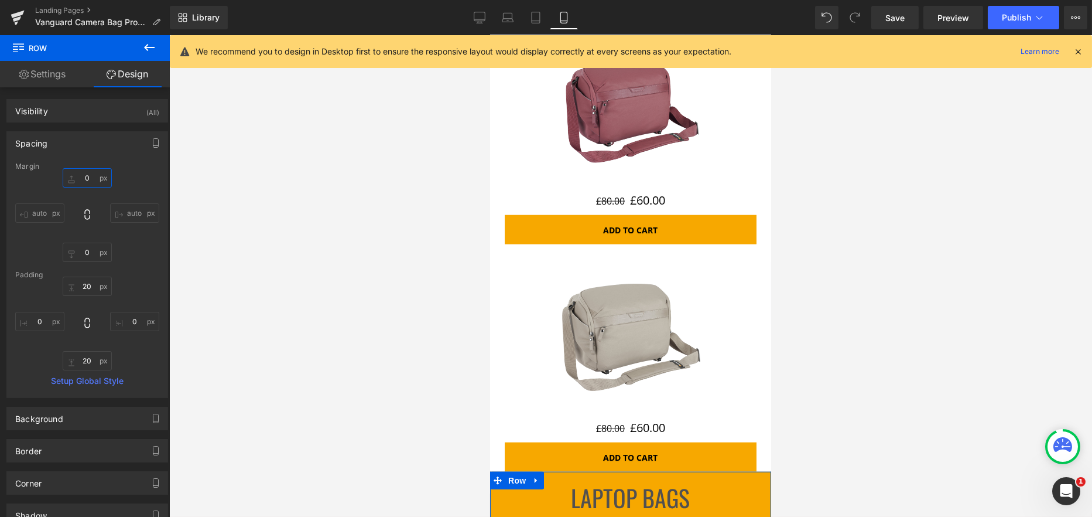
click at [81, 170] on input "0" at bounding box center [87, 177] width 49 height 19
click at [86, 172] on input "0" at bounding box center [87, 177] width 49 height 19
click at [81, 176] on input "0" at bounding box center [87, 177] width 49 height 19
type input "20"
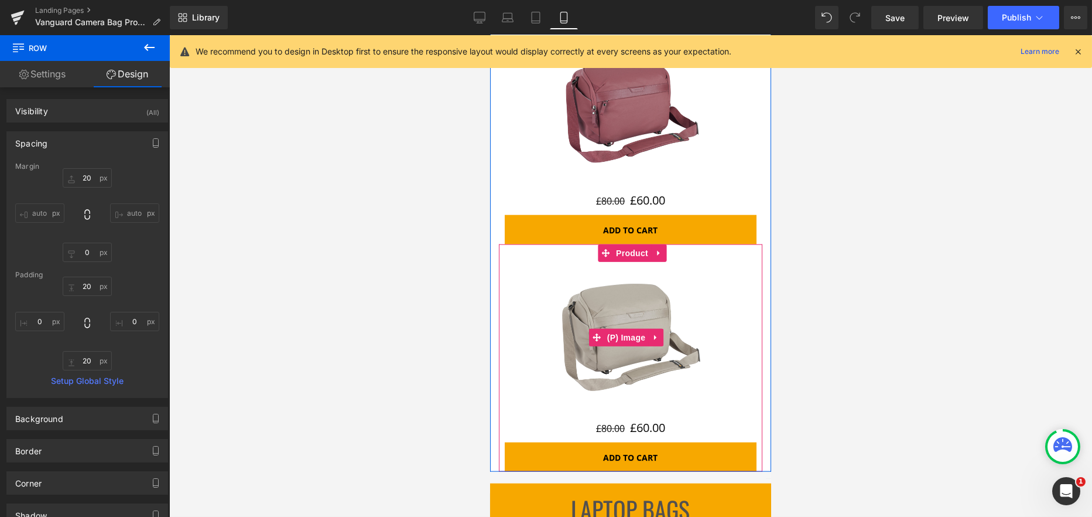
click at [638, 262] on img at bounding box center [630, 337] width 151 height 151
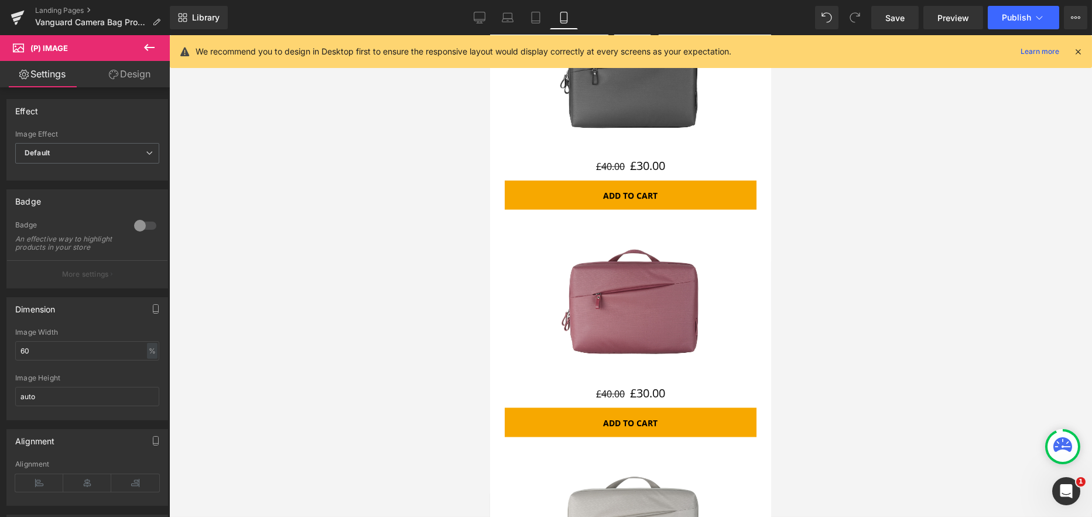
scroll to position [8726, 0]
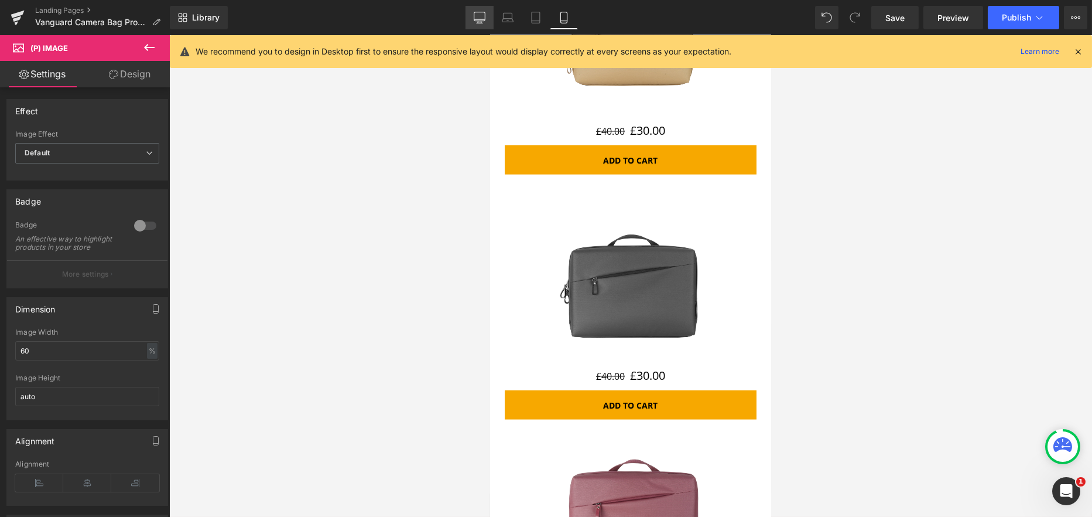
click at [483, 11] on link "Desktop" at bounding box center [480, 17] width 28 height 23
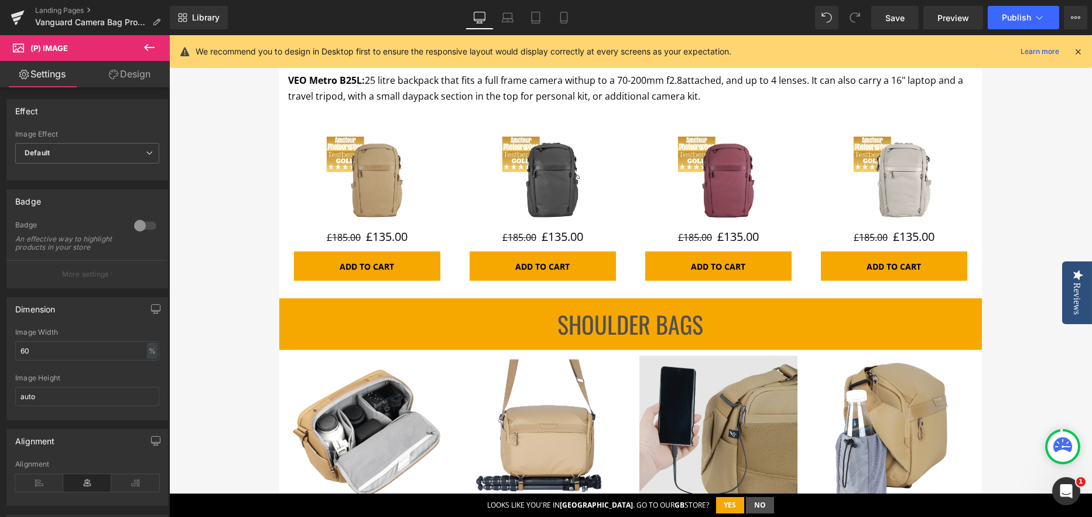
scroll to position [1354, 0]
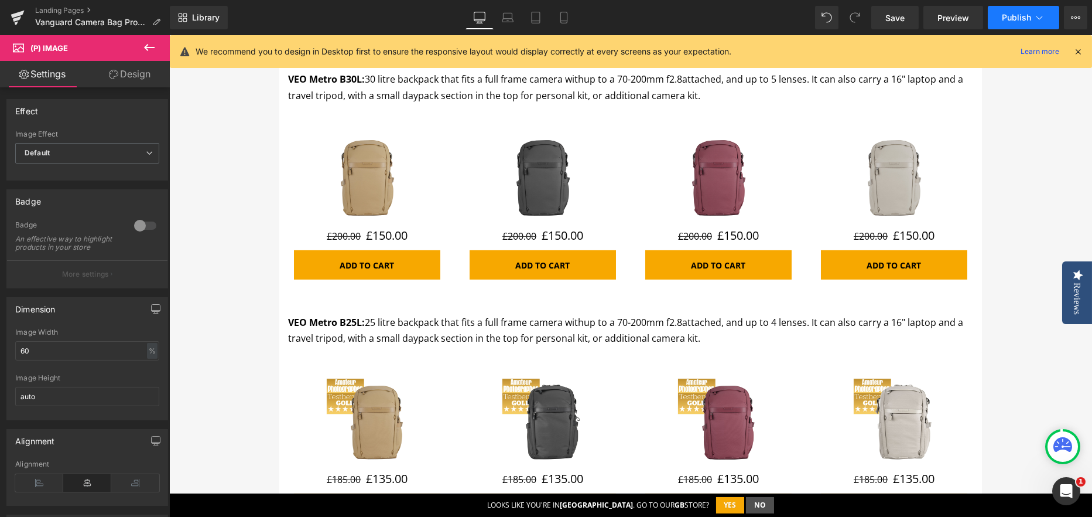
click at [1007, 13] on span "Publish" at bounding box center [1016, 17] width 29 height 9
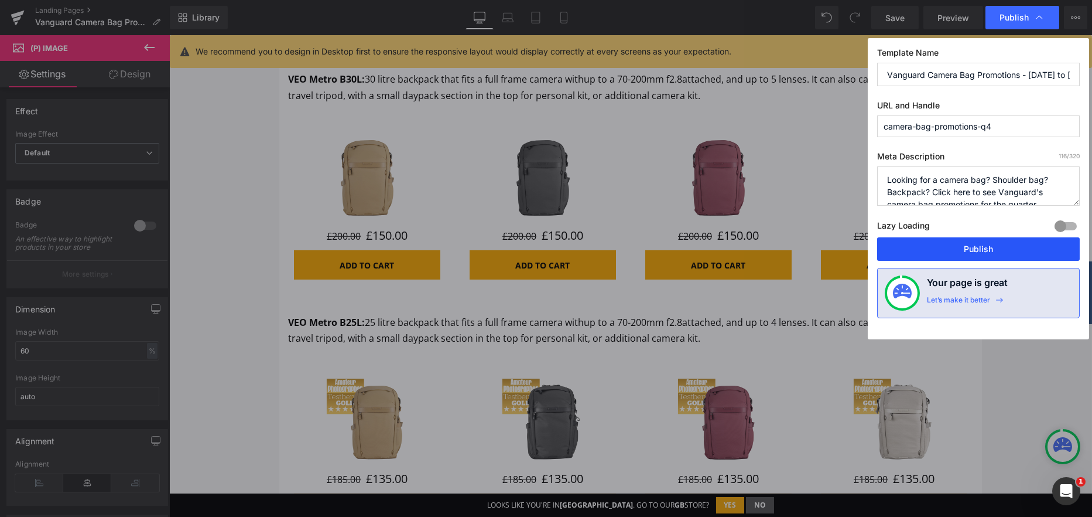
click at [957, 245] on button "Publish" at bounding box center [978, 248] width 203 height 23
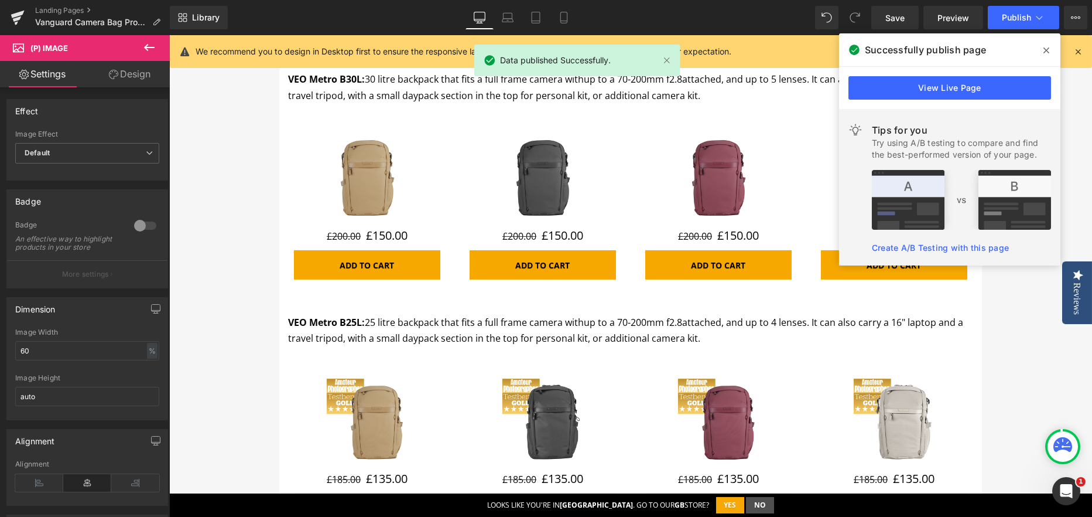
click at [1042, 47] on span at bounding box center [1046, 50] width 19 height 19
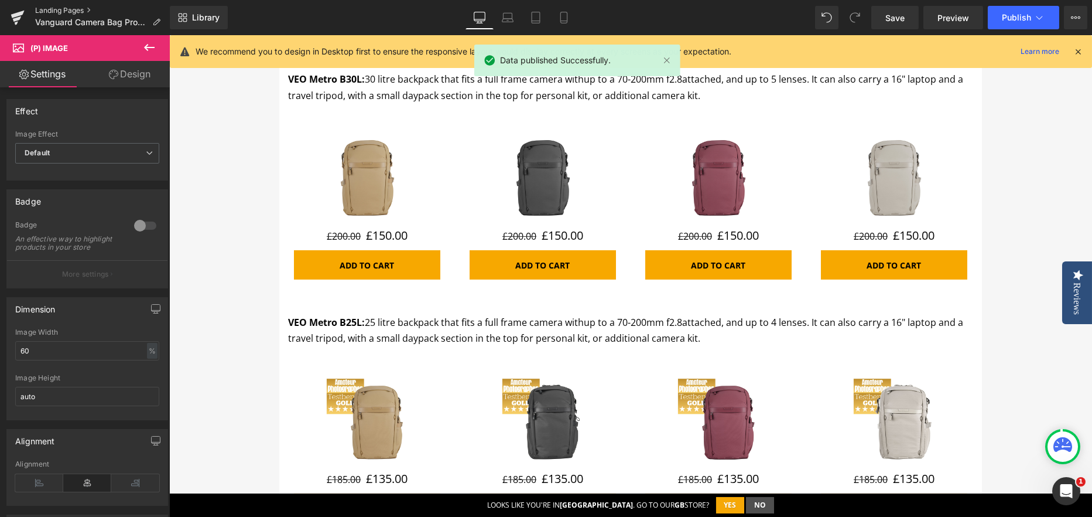
click at [56, 7] on link "Landing Pages" at bounding box center [102, 10] width 135 height 9
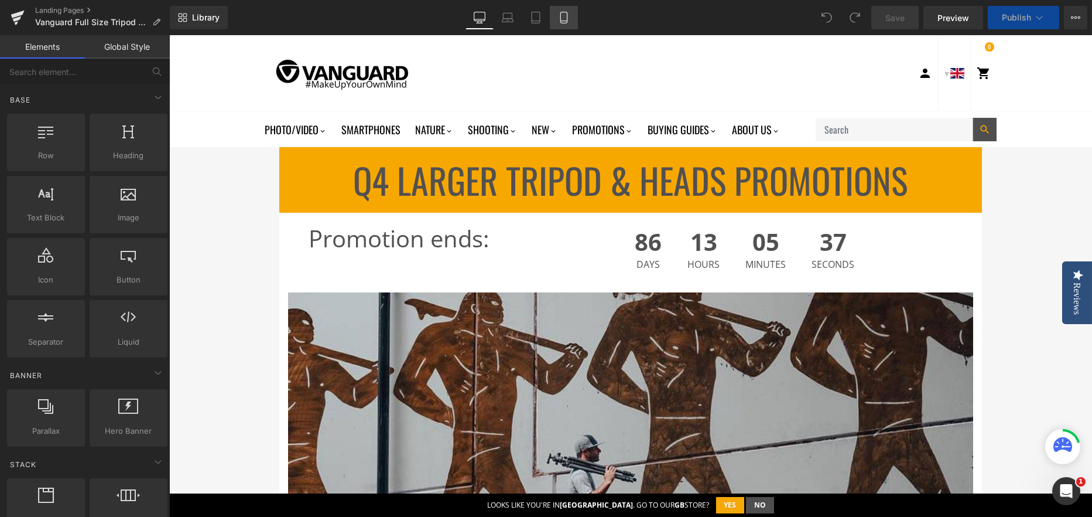
click at [560, 15] on icon at bounding box center [563, 17] width 6 height 11
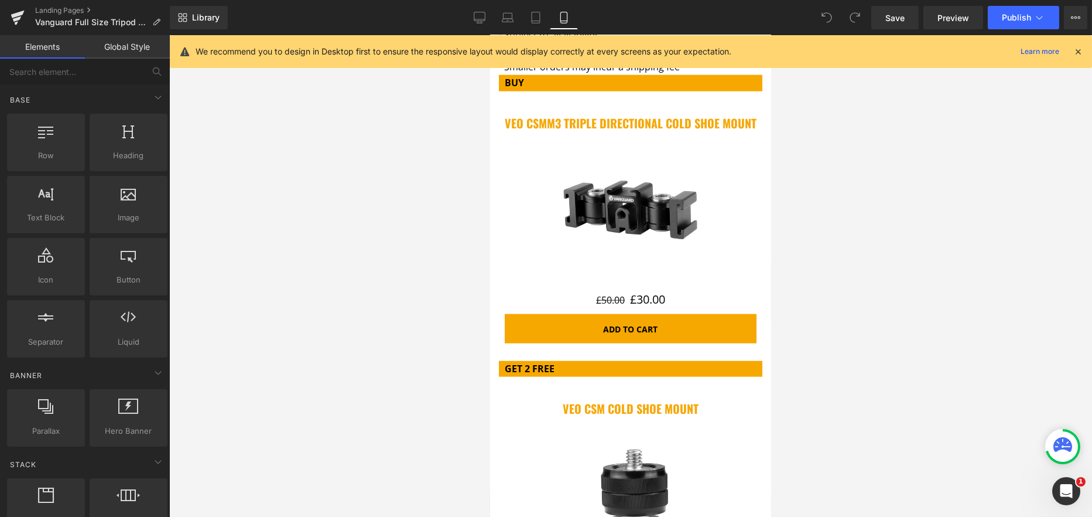
scroll to position [6676, 0]
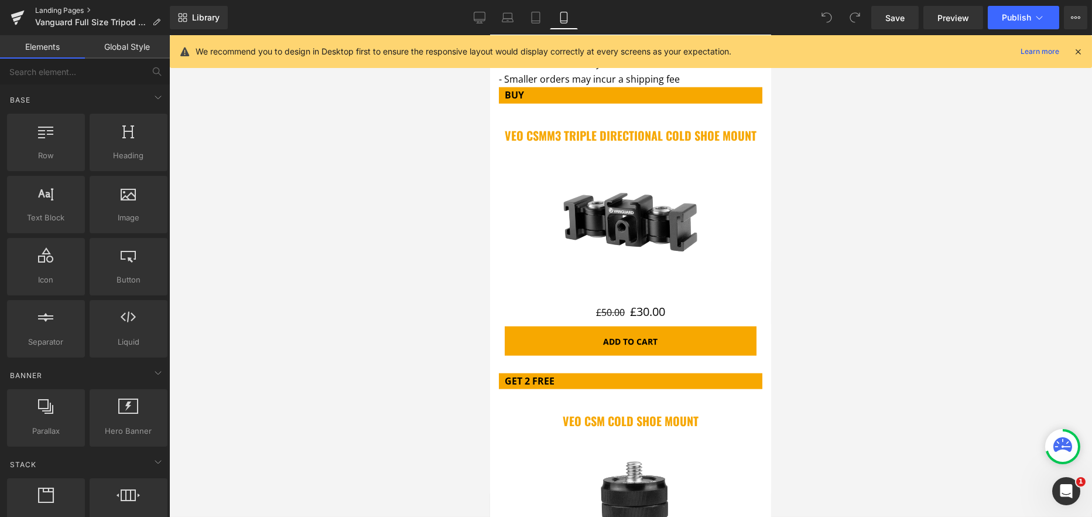
click at [62, 6] on link "Landing Pages" at bounding box center [102, 10] width 135 height 9
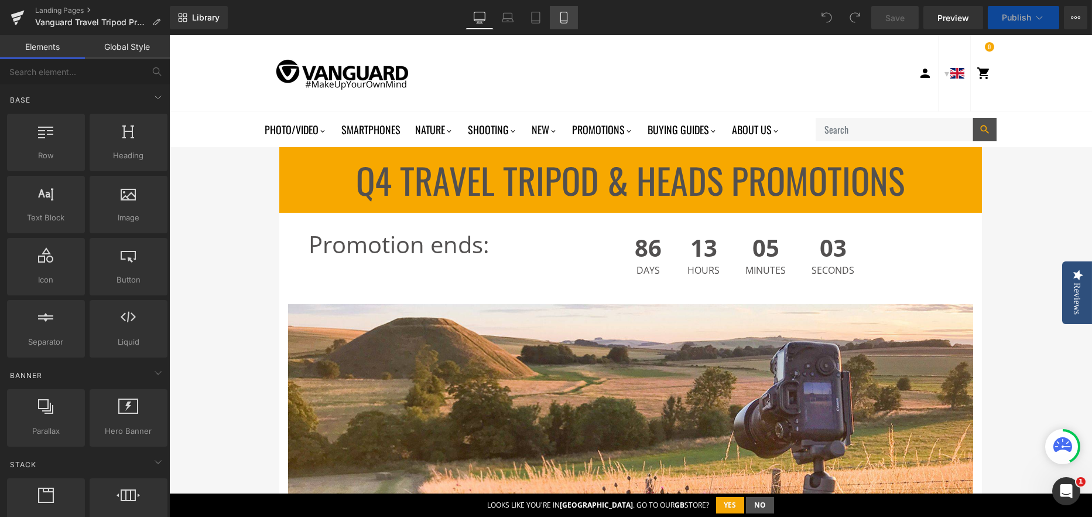
click at [550, 13] on link "Mobile" at bounding box center [564, 17] width 28 height 23
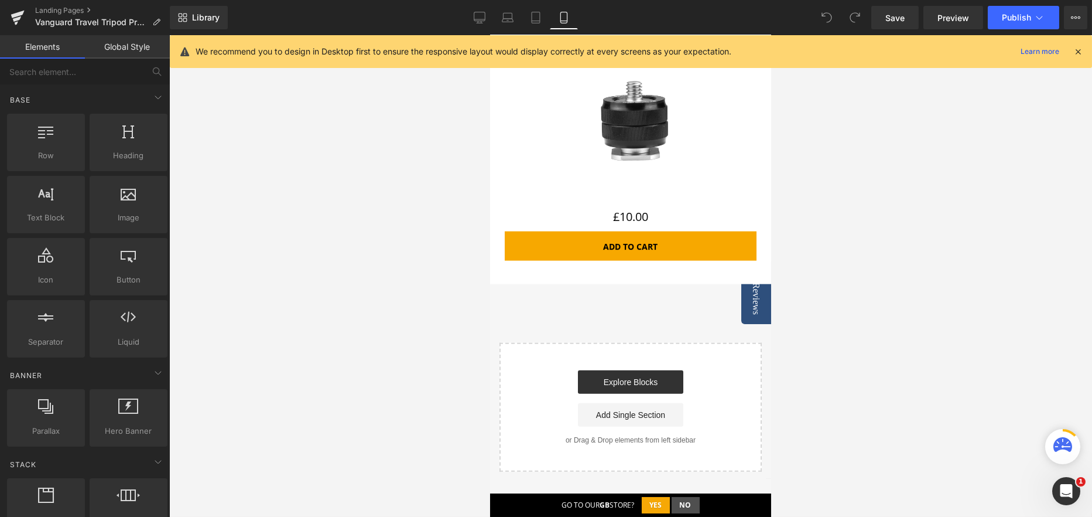
scroll to position [8023, 0]
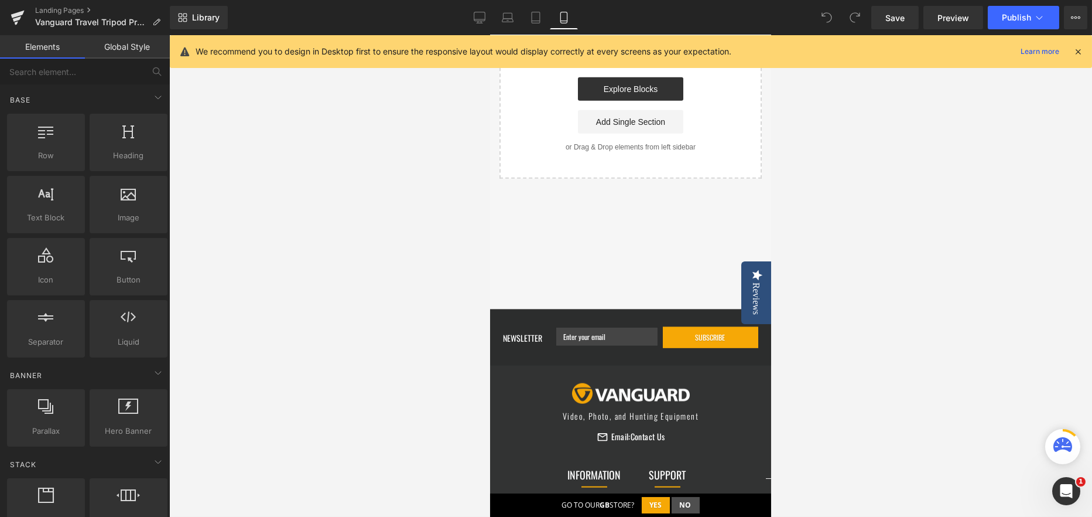
click at [57, 4] on div "Landing Pages Vanguard Travel Tripod Promotions - [DATE] to [DATE]" at bounding box center [85, 17] width 170 height 35
click at [60, 11] on link "Landing Pages" at bounding box center [102, 10] width 135 height 9
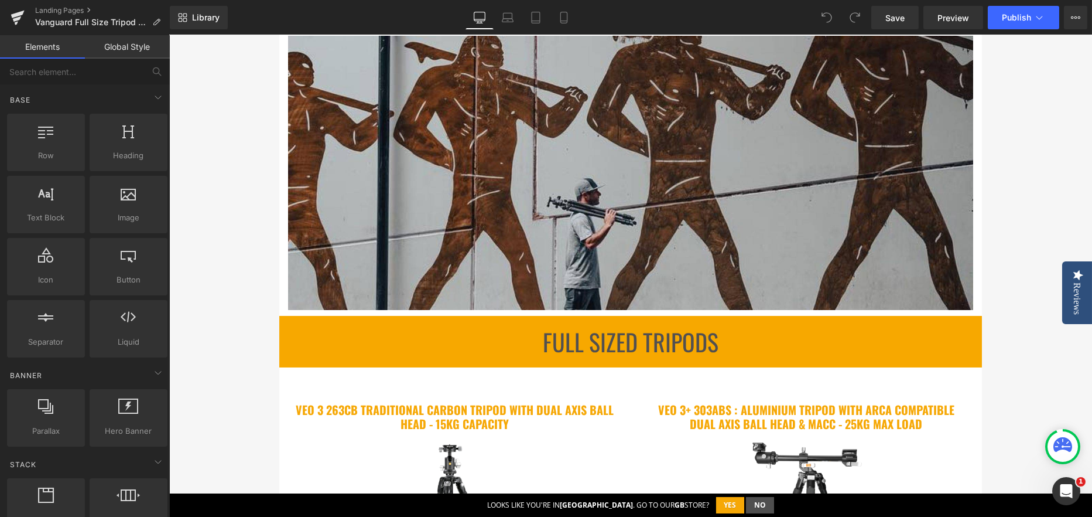
scroll to position [234, 0]
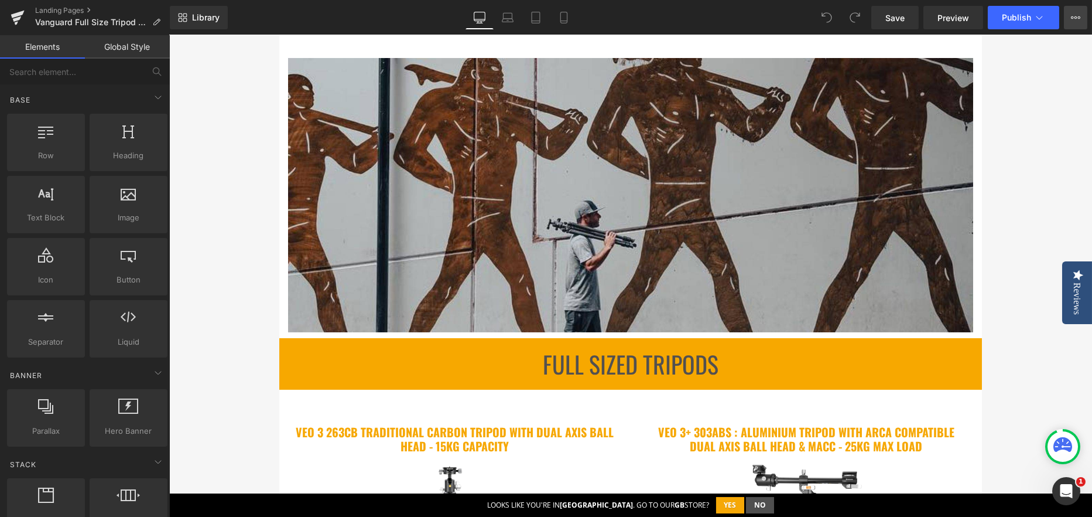
click at [1069, 17] on button "View Live Page View with current Template Save Template to Library Schedule Pub…" at bounding box center [1075, 17] width 23 height 23
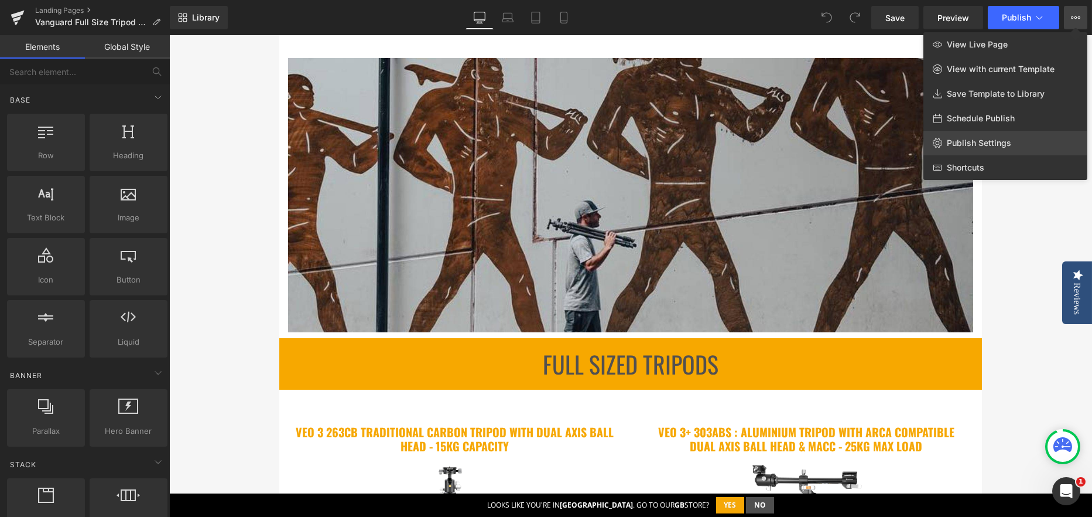
click at [976, 152] on link "Publish Settings" at bounding box center [1006, 143] width 164 height 25
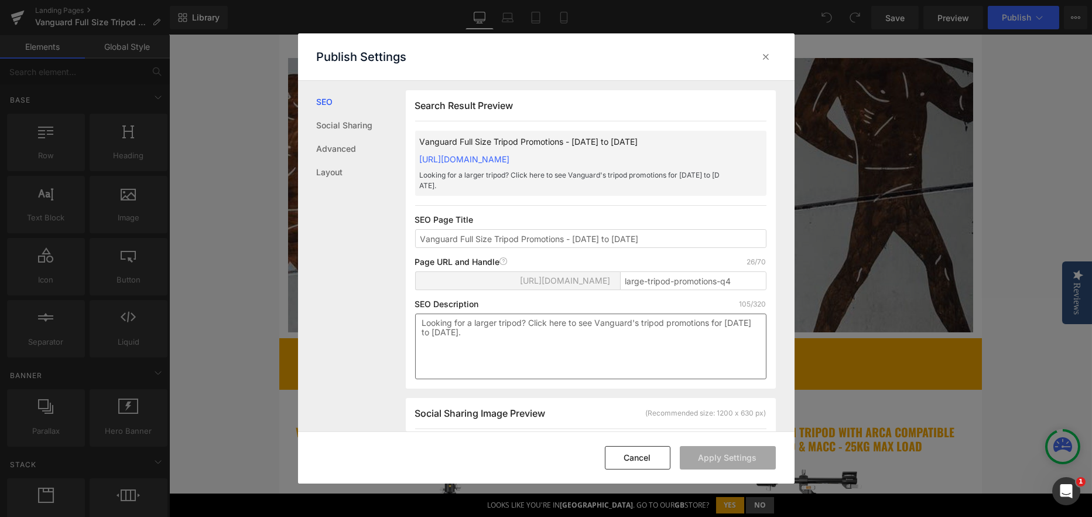
scroll to position [0, 0]
click at [629, 282] on input "large-tripod-promotions-q4" at bounding box center [693, 280] width 146 height 19
click at [768, 52] on icon at bounding box center [767, 57] width 12 height 12
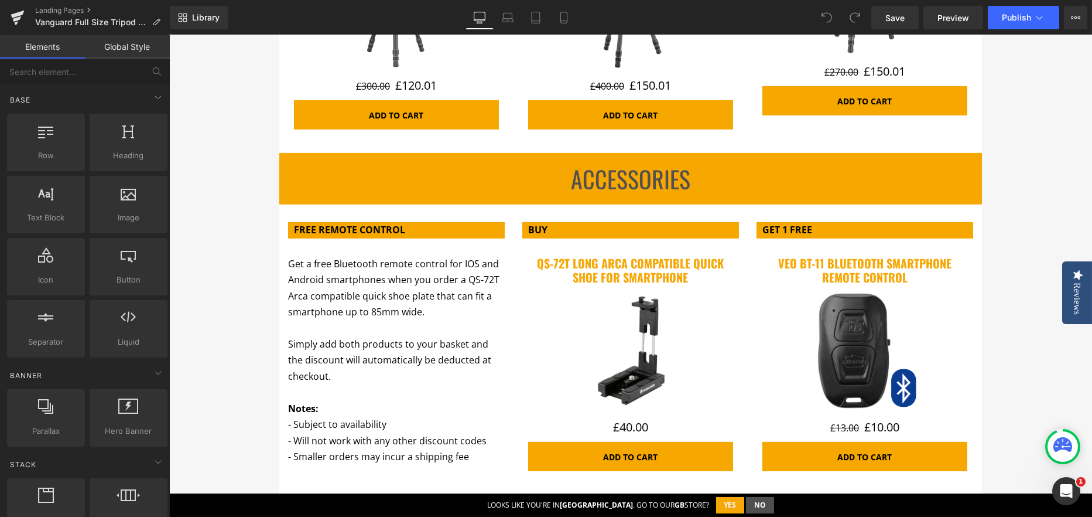
scroll to position [2987, 0]
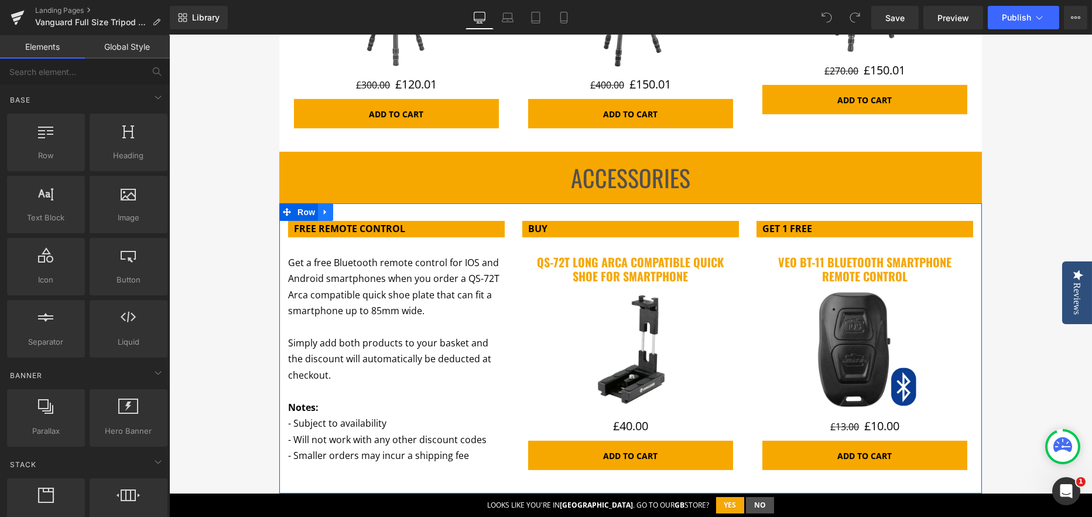
click at [323, 209] on icon at bounding box center [326, 212] width 8 height 9
click at [337, 208] on icon at bounding box center [341, 212] width 8 height 8
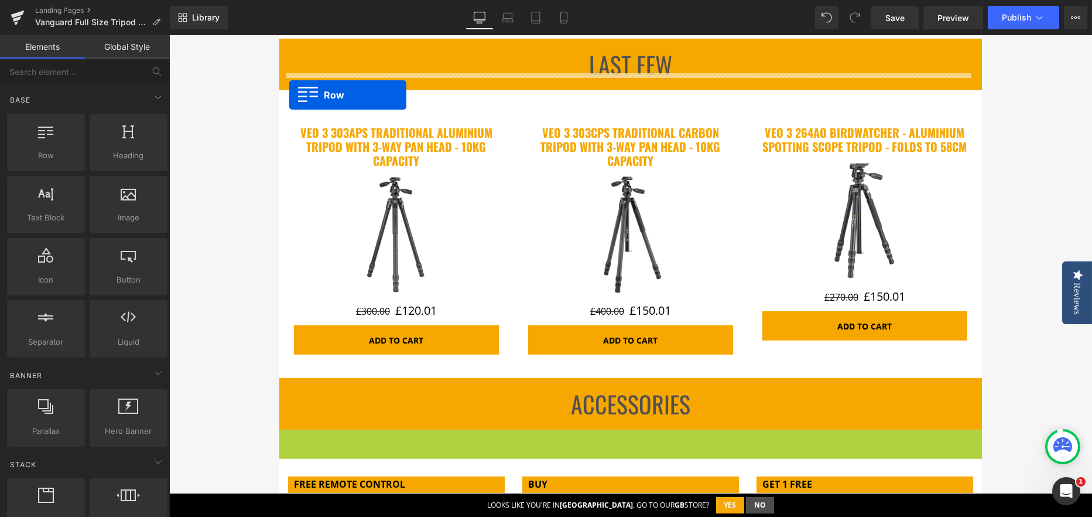
scroll to position [2737, 0]
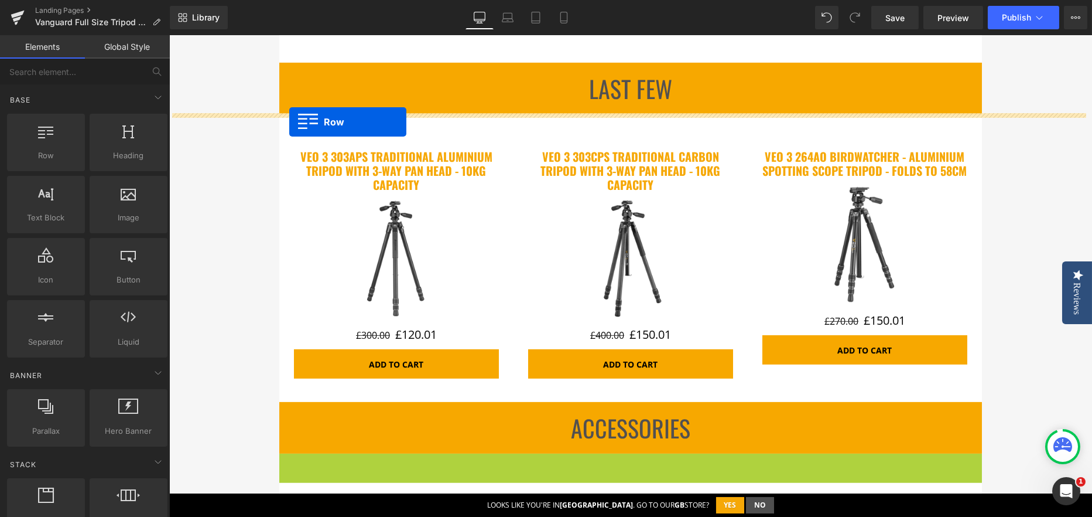
drag, startPoint x: 284, startPoint y: 266, endPoint x: 289, endPoint y: 122, distance: 144.2
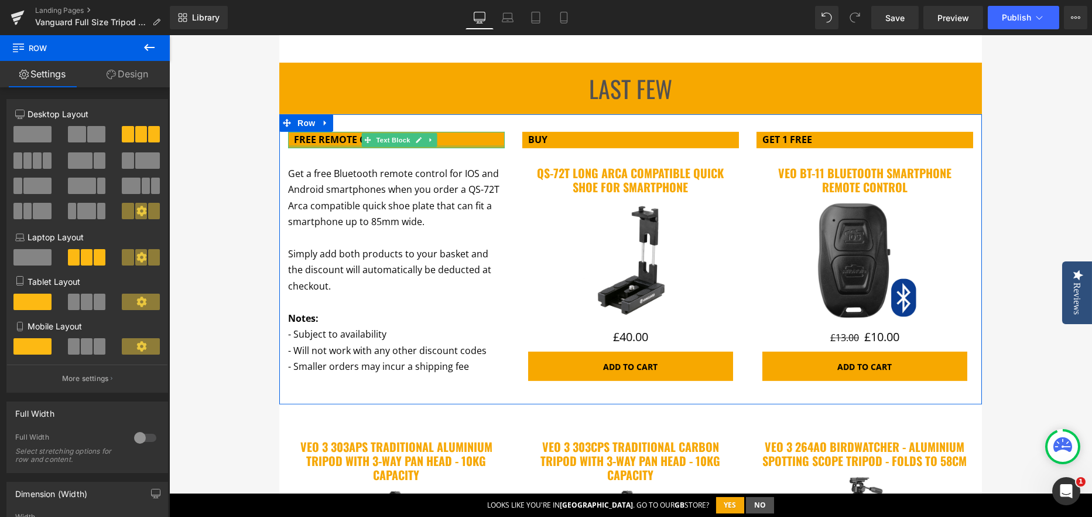
click at [335, 142] on strong "FREE REMOTE CONTROL" at bounding box center [349, 139] width 111 height 13
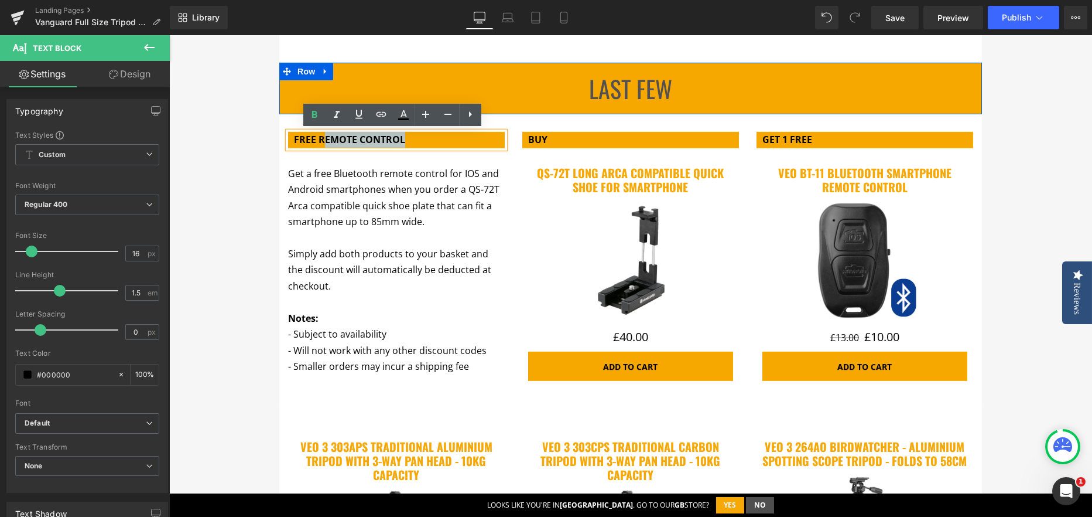
drag, startPoint x: 317, startPoint y: 141, endPoint x: 582, endPoint y: 140, distance: 265.3
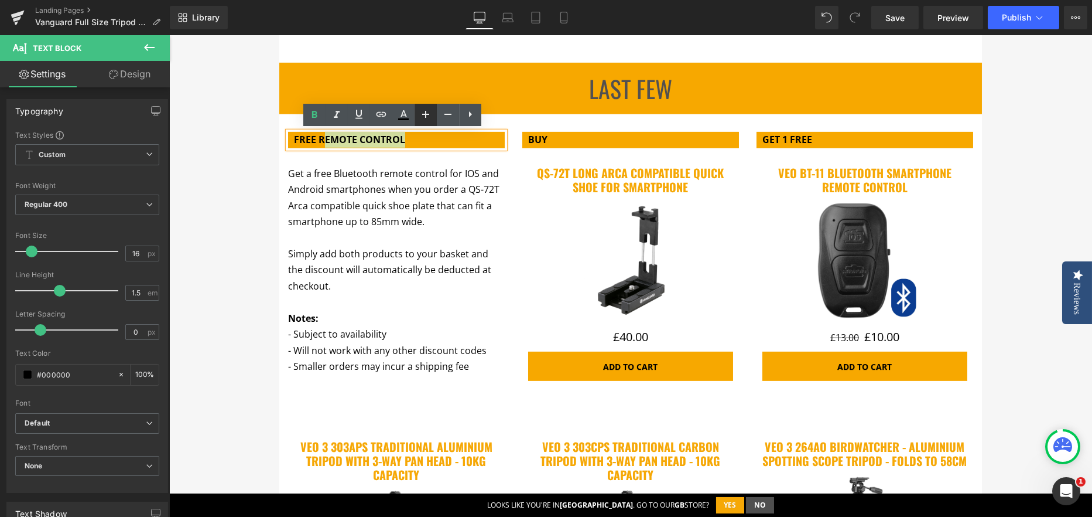
click at [413, 104] on ul "Text Color Highlight Color #333333" at bounding box center [392, 104] width 178 height 0
click at [413, 105] on link at bounding box center [403, 115] width 22 height 22
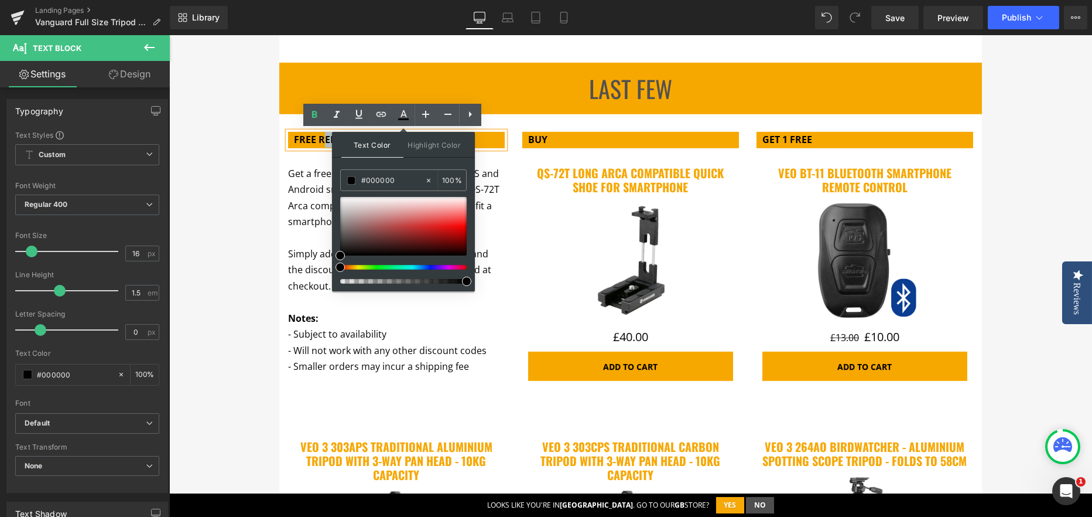
click at [419, 88] on h1 "LAST FEW" at bounding box center [630, 88] width 685 height 28
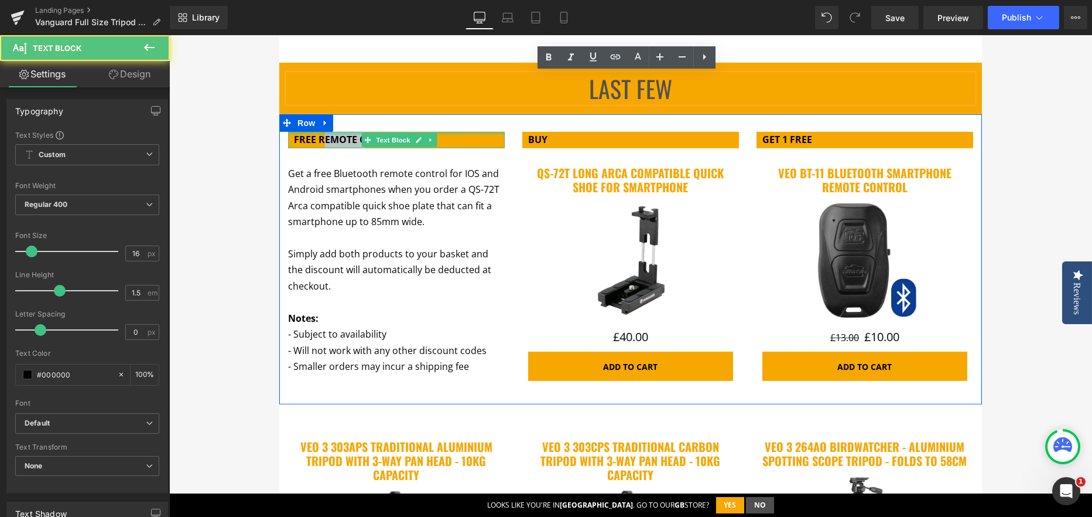
drag, startPoint x: 317, startPoint y: 143, endPoint x: 358, endPoint y: 130, distance: 43.5
click at [358, 132] on div "FREE REMOTE CONTROL Text Block" at bounding box center [396, 140] width 217 height 16
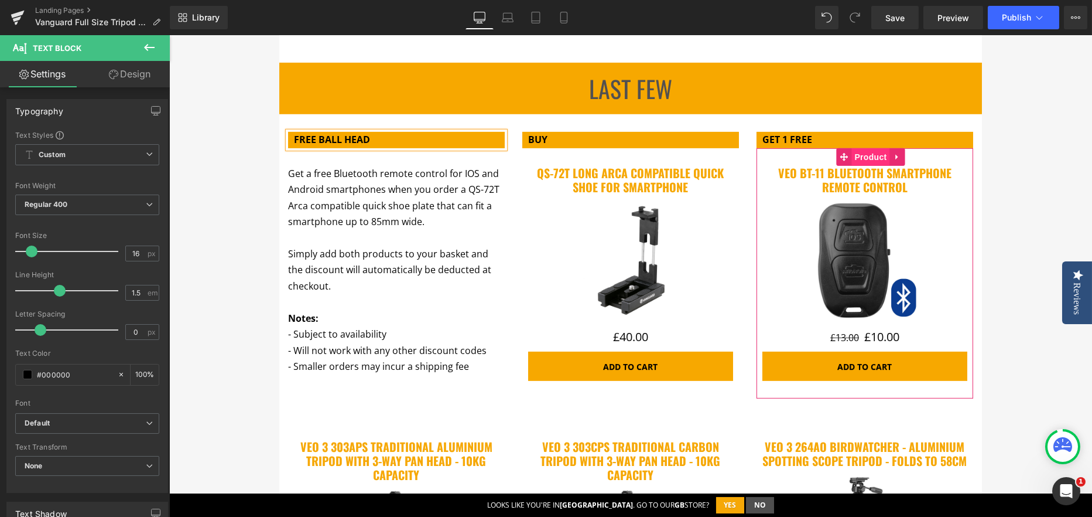
click at [861, 155] on span "Product" at bounding box center [871, 157] width 38 height 18
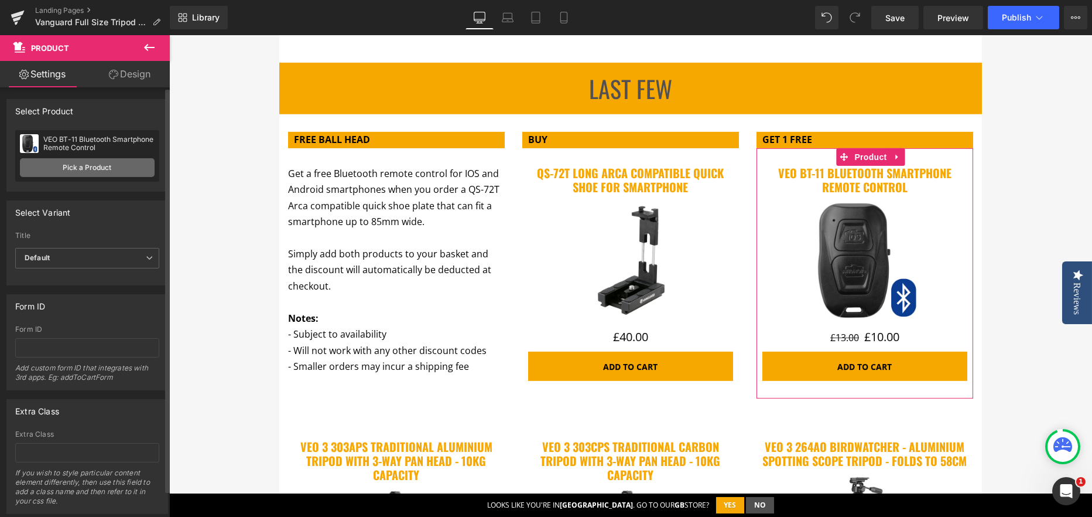
click at [83, 175] on link "Pick a Product" at bounding box center [87, 167] width 135 height 19
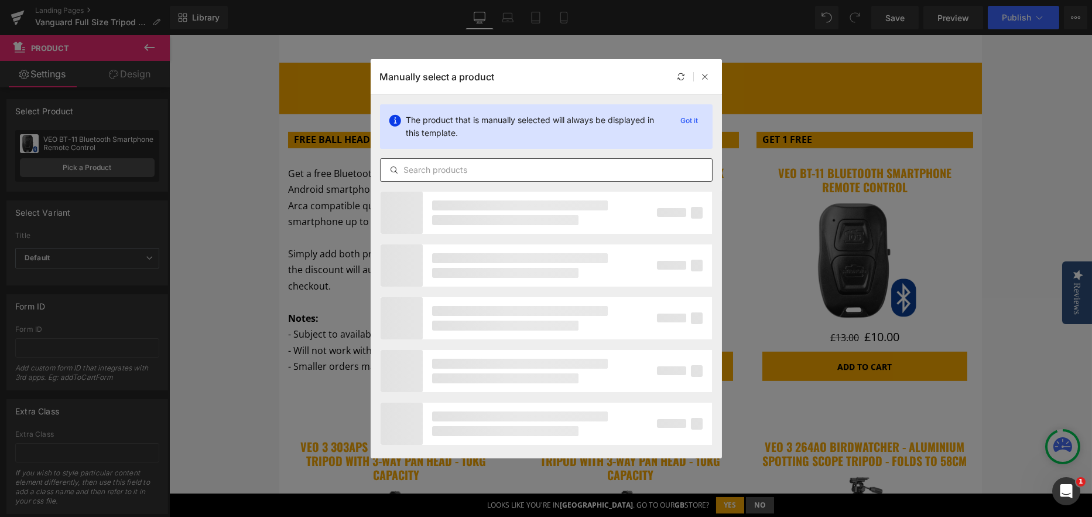
click at [434, 164] on input "text" at bounding box center [546, 170] width 331 height 14
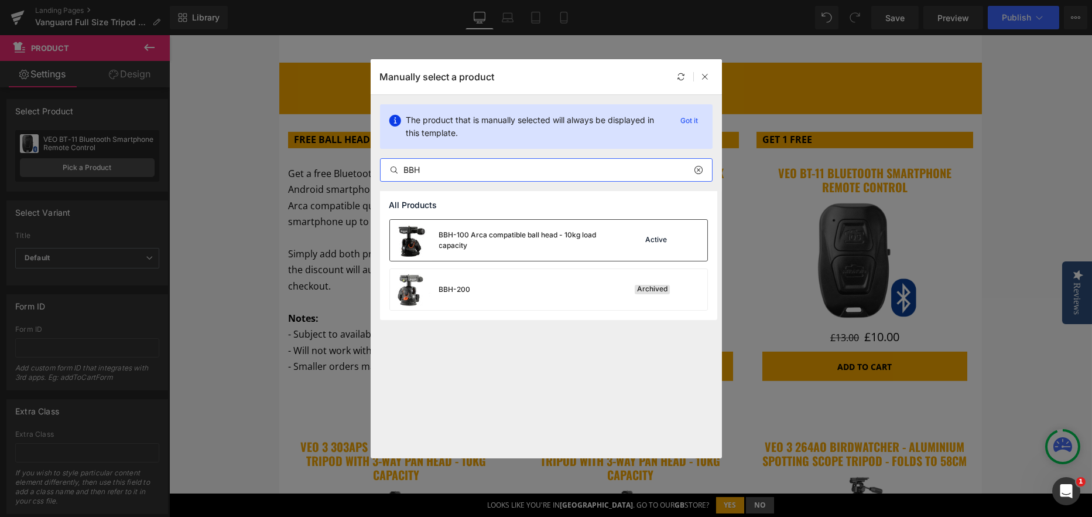
type input "BBH"
click at [498, 249] on div "BBH-100 Arca compatible ball head - 10kg load capacity" at bounding box center [527, 240] width 176 height 21
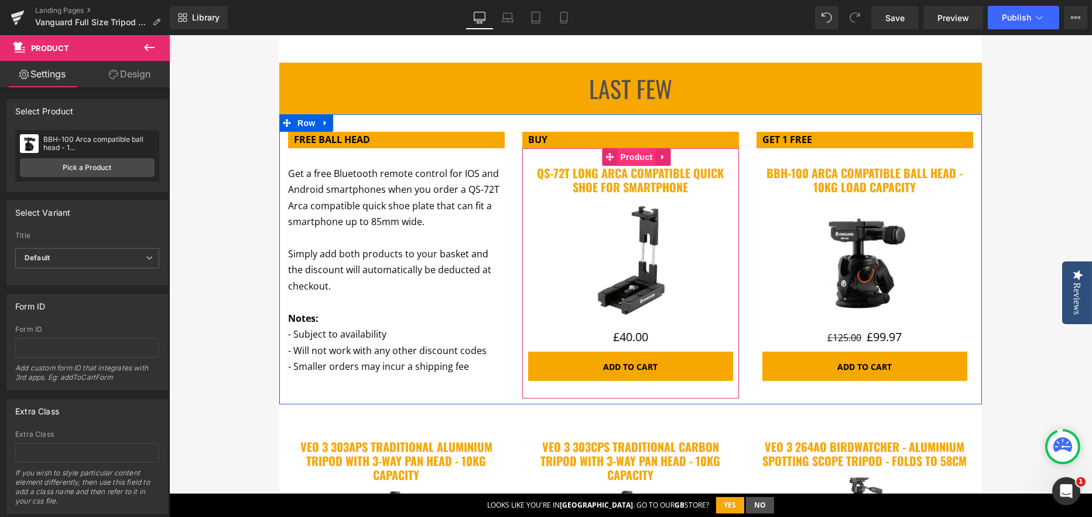
click at [633, 154] on span "Product" at bounding box center [636, 157] width 38 height 18
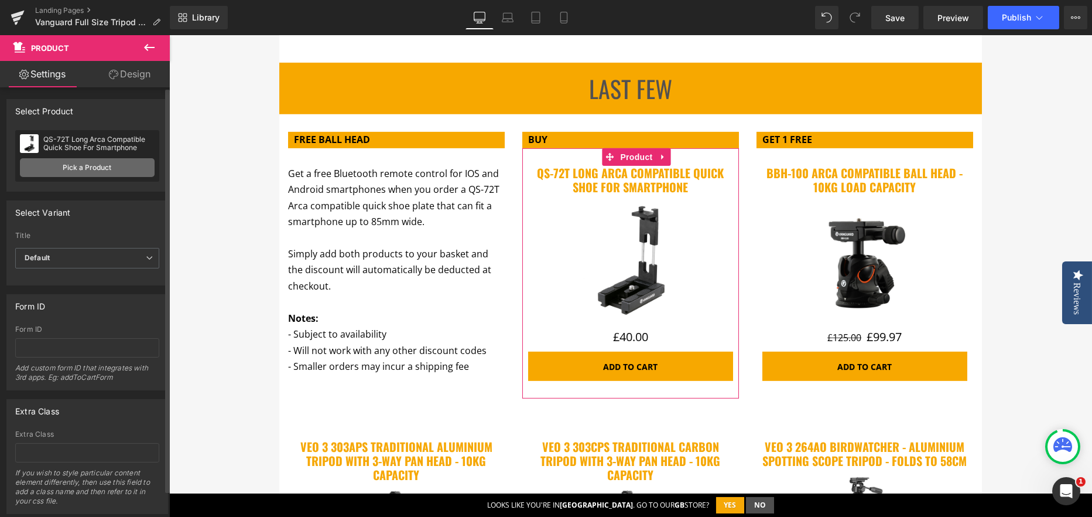
click at [98, 168] on link "Pick a Product" at bounding box center [87, 167] width 135 height 19
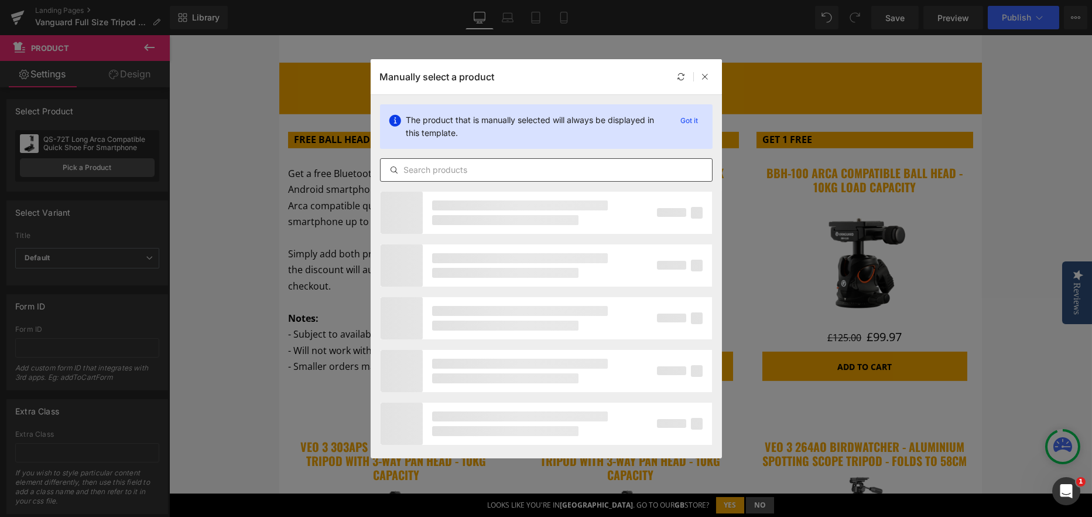
click at [436, 165] on input "text" at bounding box center [546, 170] width 331 height 14
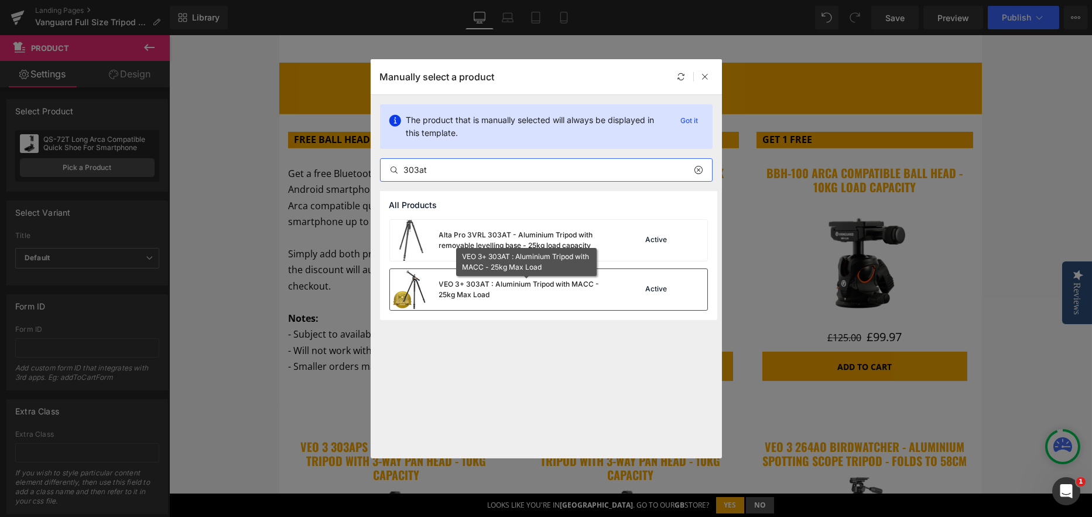
type input "303at"
click at [449, 281] on div "VEO 3+ 303AT : Aluminium Tripod with MACC - 25kg Max Load" at bounding box center [527, 289] width 176 height 21
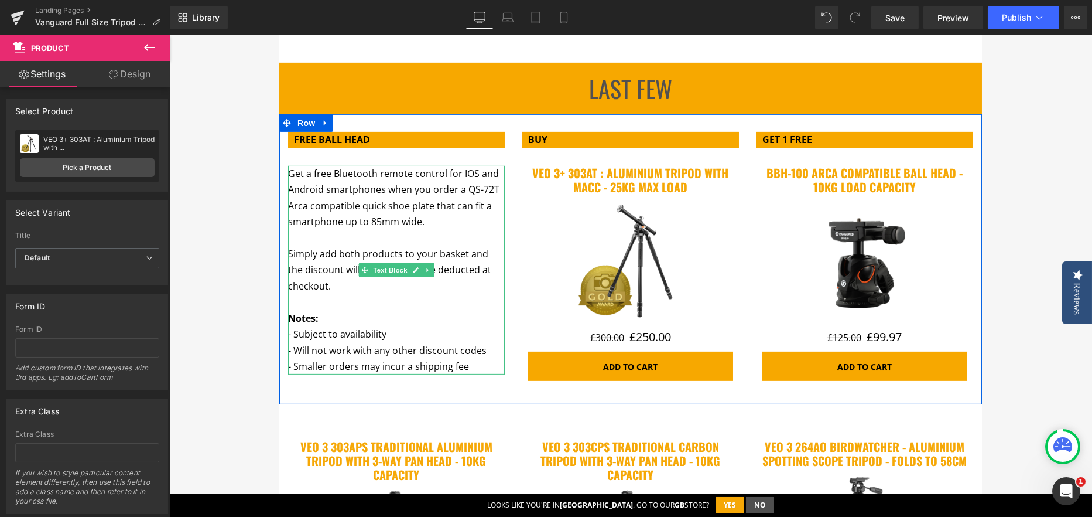
click at [326, 176] on span "Get a free Bluetooth remote control for IOS and Android smartphones when you or…" at bounding box center [393, 197] width 211 height 61
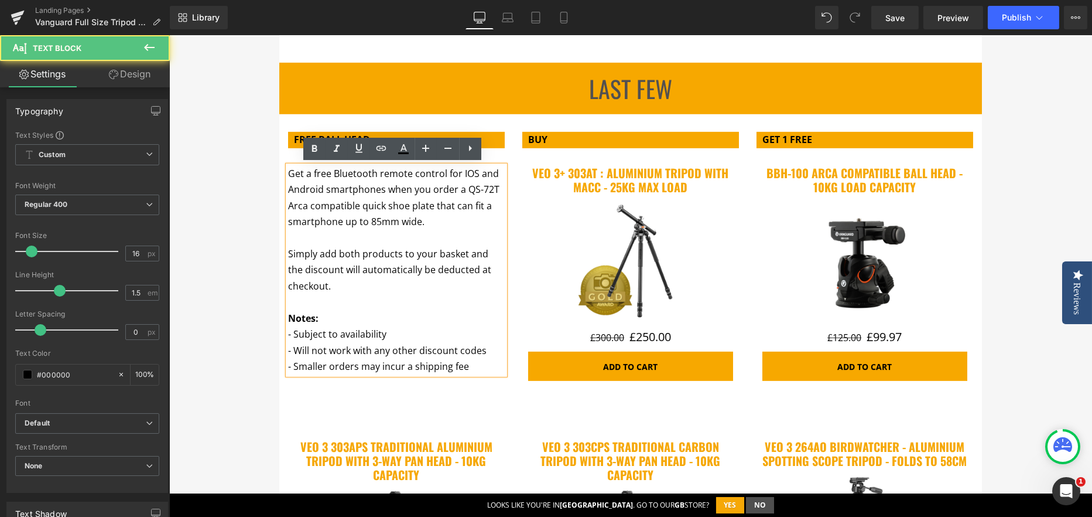
click at [290, 175] on span "Get a free Bluetooth remote control for IOS and Android smartphones when you or…" at bounding box center [393, 197] width 211 height 61
click at [316, 167] on span "Get a free Bluetooth remote control for IOS and Android smartphones when you or…" at bounding box center [393, 197] width 211 height 61
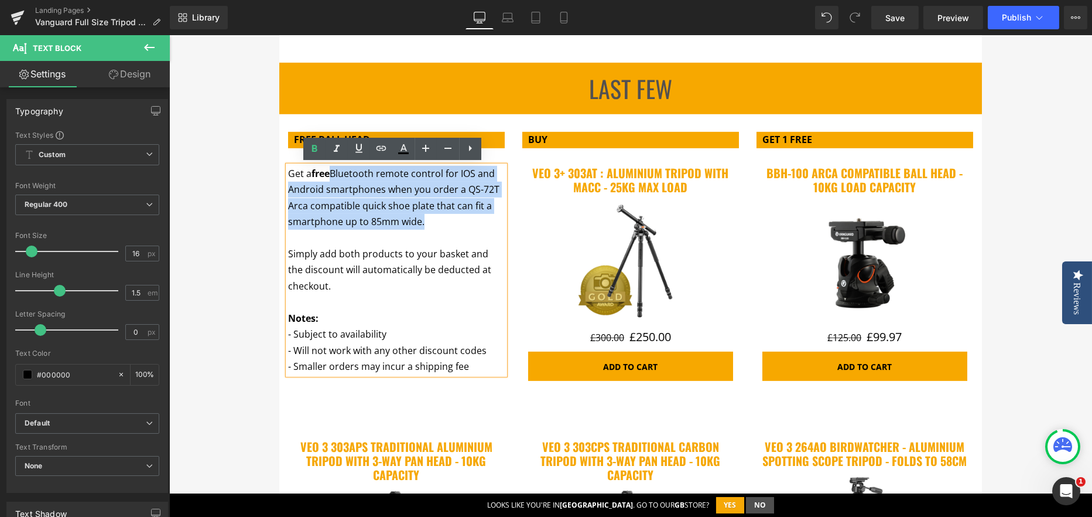
drag, startPoint x: 331, startPoint y: 172, endPoint x: 418, endPoint y: 218, distance: 98.8
click at [418, 218] on span "Get a free Bluetooth remote control for IOS and Android smartphones when you or…" at bounding box center [393, 197] width 211 height 61
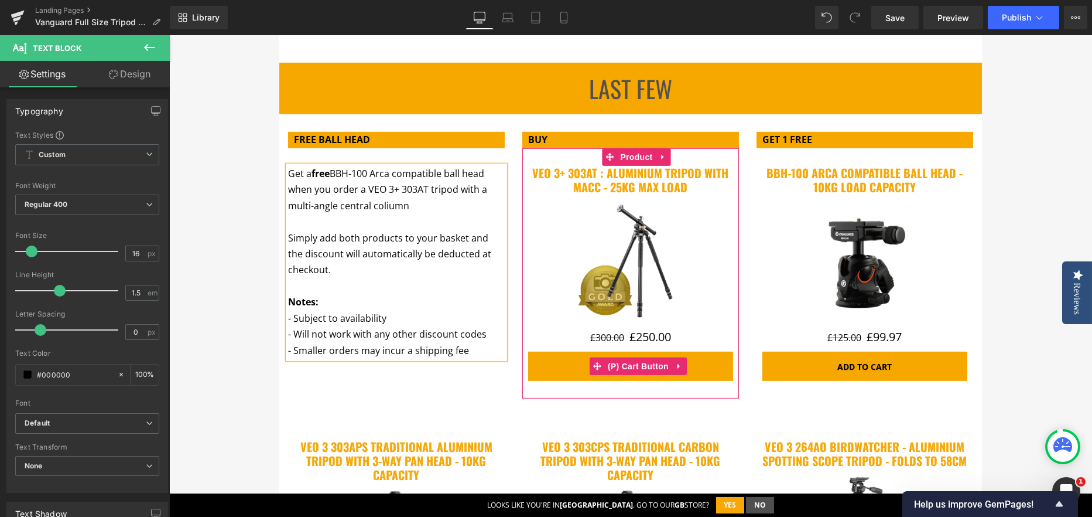
click at [638, 359] on span "(P) Cart Button" at bounding box center [638, 366] width 67 height 18
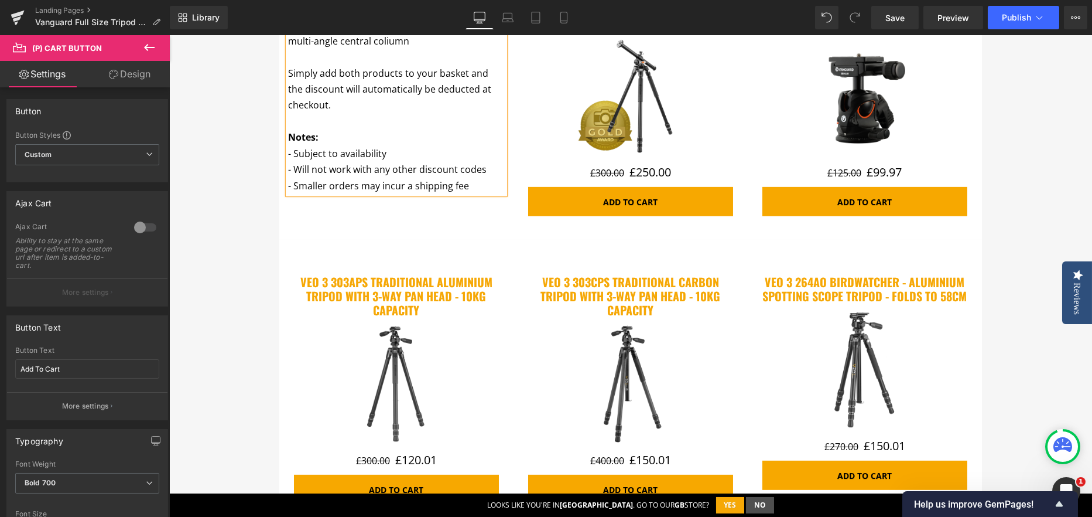
scroll to position [2912, 0]
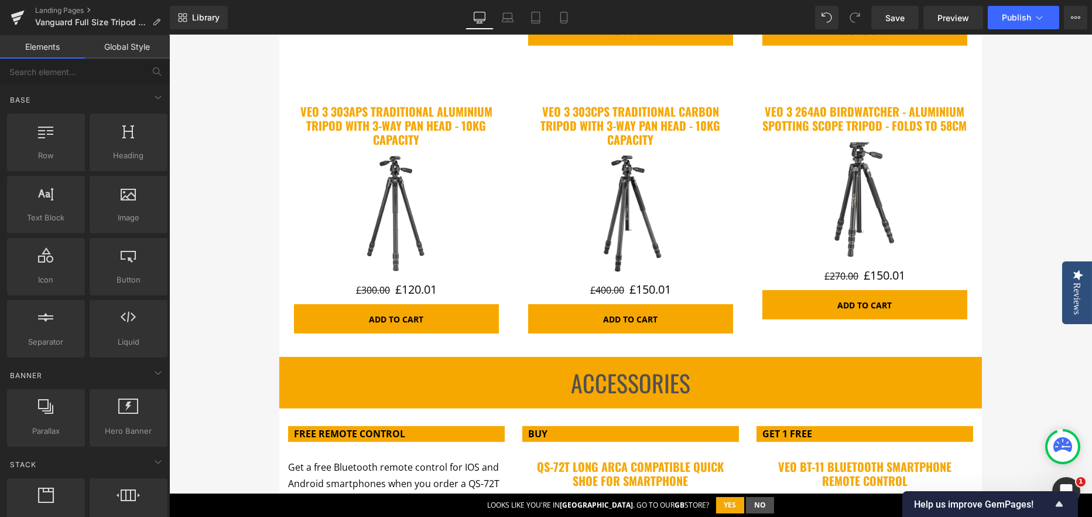
scroll to position [3088, 0]
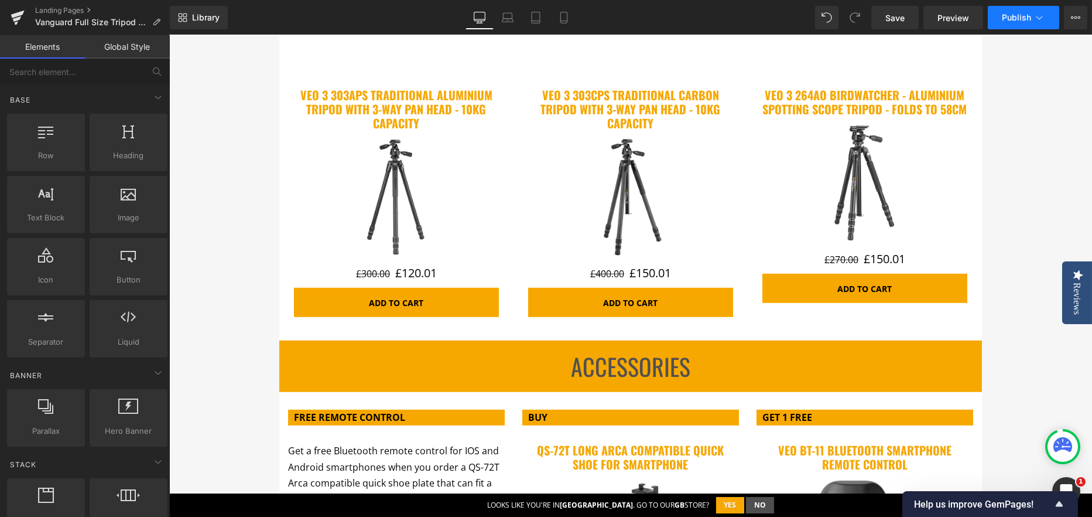
click at [1008, 13] on span "Publish" at bounding box center [1016, 17] width 29 height 9
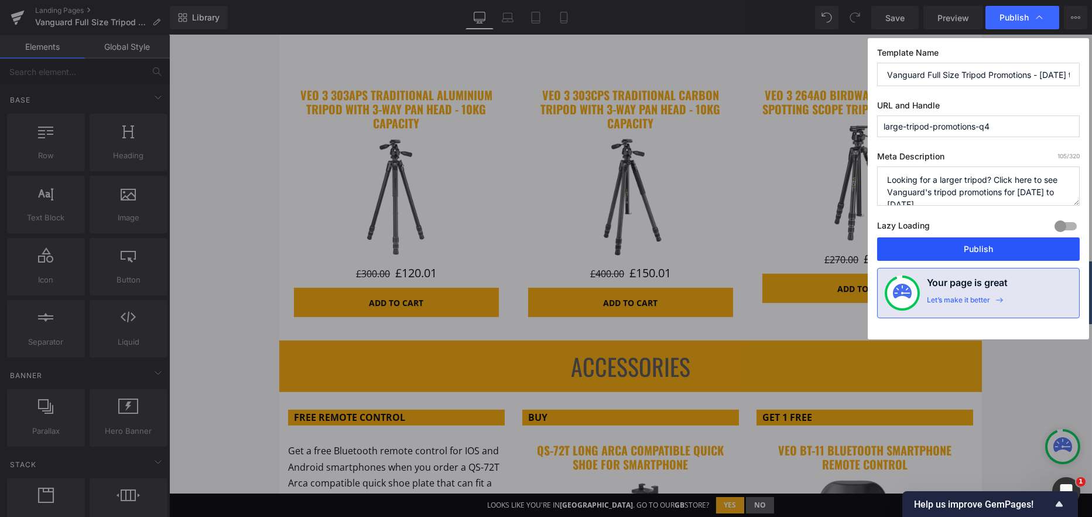
drag, startPoint x: 991, startPoint y: 244, endPoint x: 835, endPoint y: 190, distance: 166.1
click at [991, 244] on button "Publish" at bounding box center [978, 248] width 203 height 23
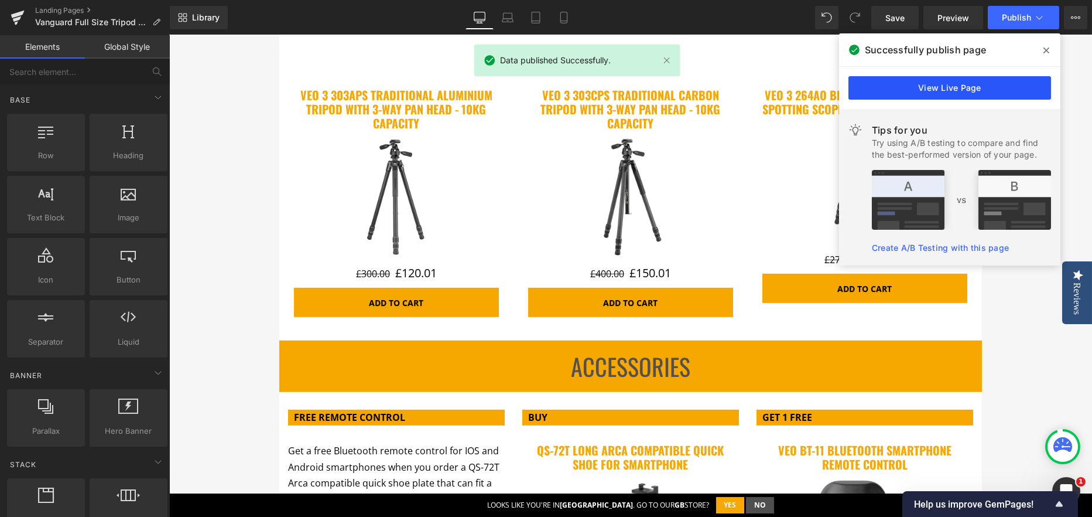
click at [958, 88] on link "View Live Page" at bounding box center [950, 87] width 203 height 23
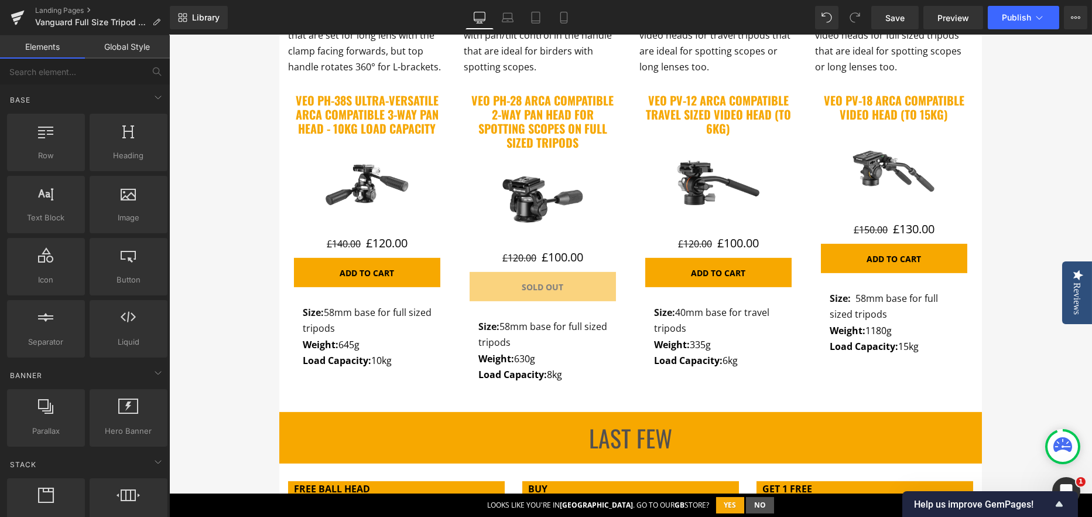
scroll to position [2268, 0]
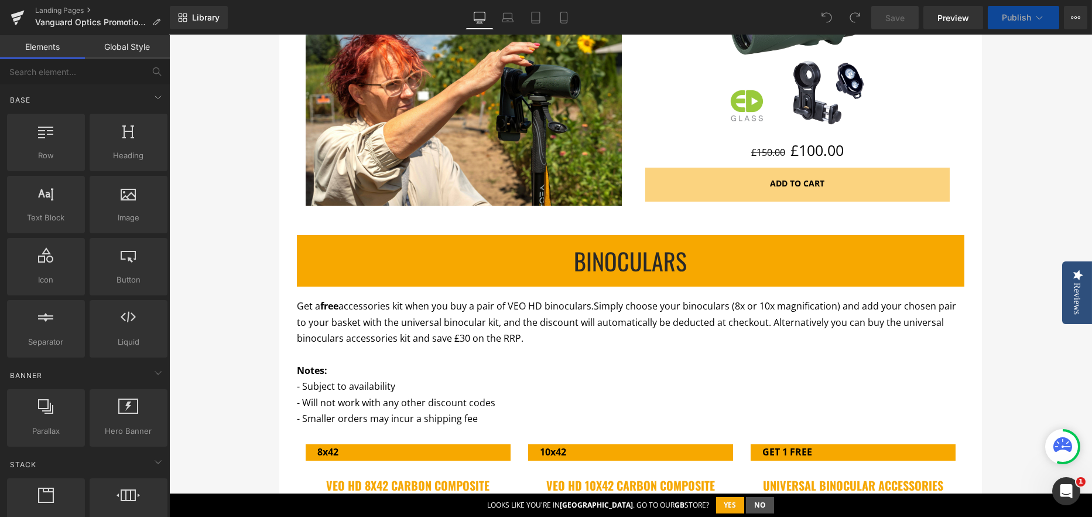
scroll to position [586, 0]
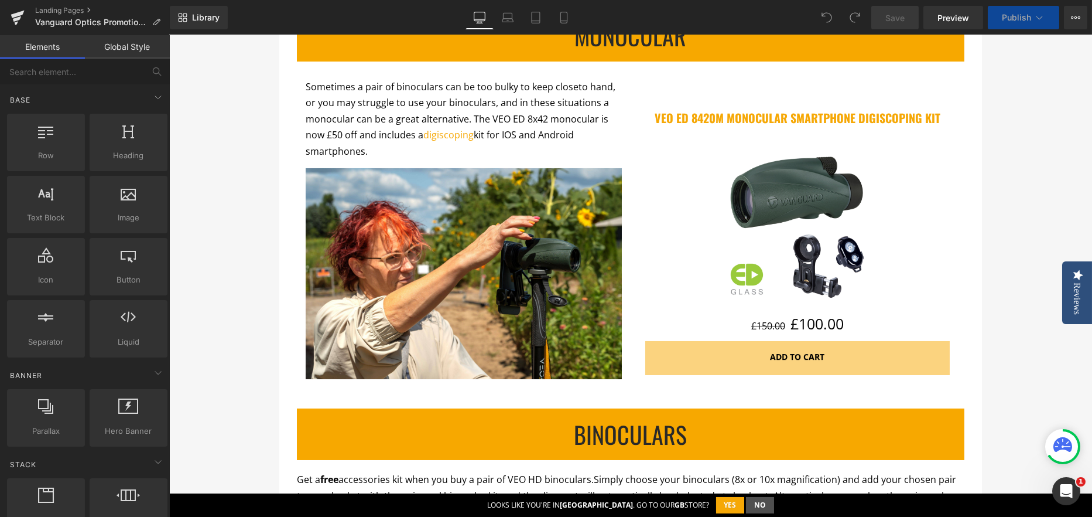
click at [765, 235] on img at bounding box center [797, 221] width 183 height 183
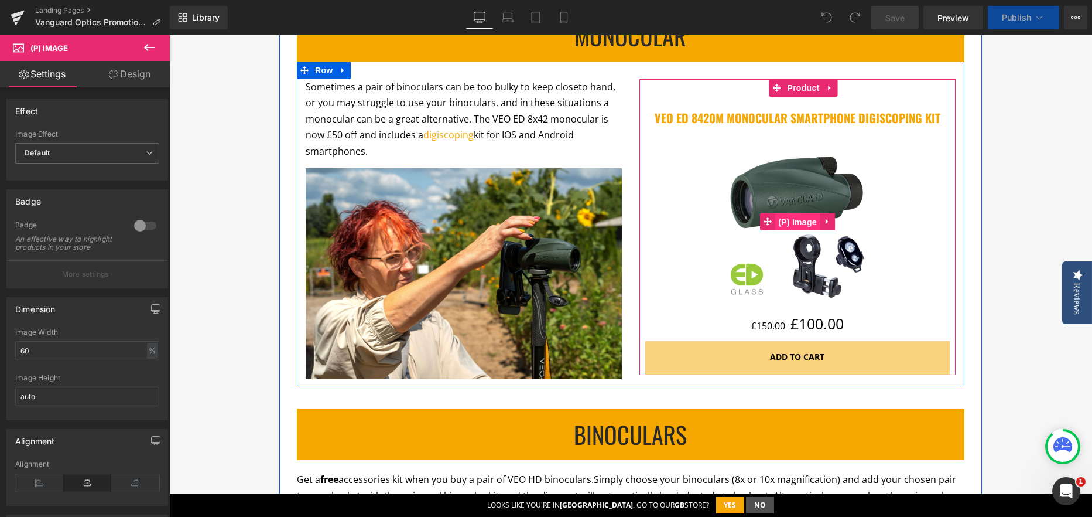
click at [806, 225] on span "(P) Image" at bounding box center [797, 222] width 45 height 18
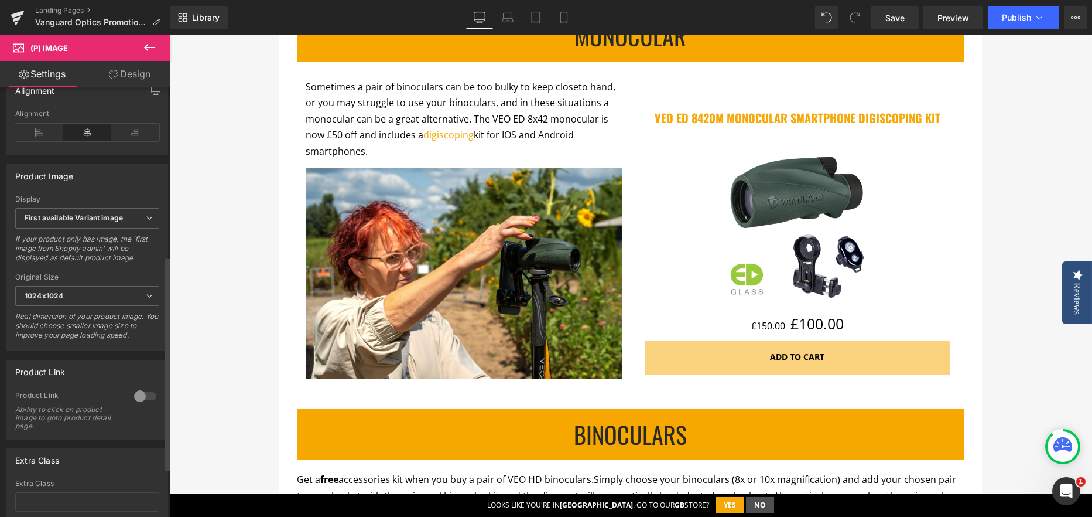
scroll to position [351, 0]
click at [149, 403] on div at bounding box center [145, 394] width 28 height 19
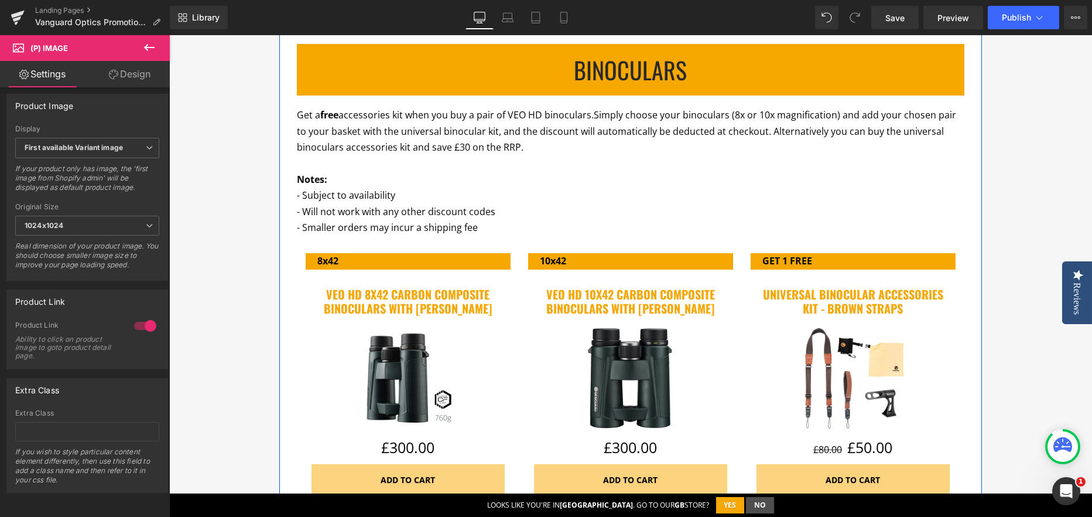
scroll to position [1171, 0]
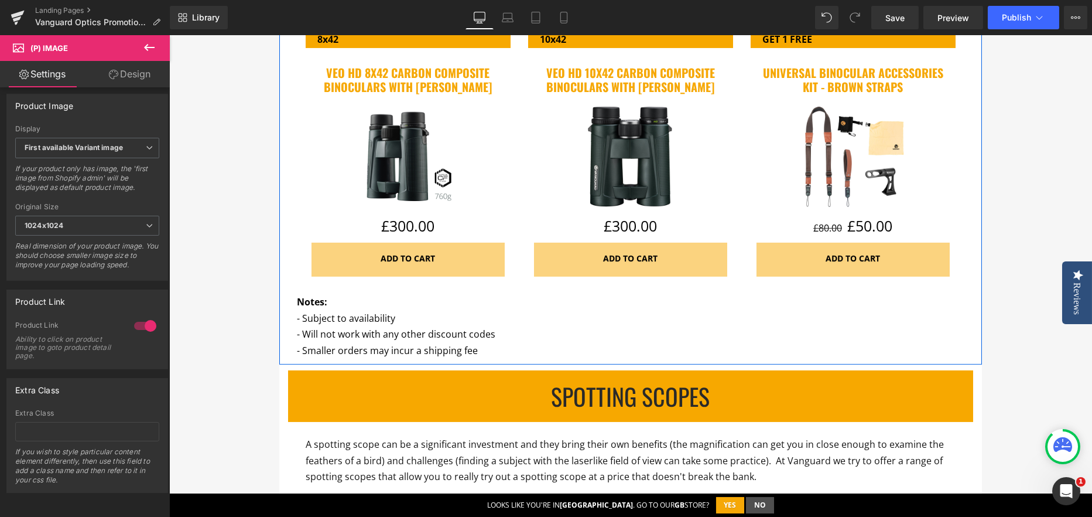
click at [418, 174] on img at bounding box center [408, 157] width 116 height 116
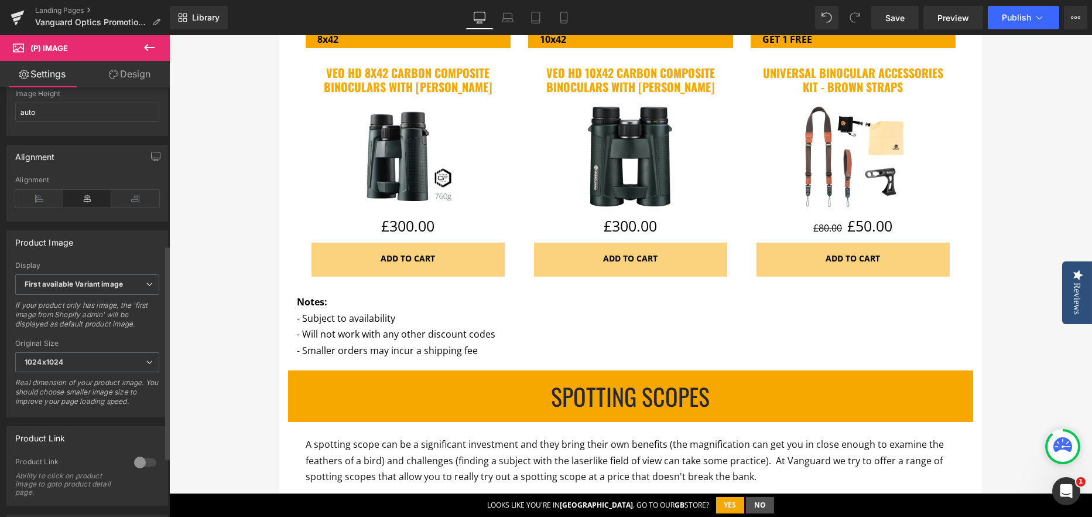
scroll to position [410, 0]
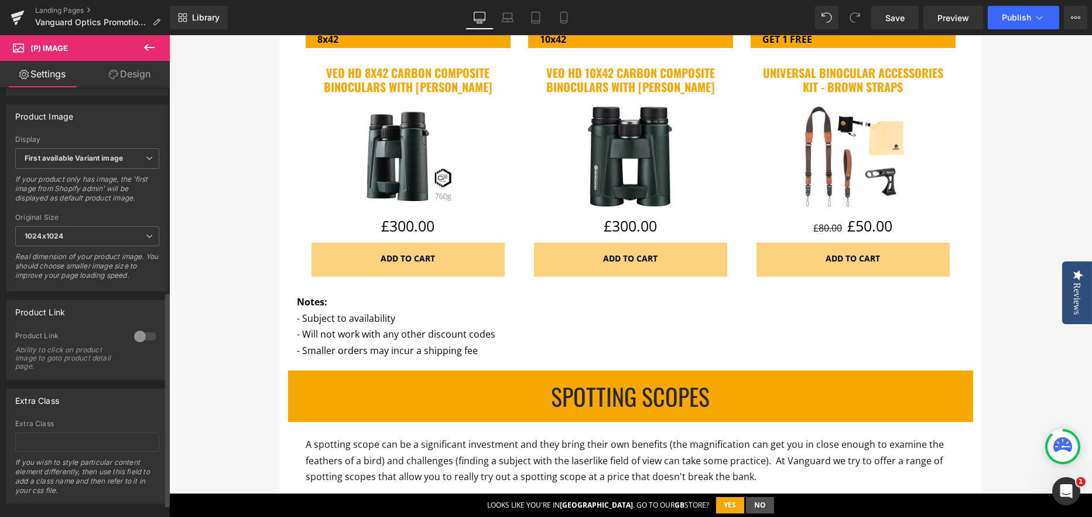
click at [148, 346] on div at bounding box center [145, 336] width 28 height 19
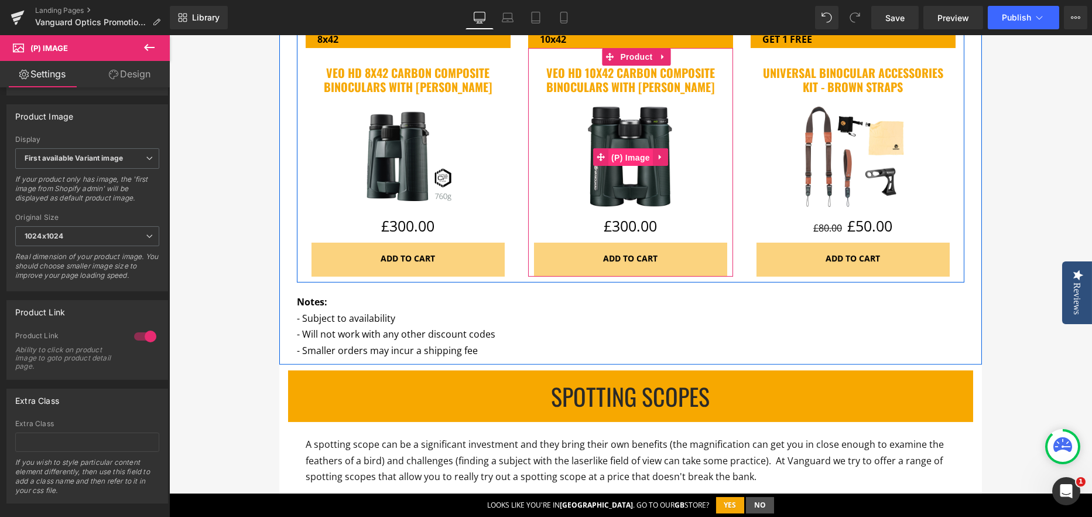
click at [619, 152] on span "(P) Image" at bounding box center [630, 158] width 45 height 18
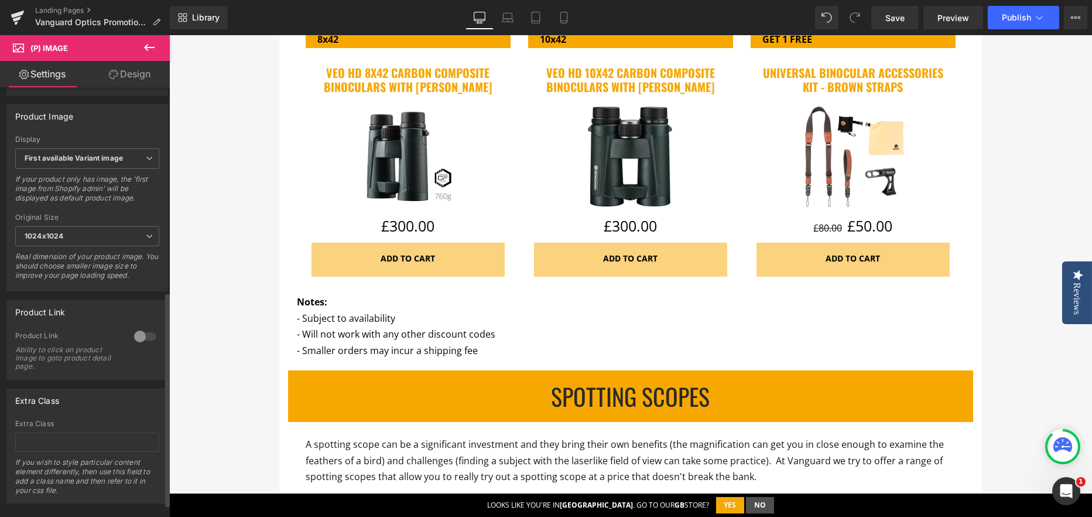
click at [143, 337] on div at bounding box center [145, 336] width 28 height 19
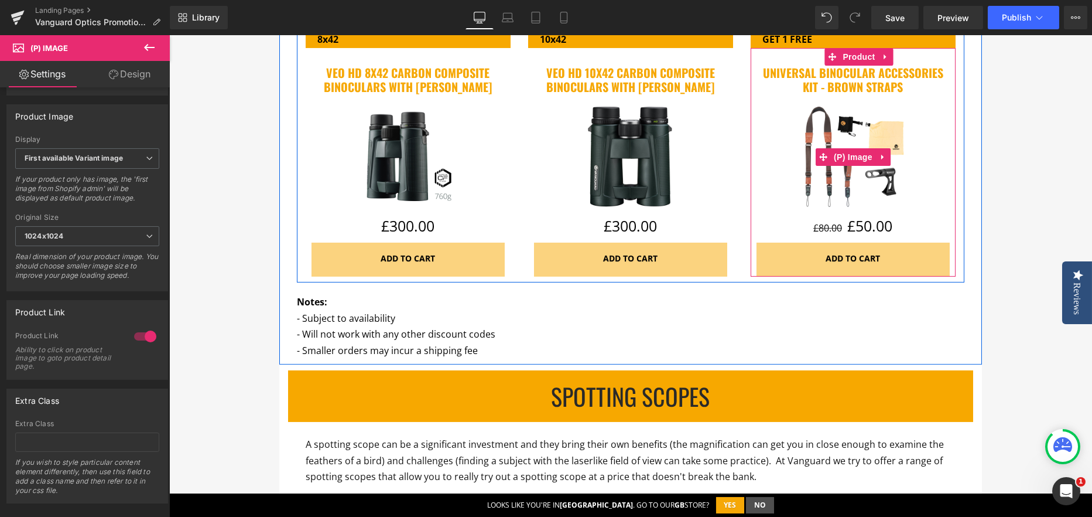
click at [787, 149] on div "Sale Off" at bounding box center [853, 157] width 193 height 116
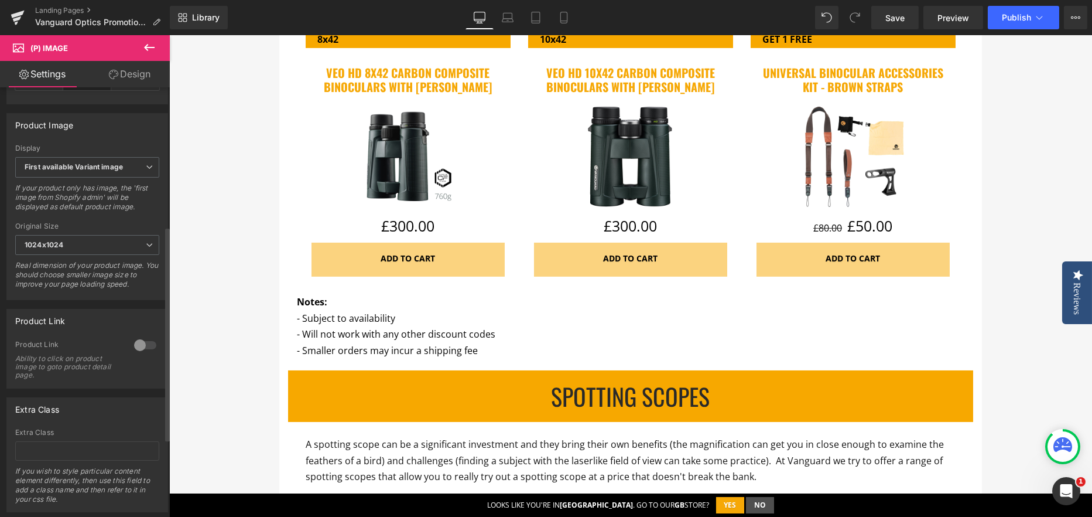
scroll to position [436, 0]
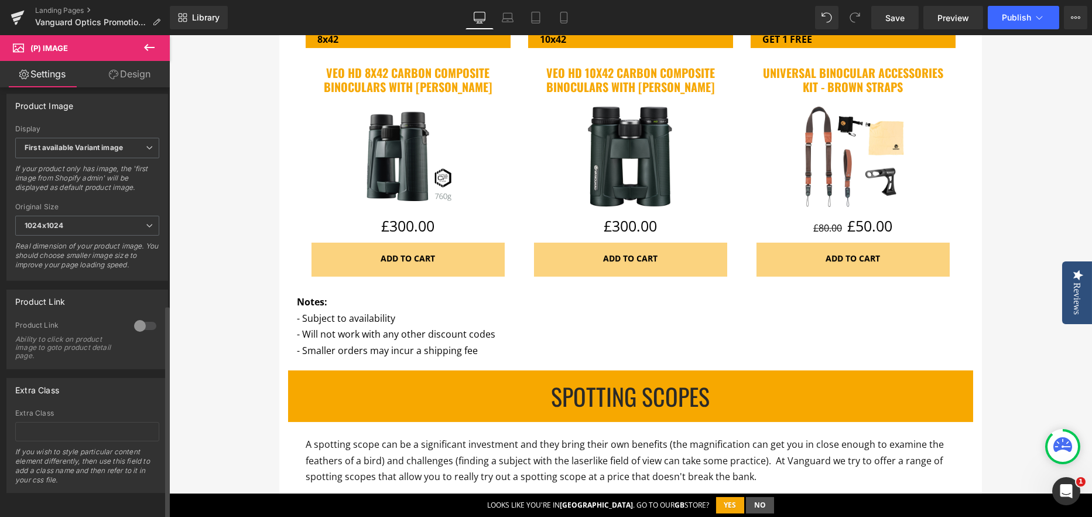
click at [143, 320] on div at bounding box center [145, 325] width 28 height 19
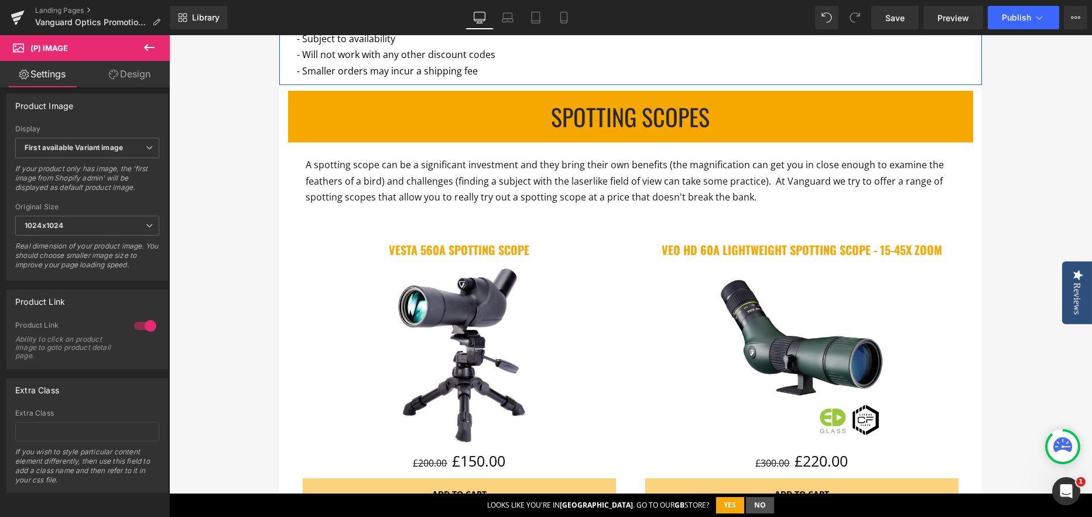
scroll to position [1464, 0]
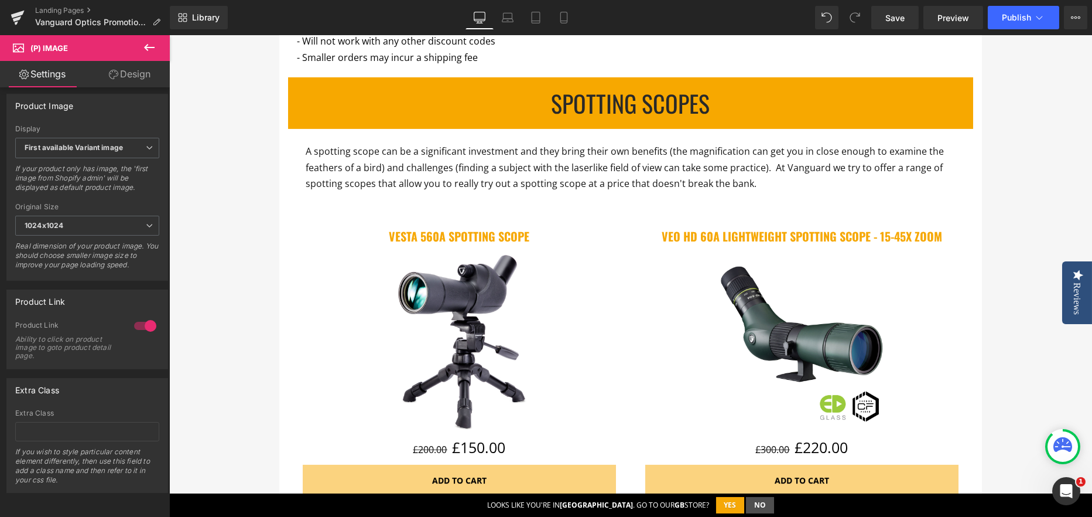
click at [473, 311] on img at bounding box center [459, 342] width 188 height 188
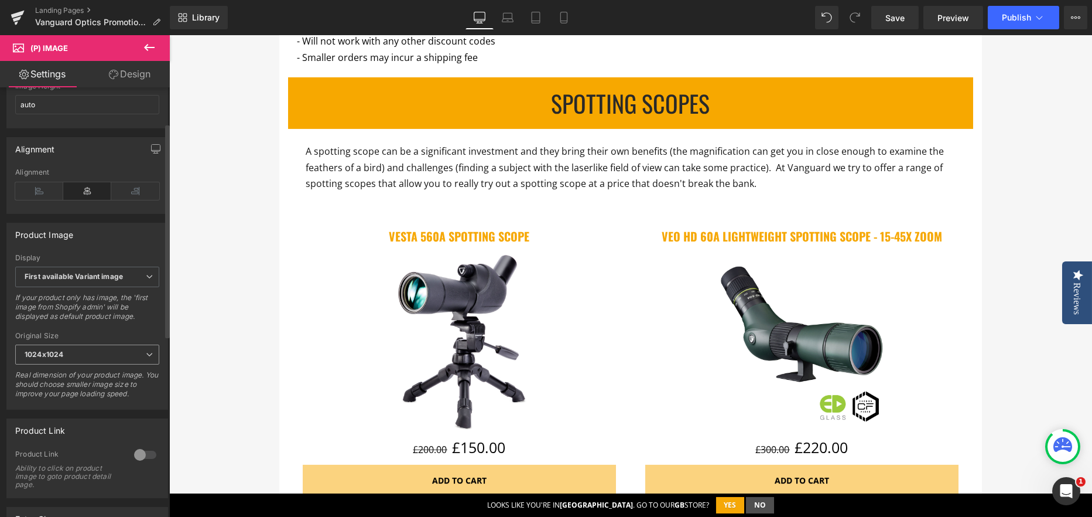
scroll to position [293, 0]
click at [149, 454] on div at bounding box center [145, 453] width 28 height 19
click at [775, 314] on img at bounding box center [802, 342] width 188 height 188
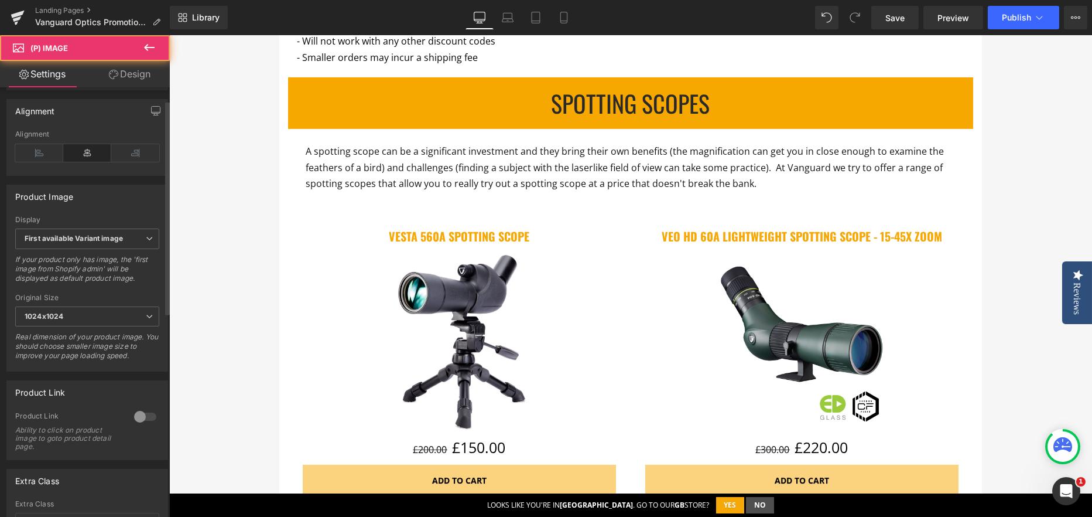
scroll to position [351, 0]
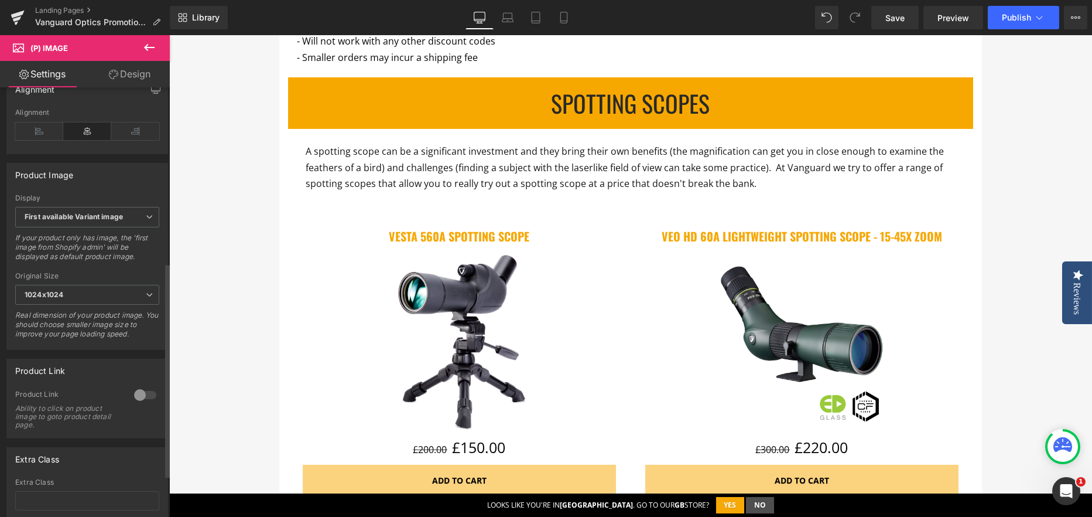
click at [152, 401] on div at bounding box center [145, 394] width 28 height 19
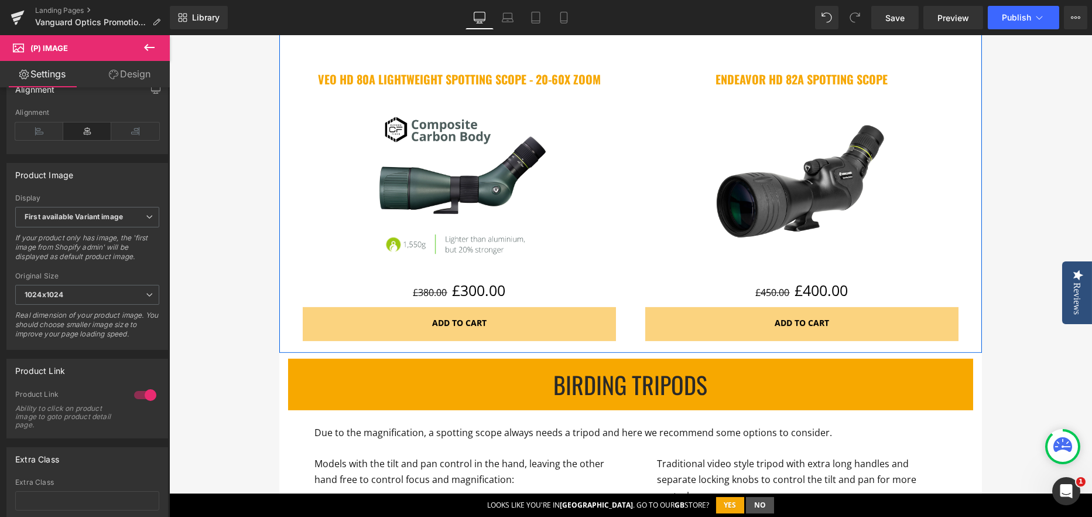
scroll to position [1933, 0]
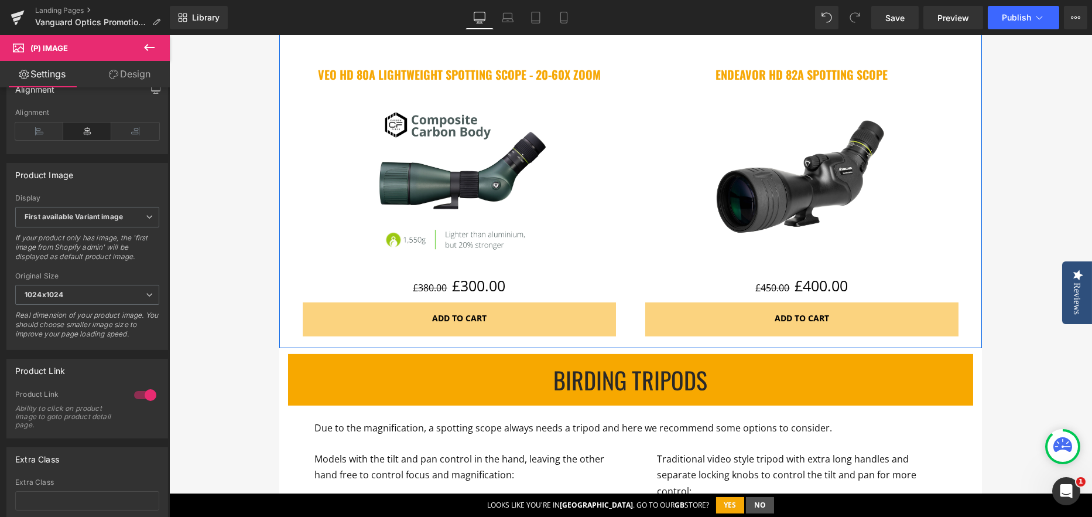
click at [484, 211] on img at bounding box center [459, 181] width 188 height 188
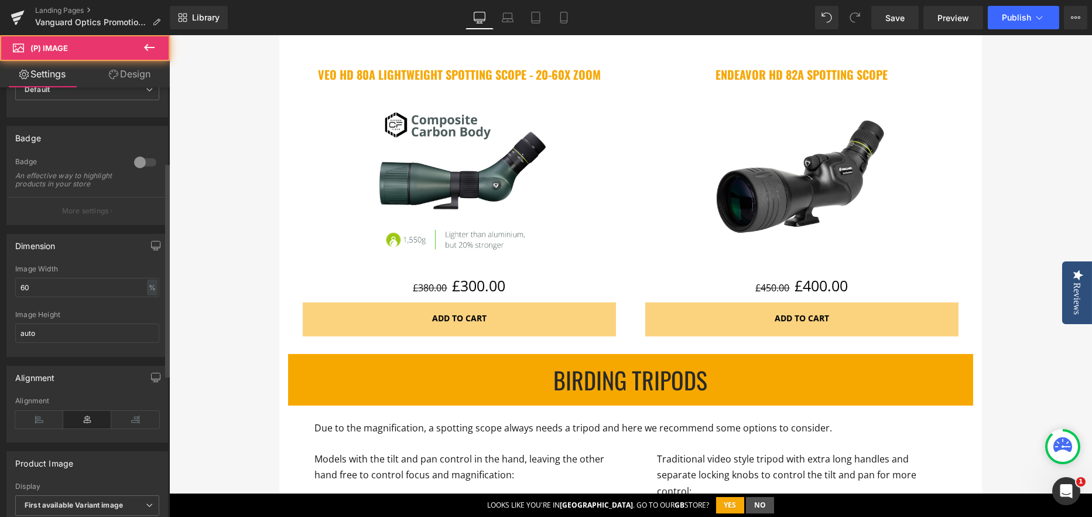
scroll to position [293, 0]
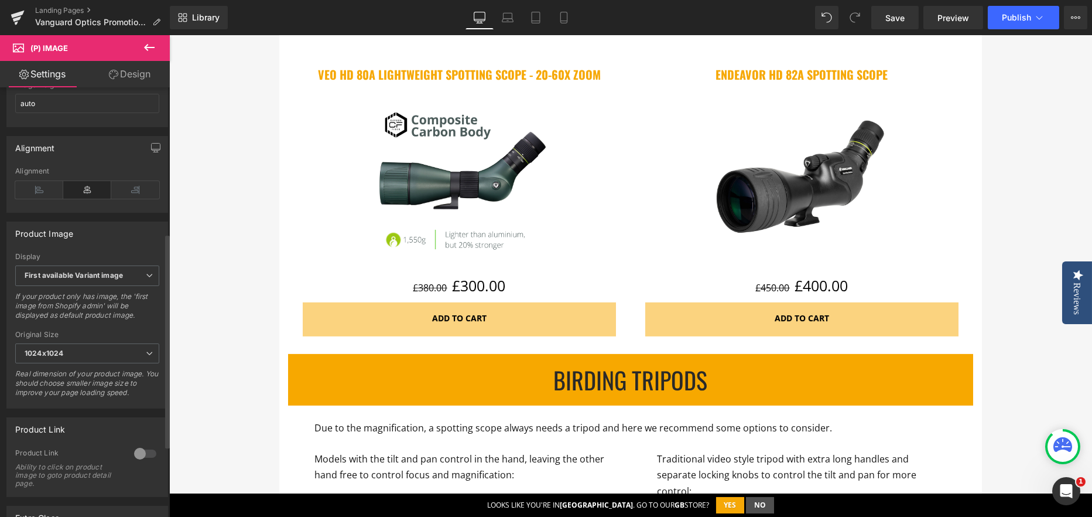
click at [151, 450] on div "Product Link 0 Product Link Ability to click on product image to goto product d…" at bounding box center [87, 457] width 162 height 80
click at [149, 454] on div at bounding box center [145, 453] width 28 height 19
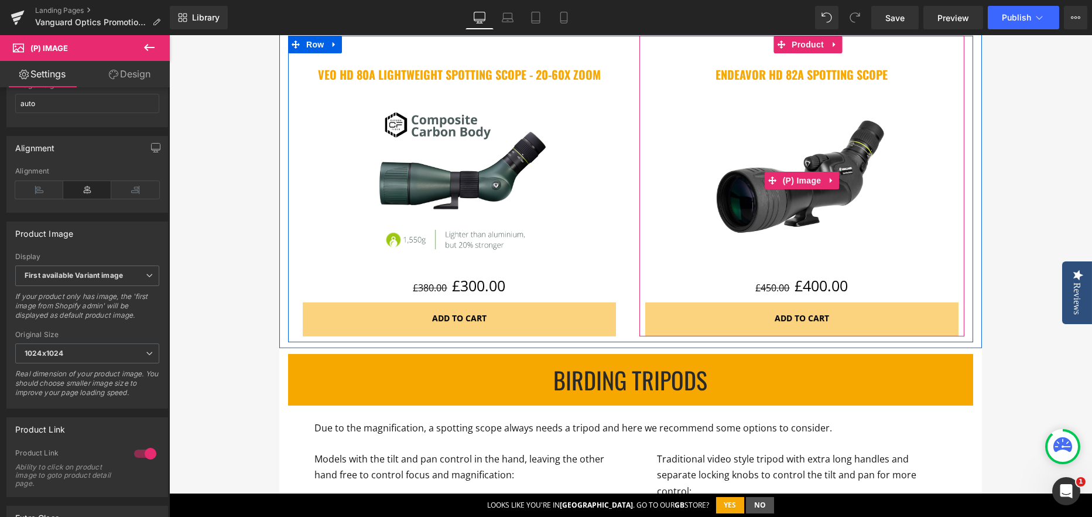
click at [755, 143] on img at bounding box center [802, 181] width 188 height 188
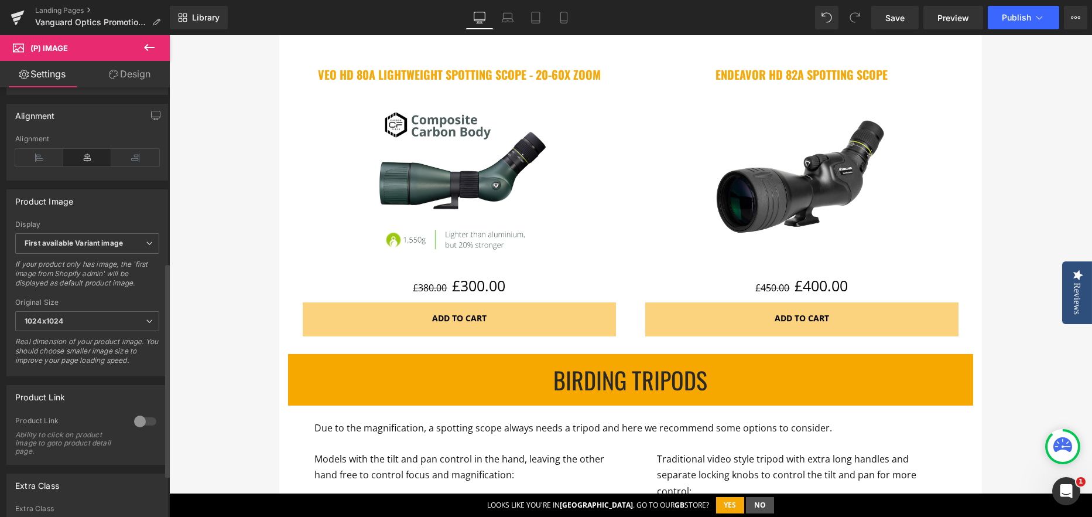
scroll to position [351, 0]
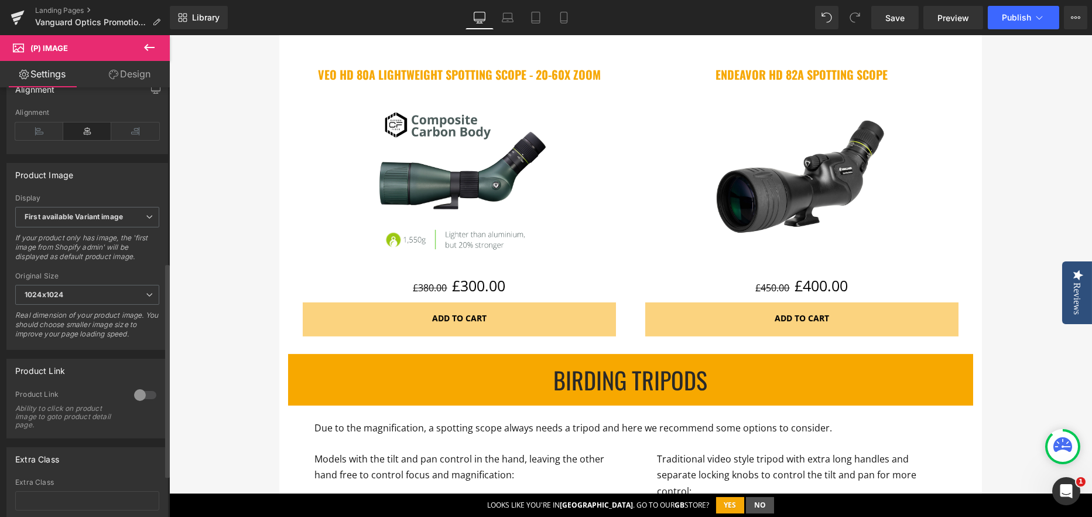
click at [139, 402] on div at bounding box center [145, 394] width 28 height 19
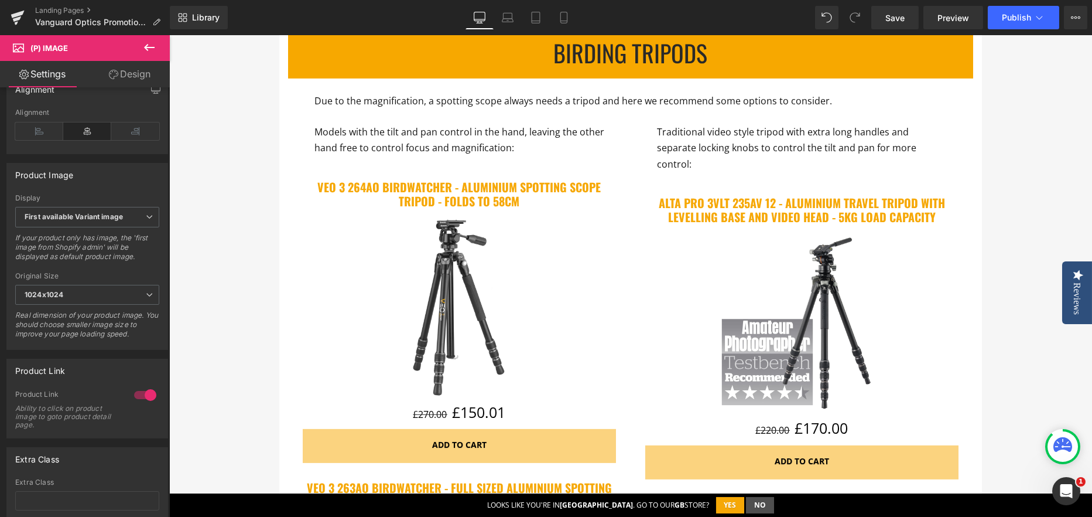
scroll to position [2284, 0]
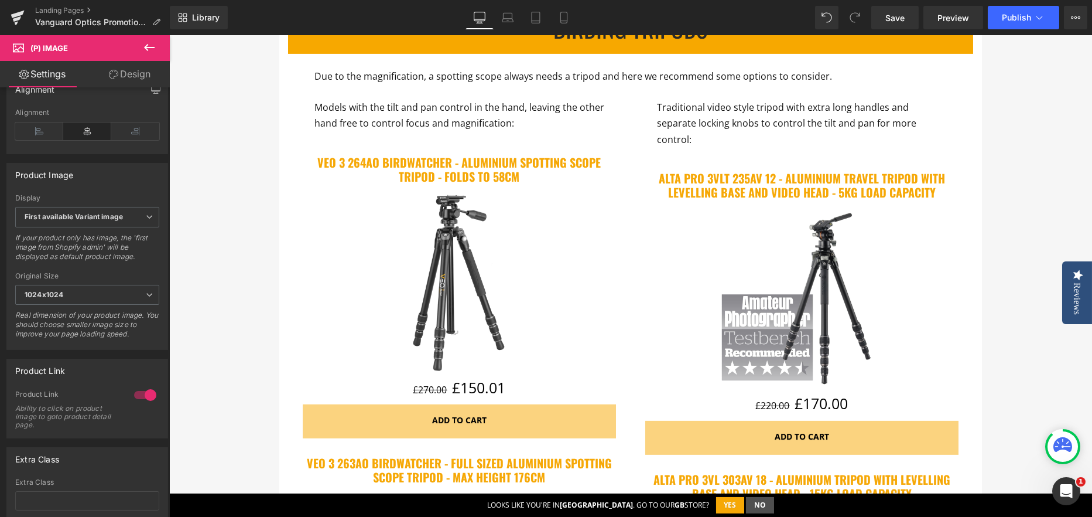
click at [445, 306] on img at bounding box center [459, 283] width 188 height 188
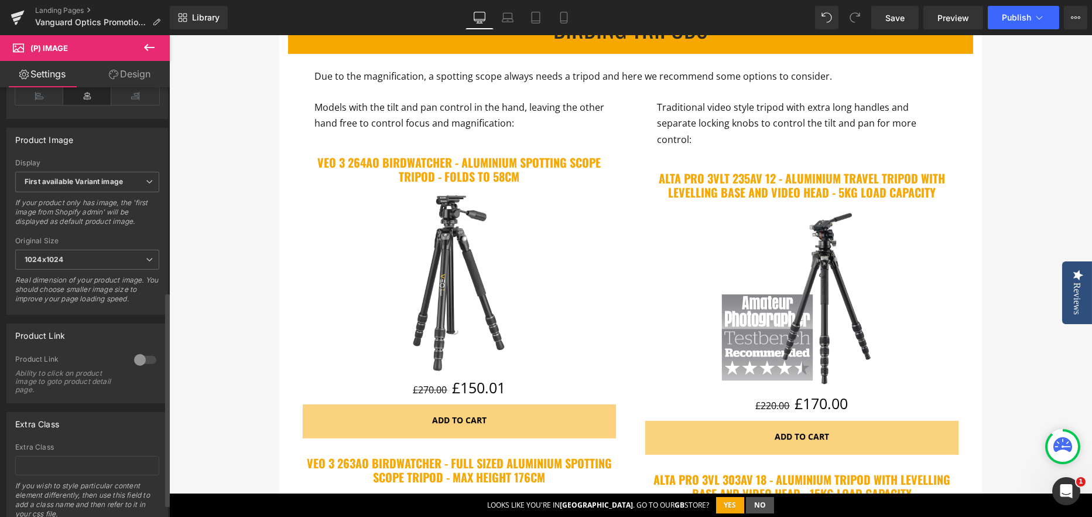
scroll to position [410, 0]
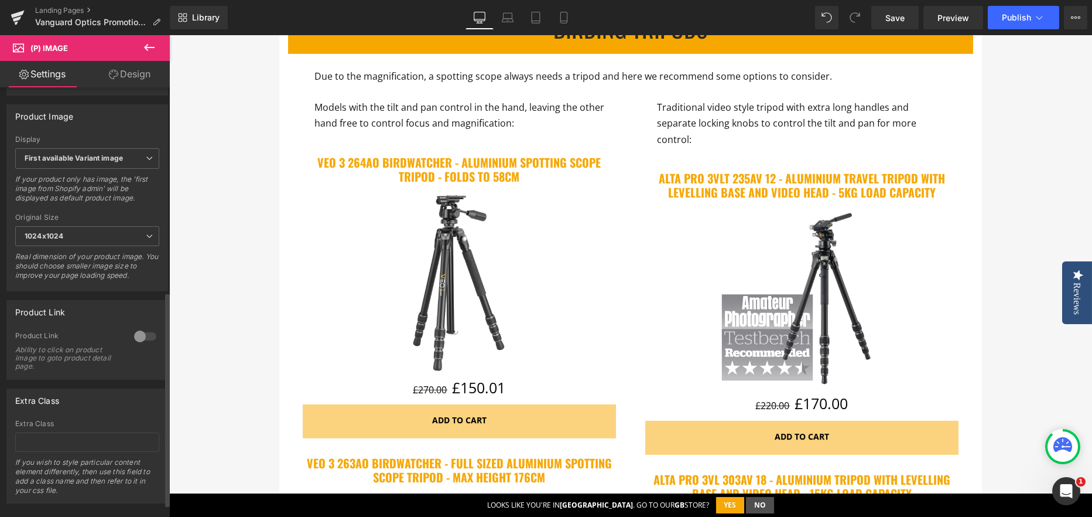
click at [162, 350] on div "0 Product Link Ability to click on product image to goto product detail page." at bounding box center [87, 355] width 160 height 48
click at [151, 343] on div at bounding box center [145, 336] width 28 height 19
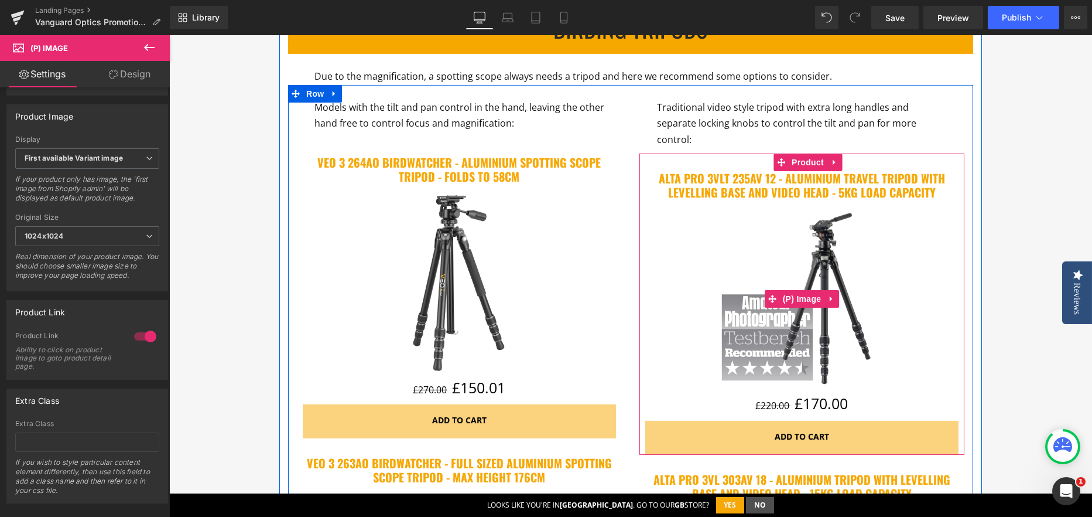
click at [768, 252] on img at bounding box center [802, 298] width 188 height 188
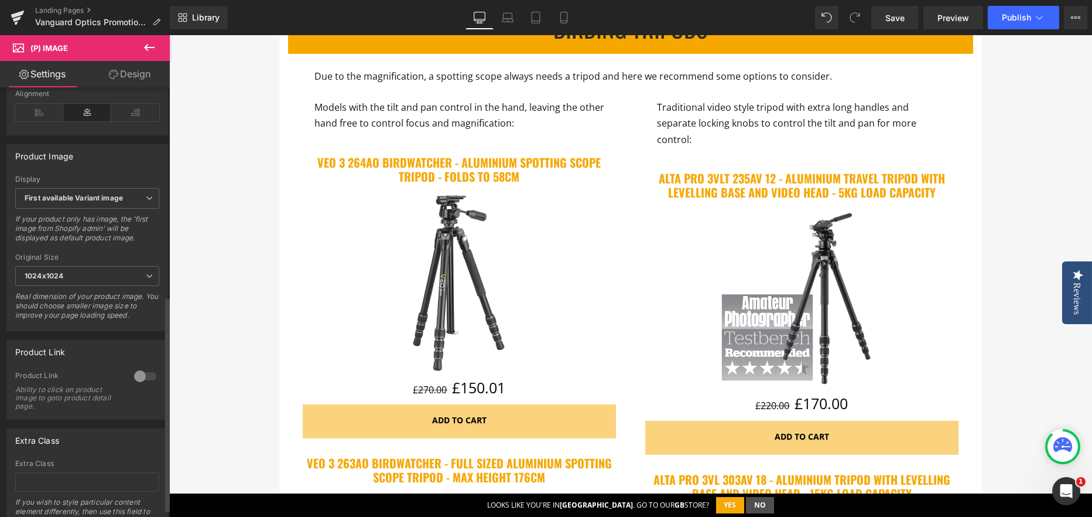
scroll to position [436, 0]
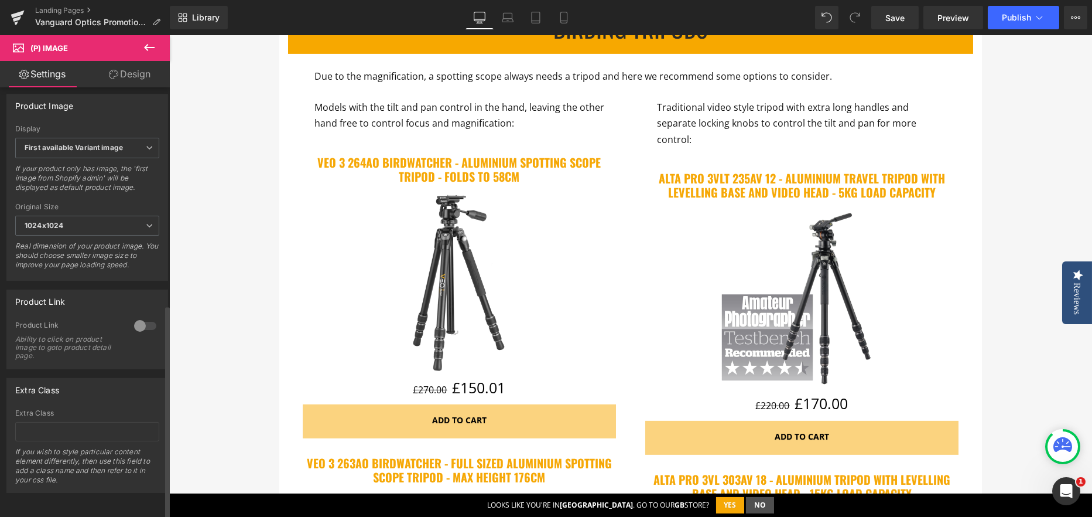
click at [141, 316] on div at bounding box center [145, 325] width 28 height 19
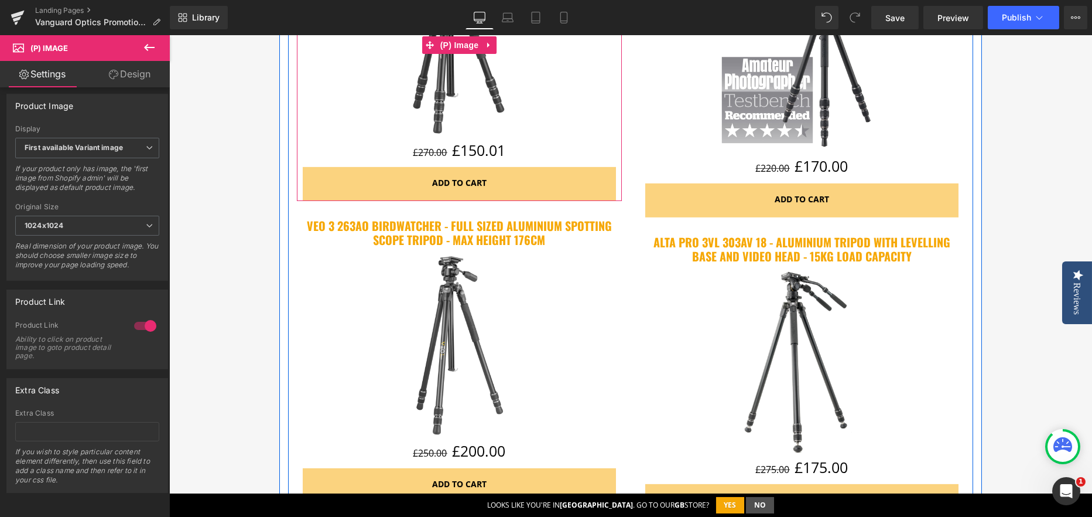
scroll to position [2577, 0]
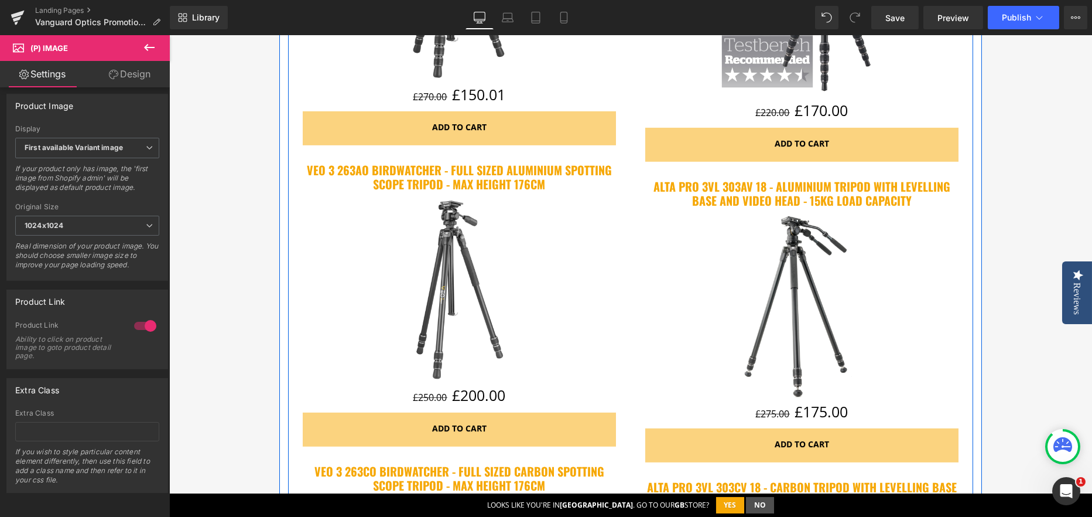
click at [408, 248] on img at bounding box center [459, 290] width 188 height 188
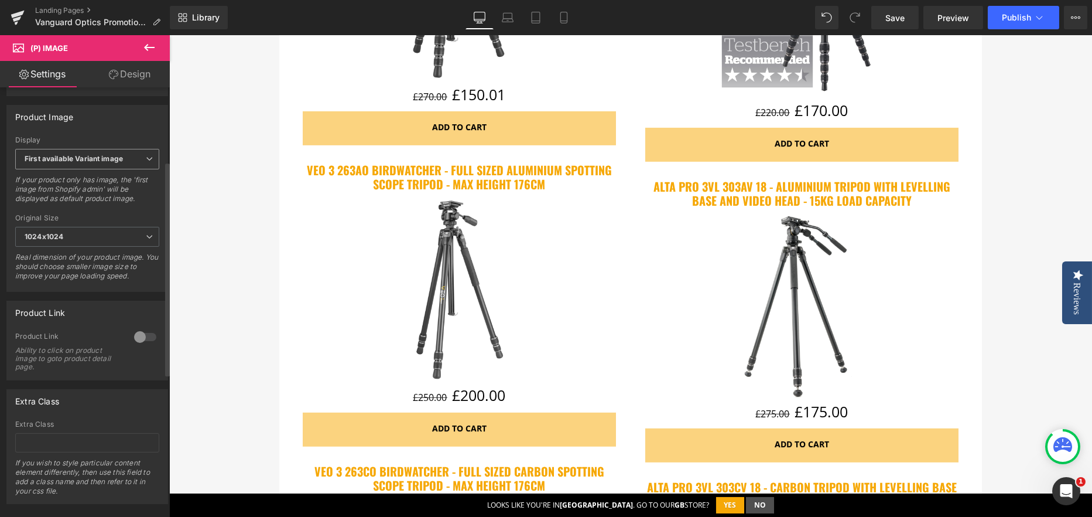
scroll to position [410, 0]
click at [151, 344] on div at bounding box center [145, 336] width 28 height 19
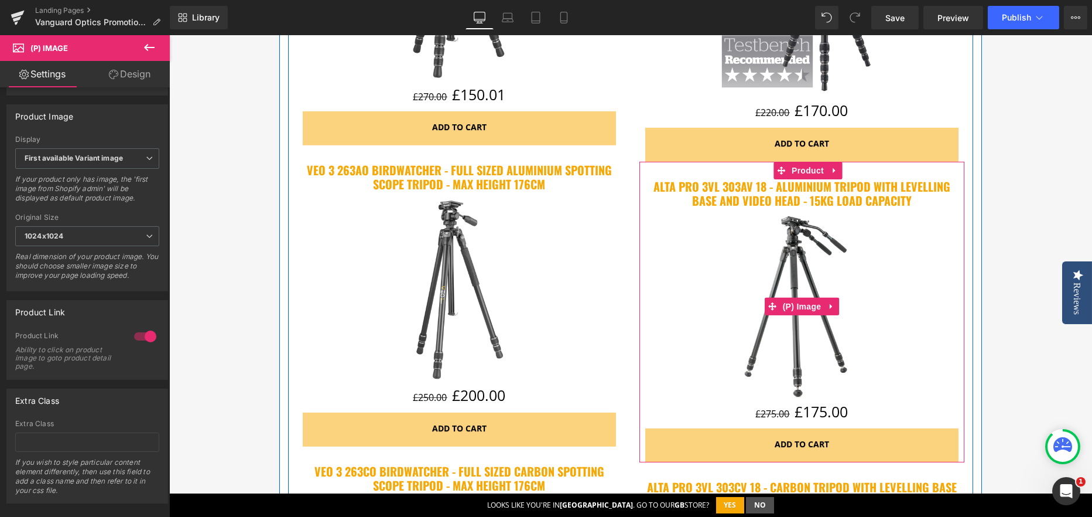
click at [764, 248] on img at bounding box center [802, 307] width 188 height 188
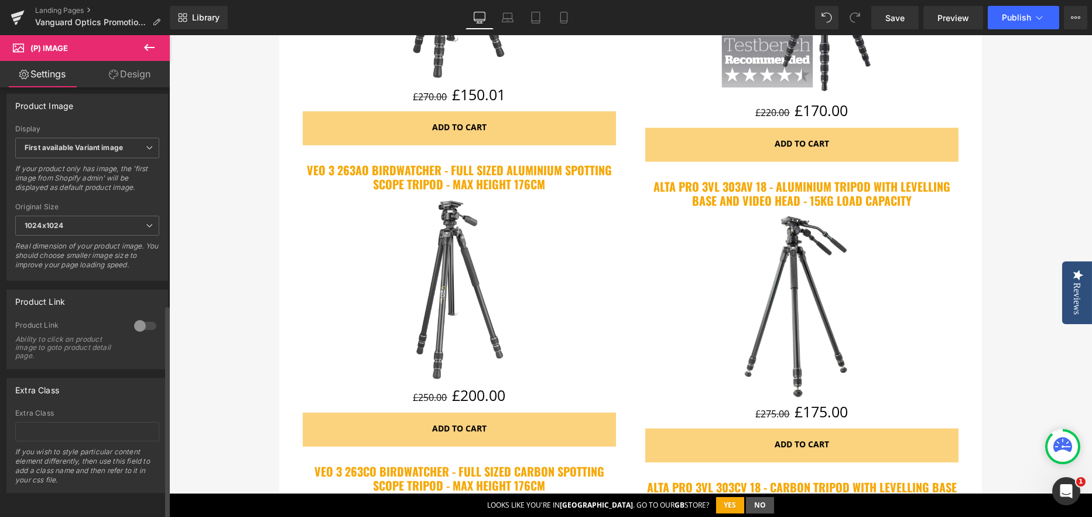
scroll to position [436, 0]
click at [152, 316] on div at bounding box center [145, 325] width 28 height 19
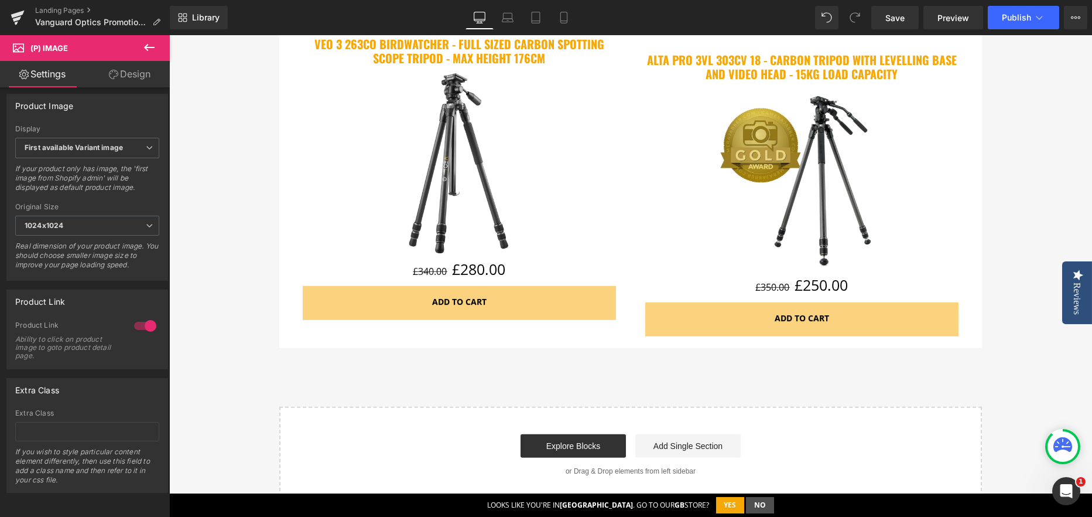
scroll to position [3045, 0]
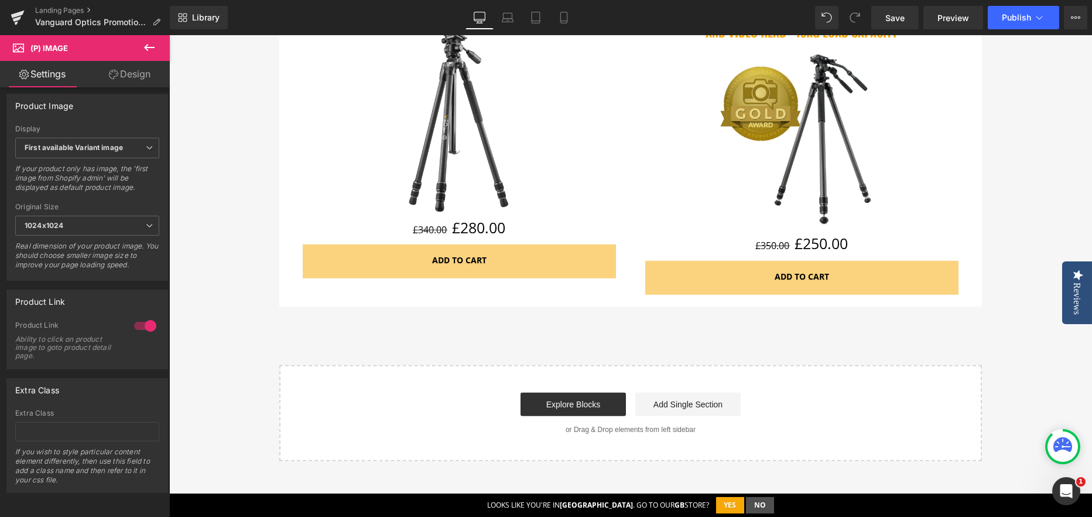
click at [444, 162] on img at bounding box center [459, 123] width 188 height 188
click at [152, 317] on div at bounding box center [145, 325] width 28 height 19
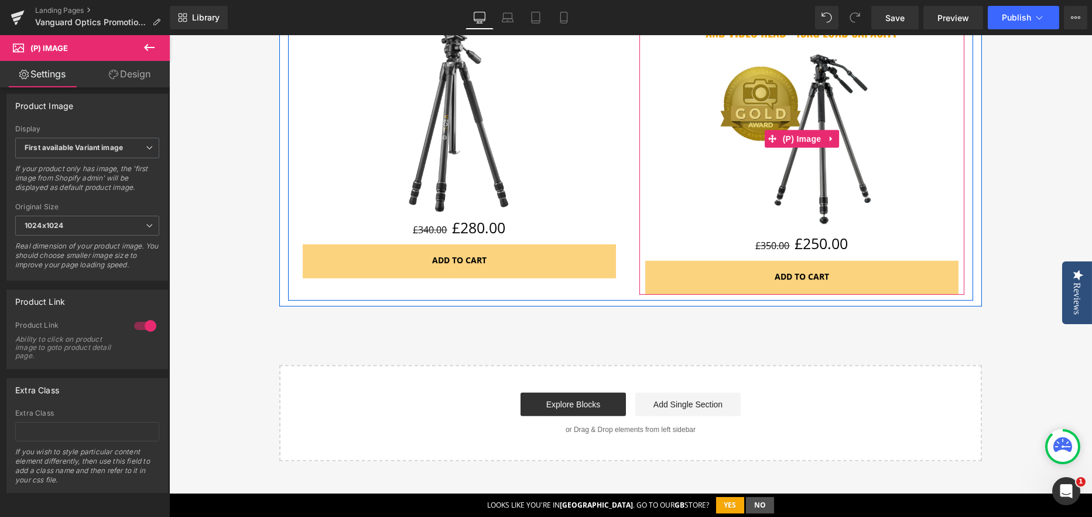
click at [743, 180] on img at bounding box center [802, 139] width 188 height 188
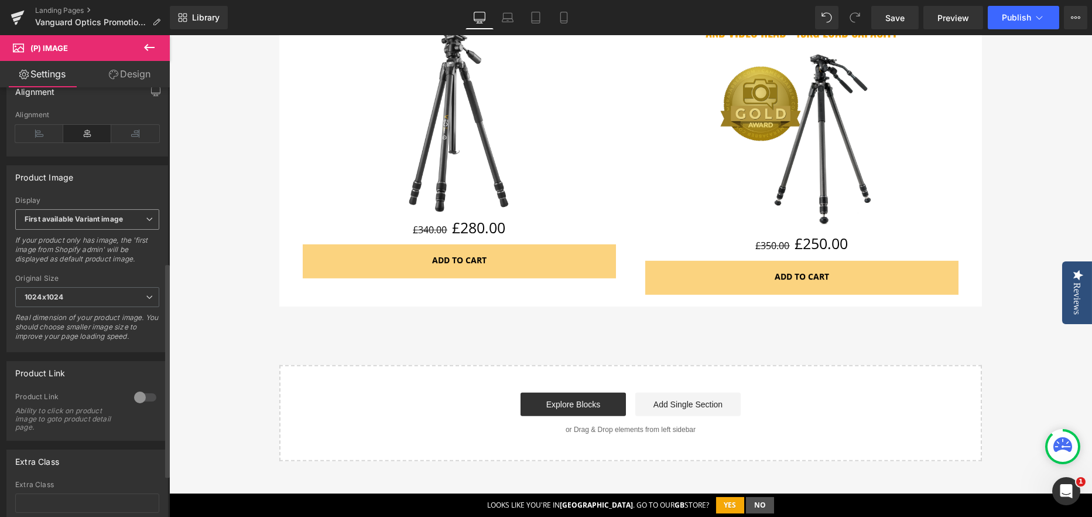
scroll to position [351, 0]
click at [143, 404] on div at bounding box center [145, 394] width 28 height 19
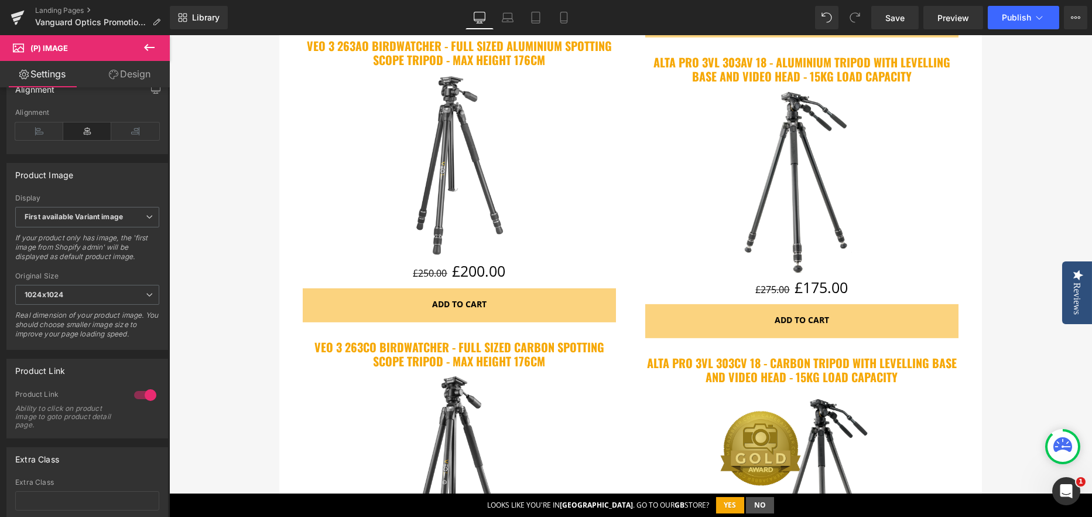
scroll to position [2694, 0]
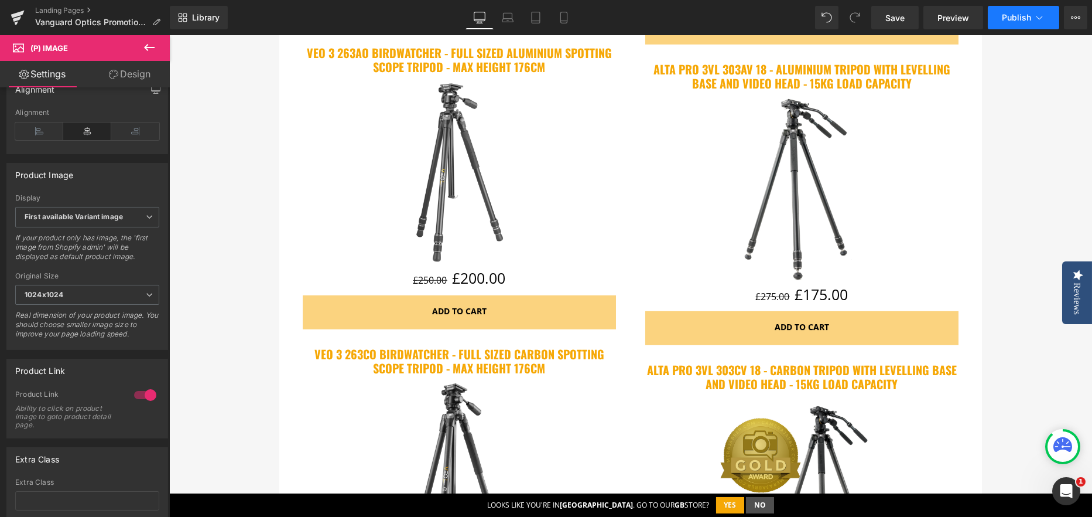
click at [1007, 10] on button "Publish" at bounding box center [1023, 17] width 71 height 23
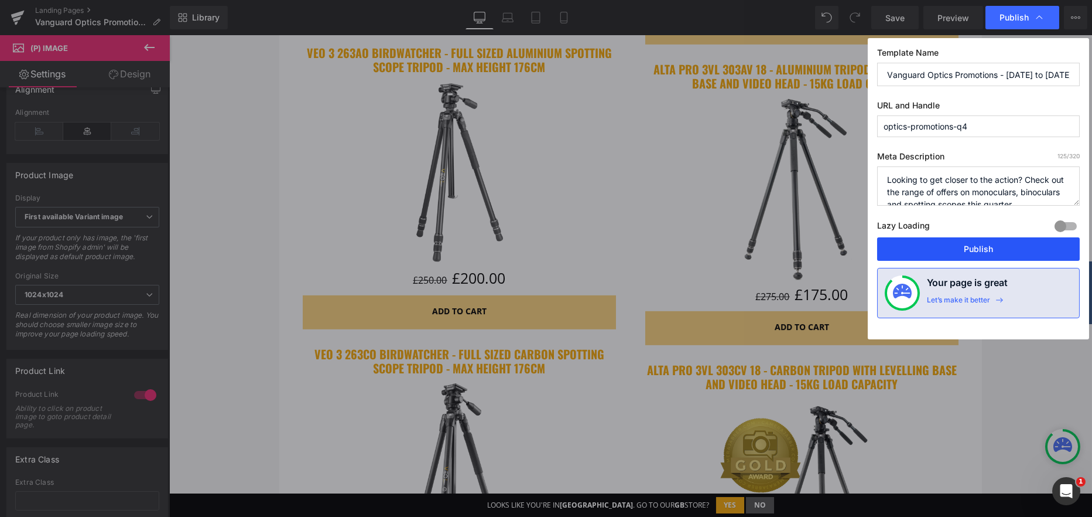
drag, startPoint x: 941, startPoint y: 255, endPoint x: 742, endPoint y: 209, distance: 203.7
click at [941, 255] on button "Publish" at bounding box center [978, 248] width 203 height 23
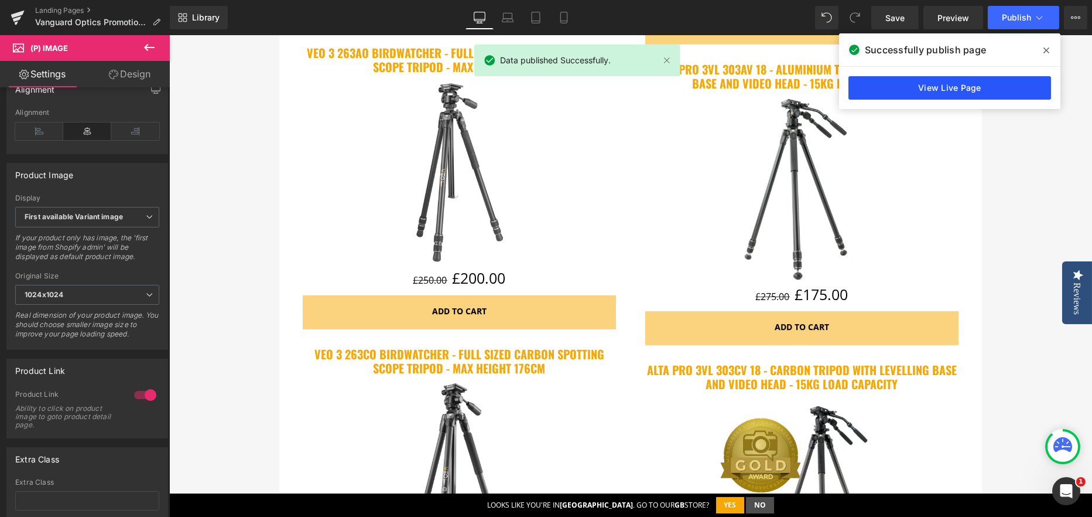
click at [956, 81] on link "View Live Page" at bounding box center [950, 87] width 203 height 23
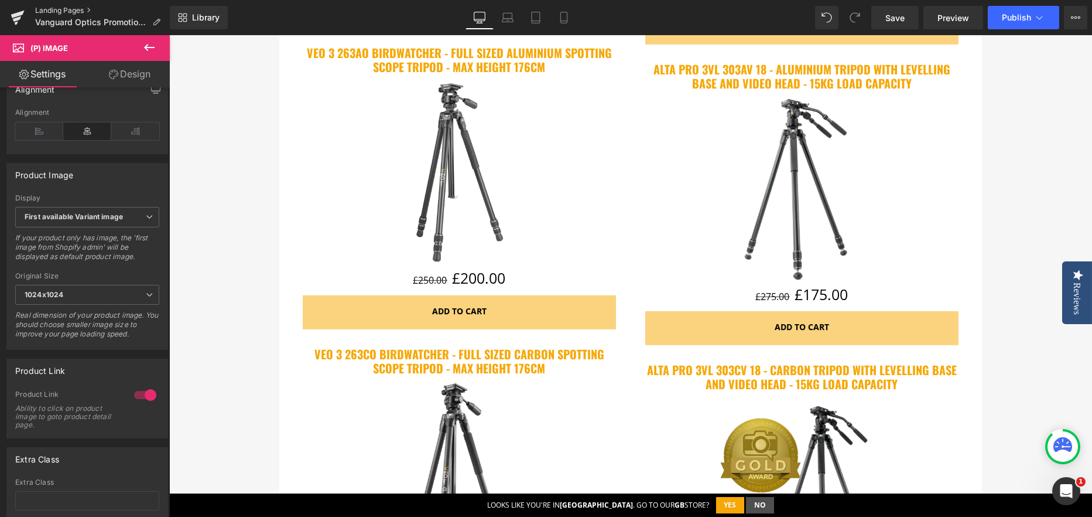
click at [59, 7] on link "Landing Pages" at bounding box center [102, 10] width 135 height 9
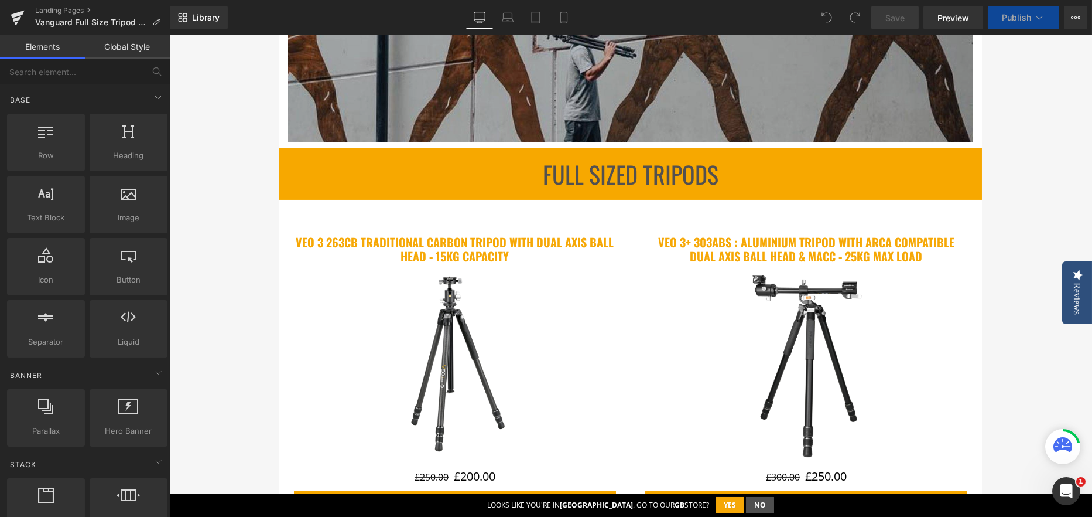
scroll to position [469, 0]
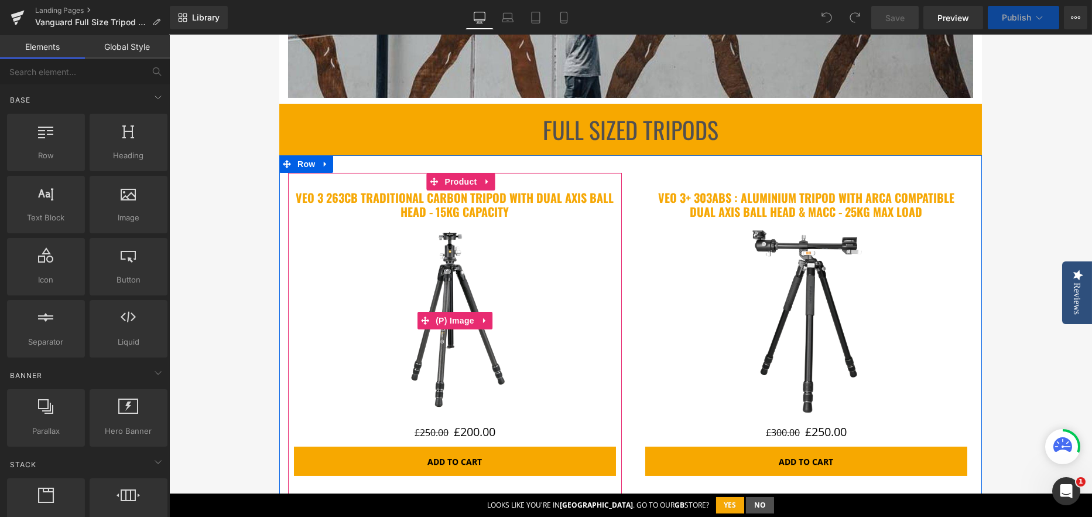
click at [452, 276] on img at bounding box center [454, 320] width 193 height 193
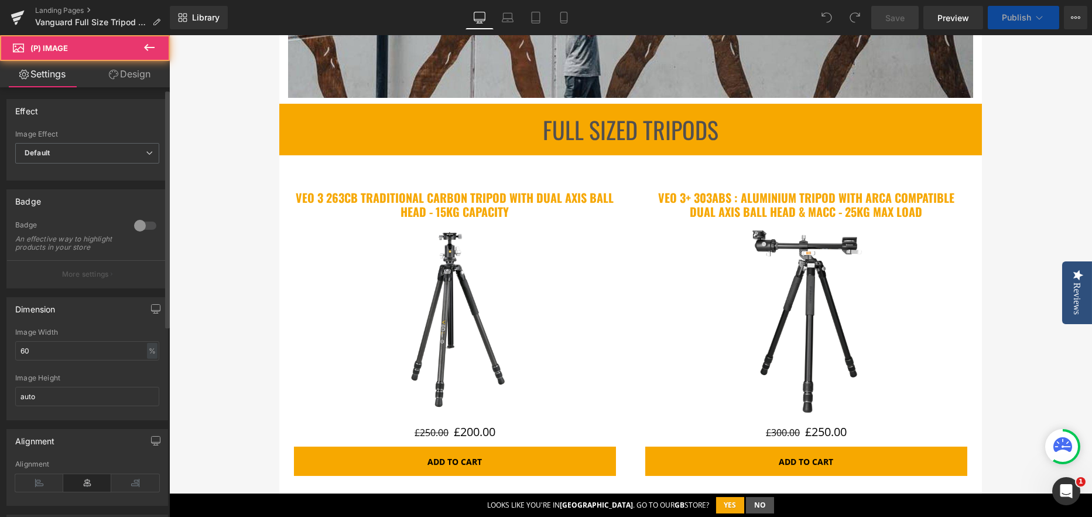
scroll to position [436, 0]
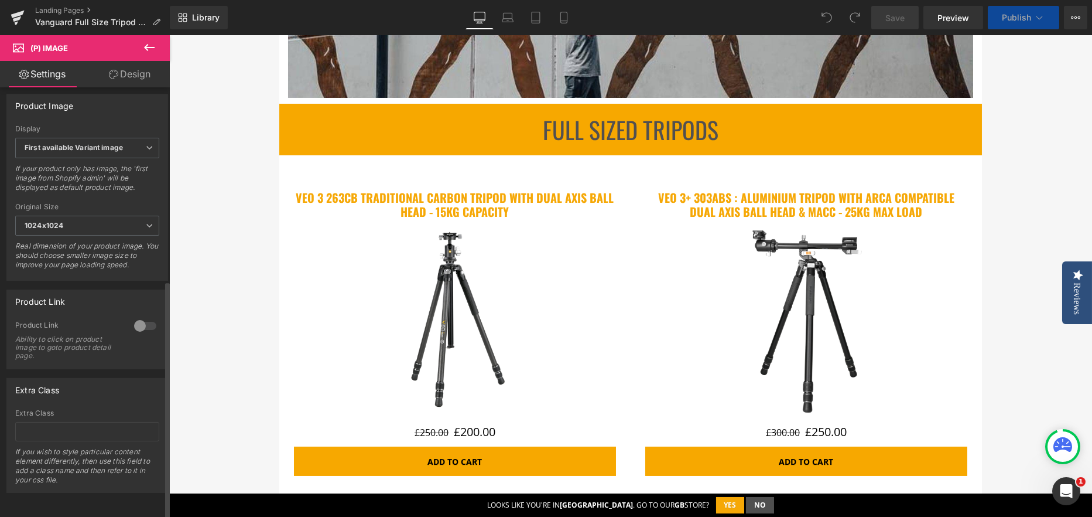
click at [125, 320] on div "Product Link Ability to click on product image to goto product detail page." at bounding box center [87, 344] width 144 height 48
click at [143, 316] on div at bounding box center [145, 325] width 28 height 19
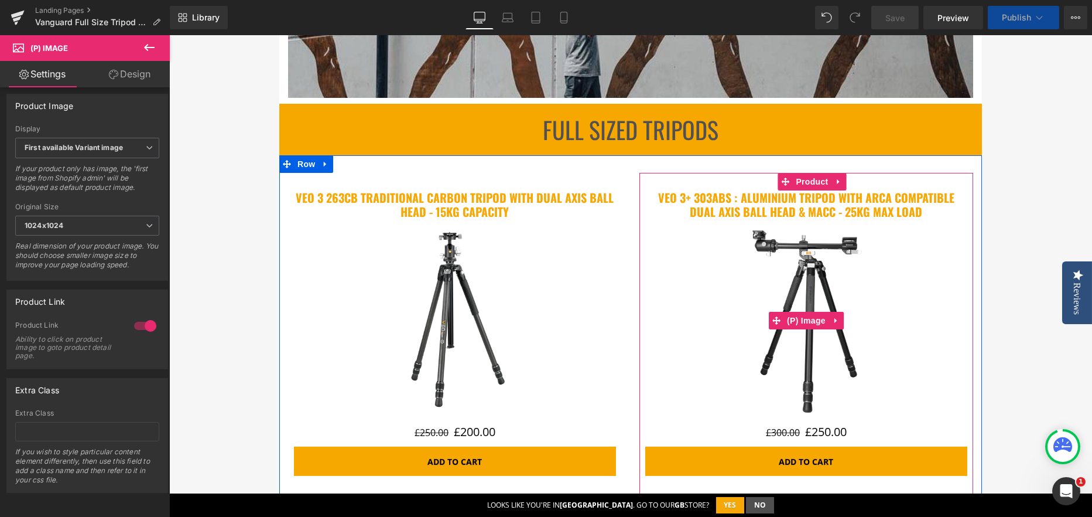
click at [767, 269] on img at bounding box center [806, 320] width 193 height 193
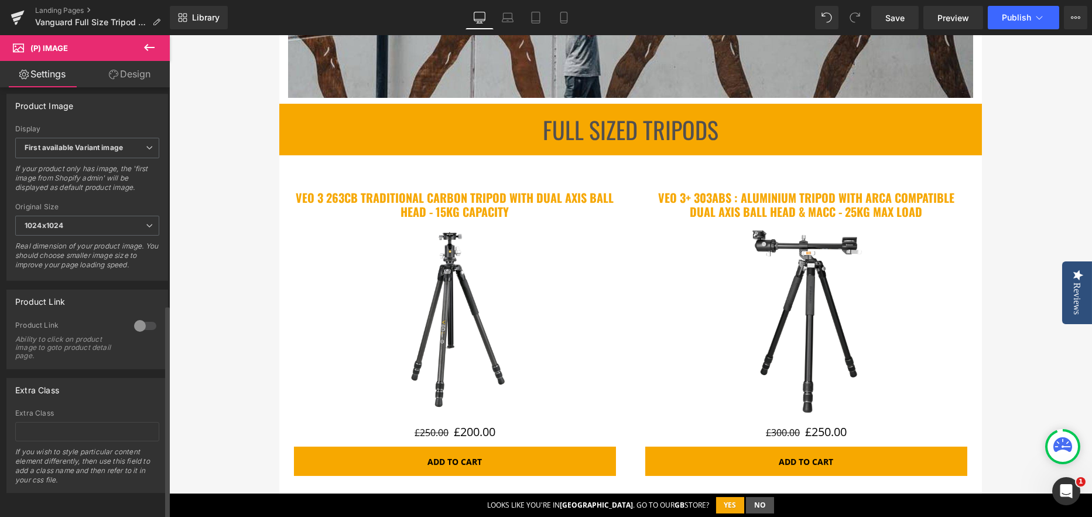
click at [147, 316] on div at bounding box center [145, 325] width 28 height 19
click at [376, 300] on img at bounding box center [454, 320] width 193 height 193
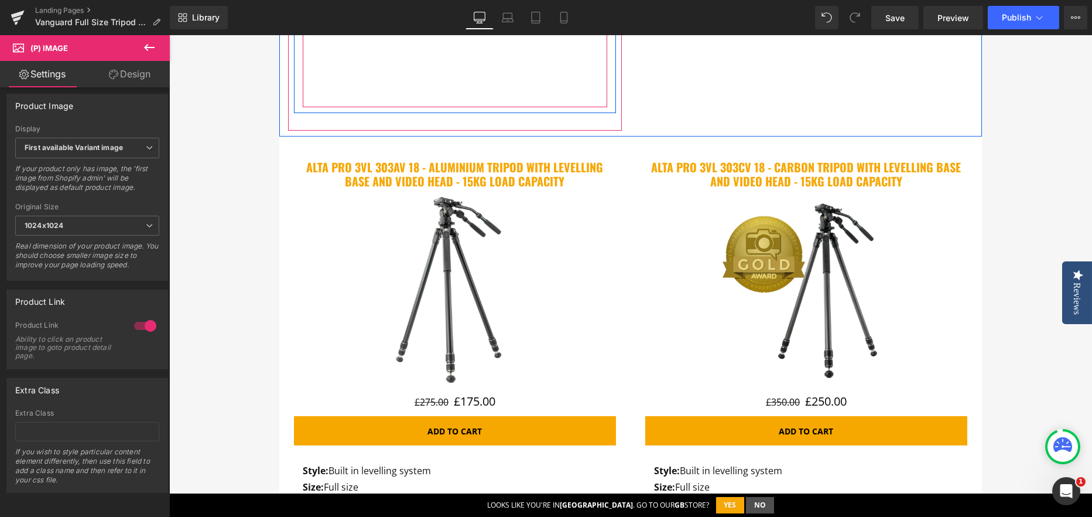
scroll to position [1230, 0]
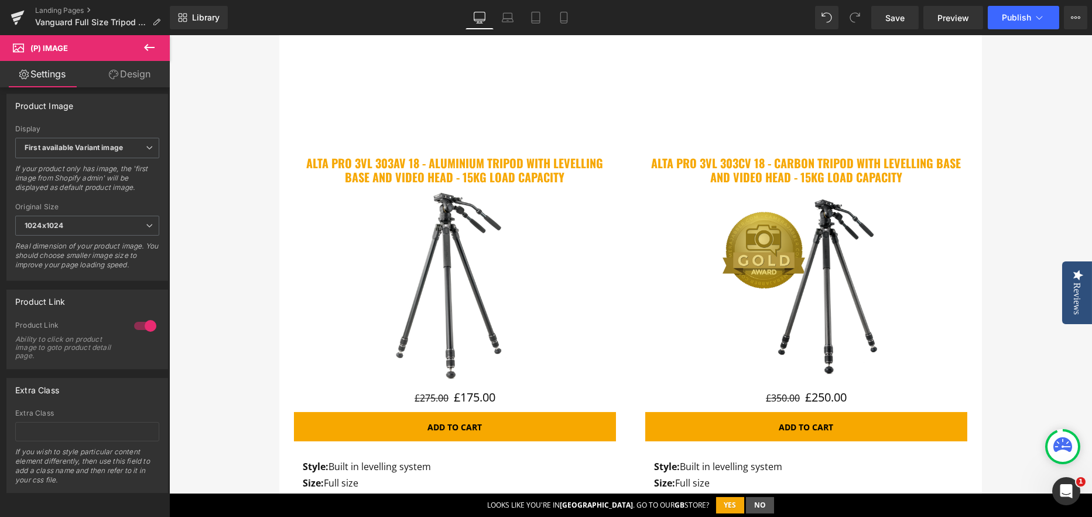
click at [447, 317] on img at bounding box center [454, 285] width 193 height 193
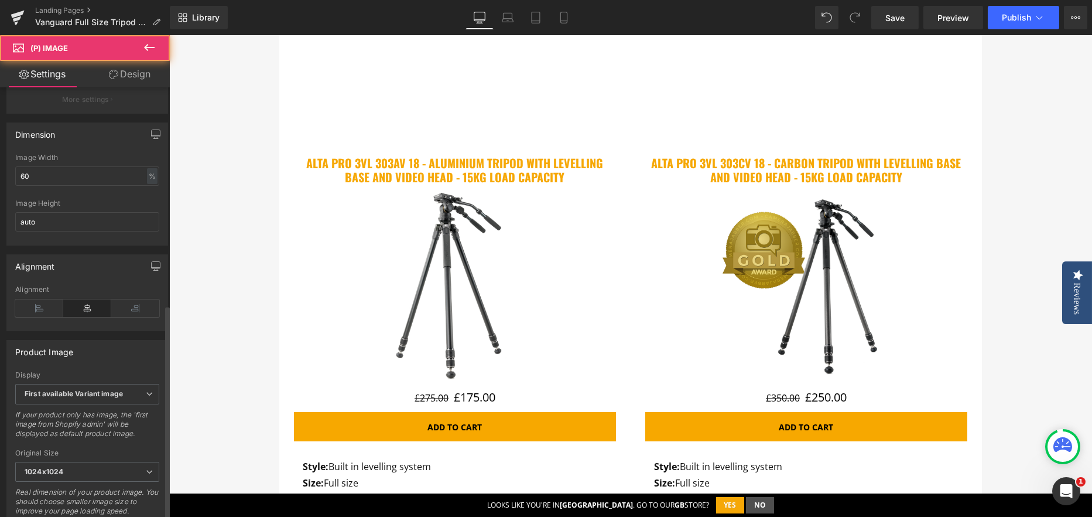
scroll to position [436, 0]
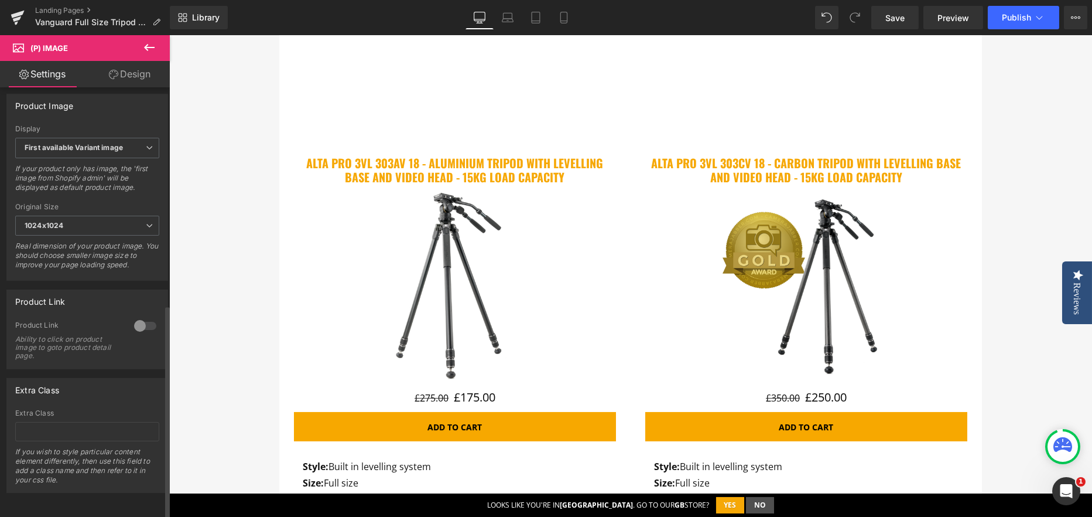
click at [134, 316] on div at bounding box center [145, 325] width 28 height 19
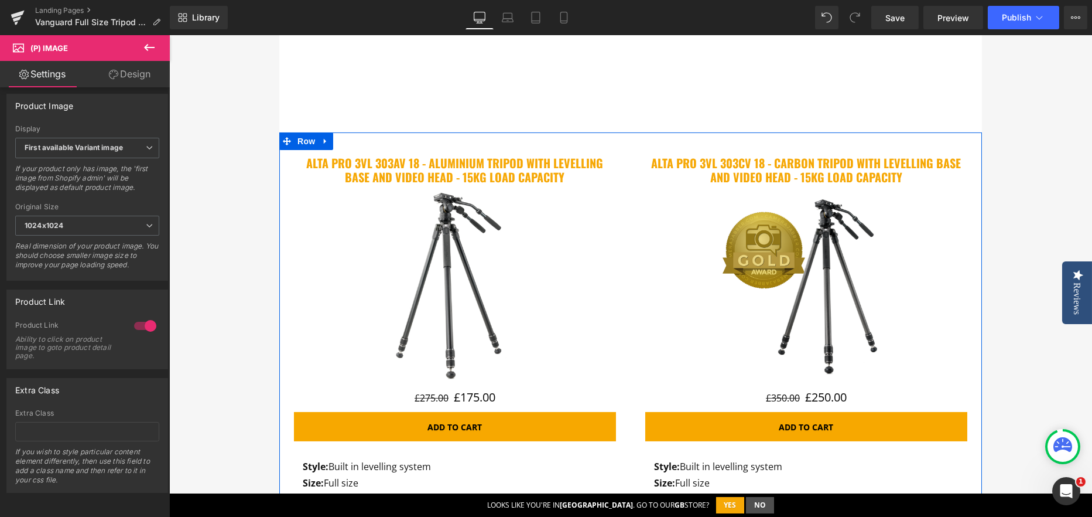
click at [716, 242] on img at bounding box center [806, 285] width 193 height 193
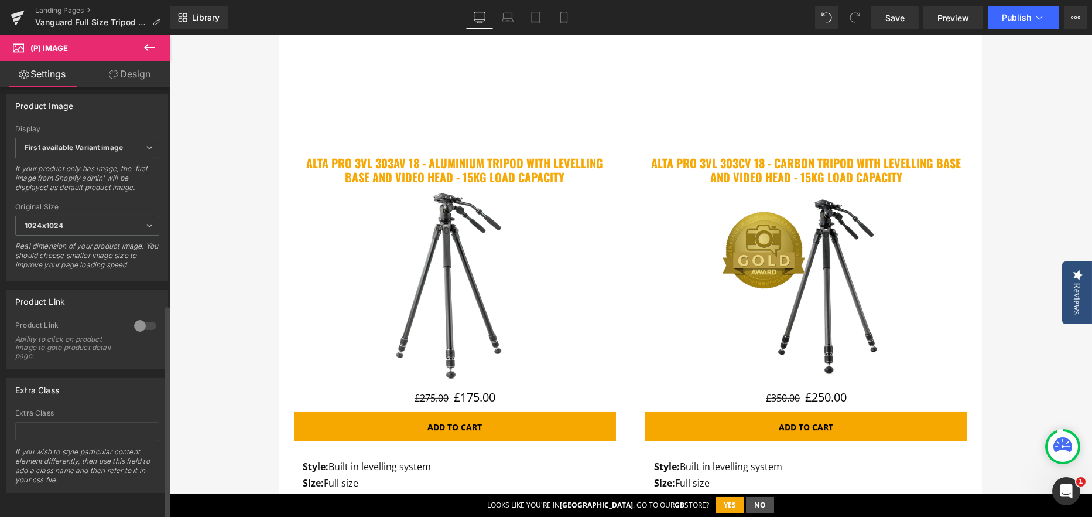
click at [145, 316] on div at bounding box center [145, 325] width 28 height 19
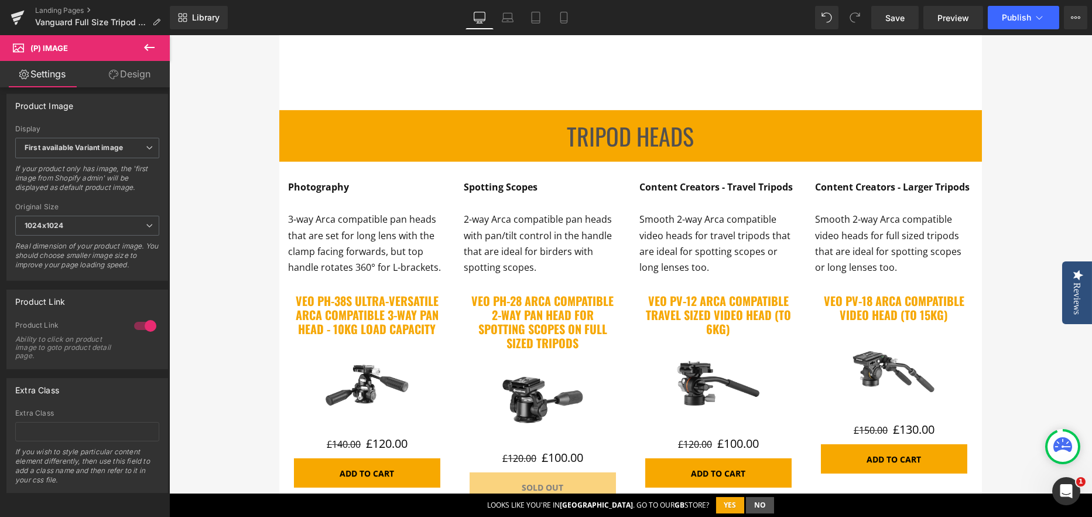
scroll to position [2284, 0]
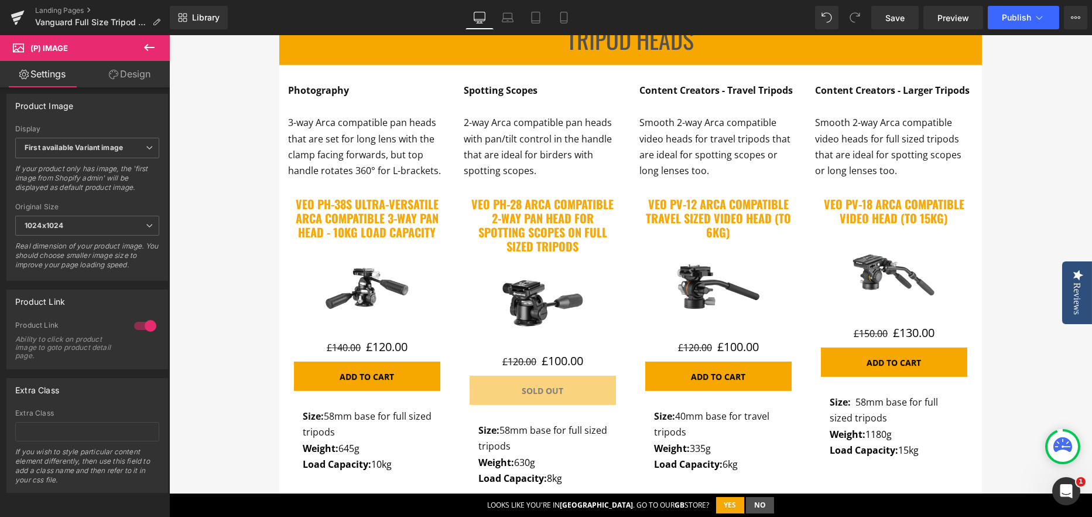
click at [385, 263] on img at bounding box center [367, 288] width 88 height 88
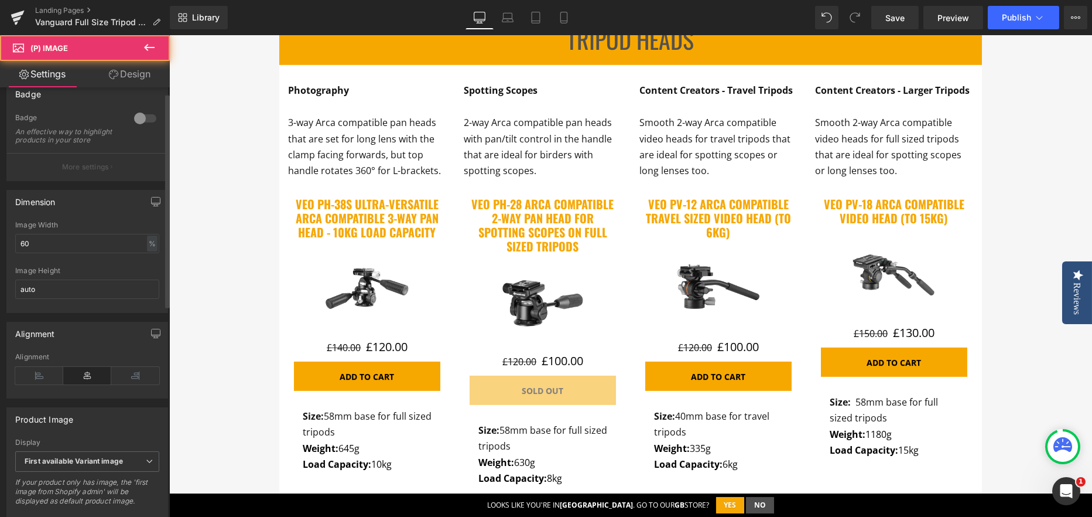
scroll to position [436, 0]
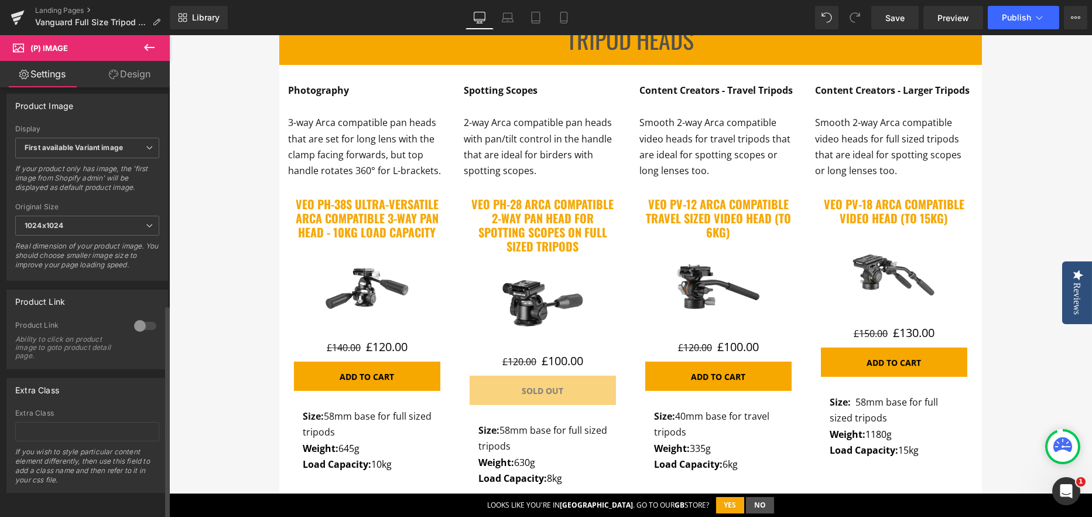
click at [142, 320] on div at bounding box center [145, 325] width 28 height 19
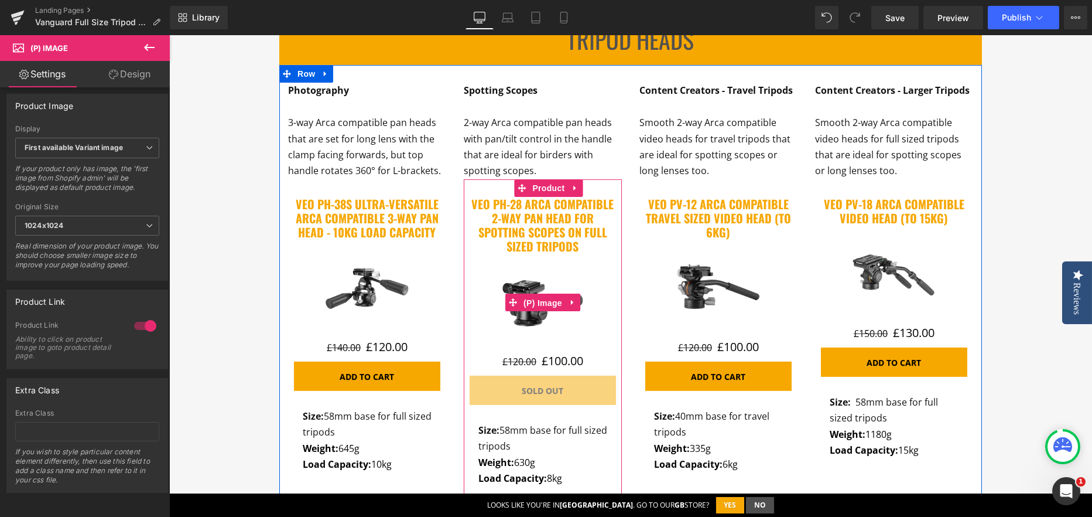
click at [521, 303] on span "(P) Image" at bounding box center [543, 303] width 45 height 18
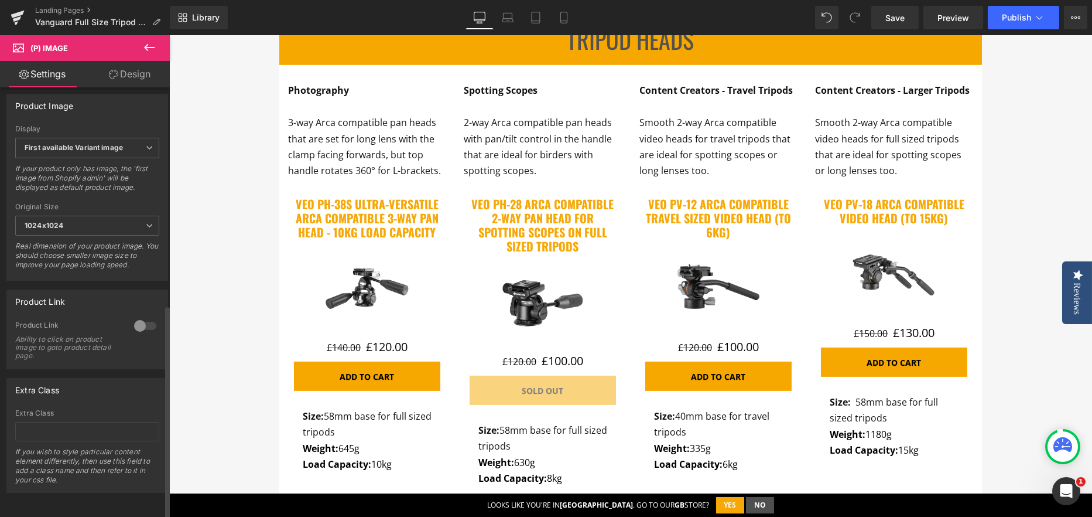
click at [151, 320] on div at bounding box center [145, 325] width 28 height 19
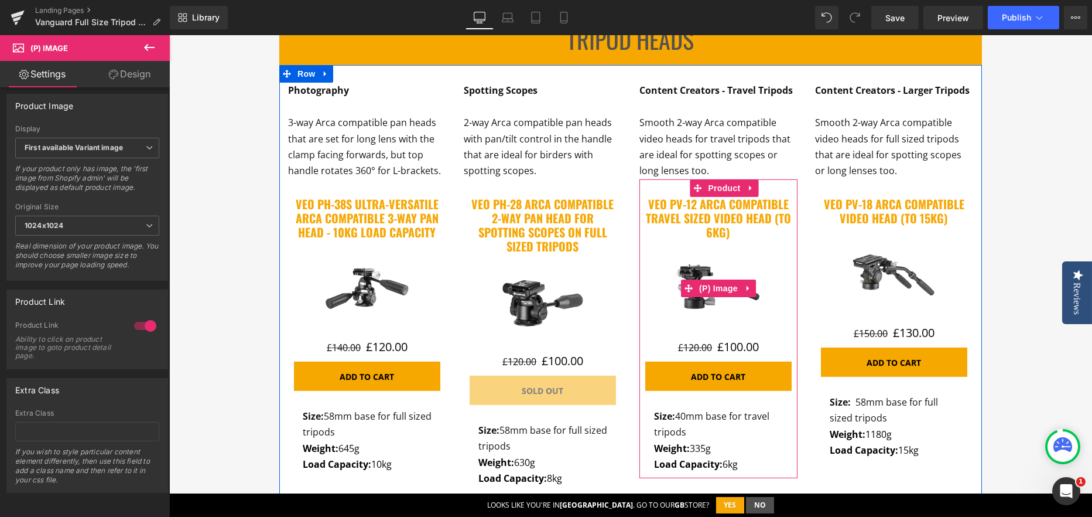
click at [676, 290] on img at bounding box center [719, 288] width 88 height 88
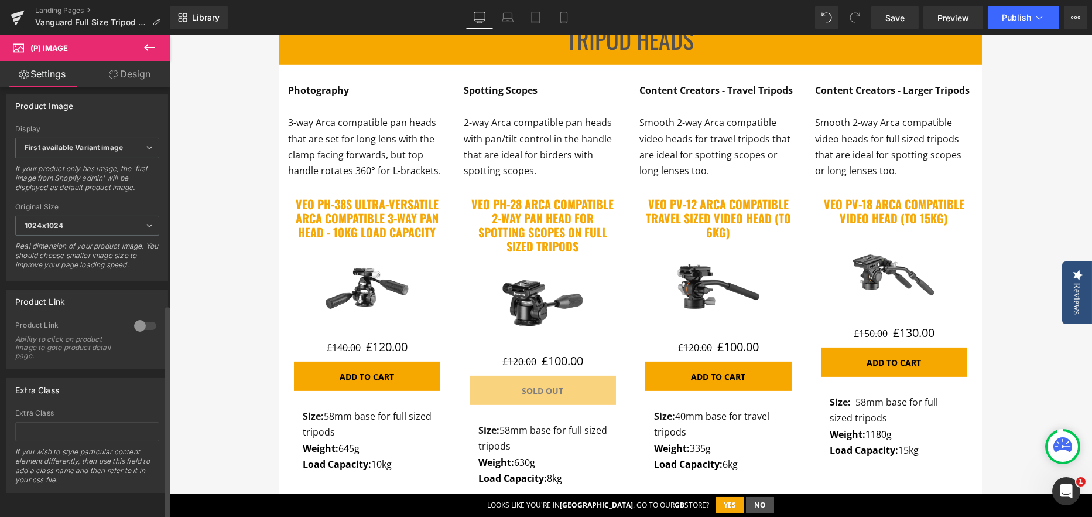
click at [142, 316] on div at bounding box center [145, 325] width 28 height 19
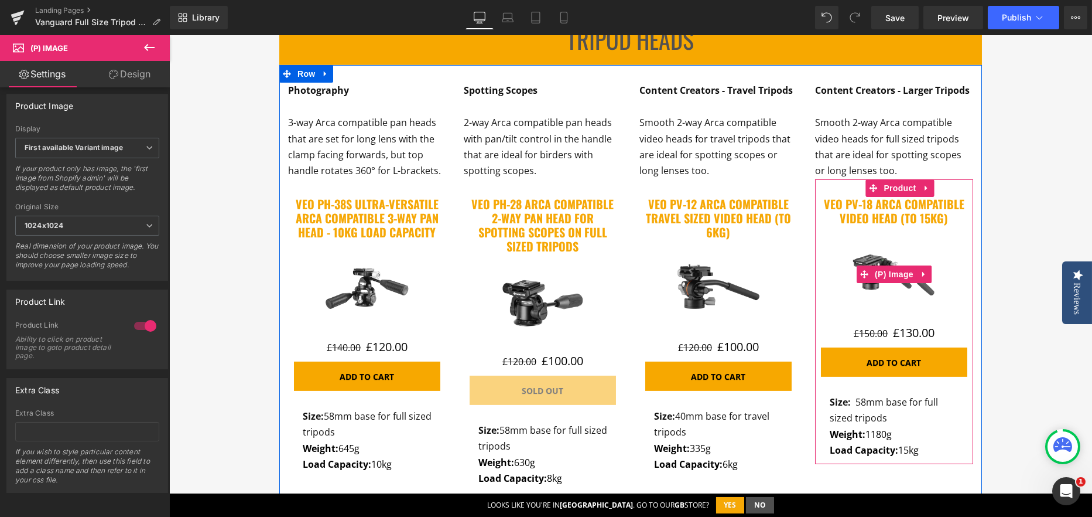
click at [860, 281] on span at bounding box center [864, 274] width 15 height 18
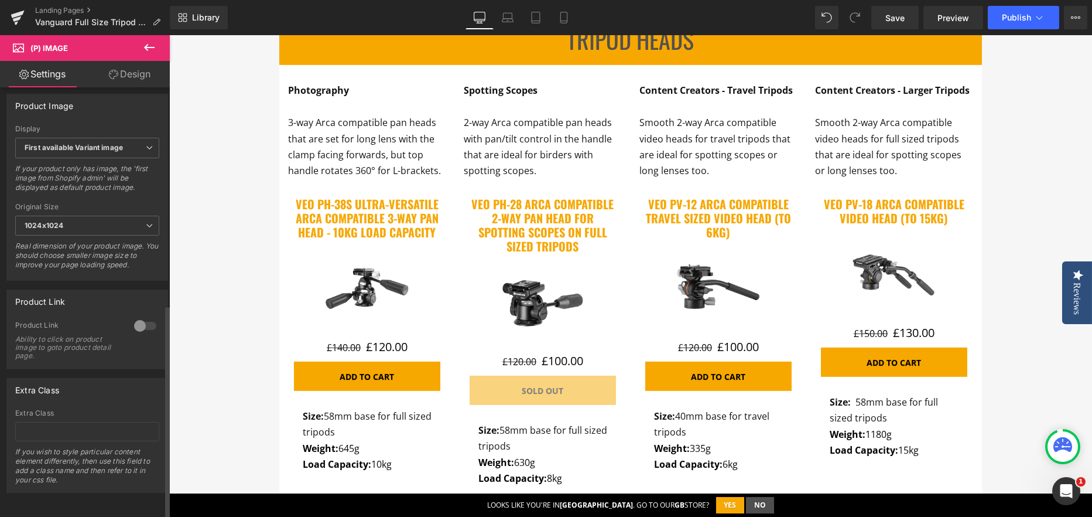
click at [144, 322] on div at bounding box center [145, 325] width 28 height 19
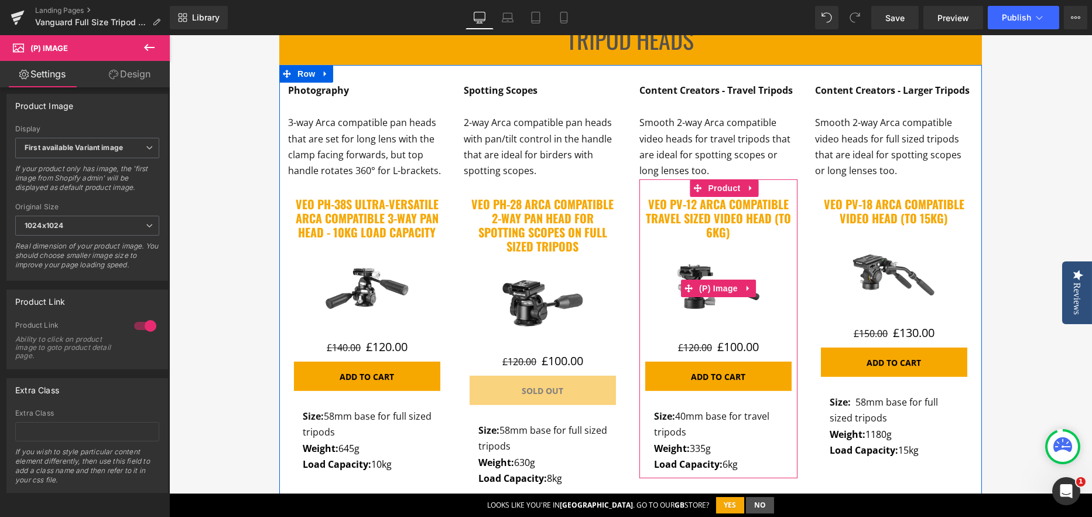
click at [651, 283] on link "Sale Off" at bounding box center [718, 288] width 146 height 88
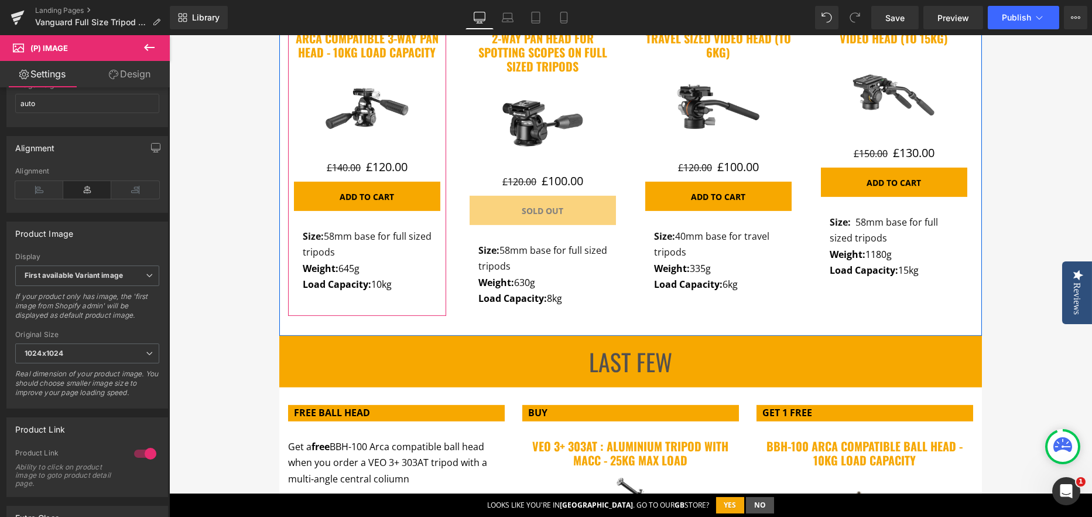
scroll to position [2635, 0]
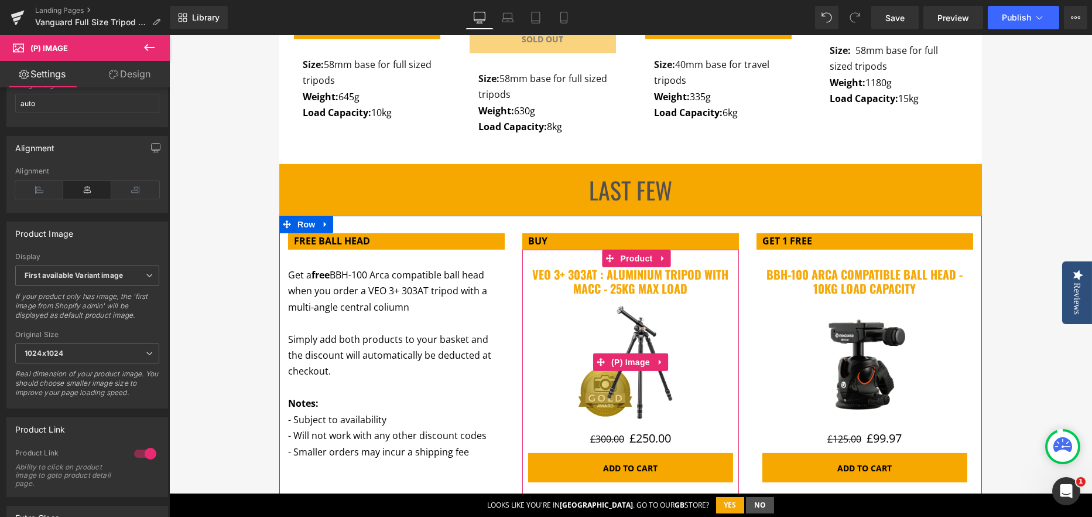
click at [628, 324] on img at bounding box center [630, 361] width 123 height 123
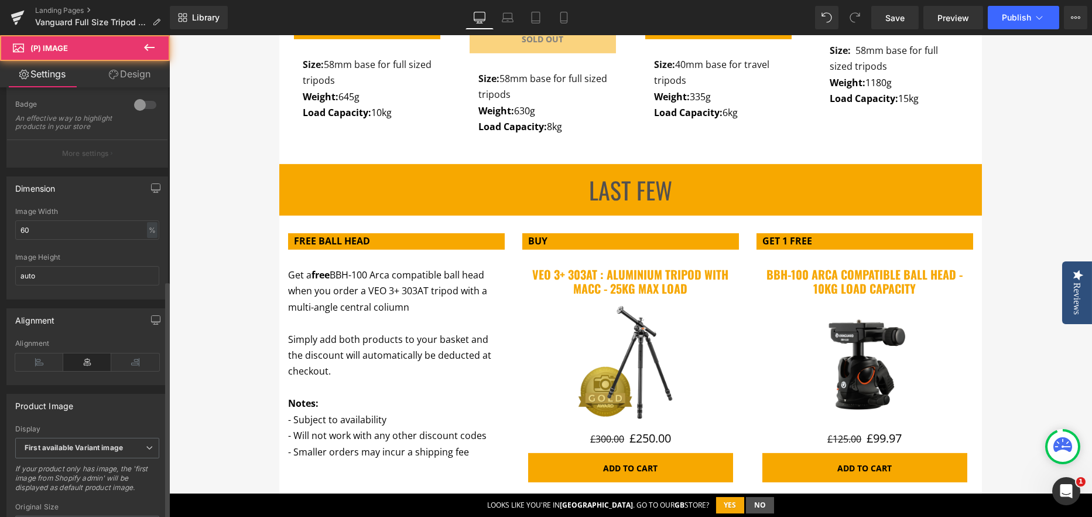
scroll to position [436, 0]
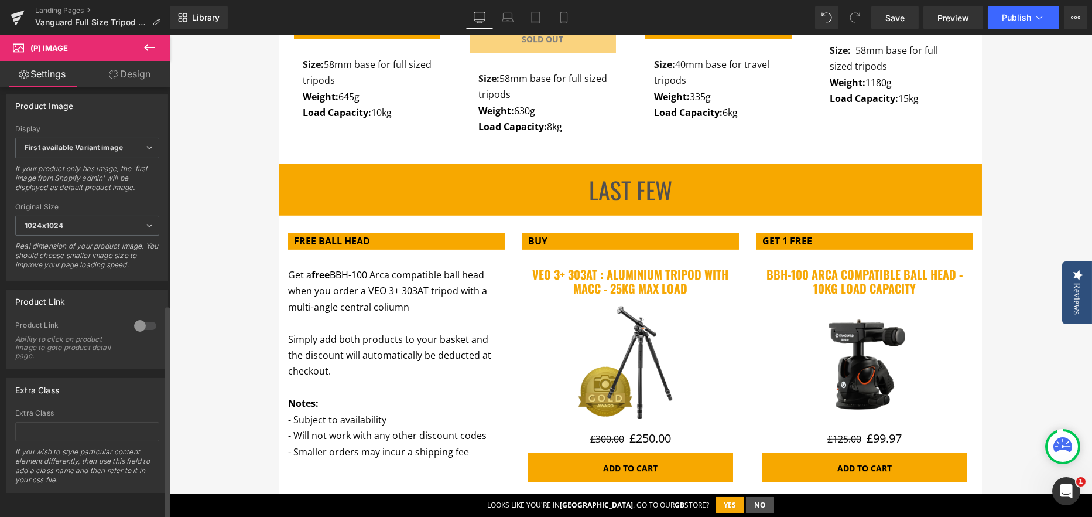
click at [137, 316] on div at bounding box center [145, 325] width 28 height 19
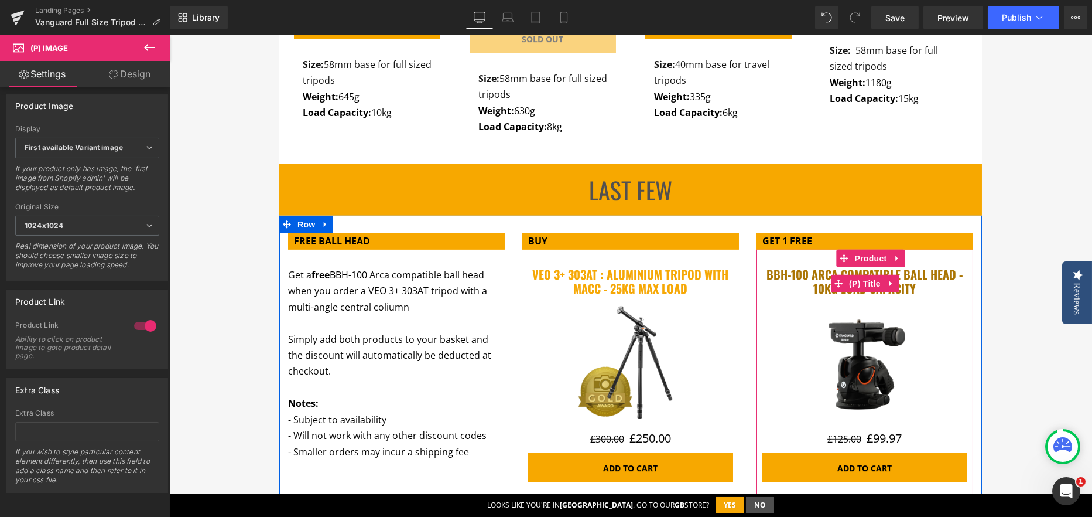
click at [823, 294] on link "BBH-100 Arca compatible ball head - 10kg load capacity" at bounding box center [865, 281] width 205 height 28
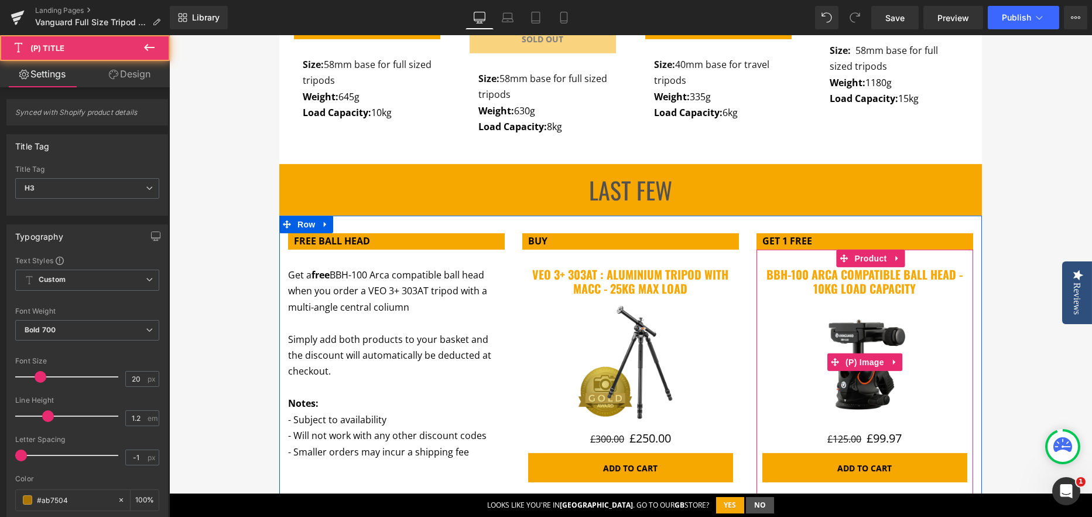
click at [818, 310] on img at bounding box center [864, 361] width 123 height 123
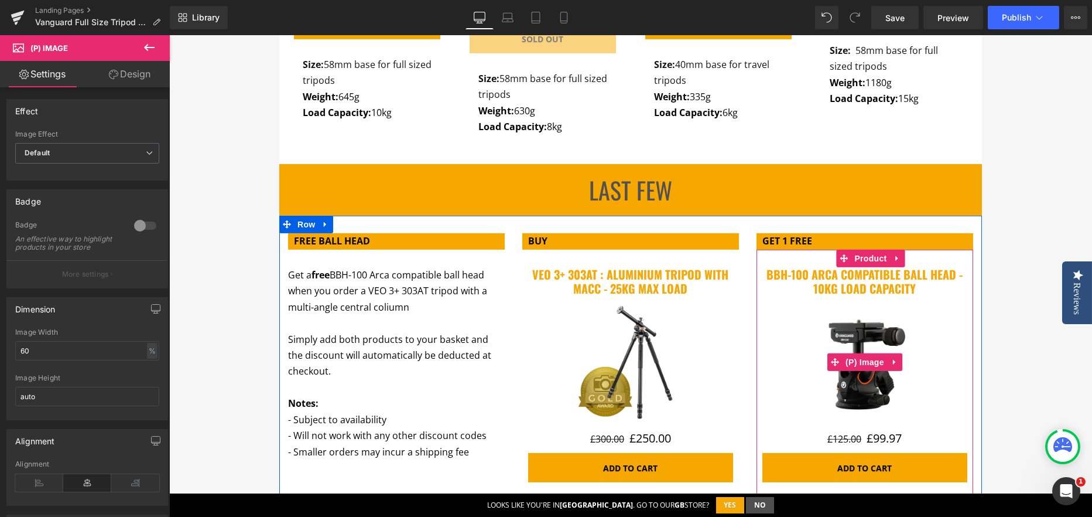
click at [825, 326] on img at bounding box center [864, 361] width 123 height 123
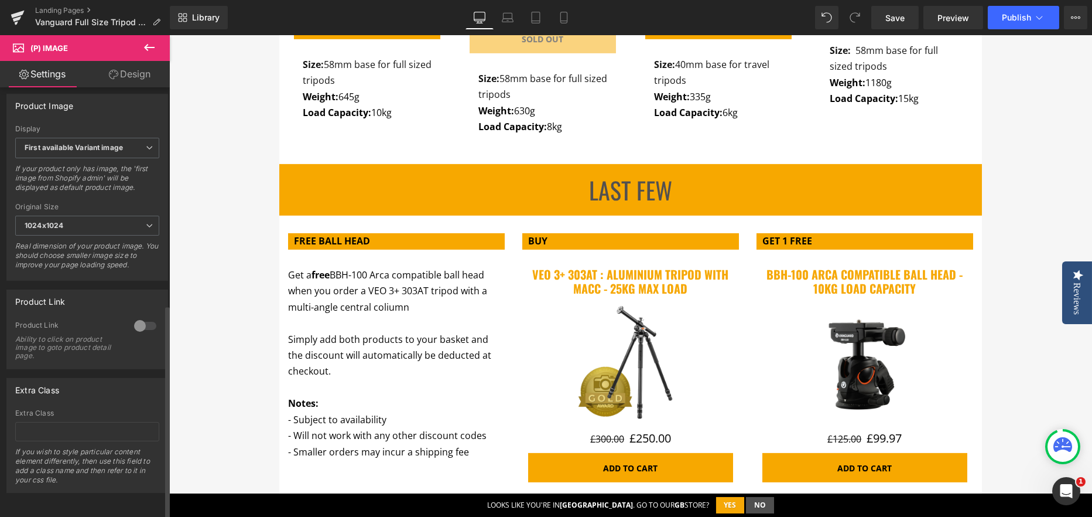
click at [137, 322] on div at bounding box center [145, 325] width 28 height 19
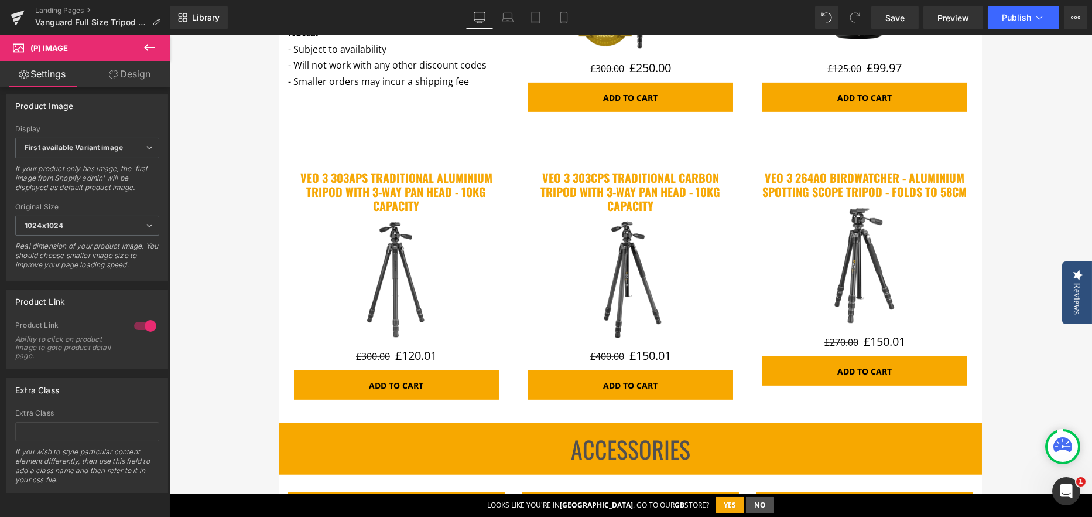
scroll to position [3104, 0]
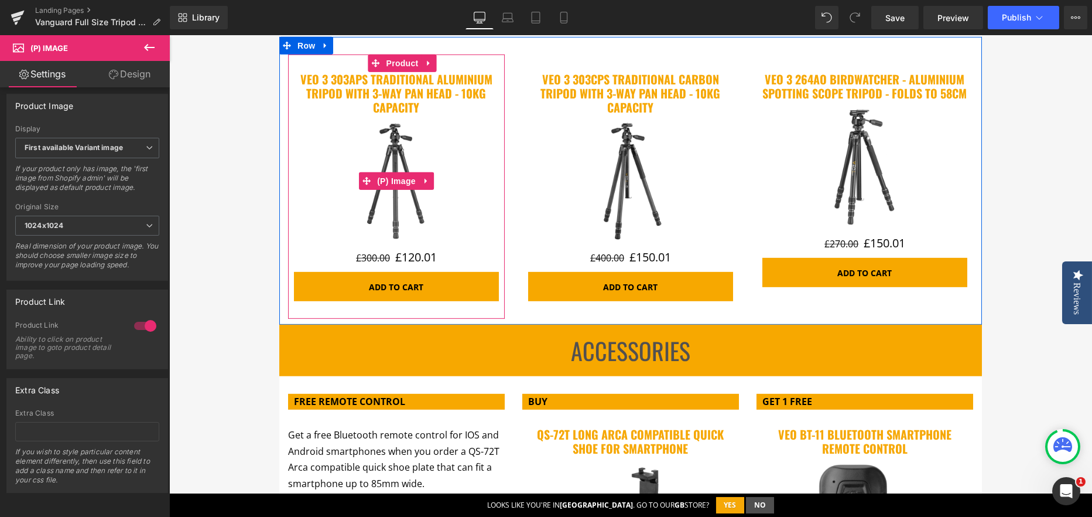
click at [381, 199] on img at bounding box center [396, 180] width 123 height 123
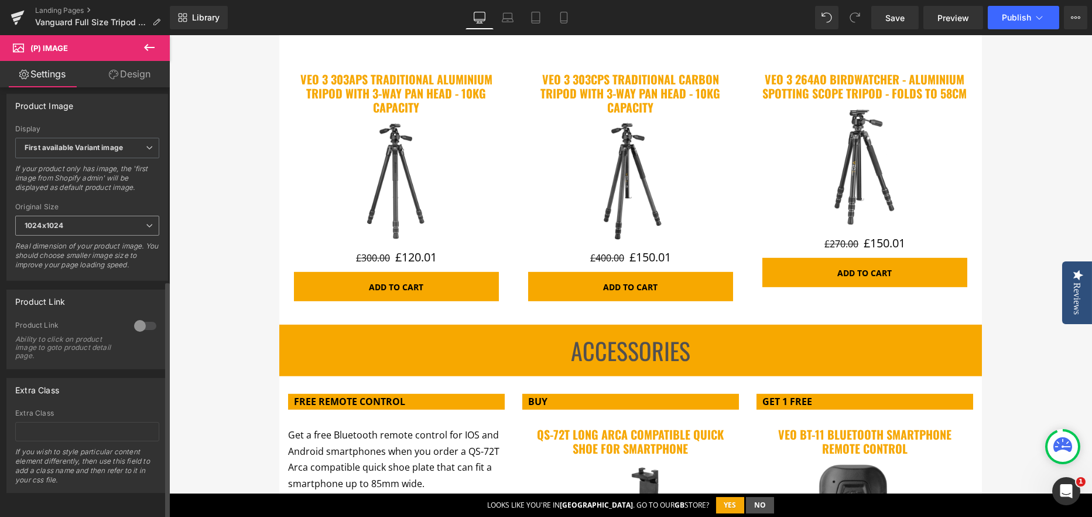
scroll to position [436, 0]
click at [147, 316] on div at bounding box center [145, 325] width 28 height 19
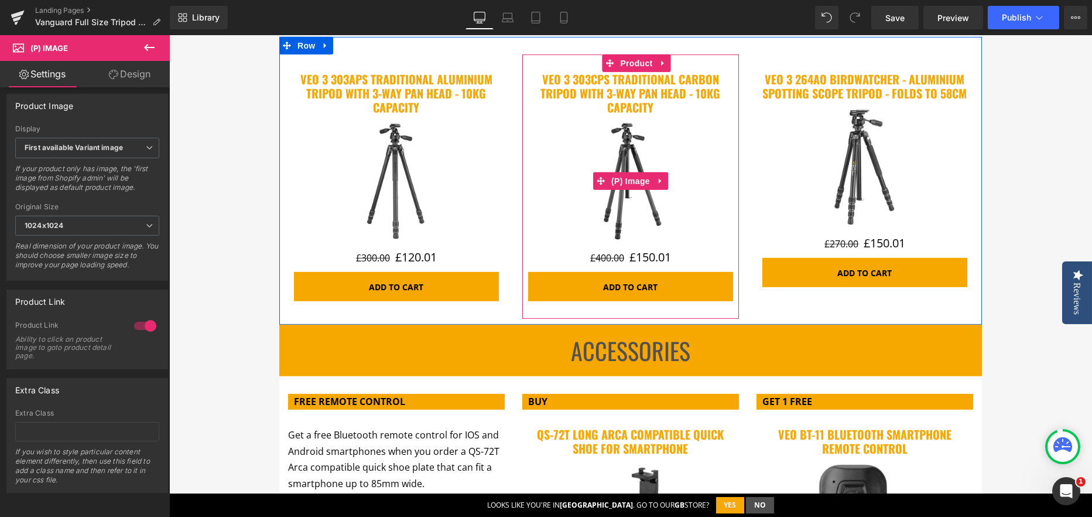
click at [597, 152] on img at bounding box center [630, 180] width 123 height 123
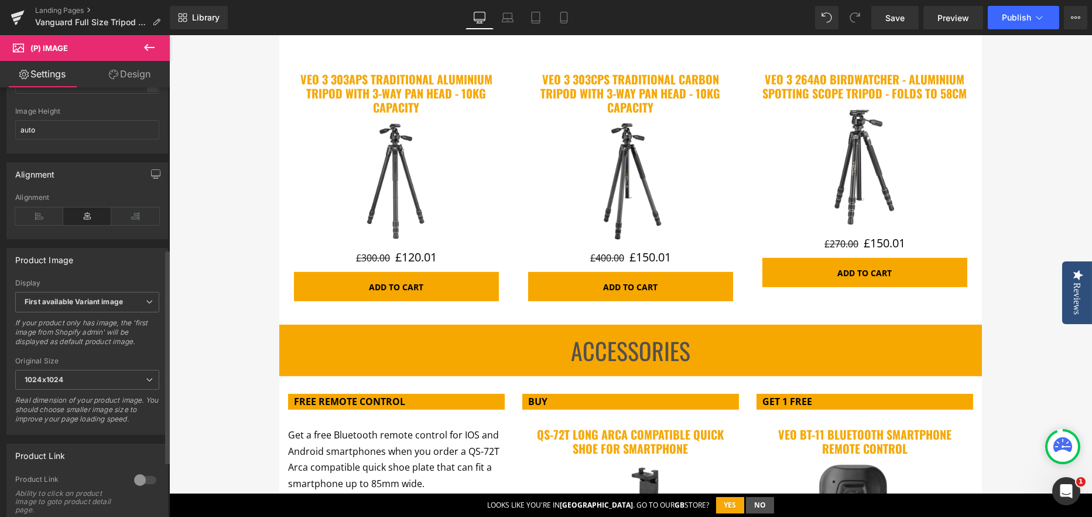
scroll to position [351, 0]
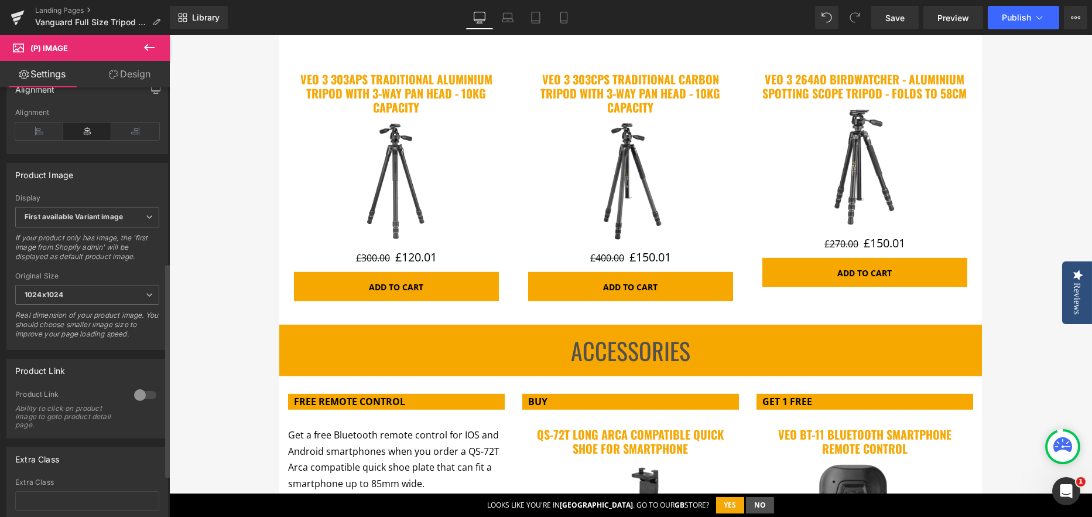
click at [151, 400] on div at bounding box center [145, 394] width 28 height 19
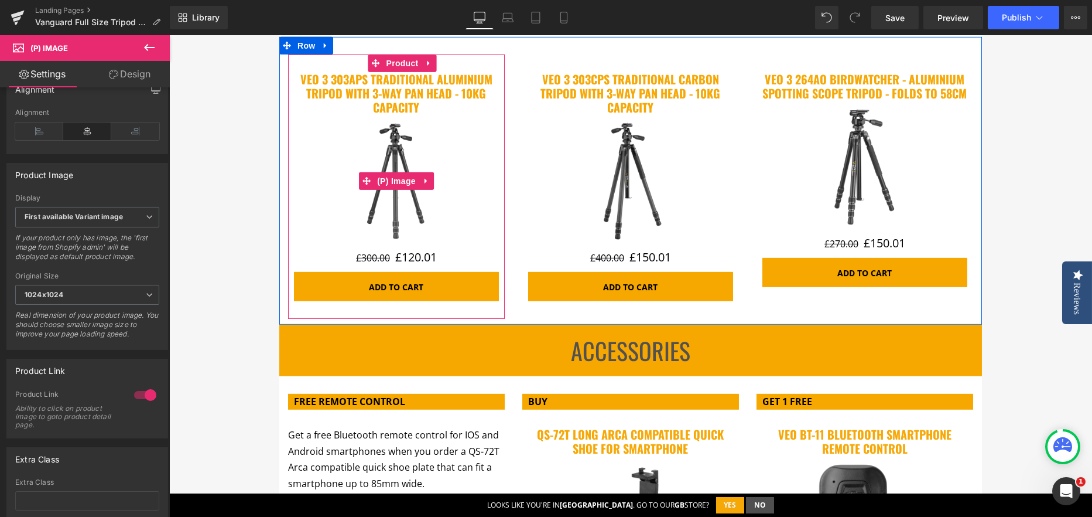
click at [350, 196] on img at bounding box center [396, 180] width 123 height 123
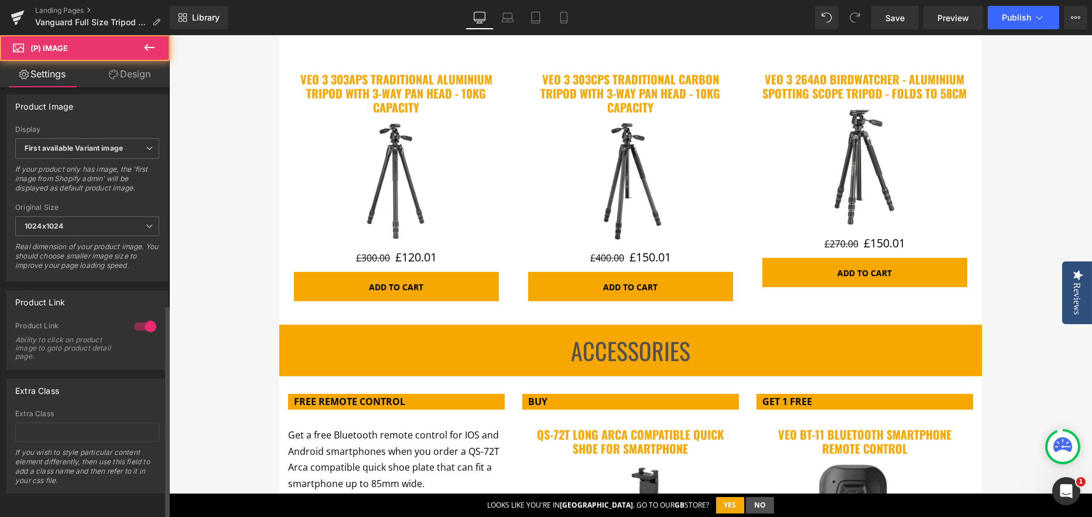
scroll to position [436, 0]
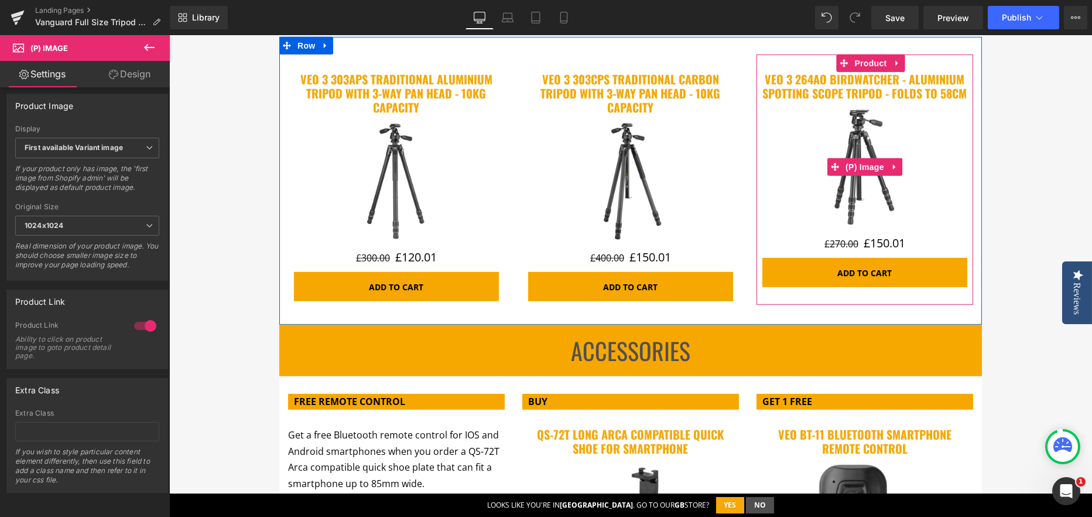
click at [831, 170] on span at bounding box center [835, 167] width 15 height 18
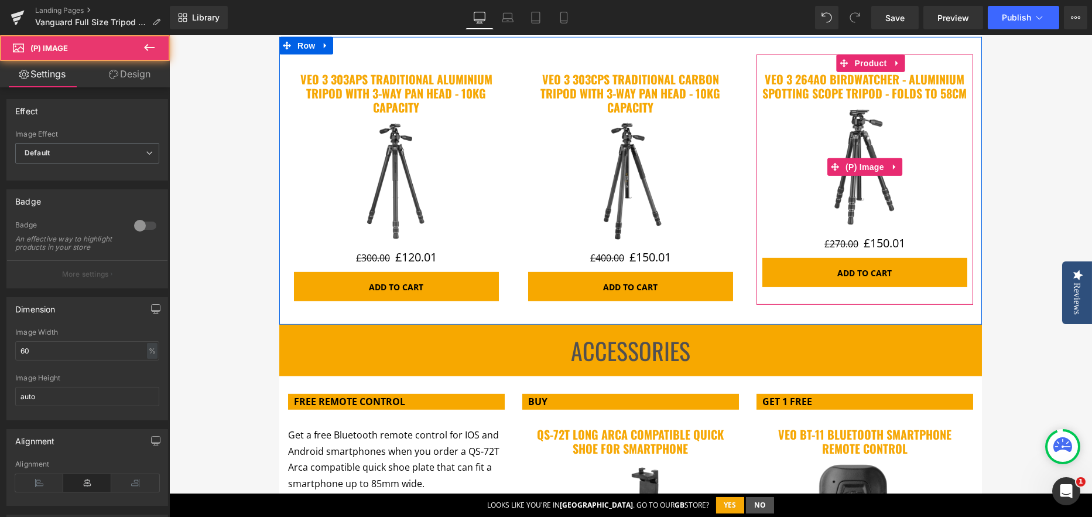
click at [819, 197] on img at bounding box center [864, 166] width 123 height 123
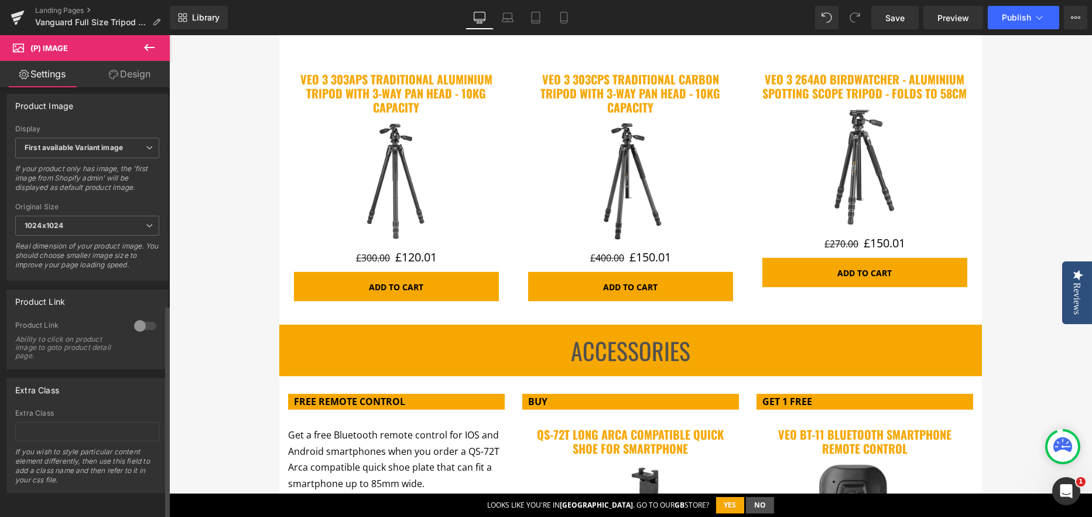
click at [153, 316] on div at bounding box center [145, 325] width 28 height 19
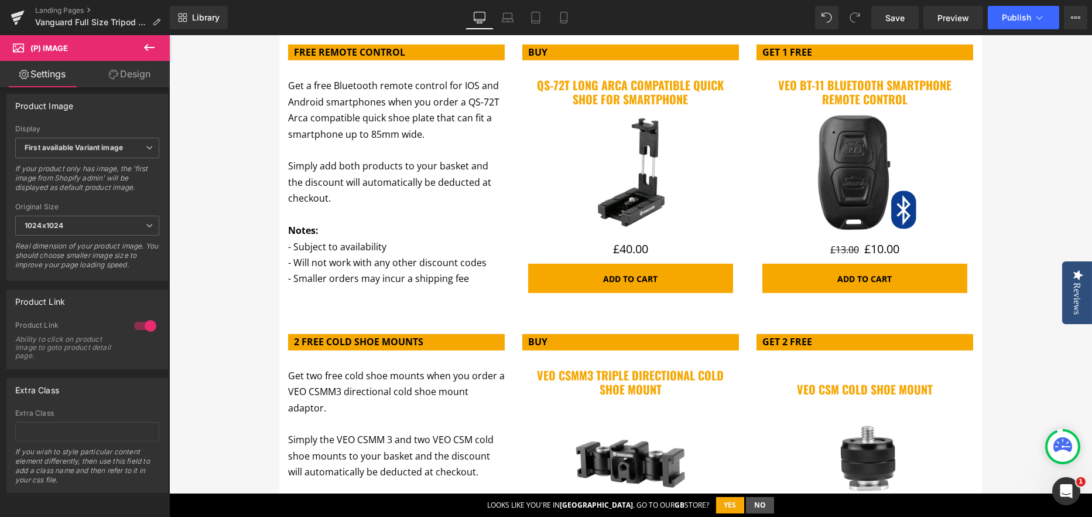
scroll to position [3455, 0]
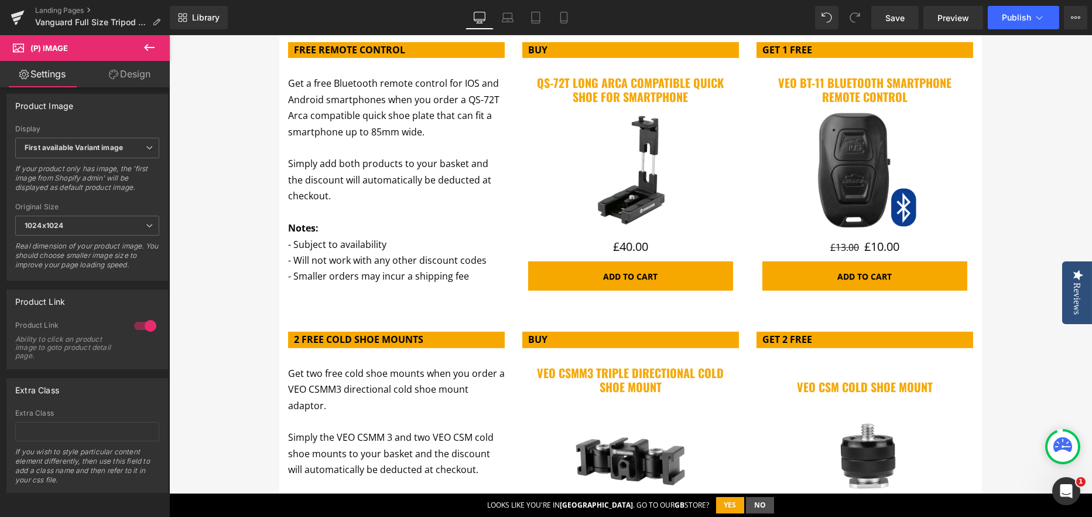
click at [624, 205] on img at bounding box center [630, 170] width 123 height 123
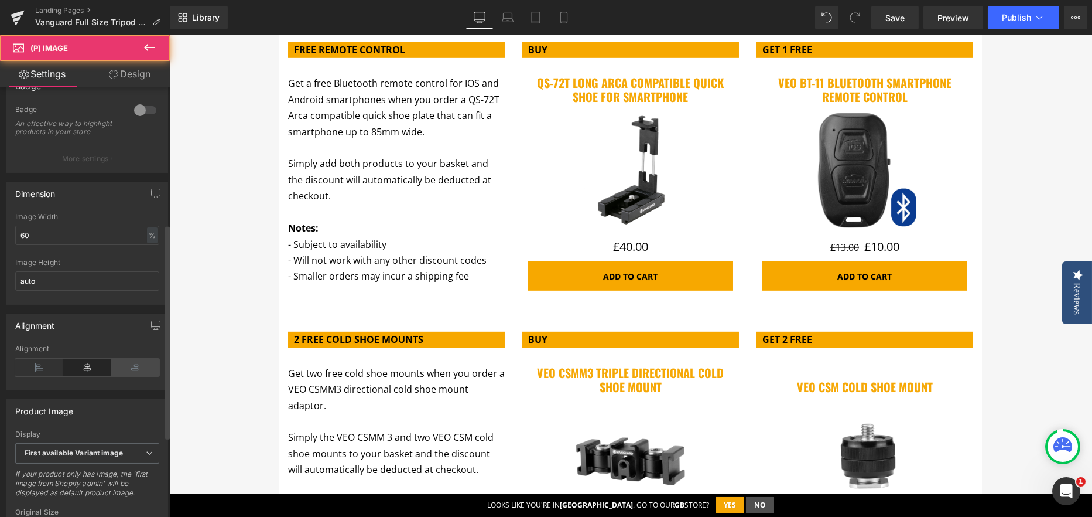
scroll to position [410, 0]
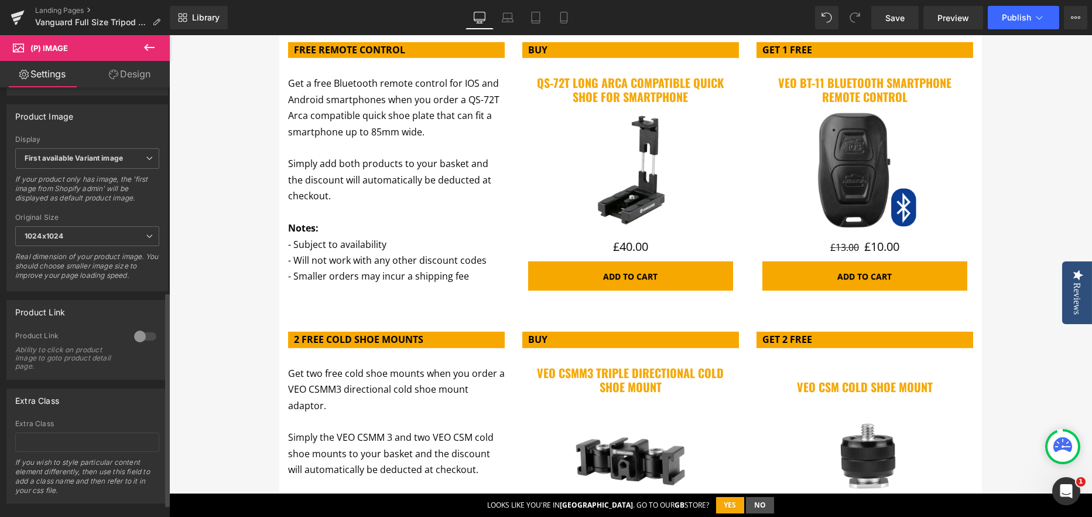
click at [144, 337] on div at bounding box center [145, 336] width 28 height 19
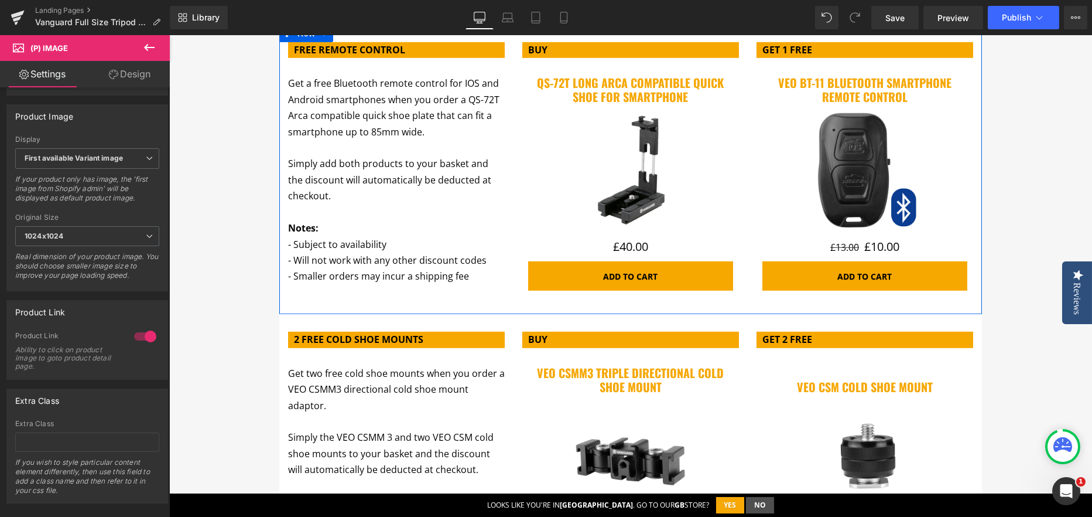
click at [808, 173] on img at bounding box center [864, 170] width 123 height 123
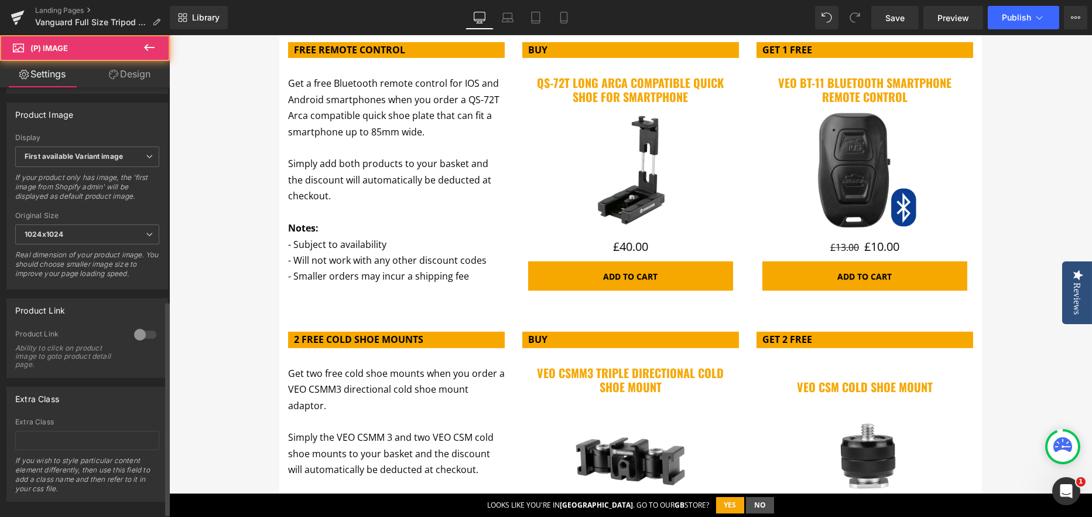
scroll to position [436, 0]
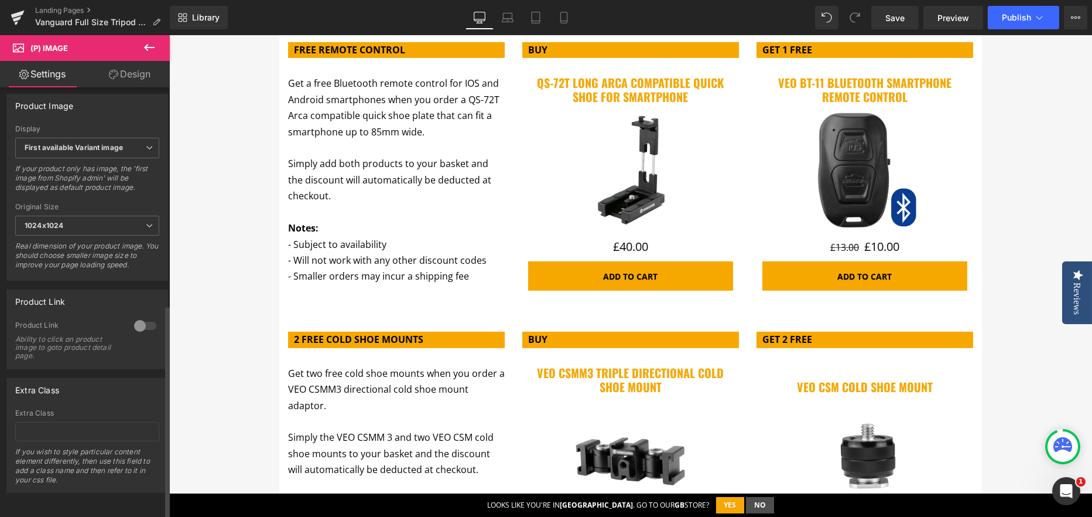
click at [151, 316] on div at bounding box center [145, 325] width 28 height 19
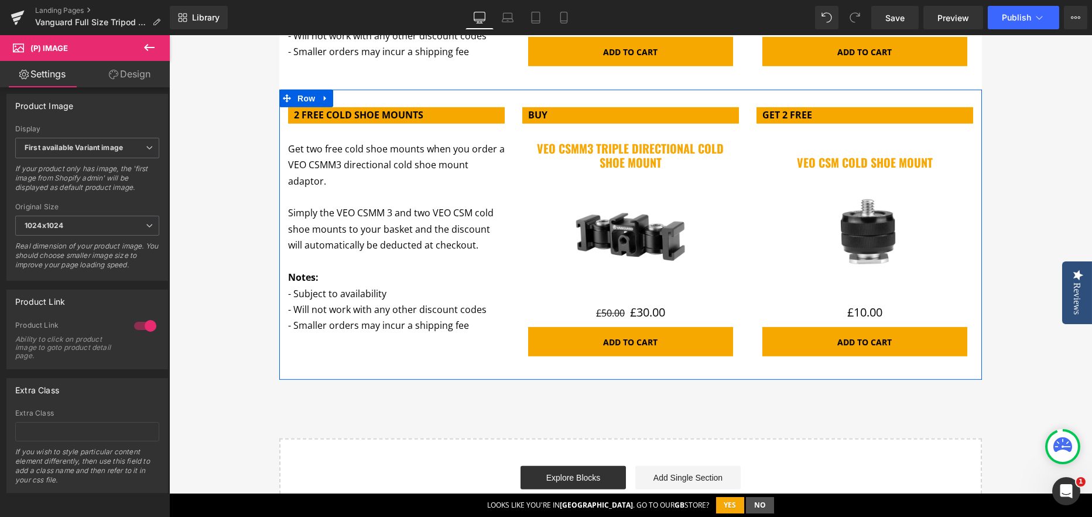
scroll to position [3690, 0]
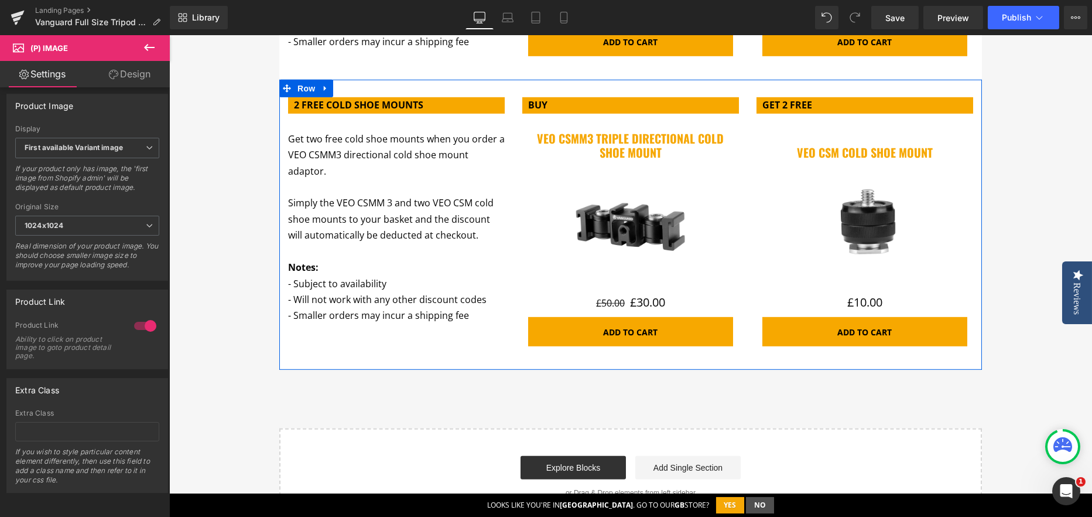
click at [588, 222] on div "Sale Off (P) Image" at bounding box center [630, 226] width 205 height 123
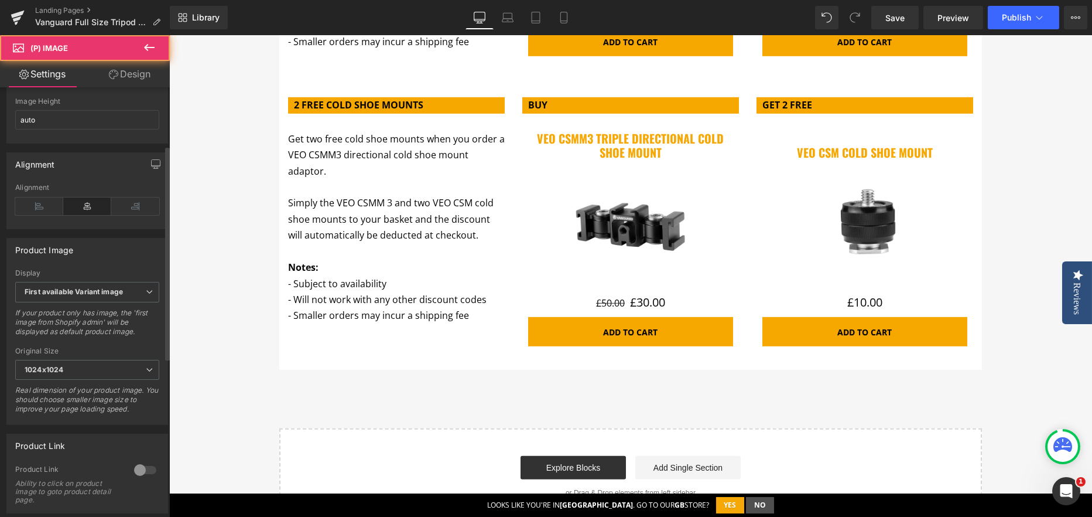
scroll to position [351, 0]
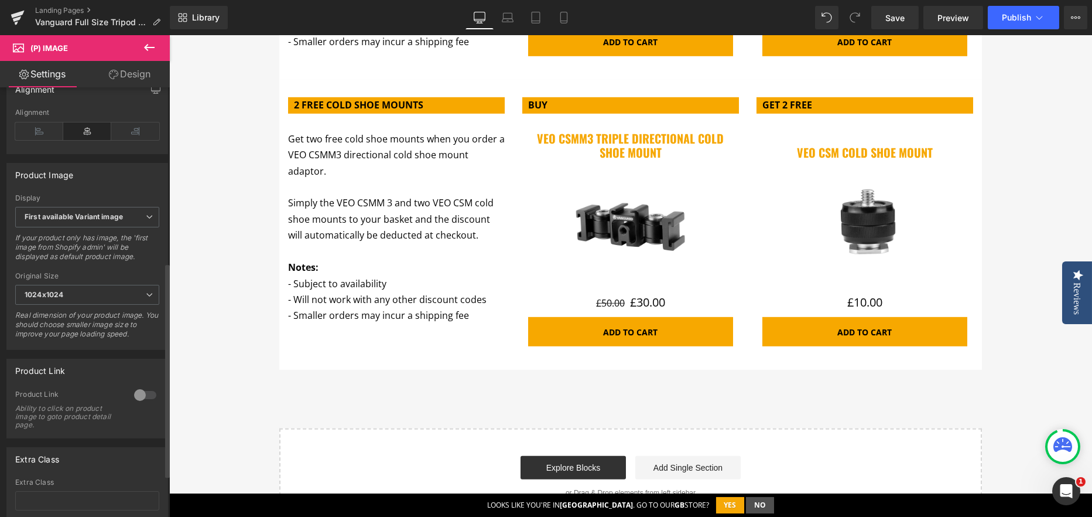
click at [146, 399] on div at bounding box center [145, 394] width 28 height 19
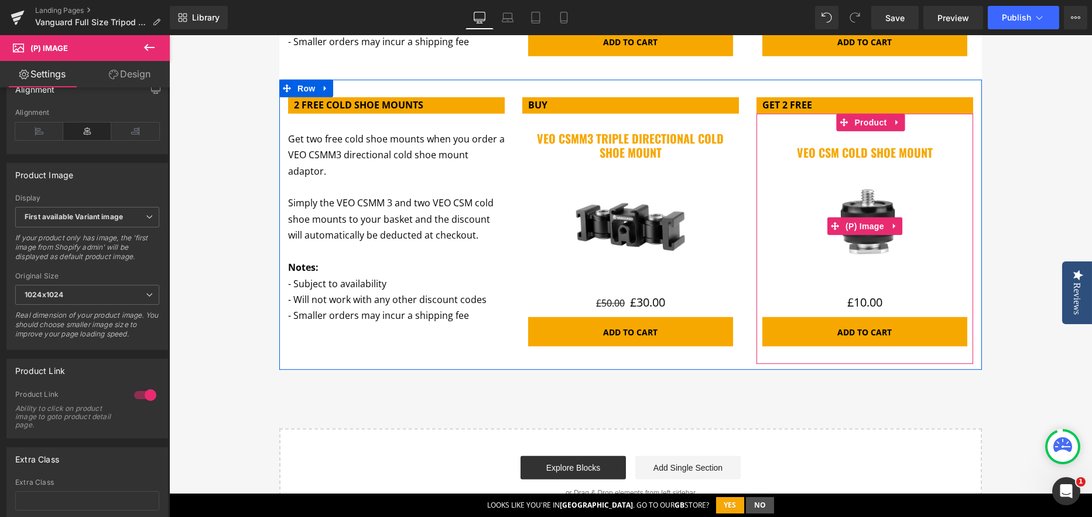
click at [914, 203] on img at bounding box center [864, 226] width 123 height 123
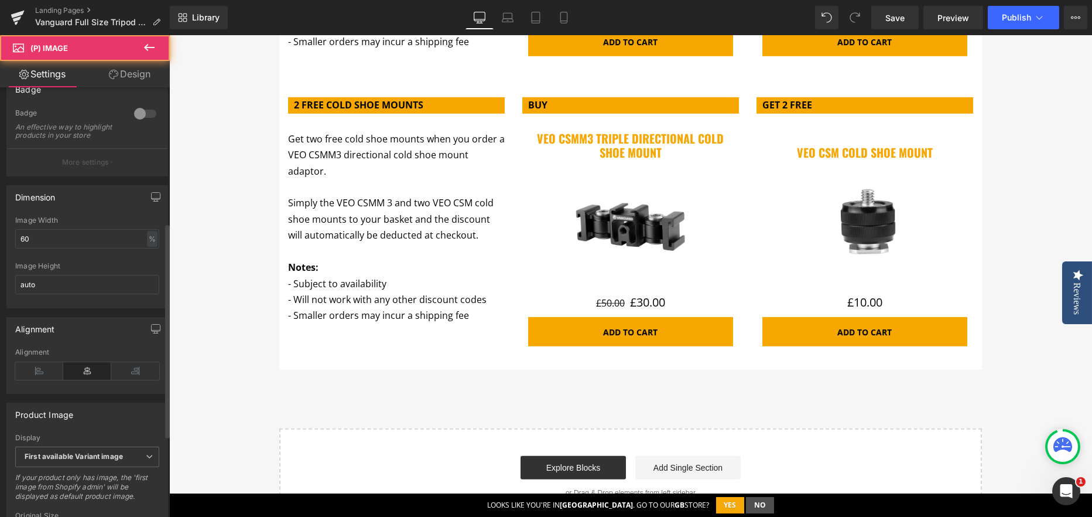
scroll to position [293, 0]
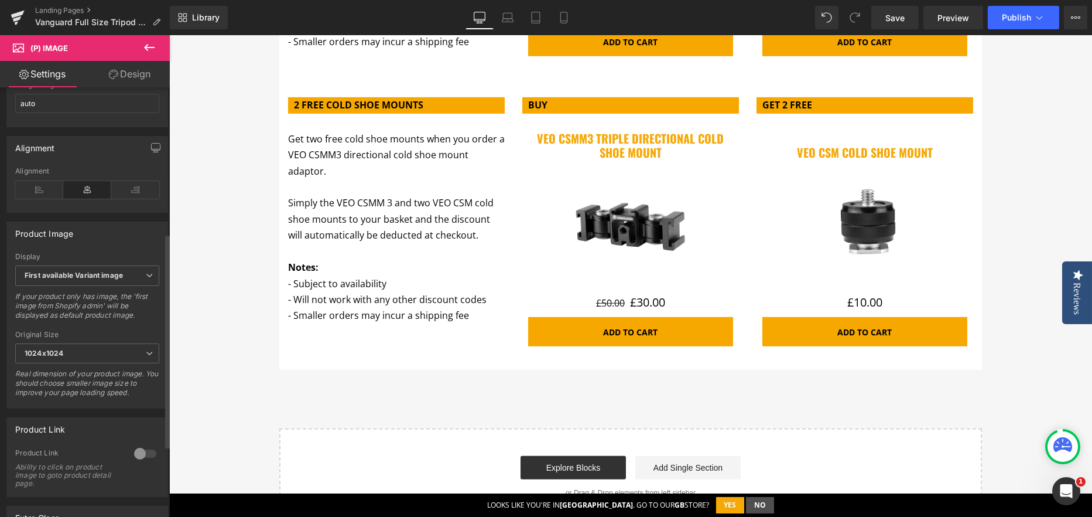
click at [143, 461] on div at bounding box center [145, 453] width 28 height 19
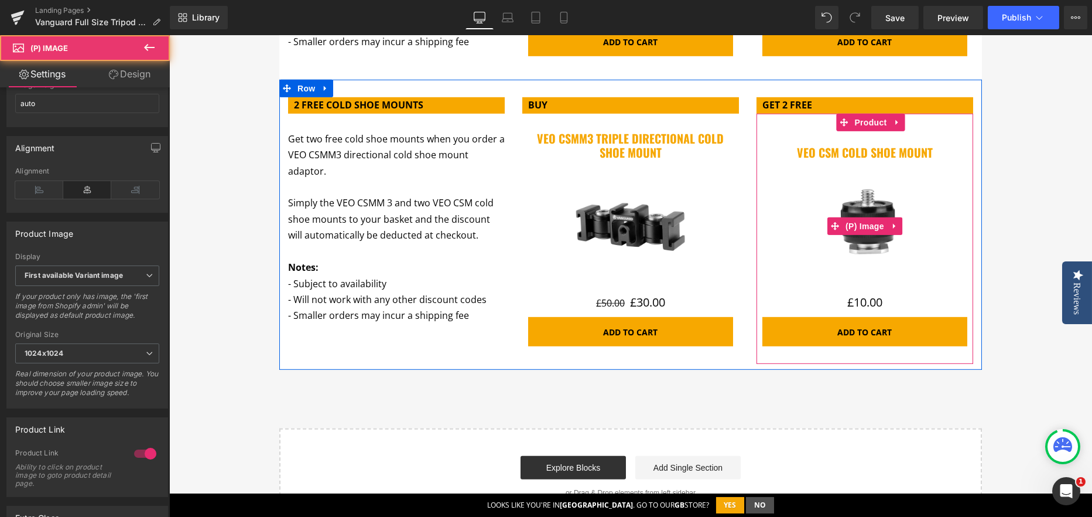
click at [806, 214] on img at bounding box center [864, 226] width 123 height 123
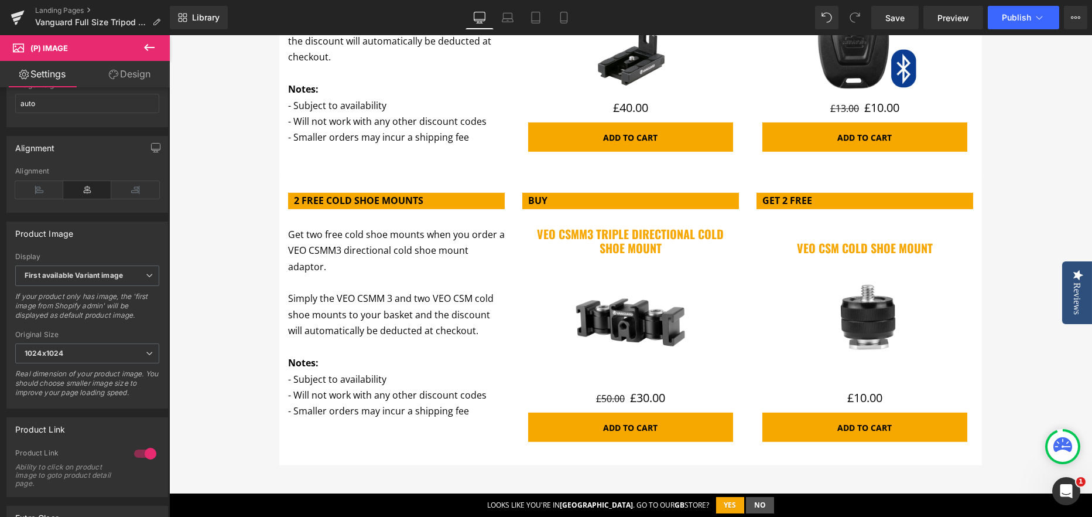
scroll to position [3572, 0]
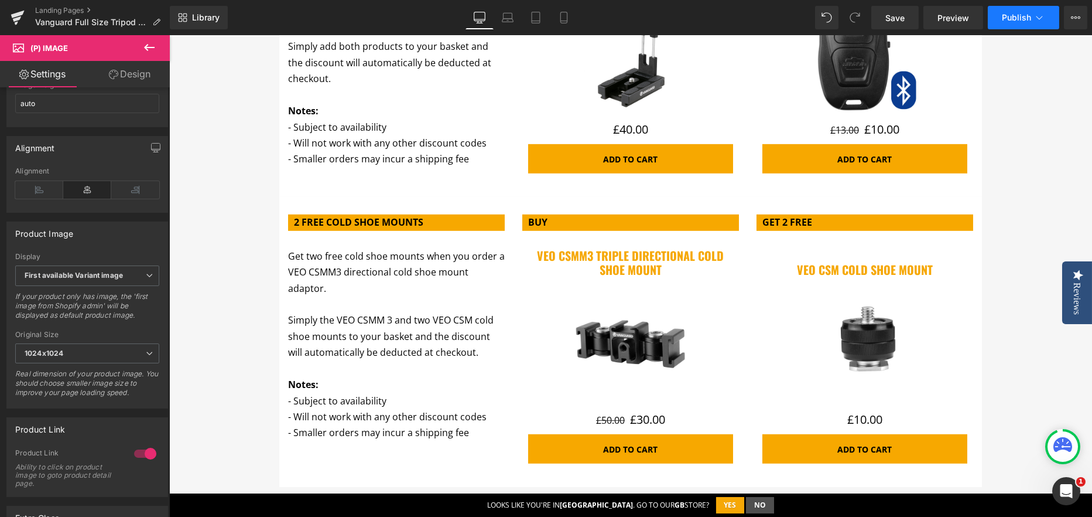
click at [1015, 16] on span "Publish" at bounding box center [1016, 17] width 29 height 9
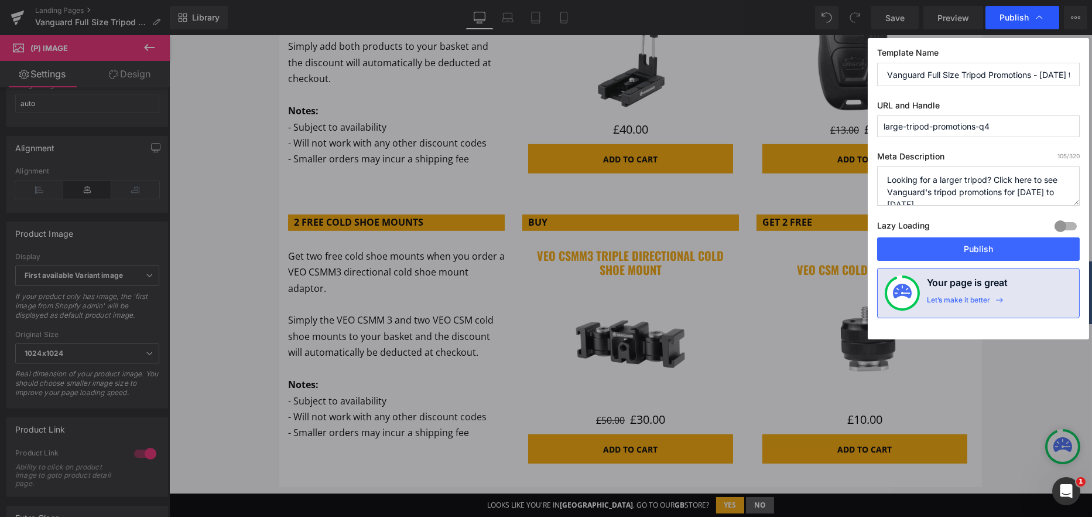
click at [1021, 12] on span "Publish" at bounding box center [1014, 17] width 29 height 11
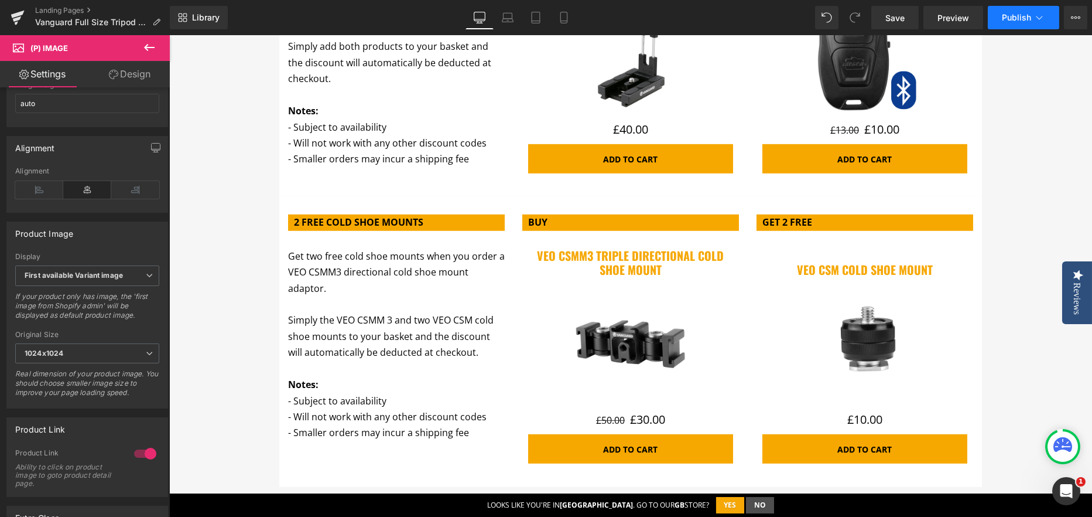
click at [1017, 18] on span "Publish" at bounding box center [1016, 17] width 29 height 9
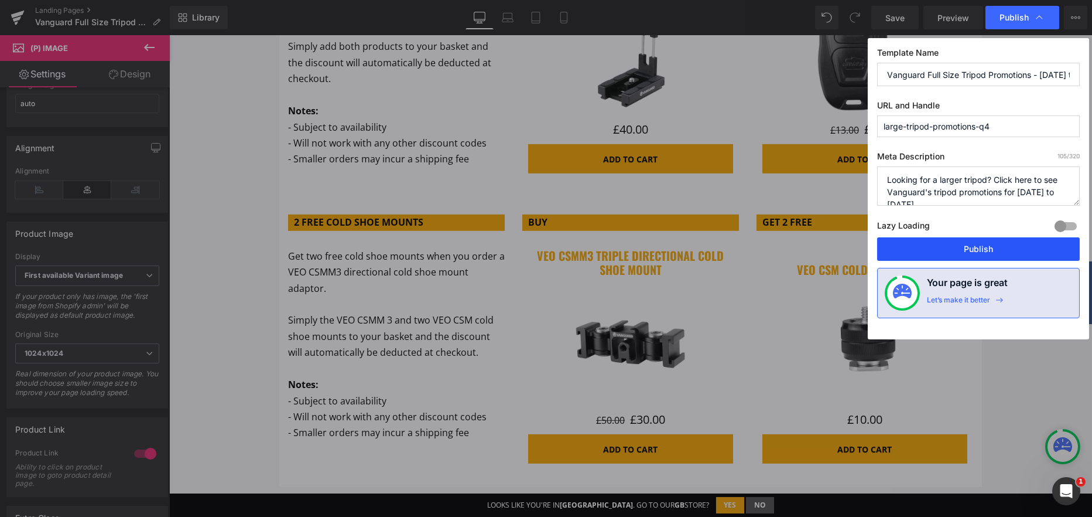
click at [979, 251] on button "Publish" at bounding box center [978, 248] width 203 height 23
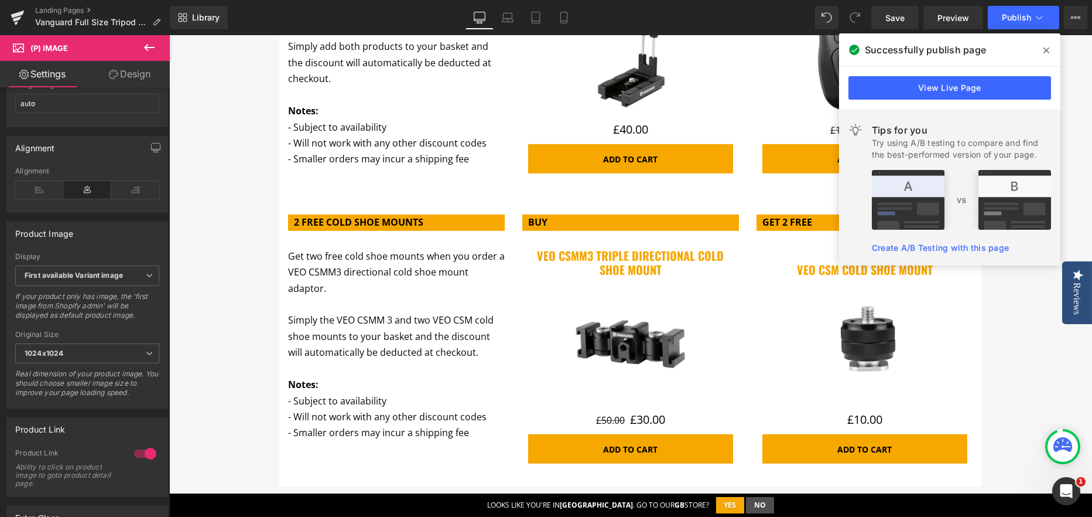
drag, startPoint x: 870, startPoint y: 18, endPoint x: 1046, endPoint y: 52, distance: 179.5
click at [1046, 52] on icon at bounding box center [1047, 50] width 6 height 9
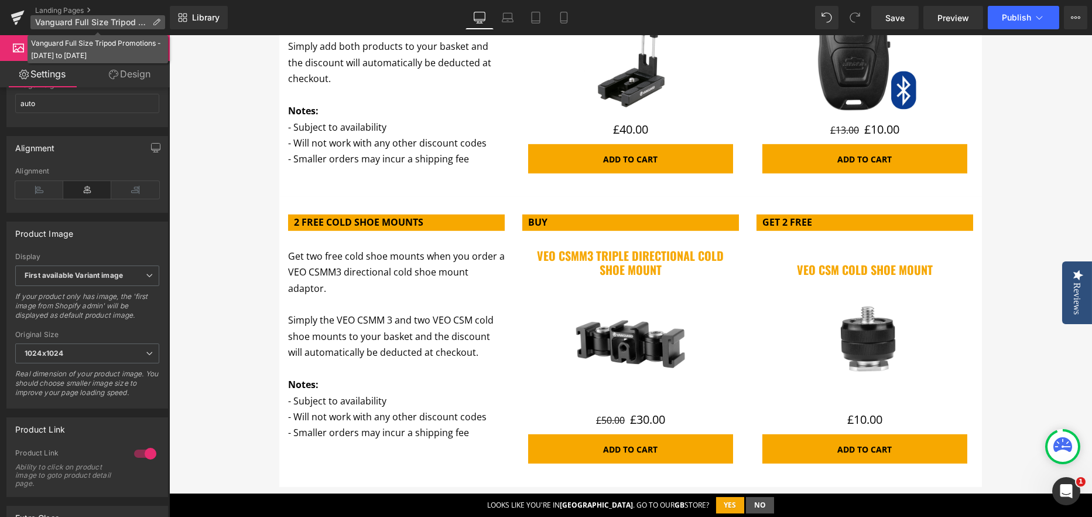
click at [56, 26] on p "Vanguard Full Size Tripod Promotions - October to December 2025" at bounding box center [97, 22] width 135 height 14
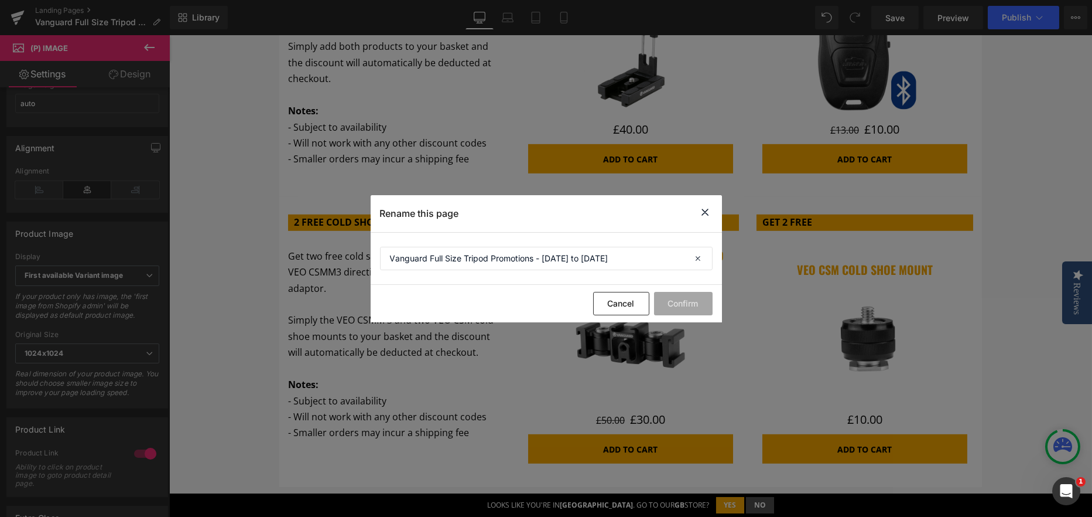
click at [650, 299] on div "Cancel Confirm" at bounding box center [546, 303] width 351 height 37
drag, startPoint x: 623, startPoint y: 299, endPoint x: 452, endPoint y: 265, distance: 174.3
click at [623, 299] on button "Cancel" at bounding box center [621, 303] width 56 height 23
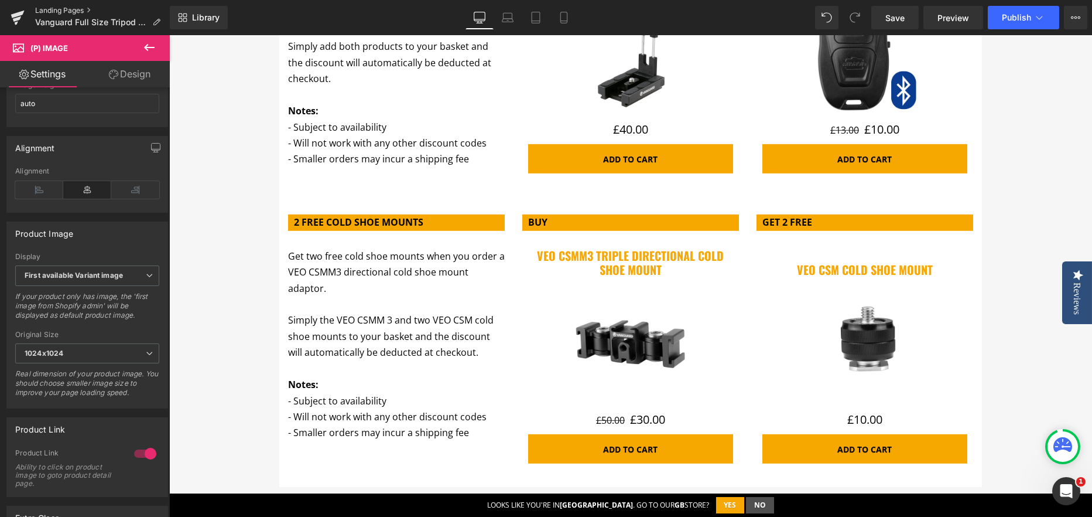
click at [56, 6] on link "Landing Pages" at bounding box center [102, 10] width 135 height 9
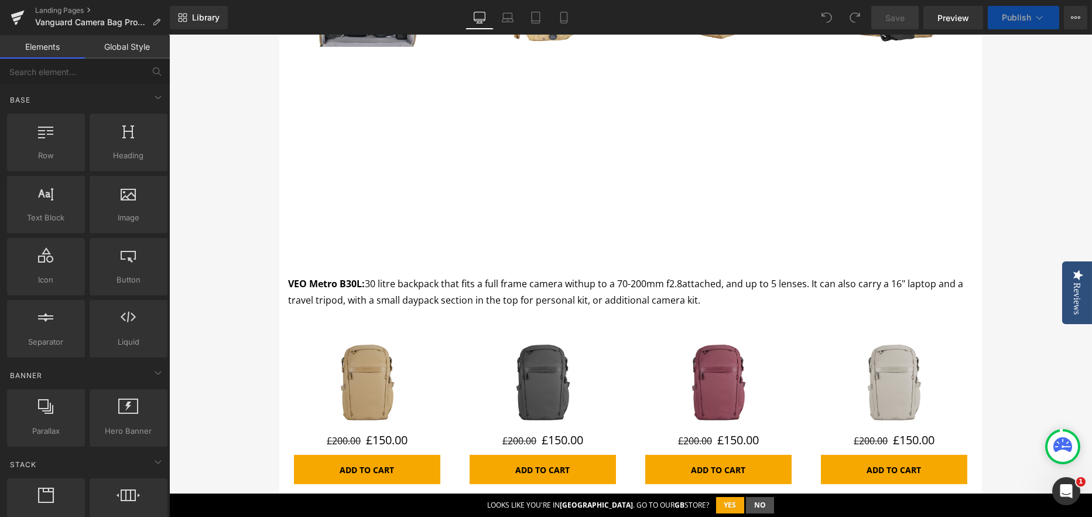
scroll to position [1230, 0]
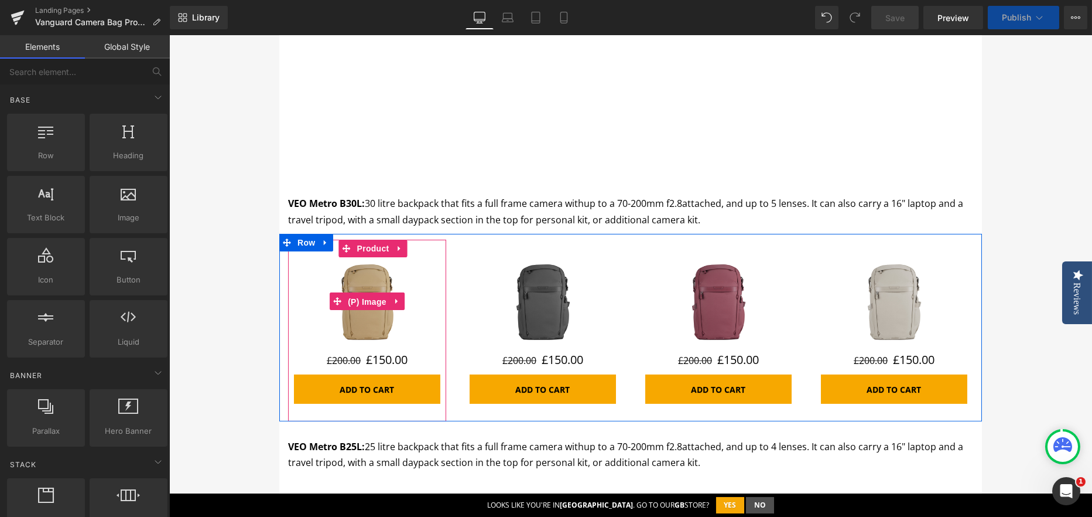
click at [347, 307] on span "(P) Image" at bounding box center [367, 302] width 45 height 18
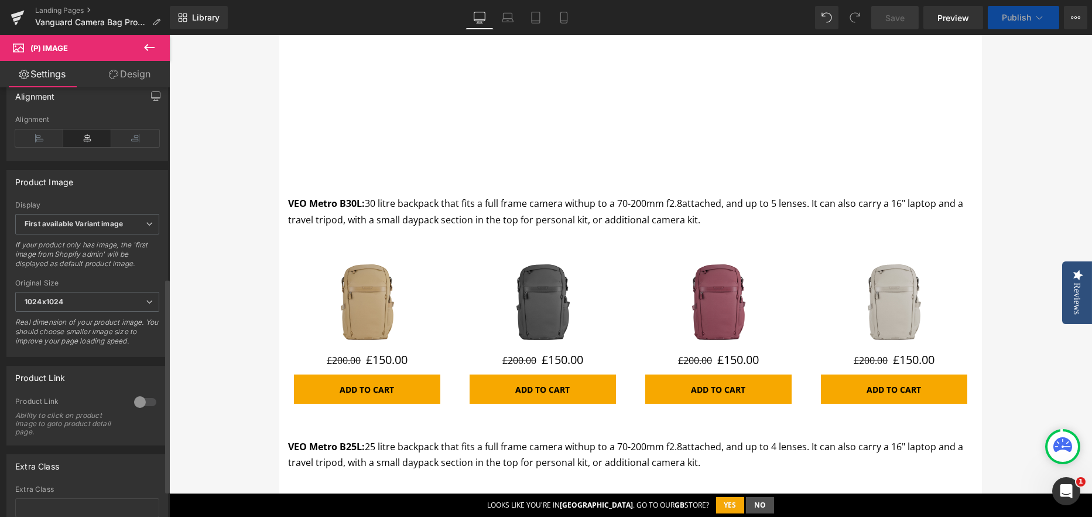
scroll to position [436, 0]
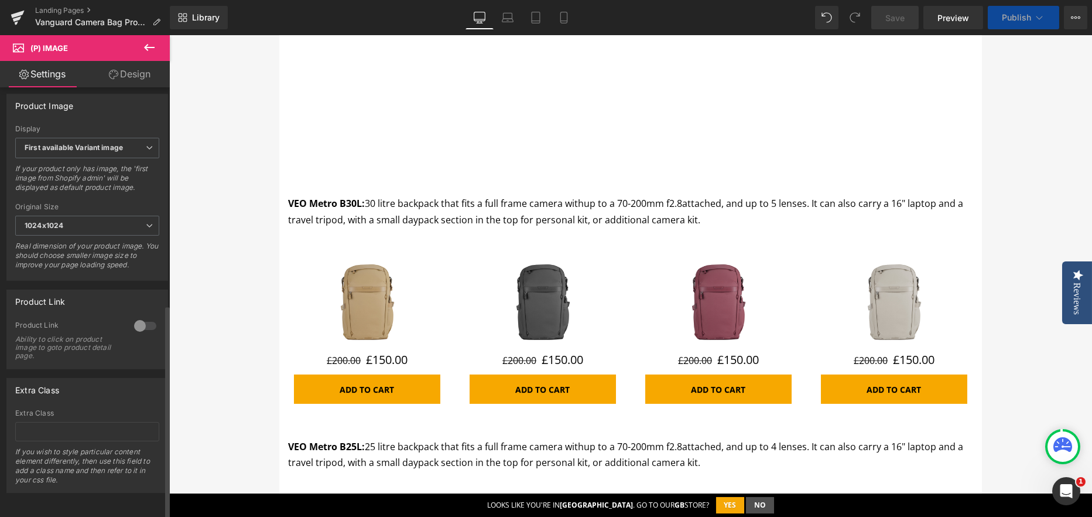
click at [143, 316] on div at bounding box center [145, 325] width 28 height 19
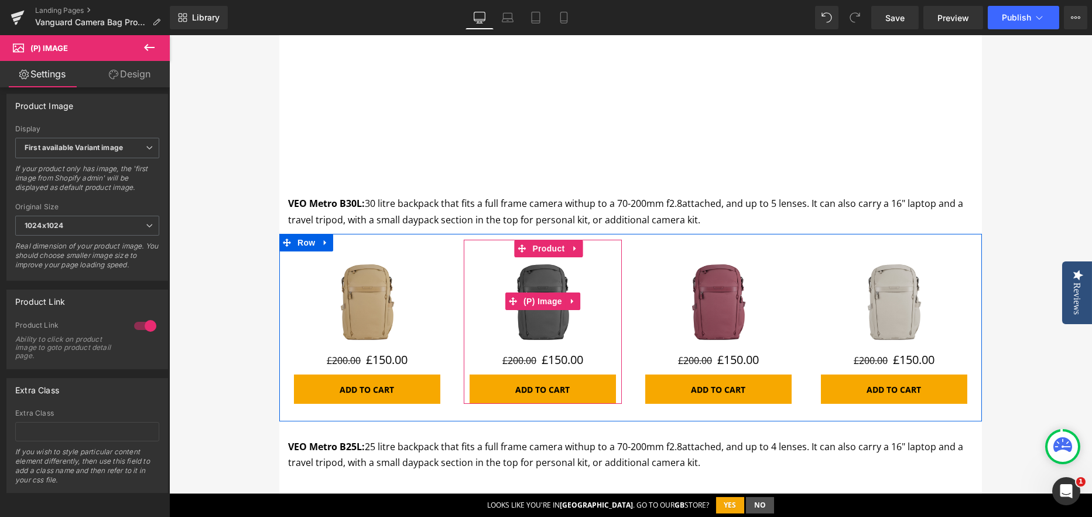
click at [541, 281] on img at bounding box center [543, 301] width 88 height 88
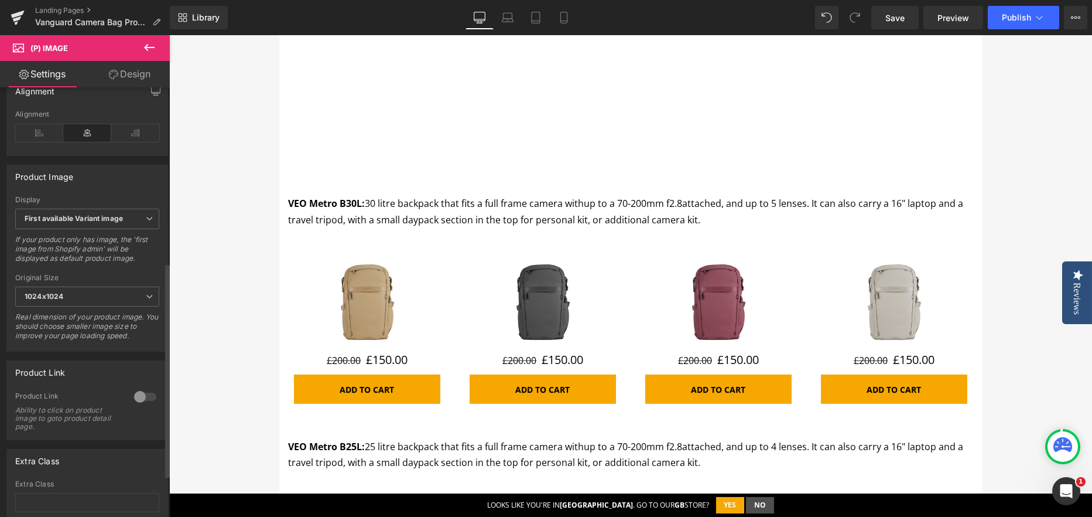
scroll to position [351, 0]
click at [141, 398] on div at bounding box center [145, 394] width 28 height 19
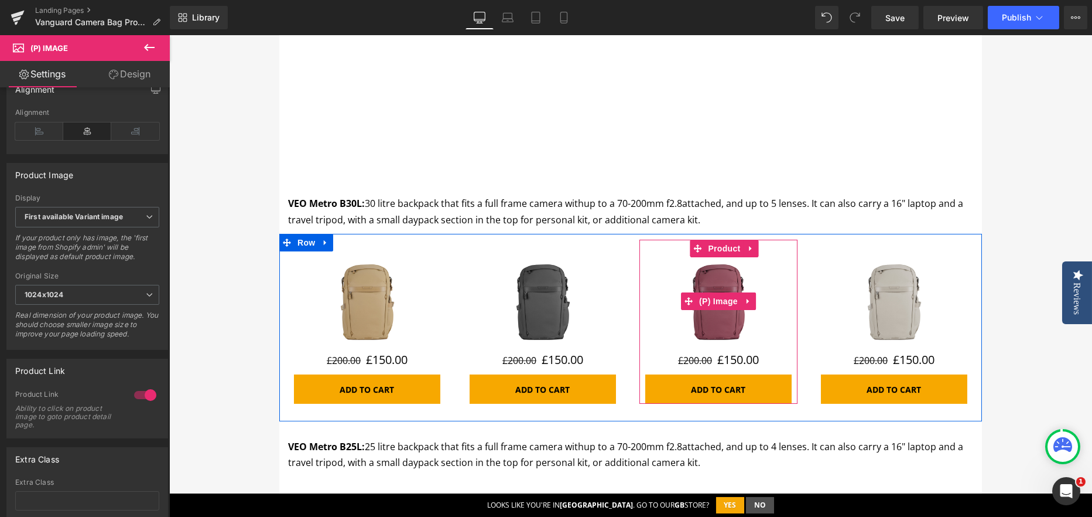
click at [676, 272] on img at bounding box center [719, 301] width 88 height 88
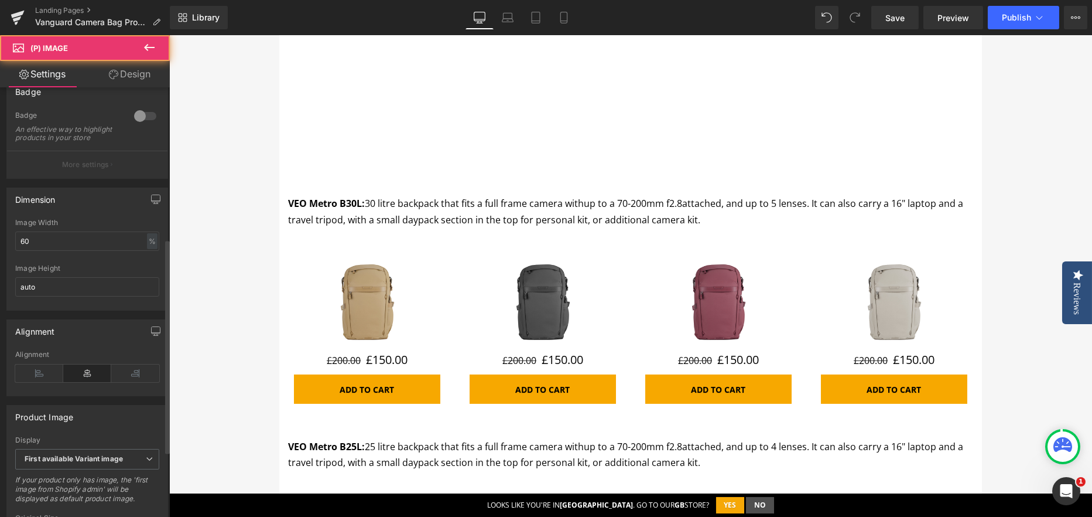
scroll to position [436, 0]
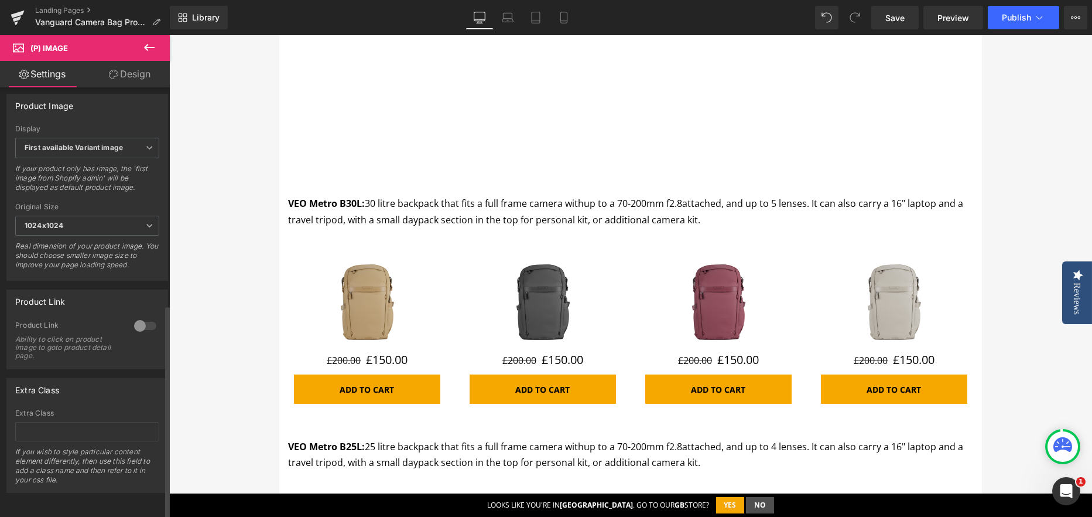
click at [152, 320] on div at bounding box center [145, 325] width 28 height 19
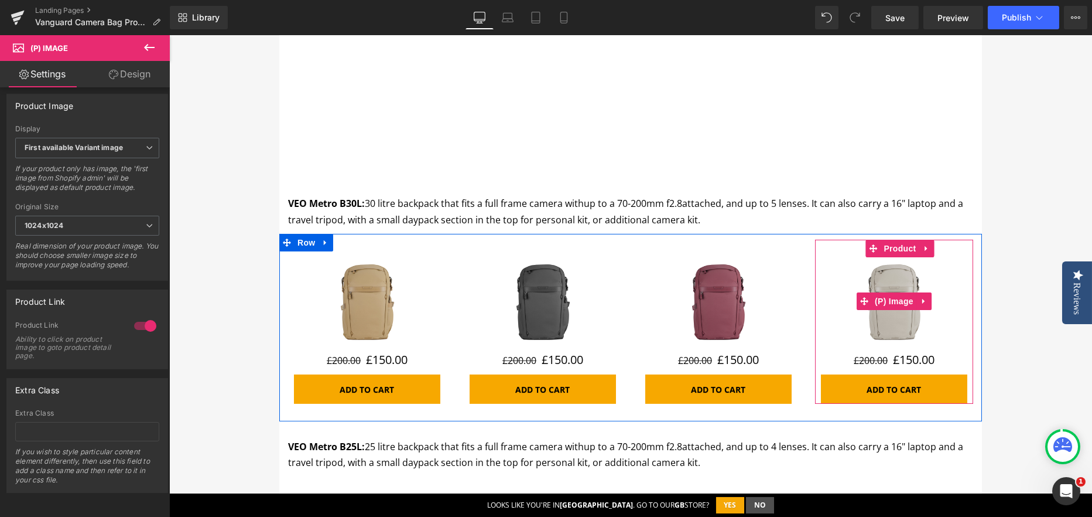
click at [916, 282] on img at bounding box center [894, 301] width 88 height 88
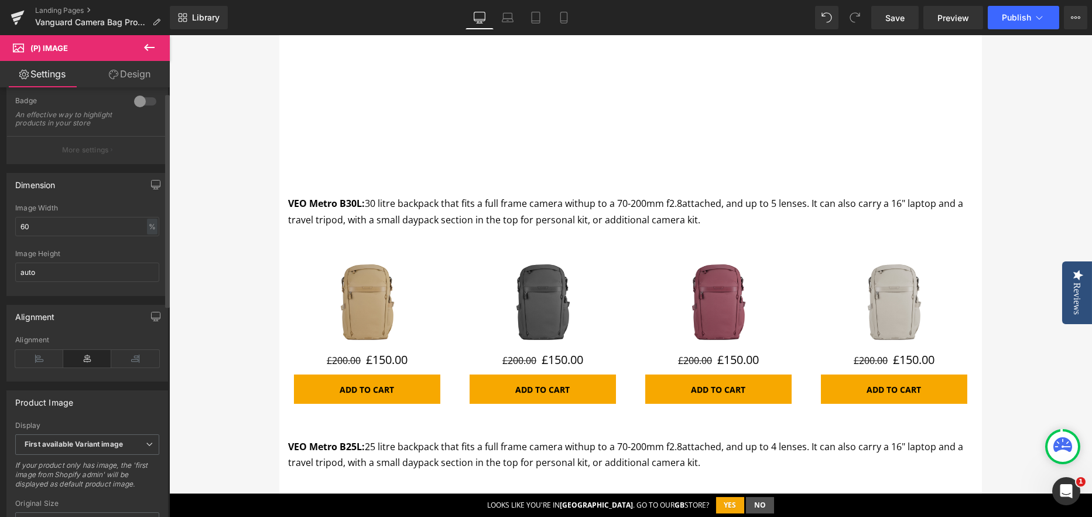
scroll to position [410, 0]
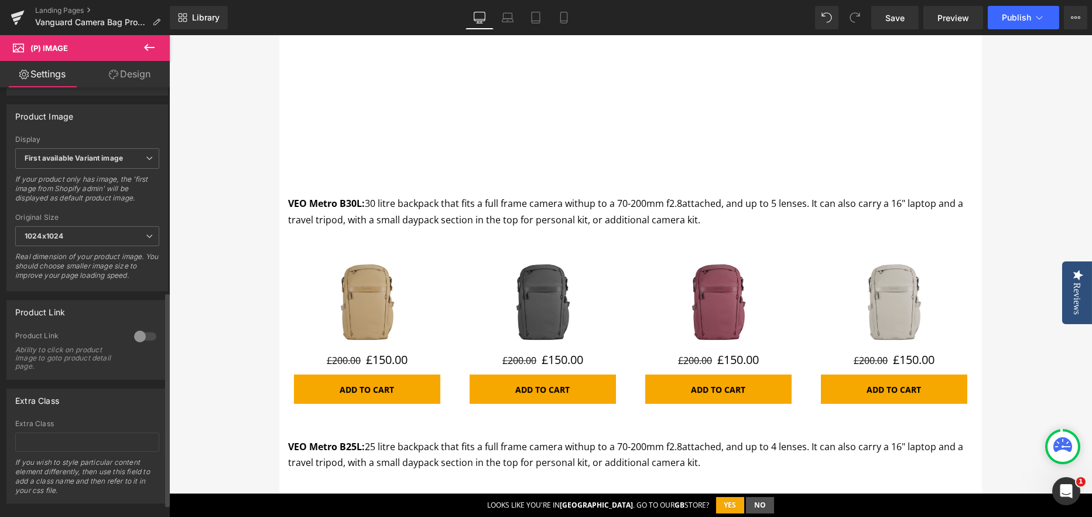
click at [139, 338] on div at bounding box center [145, 336] width 28 height 19
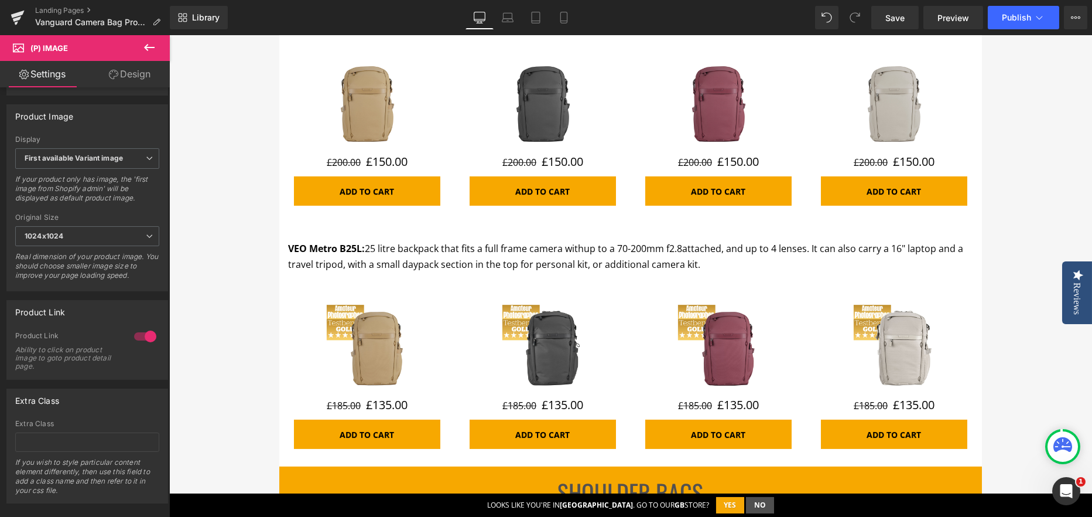
scroll to position [1523, 0]
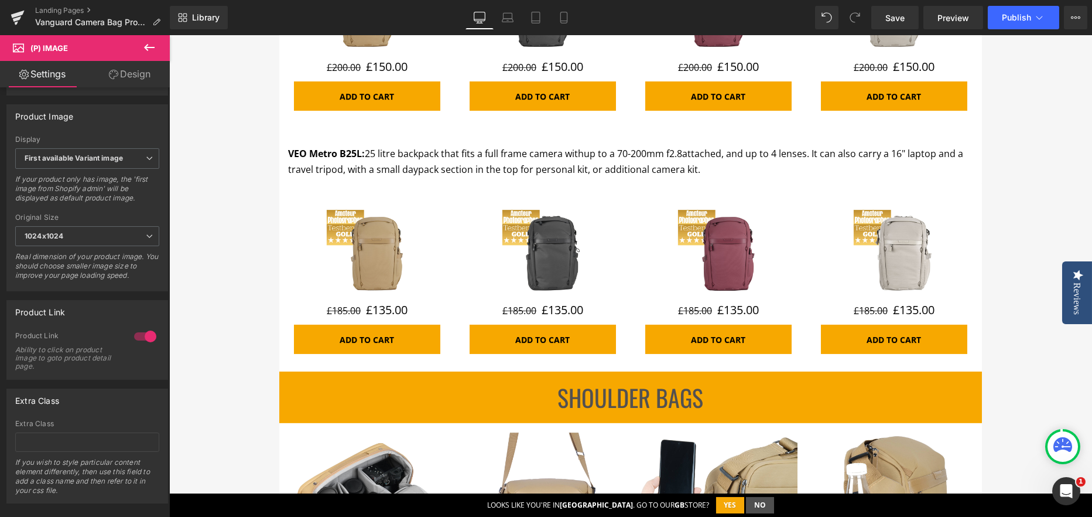
click at [403, 263] on img at bounding box center [367, 251] width 88 height 88
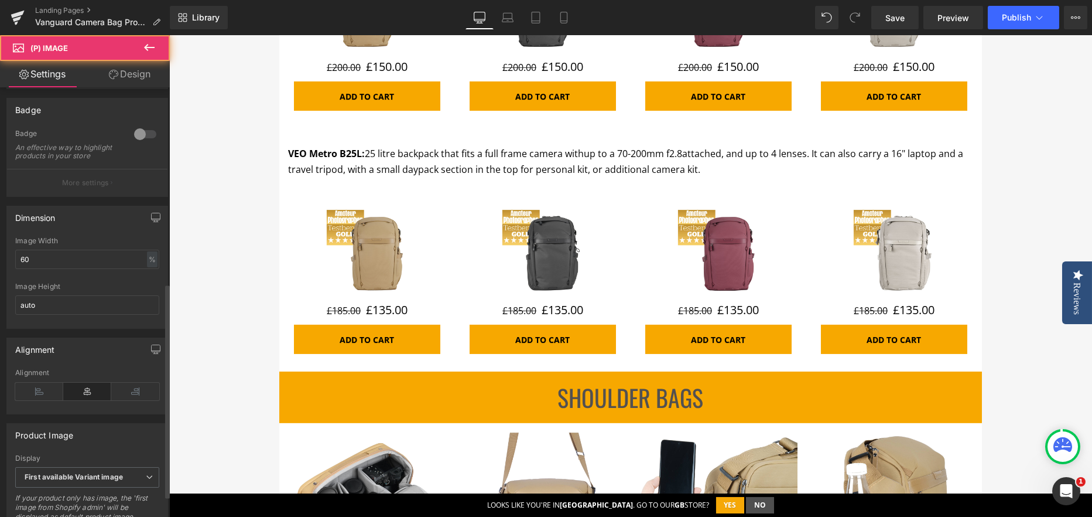
scroll to position [436, 0]
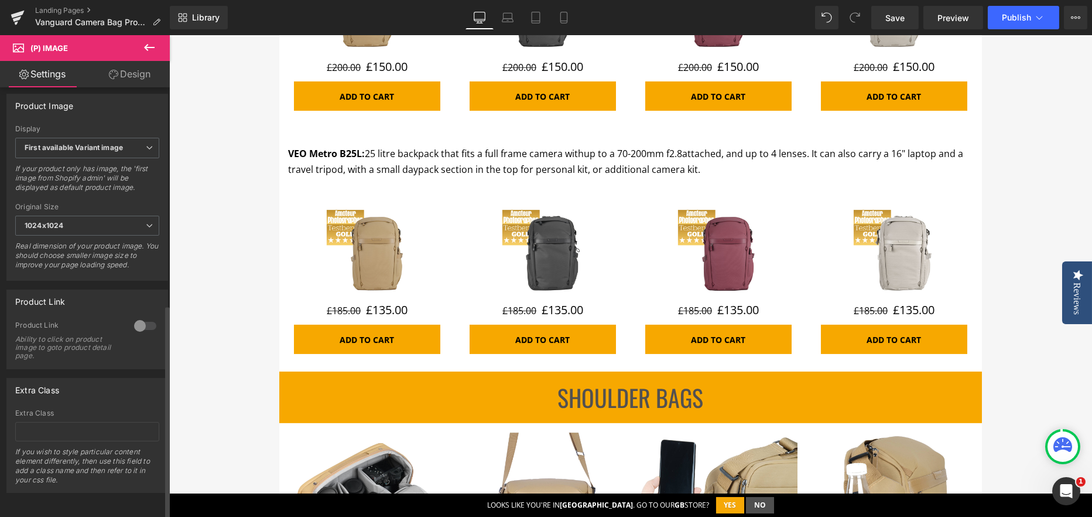
click at [137, 316] on div at bounding box center [145, 325] width 28 height 19
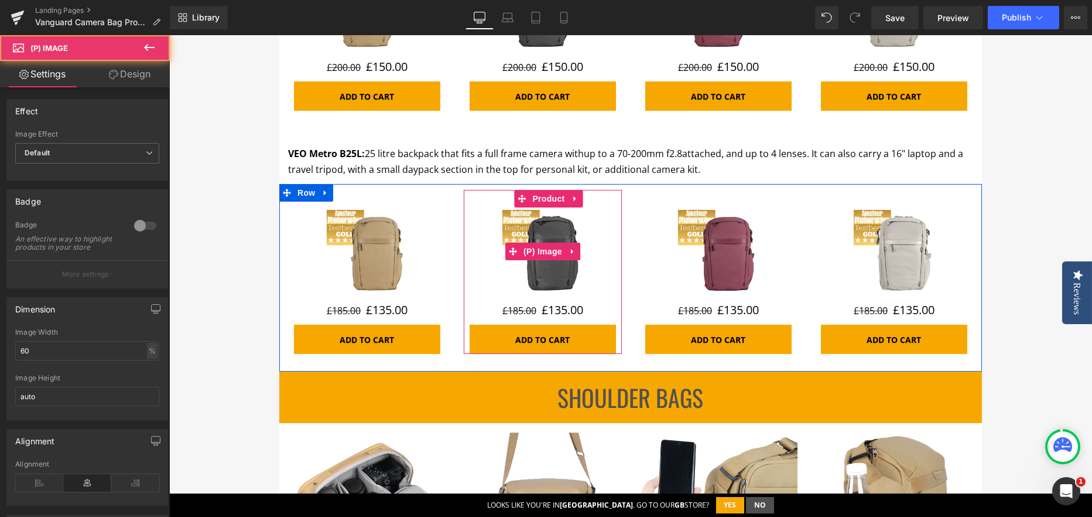
click at [524, 262] on img at bounding box center [543, 251] width 88 height 88
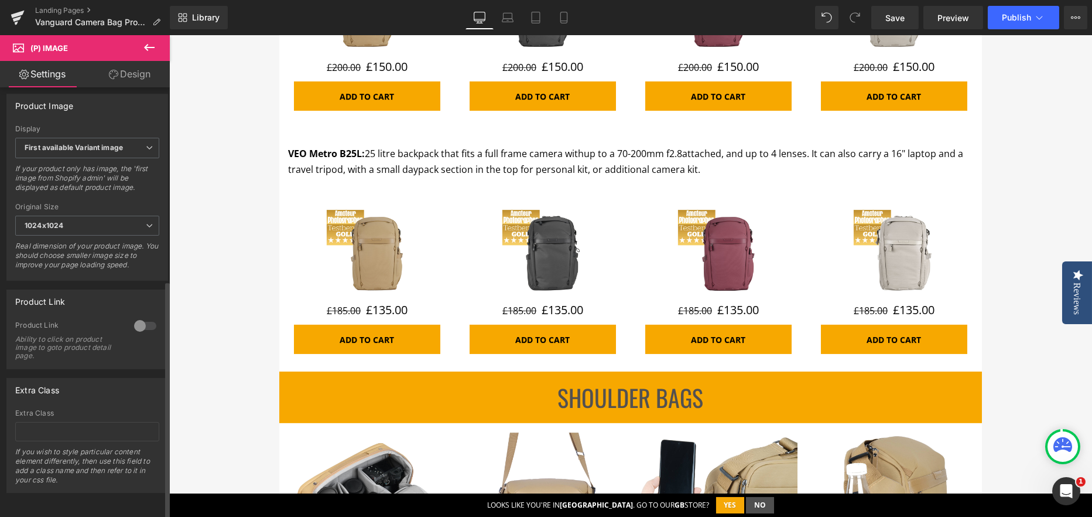
click at [159, 320] on div "0 Product Link Ability to click on product image to goto product detail page." at bounding box center [87, 344] width 160 height 48
click at [149, 319] on div at bounding box center [145, 325] width 28 height 19
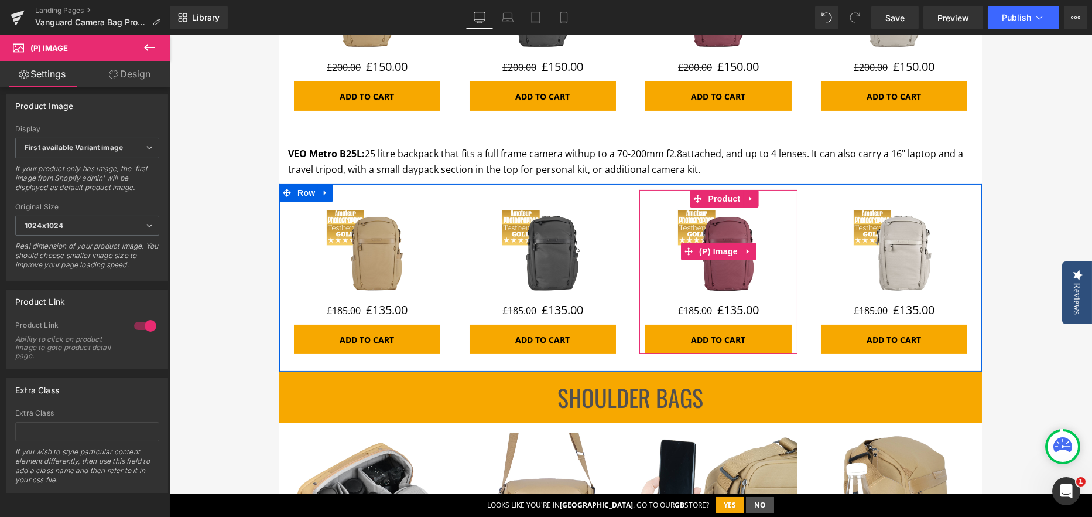
click at [690, 273] on img at bounding box center [719, 251] width 88 height 88
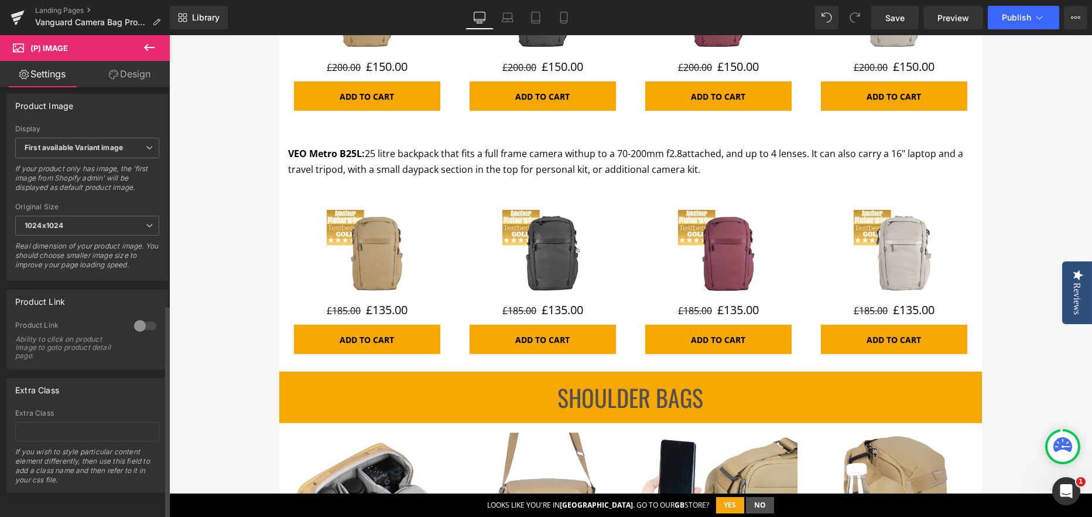
drag, startPoint x: 137, startPoint y: 314, endPoint x: 158, endPoint y: 317, distance: 20.7
click at [136, 316] on div at bounding box center [145, 325] width 28 height 19
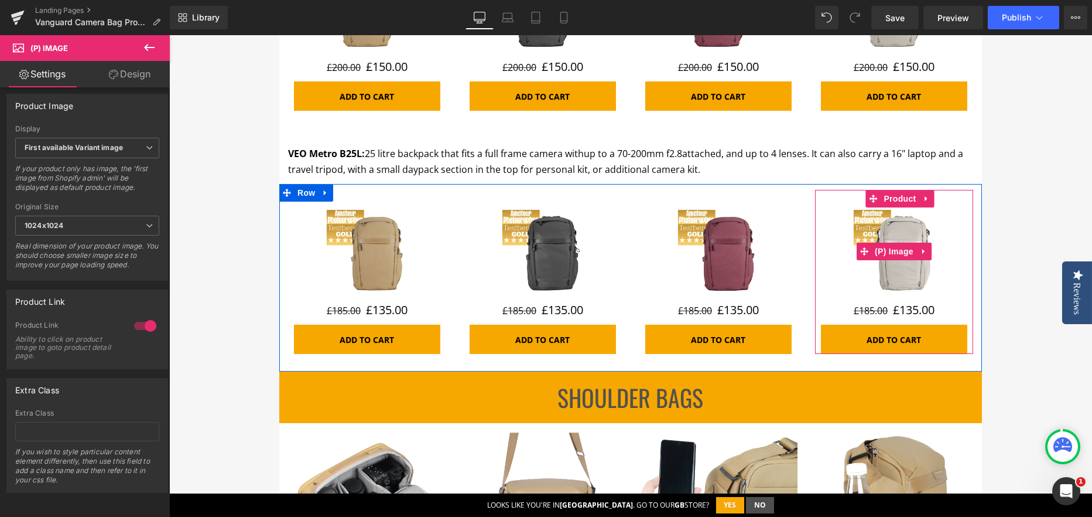
click at [901, 272] on img at bounding box center [894, 251] width 88 height 88
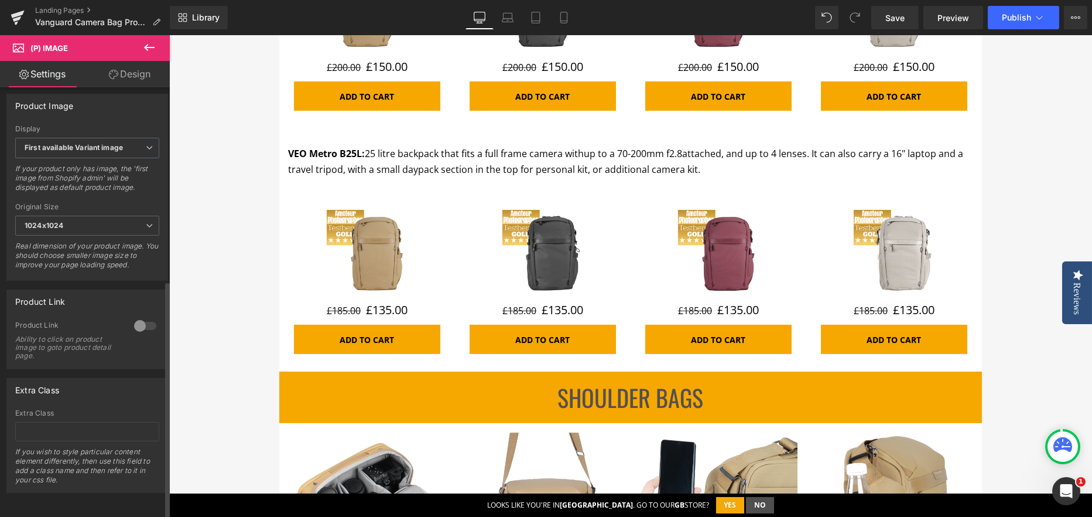
click at [152, 317] on div at bounding box center [145, 325] width 28 height 19
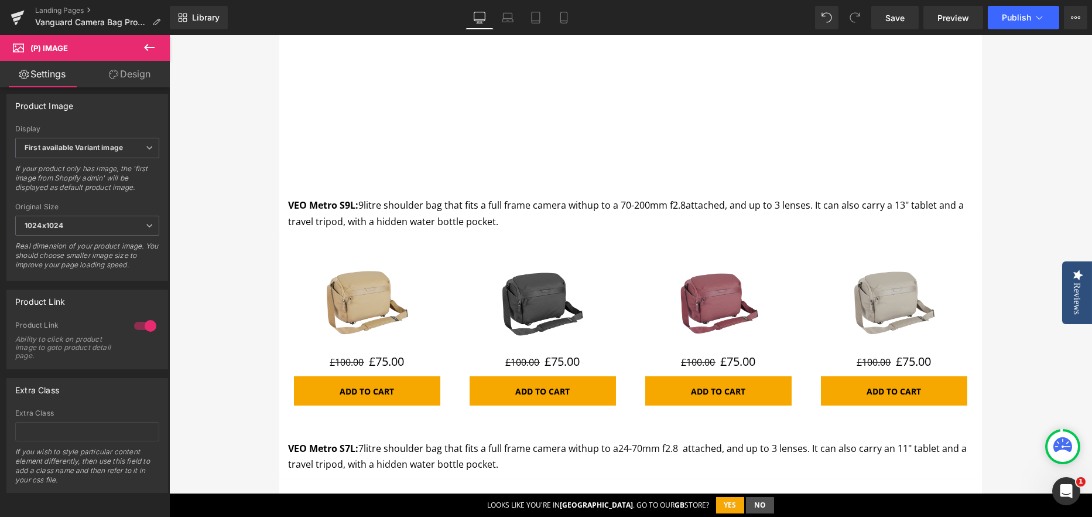
scroll to position [2343, 0]
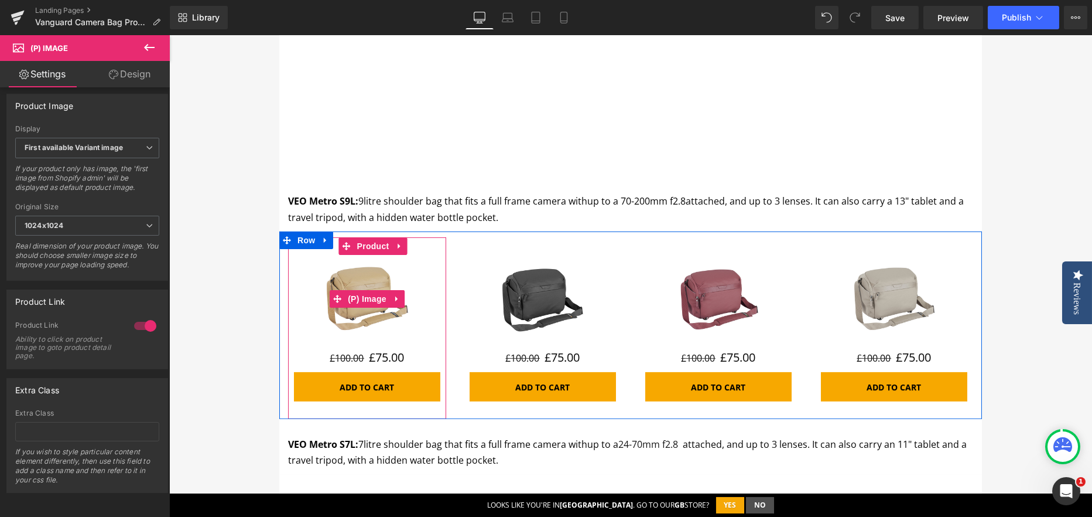
click at [341, 273] on img at bounding box center [367, 299] width 88 height 88
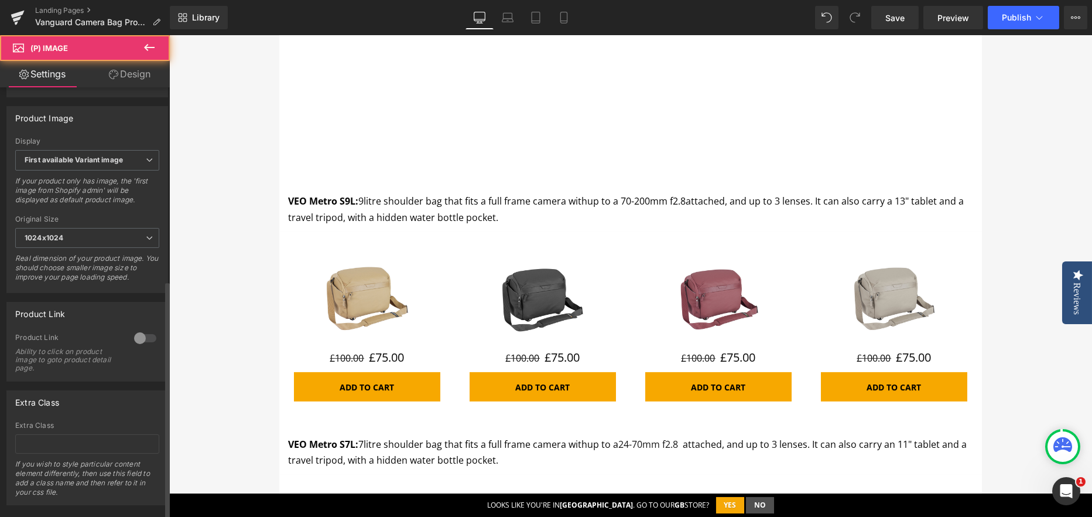
scroll to position [436, 0]
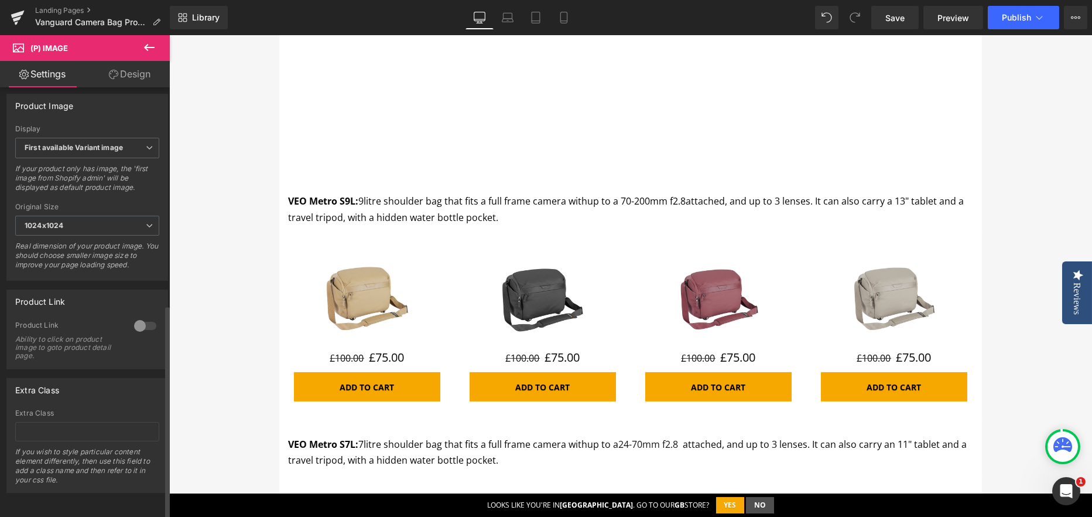
click at [149, 316] on div at bounding box center [145, 325] width 28 height 19
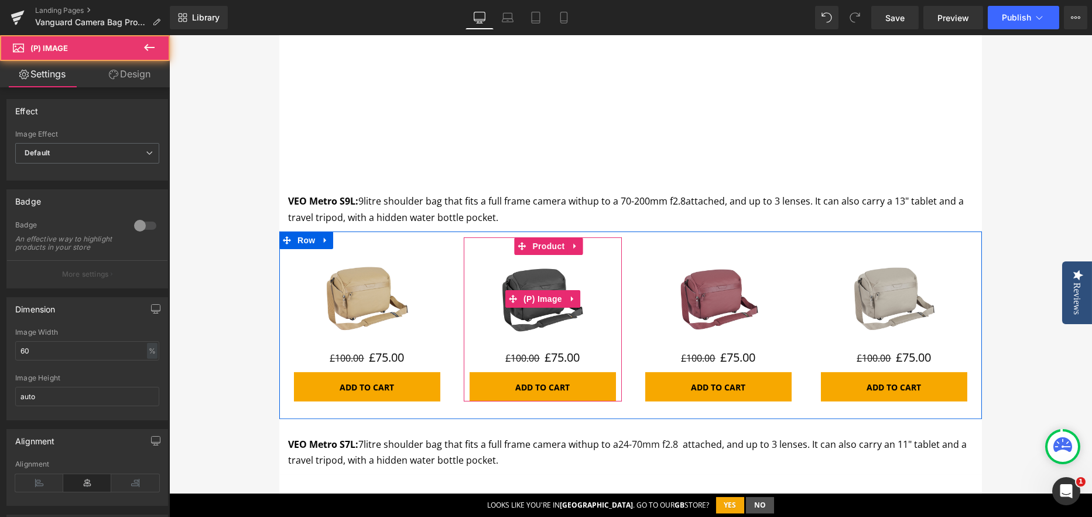
click at [511, 268] on img at bounding box center [543, 299] width 88 height 88
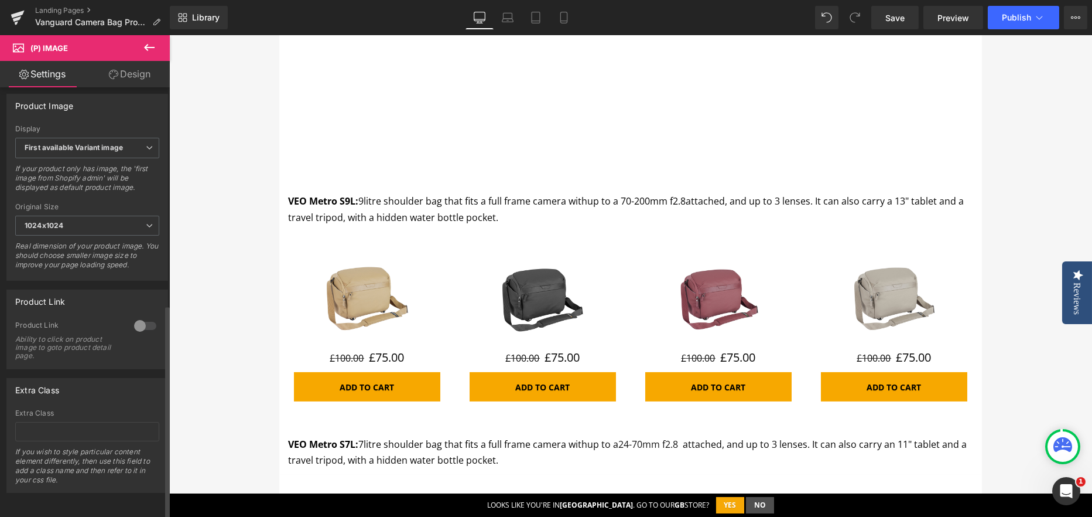
click at [151, 316] on div at bounding box center [145, 325] width 28 height 19
click at [714, 285] on img at bounding box center [719, 299] width 88 height 88
click at [152, 316] on div at bounding box center [145, 325] width 28 height 19
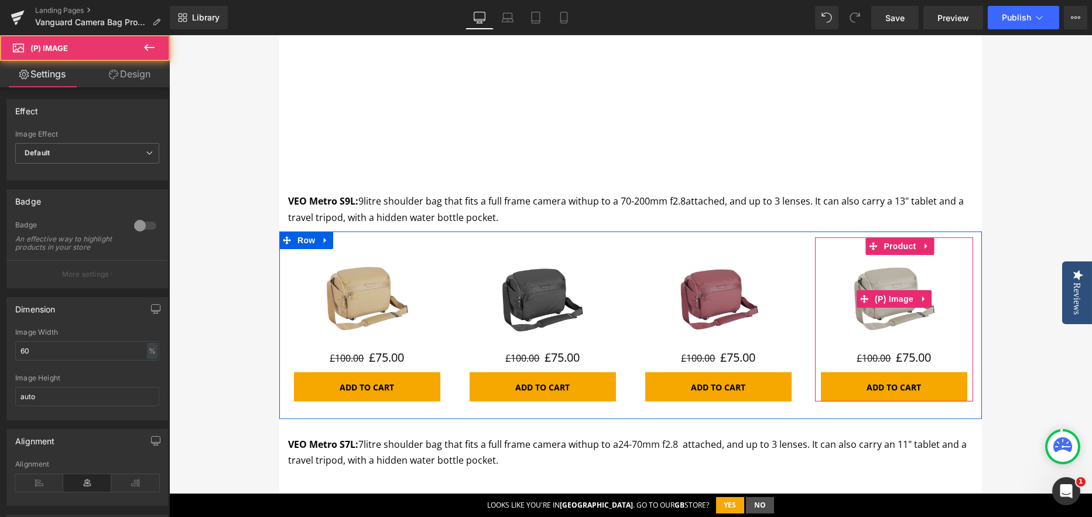
click at [877, 258] on img at bounding box center [894, 299] width 88 height 88
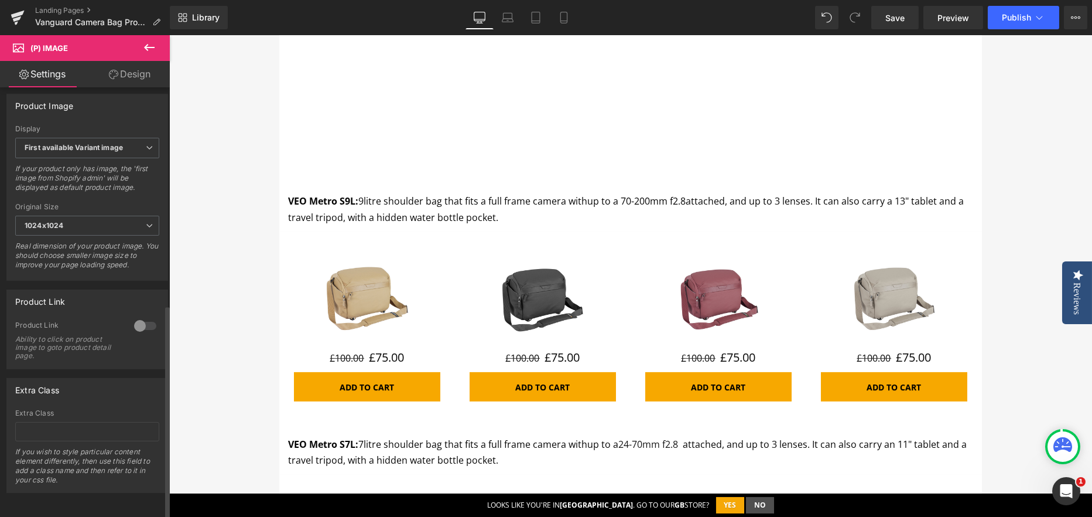
click at [149, 316] on div at bounding box center [145, 325] width 28 height 19
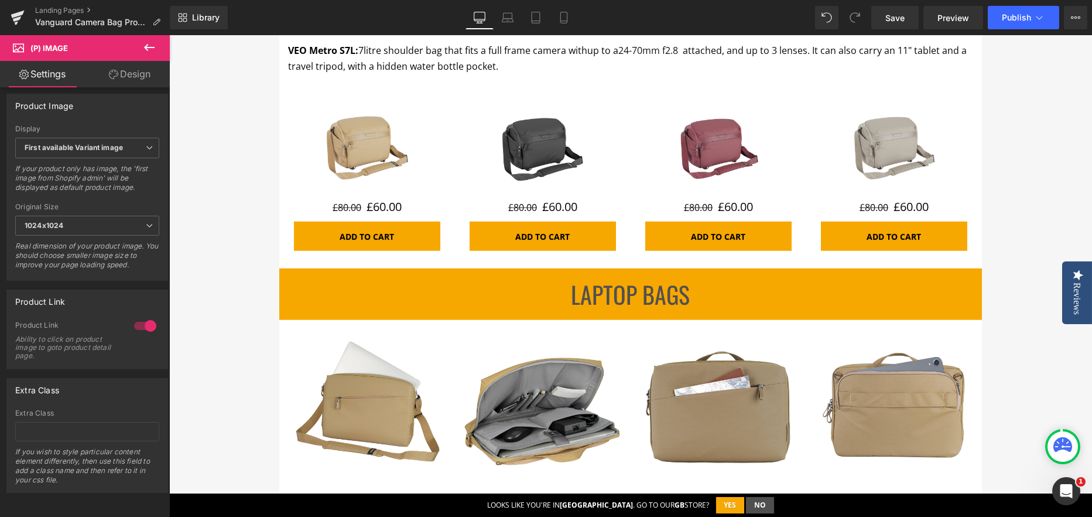
scroll to position [2753, 0]
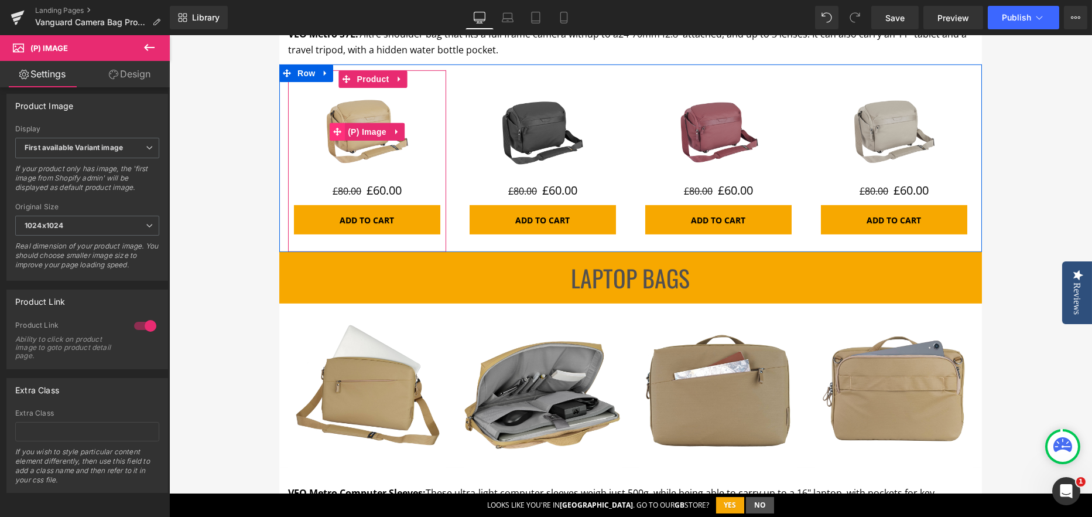
click at [340, 125] on span at bounding box center [337, 132] width 15 height 18
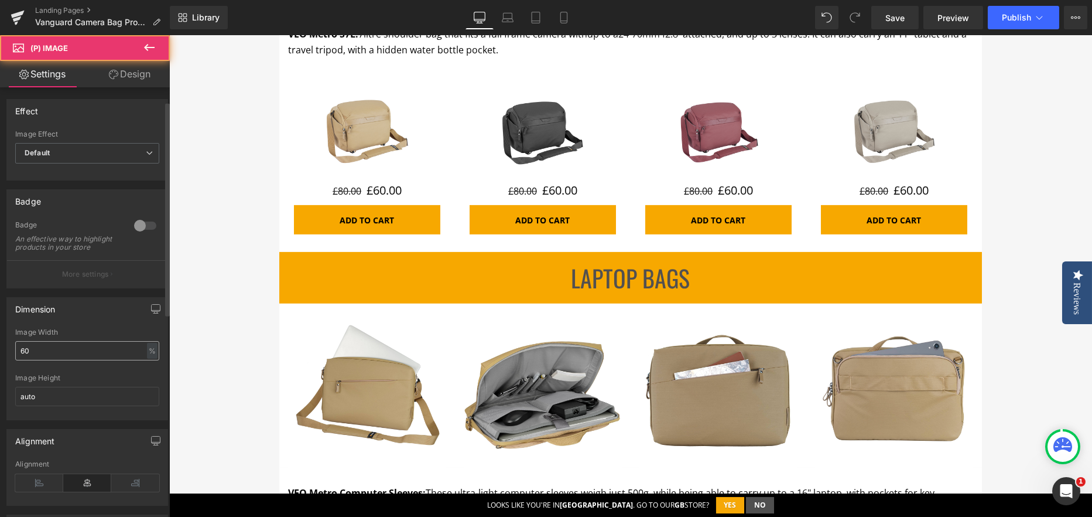
scroll to position [351, 0]
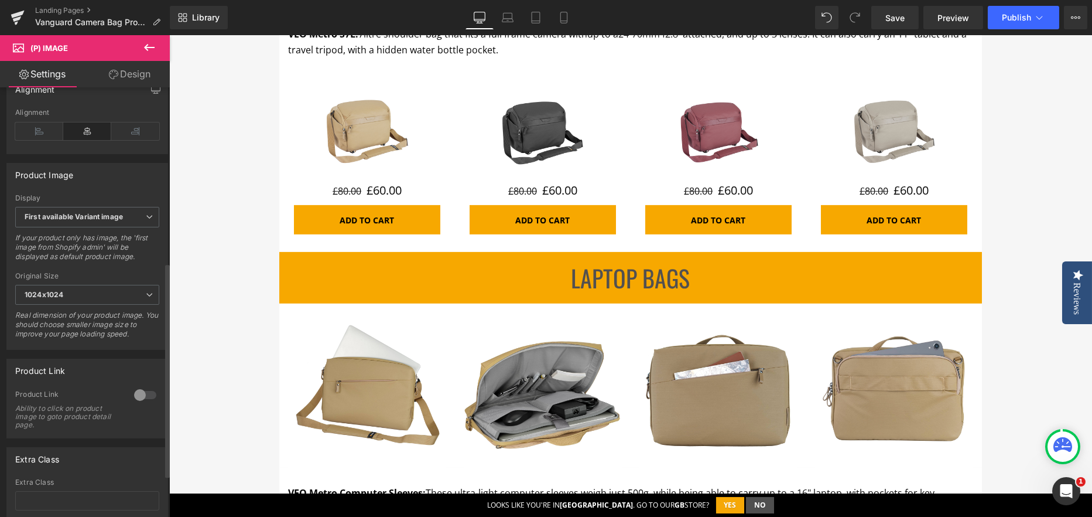
click at [144, 404] on div at bounding box center [145, 394] width 28 height 19
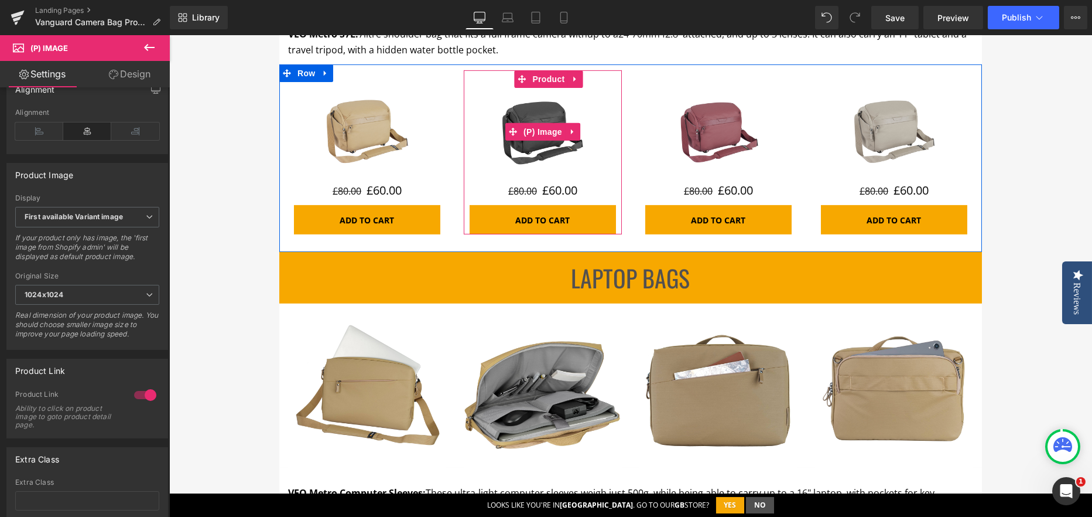
click at [512, 145] on img at bounding box center [543, 132] width 88 height 88
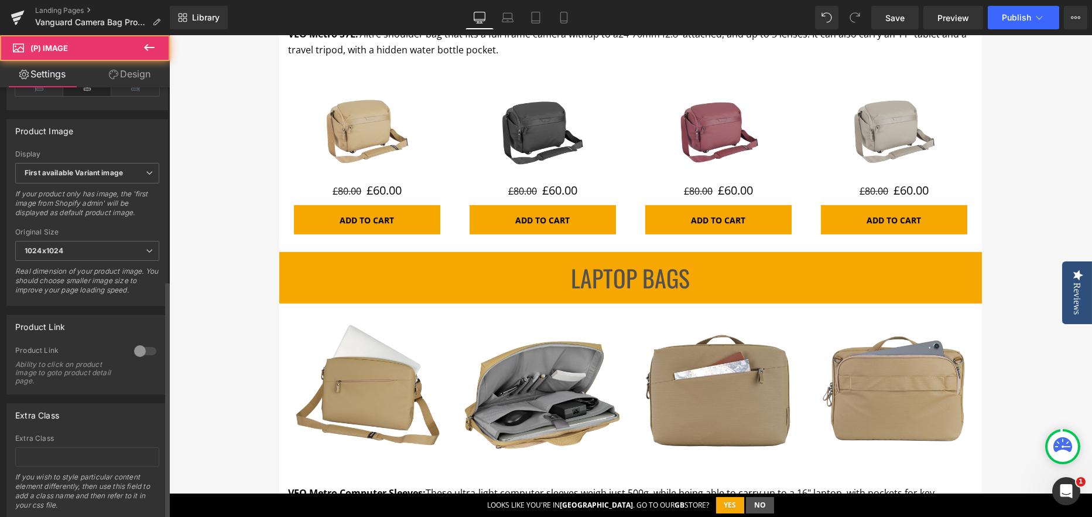
scroll to position [410, 0]
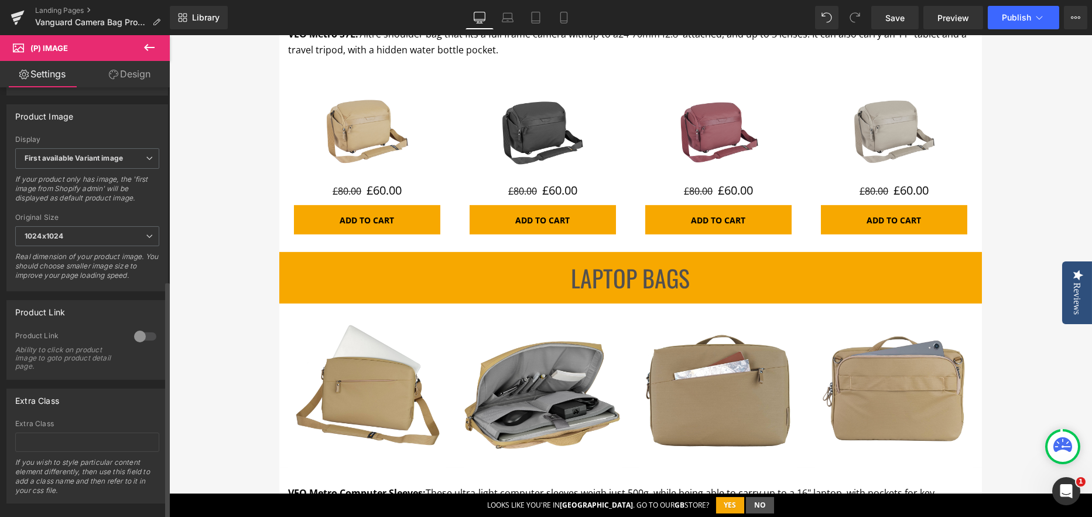
click at [145, 343] on div at bounding box center [145, 336] width 28 height 19
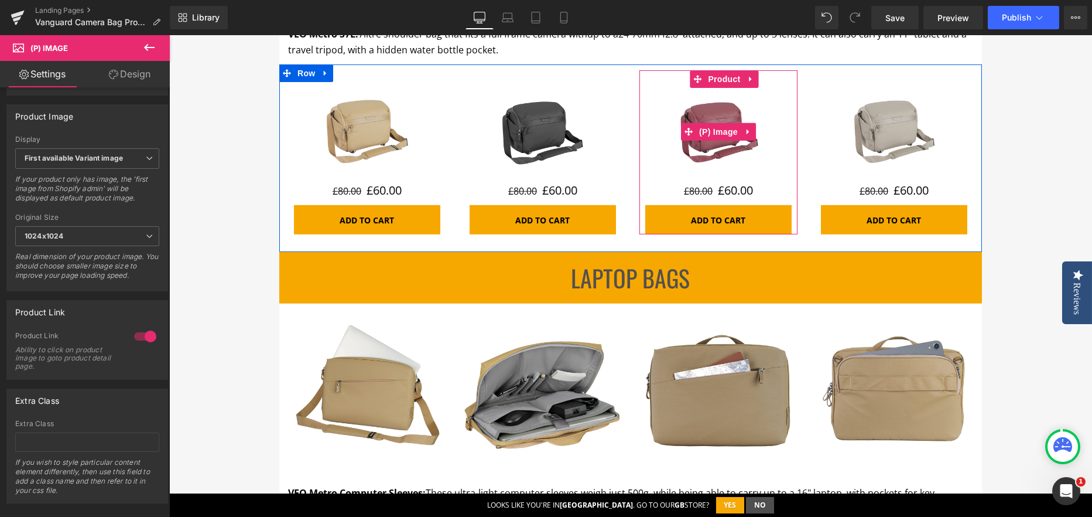
click at [687, 159] on img at bounding box center [719, 132] width 88 height 88
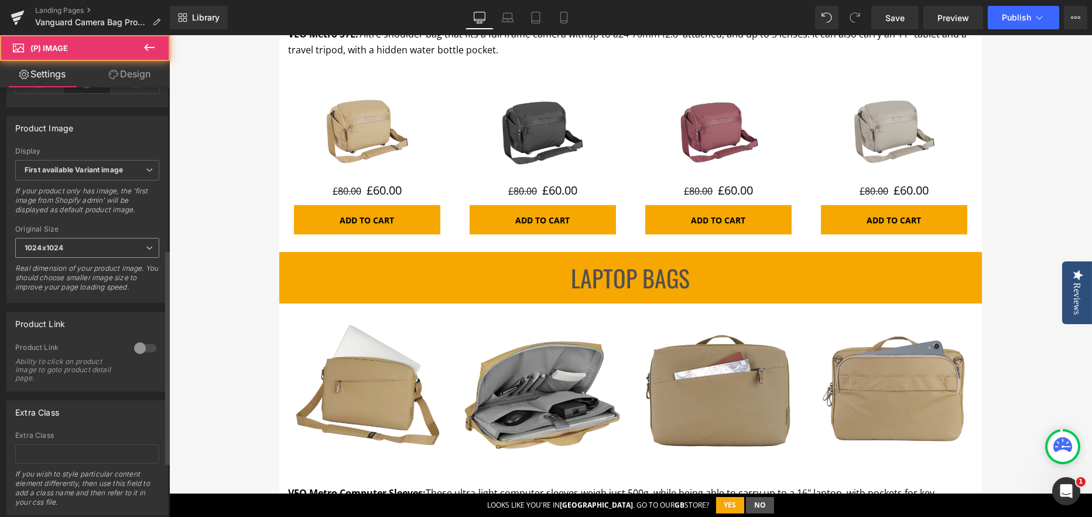
scroll to position [436, 0]
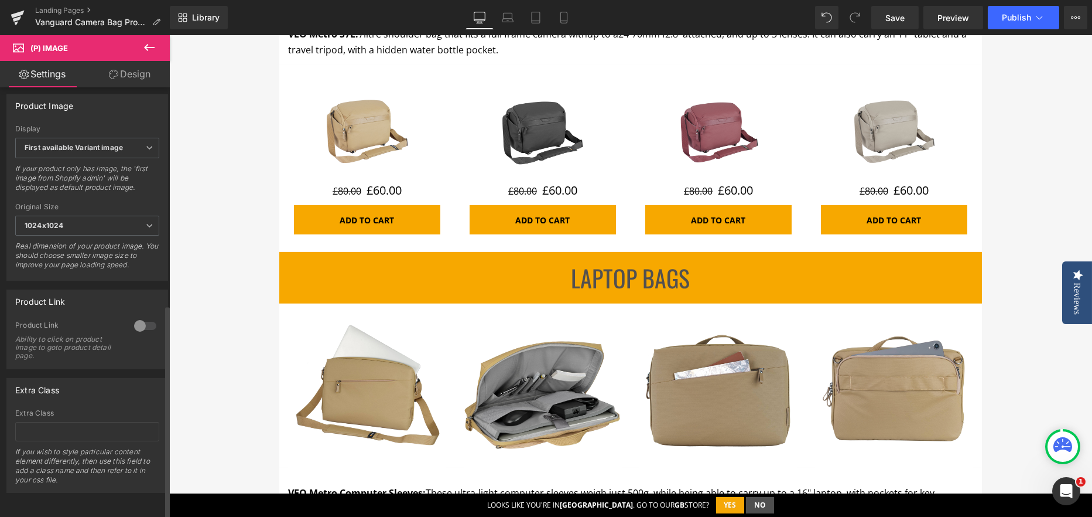
click at [148, 316] on div at bounding box center [145, 325] width 28 height 19
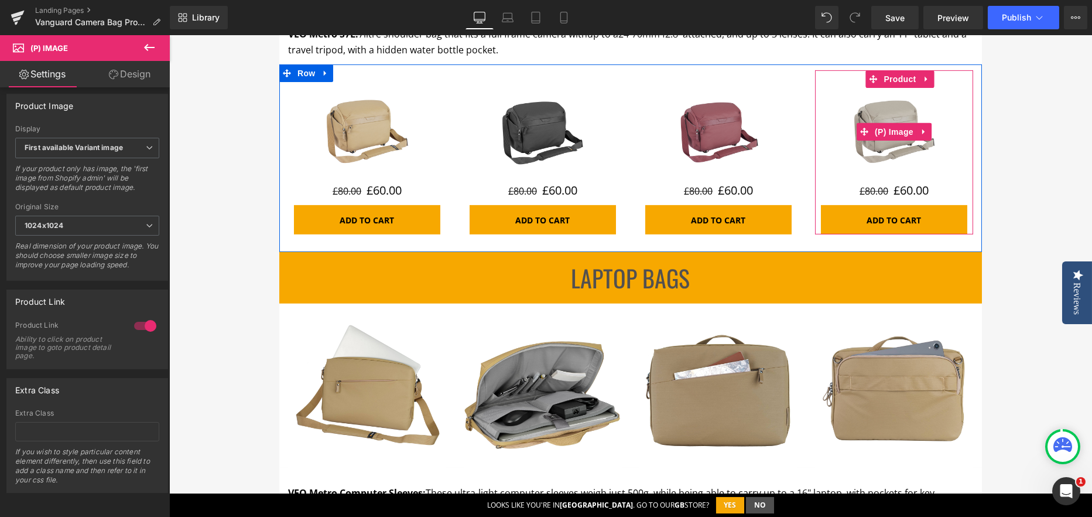
click at [891, 152] on img at bounding box center [894, 132] width 88 height 88
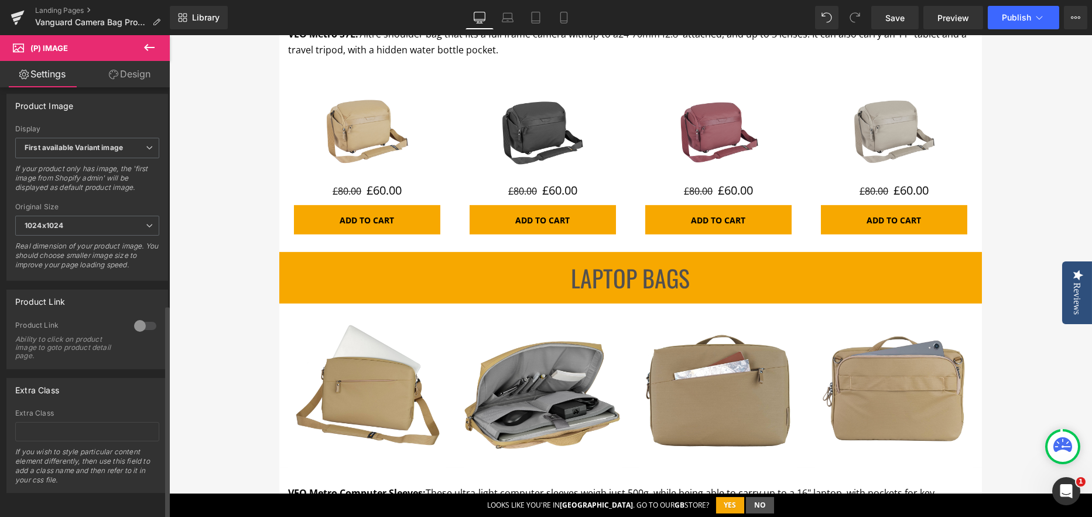
click at [144, 316] on div at bounding box center [145, 325] width 28 height 19
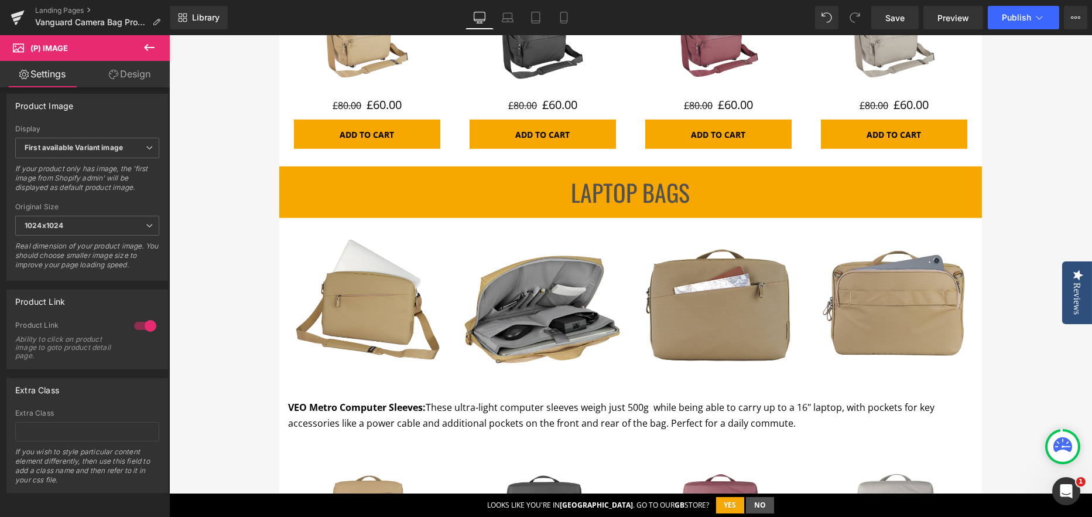
scroll to position [3045, 0]
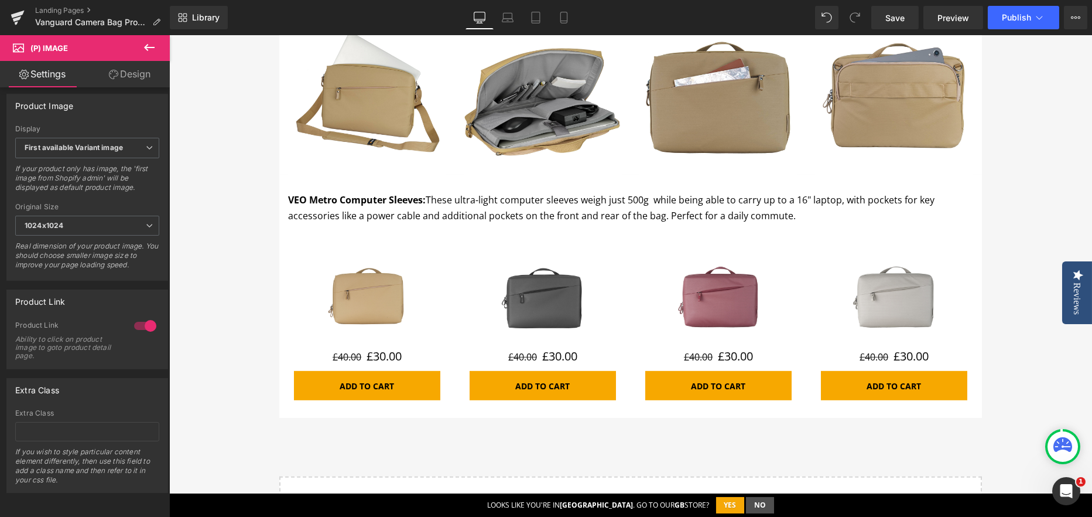
click at [361, 309] on img at bounding box center [367, 298] width 88 height 88
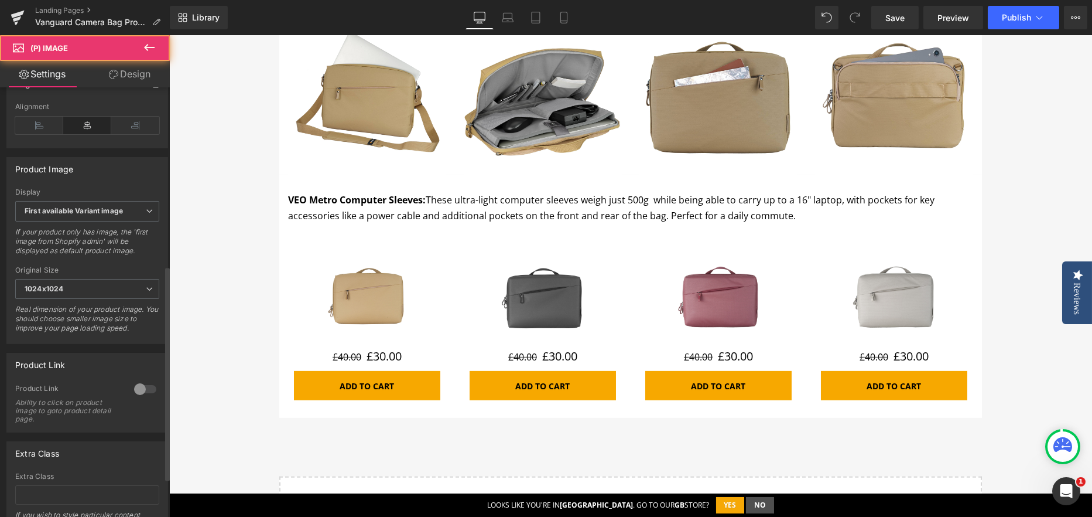
scroll to position [410, 0]
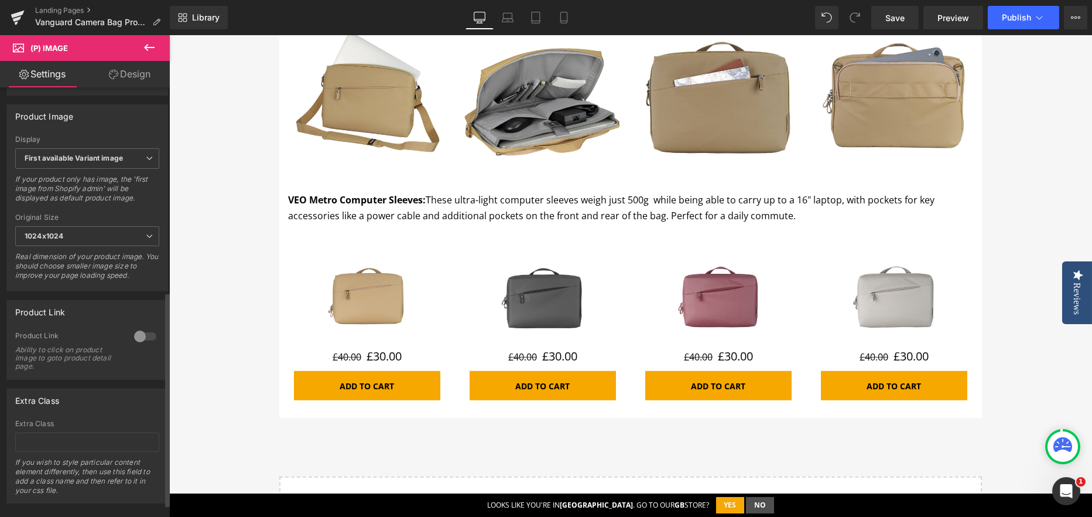
click at [141, 346] on div at bounding box center [145, 336] width 28 height 19
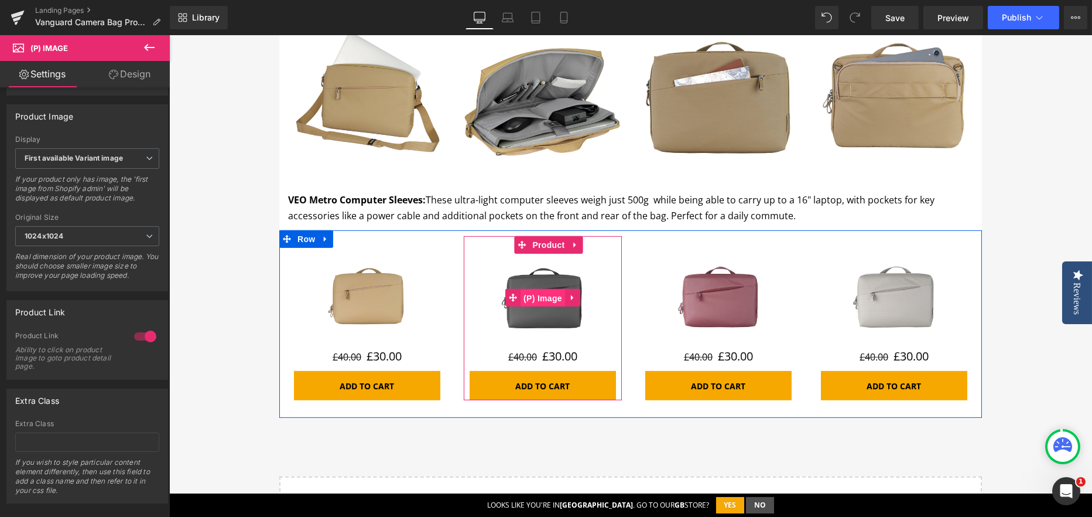
click at [531, 302] on span "(P) Image" at bounding box center [543, 298] width 45 height 18
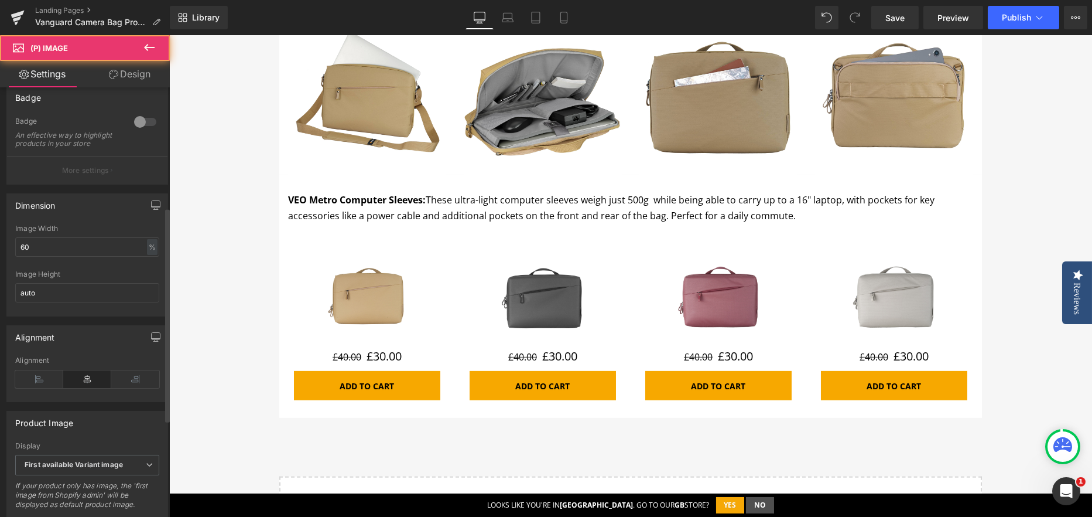
scroll to position [351, 0]
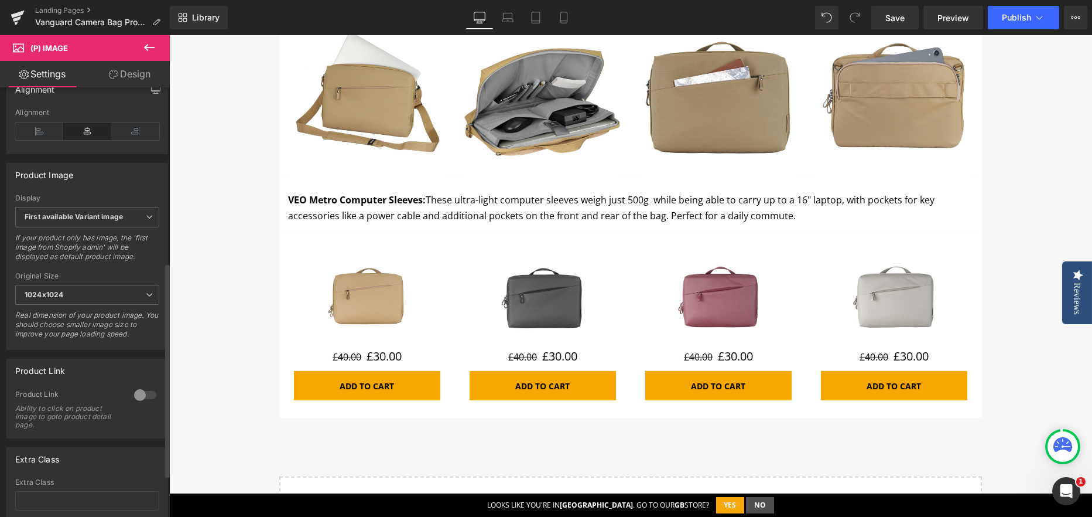
click at [152, 398] on div at bounding box center [145, 394] width 28 height 19
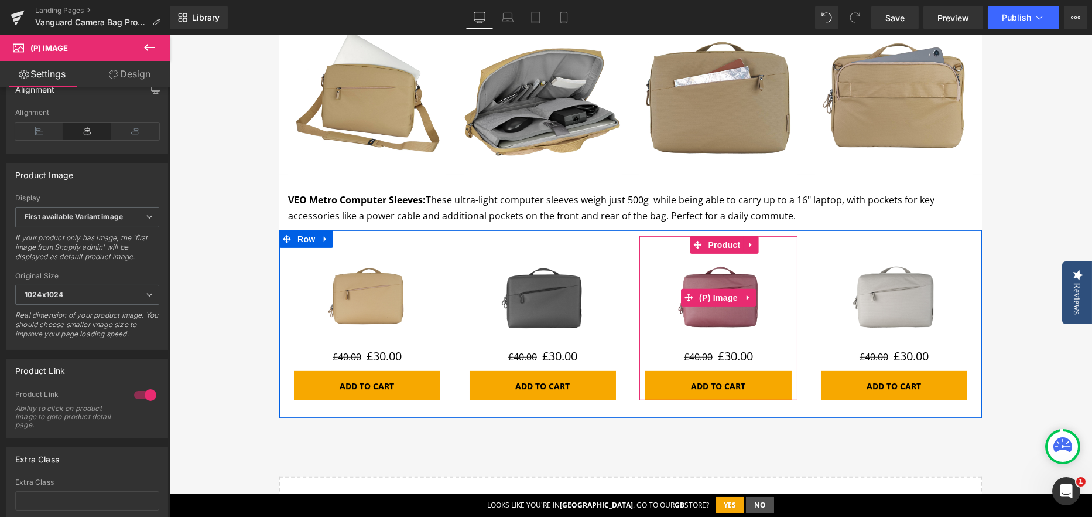
click at [712, 329] on img at bounding box center [719, 298] width 88 height 88
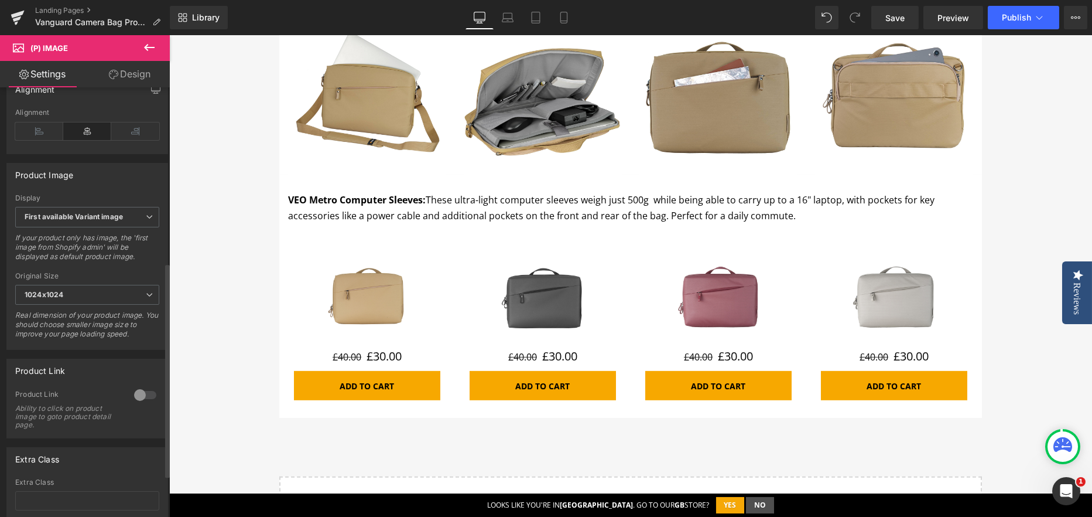
click at [153, 399] on div at bounding box center [145, 394] width 28 height 19
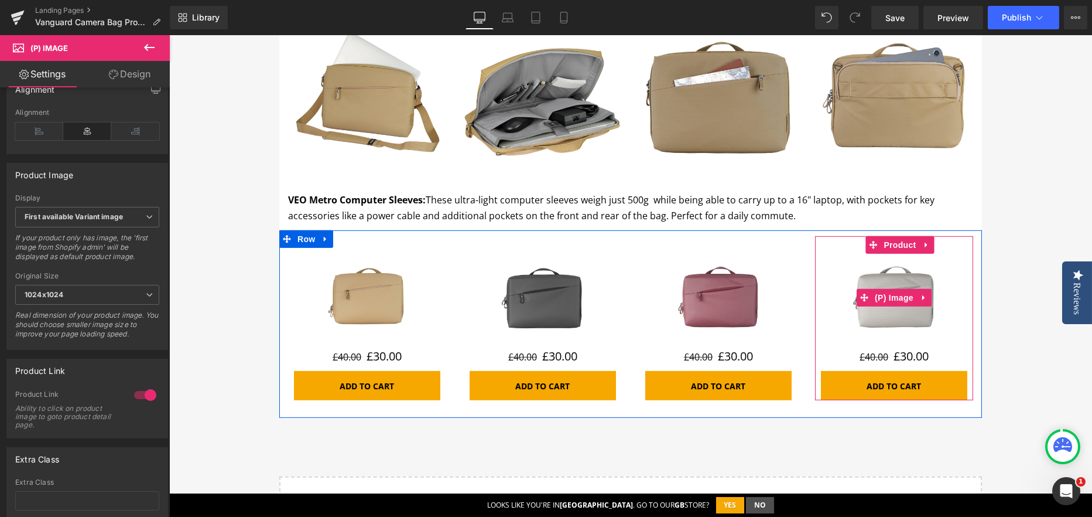
click at [907, 329] on img at bounding box center [894, 298] width 88 height 88
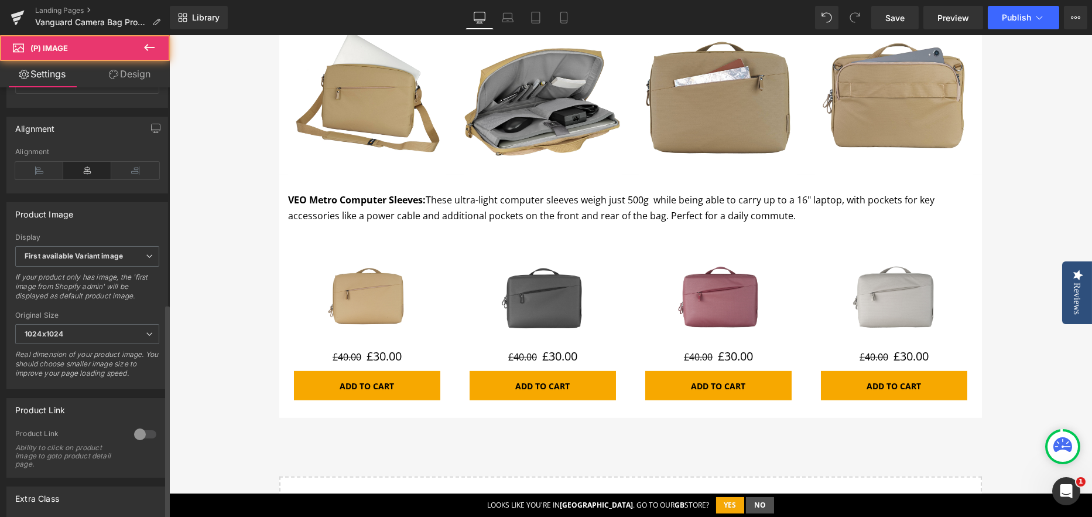
scroll to position [436, 0]
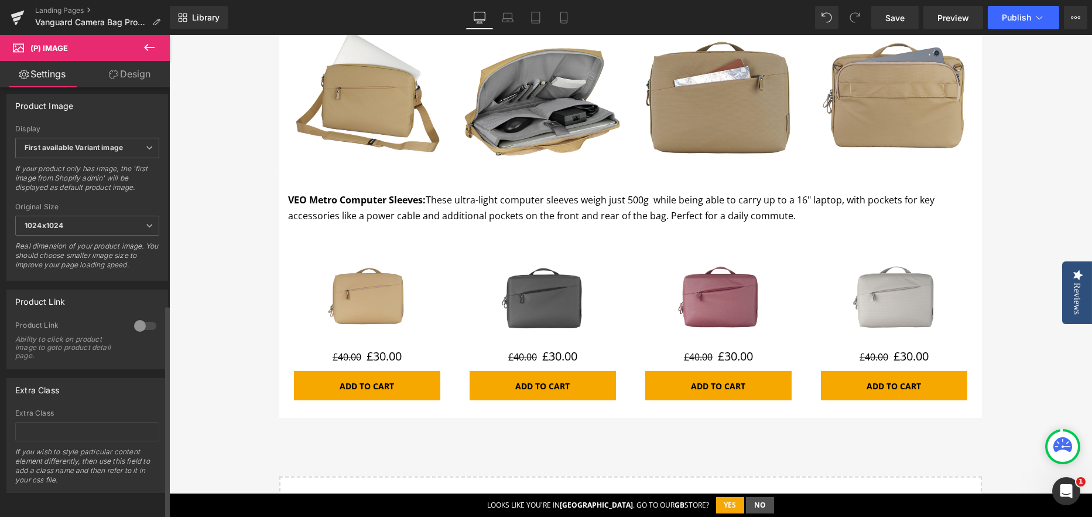
click at [141, 322] on div at bounding box center [145, 325] width 28 height 19
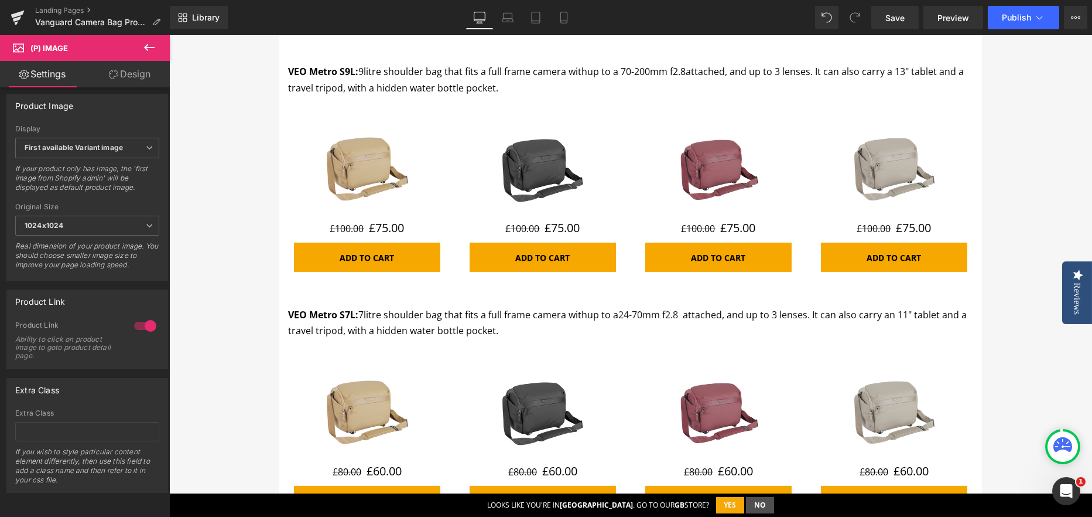
scroll to position [2460, 0]
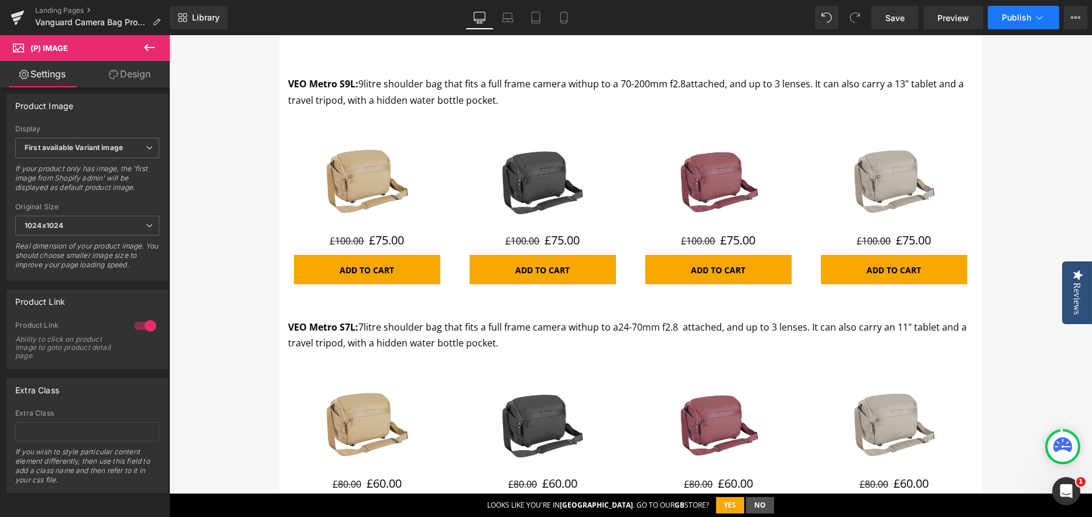
click at [1015, 16] on span "Publish" at bounding box center [1016, 17] width 29 height 9
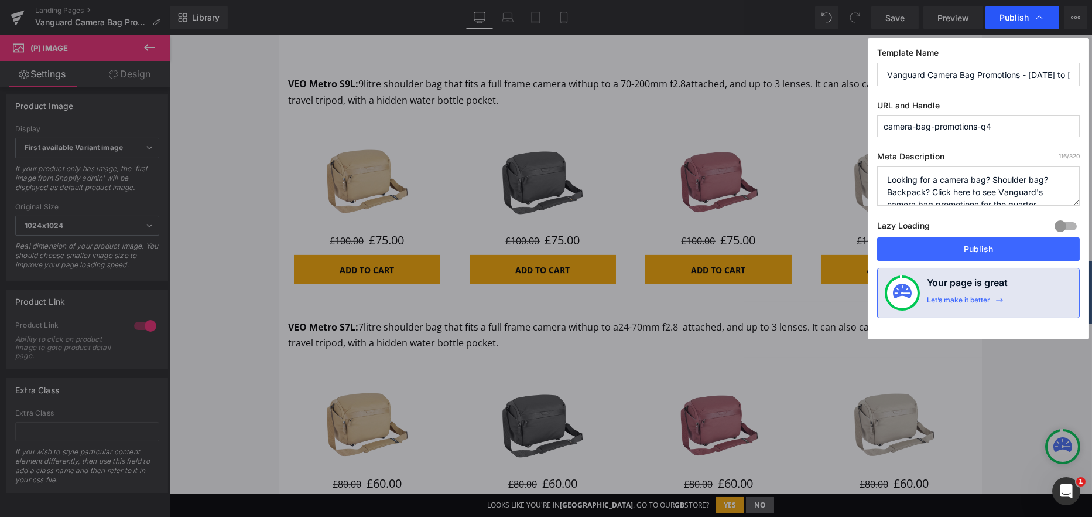
click at [1019, 20] on span "Publish" at bounding box center [1014, 17] width 29 height 11
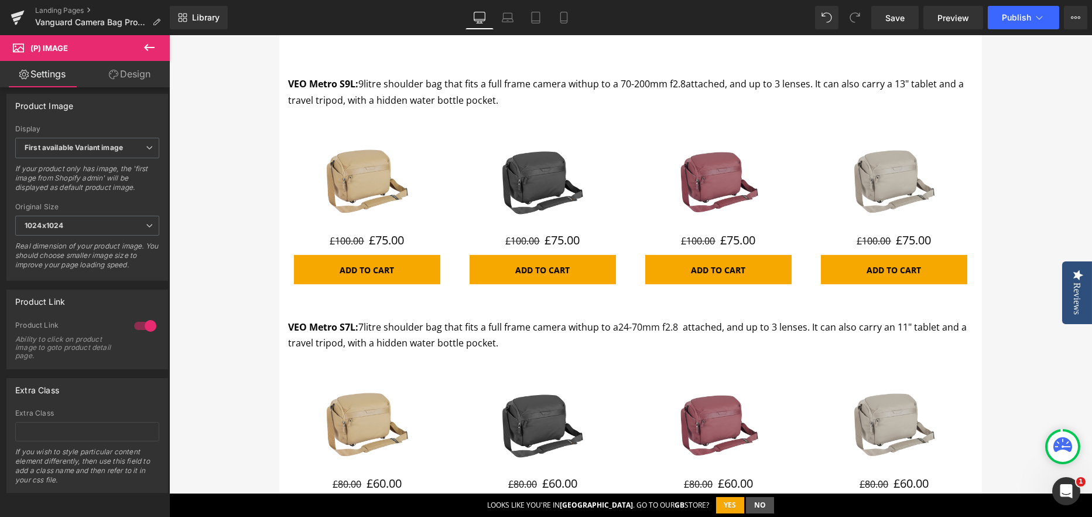
click at [1019, 20] on span "Publish" at bounding box center [1016, 17] width 29 height 9
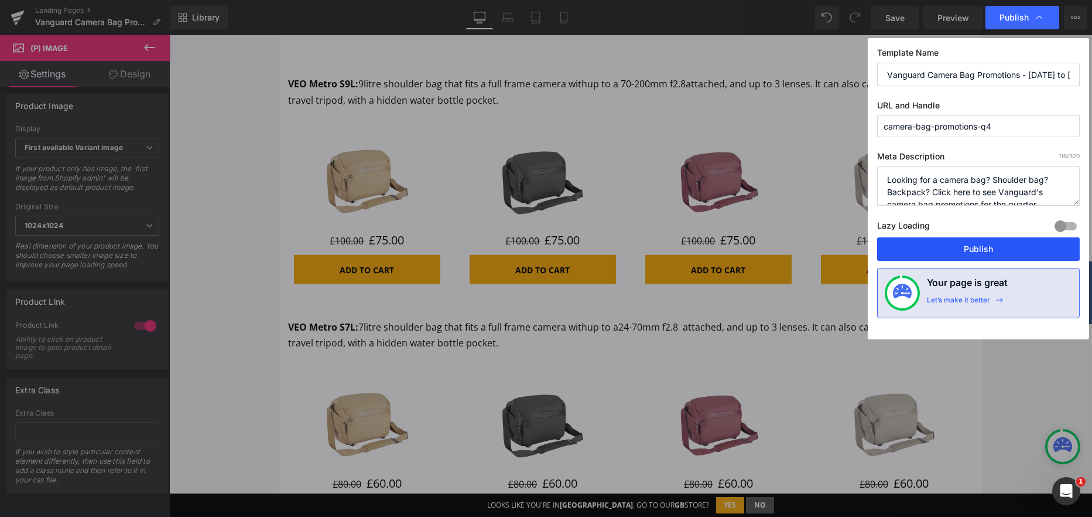
click at [1004, 247] on button "Publish" at bounding box center [978, 248] width 203 height 23
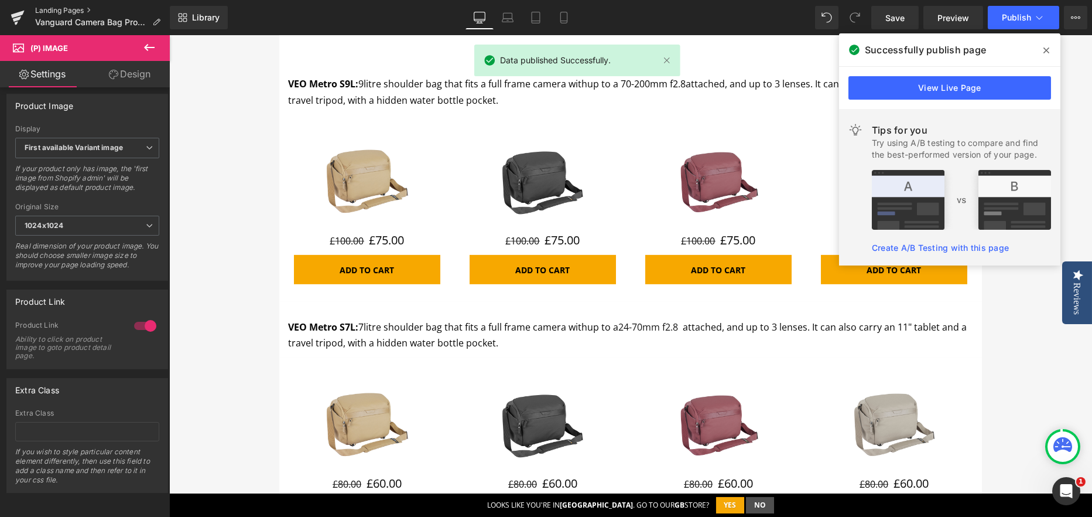
click at [41, 9] on link "Landing Pages" at bounding box center [102, 10] width 135 height 9
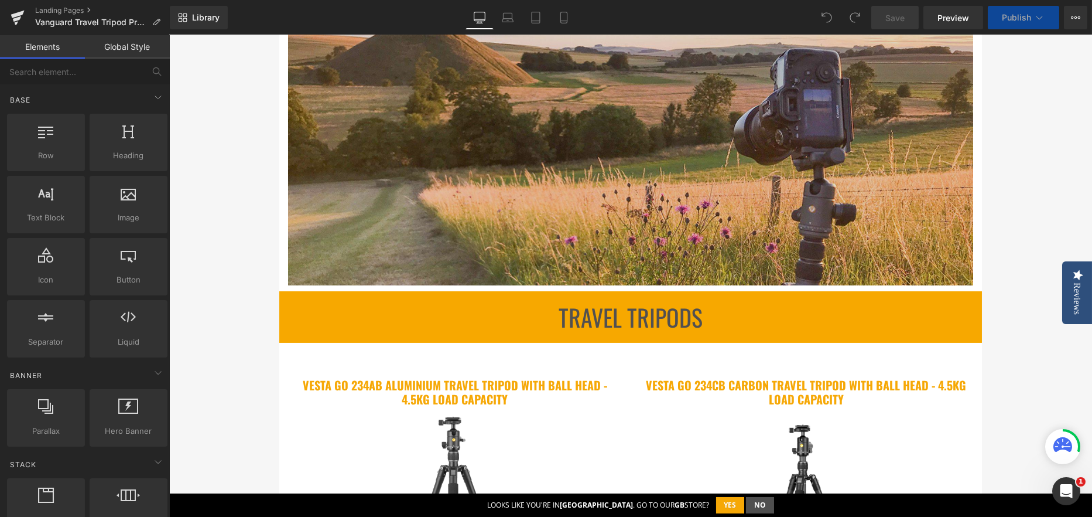
scroll to position [469, 0]
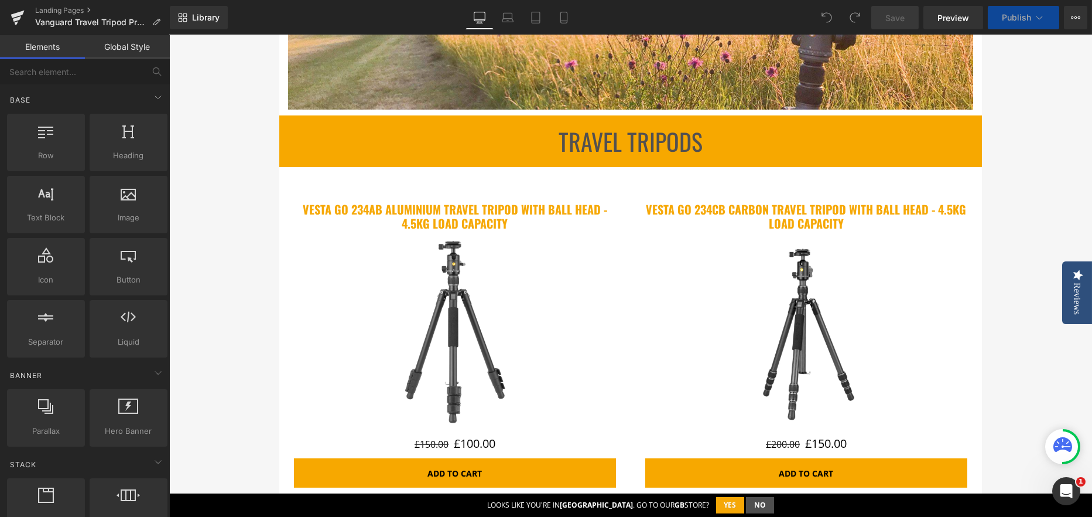
click at [469, 286] on img at bounding box center [454, 331] width 193 height 193
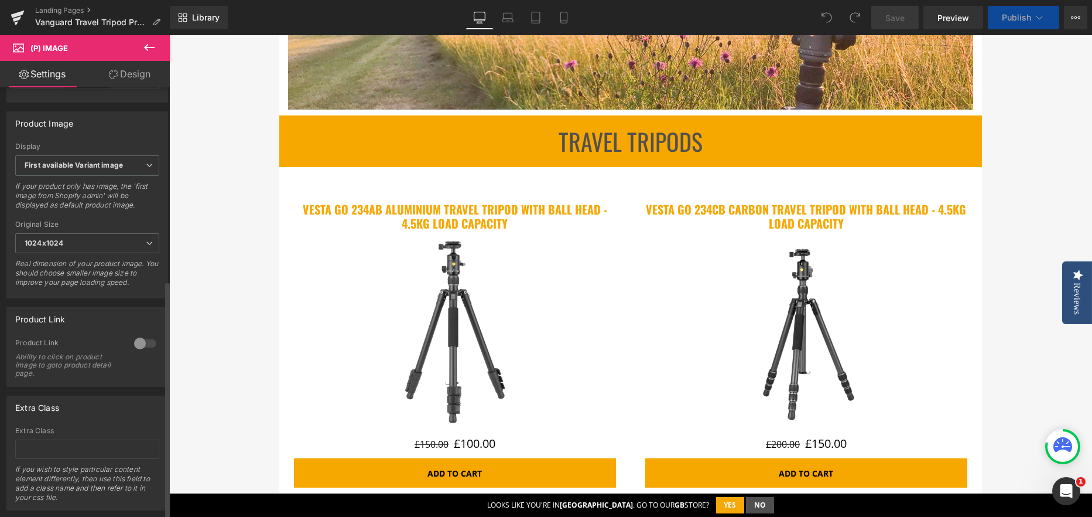
scroll to position [436, 0]
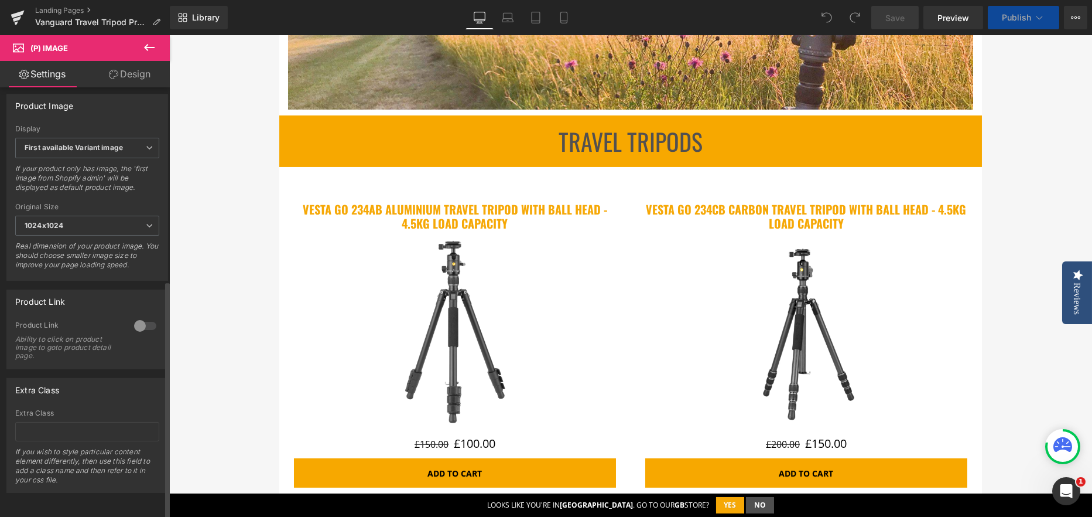
click at [151, 324] on div at bounding box center [145, 325] width 28 height 19
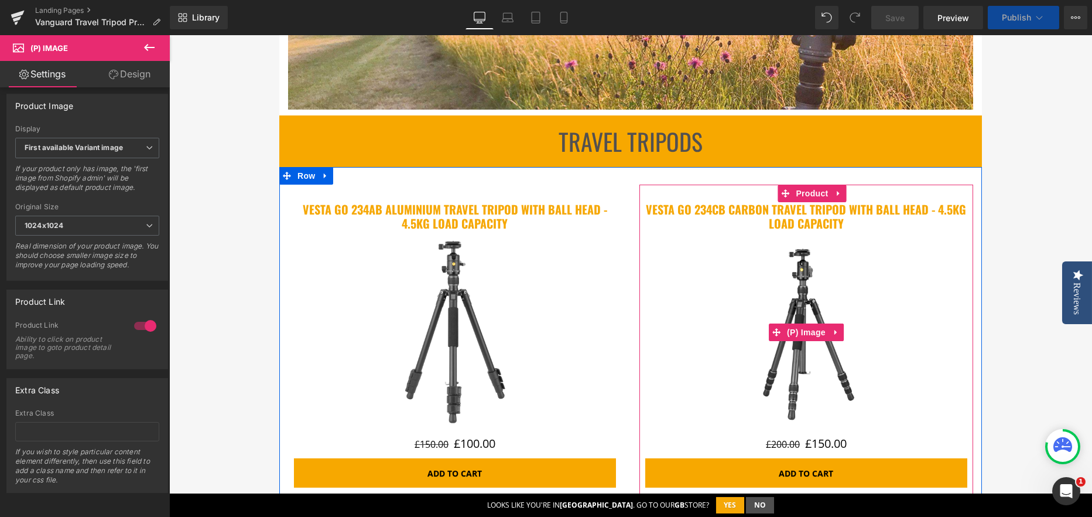
click at [734, 308] on img at bounding box center [806, 331] width 193 height 193
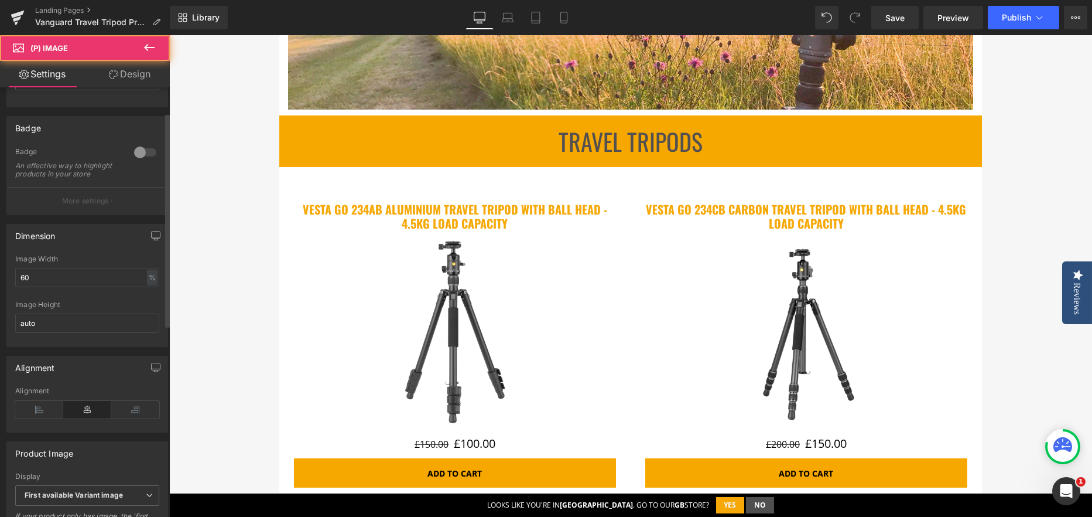
scroll to position [293, 0]
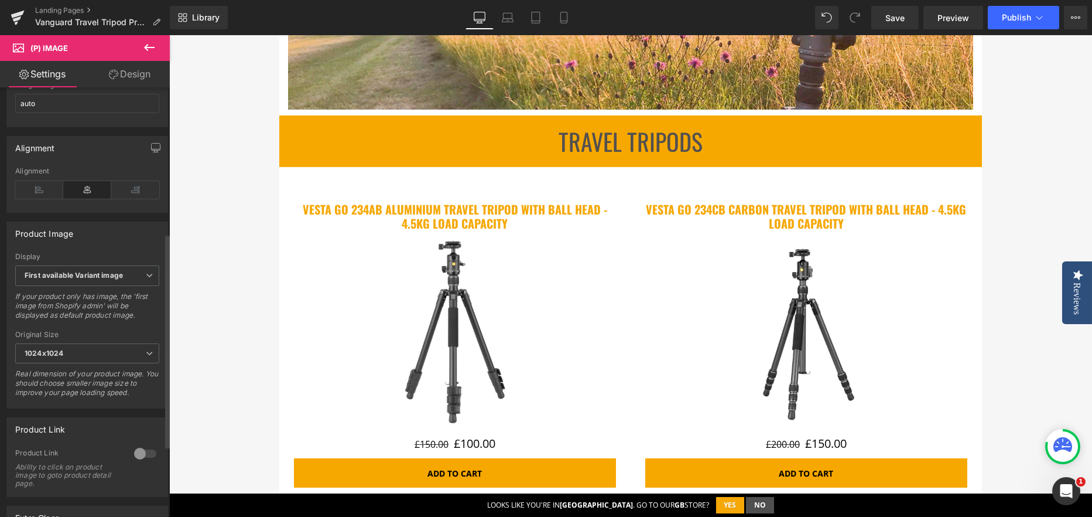
click at [138, 460] on div at bounding box center [145, 453] width 28 height 19
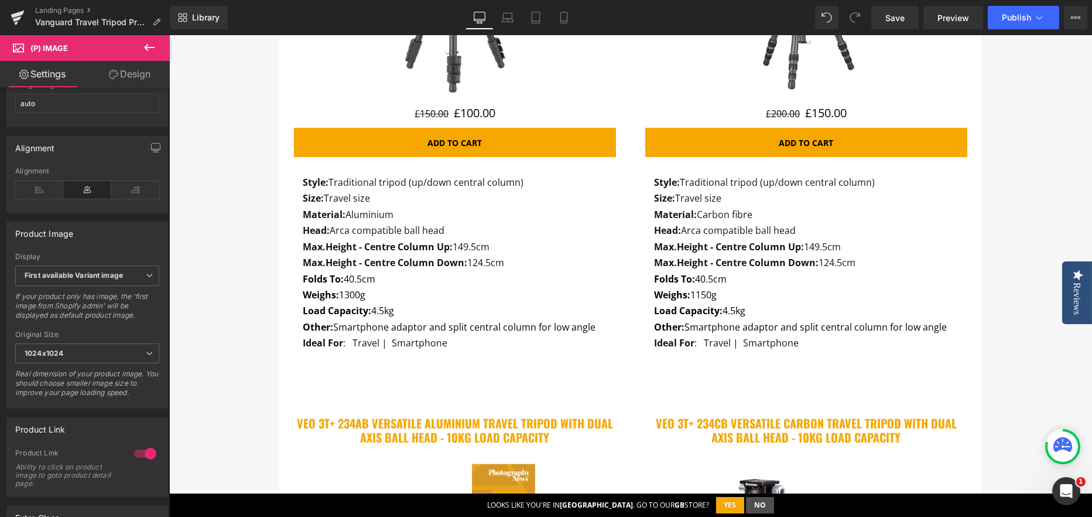
scroll to position [1054, 0]
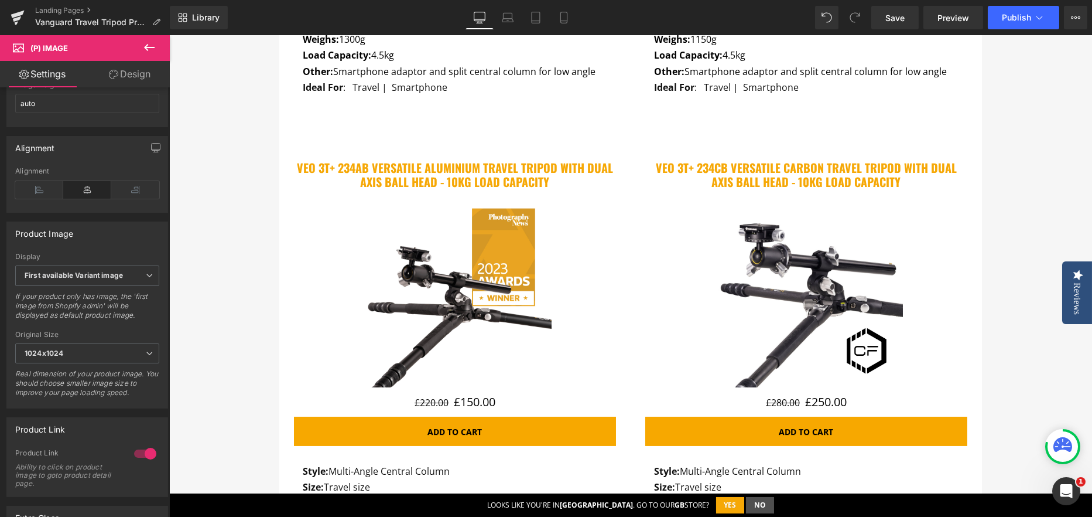
click at [442, 345] on img at bounding box center [454, 290] width 193 height 193
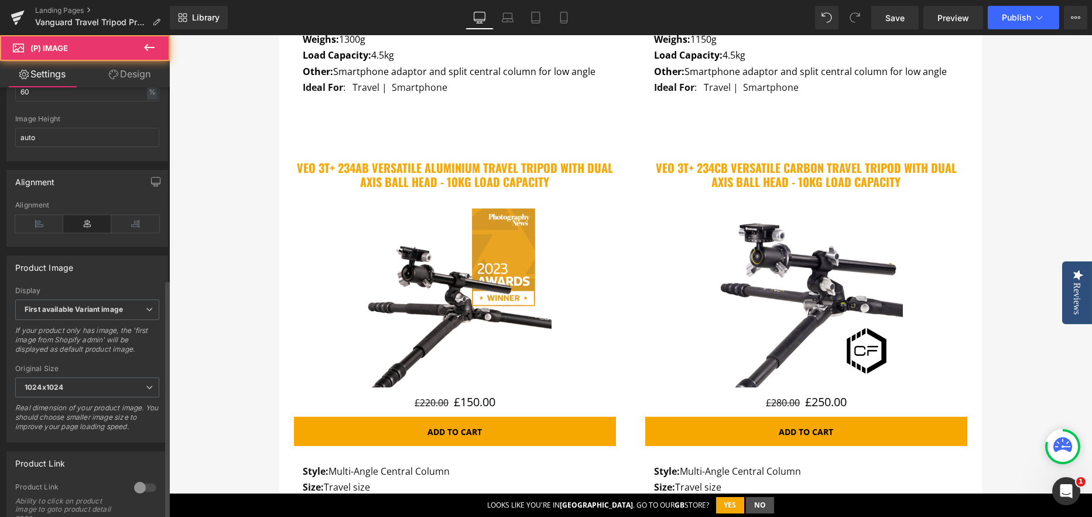
scroll to position [351, 0]
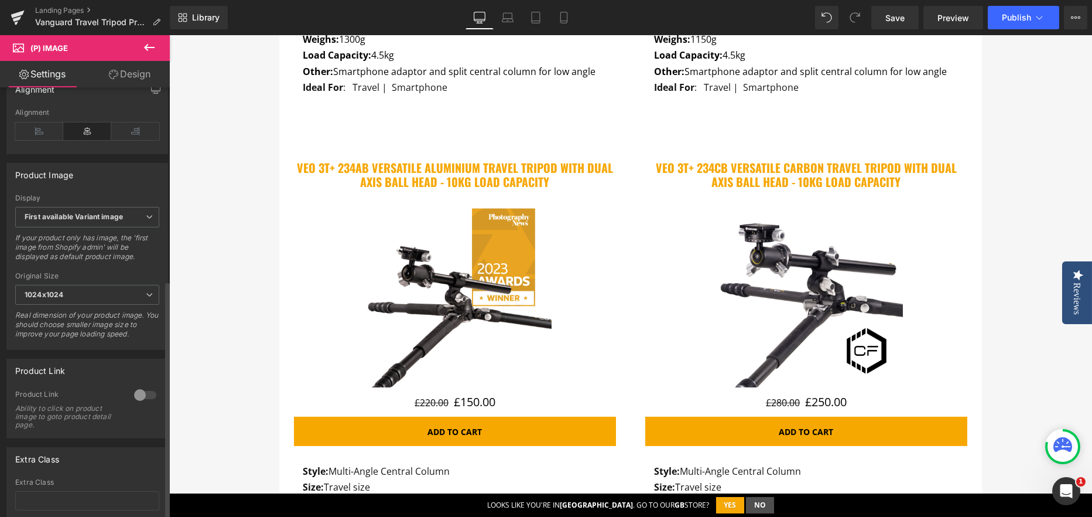
click at [138, 398] on div at bounding box center [145, 394] width 28 height 19
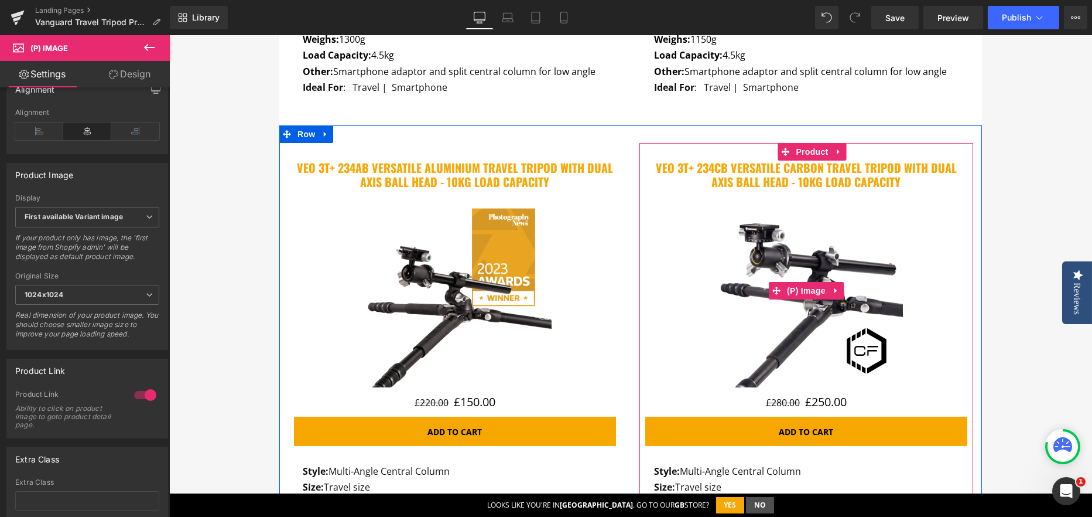
click at [750, 266] on img at bounding box center [806, 290] width 193 height 193
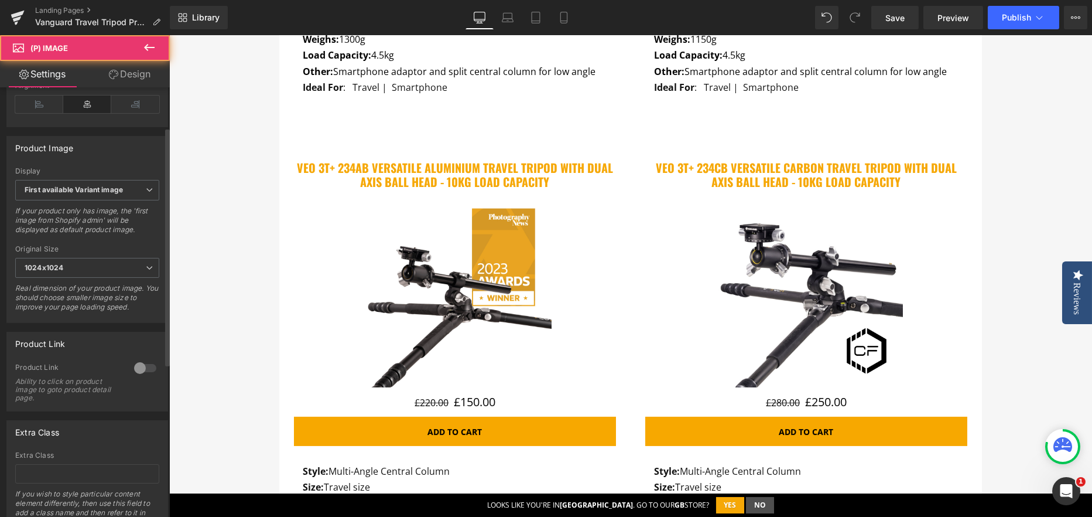
scroll to position [410, 0]
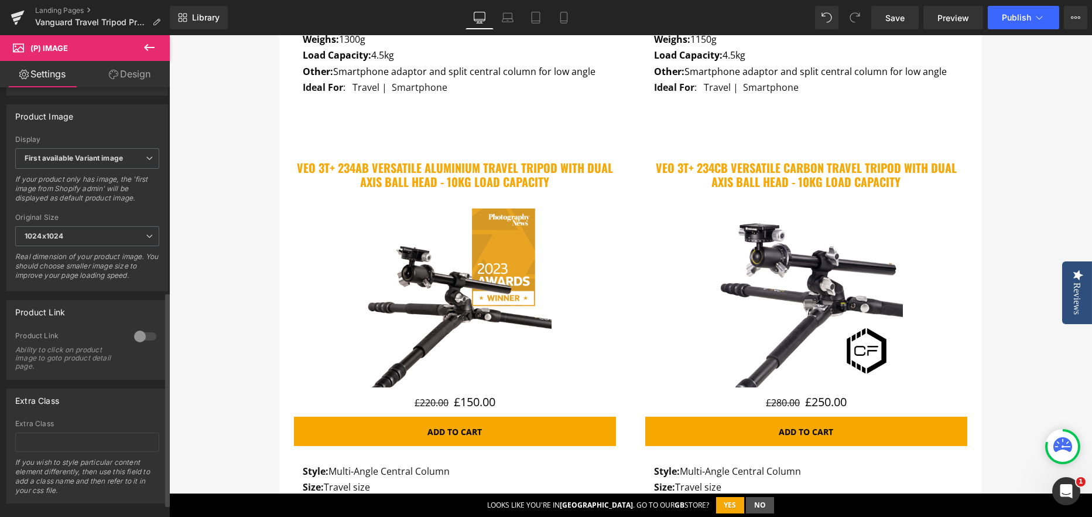
click at [159, 347] on div "0 Product Link Ability to click on product image to goto product detail page." at bounding box center [87, 355] width 160 height 48
click at [151, 346] on div at bounding box center [145, 336] width 28 height 19
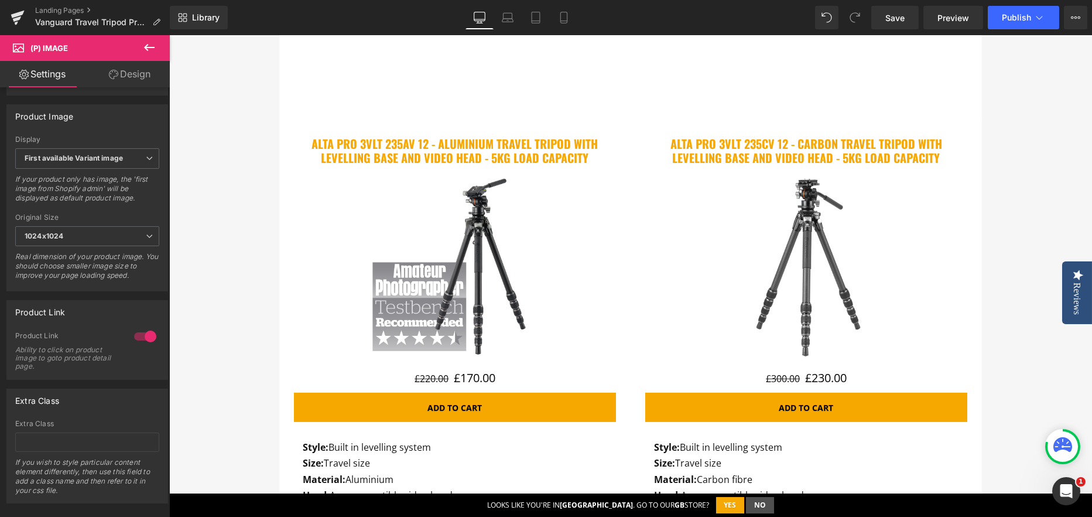
scroll to position [2050, 0]
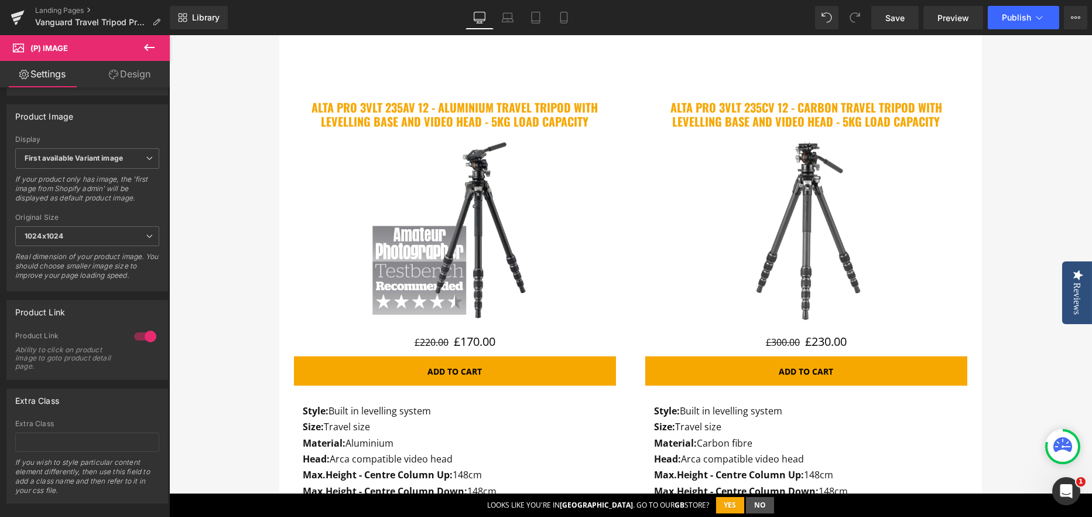
click at [502, 238] on img at bounding box center [454, 230] width 193 height 193
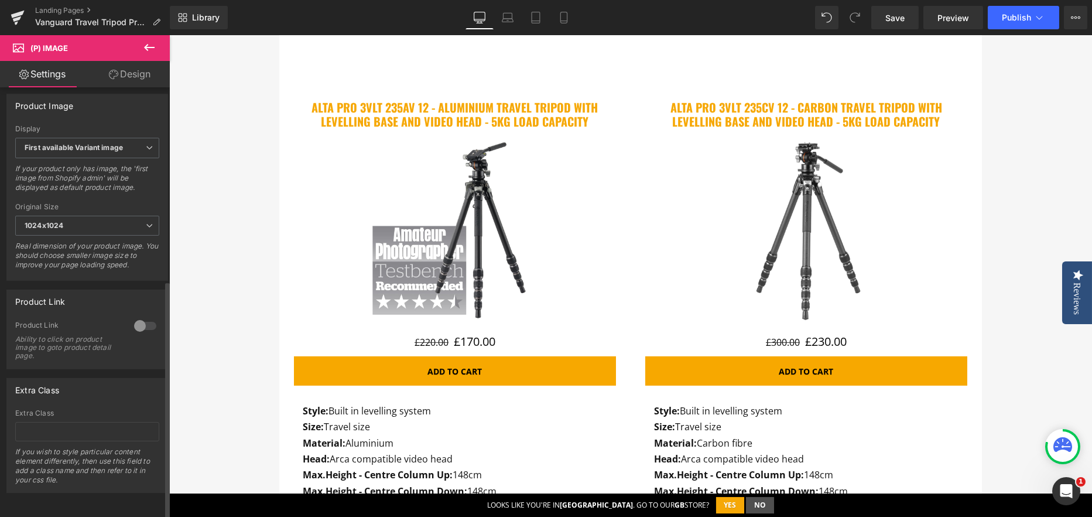
scroll to position [436, 0]
click at [151, 316] on div at bounding box center [145, 325] width 28 height 19
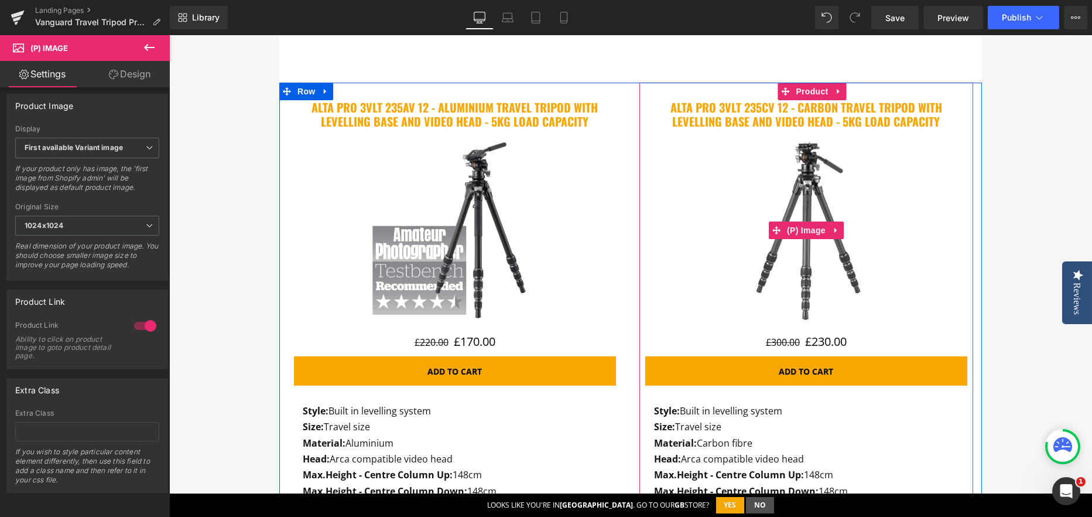
click at [760, 202] on img at bounding box center [806, 230] width 193 height 193
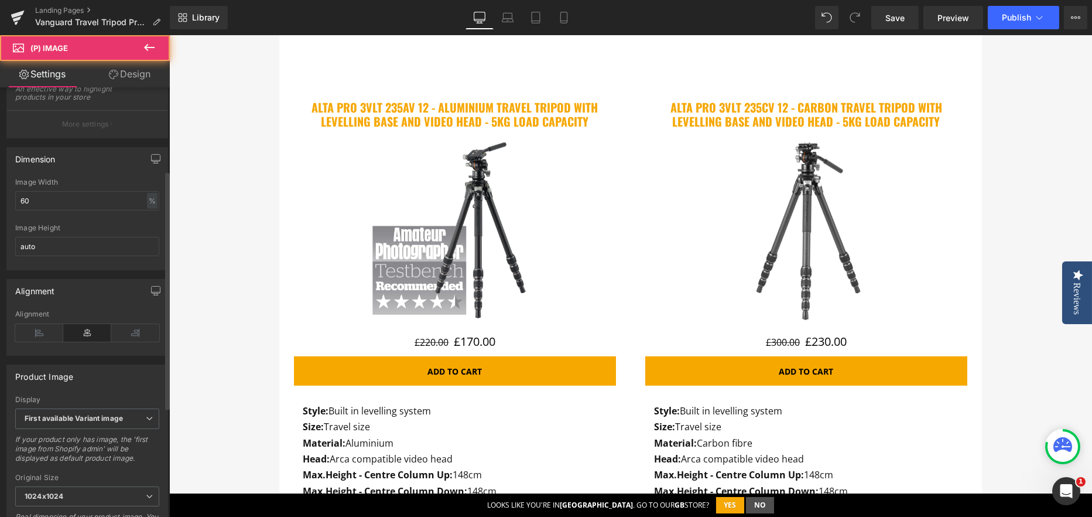
scroll to position [410, 0]
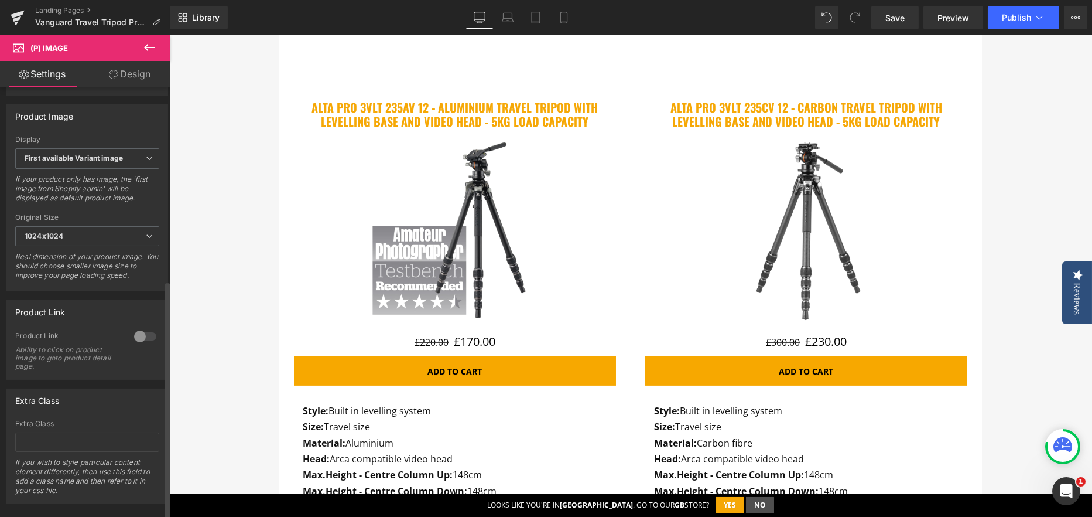
click at [153, 337] on div at bounding box center [145, 336] width 28 height 19
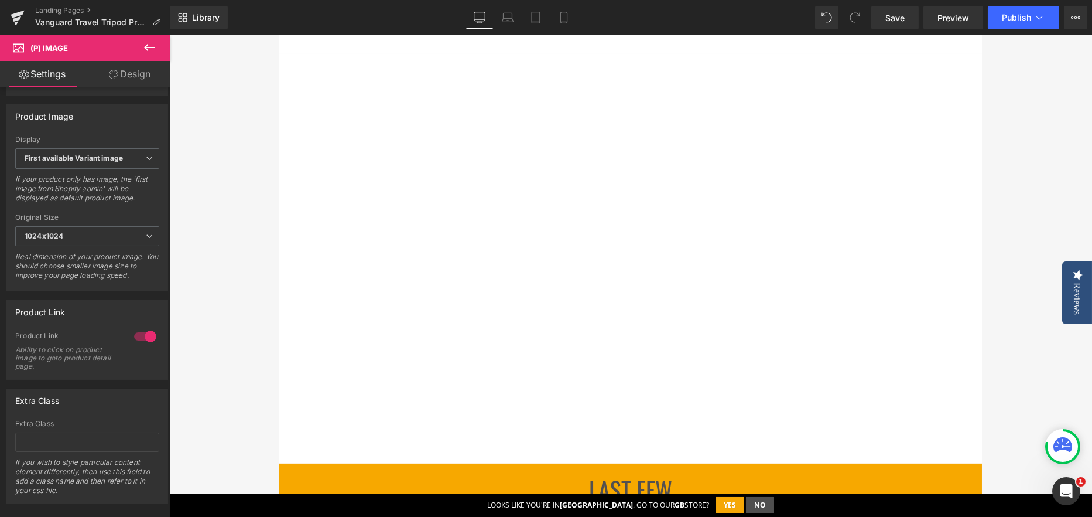
scroll to position [2928, 0]
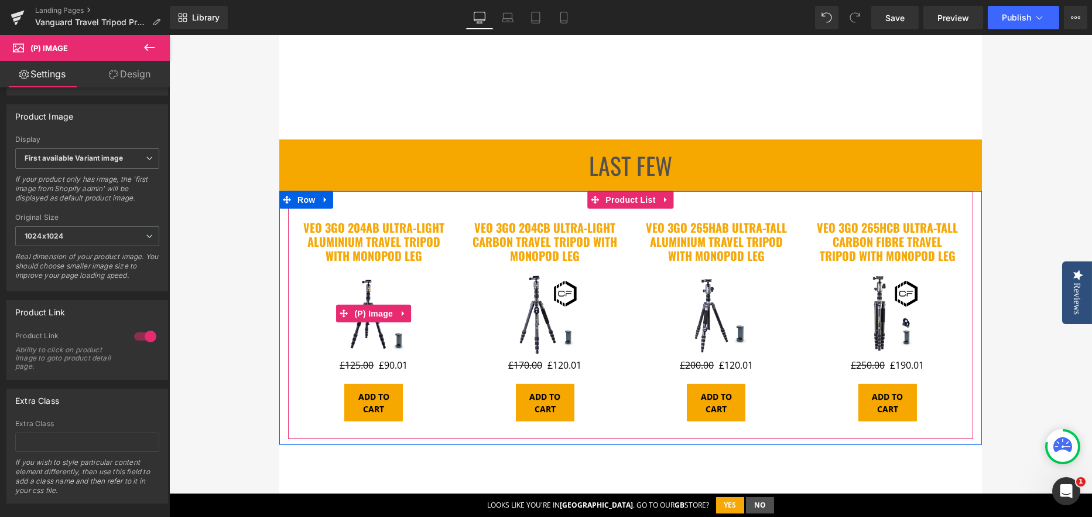
click at [350, 337] on img at bounding box center [374, 313] width 89 height 89
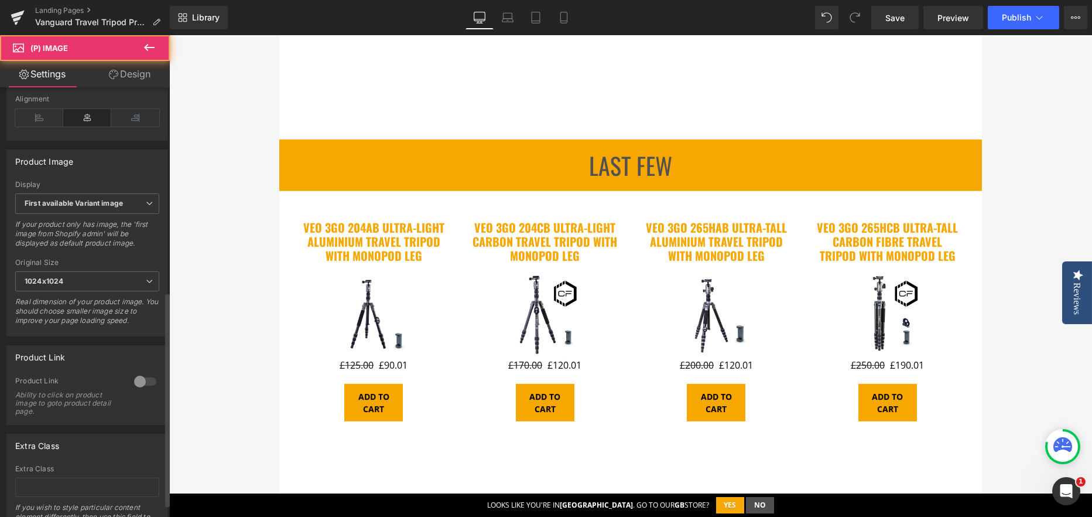
scroll to position [410, 0]
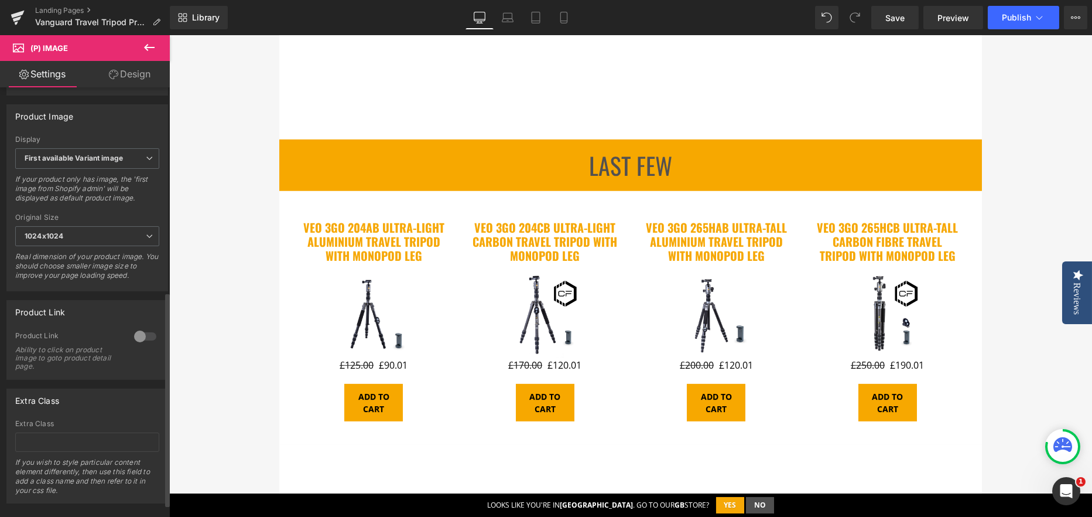
click at [139, 344] on div at bounding box center [145, 336] width 28 height 19
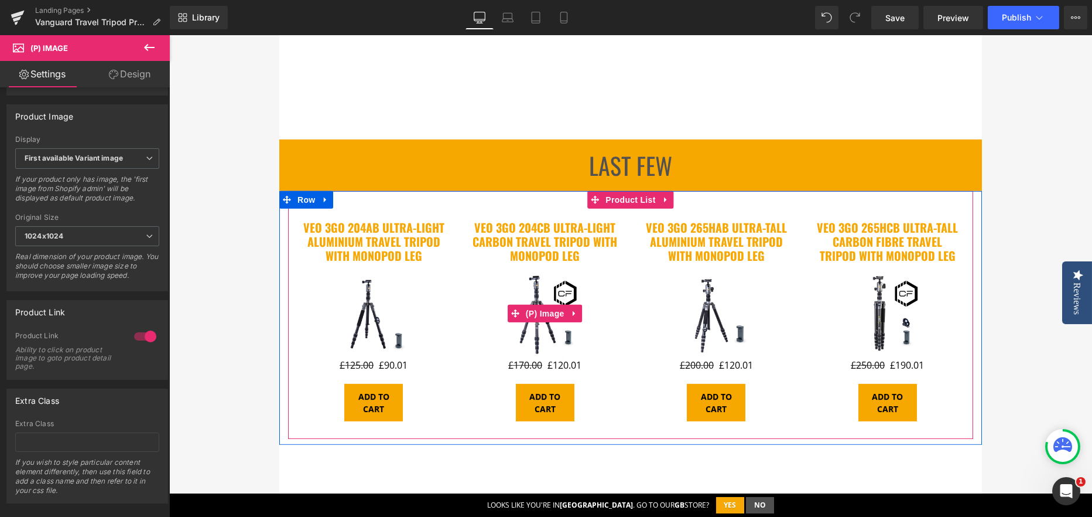
click at [531, 339] on img at bounding box center [545, 313] width 89 height 89
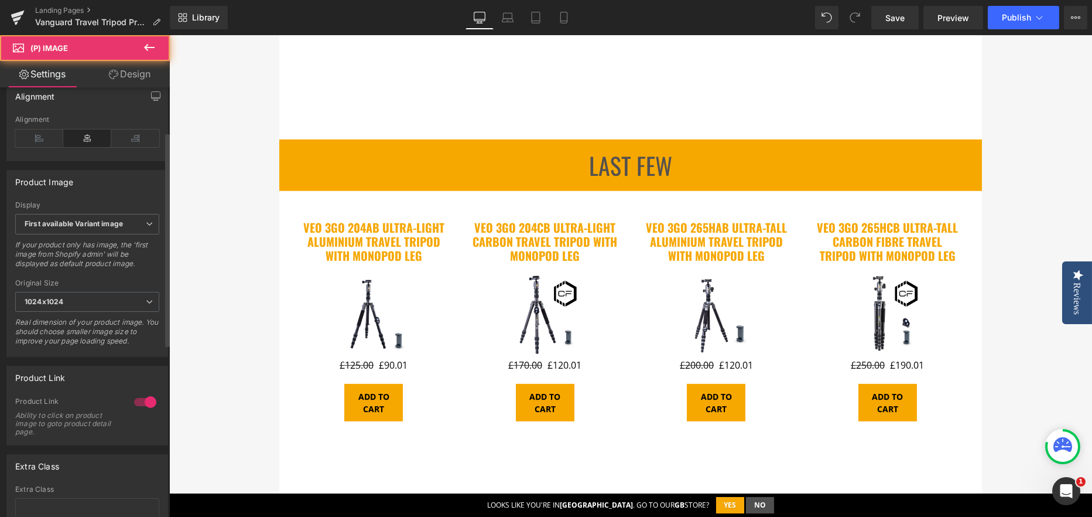
scroll to position [351, 0]
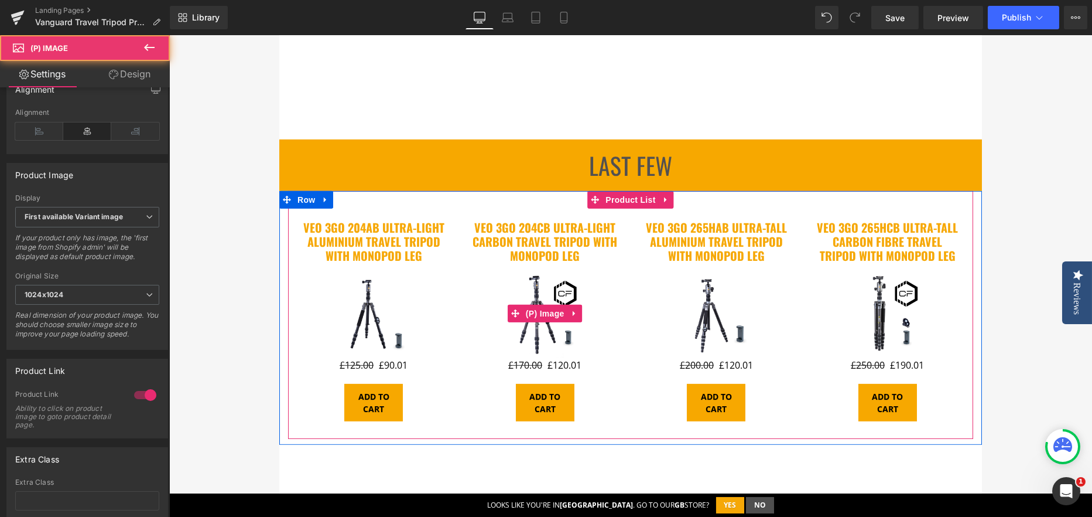
click at [524, 331] on img at bounding box center [545, 313] width 89 height 89
click at [507, 348] on img at bounding box center [545, 313] width 89 height 89
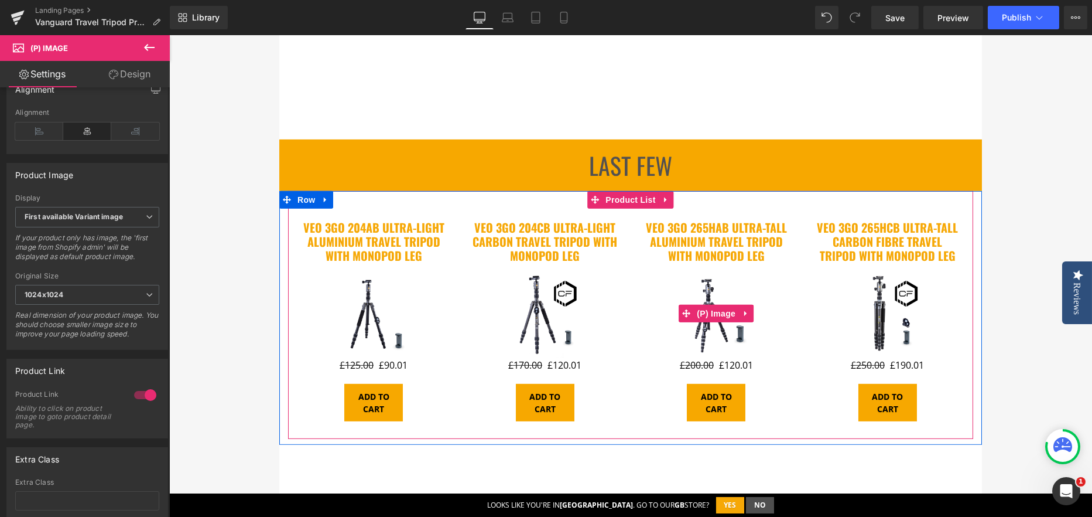
click at [691, 339] on img at bounding box center [716, 313] width 89 height 89
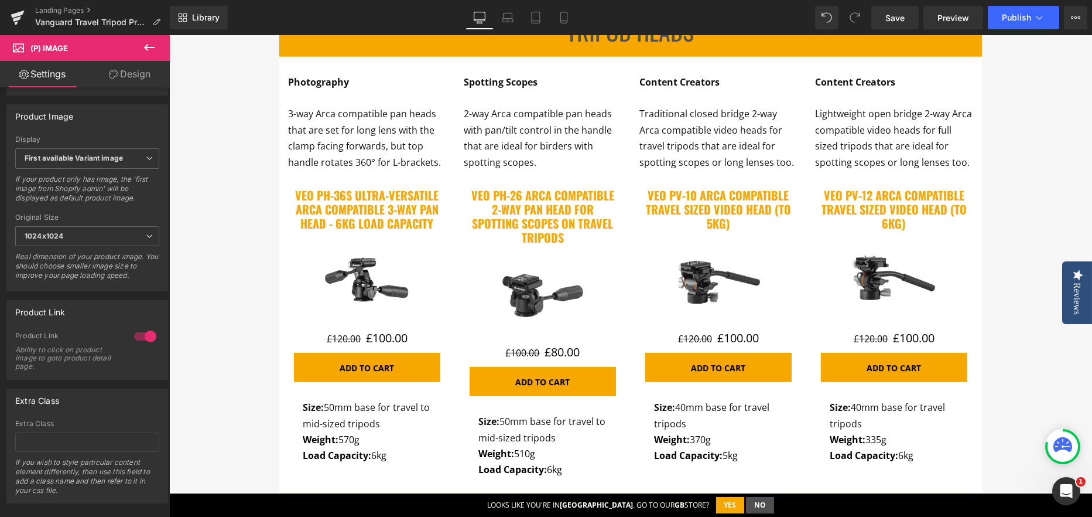
scroll to position [3807, 0]
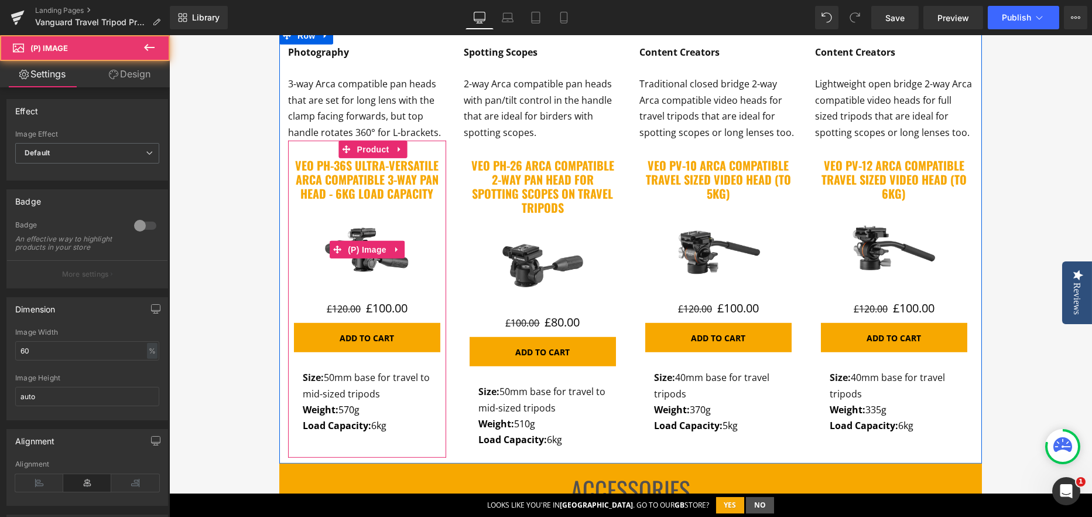
click at [353, 258] on img at bounding box center [367, 250] width 88 height 88
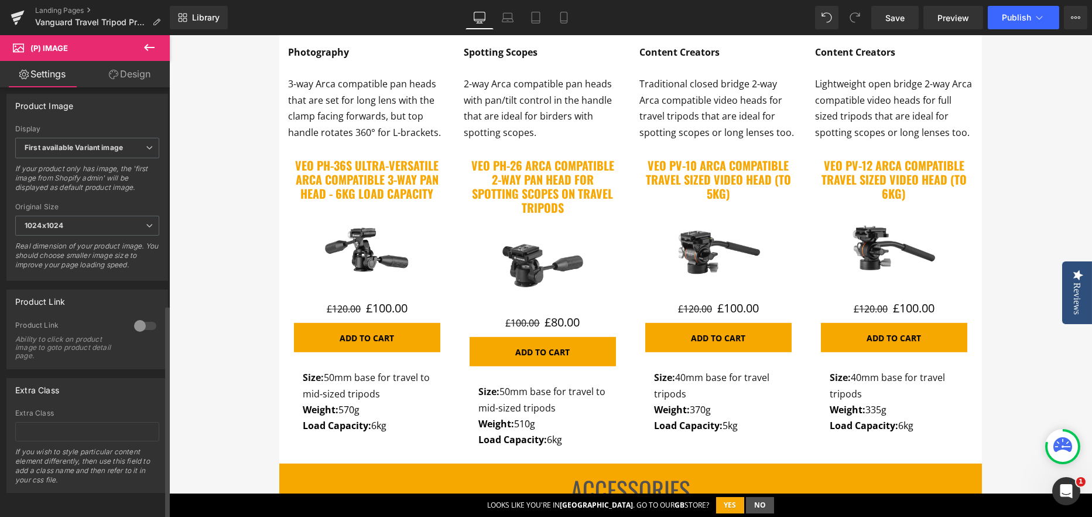
scroll to position [436, 0]
click at [136, 304] on div "Product Link 0 Product Link Ability to click on product image to goto product d…" at bounding box center [87, 329] width 162 height 80
click at [144, 319] on div at bounding box center [145, 325] width 28 height 19
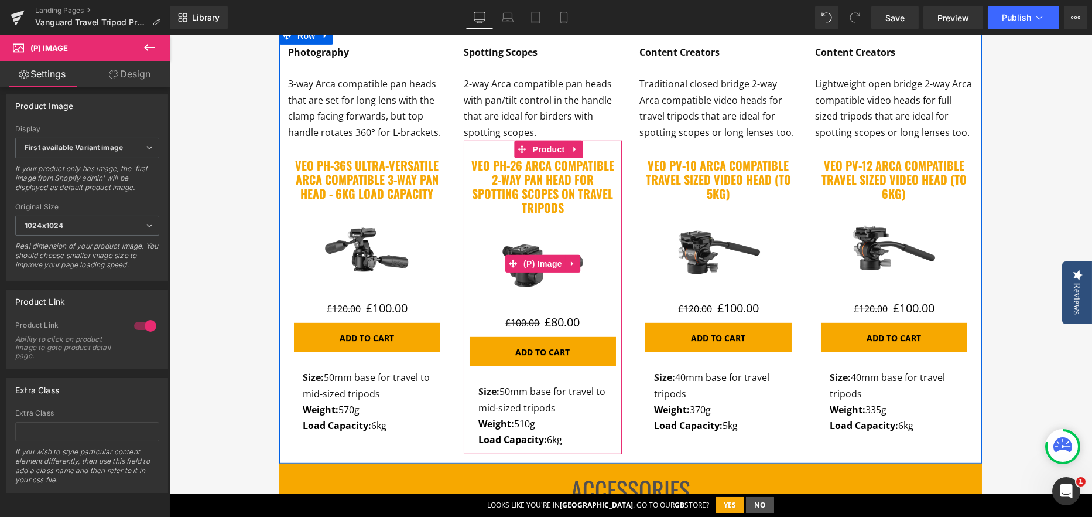
click at [536, 281] on img at bounding box center [543, 264] width 88 height 88
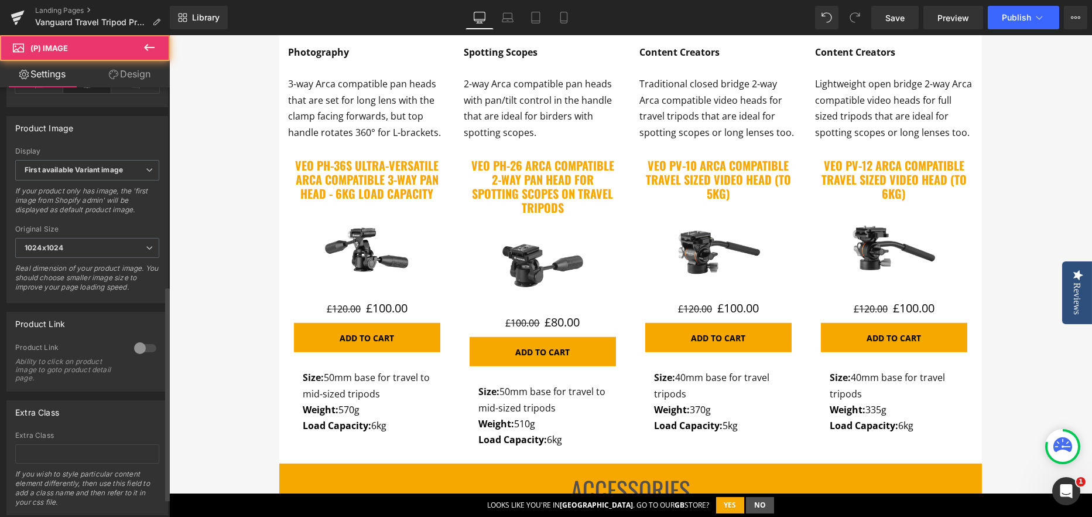
scroll to position [410, 0]
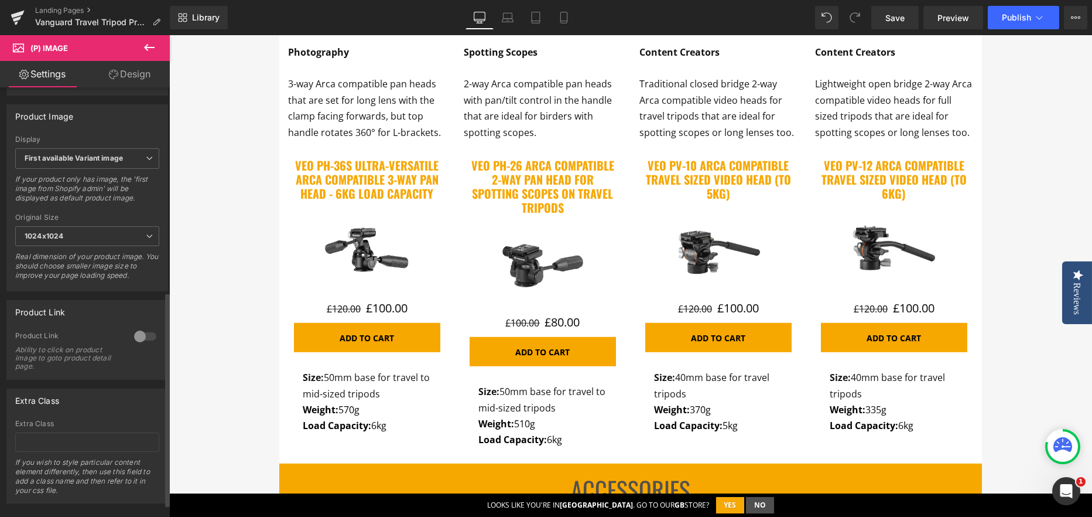
click at [148, 337] on div at bounding box center [145, 336] width 28 height 19
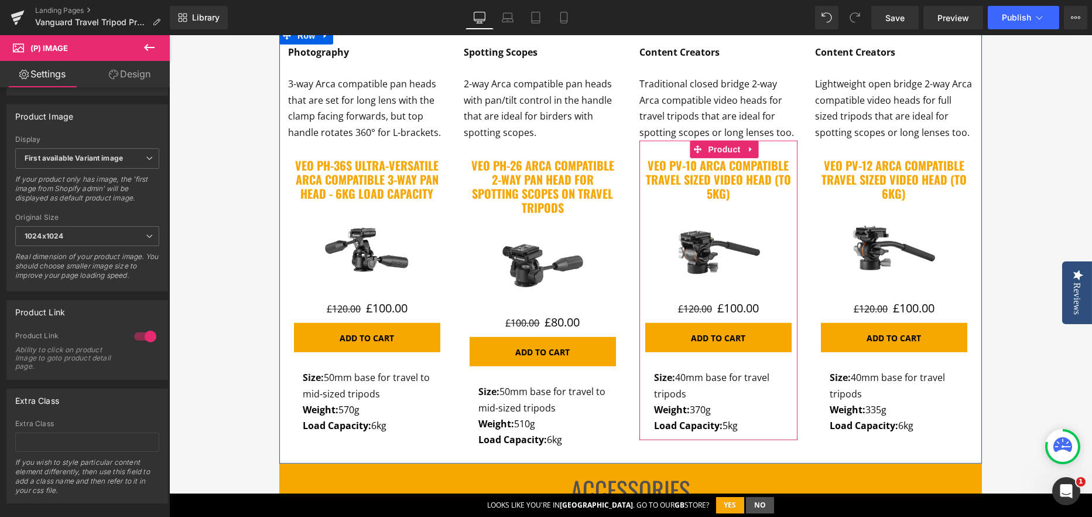
click at [675, 278] on img at bounding box center [719, 250] width 88 height 88
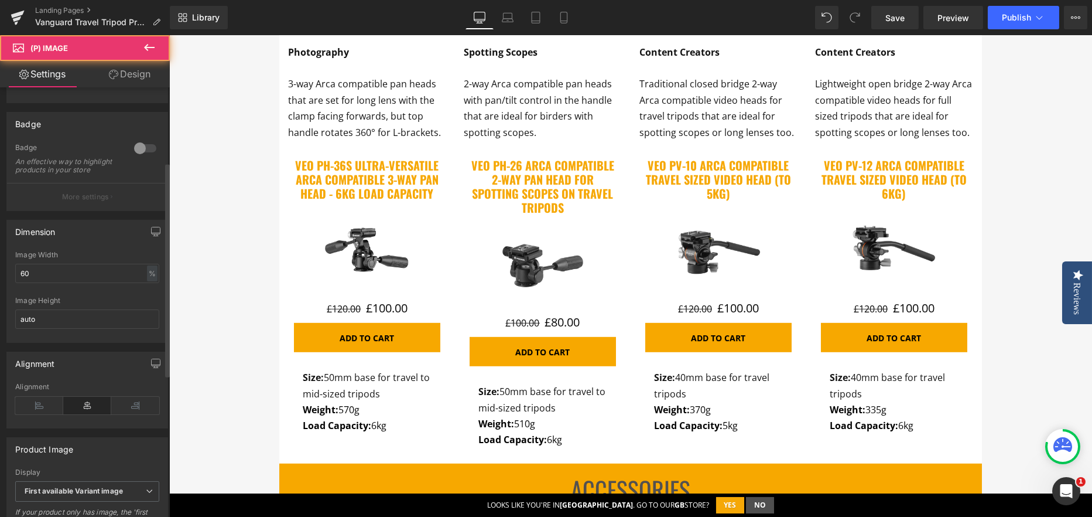
scroll to position [351, 0]
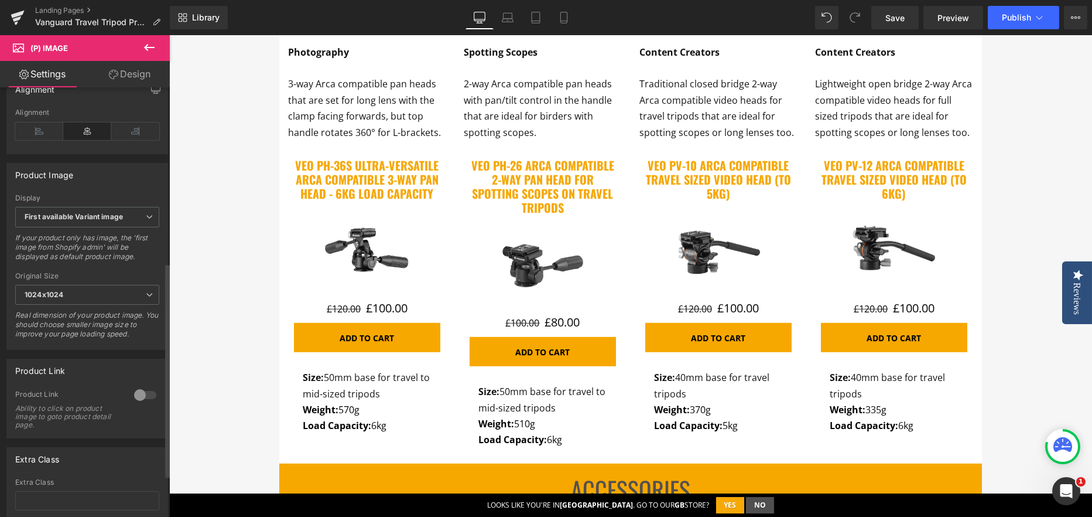
click at [147, 398] on div at bounding box center [145, 394] width 28 height 19
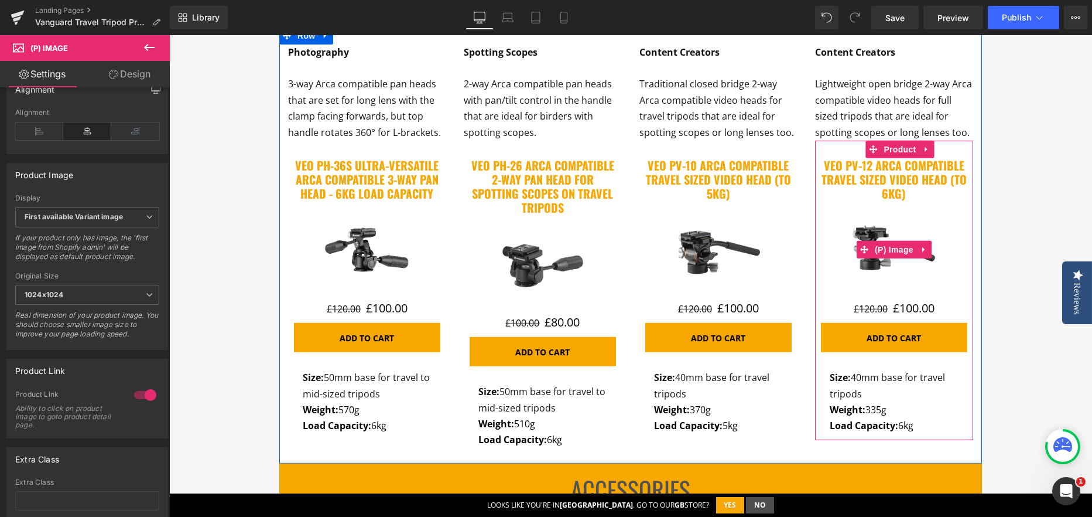
click at [850, 257] on img at bounding box center [894, 250] width 88 height 88
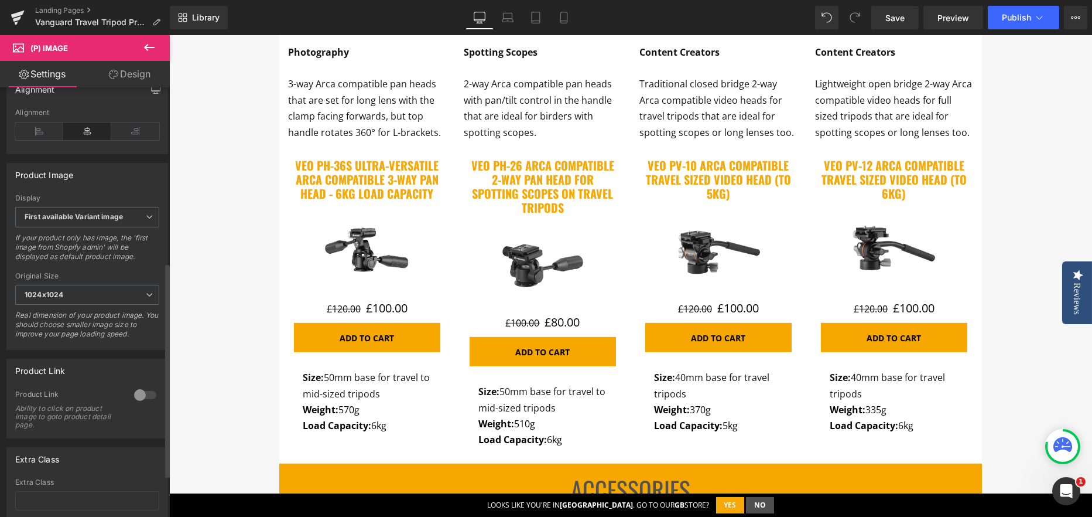
click at [143, 401] on div at bounding box center [145, 394] width 28 height 19
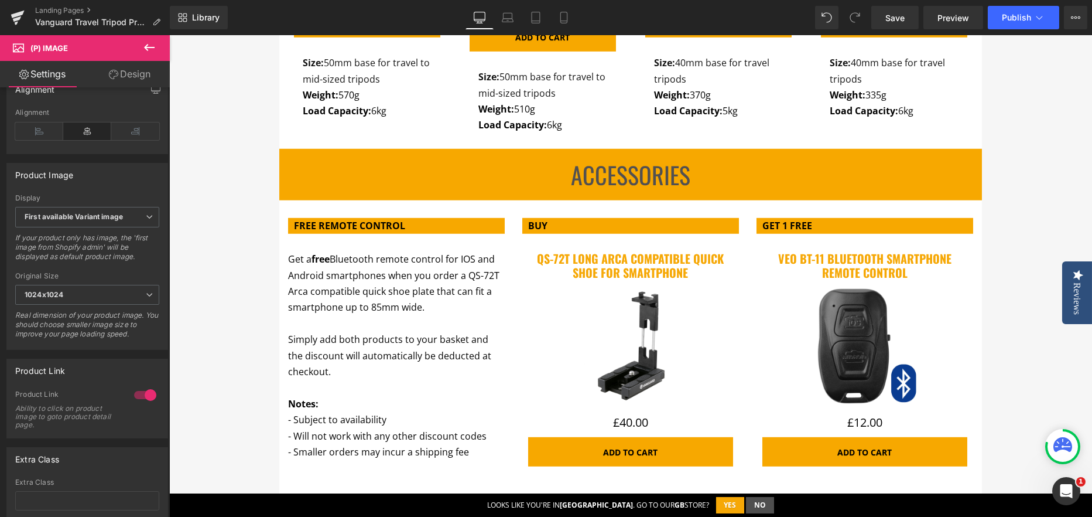
scroll to position [4158, 0]
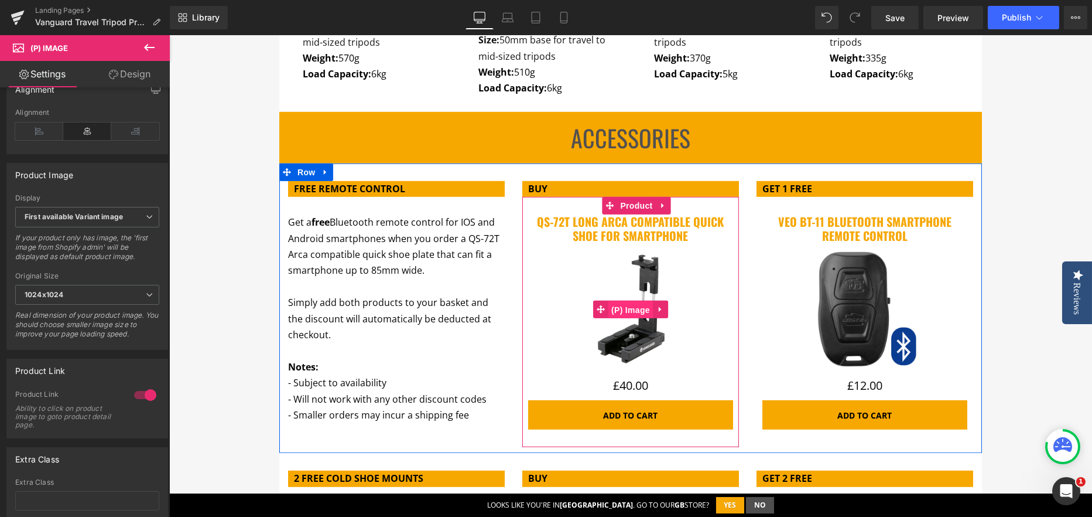
click at [608, 301] on span "(P) Image" at bounding box center [630, 310] width 45 height 18
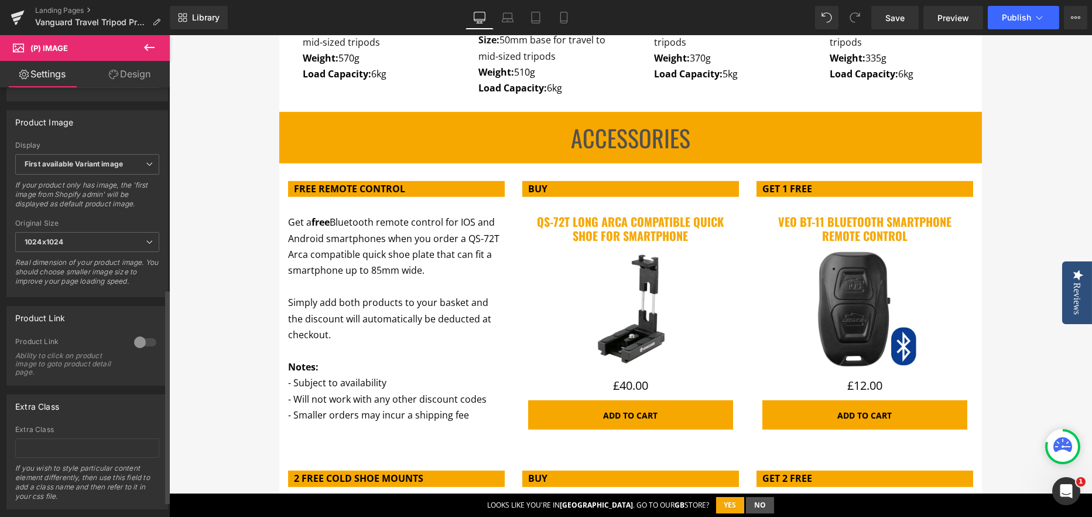
scroll to position [410, 0]
click at [138, 344] on div at bounding box center [145, 336] width 28 height 19
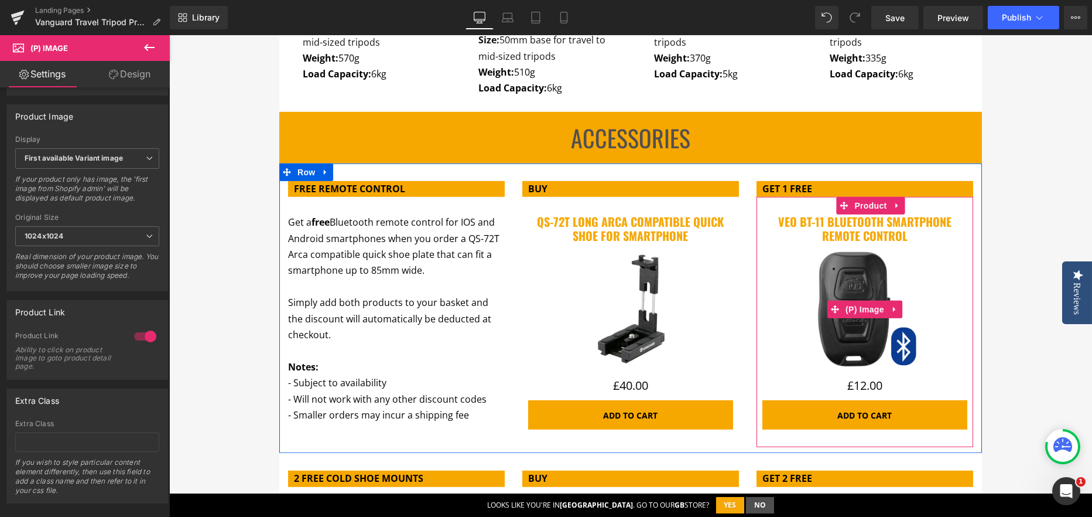
click at [790, 308] on div "Sale Off" at bounding box center [865, 309] width 205 height 123
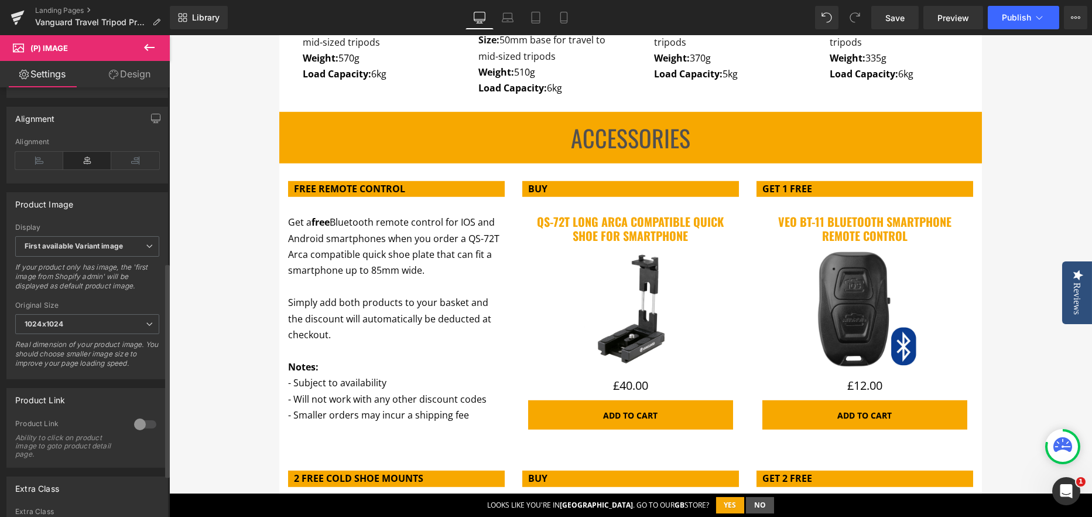
scroll to position [351, 0]
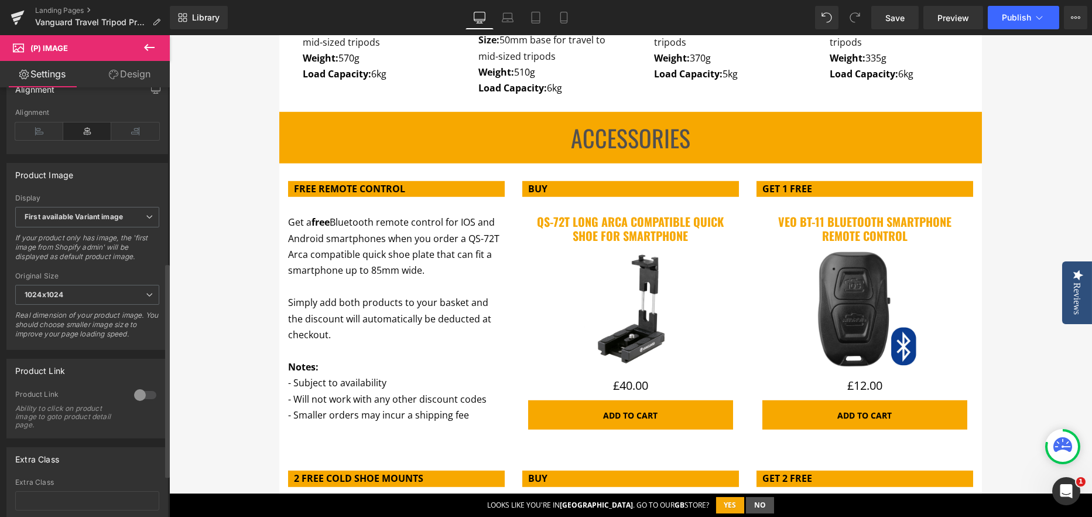
click at [142, 395] on div at bounding box center [145, 394] width 28 height 19
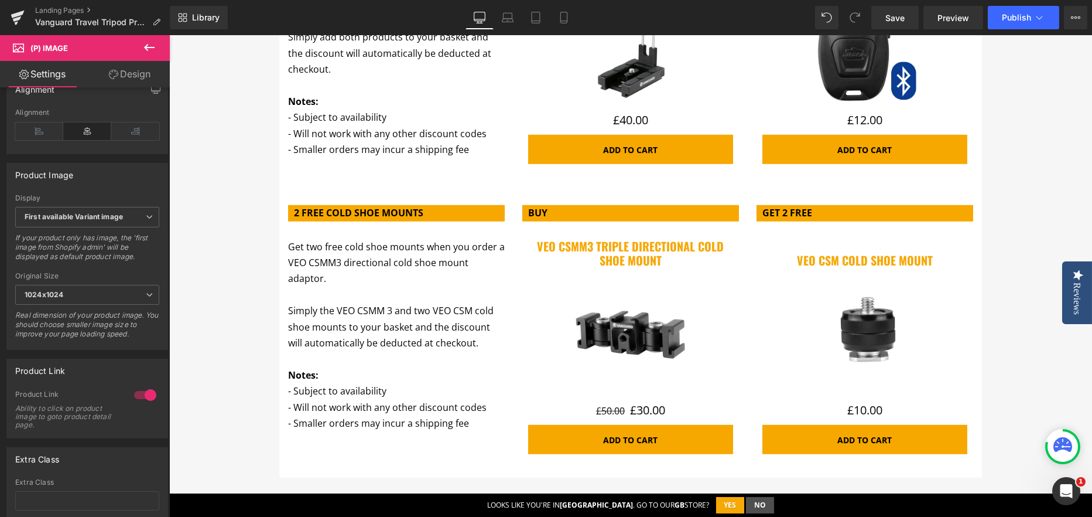
scroll to position [4451, 0]
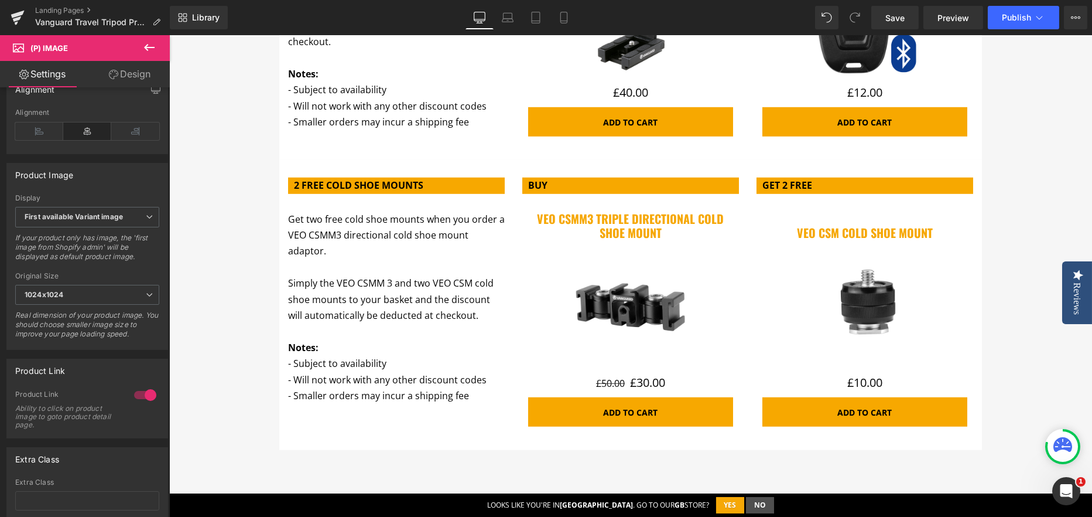
click at [577, 314] on img at bounding box center [630, 306] width 123 height 123
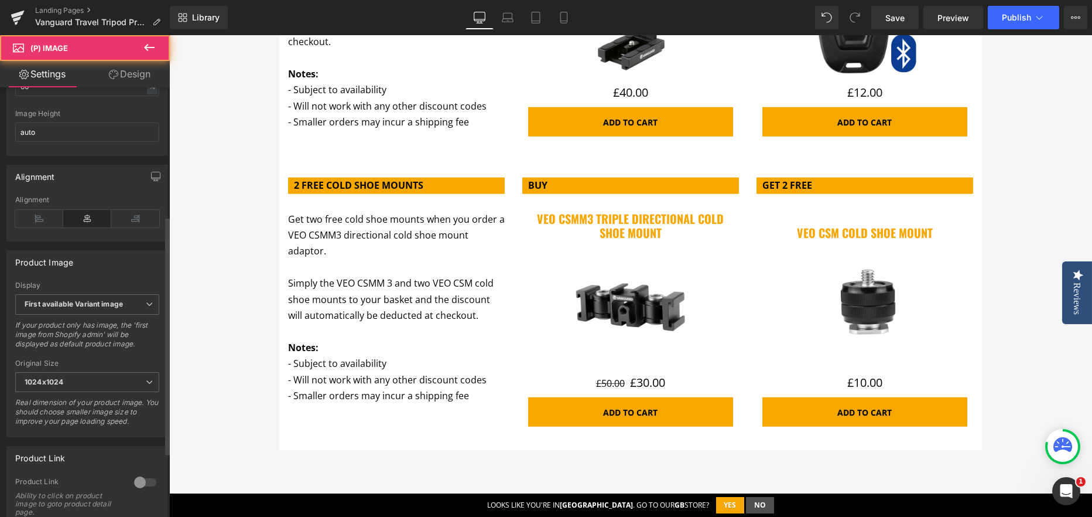
scroll to position [351, 0]
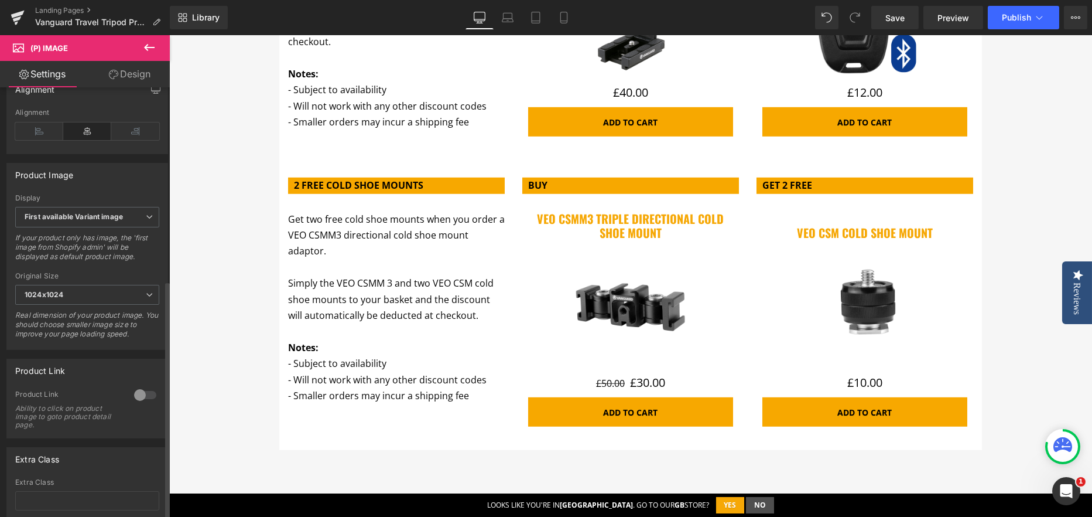
click at [145, 398] on div at bounding box center [145, 394] width 28 height 19
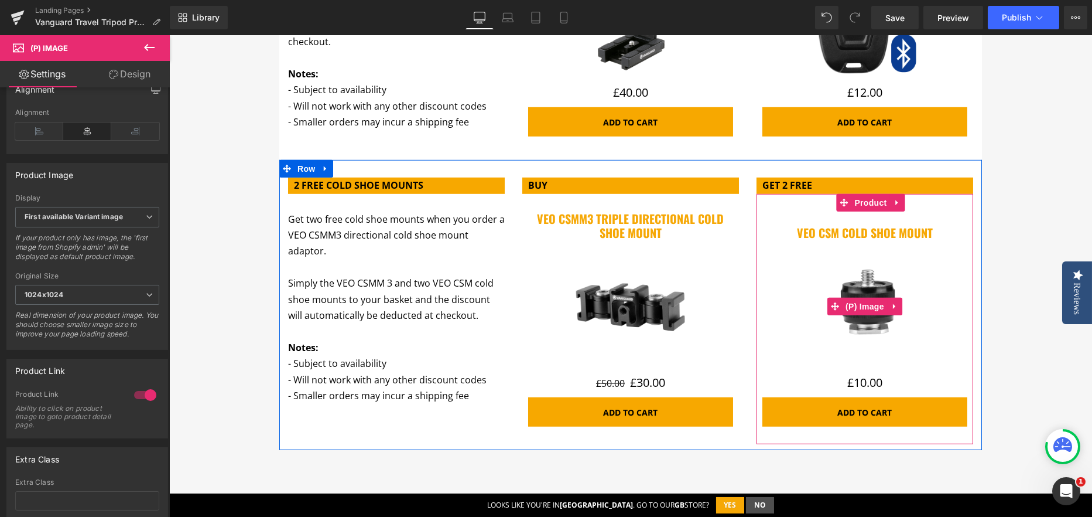
click at [824, 319] on img at bounding box center [864, 306] width 123 height 123
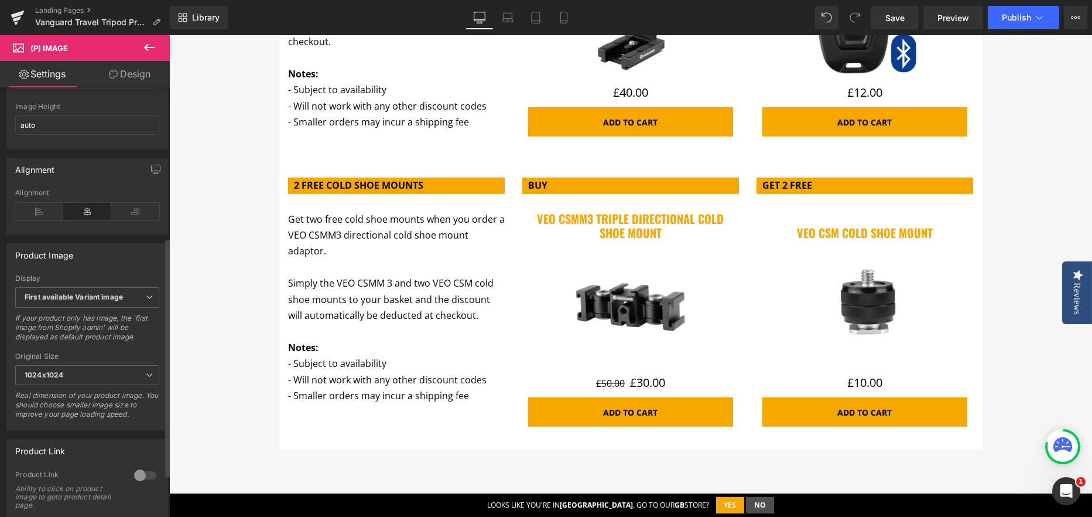
scroll to position [293, 0]
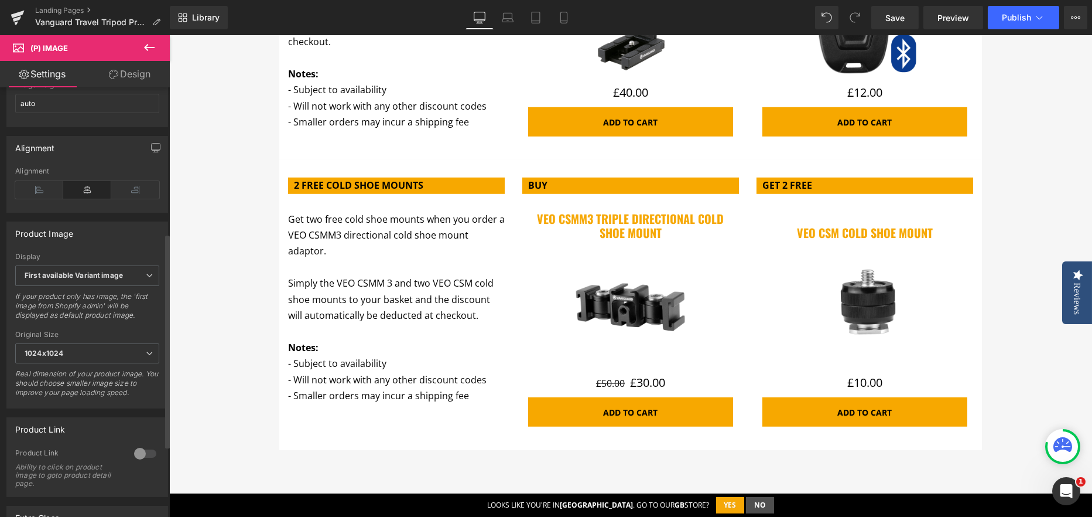
click at [140, 463] on div at bounding box center [145, 453] width 28 height 19
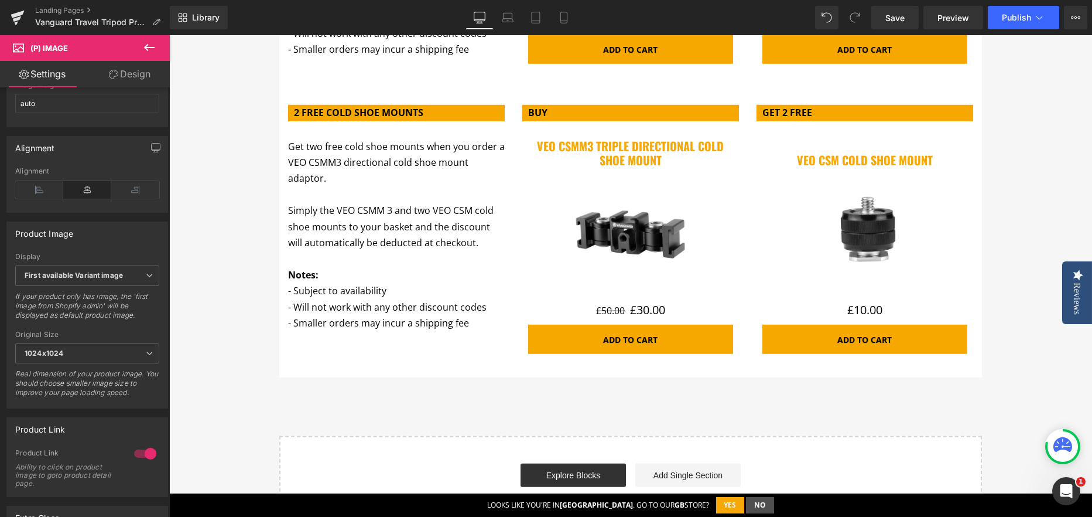
scroll to position [4509, 0]
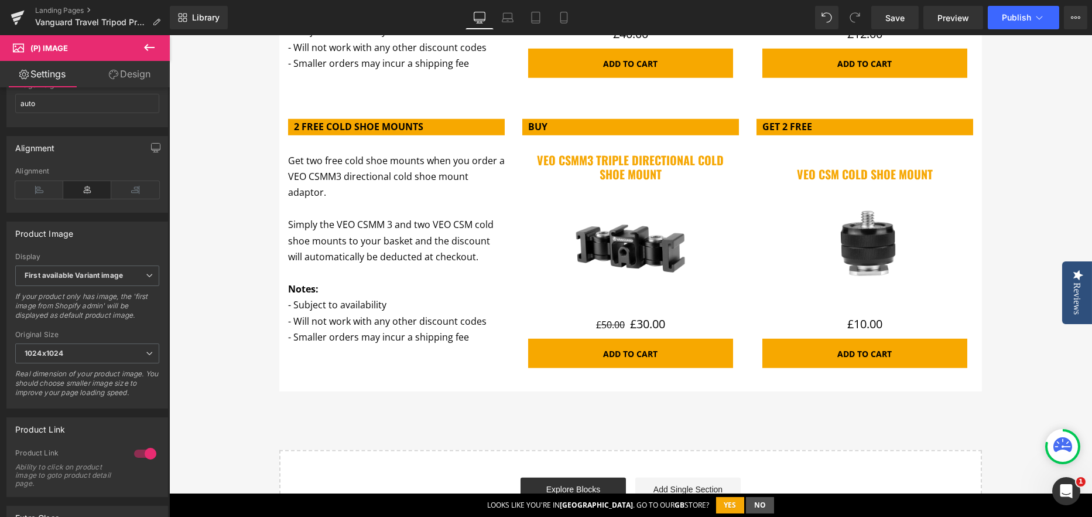
click at [696, 297] on link "Sale Off" at bounding box center [630, 247] width 205 height 123
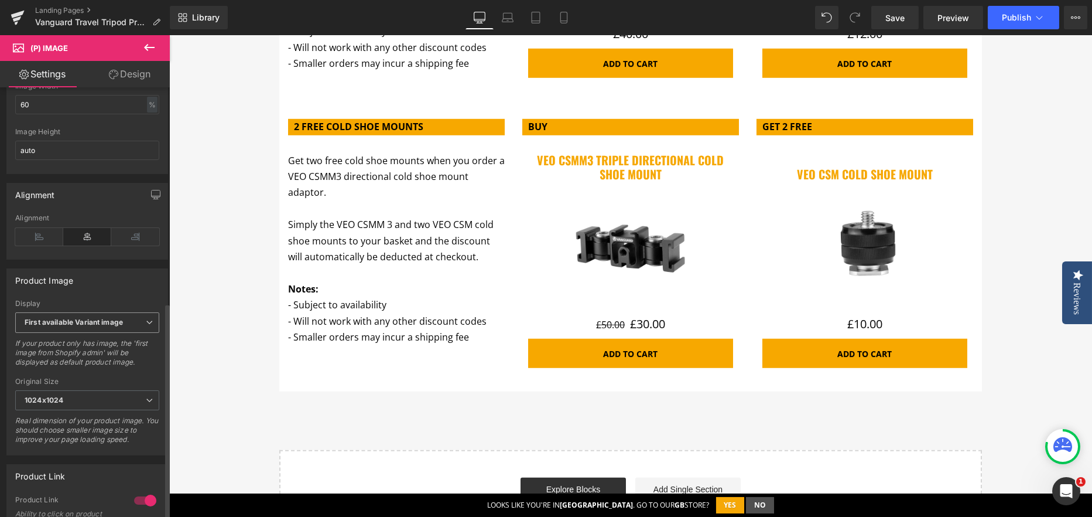
scroll to position [436, 0]
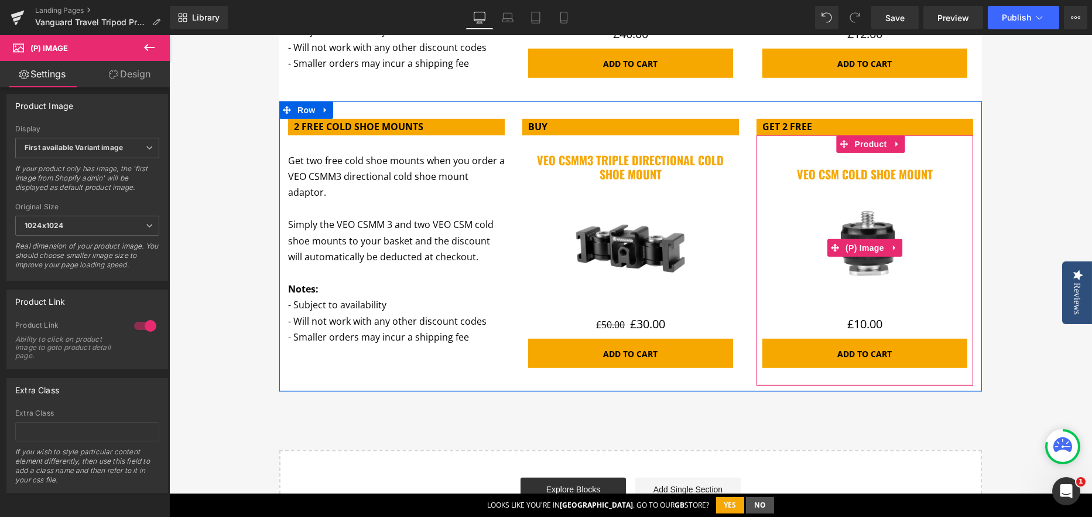
click at [834, 276] on img at bounding box center [864, 247] width 123 height 123
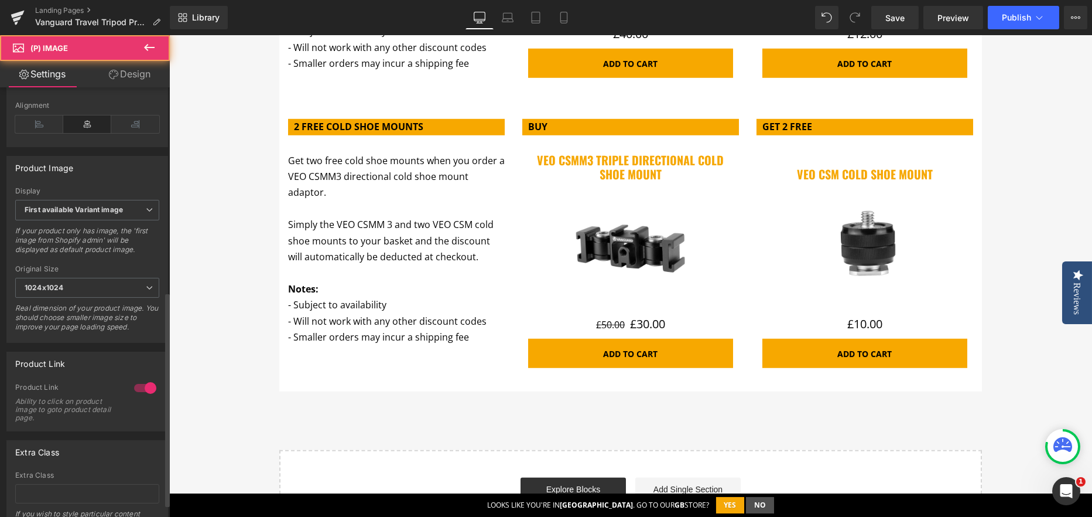
scroll to position [410, 0]
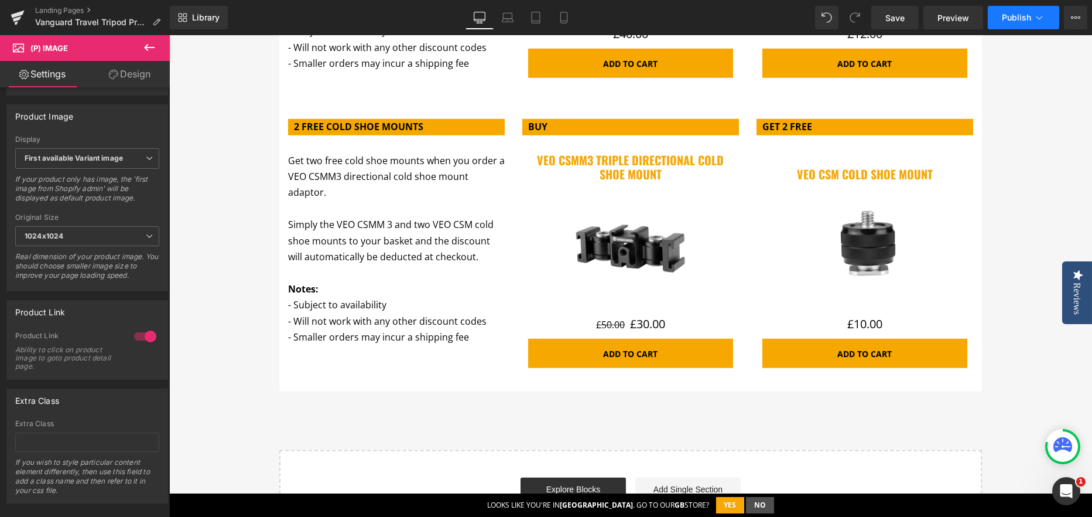
click at [1011, 9] on button "Publish" at bounding box center [1023, 17] width 71 height 23
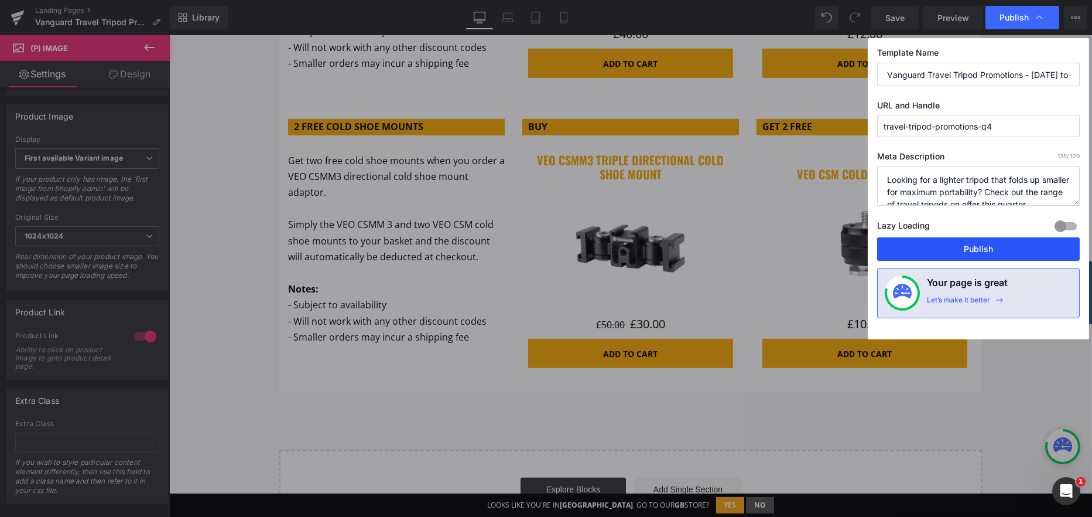
click at [1006, 242] on button "Publish" at bounding box center [978, 248] width 203 height 23
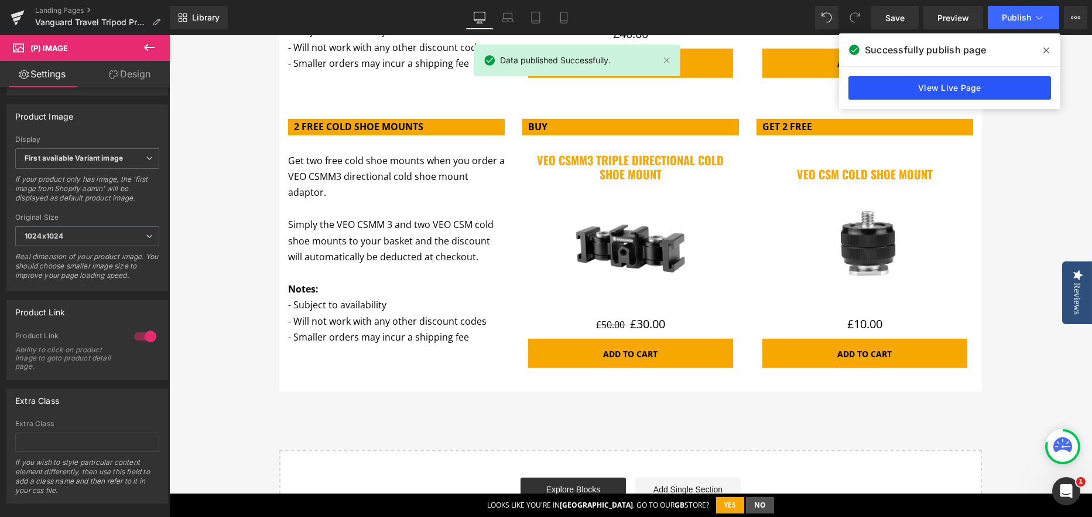
click at [930, 86] on link "View Live Page" at bounding box center [950, 87] width 203 height 23
